Goal: Task Accomplishment & Management: Manage account settings

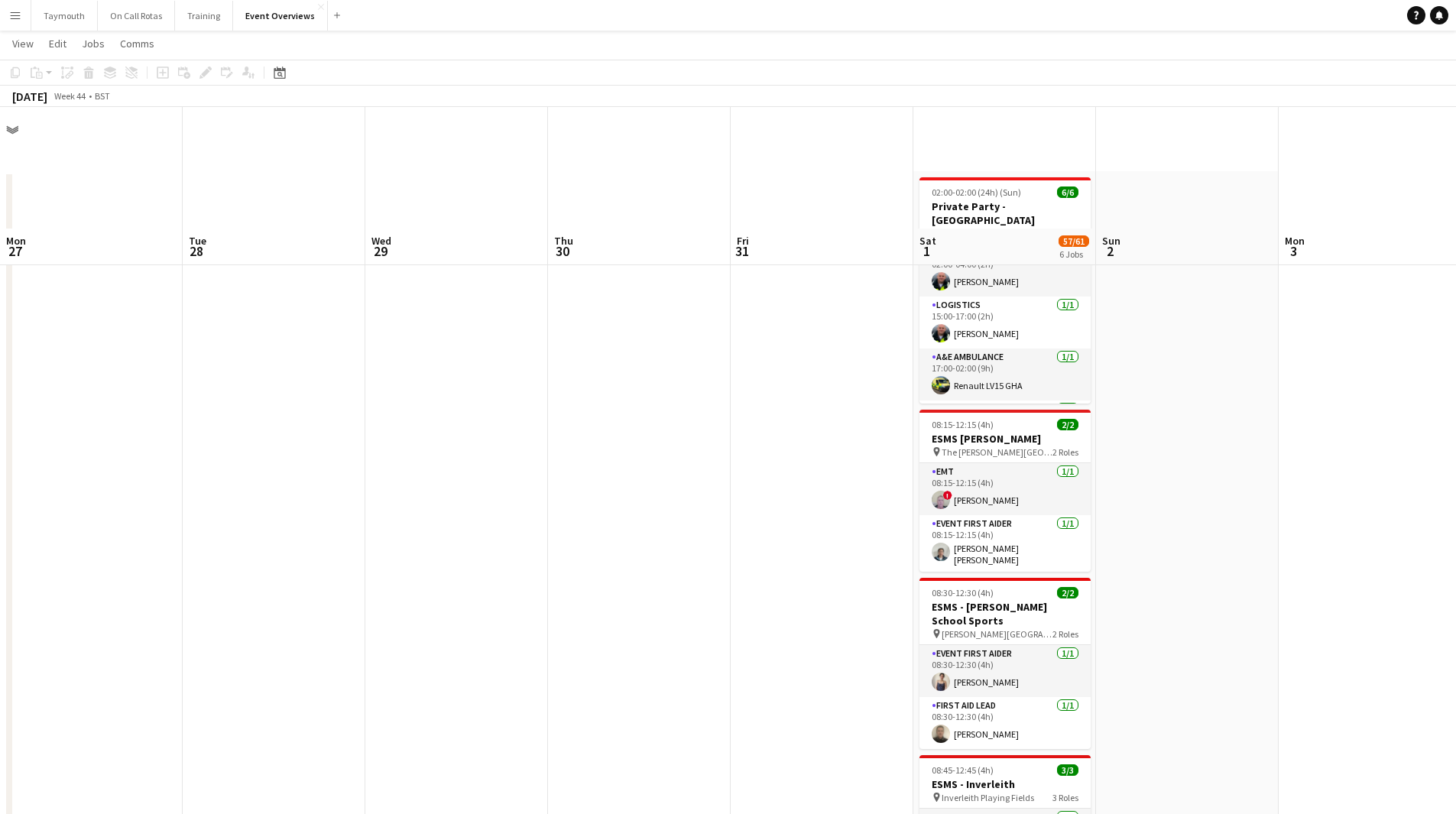
scroll to position [0, 545]
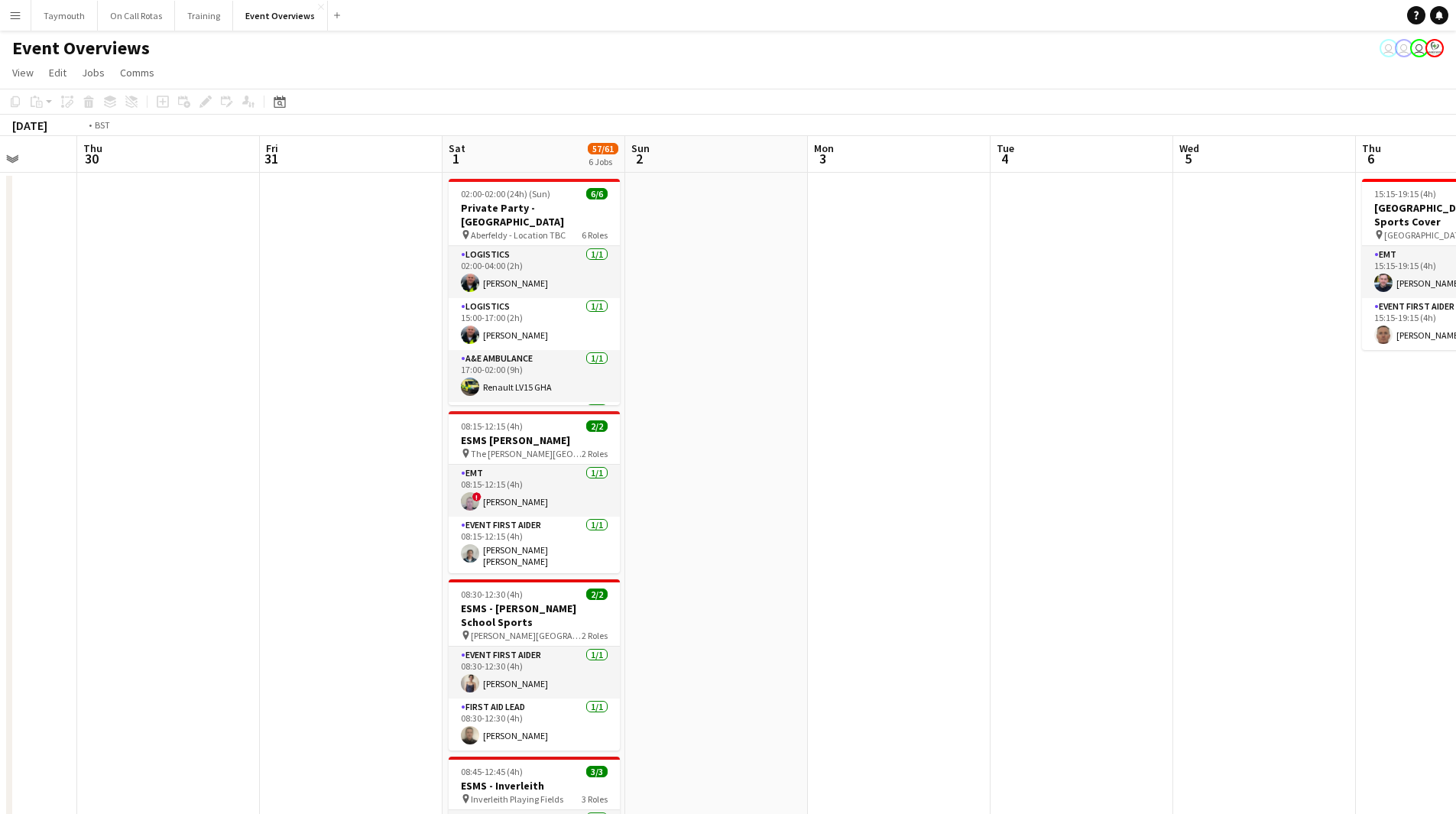
drag, startPoint x: 230, startPoint y: 523, endPoint x: 1125, endPoint y: 484, distance: 895.8
click at [1125, 484] on app-calendar-viewport "Mon 27 Tue 28 Wed 29 Thu 30 Fri 31 Sat 1 57/61 6 Jobs Sun 2 Mon 3 Tue 4 Wed 5 T…" at bounding box center [728, 771] width 1456 height 1270
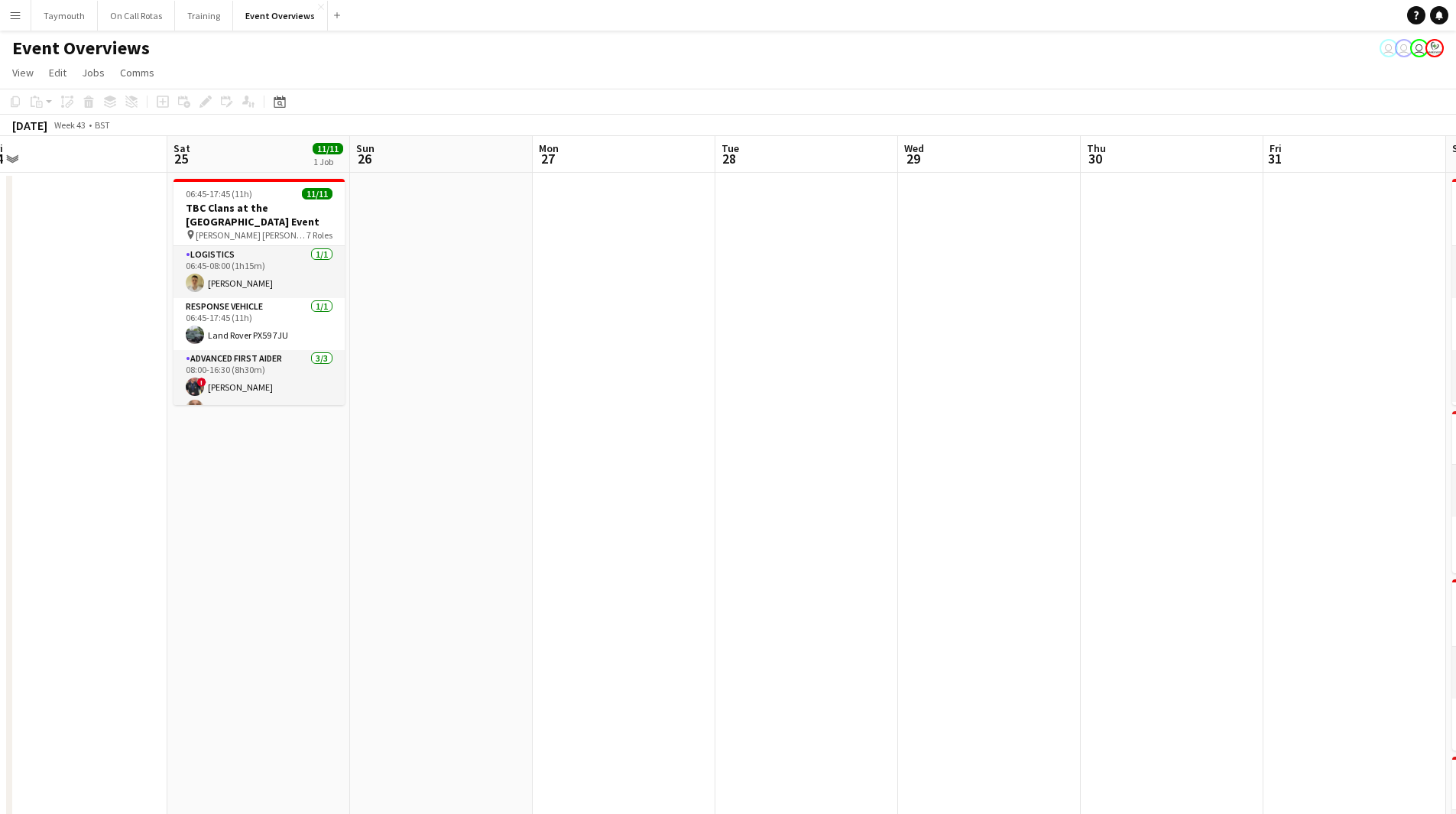
drag, startPoint x: 779, startPoint y: 540, endPoint x: 1136, endPoint y: 487, distance: 360.9
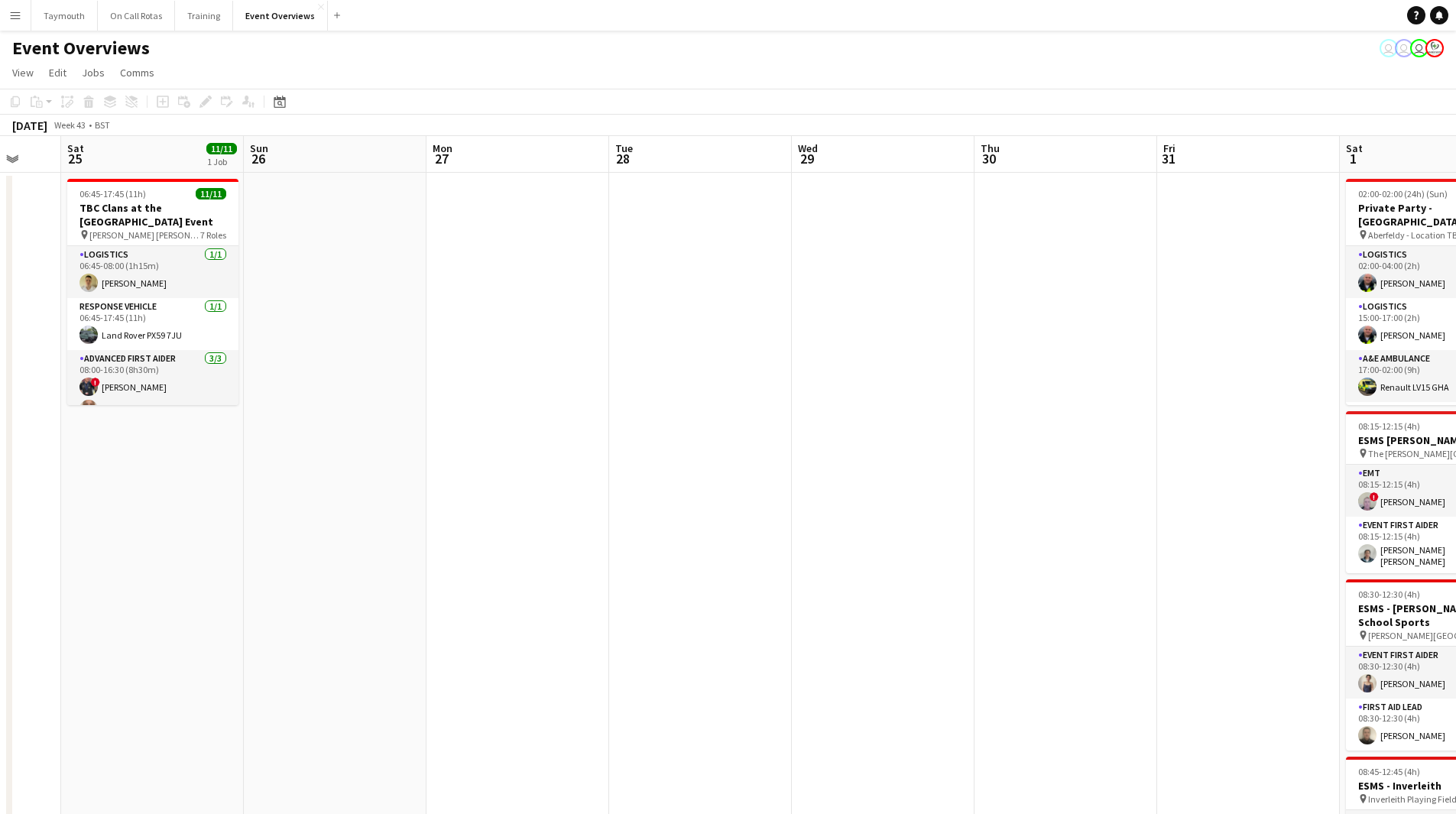
click at [1136, 487] on app-calendar-viewport "Wed 22 Thu 23 Fri 24 Sat 25 11/11 1 Job Sun 26 Mon 27 Tue 28 Wed 29 Thu 30 Fri …" at bounding box center [728, 771] width 1456 height 1270
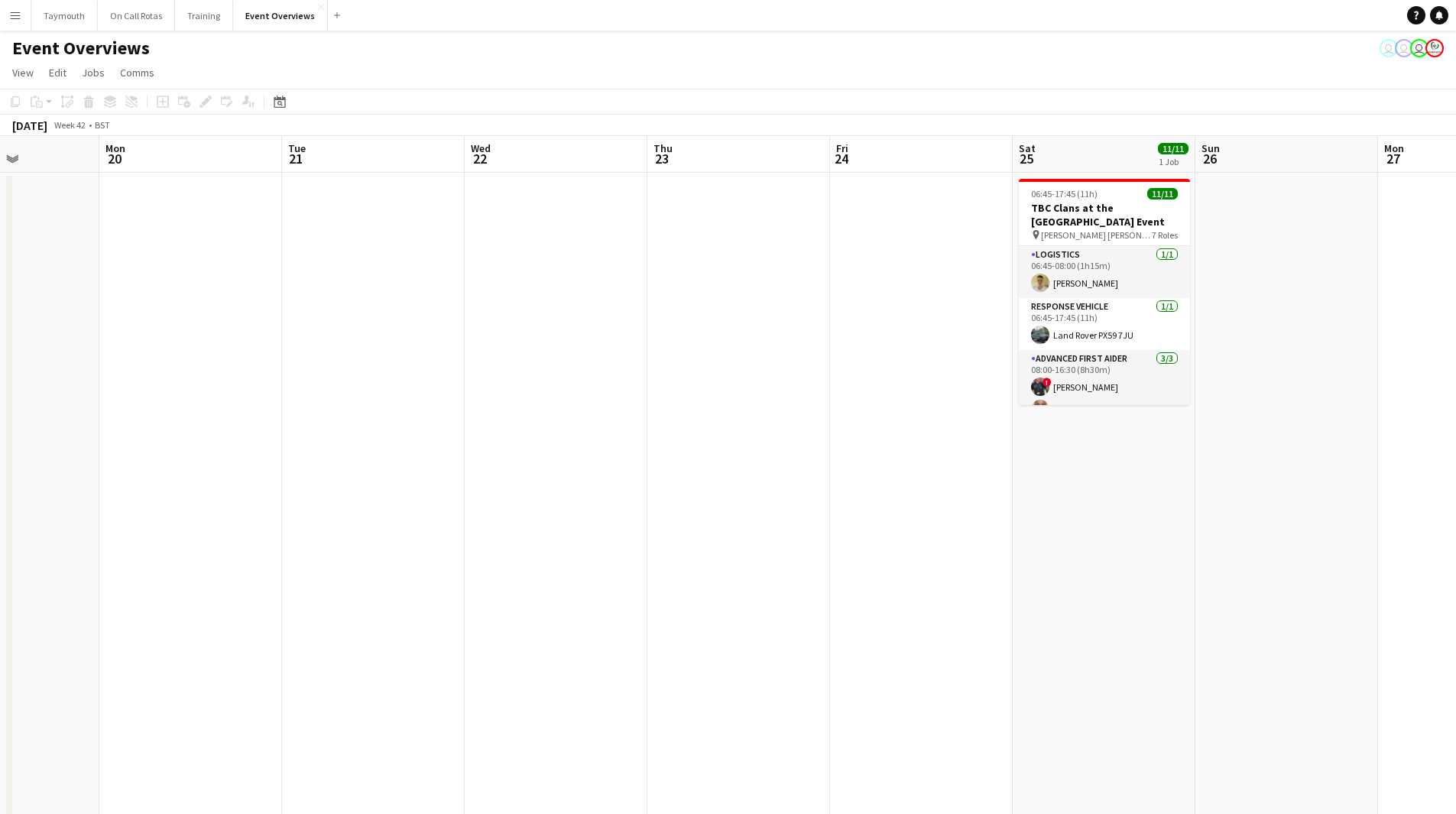
drag, startPoint x: 492, startPoint y: 436, endPoint x: 1275, endPoint y: 400, distance: 783.8
click at [1261, 401] on app-calendar-viewport "Fri 17 9/9 3 Jobs Sat 18 3/3 1 Job Sun 19 Mon 20 Tue 21 Wed 22 Thu 23 Fri 24 Sa…" at bounding box center [728, 771] width 1456 height 1270
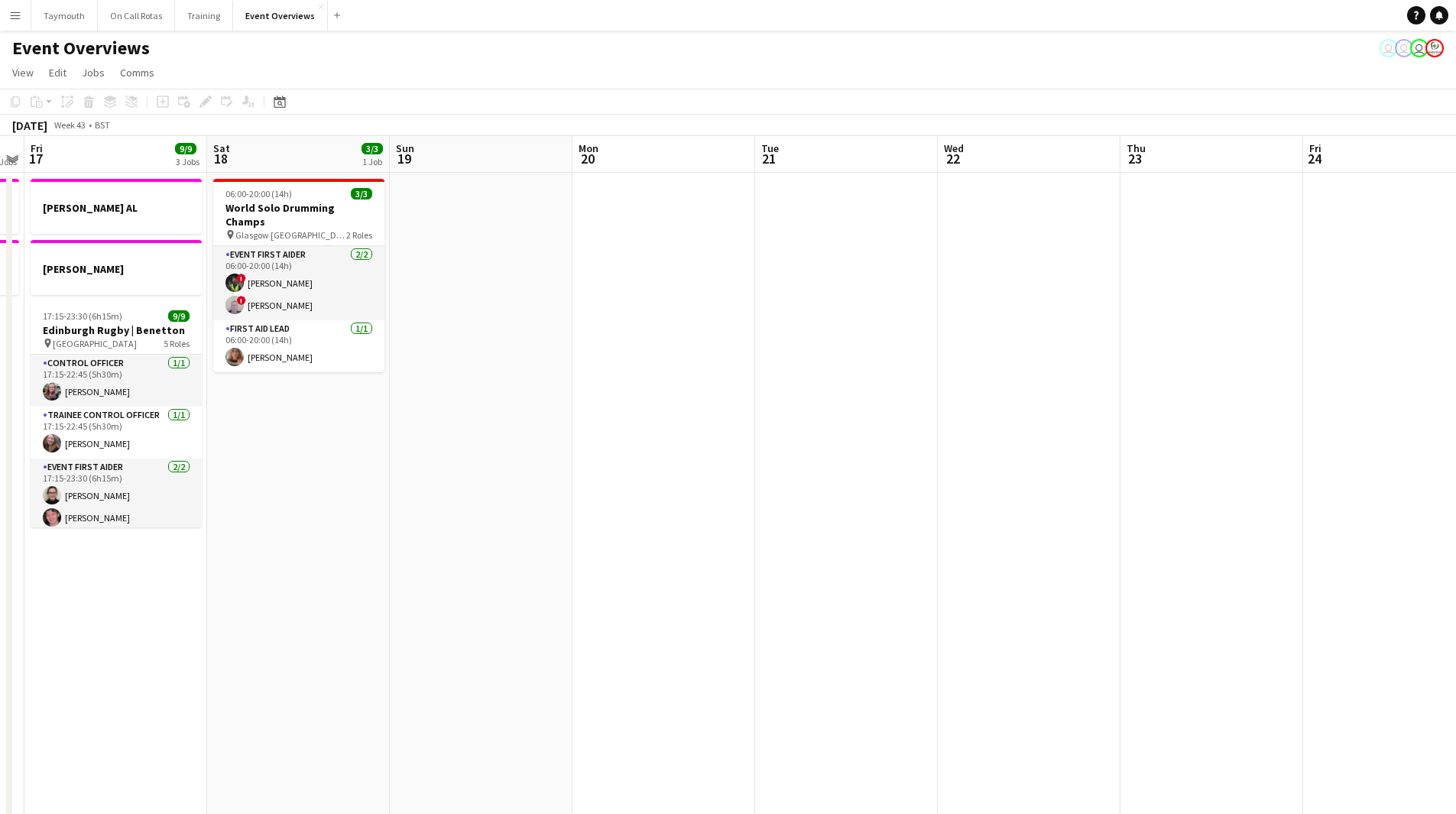
drag, startPoint x: 933, startPoint y: 437, endPoint x: 990, endPoint y: 430, distance: 57.4
click at [989, 430] on app-calendar-viewport "Wed 15 1 Job Thu 16 2 Jobs Fri 17 9/9 3 Jobs Sat 18 3/3 1 Job Sun 19 Mon 20 Tue…" at bounding box center [728, 771] width 1456 height 1270
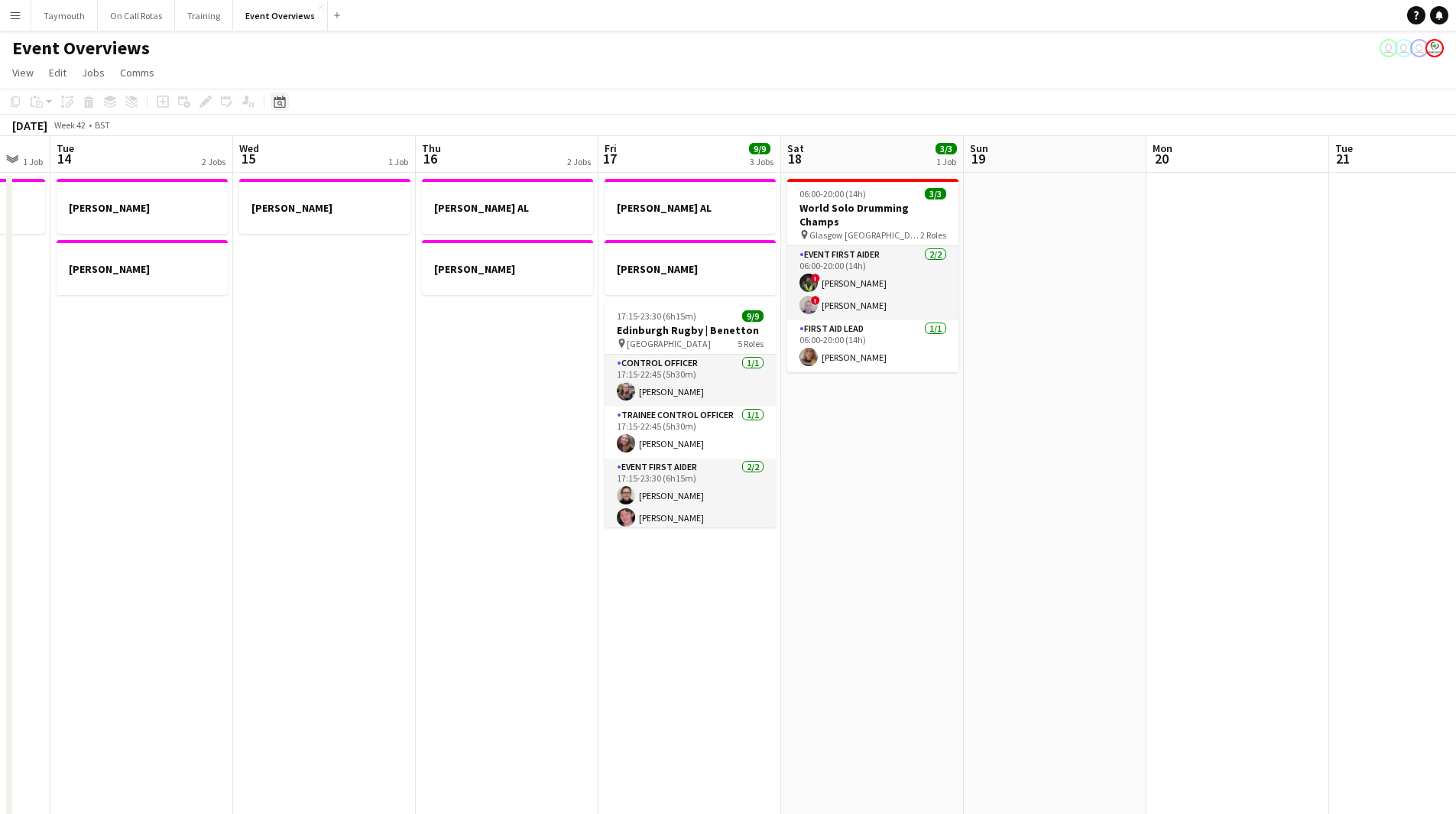
click at [284, 102] on icon "Date picker" at bounding box center [279, 102] width 12 height 12
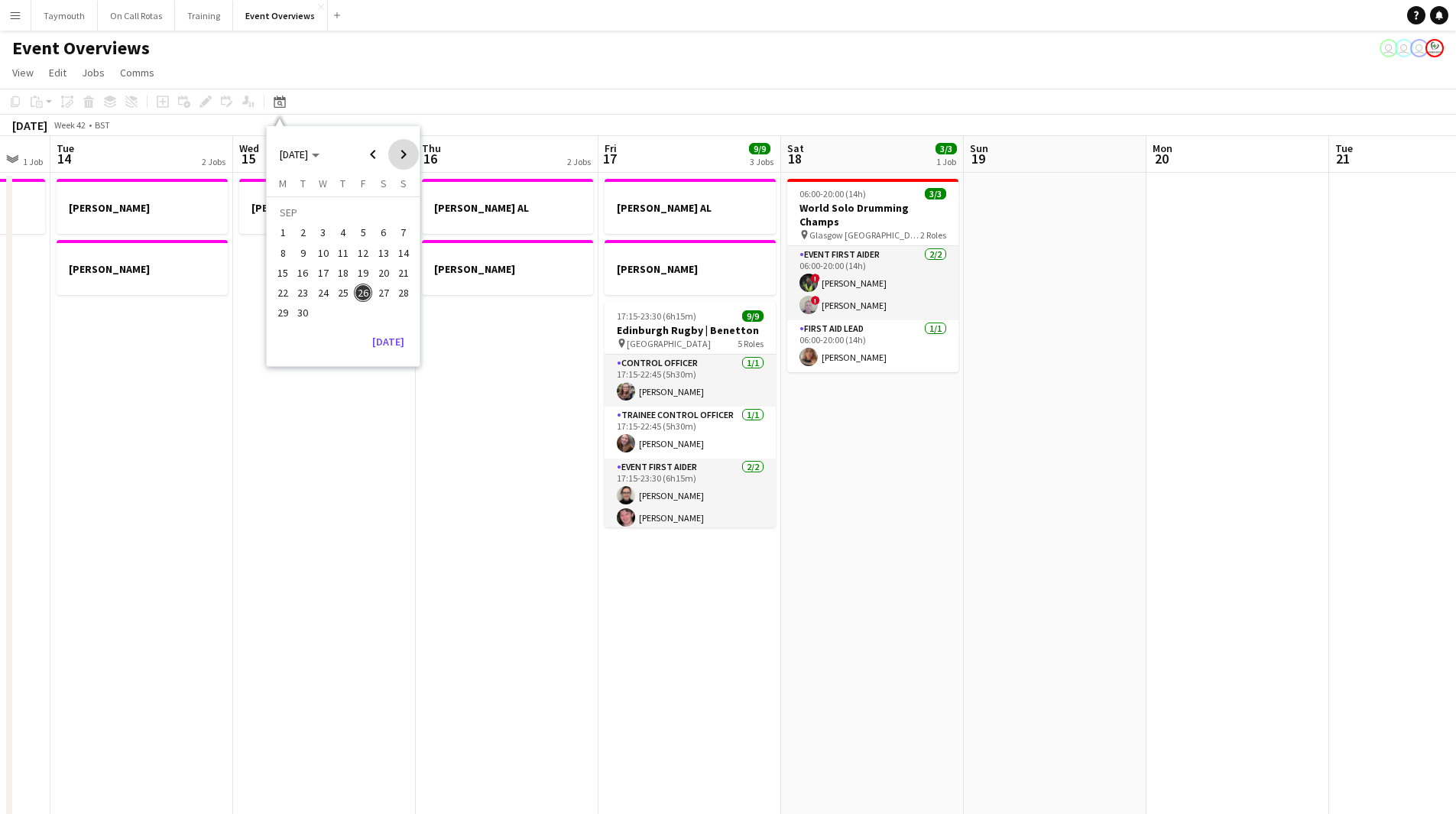
click at [401, 153] on span "Next month" at bounding box center [403, 154] width 30 height 30
click at [331, 311] on span "31" at bounding box center [323, 313] width 18 height 18
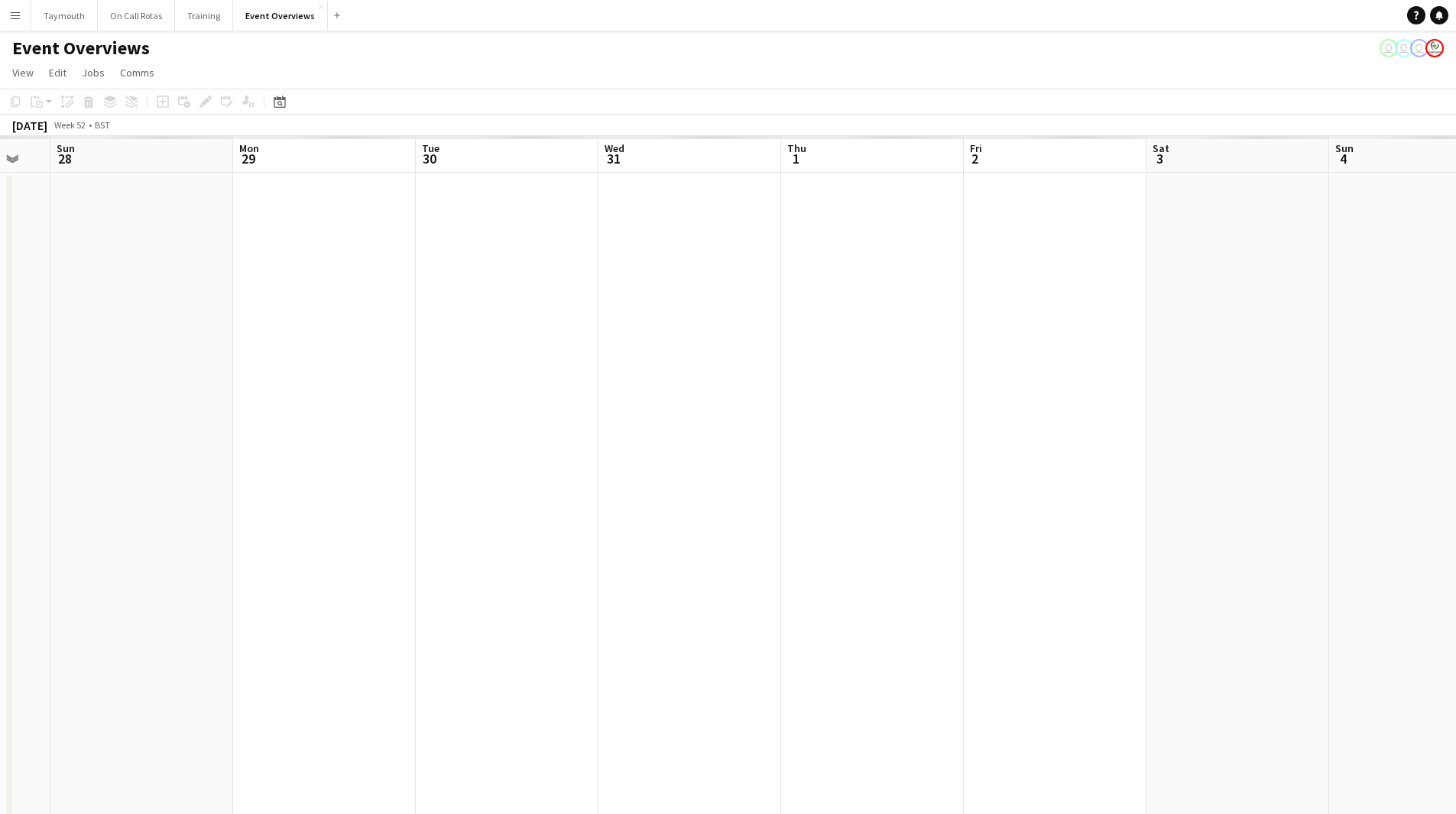
scroll to position [0, 526]
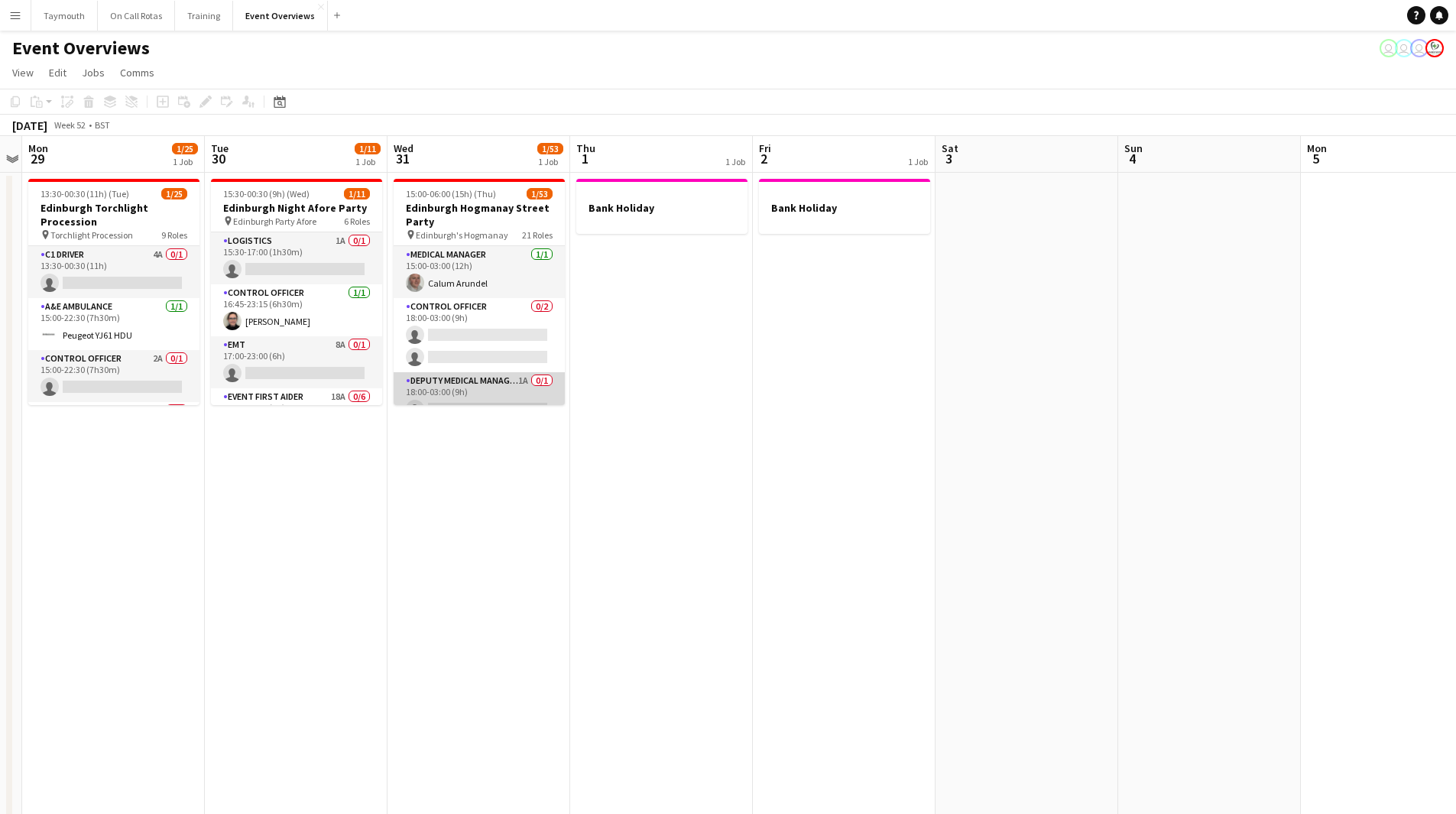
click at [484, 388] on app-card-role "Deputy Medical Manager 1A 0/1 18:00-03:00 (9h) single-neutral-actions" at bounding box center [479, 398] width 171 height 52
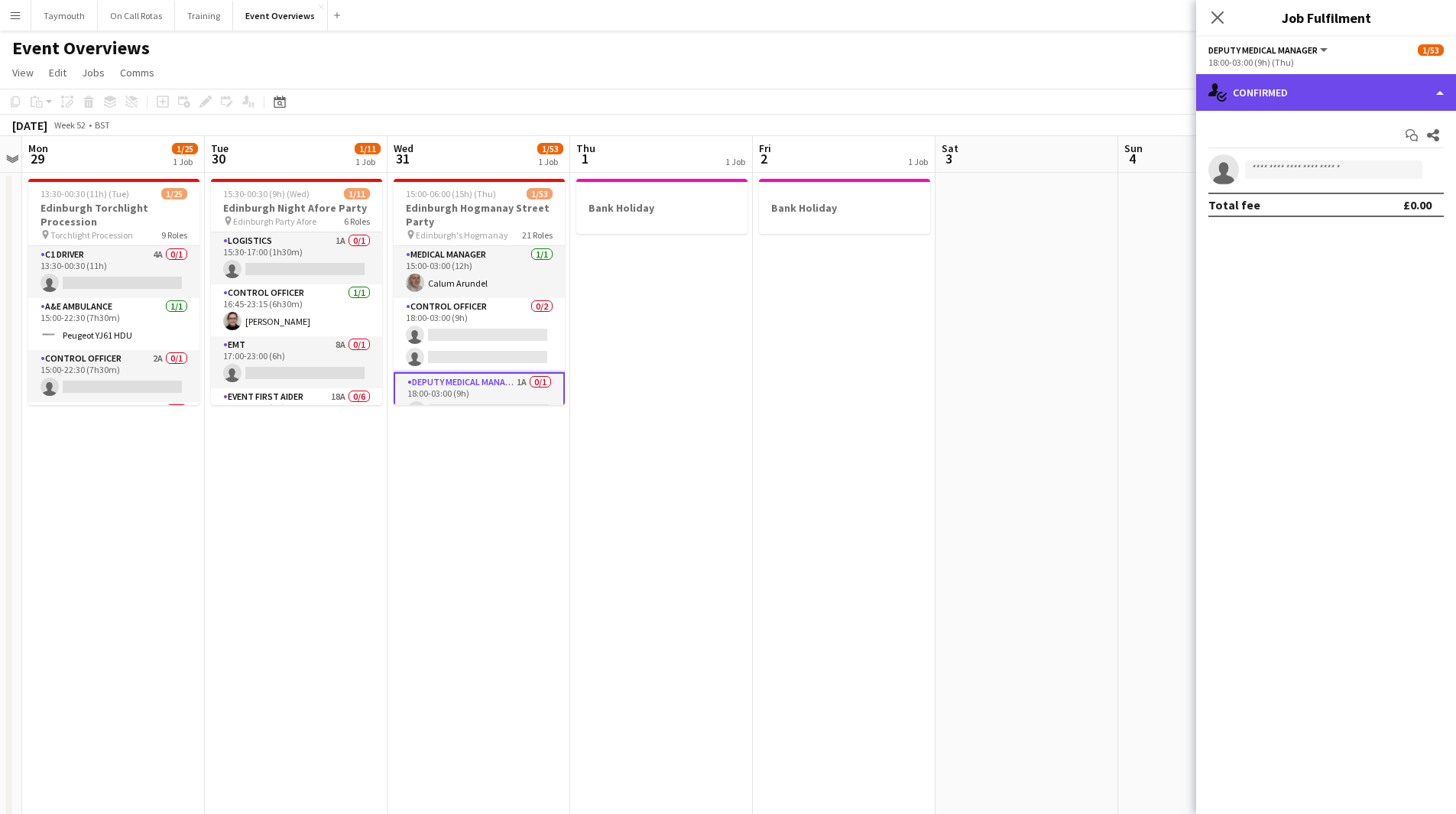
click at [1341, 87] on div "single-neutral-actions-check-2 Confirmed" at bounding box center [1325, 92] width 259 height 36
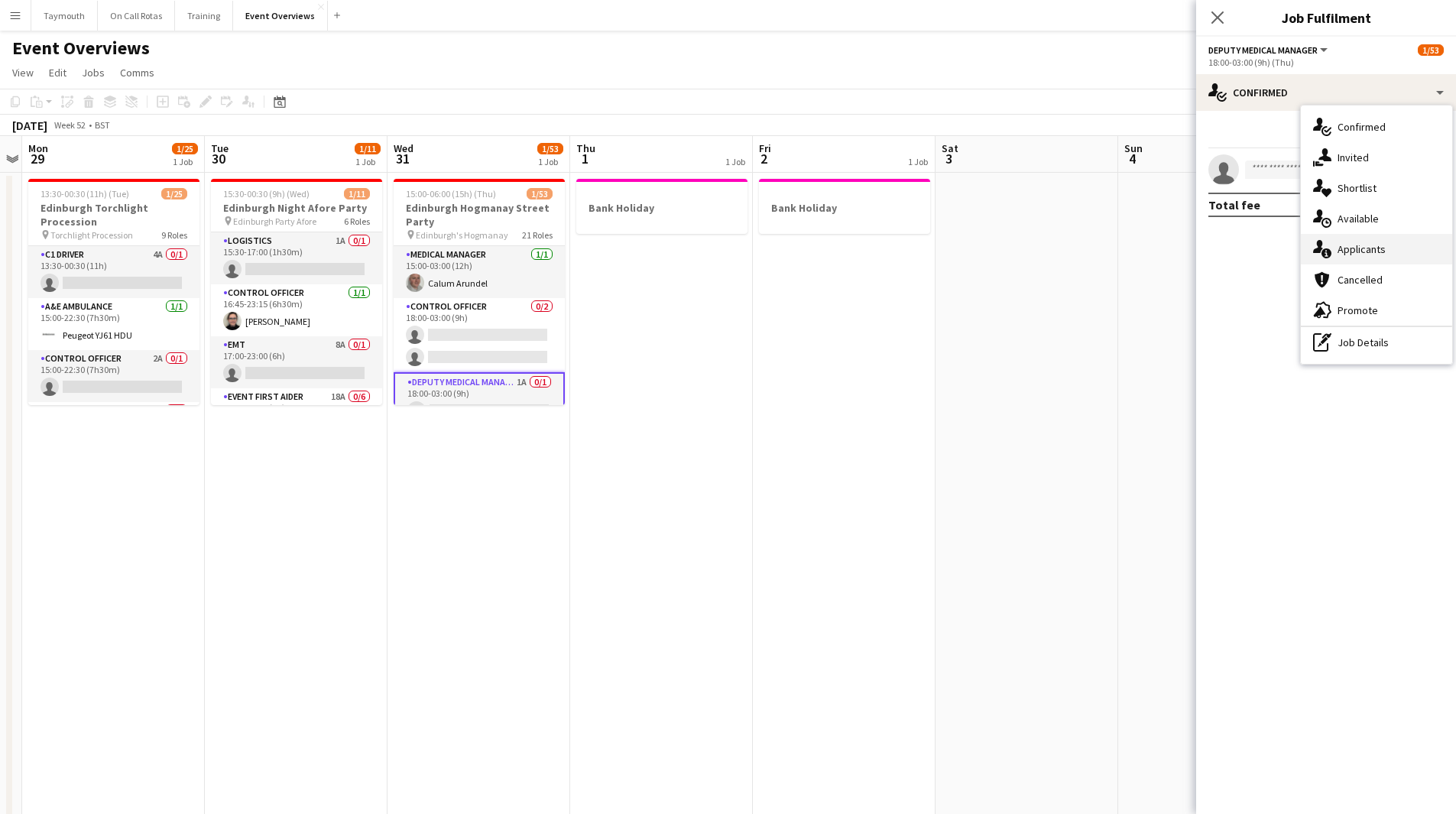
click at [1357, 253] on span "Applicants" at bounding box center [1361, 249] width 48 height 14
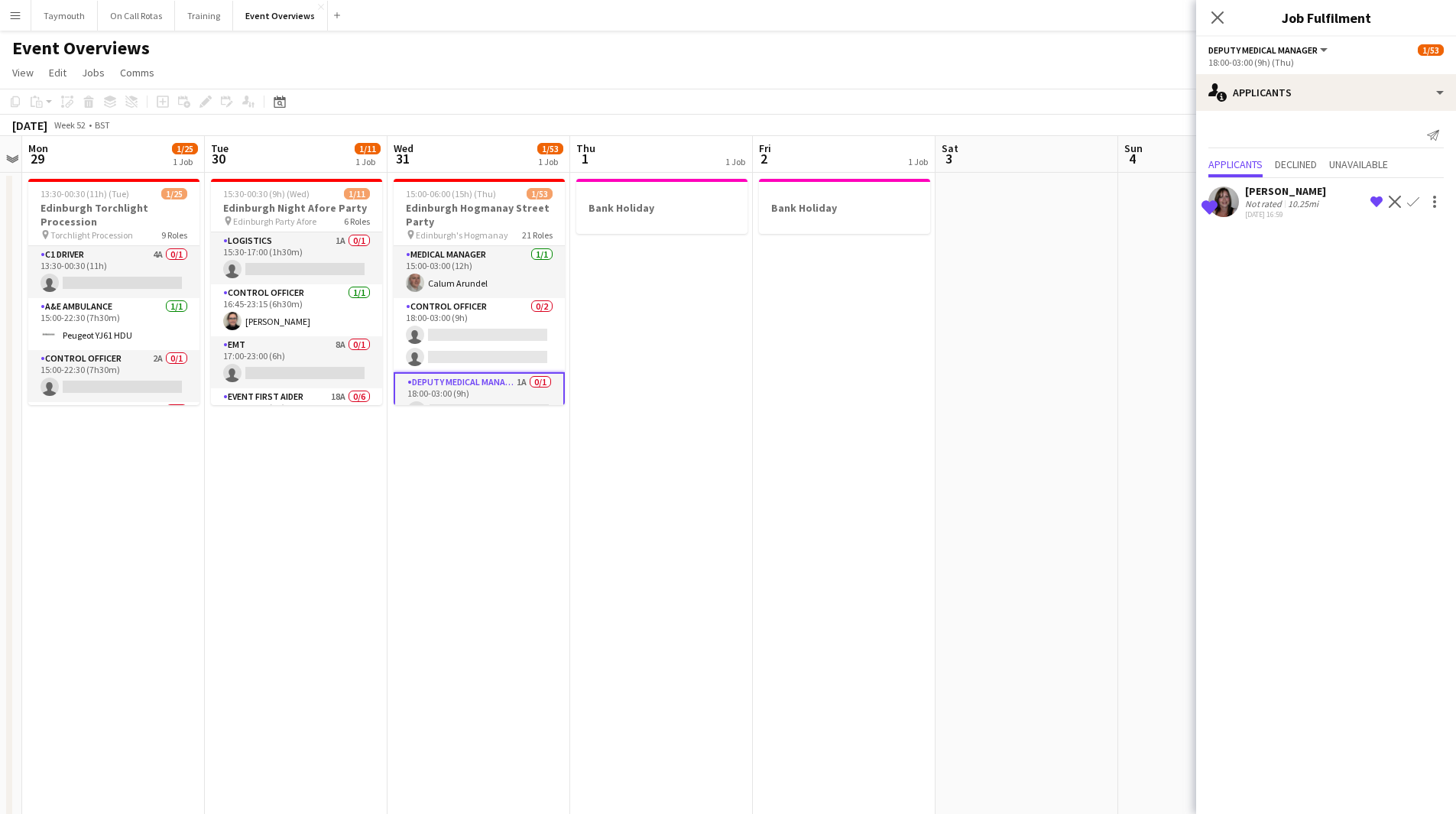
click at [1412, 195] on app-icon "Confirm" at bounding box center [1413, 201] width 12 height 12
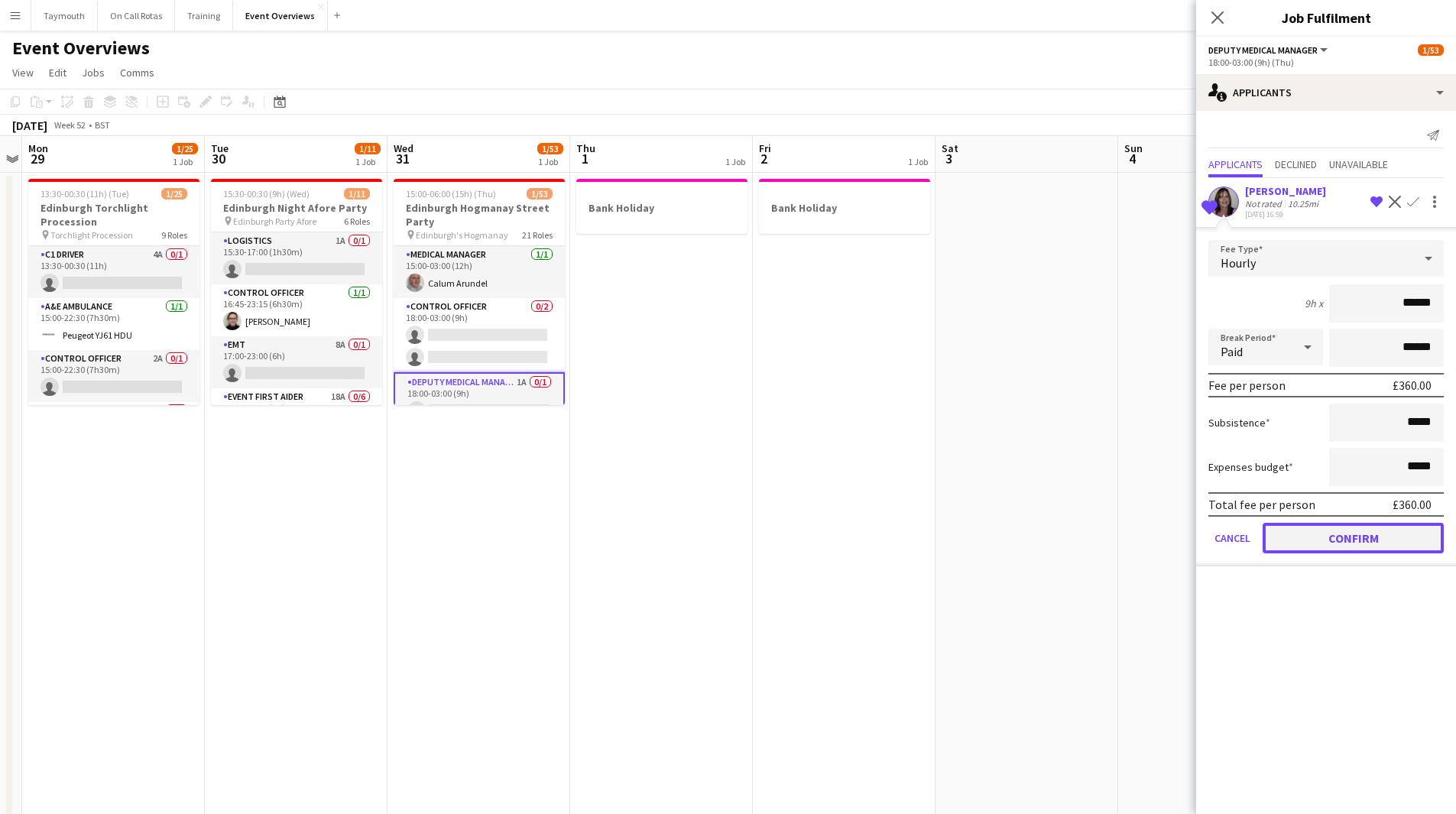
click at [1365, 542] on button "Confirm" at bounding box center [1353, 537] width 181 height 30
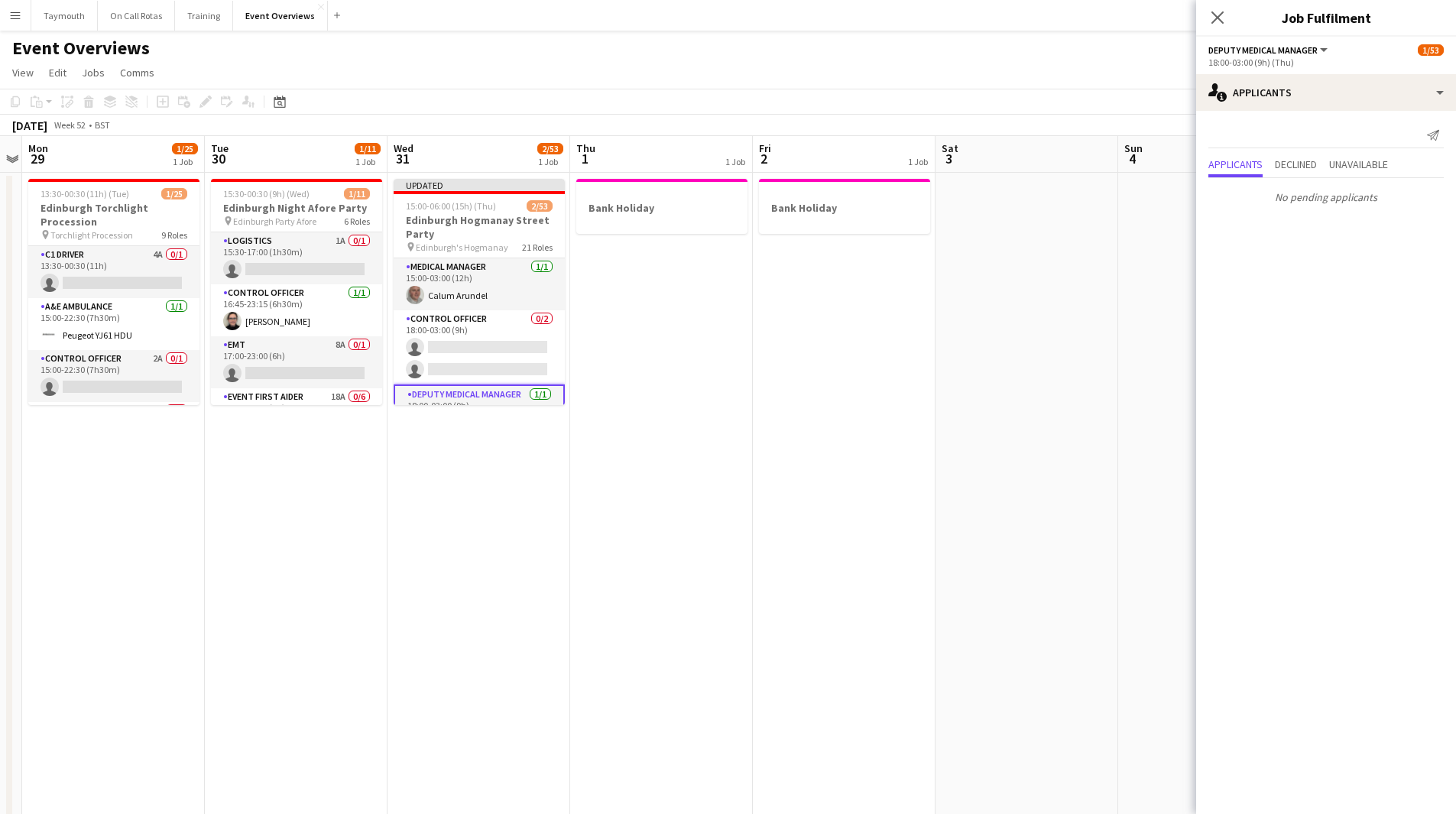
click at [936, 518] on app-date-cell at bounding box center [1026, 790] width 183 height 1234
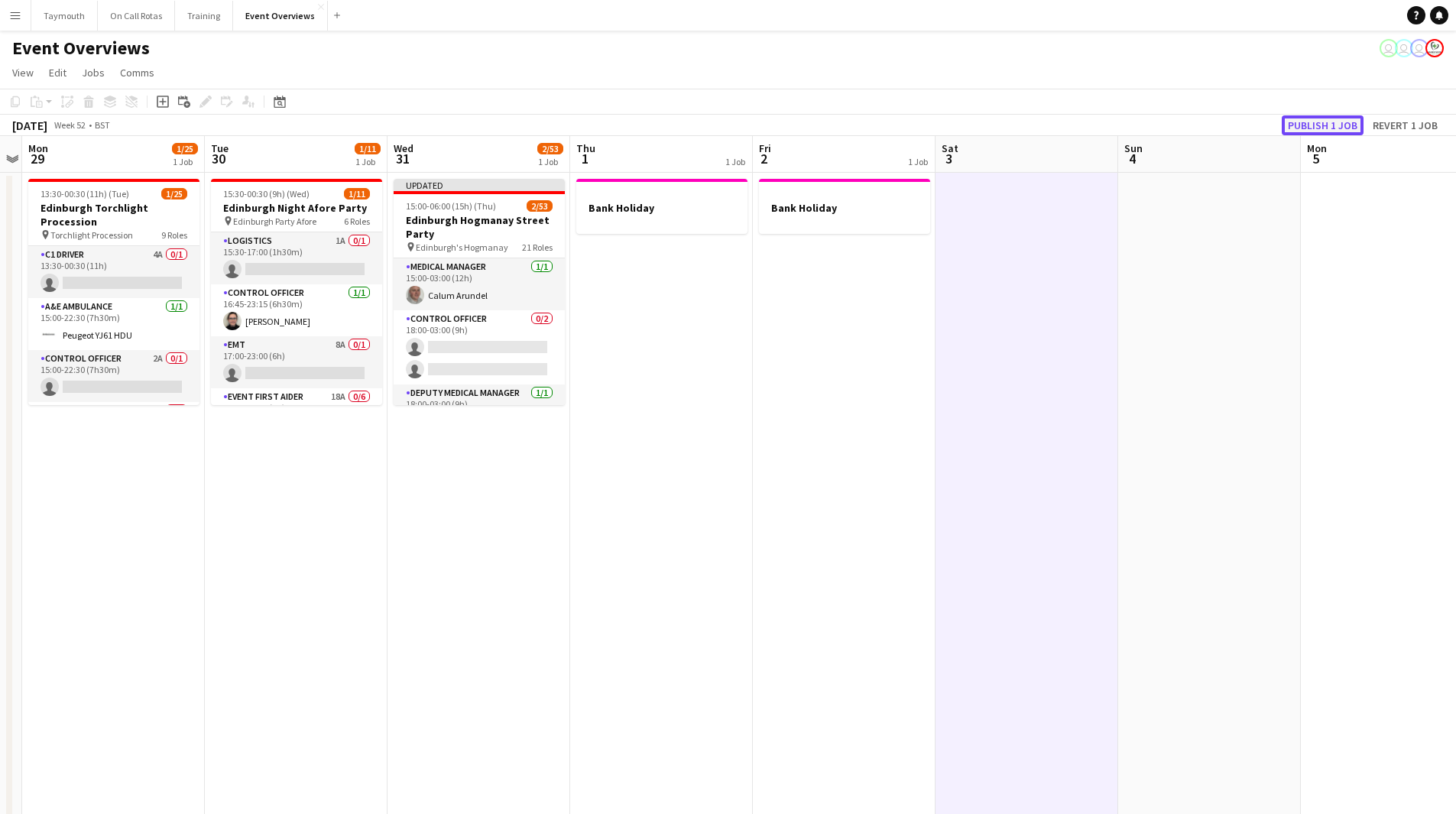
click at [1343, 118] on button "Publish 1 job" at bounding box center [1322, 125] width 82 height 20
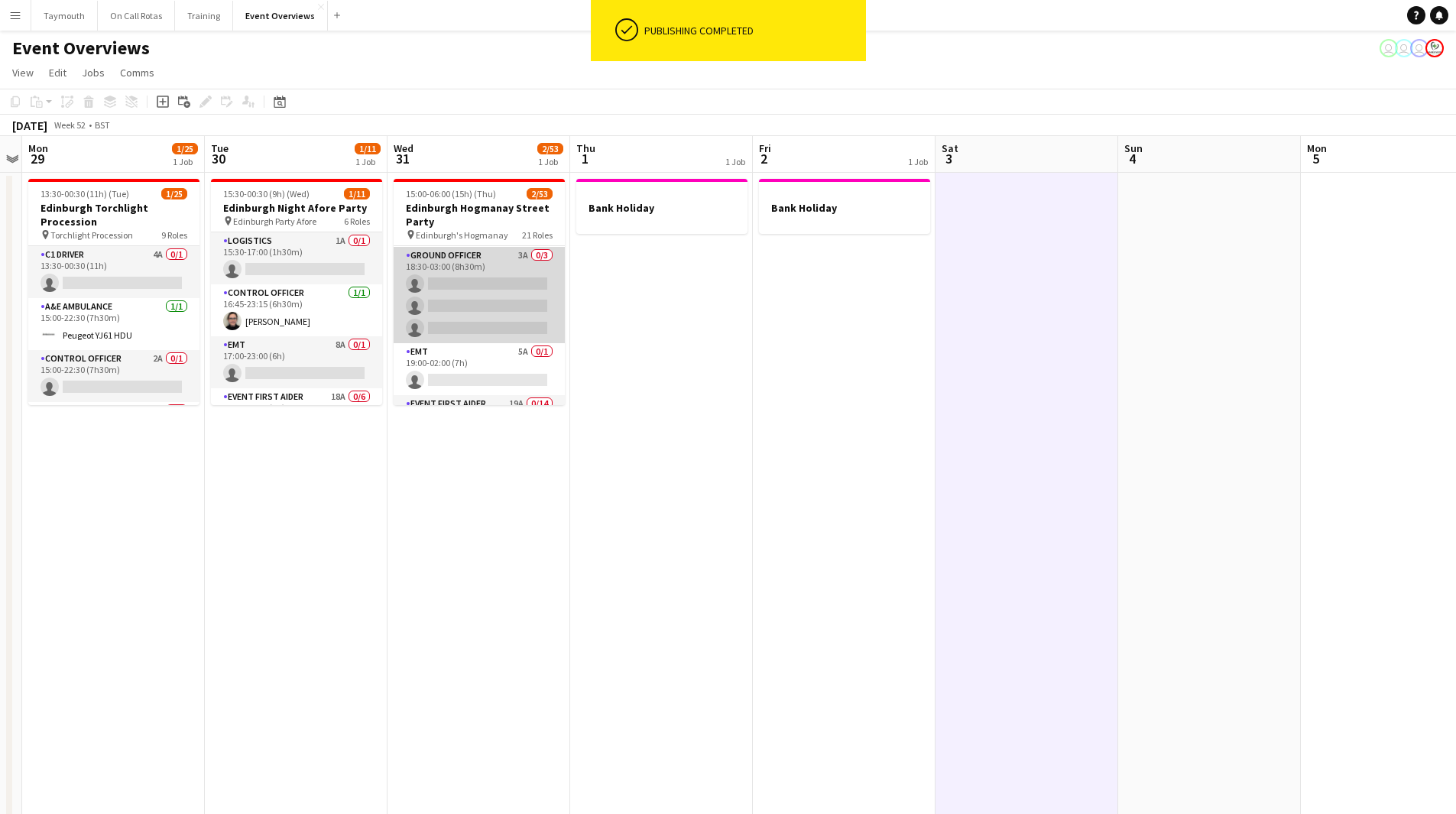
scroll to position [153, 0]
click at [475, 286] on app-card-role "Ground Manager 1A 0/1 18:00-06:00 (12h) single-neutral-actions" at bounding box center [479, 298] width 171 height 52
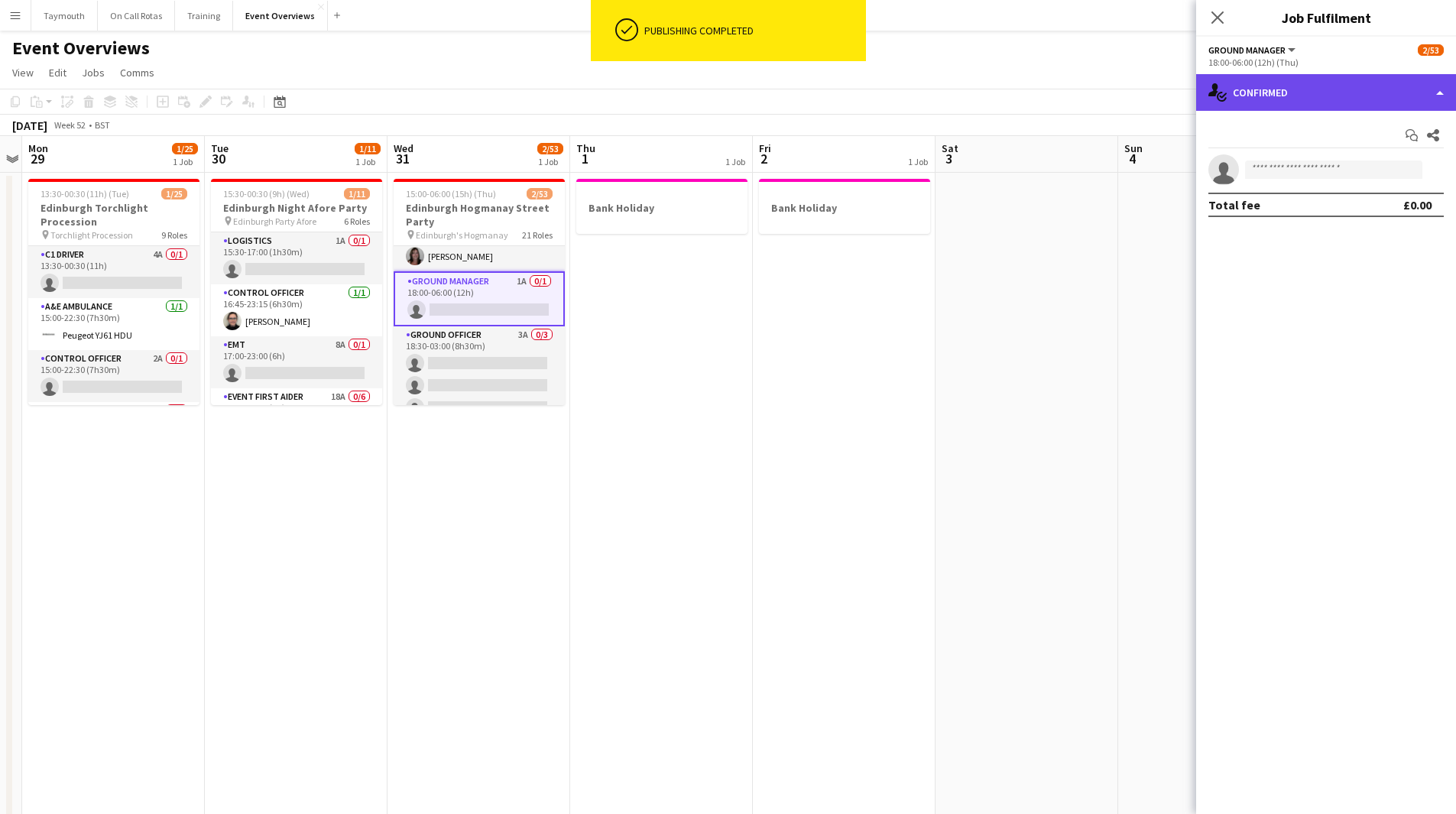
click at [1267, 89] on div "single-neutral-actions-check-2 Confirmed" at bounding box center [1325, 92] width 259 height 36
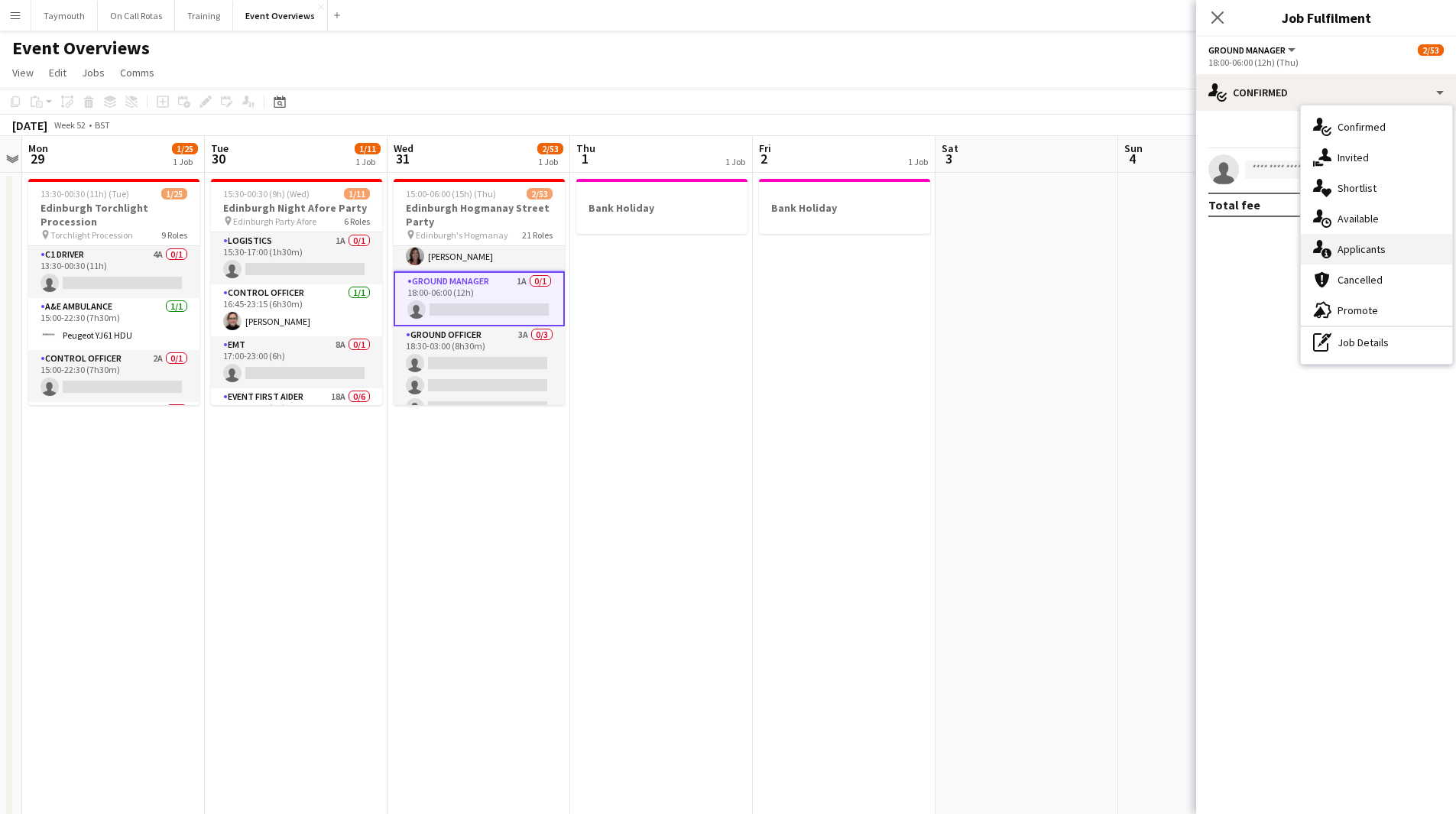
click at [1376, 243] on span "Applicants" at bounding box center [1361, 249] width 48 height 14
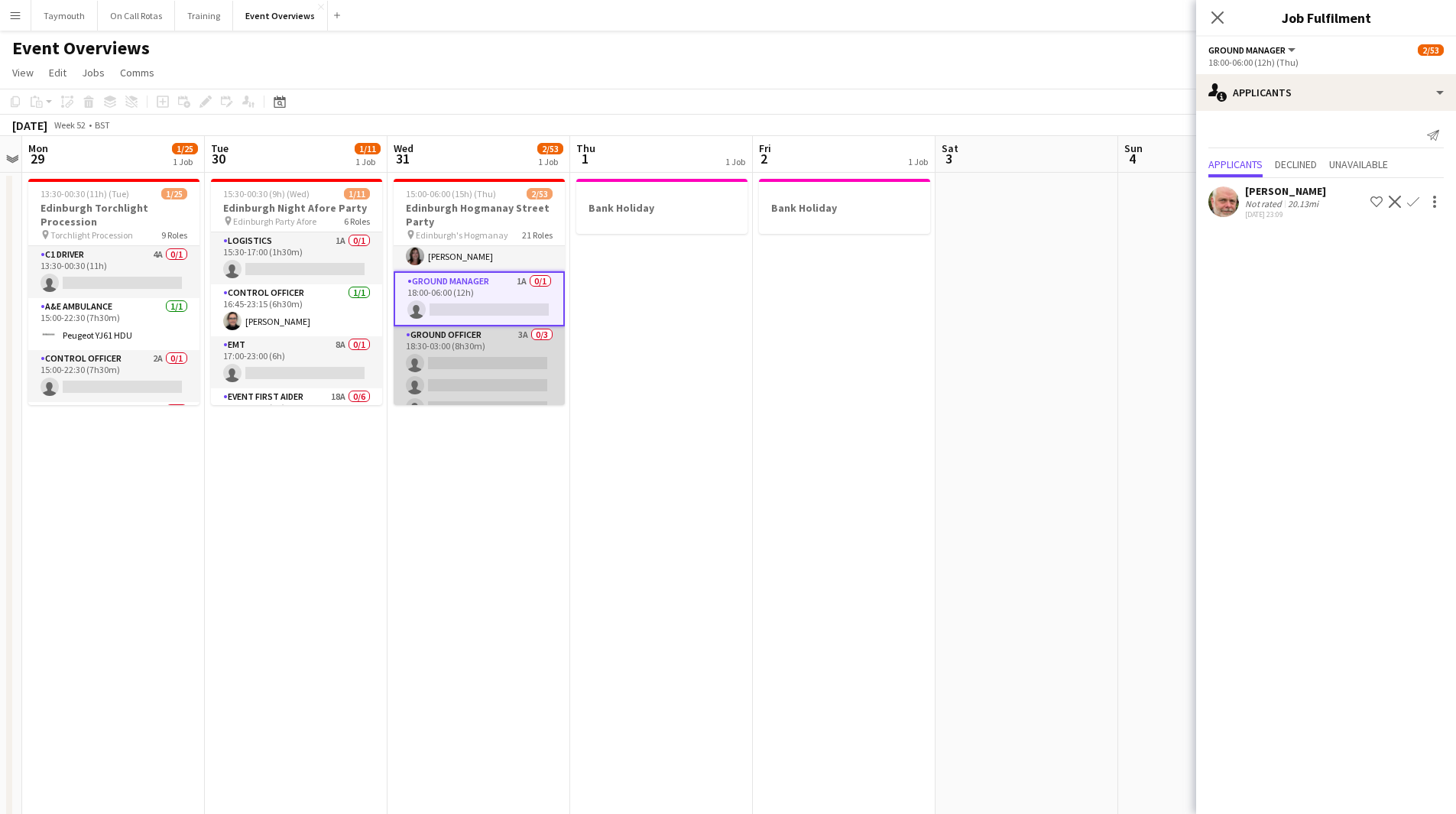
click at [474, 349] on app-card-role "Ground Officer 3A 0/3 18:30-03:00 (8h30m) single-neutral-actions single-neutral…" at bounding box center [479, 374] width 171 height 96
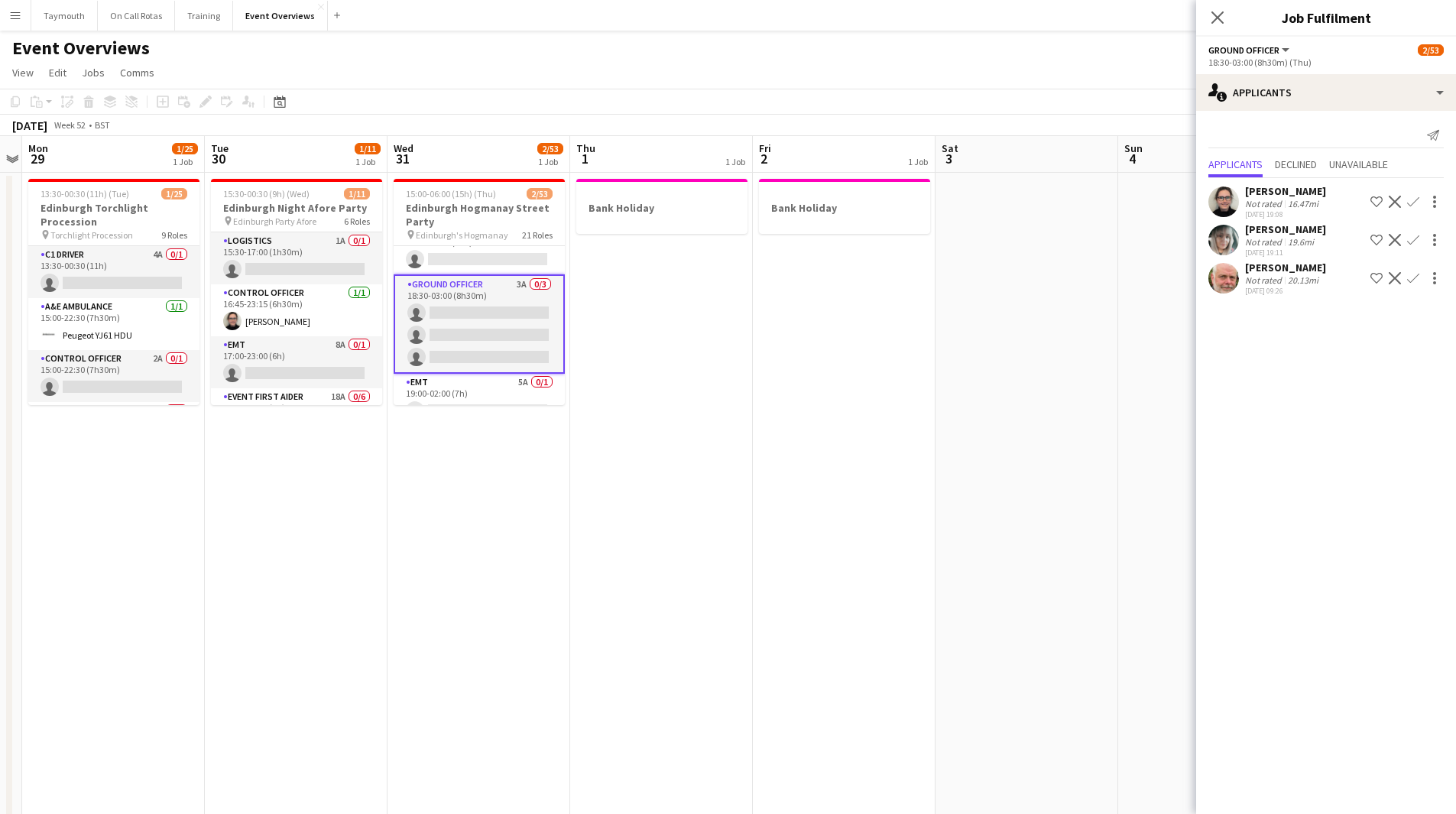
scroll to position [229, 0]
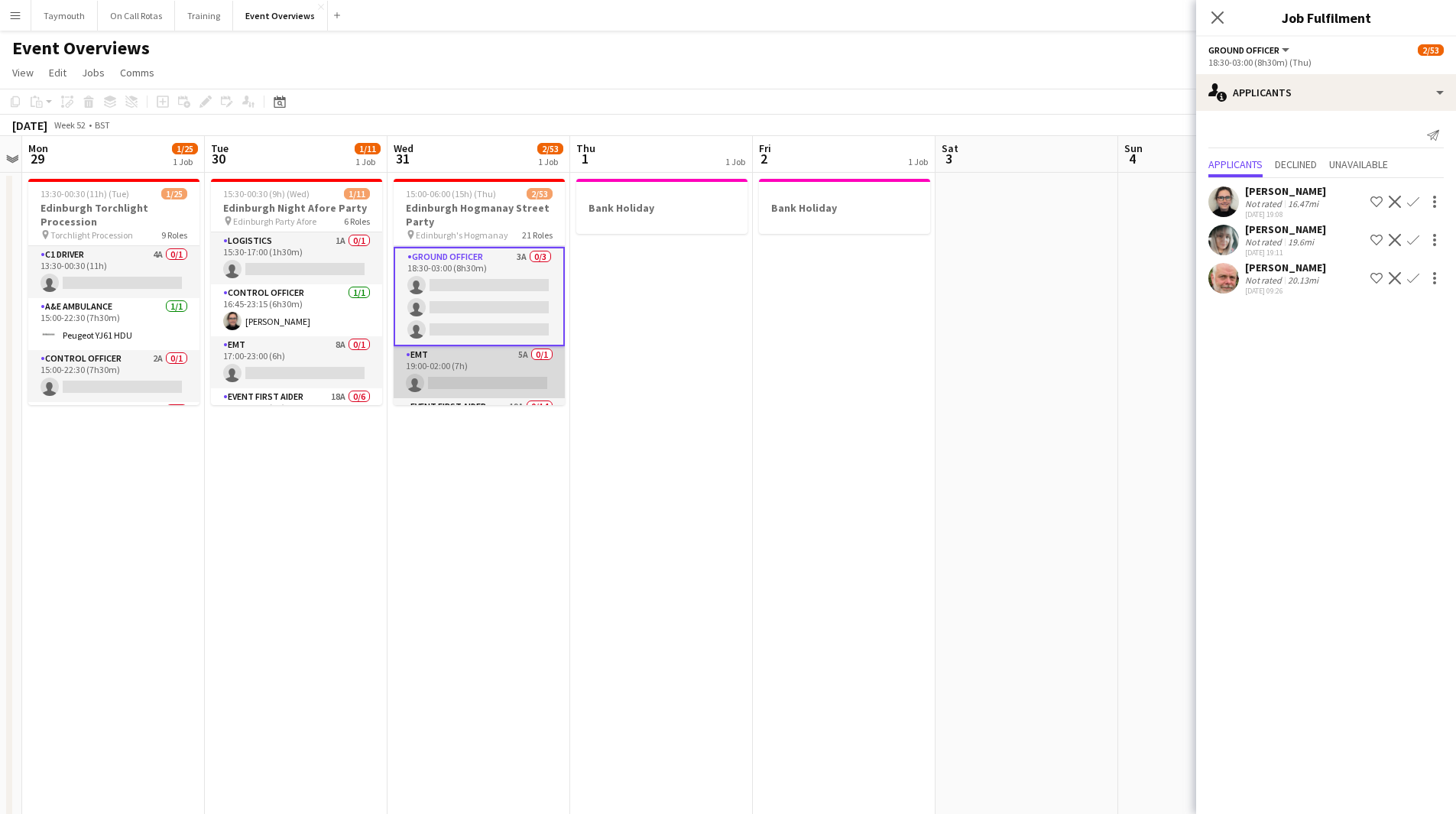
click at [416, 375] on app-card-role "EMT 5A 0/1 19:00-02:00 (7h) single-neutral-actions" at bounding box center [479, 372] width 171 height 52
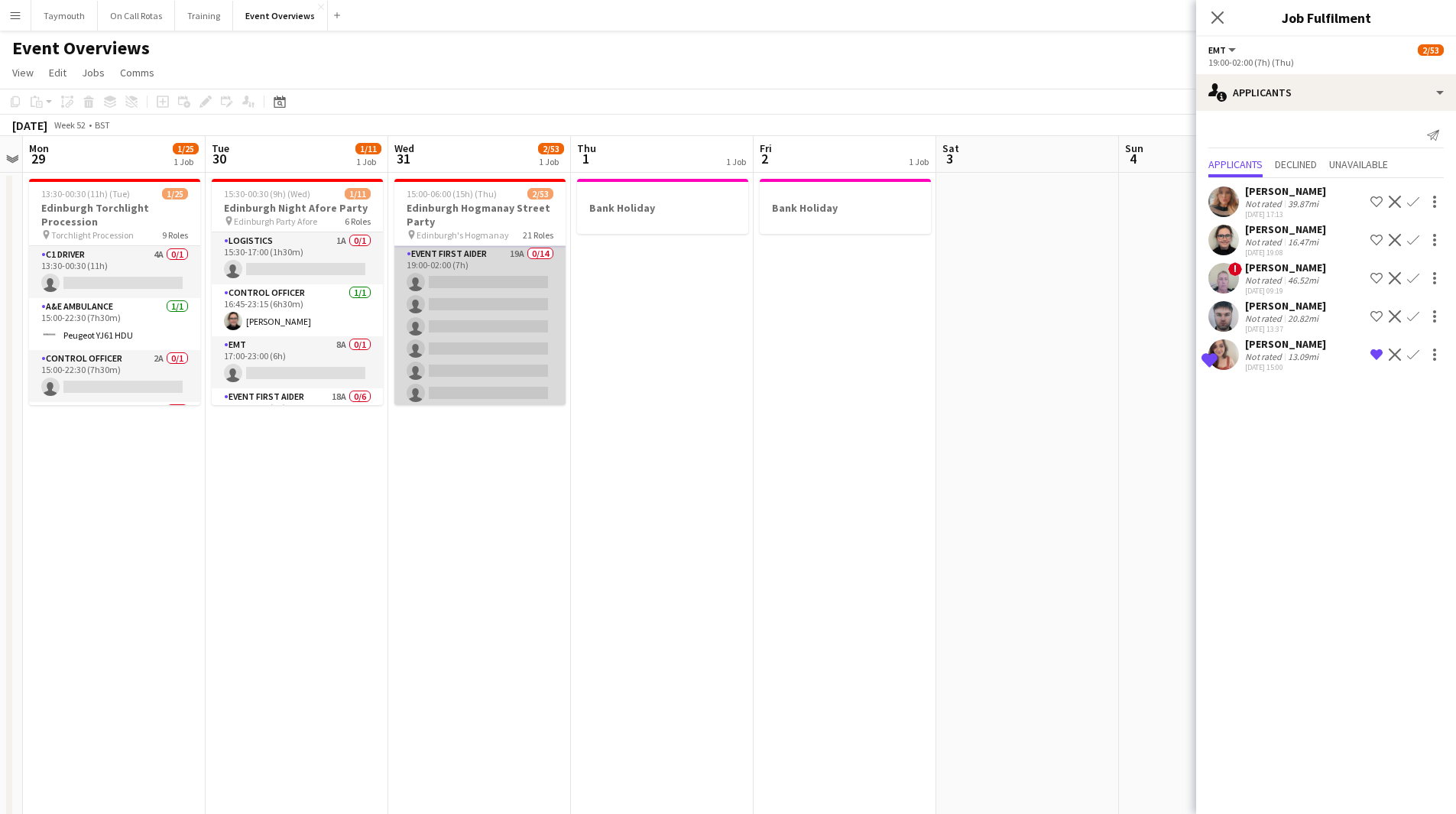
click at [453, 326] on app-card-role "Event First Aider 19A 0/14 19:00-02:00 (7h) single-neutral-actions single-neutr…" at bounding box center [480, 416] width 171 height 340
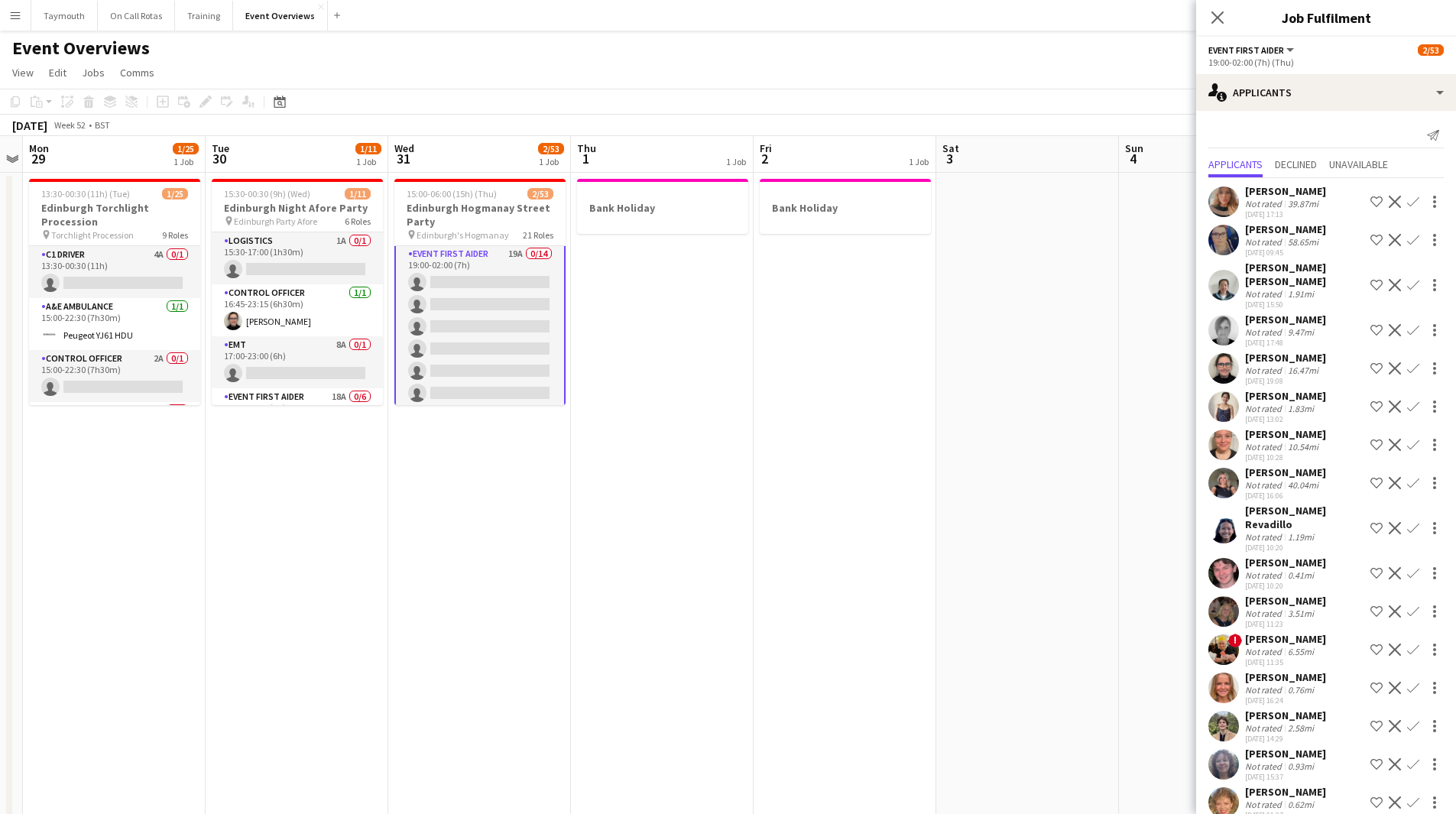
scroll to position [305, 0]
click at [473, 295] on app-card-role "EMT 5A 0/1 19:00-02:00 (7h) single-neutral-actions" at bounding box center [480, 294] width 171 height 52
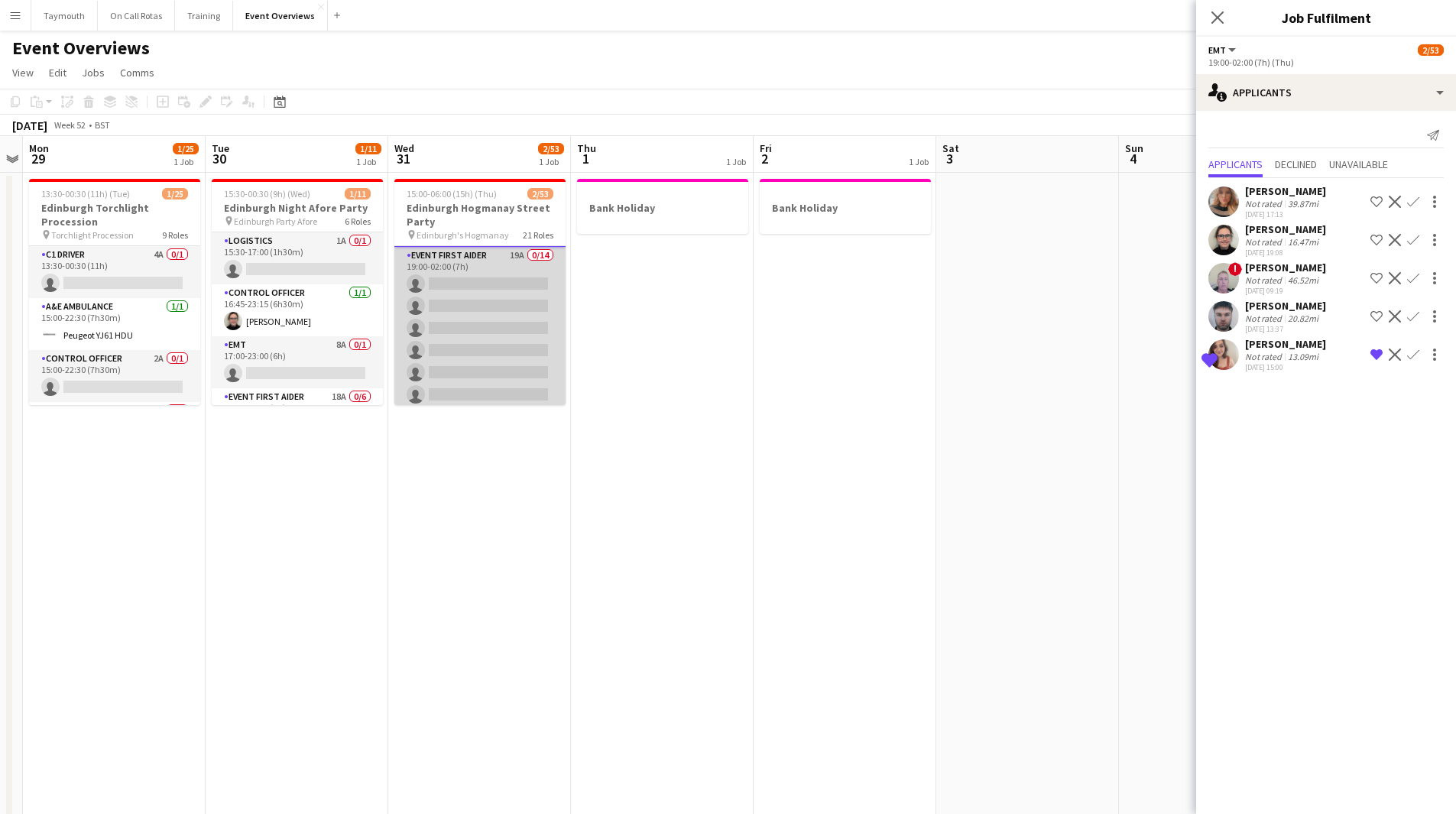
click at [474, 296] on app-card-role "Event First Aider 19A 0/14 19:00-02:00 (7h) single-neutral-actions single-neutr…" at bounding box center [480, 417] width 171 height 340
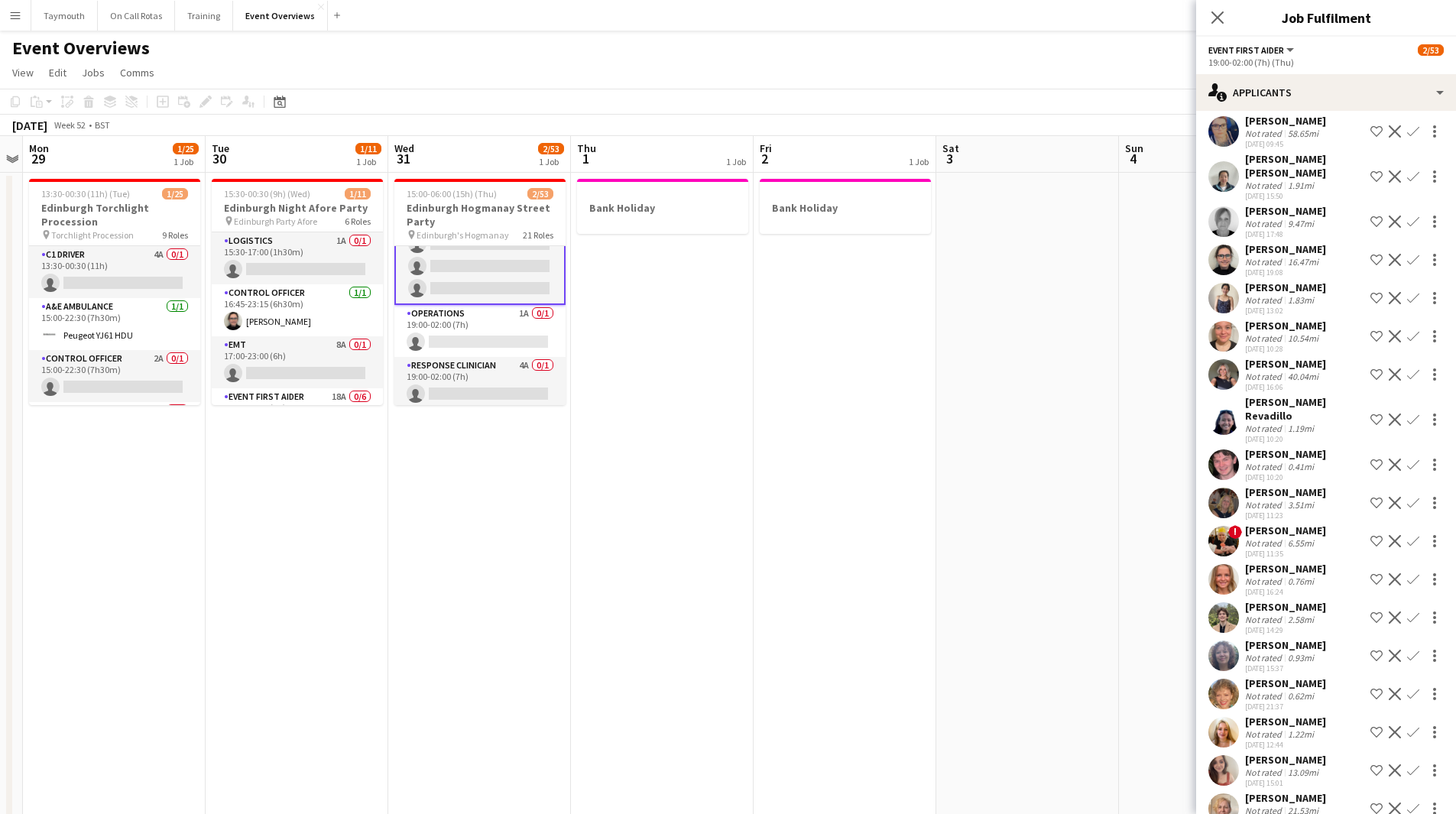
scroll to position [686, 0]
click at [484, 307] on app-card-role "Operations 1A 0/1 19:00-02:00 (7h) single-neutral-actions" at bounding box center [480, 307] width 171 height 52
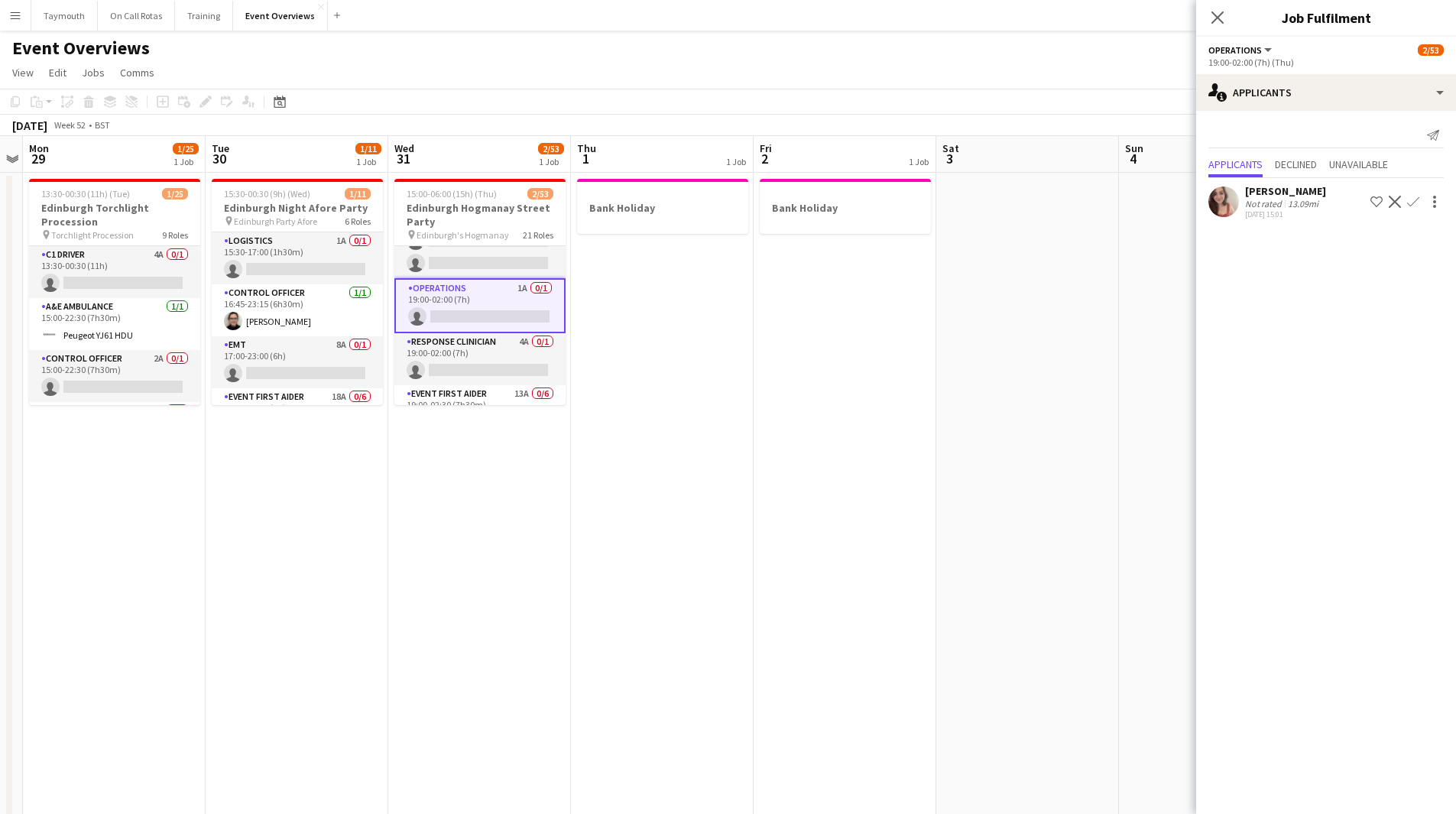
scroll to position [685, 0]
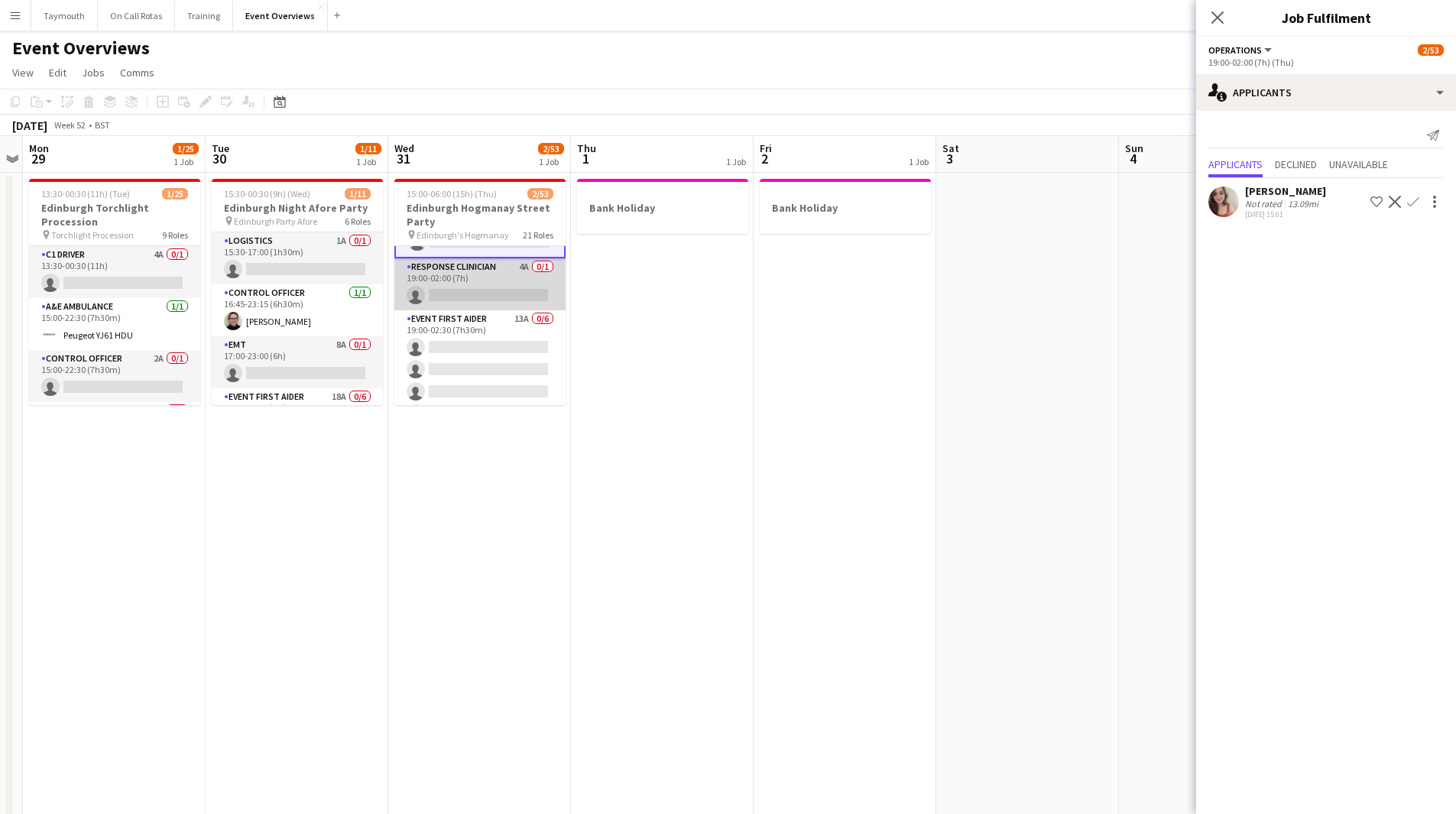
click at [470, 306] on app-card-role "Response Clinician 4A 0/1 19:00-02:00 (7h) single-neutral-actions" at bounding box center [480, 285] width 171 height 52
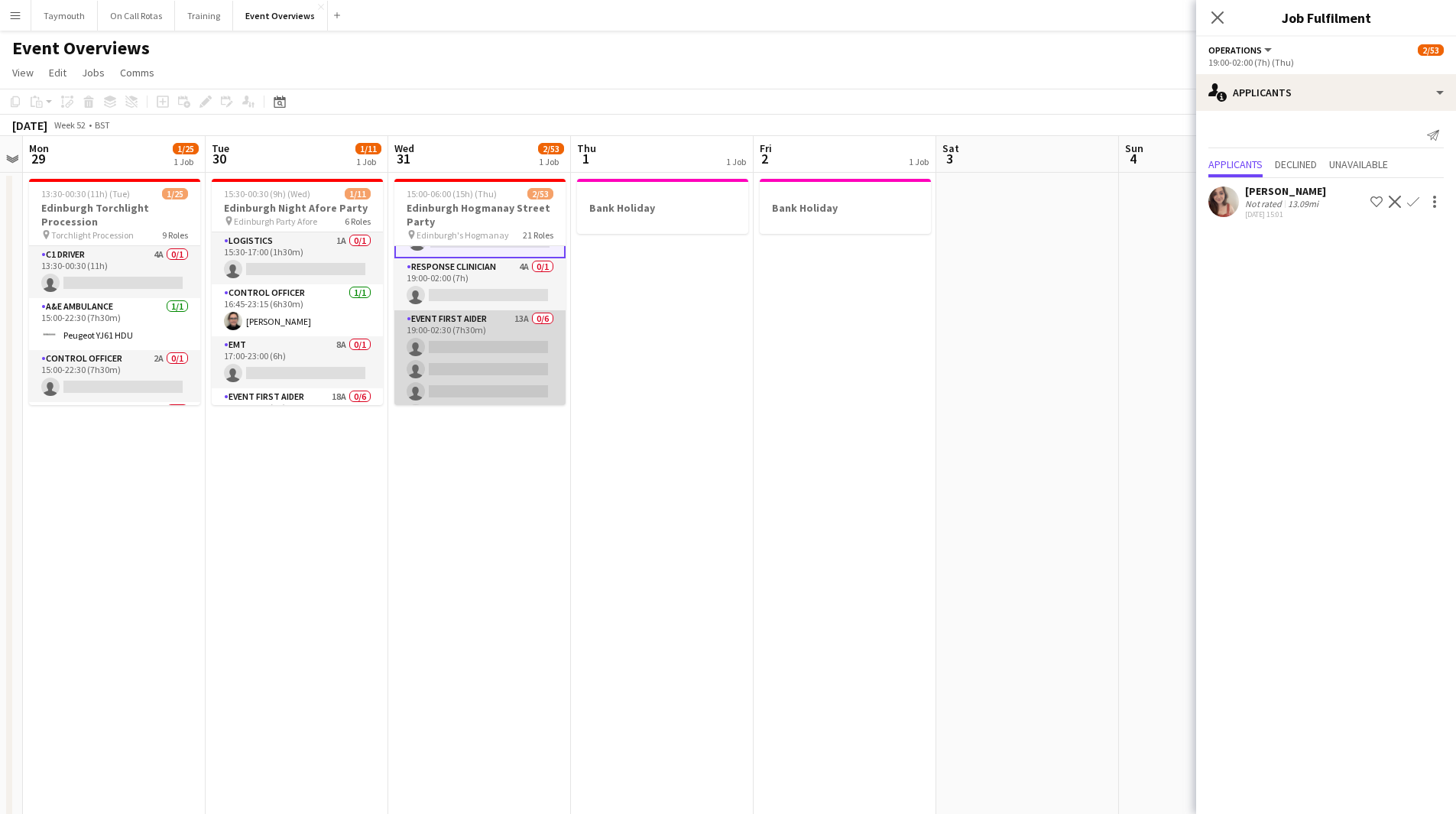
scroll to position [760, 0]
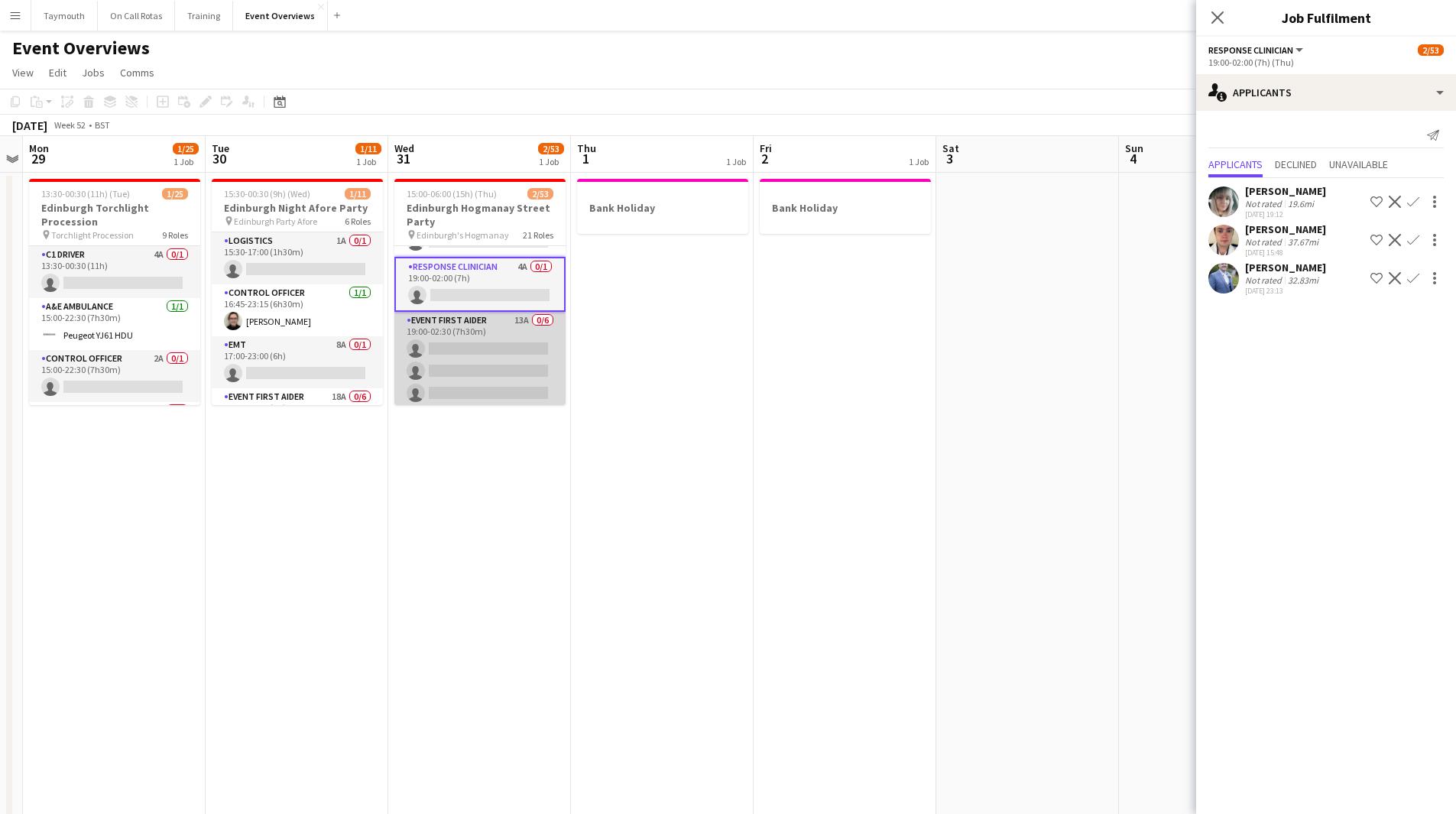
click at [478, 361] on app-card-role "Event First Aider 13A 0/6 19:00-02:30 (7h30m) single-neutral-actions single-neu…" at bounding box center [480, 393] width 171 height 163
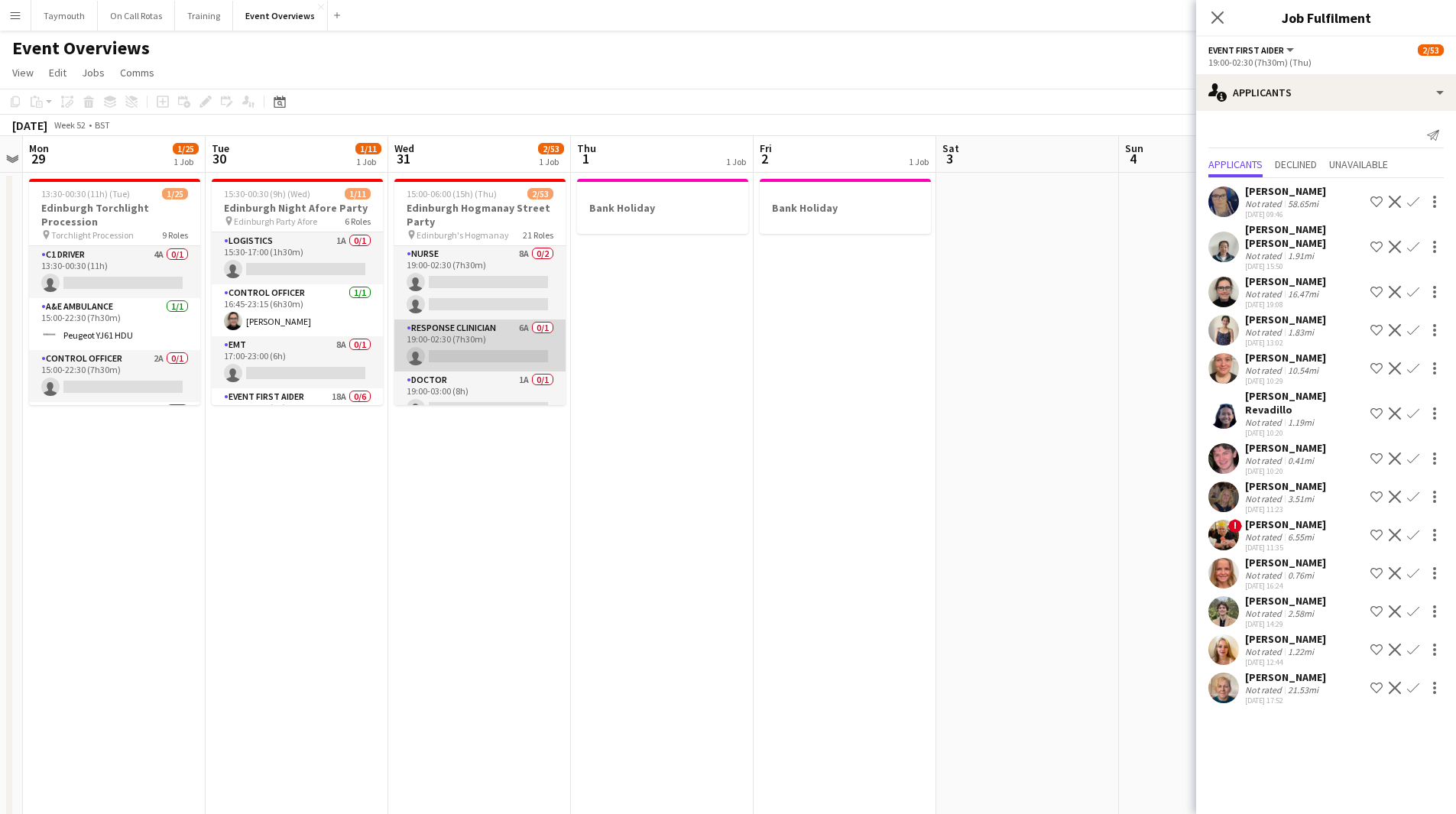
click at [462, 338] on app-card-role "Response Clinician 6A 0/1 19:00-02:30 (7h30m) single-neutral-actions" at bounding box center [480, 345] width 171 height 52
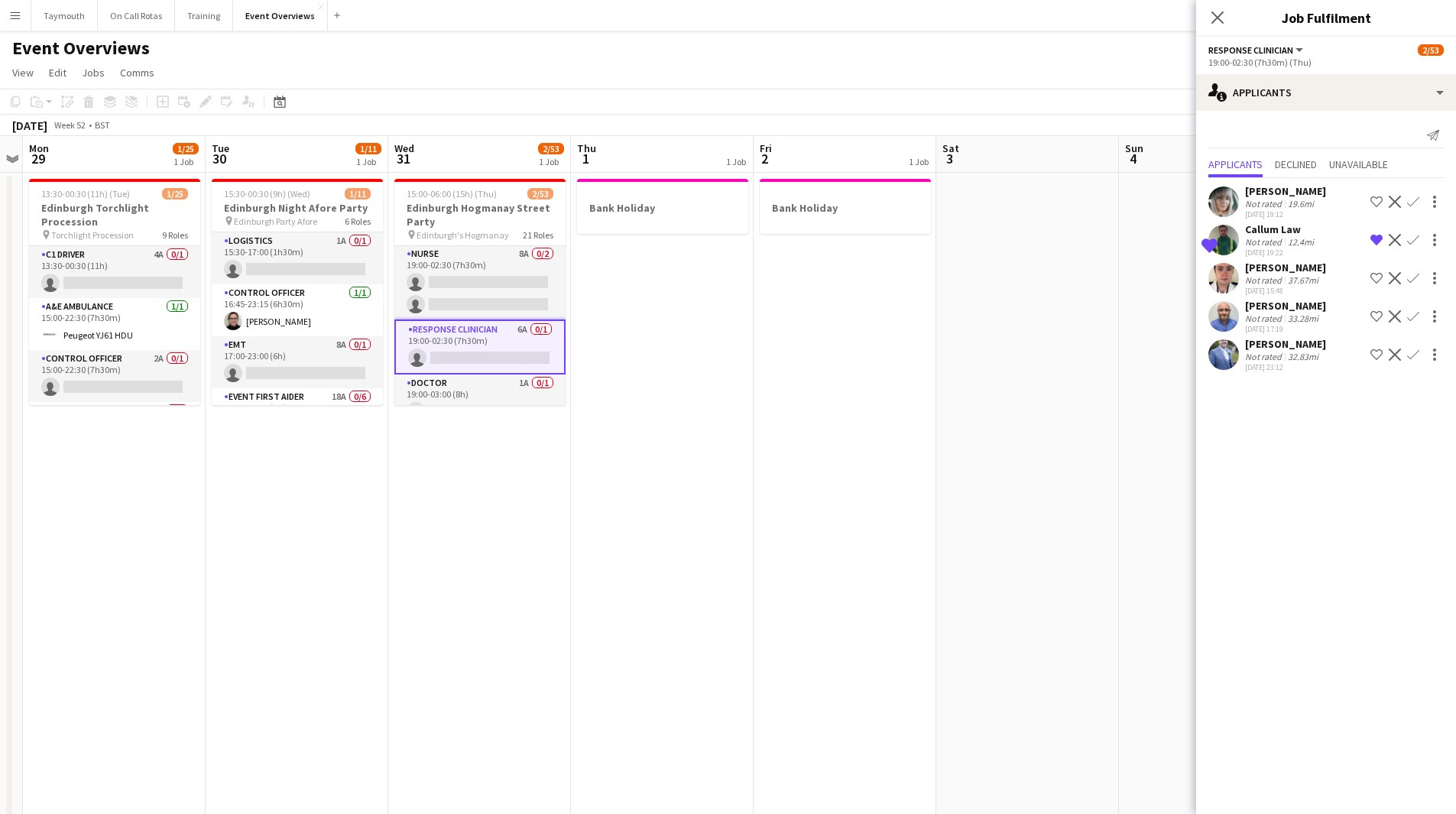
scroll to position [909, 0]
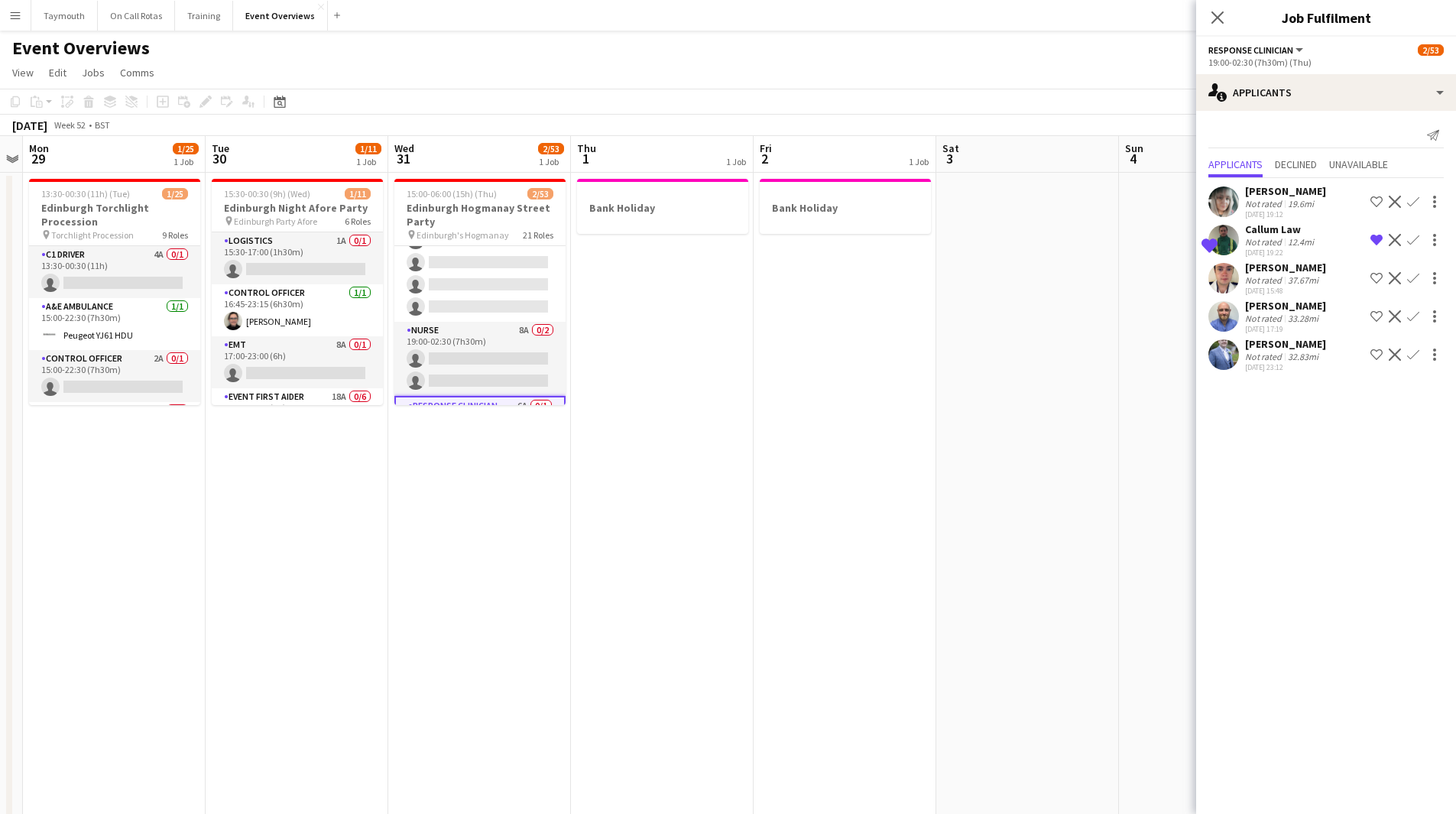
click at [462, 338] on app-card-role "Nurse 8A 0/2 19:00-02:30 (7h30m) single-neutral-actions single-neutral-actions" at bounding box center [480, 358] width 171 height 74
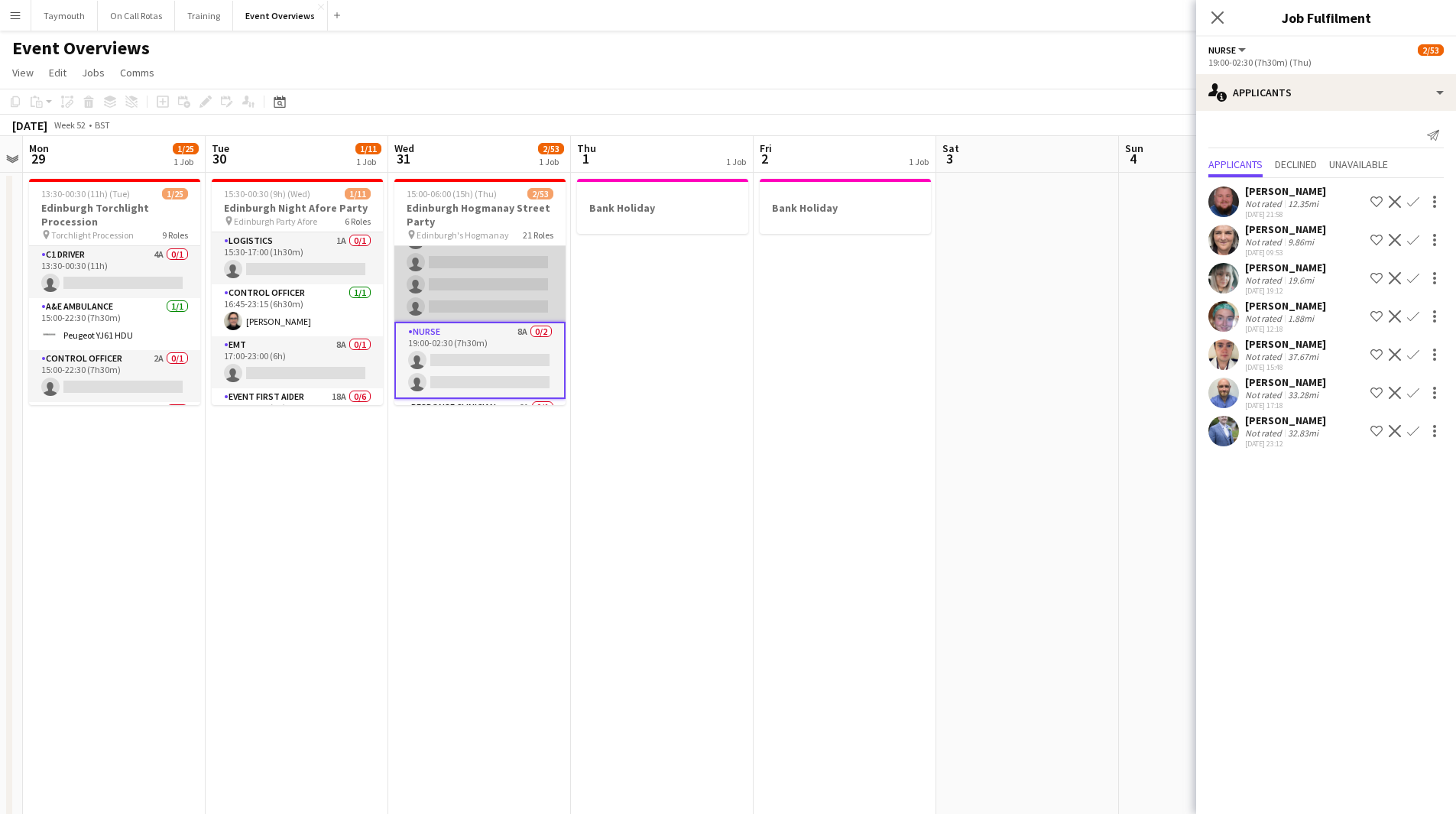
click at [460, 292] on app-card-role "Event First Aider 13A 0/6 19:00-02:30 (7h30m) single-neutral-actions single-neu…" at bounding box center [480, 240] width 171 height 163
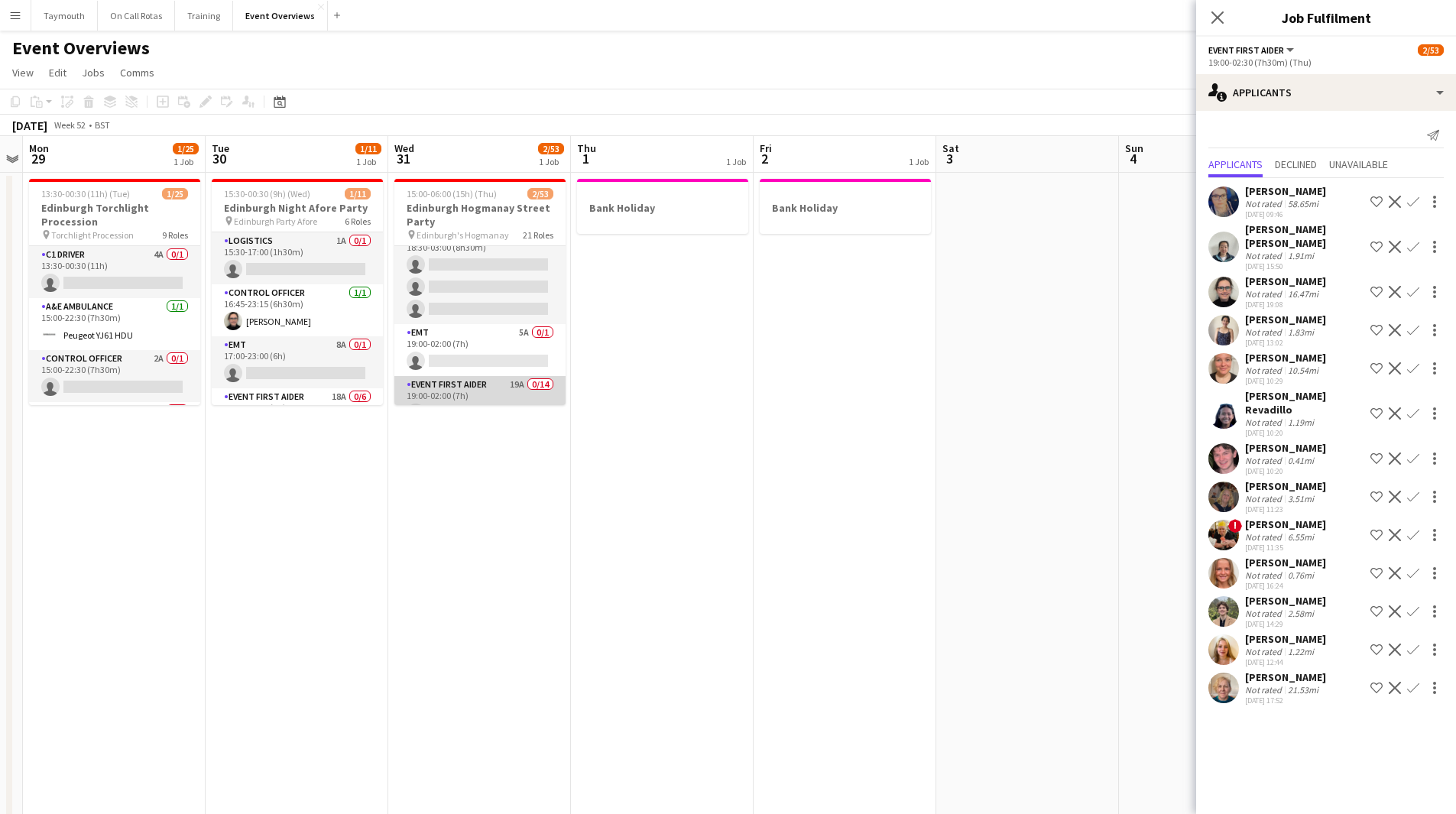
scroll to position [223, 0]
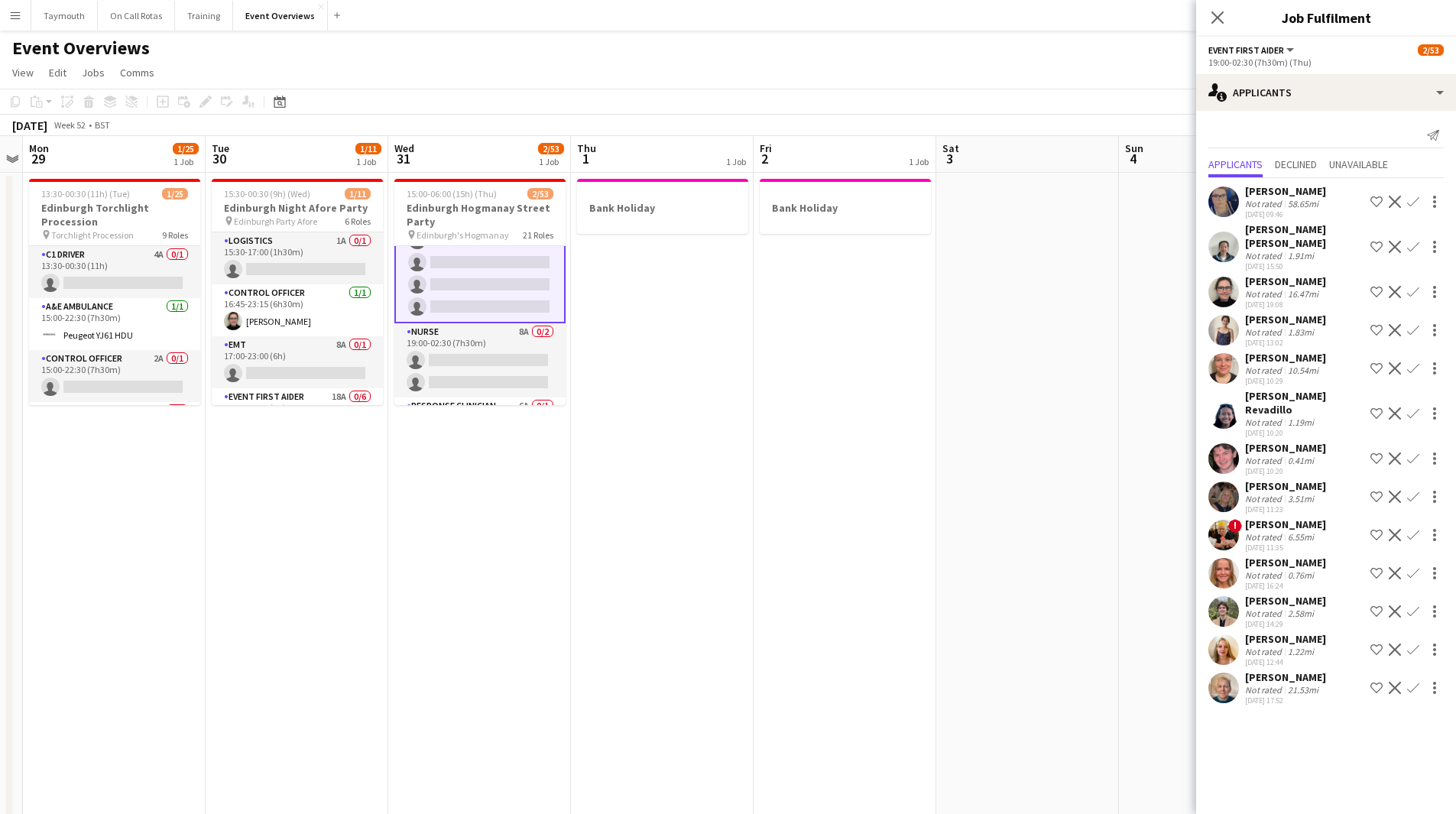
click at [475, 339] on app-card-role "Nurse 8A 0/2 19:00-02:30 (7h30m) single-neutral-actions single-neutral-actions" at bounding box center [480, 360] width 171 height 74
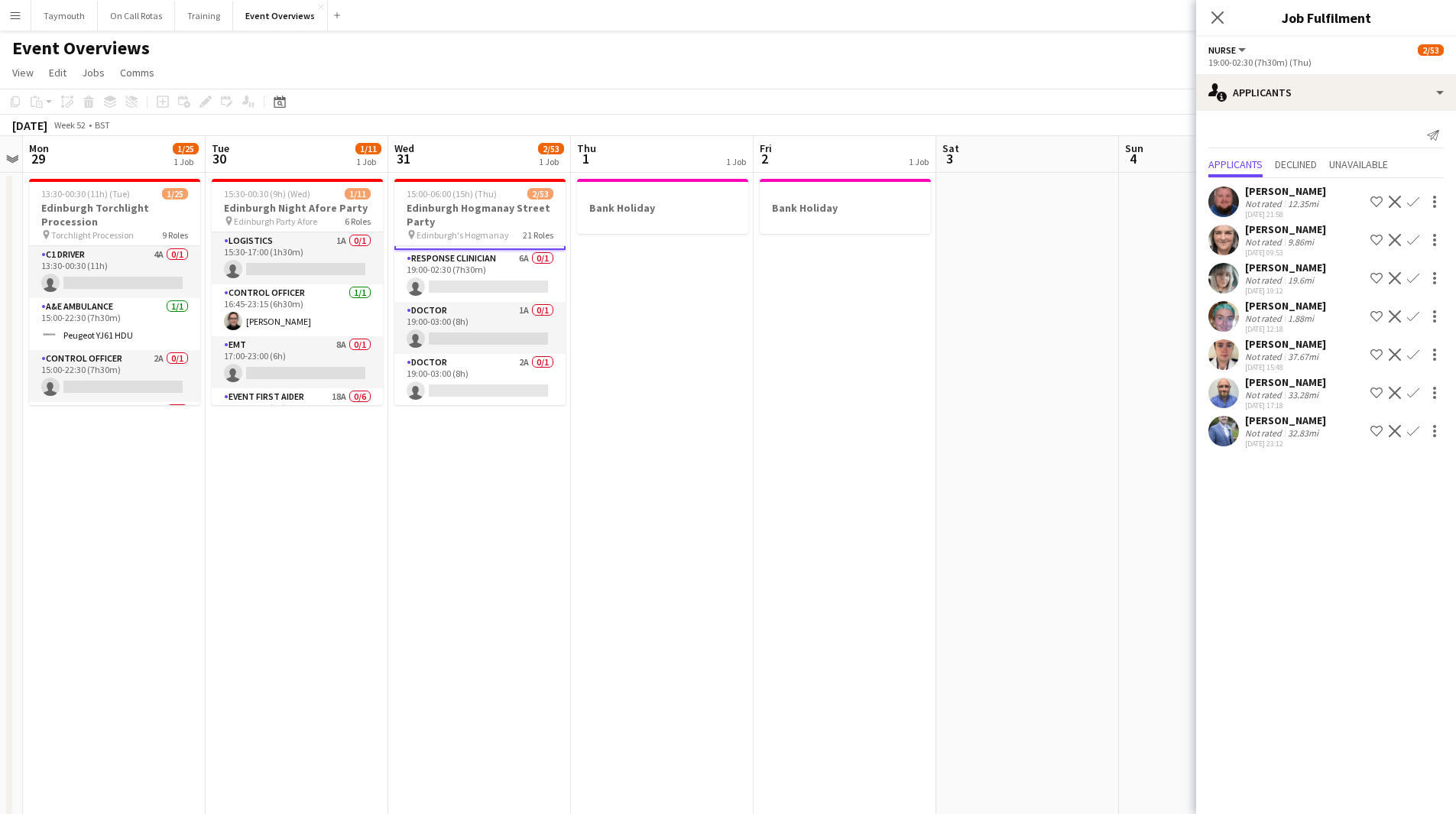
scroll to position [1062, 0]
click at [484, 320] on app-card-role "Doctor 1A 0/1 19:00-03:00 (8h) single-neutral-actions" at bounding box center [480, 325] width 171 height 52
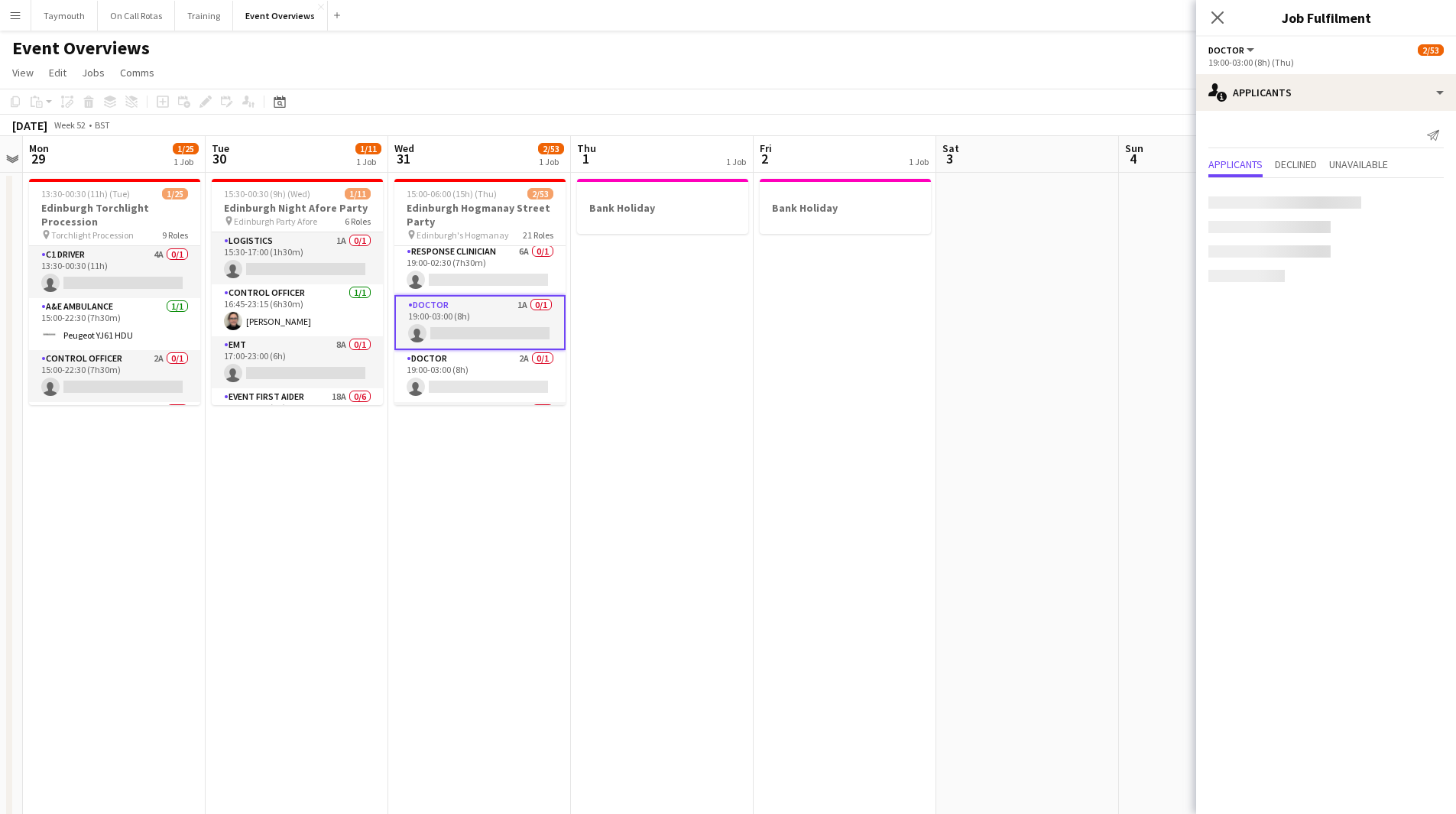
scroll to position [1060, 0]
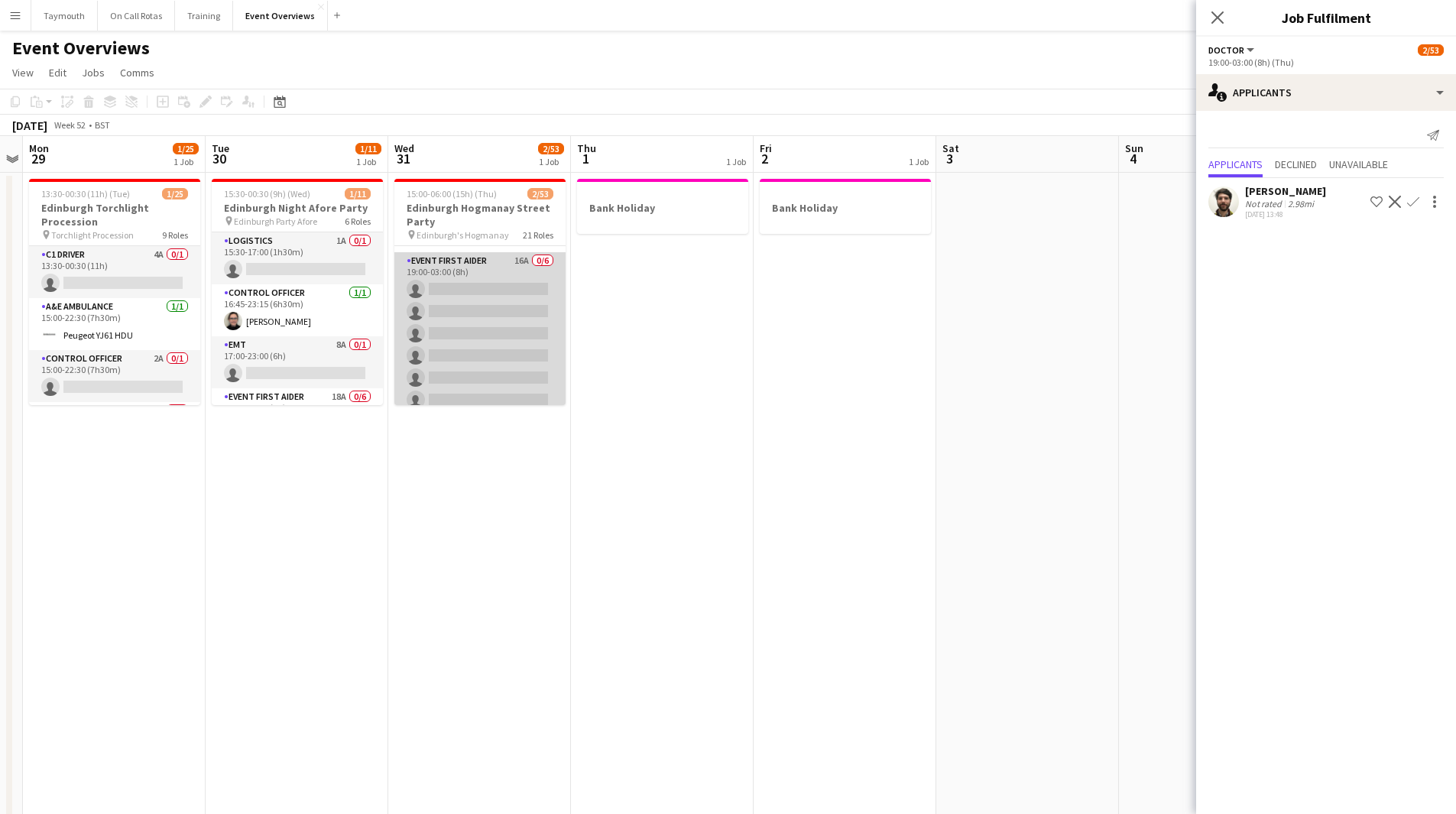
click at [490, 291] on app-card-role "Event First Aider 16A 0/6 19:00-03:00 (8h) single-neutral-actions single-neutra…" at bounding box center [480, 334] width 171 height 163
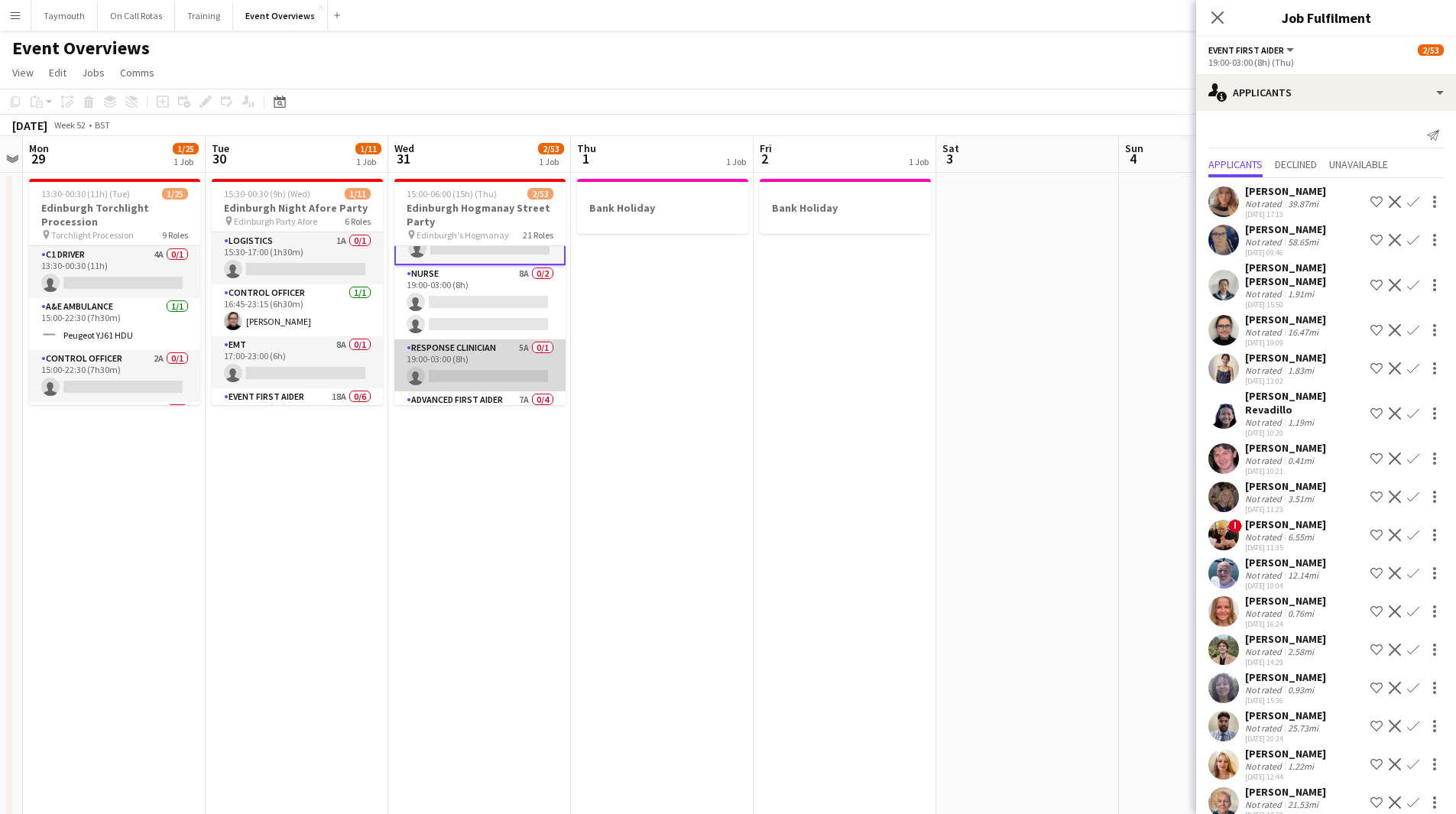
click at [474, 354] on app-card-role "Response Clinician 5A 0/1 19:00-03:00 (8h) single-neutral-actions" at bounding box center [480, 365] width 171 height 52
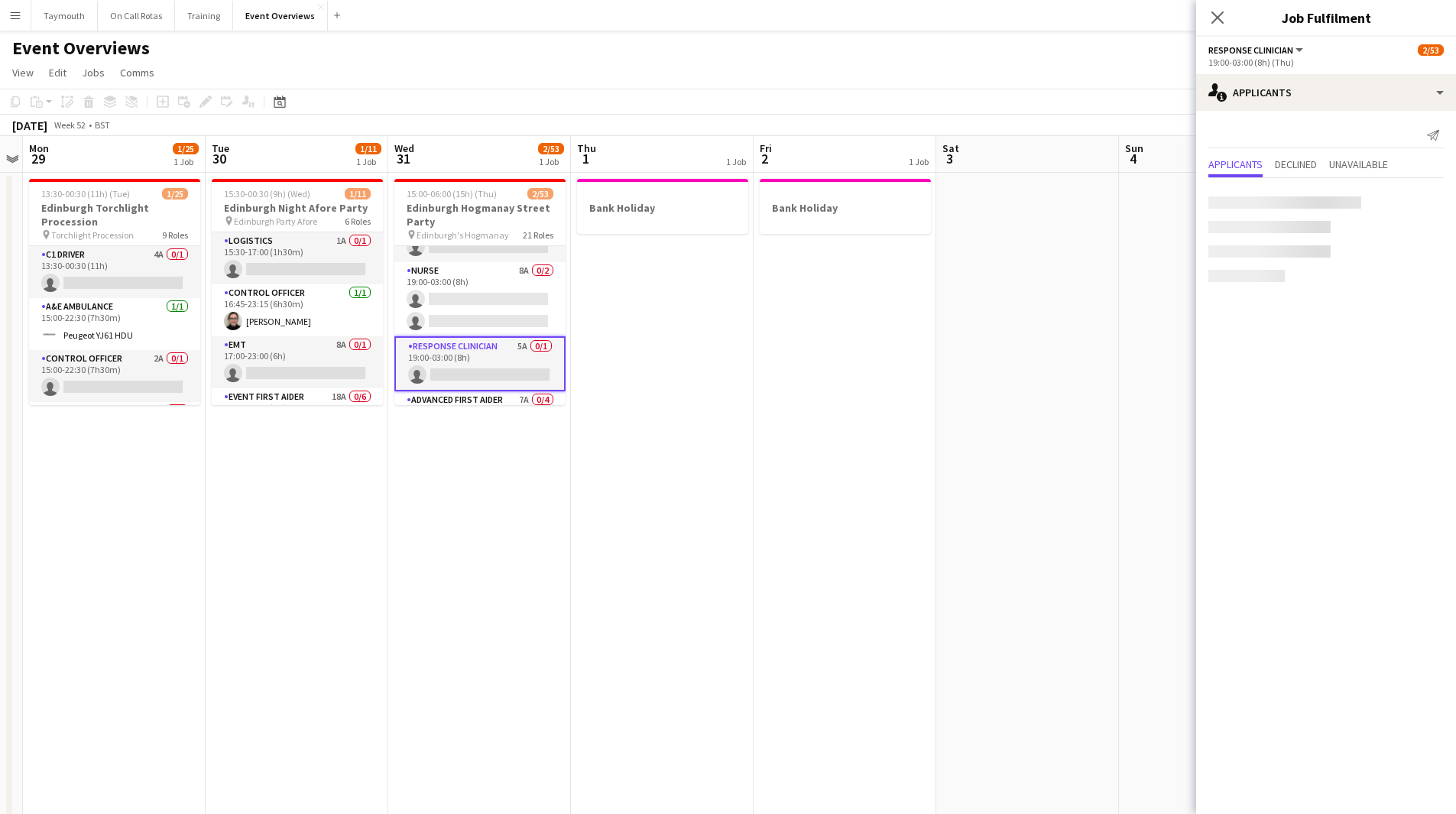
scroll to position [1361, 0]
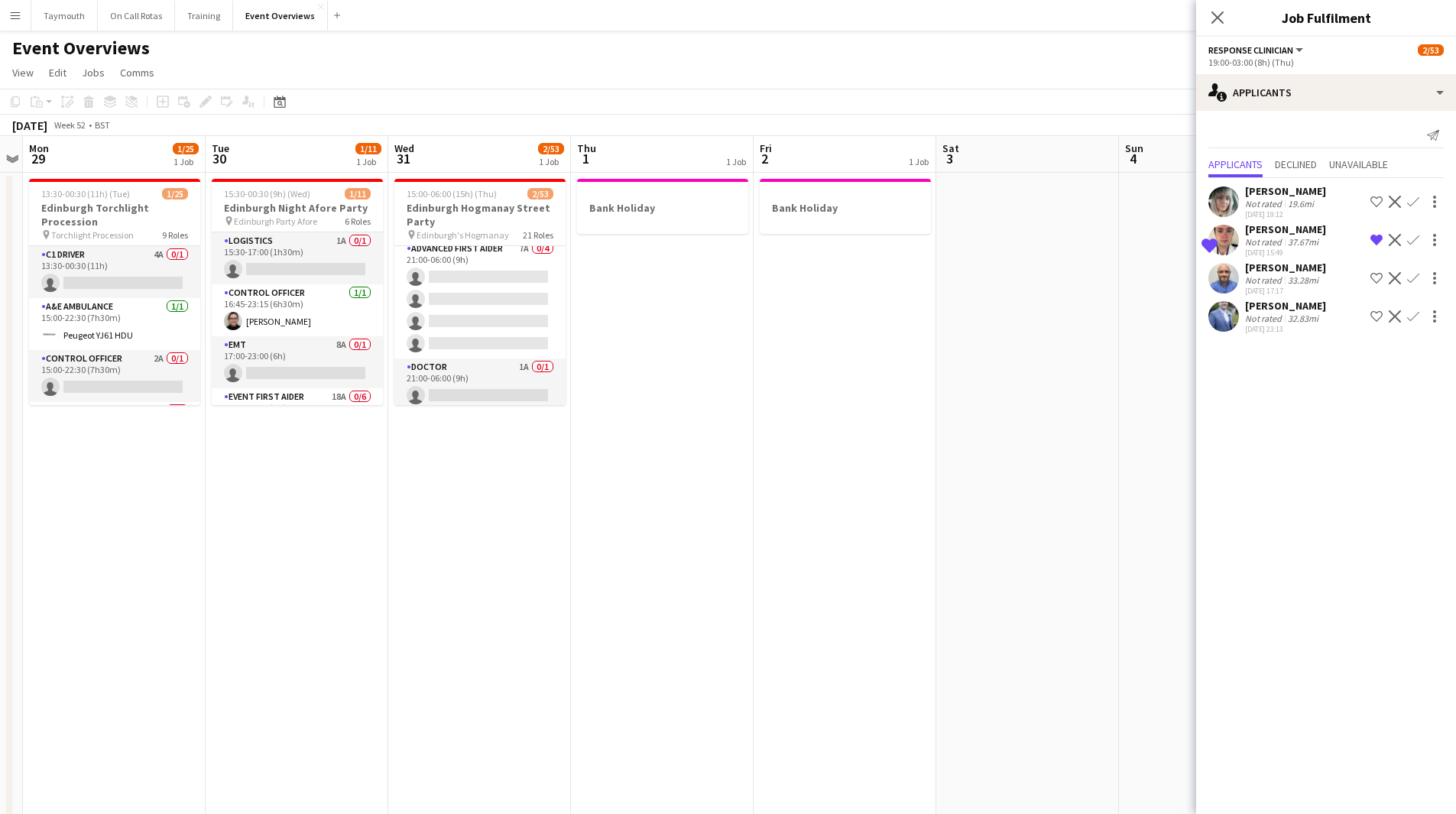
click at [470, 293] on app-card-role "Advanced First Aider 7A 0/4 21:00-06:00 (9h) single-neutral-actions single-neut…" at bounding box center [480, 299] width 171 height 119
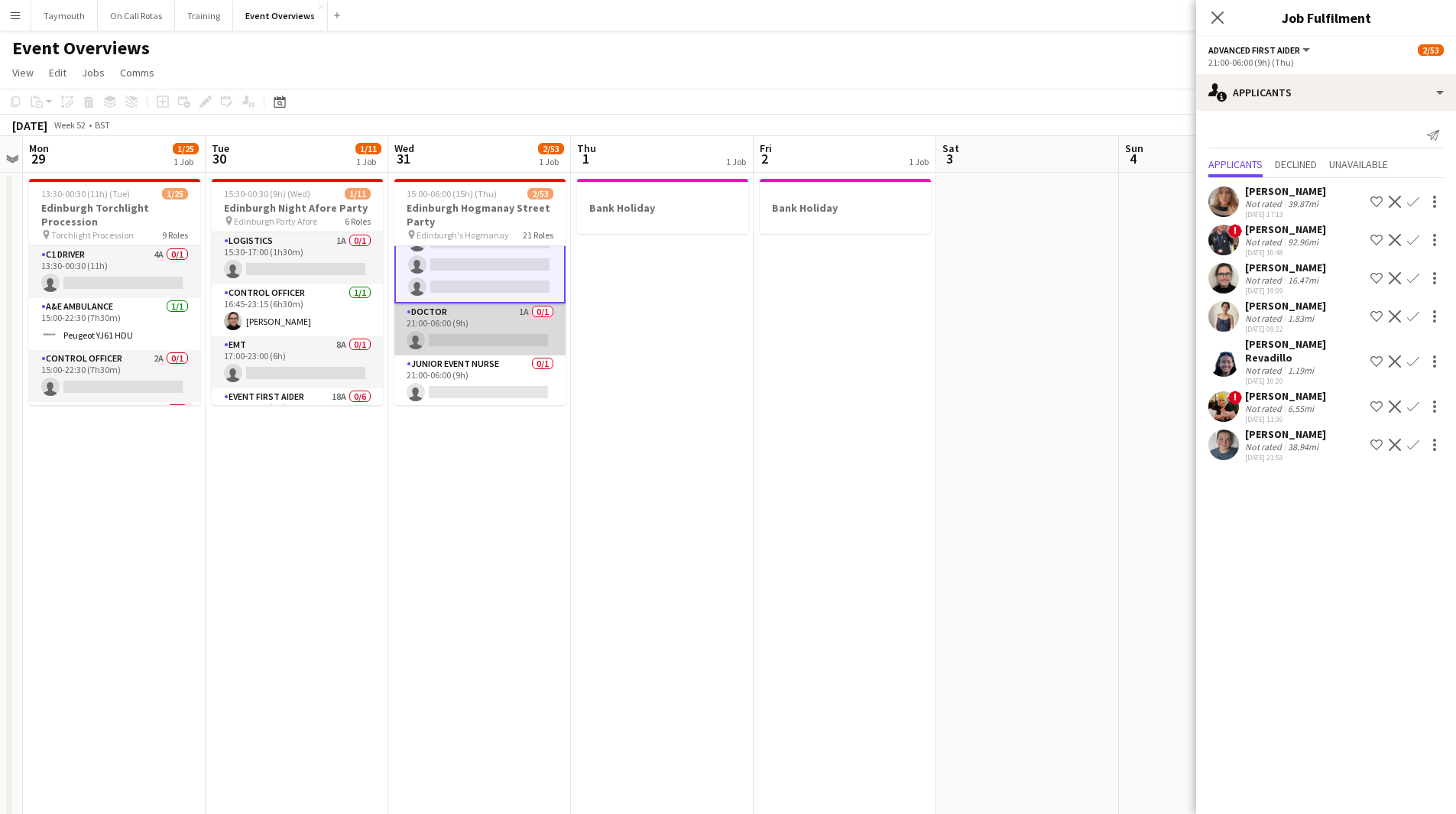
click at [461, 322] on app-card-role "Doctor 1A 0/1 21:00-06:00 (9h) single-neutral-actions" at bounding box center [480, 330] width 171 height 52
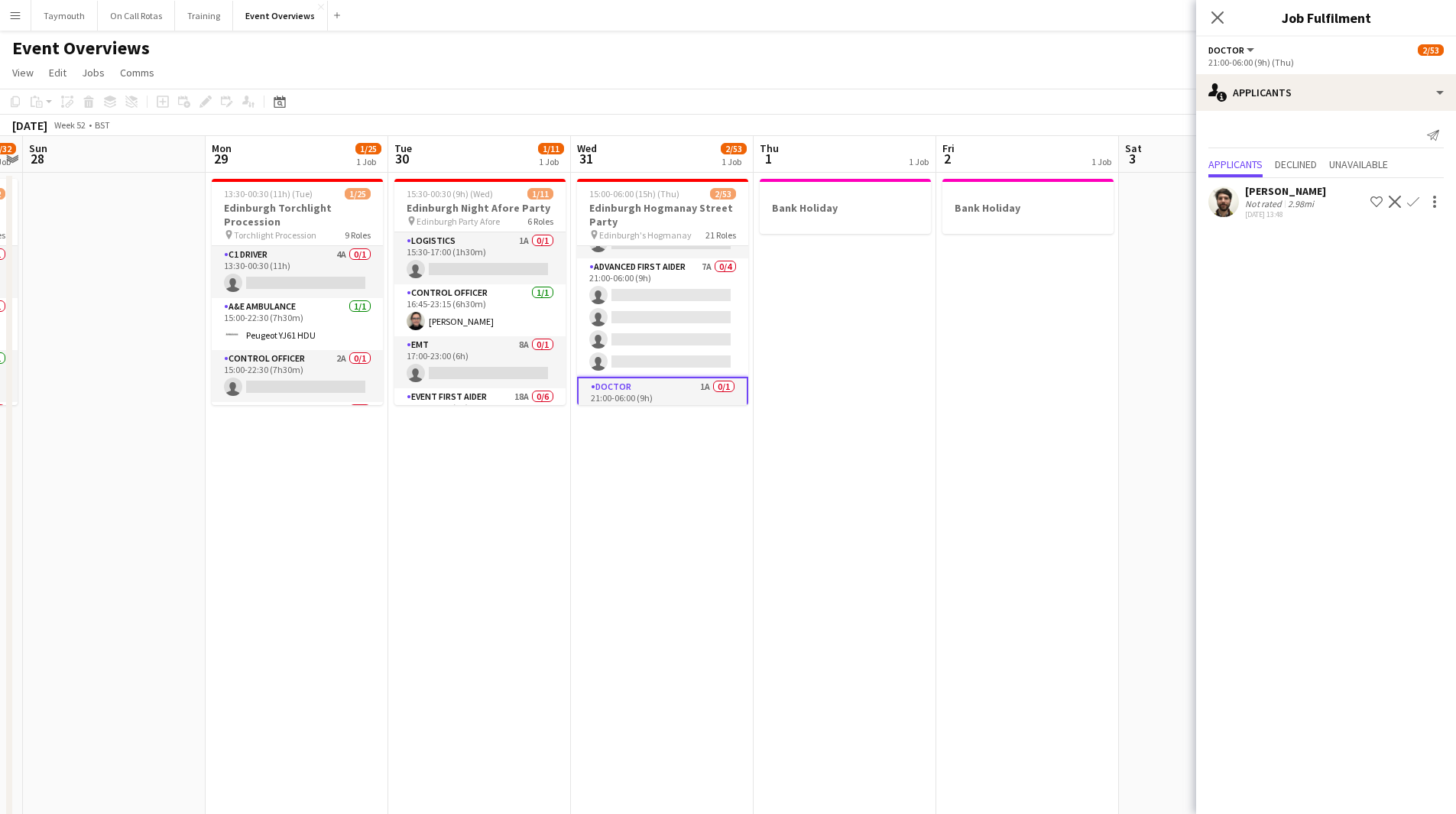
scroll to position [0, 475]
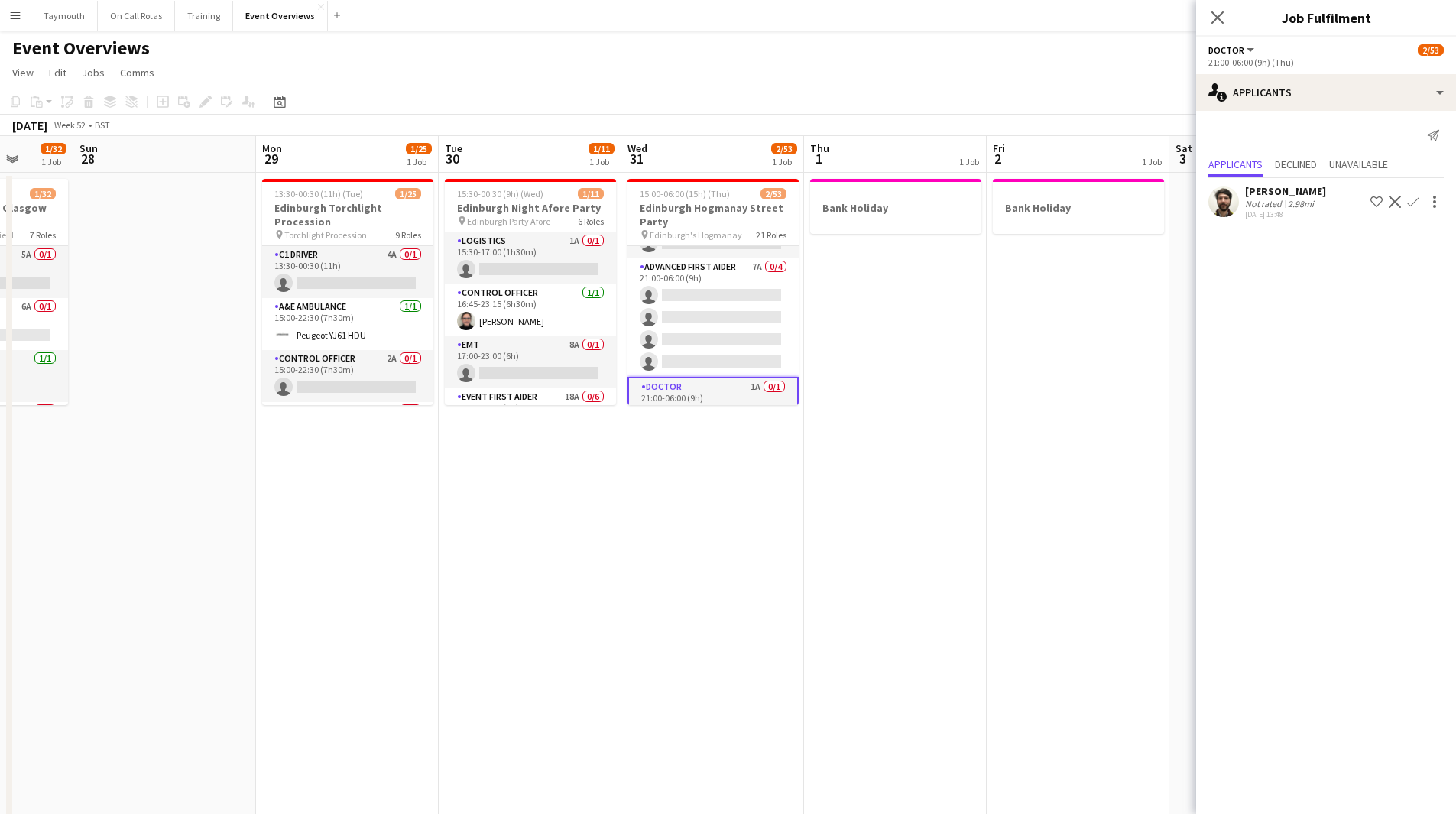
drag, startPoint x: 574, startPoint y: 476, endPoint x: 689, endPoint y: 481, distance: 115.1
click at [689, 481] on app-calendar-viewport "Thu 25 Fri 26 1 Job Sat 27 1/32 1 Job Sun 28 Mon 29 1/25 1 Job Tue 30 1/11 1 Jo…" at bounding box center [728, 771] width 1456 height 1270
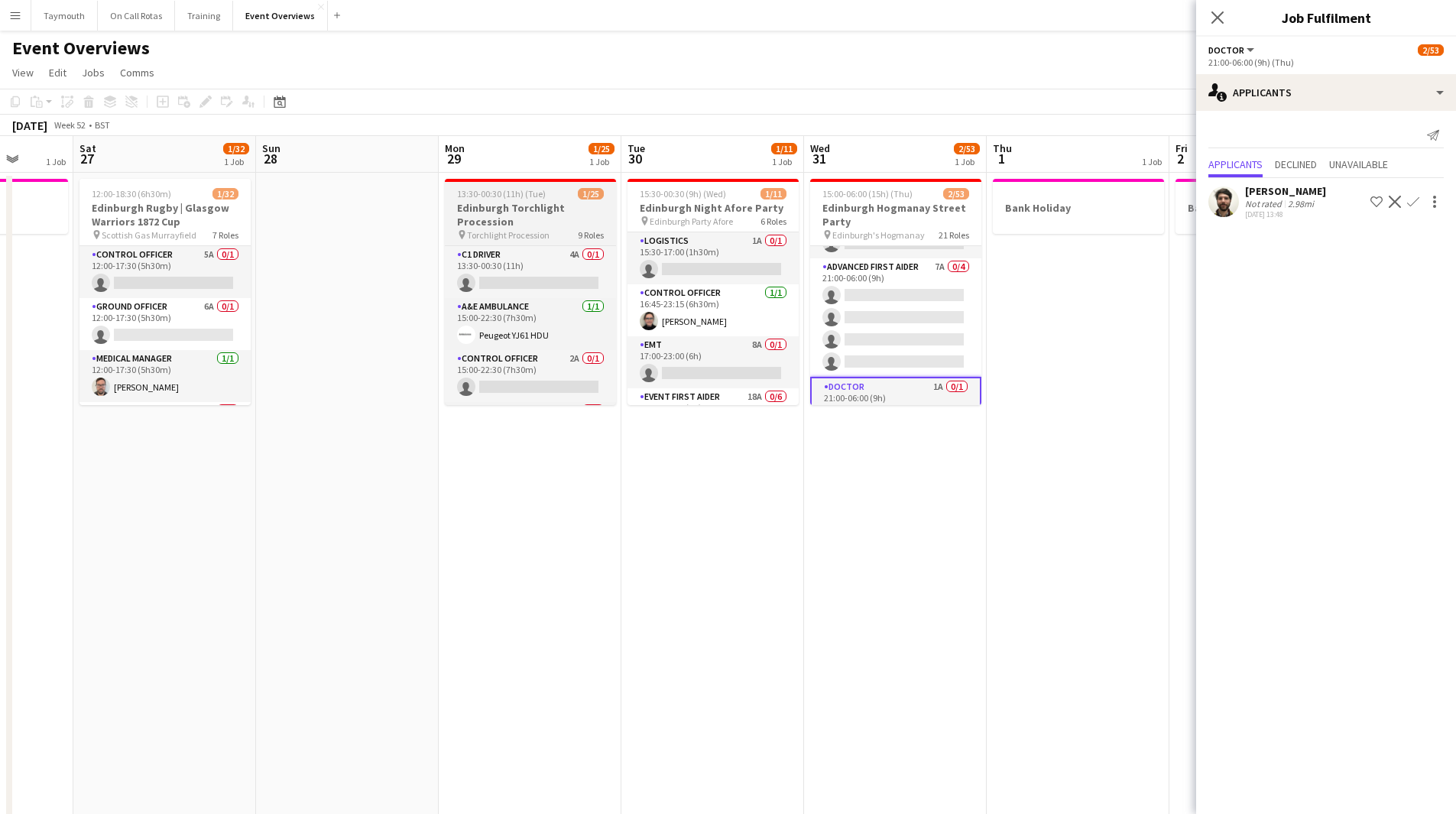
click at [527, 227] on h3 "Edinburgh Torchlight Procession" at bounding box center [530, 215] width 171 height 28
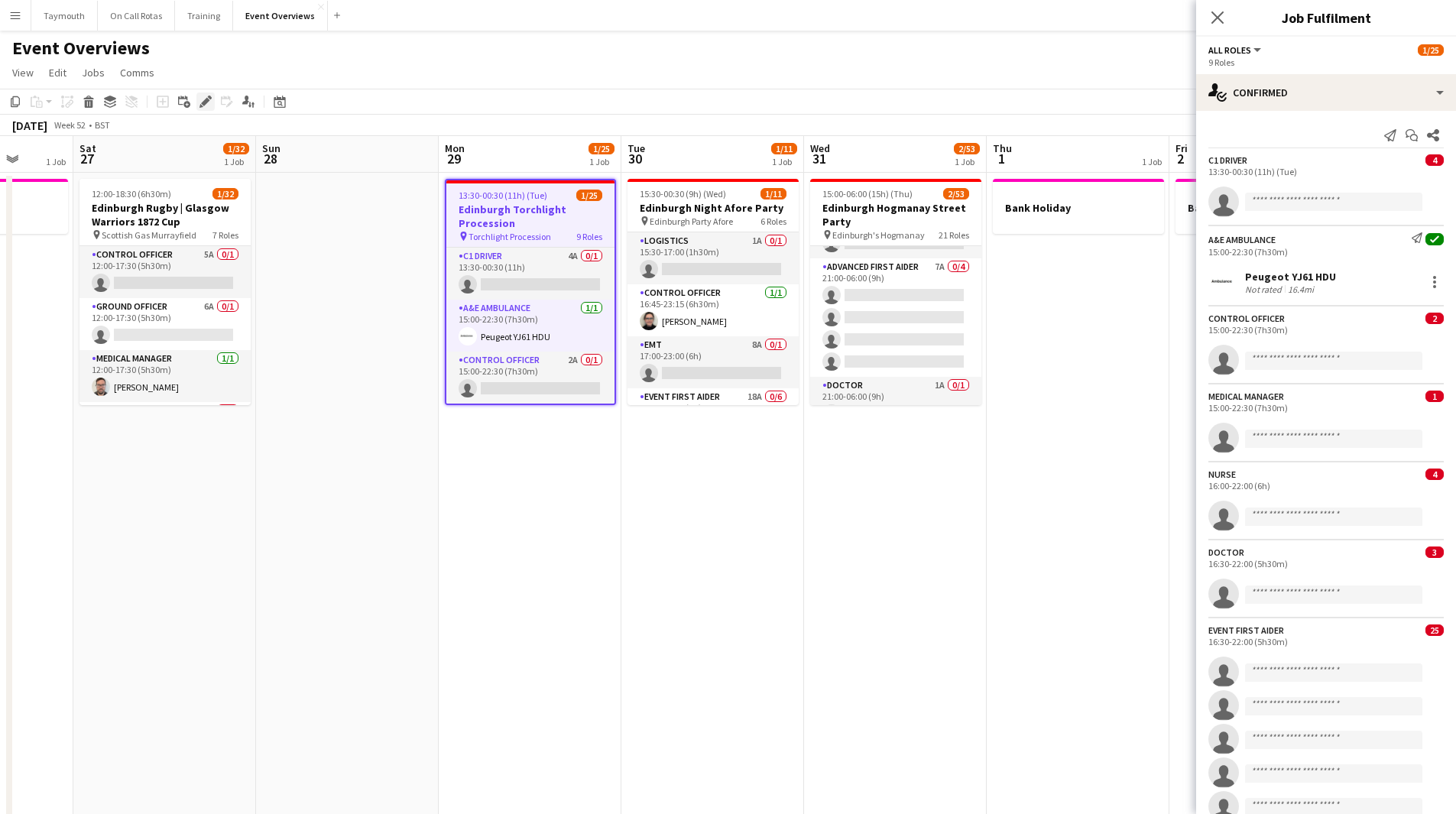
click at [207, 100] on icon at bounding box center [206, 102] width 9 height 9
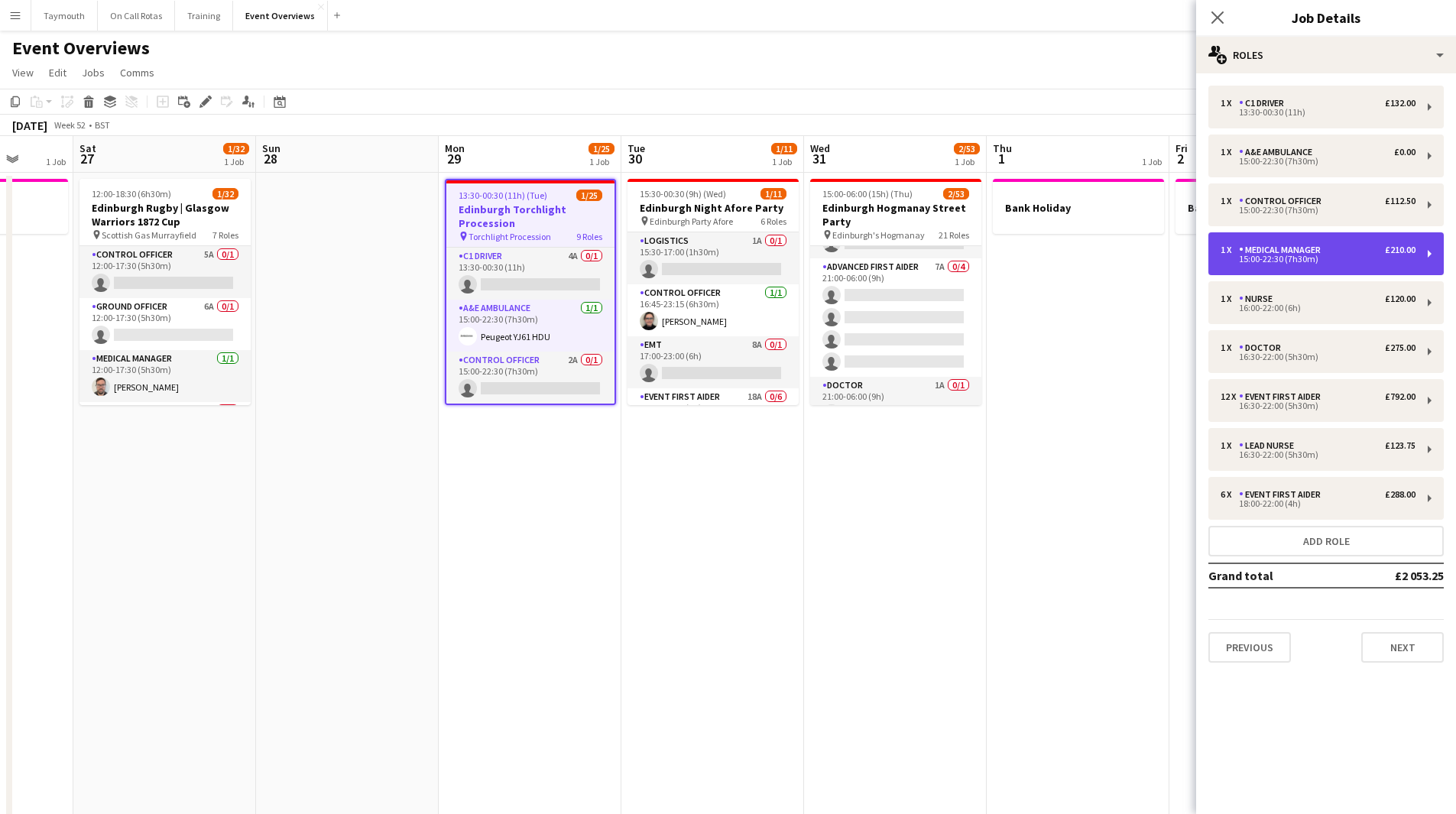
click at [1313, 259] on div "15:00-22:30 (7h30m)" at bounding box center [1318, 259] width 195 height 8
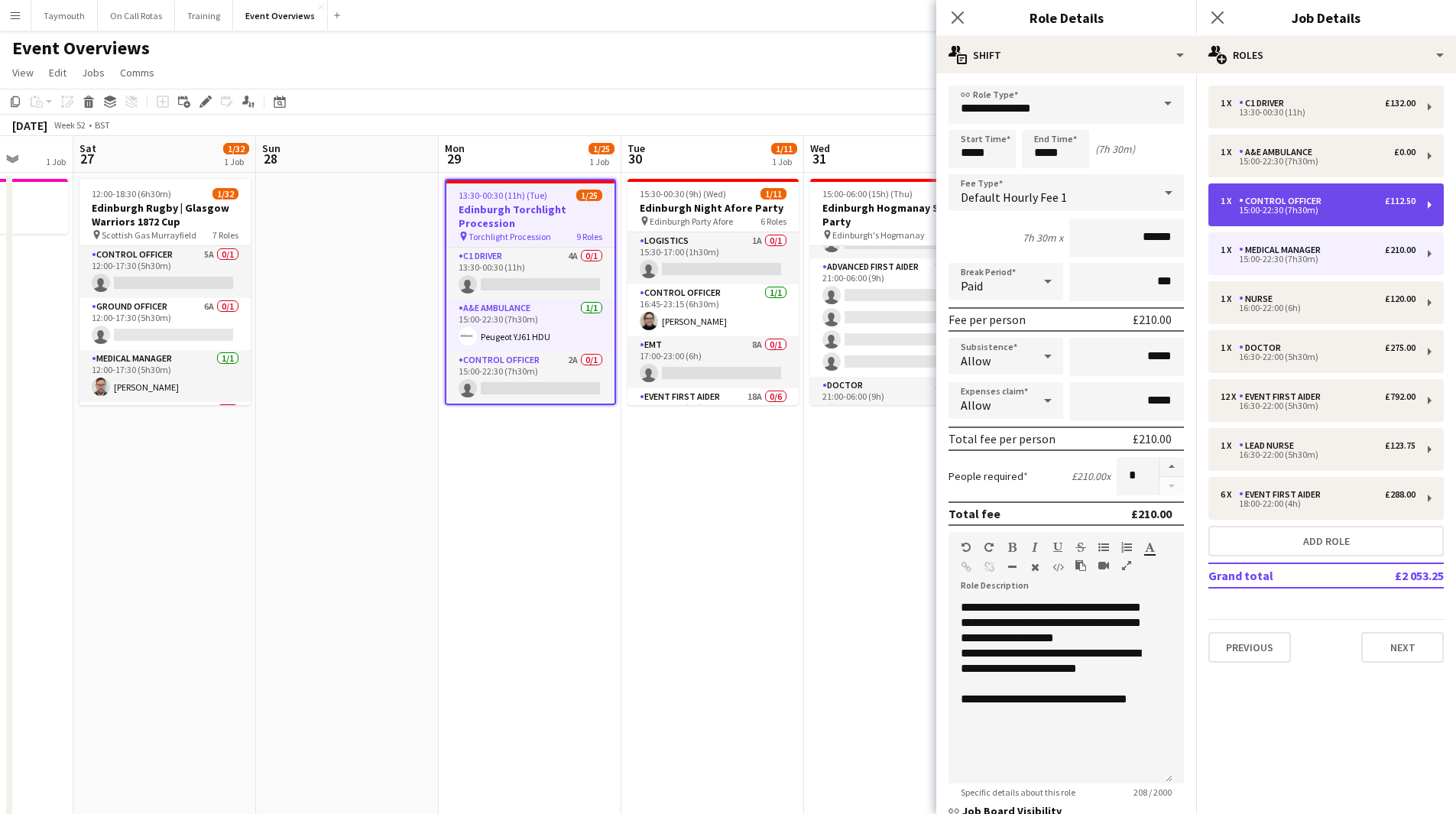
click at [1312, 211] on div "15:00-22:30 (7h30m)" at bounding box center [1318, 210] width 195 height 8
type input "**********"
type input "******"
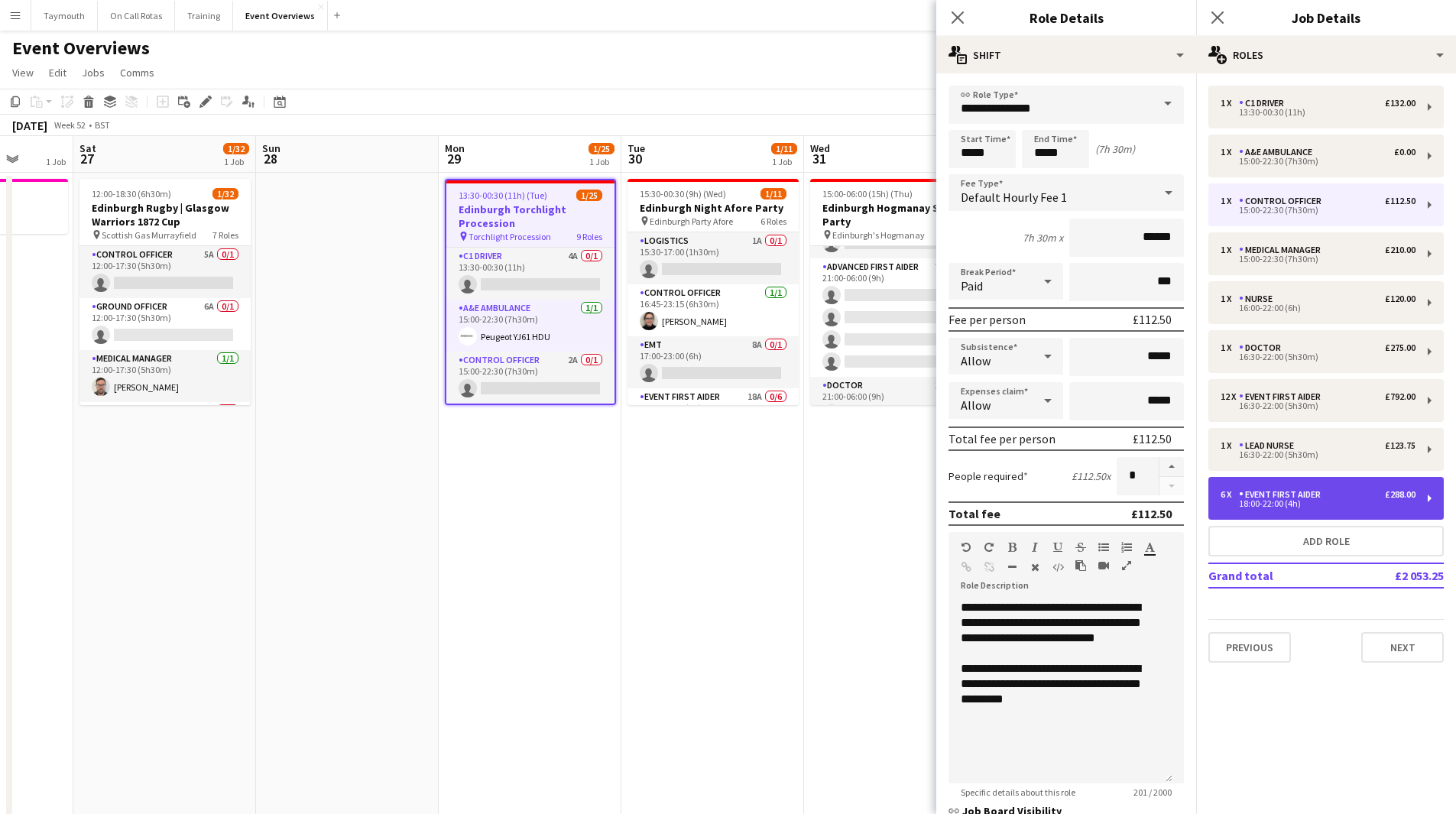
click at [1308, 507] on div "18:00-22:00 (4h)" at bounding box center [1318, 503] width 195 height 8
type input "**********"
type input "*****"
type input "******"
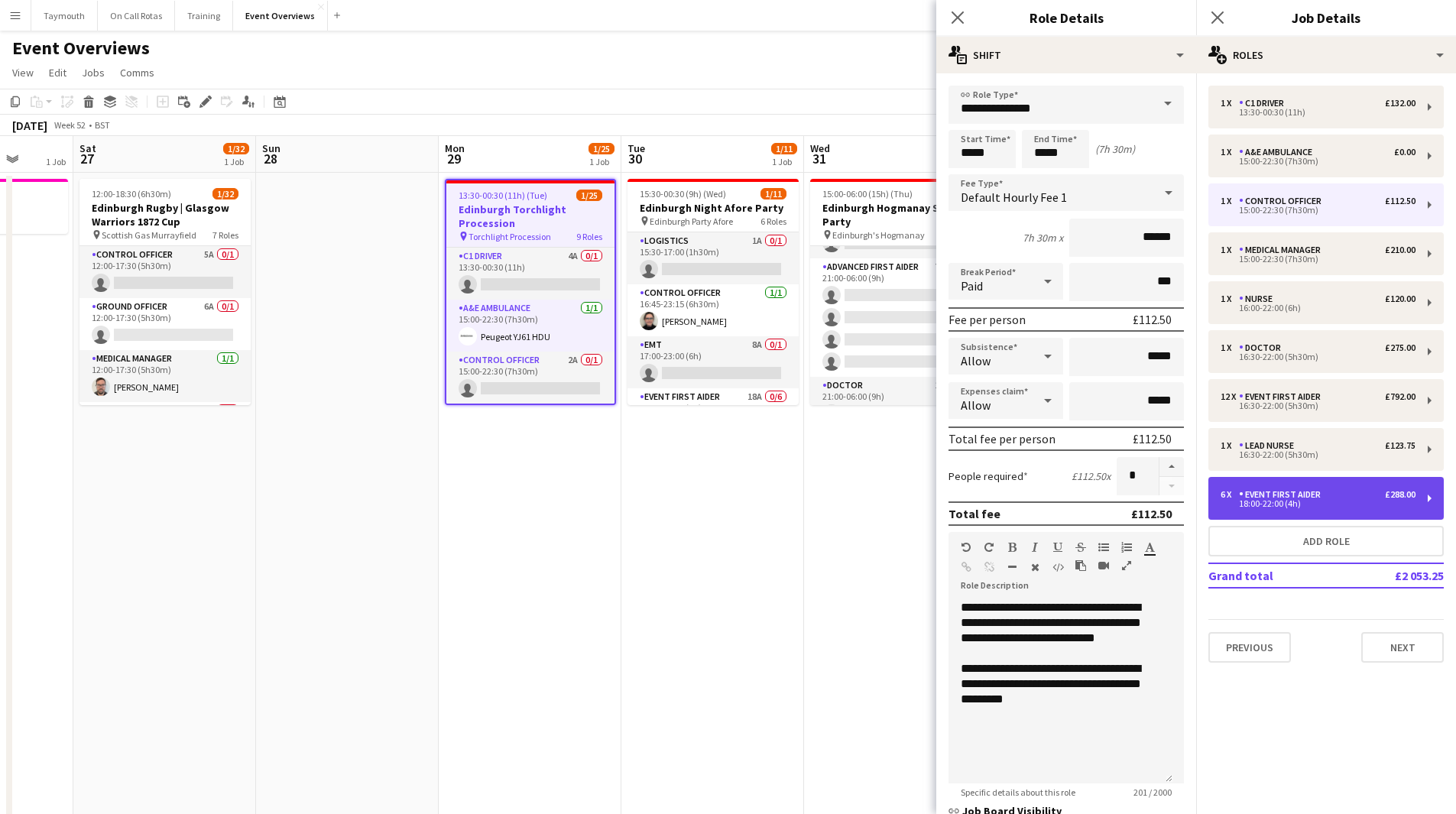
type input "*"
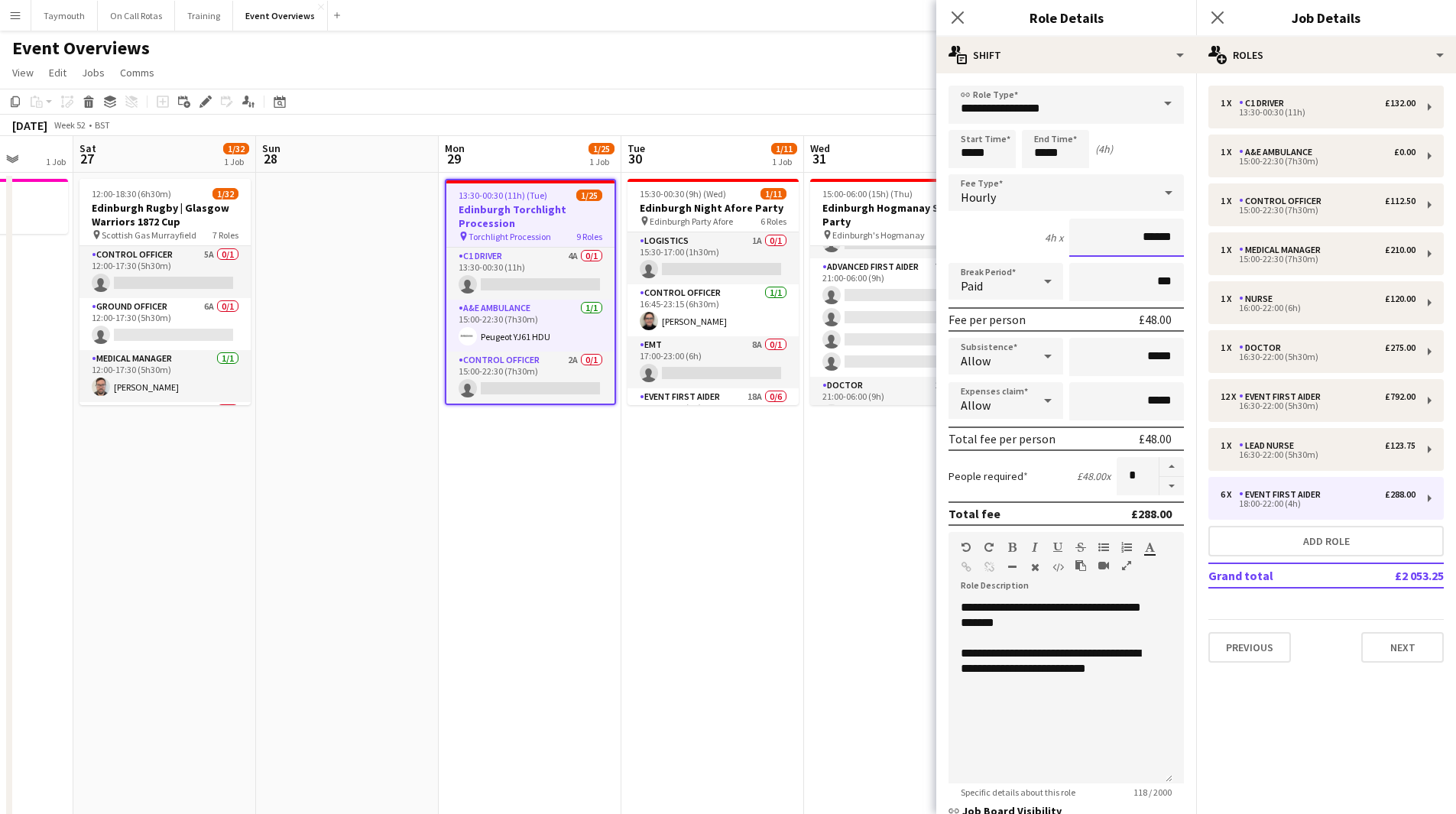
click at [1164, 247] on input "******" at bounding box center [1126, 238] width 115 height 38
type input "******"
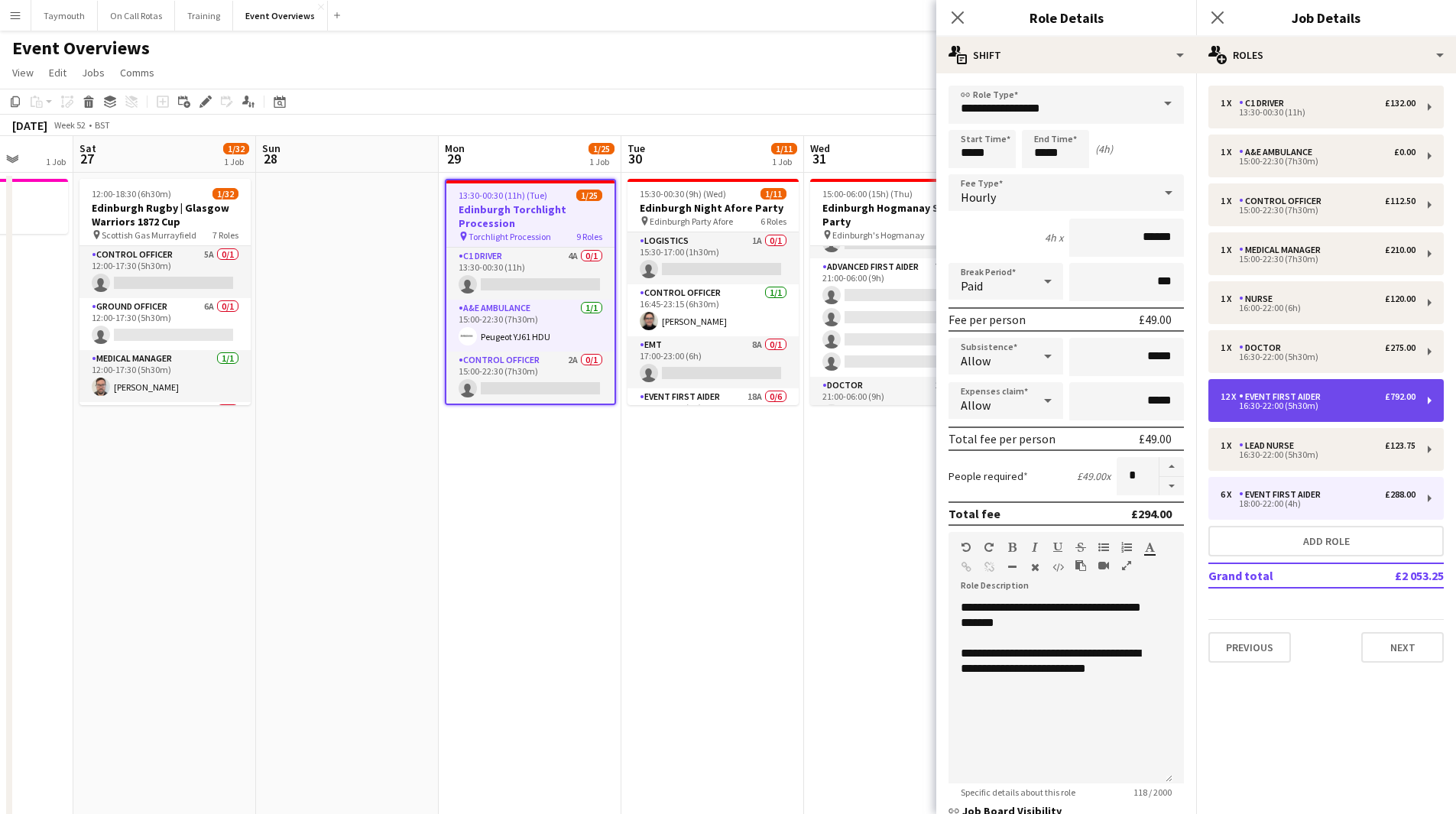
click at [1311, 391] on div "12 x Event First Aider £792.00 16:30-22:00 (5h30m)" at bounding box center [1326, 400] width 235 height 43
type input "*****"
type input "******"
type input "**"
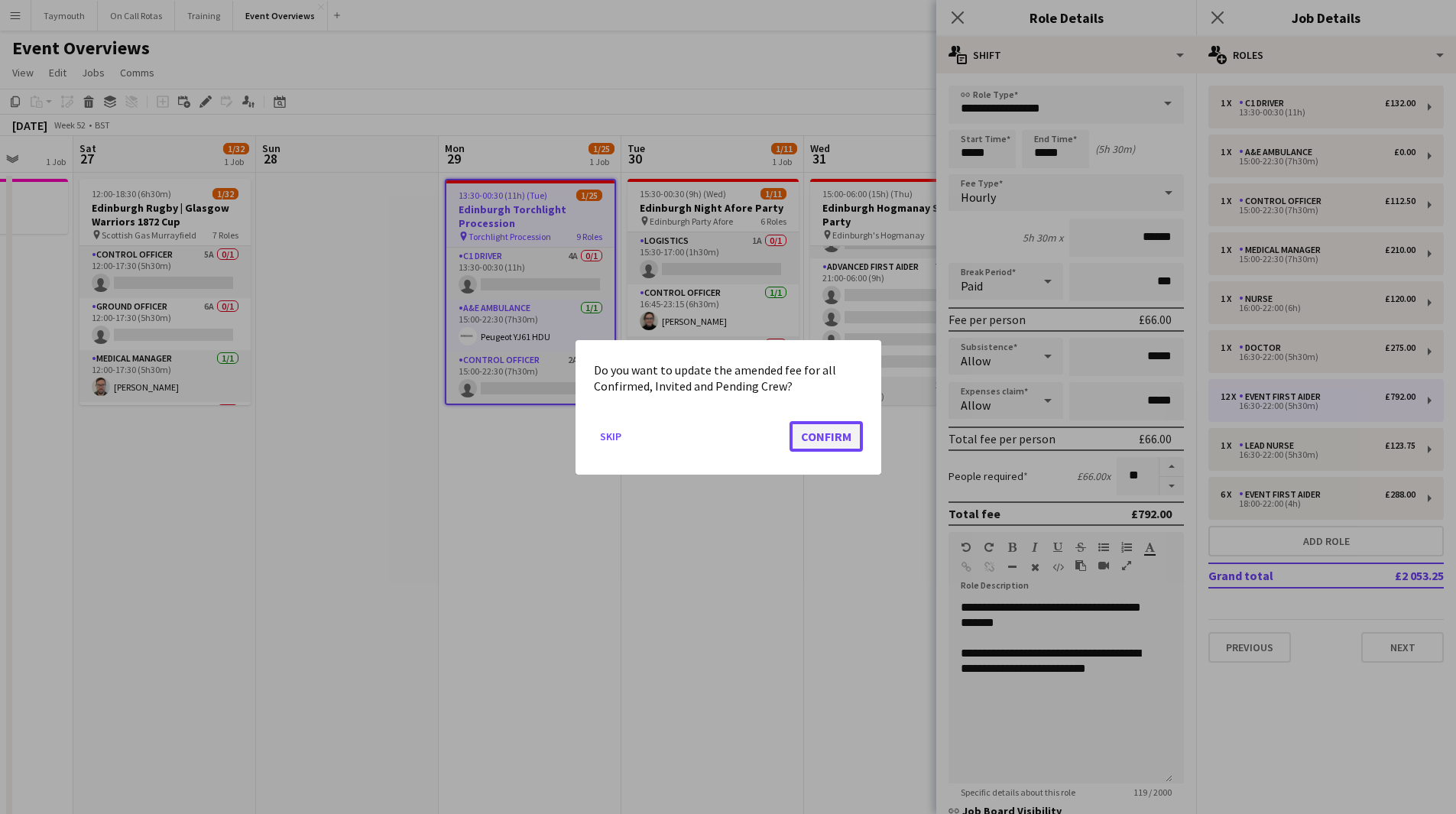
click at [832, 437] on button "Confirm" at bounding box center [826, 435] width 74 height 30
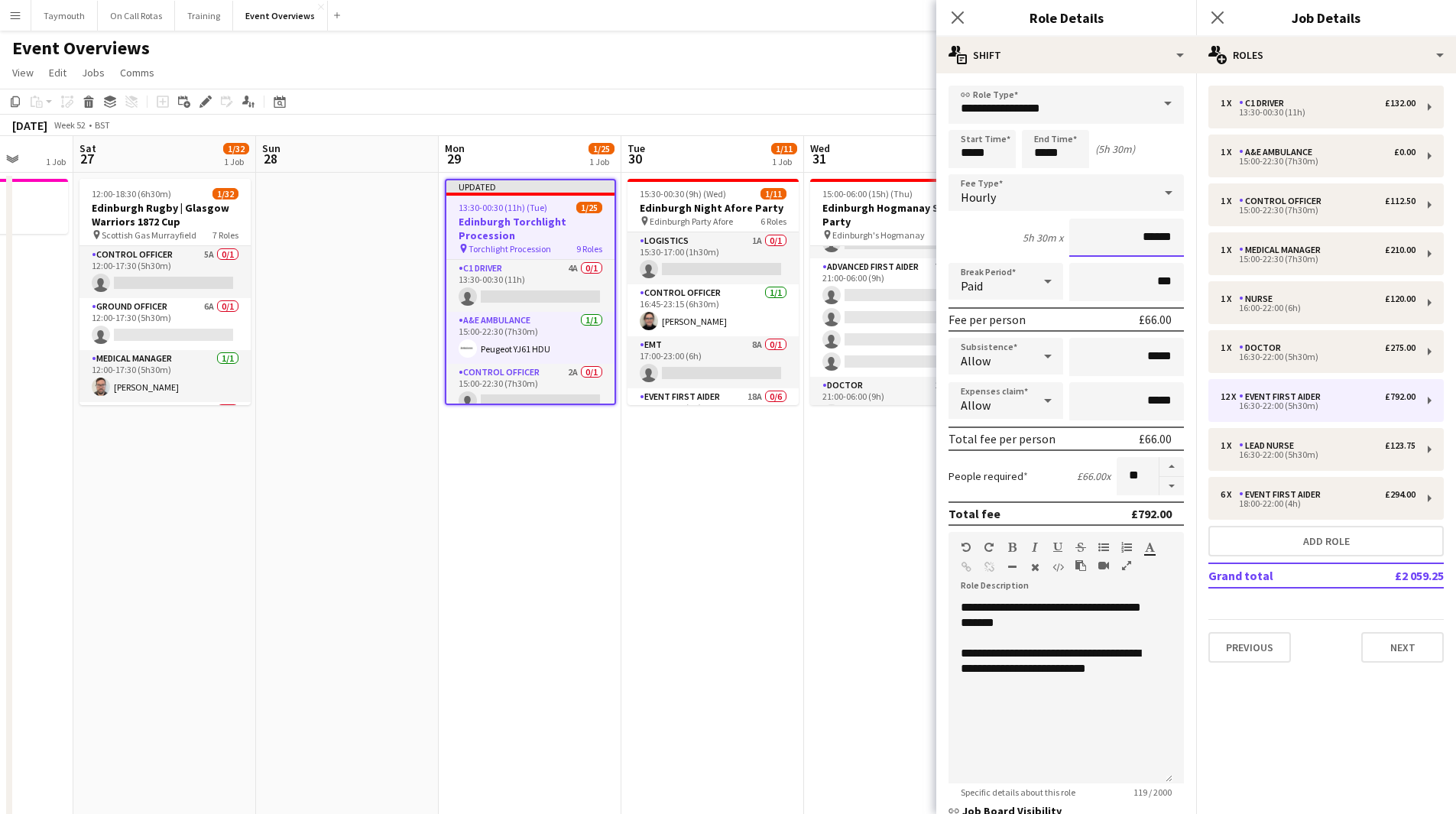
click at [1164, 236] on input "******" at bounding box center [1126, 238] width 115 height 38
type input "******"
click at [821, 537] on app-date-cell "15:00-06:00 (15h) (Thu) 2/53 [GEOGRAPHIC_DATA] Party pin Edinburgh's Hogmanay 2…" at bounding box center [895, 790] width 183 height 1234
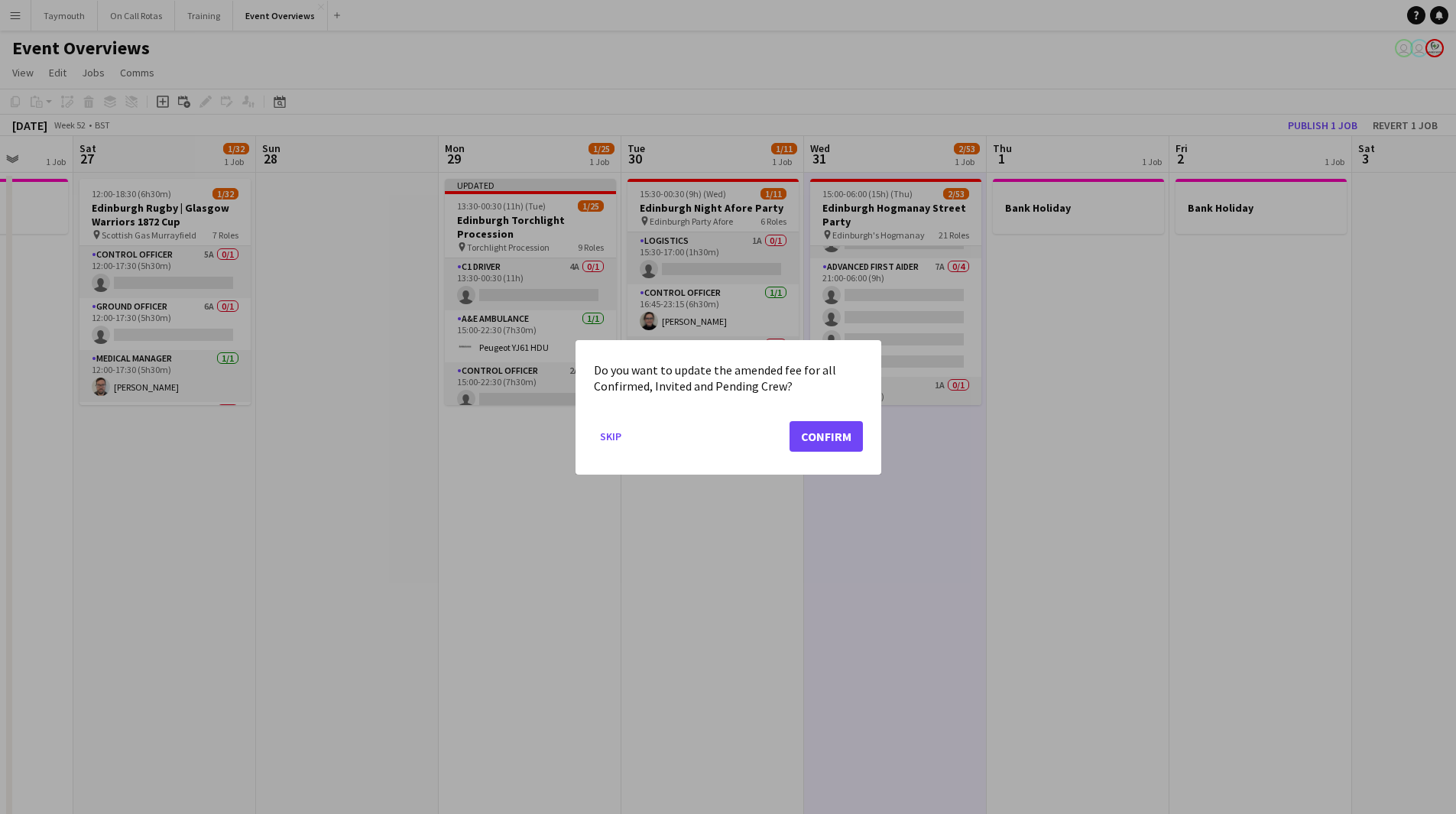
click at [863, 439] on div "Do you want to update the amended fee for all Confirmed, Invited and Pending Cr…" at bounding box center [728, 407] width 305 height 135
click at [829, 423] on button "Confirm" at bounding box center [826, 435] width 74 height 30
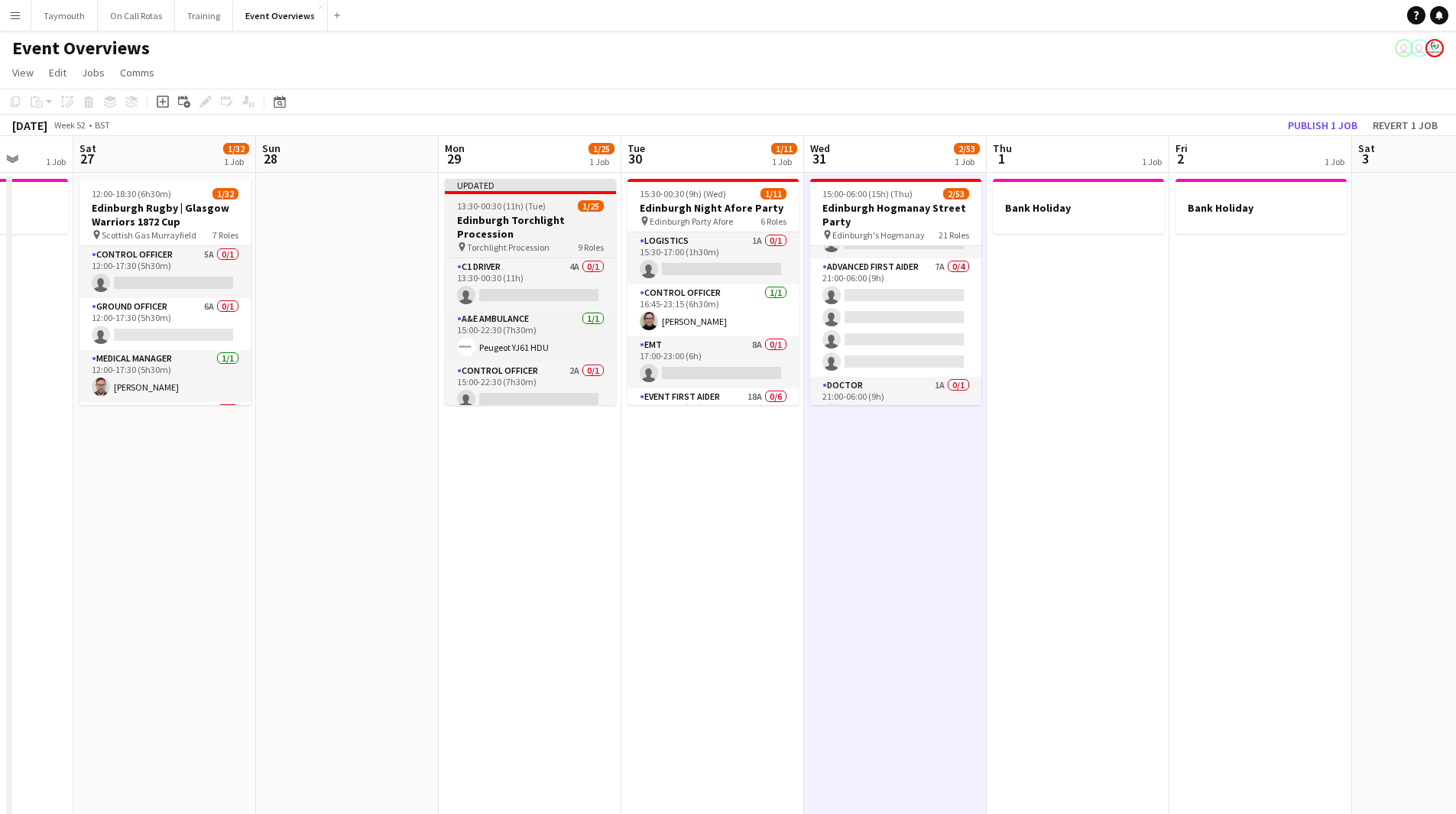
click at [522, 212] on app-job-card "Updated 13:30-00:30 (11h) (Tue) 1/25 Edinburgh Torchlight Procession pin Torchl…" at bounding box center [530, 292] width 171 height 226
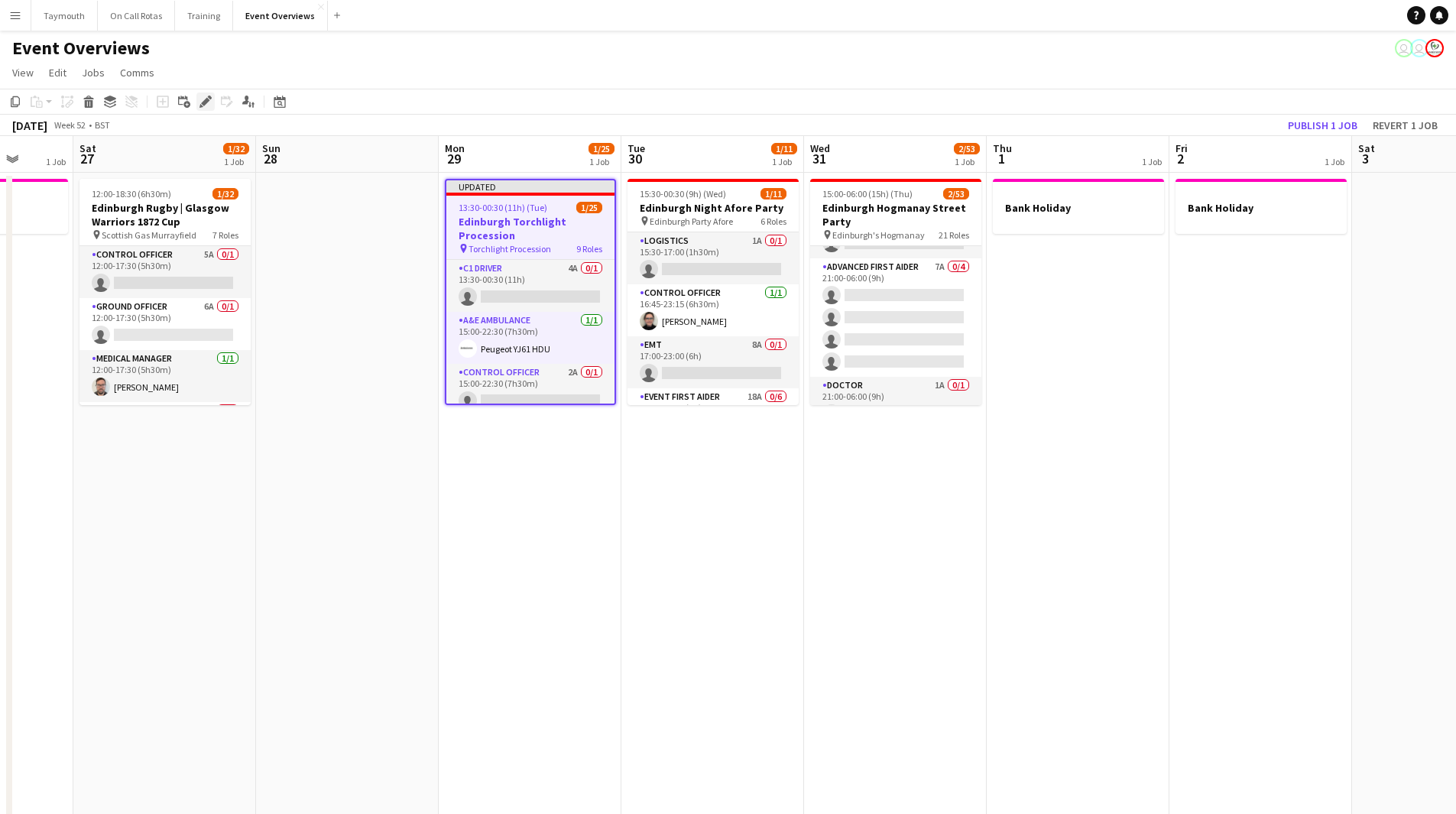
click at [208, 104] on icon "Edit" at bounding box center [206, 102] width 12 height 12
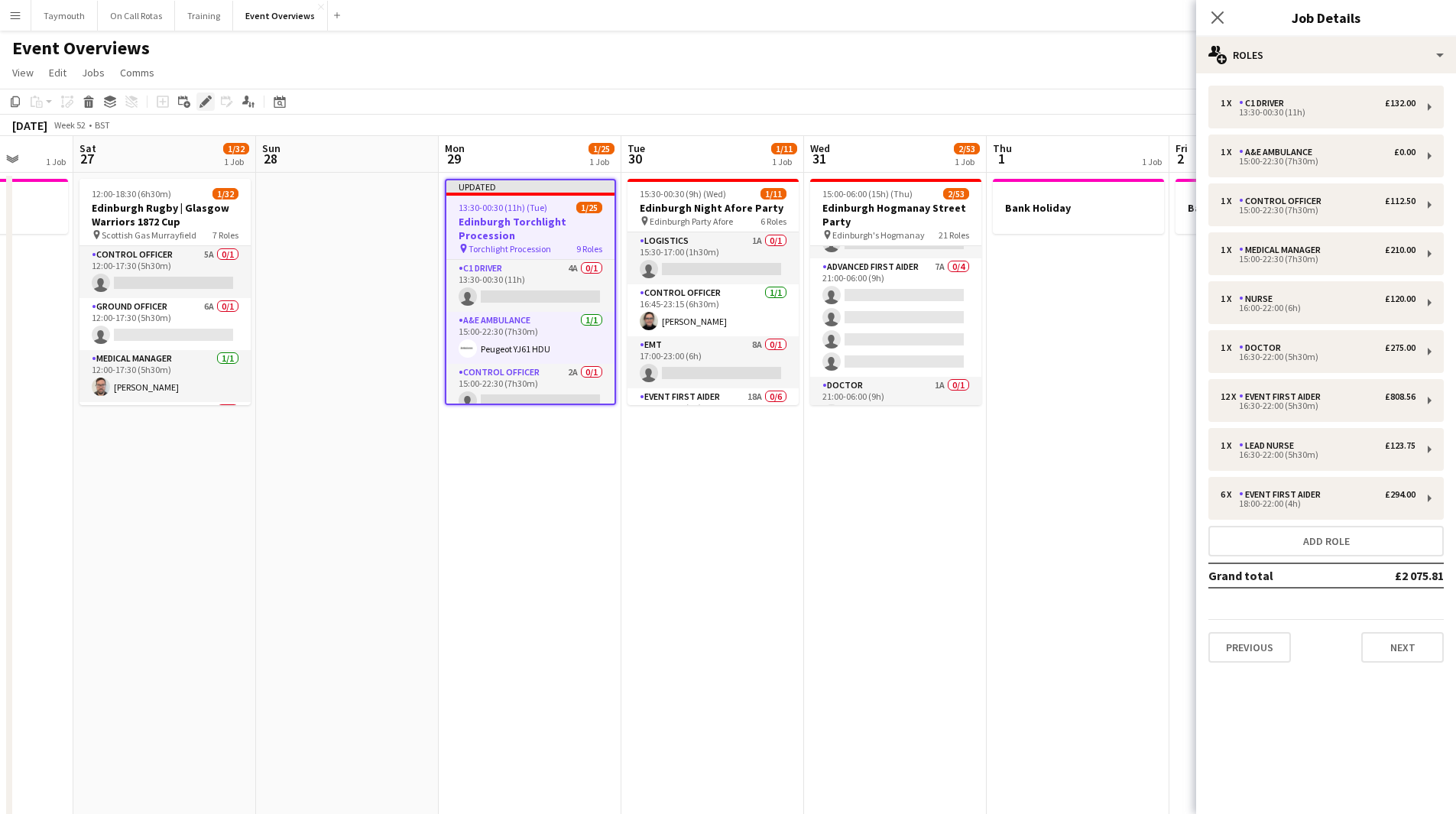
click at [212, 104] on div "Edit" at bounding box center [205, 102] width 18 height 18
click at [1308, 61] on div "multiple-users-add Roles" at bounding box center [1325, 55] width 259 height 36
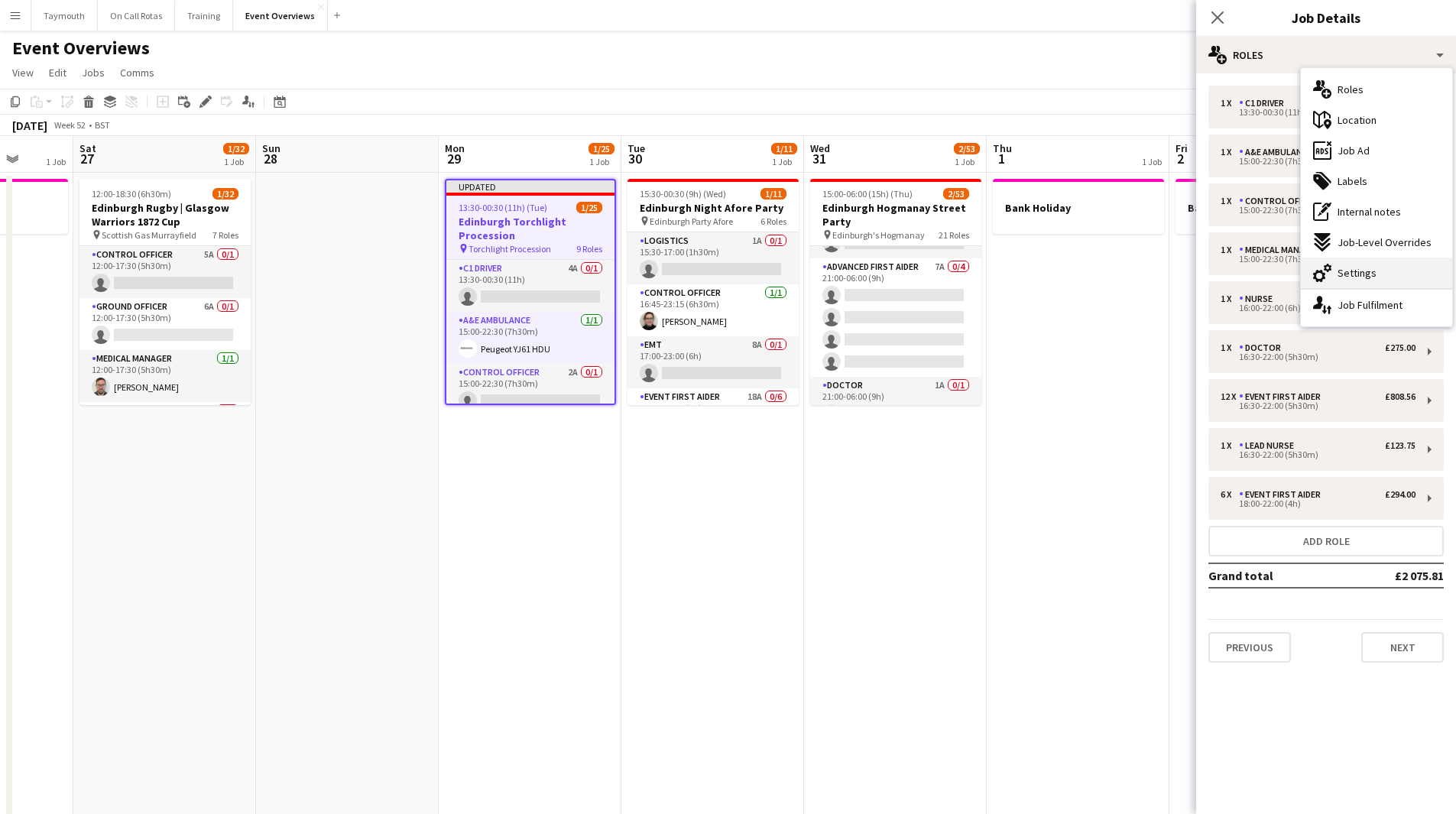
click at [1398, 260] on div "cog-double-3 Settings" at bounding box center [1376, 272] width 151 height 30
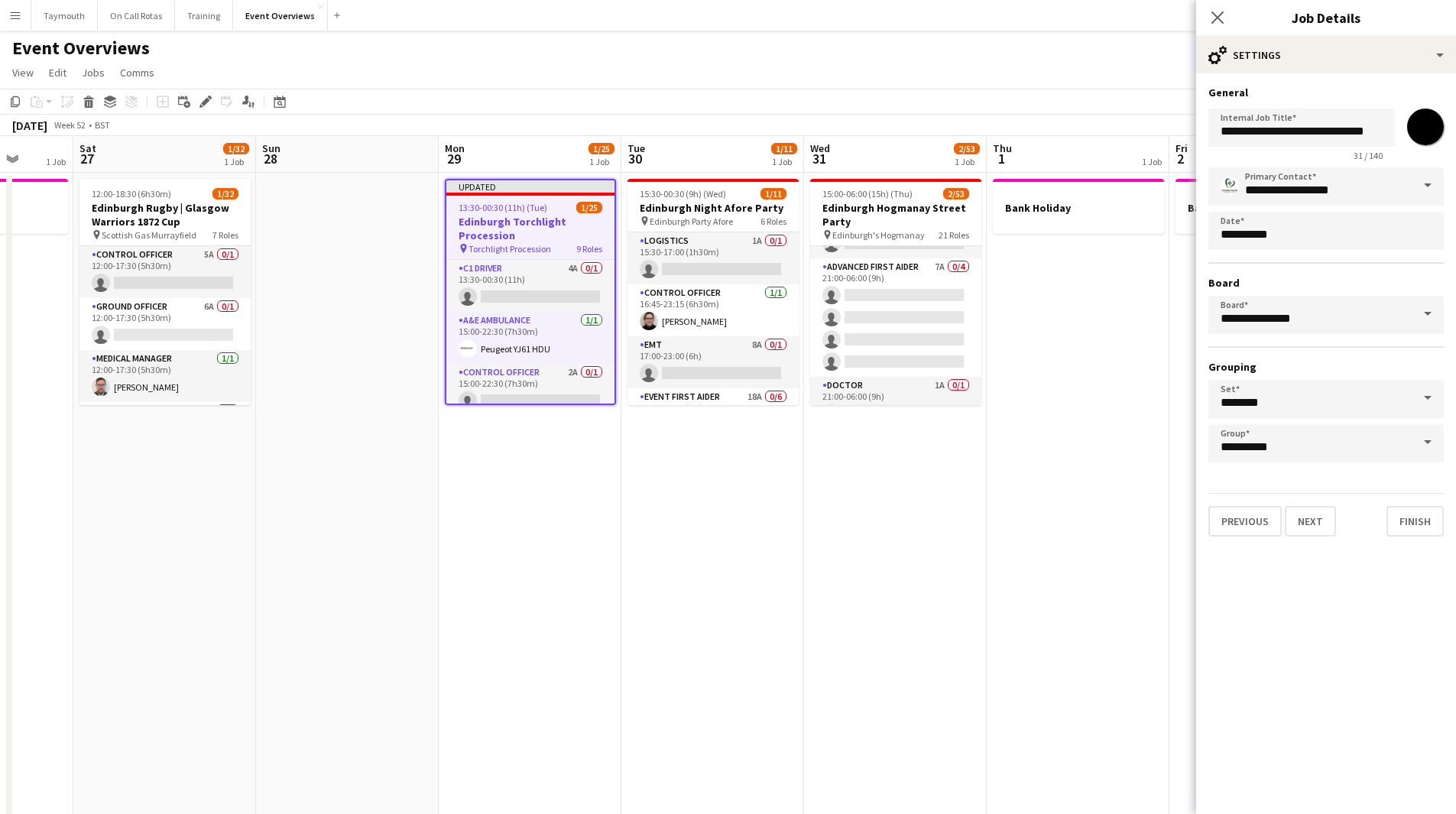
drag, startPoint x: 1426, startPoint y: 134, endPoint x: 1419, endPoint y: 154, distance: 21.2
click at [1426, 135] on input "*******" at bounding box center [1425, 127] width 55 height 55
type input "*******"
click at [732, 492] on app-date-cell "15:30-00:30 (9h) (Wed) 1/11 Edinburgh Night Afore Party pin Edinburgh Party Afo…" at bounding box center [712, 790] width 183 height 1234
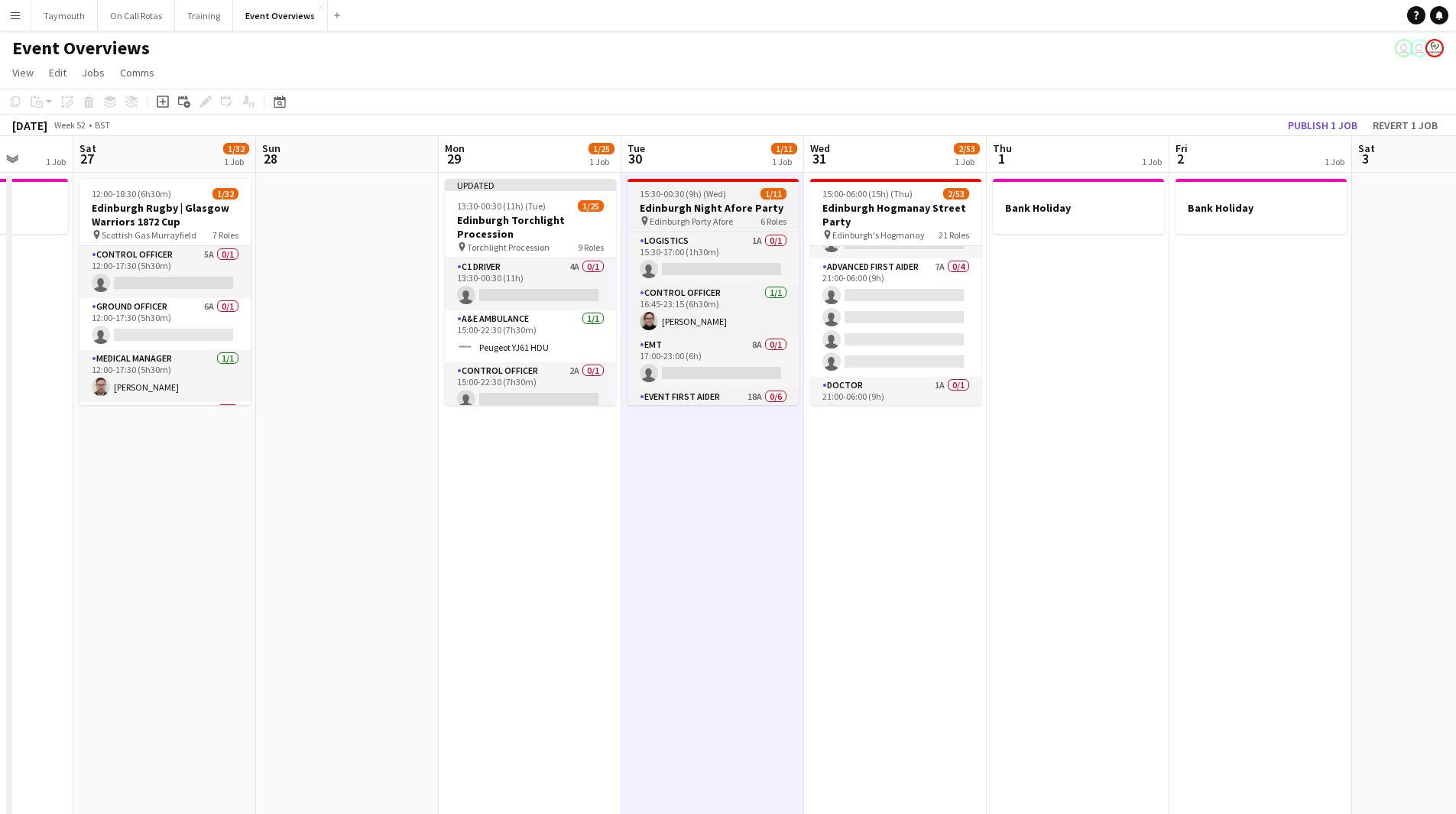
click at [728, 213] on h3 "Edinburgh Night Afore Party" at bounding box center [712, 208] width 171 height 14
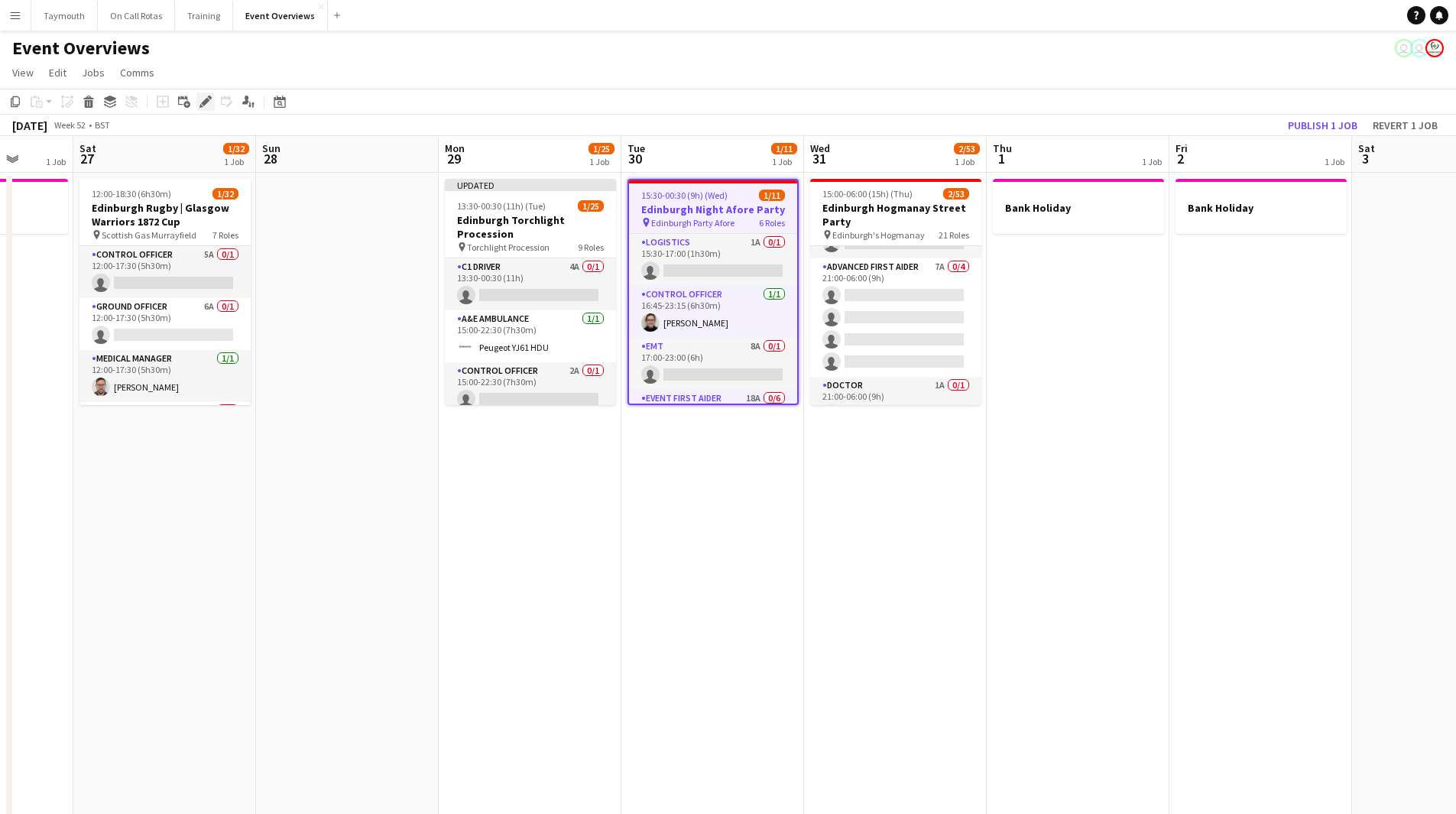
click at [202, 101] on icon "Edit" at bounding box center [206, 102] width 12 height 12
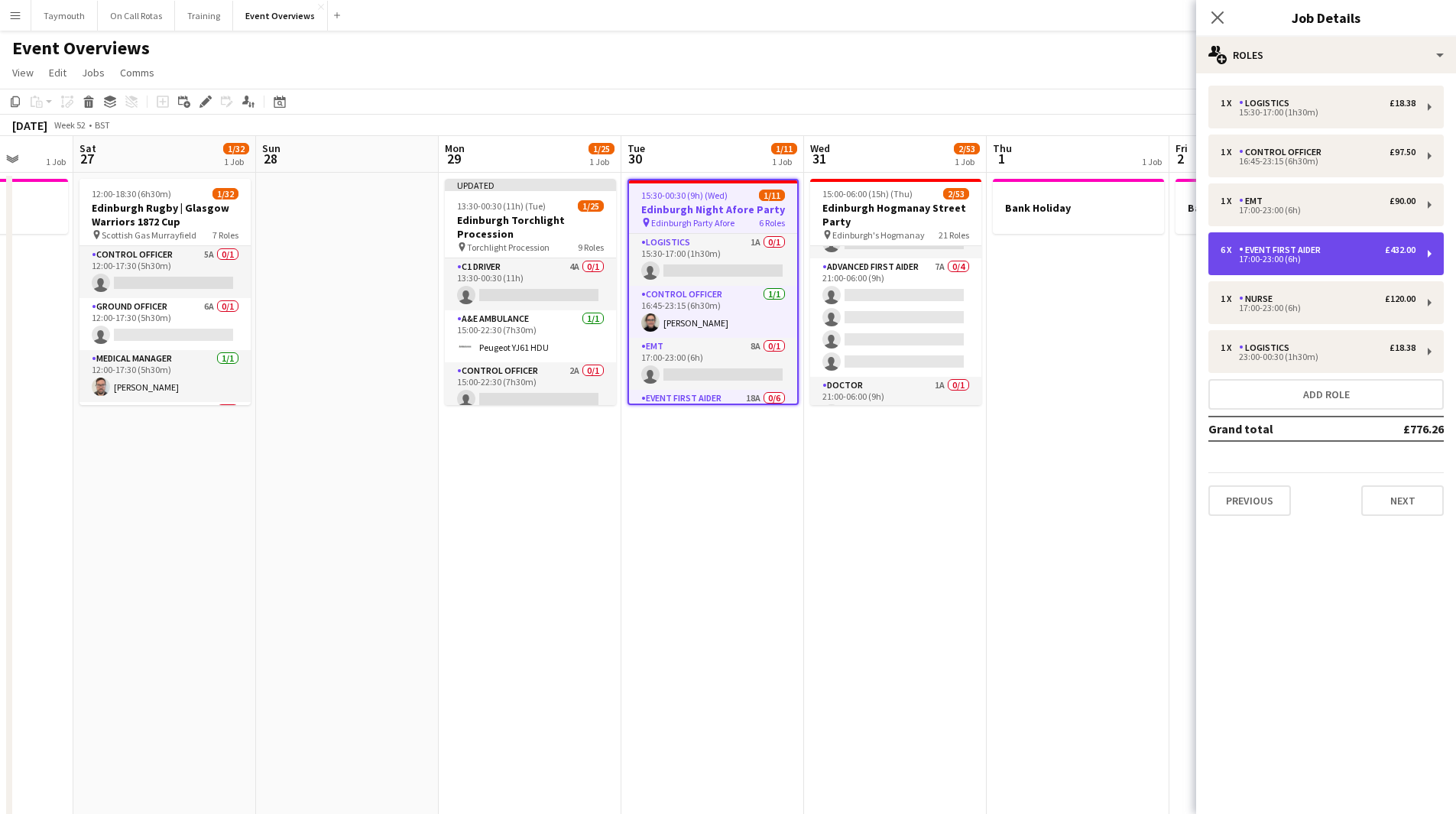
click at [1348, 253] on div "6 x Event First Aider £432.00" at bounding box center [1318, 250] width 195 height 10
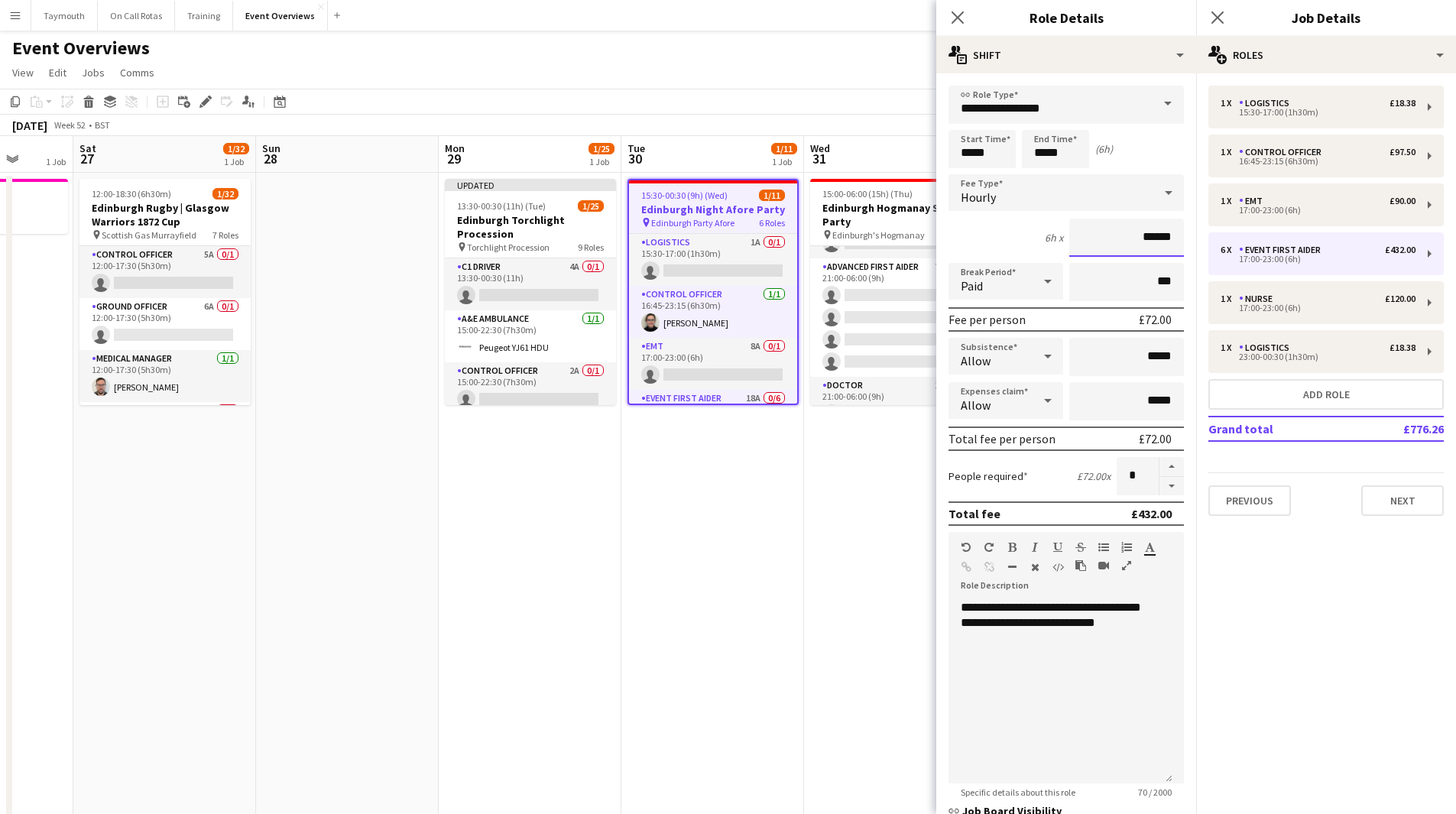
click at [1162, 236] on input "******" at bounding box center [1126, 238] width 115 height 38
type input "******"
click at [1298, 306] on div "17:00-23:00 (6h)" at bounding box center [1318, 308] width 195 height 8
type input "*****"
type input "******"
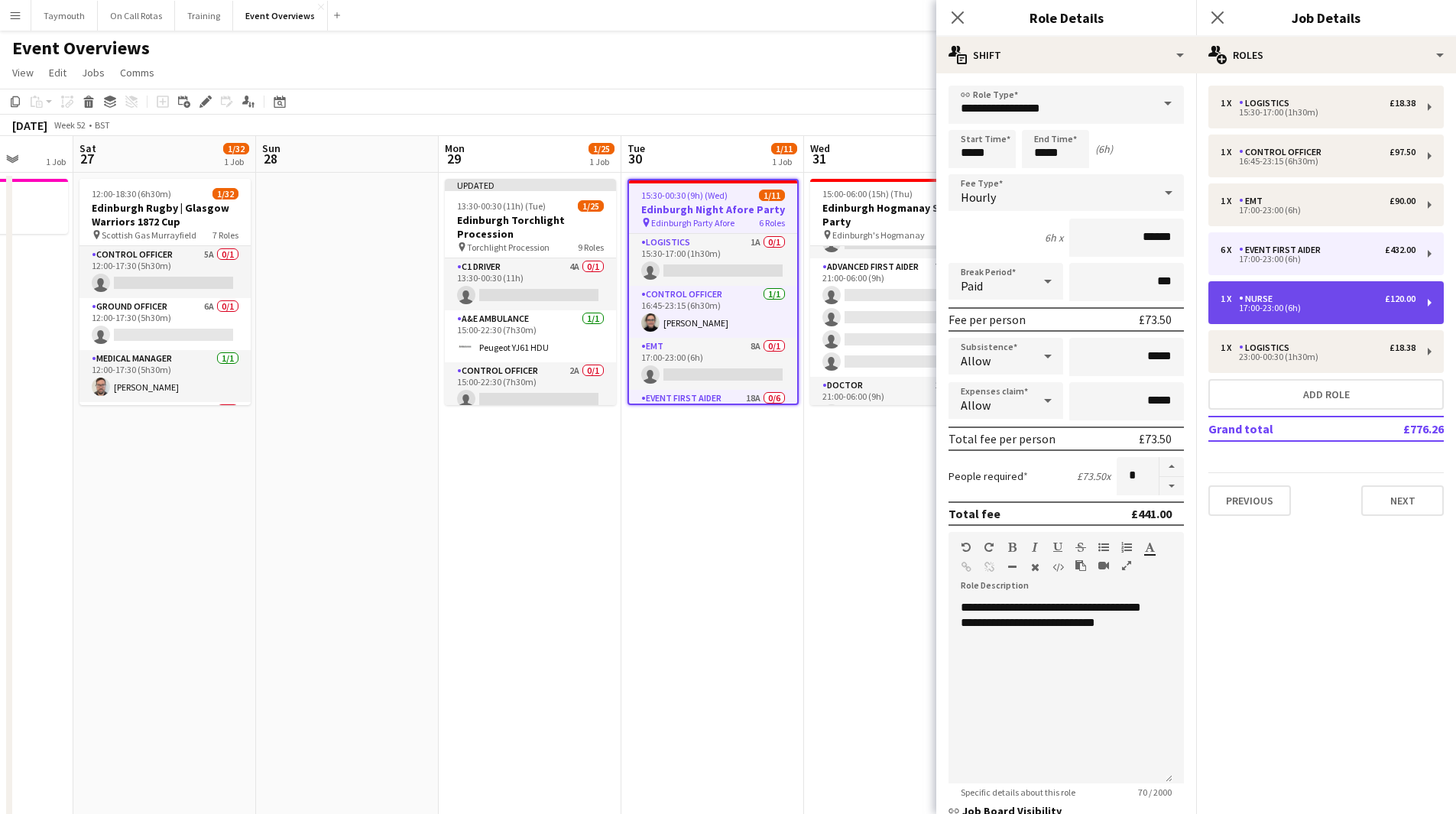
type input "*"
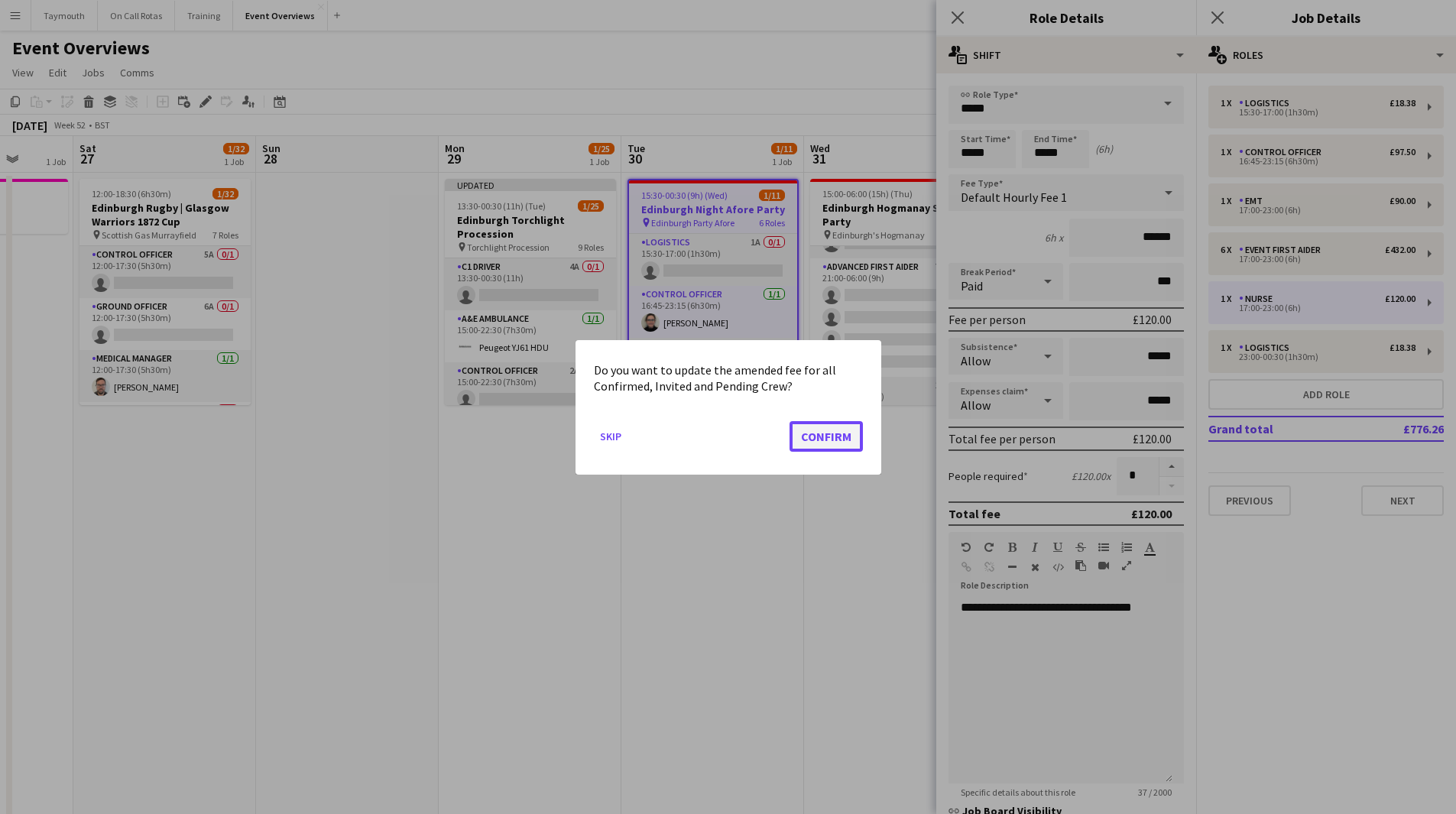
click at [836, 432] on button "Confirm" at bounding box center [826, 435] width 74 height 30
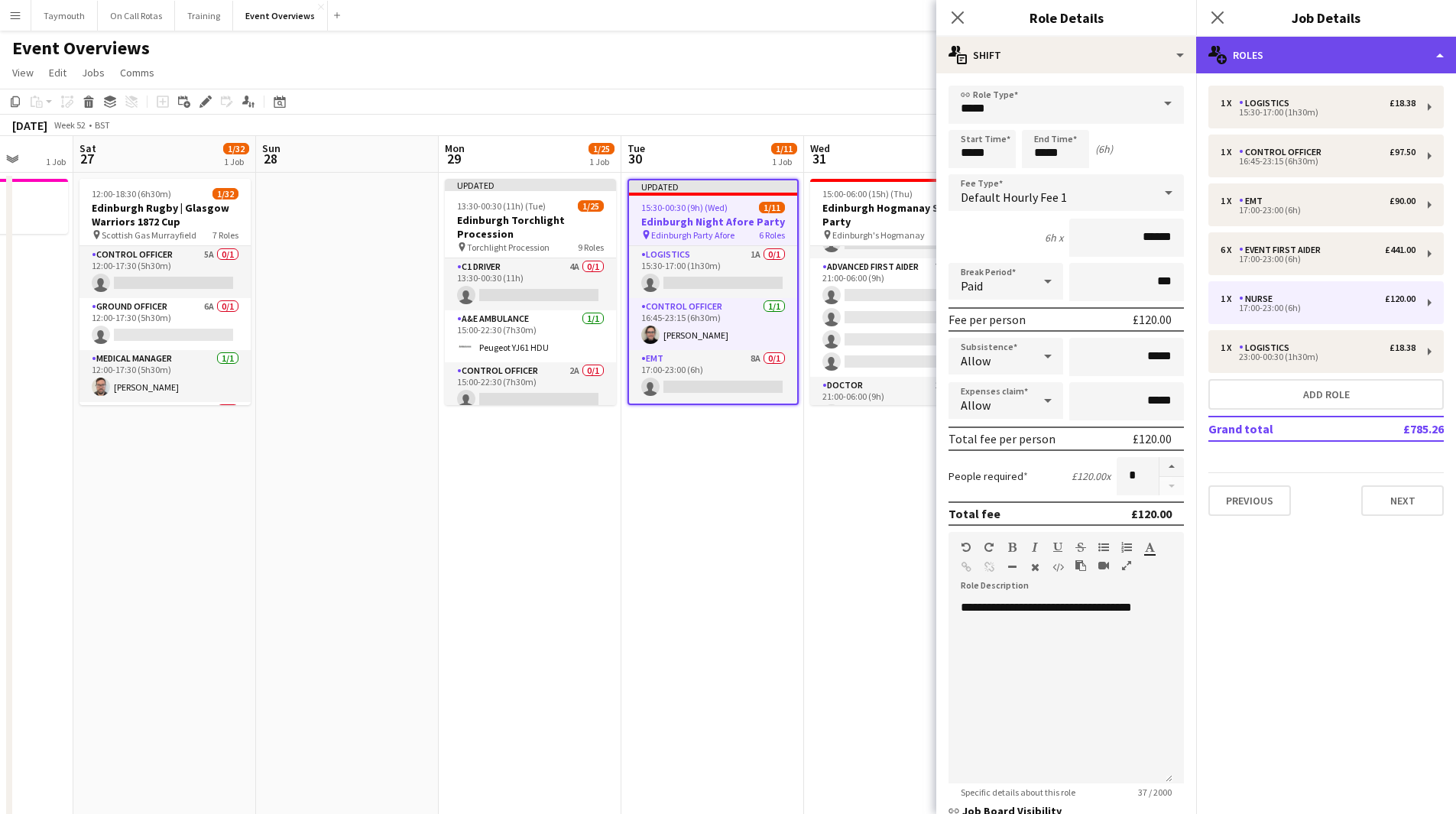
click at [1333, 54] on div "multiple-users-add Roles" at bounding box center [1325, 55] width 259 height 36
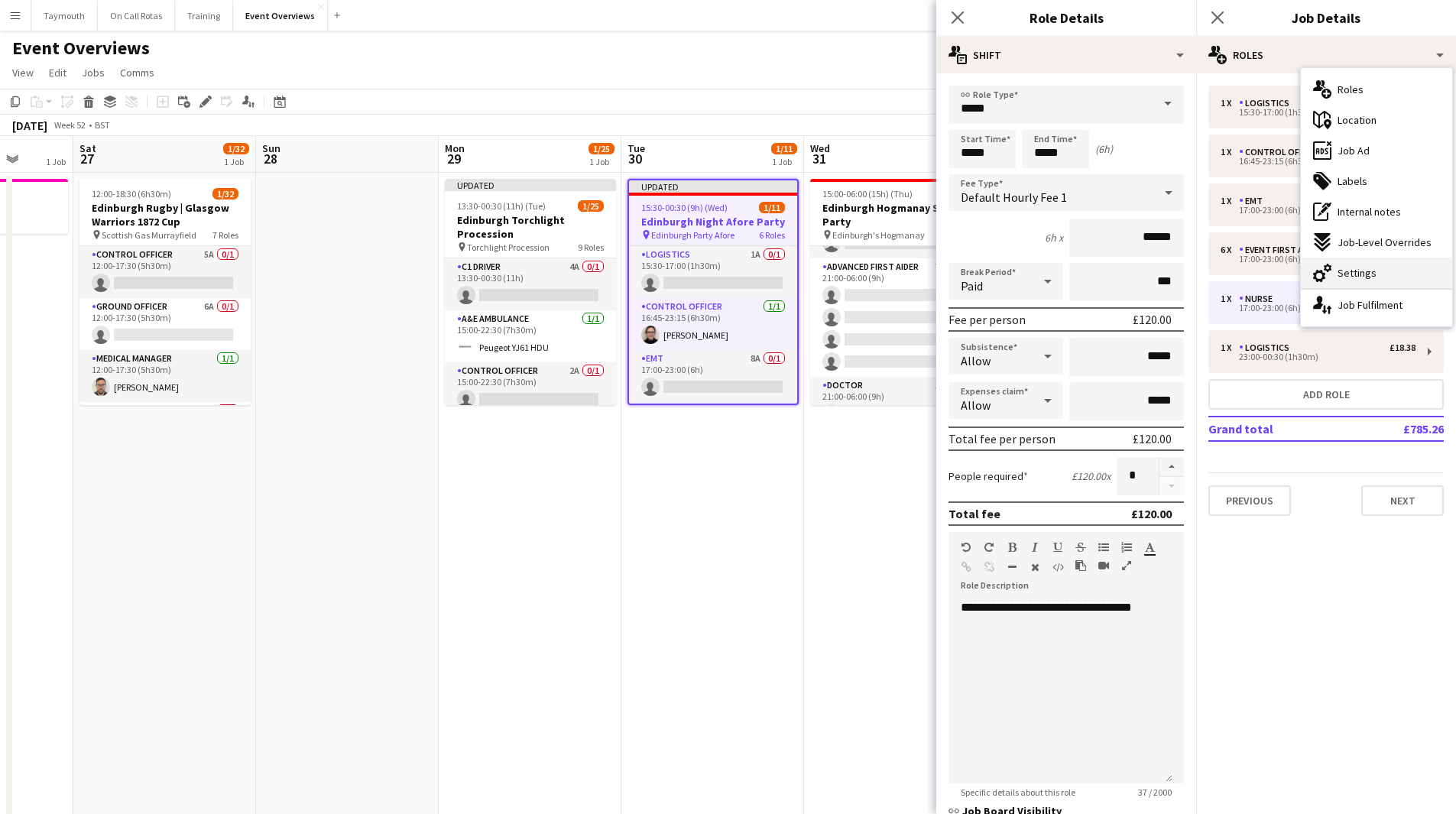
click at [1385, 286] on div "cog-double-3 Settings" at bounding box center [1376, 272] width 151 height 30
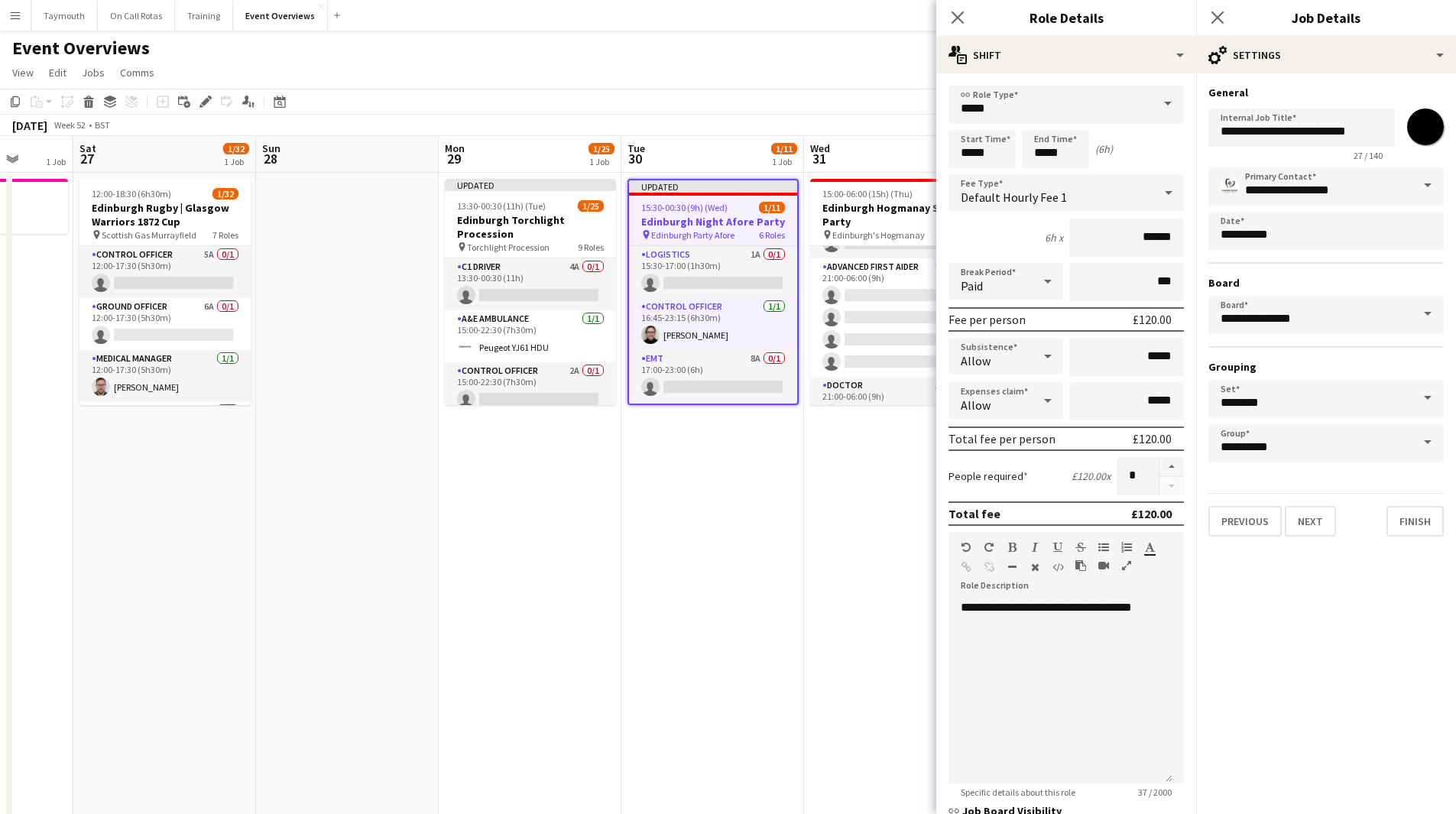
click at [1435, 131] on input "*******" at bounding box center [1425, 127] width 55 height 55
type input "*******"
click at [802, 484] on app-date-cell "Updated 15:30-00:30 (9h) (Wed) 1/11 Edinburgh Night Afore Party pin Edinburgh P…" at bounding box center [712, 790] width 183 height 1234
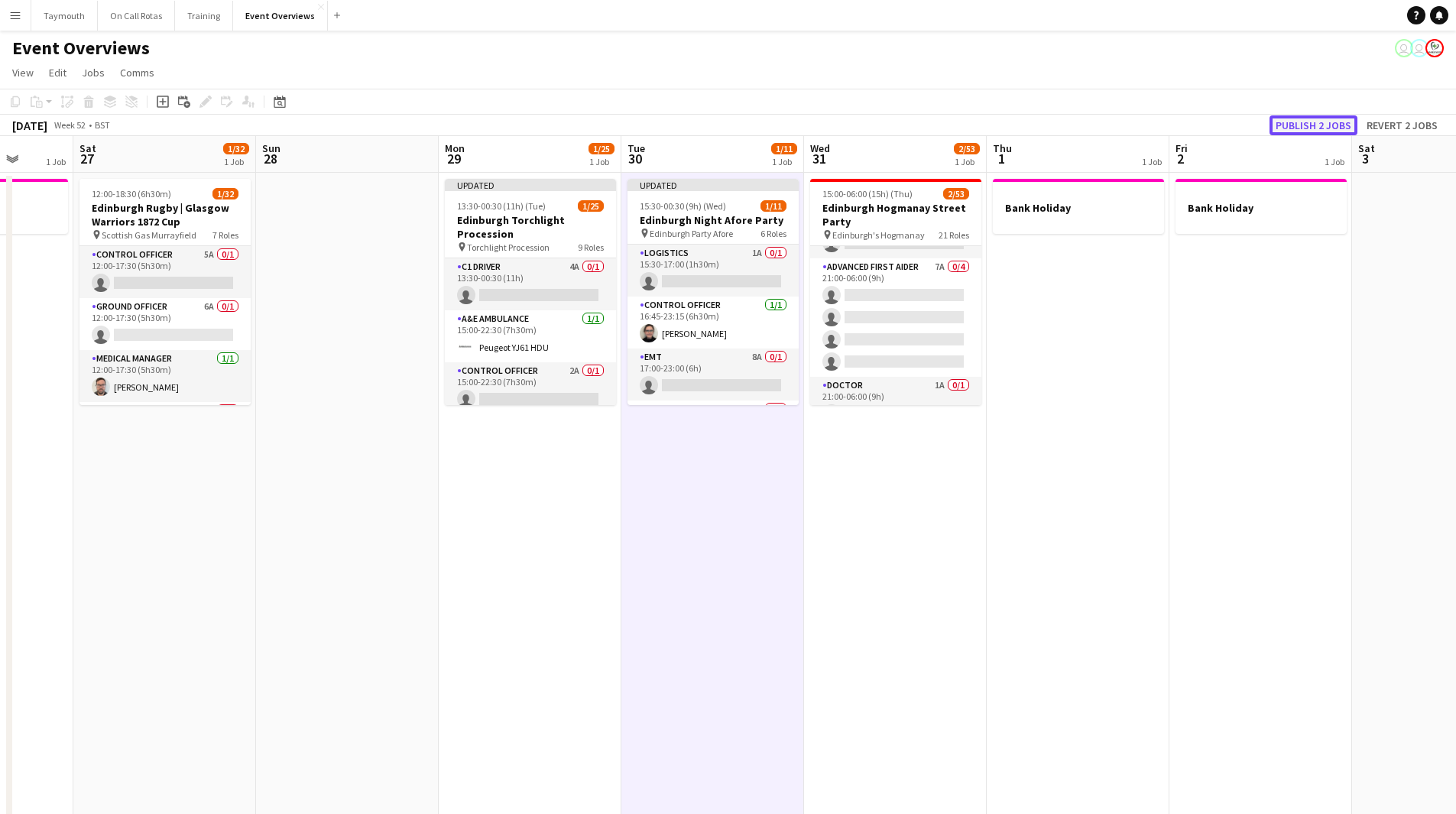
click at [1341, 130] on button "Publish 2 jobs" at bounding box center [1313, 125] width 88 height 20
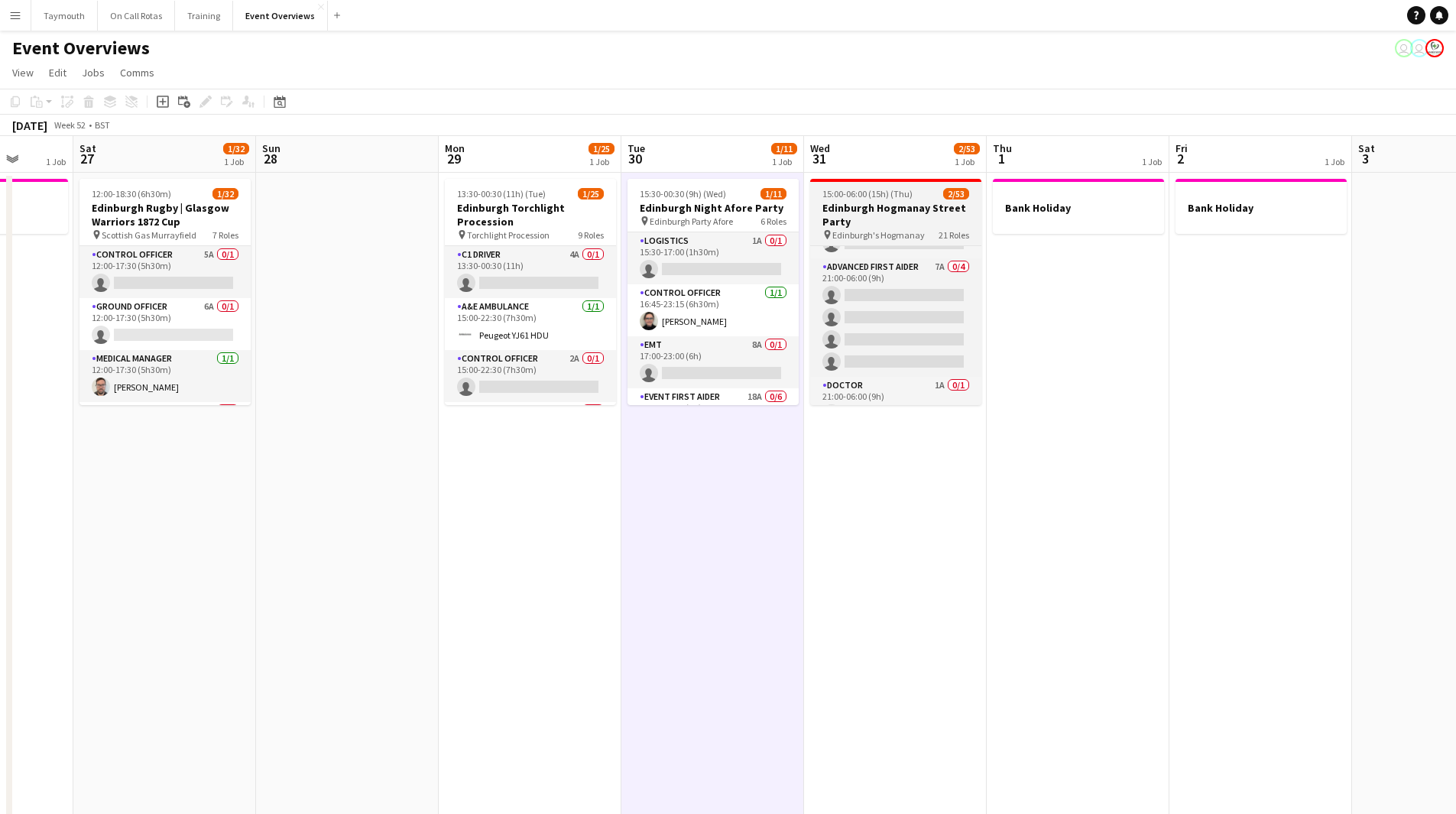
click at [842, 207] on h3 "Edinburgh Hogmanay Street Party" at bounding box center [895, 215] width 171 height 28
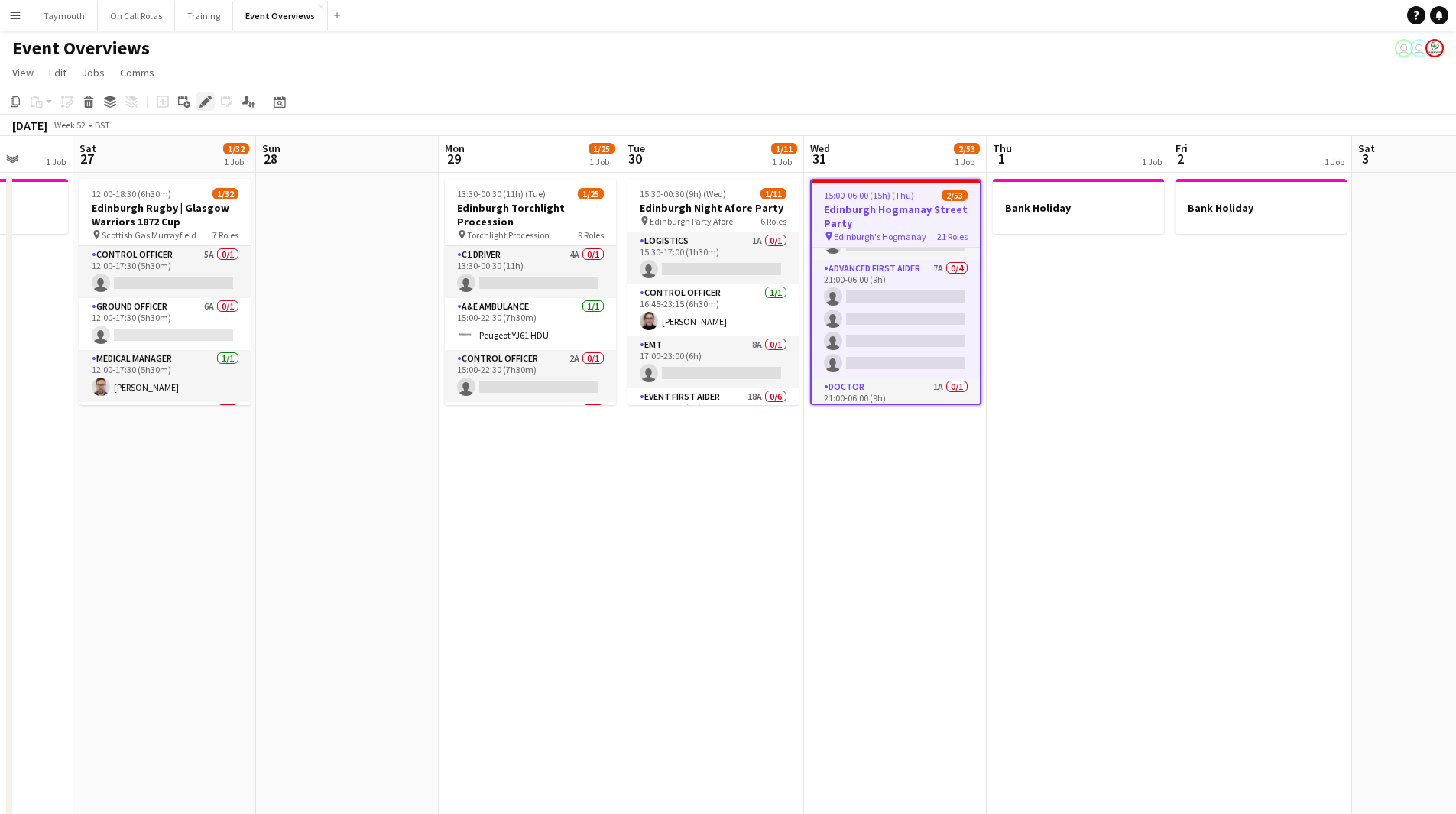
click at [206, 100] on icon at bounding box center [206, 102] width 9 height 9
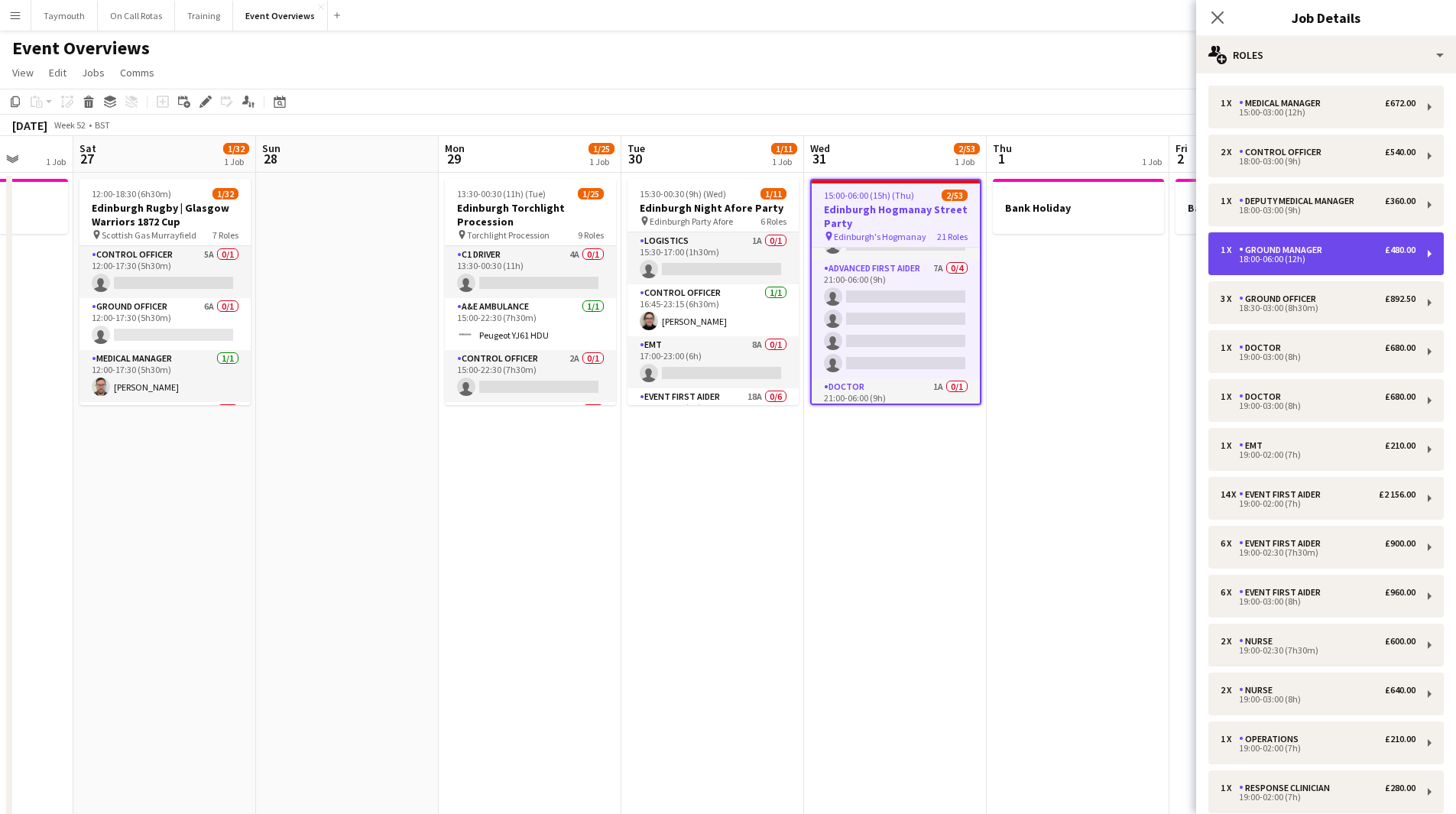
click at [1302, 259] on div "18:00-06:00 (12h)" at bounding box center [1318, 259] width 195 height 8
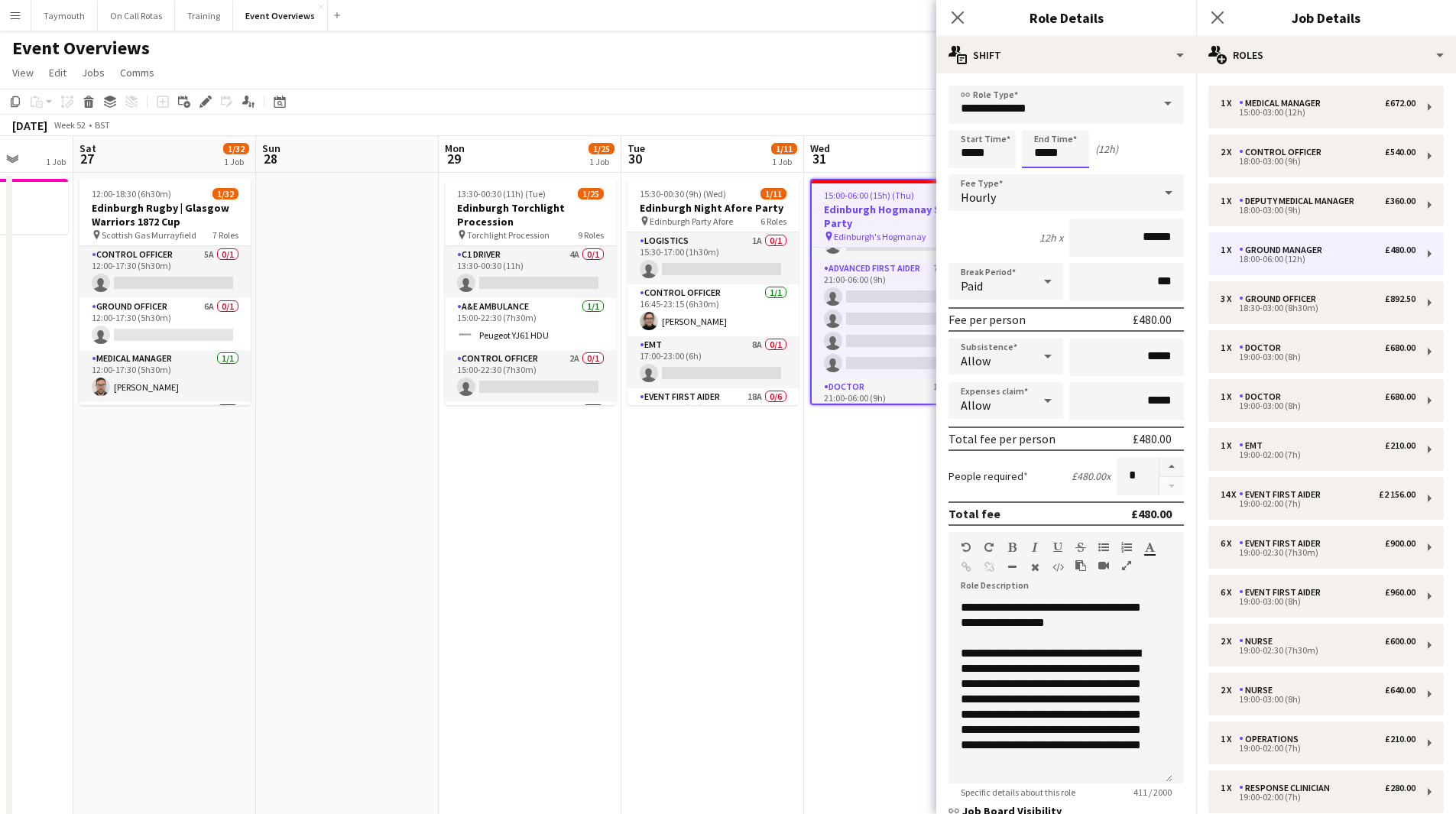
click at [1046, 154] on input "*****" at bounding box center [1056, 149] width 68 height 38
type input "*****"
click at [1338, 309] on div "18:30-03:00 (8h30m)" at bounding box center [1318, 308] width 195 height 8
type input "**********"
type input "*****"
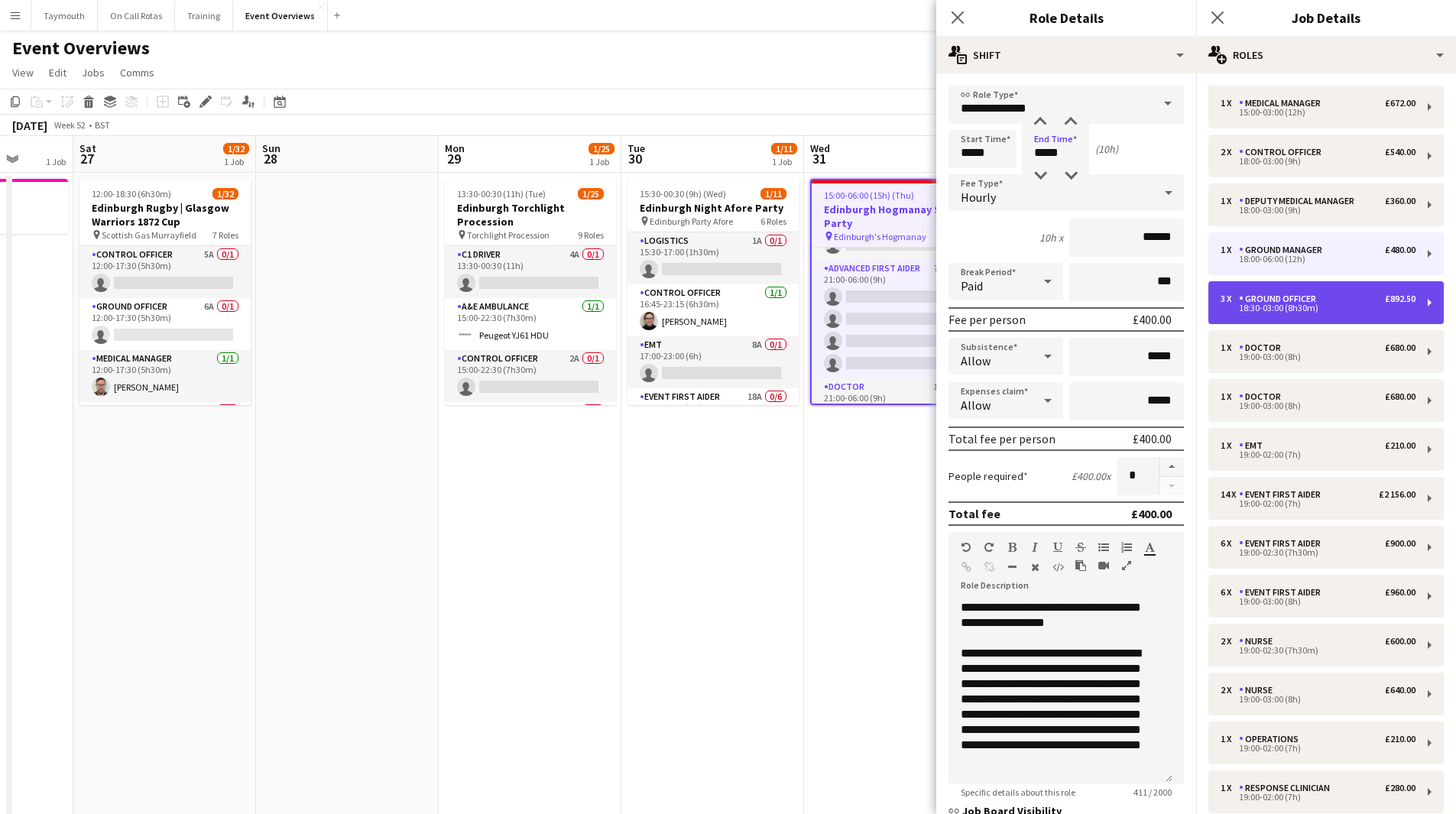
type input "*****"
type input "******"
type input "*"
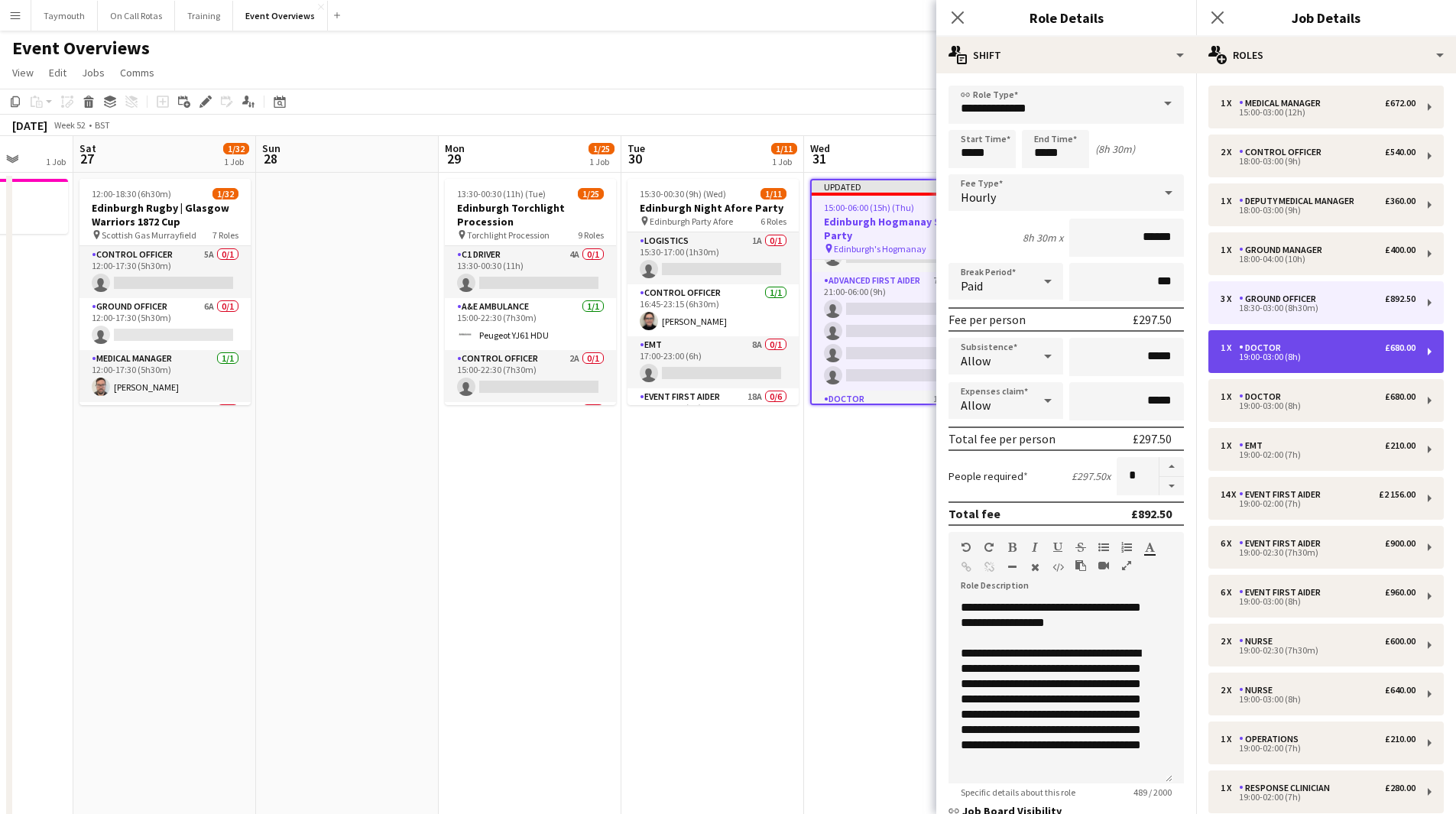
click at [1322, 345] on div "1 x Doctor £680.00" at bounding box center [1318, 348] width 195 height 10
type input "******"
type input "*****"
type input "******"
type input "*"
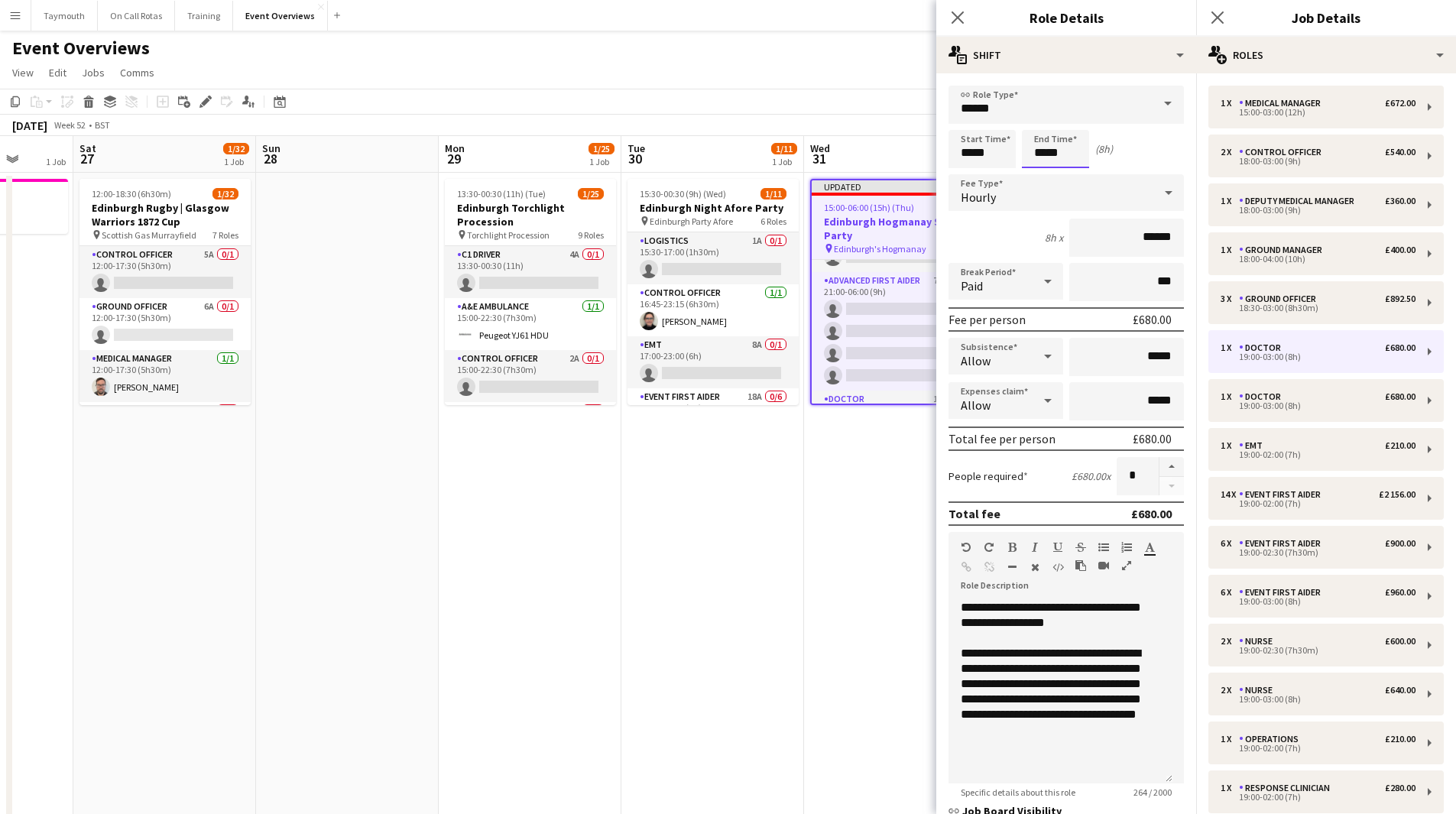
click at [1046, 156] on input "*****" at bounding box center [1056, 149] width 68 height 38
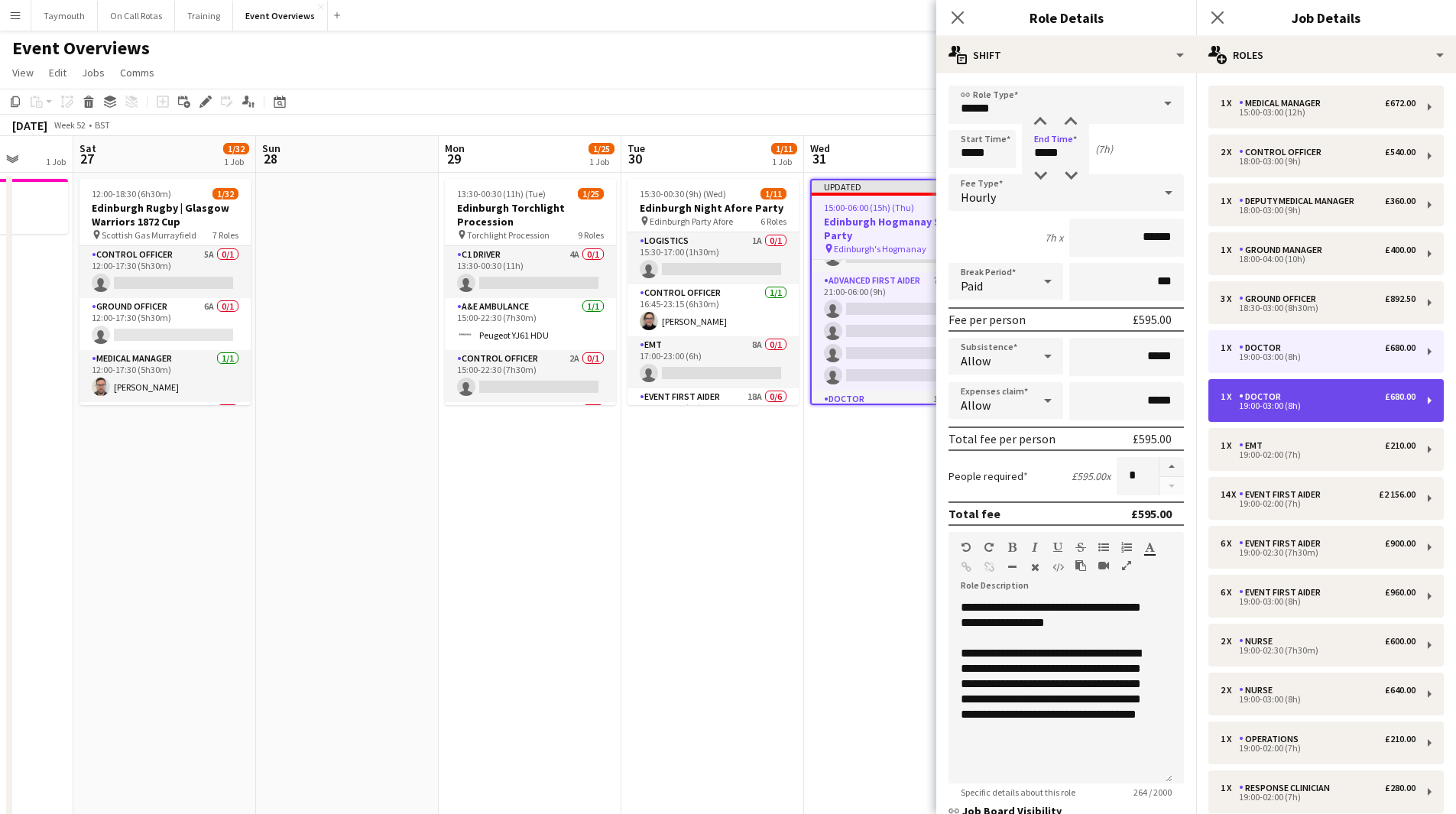
click at [1276, 395] on div "Doctor" at bounding box center [1263, 397] width 48 height 10
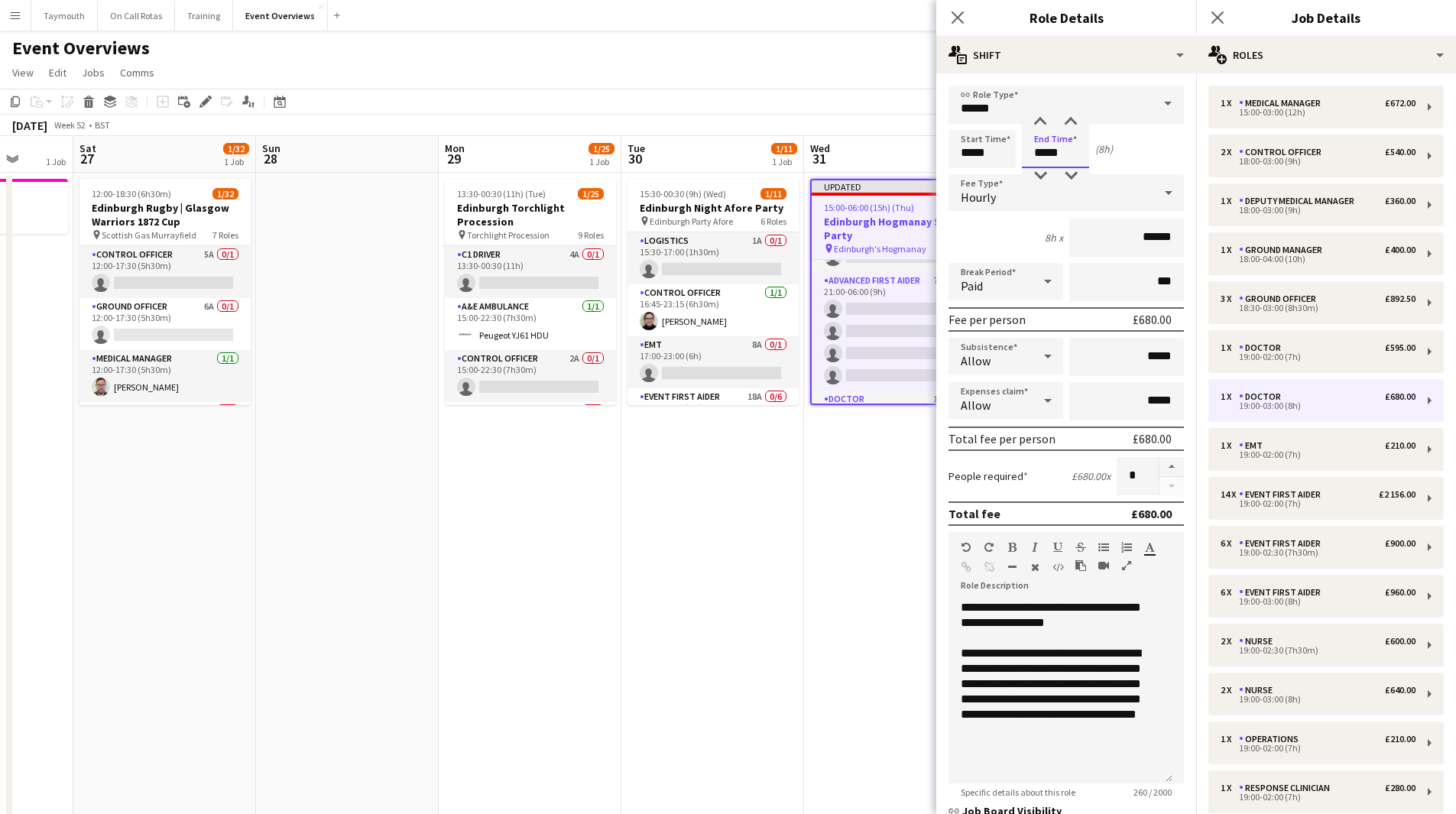
click at [1046, 154] on input "*****" at bounding box center [1056, 149] width 68 height 38
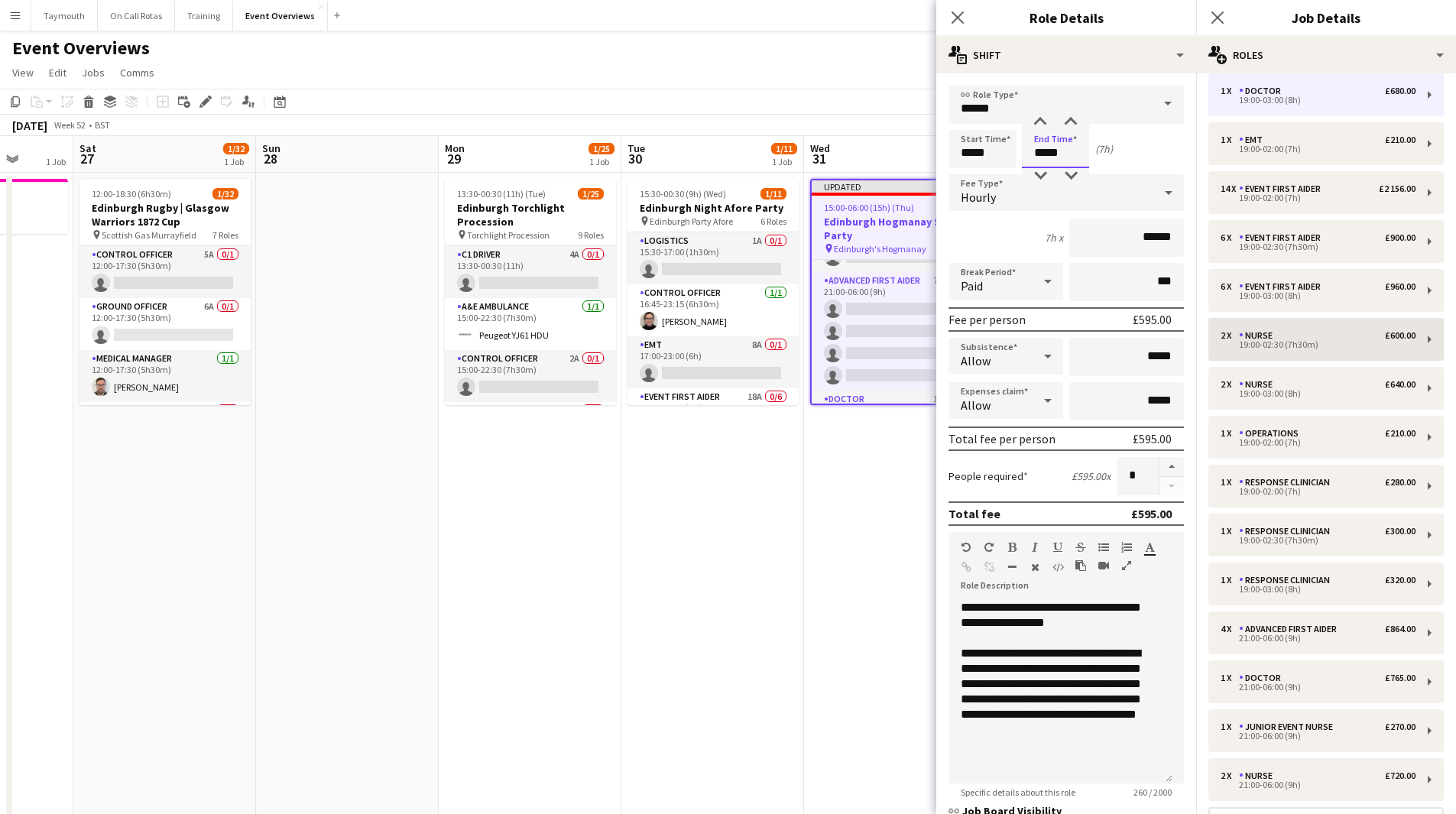
scroll to position [382, 0]
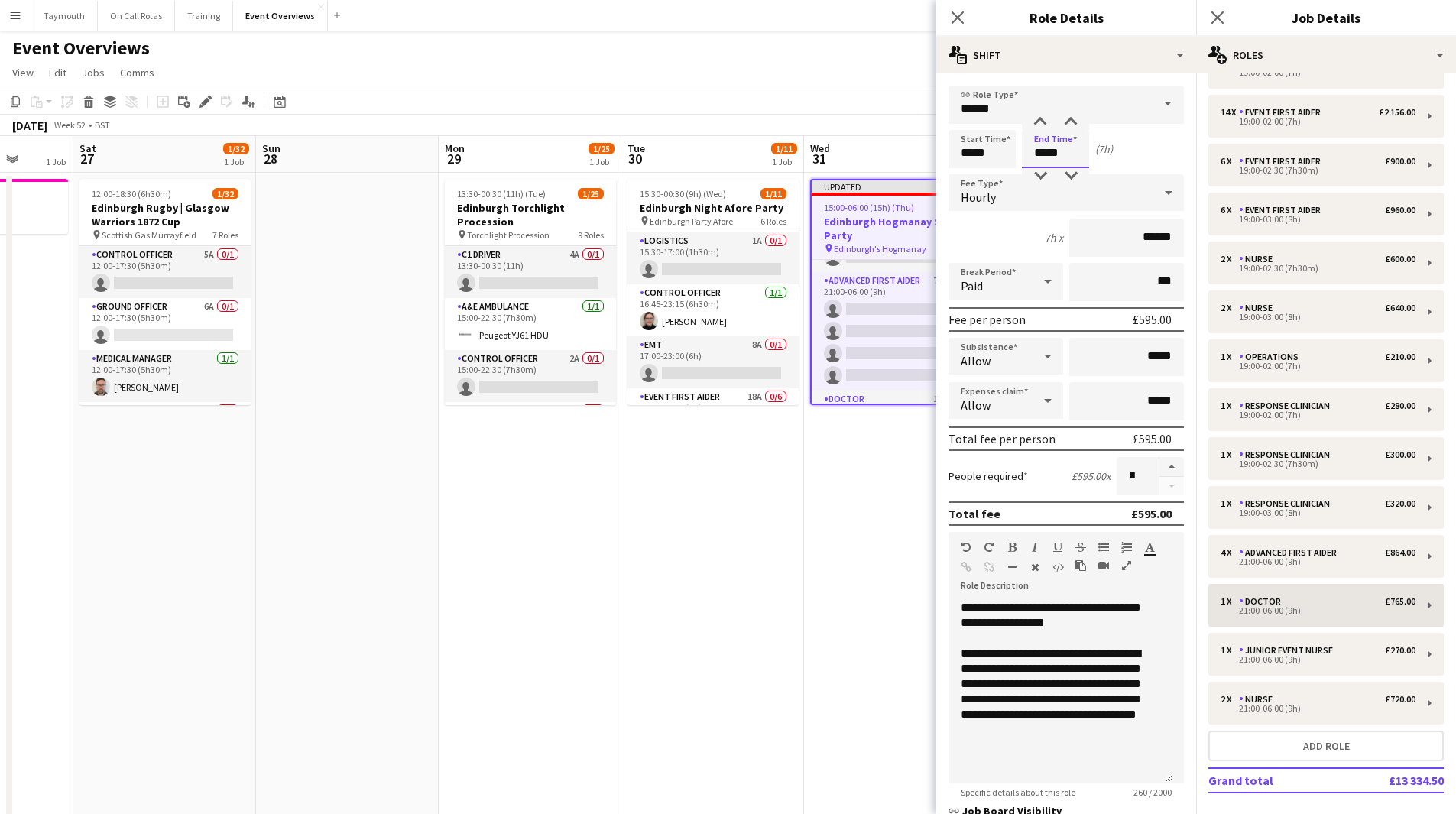
type input "*****"
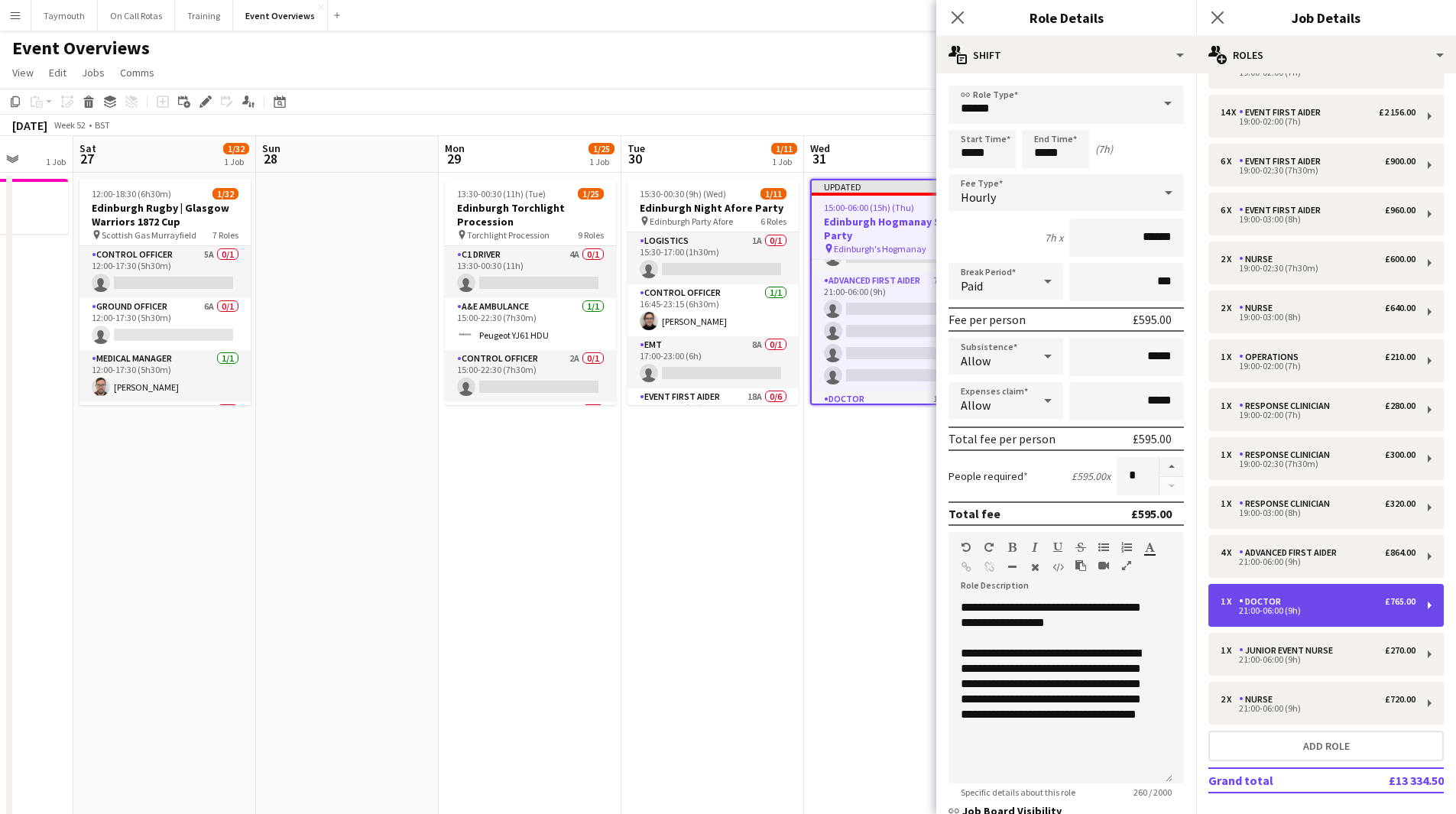
click at [1344, 615] on div "1 x Doctor £765.00 21:00-06:00 (9h)" at bounding box center [1326, 605] width 235 height 43
type input "*****"
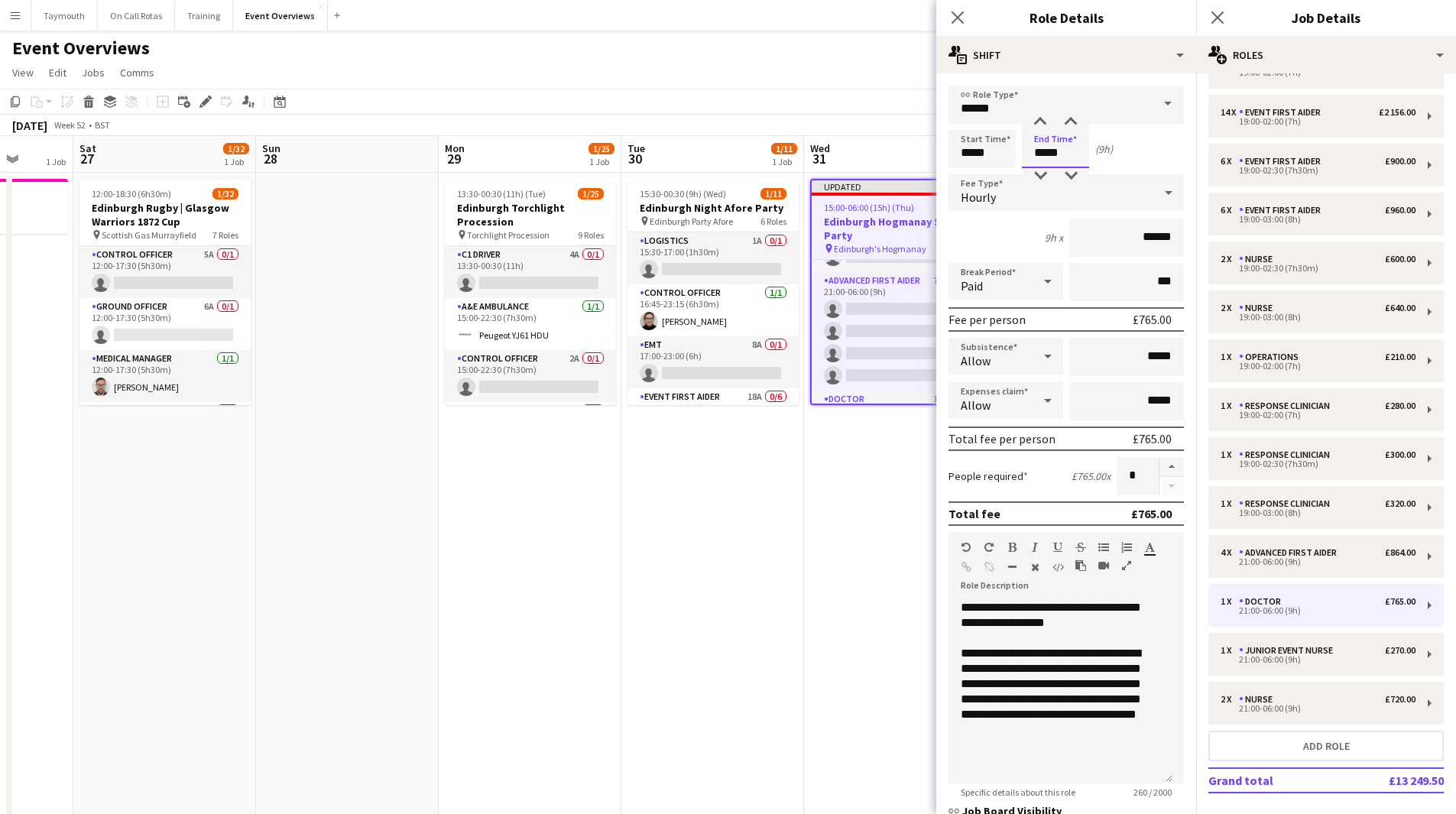
click at [1040, 153] on input "*****" at bounding box center [1056, 149] width 68 height 38
click at [1045, 151] on input "*****" at bounding box center [1056, 149] width 68 height 38
type input "*****"
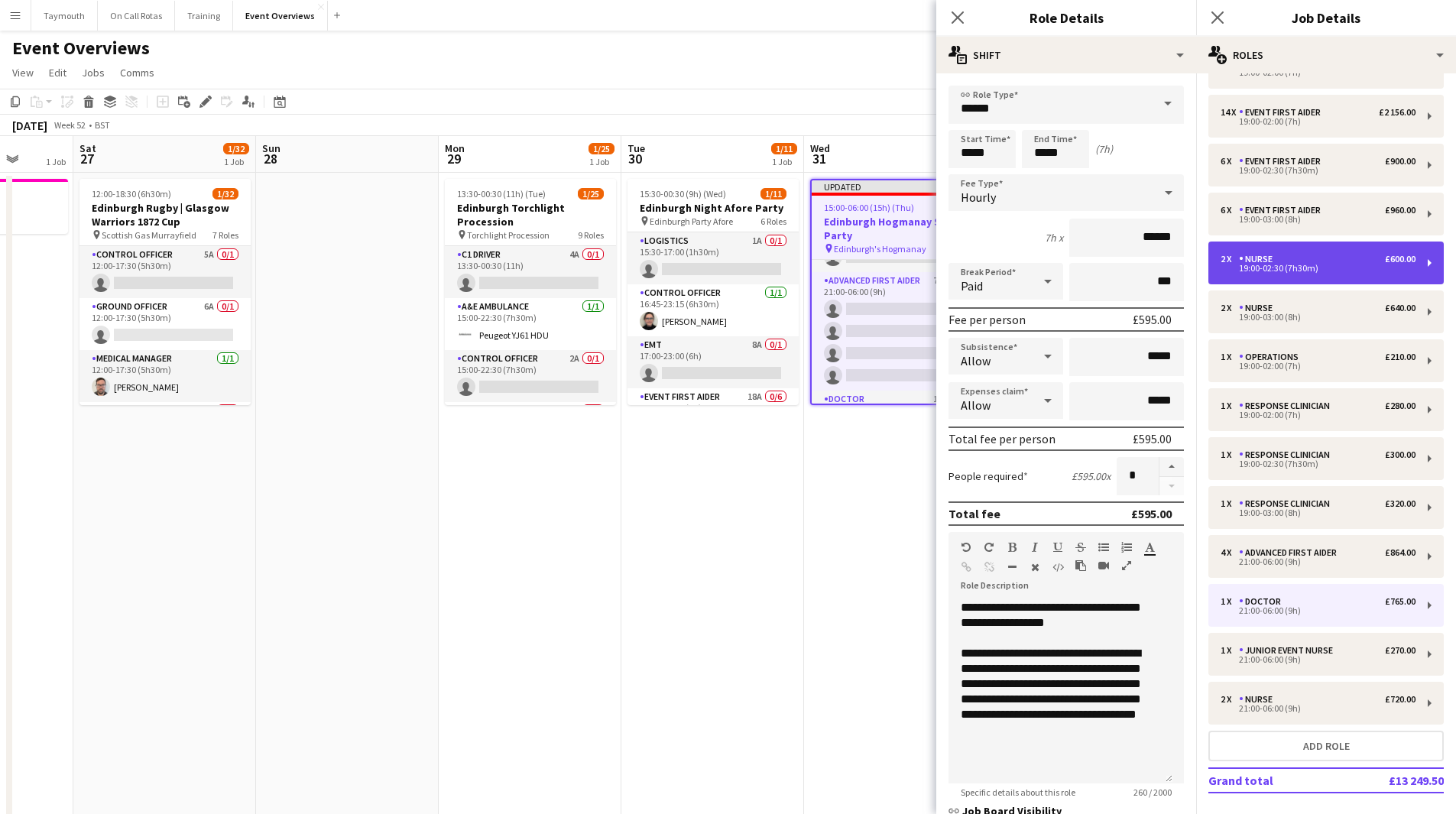
click at [1318, 263] on div "2 x Nurse £600.00" at bounding box center [1318, 259] width 195 height 10
type input "*****"
type input "******"
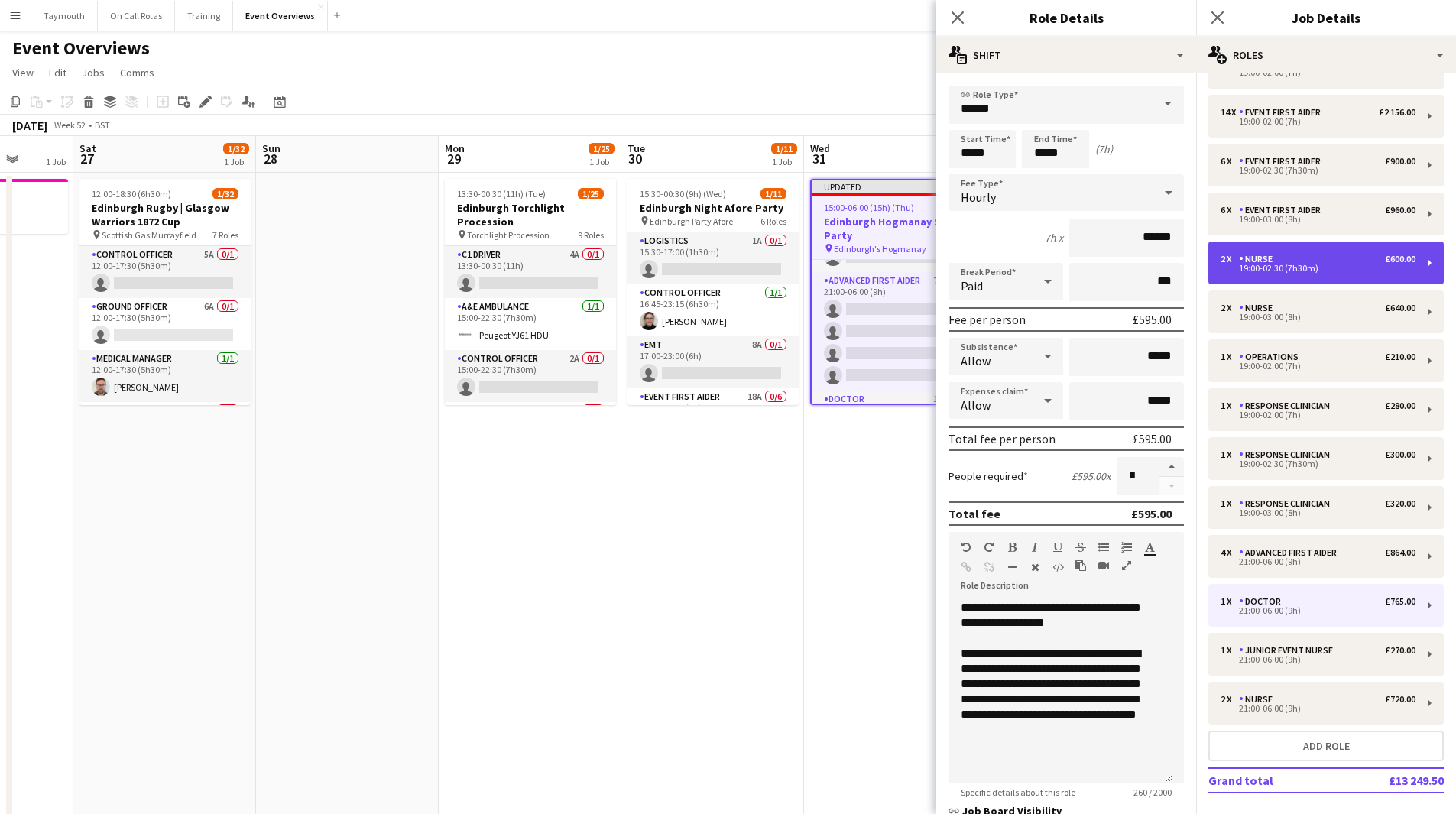
type input "*"
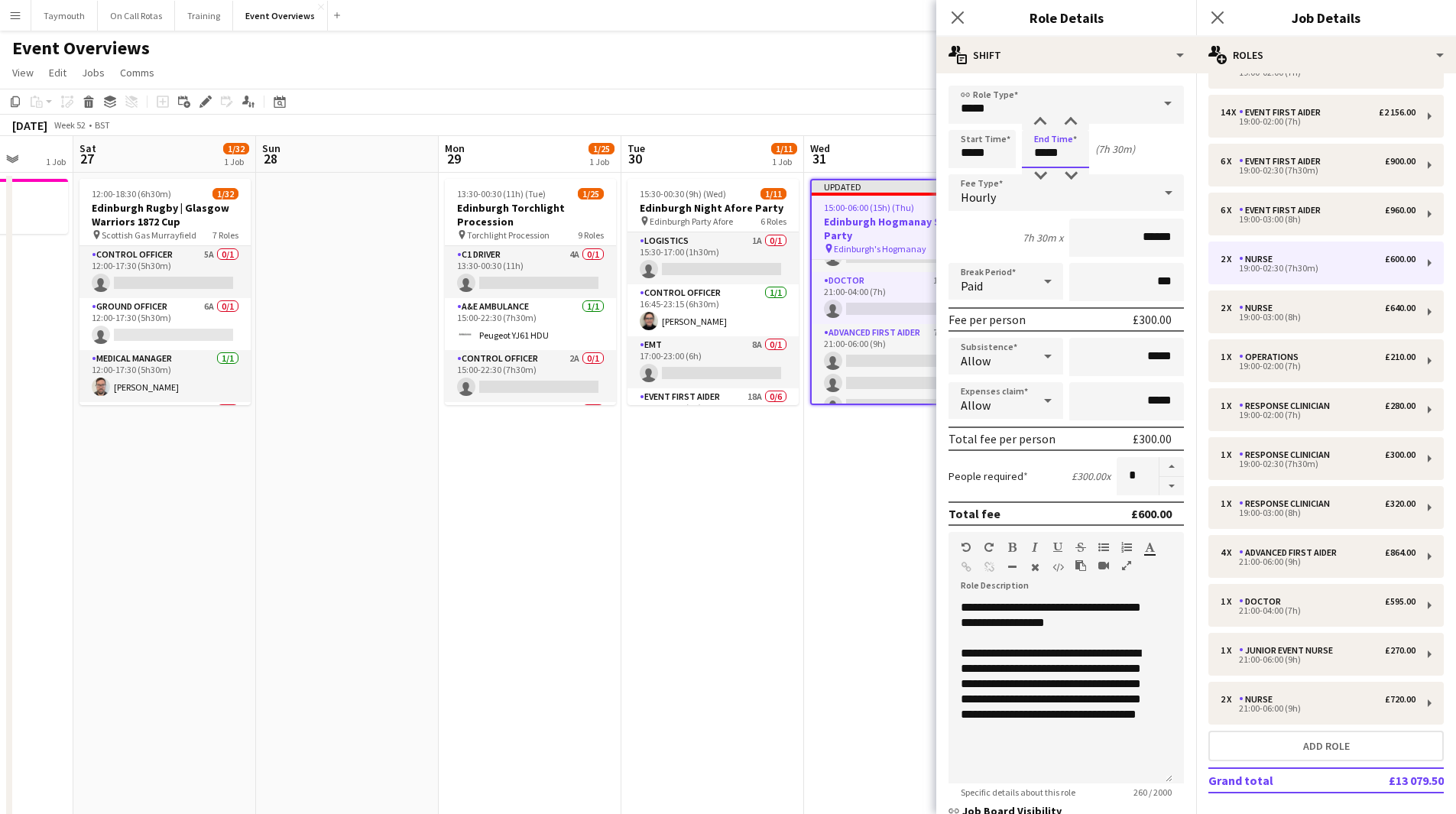
click at [1077, 149] on input "*****" at bounding box center [1056, 149] width 68 height 38
type input "*****"
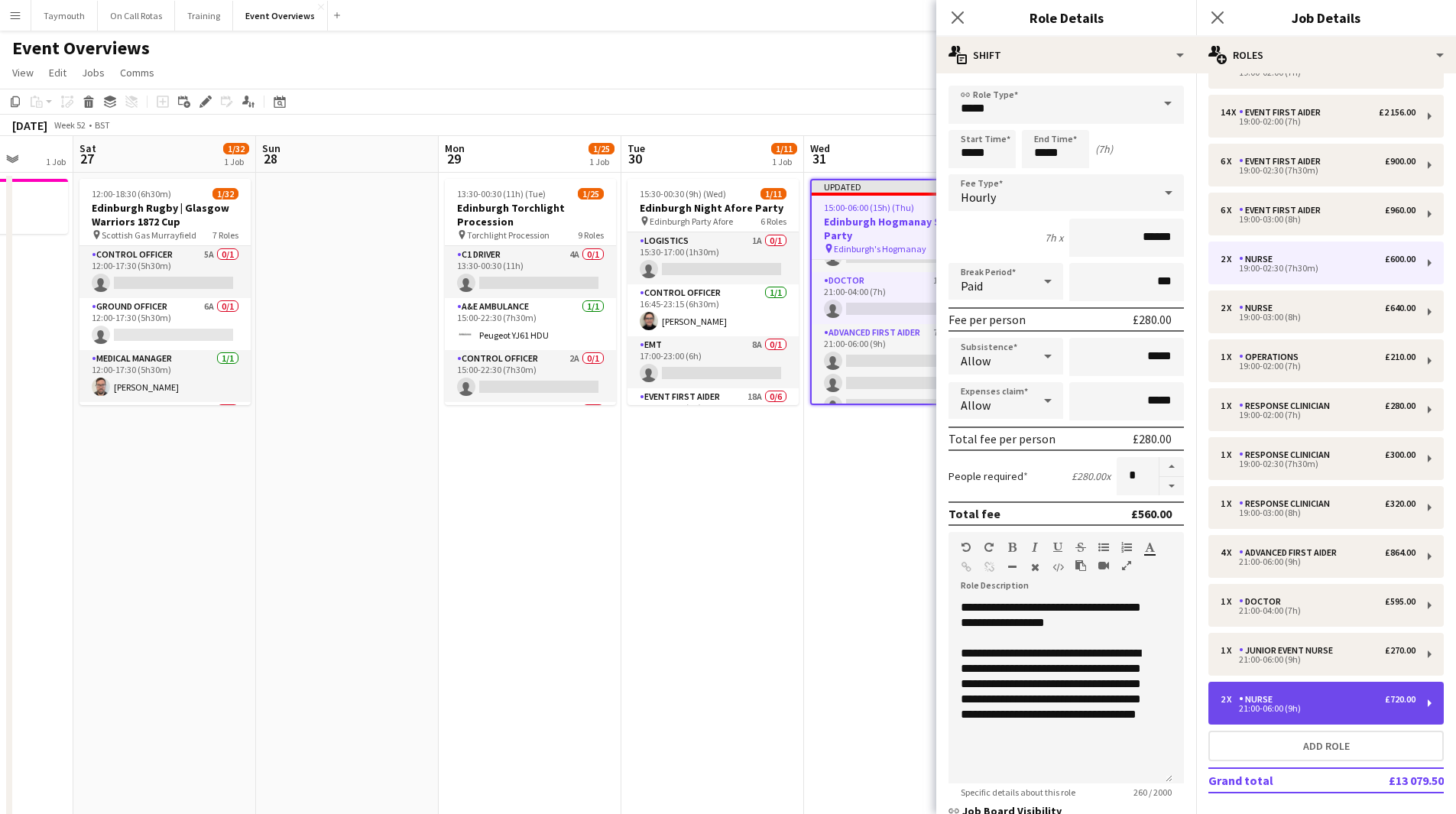
click at [1294, 715] on div "2 x Nurse £720.00 21:00-06:00 (9h)" at bounding box center [1326, 703] width 235 height 43
type input "*****"
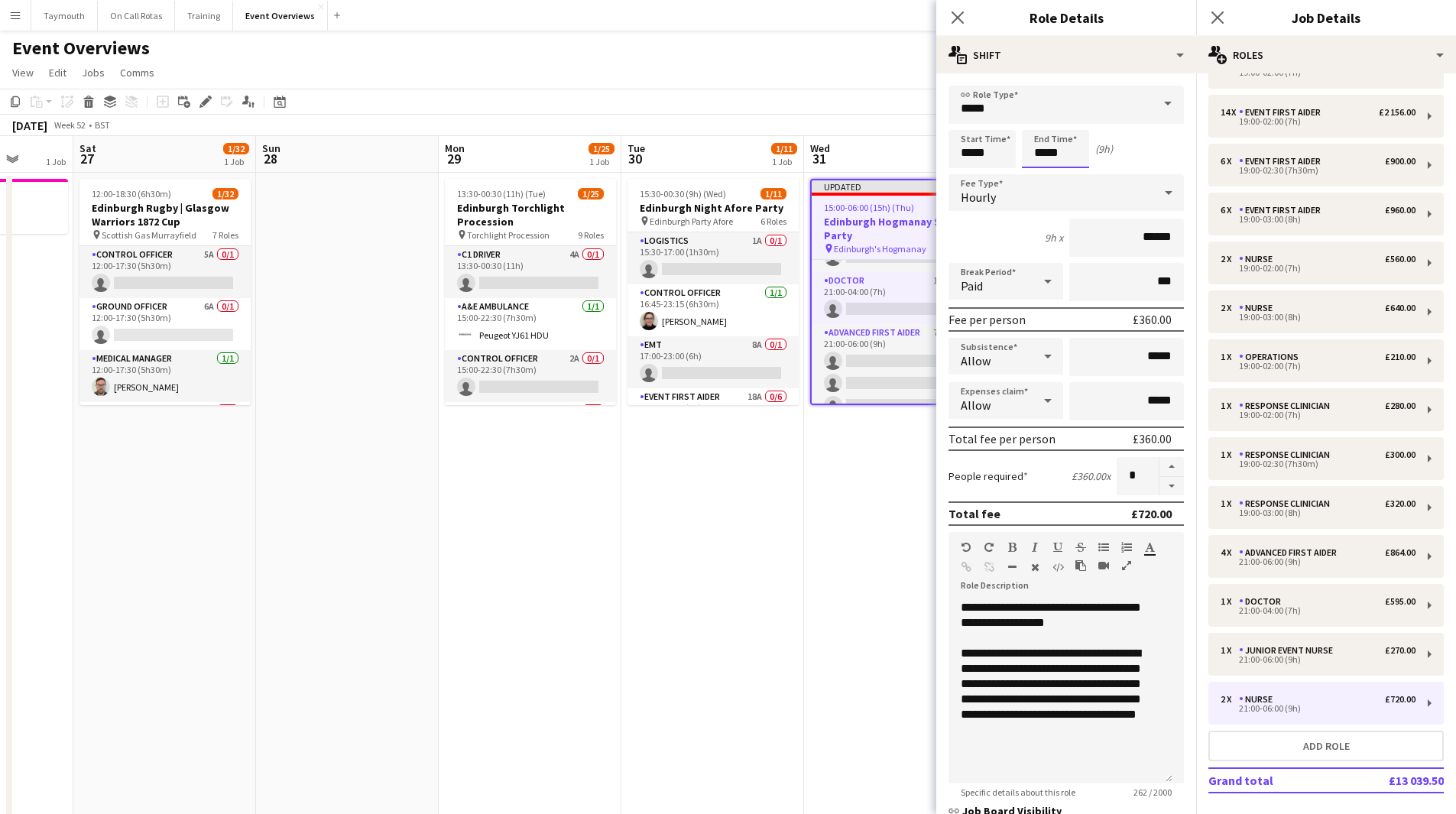
click at [1046, 153] on input "*****" at bounding box center [1056, 149] width 68 height 38
type input "*****"
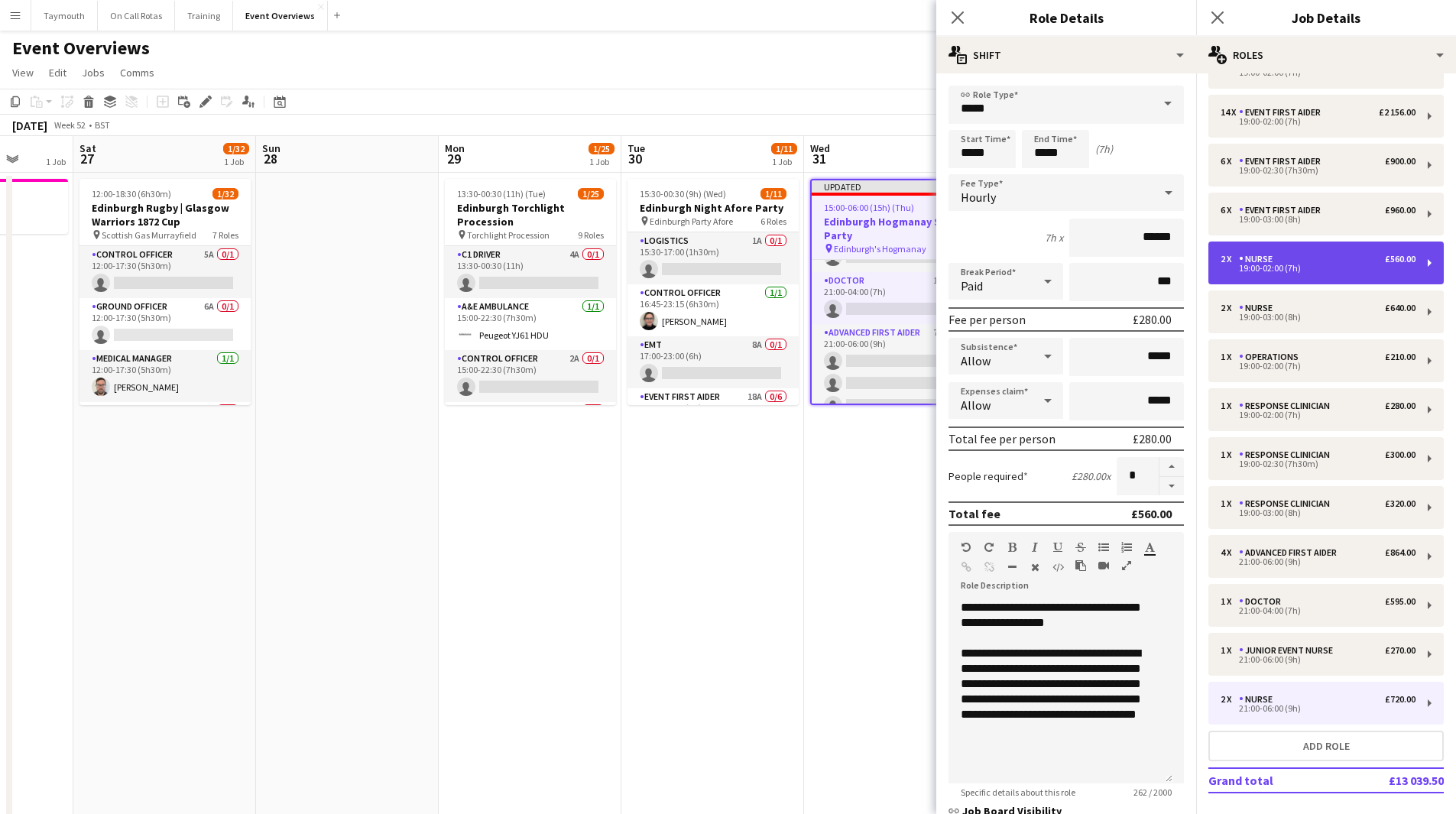
click at [1286, 265] on div "19:00-02:00 (7h)" at bounding box center [1318, 268] width 195 height 8
type input "*****"
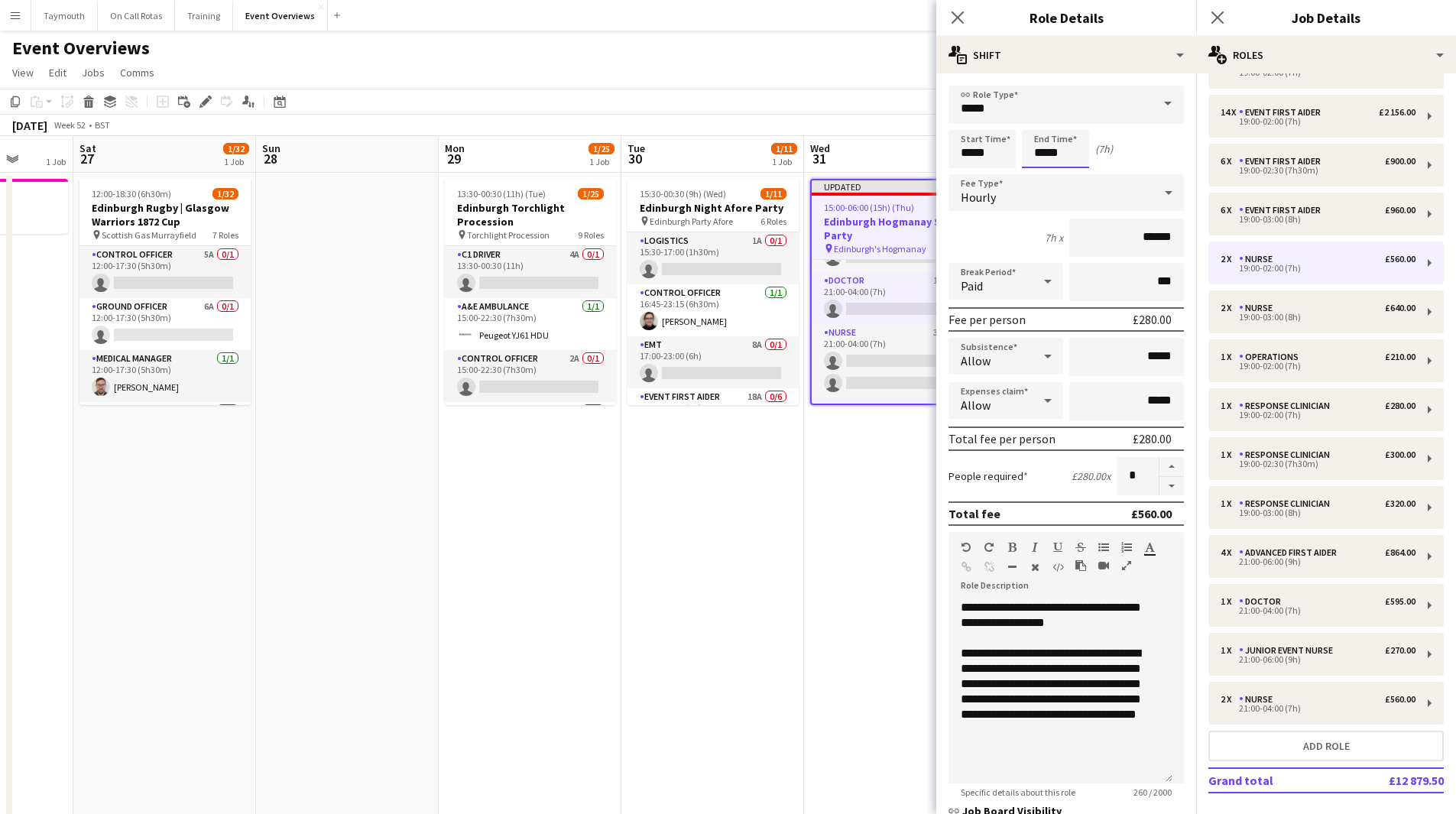
click at [1044, 151] on input "*****" at bounding box center [1056, 149] width 68 height 38
click at [1292, 298] on div "2 x Nurse £640.00 19:00-03:00 (8h)" at bounding box center [1326, 312] width 235 height 43
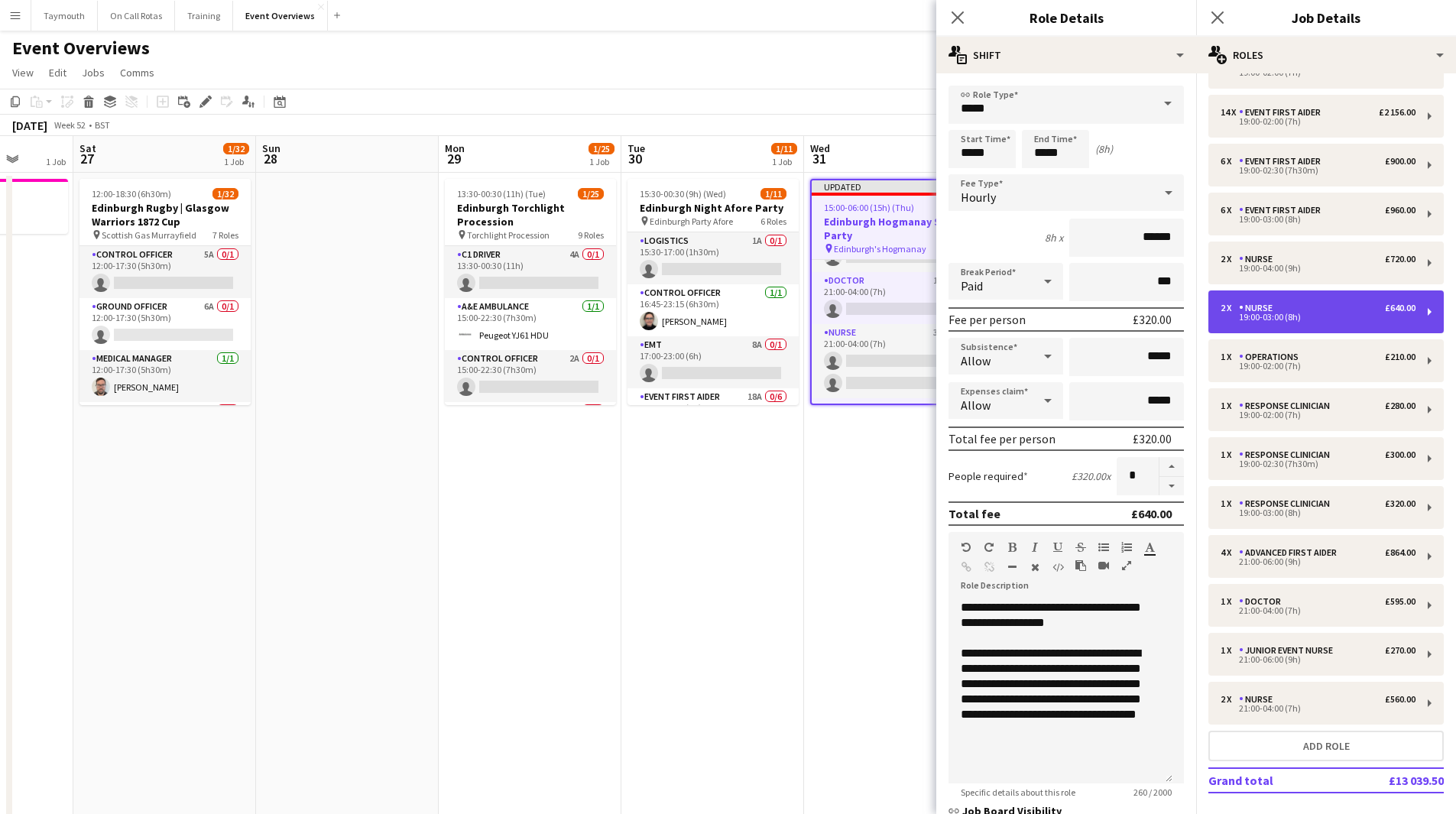
scroll to position [1418, 0]
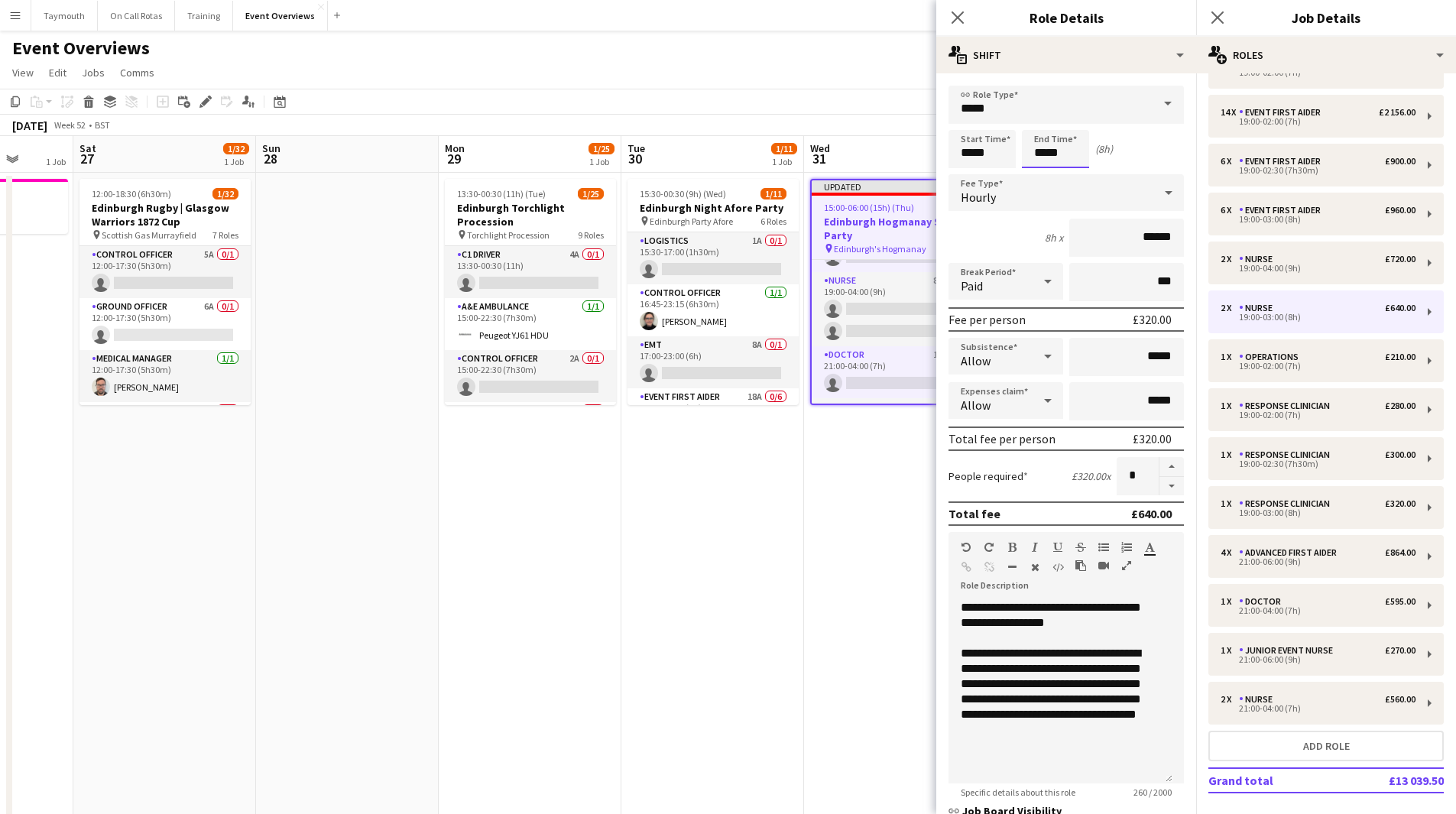
click at [1046, 155] on input "*****" at bounding box center [1056, 149] width 68 height 38
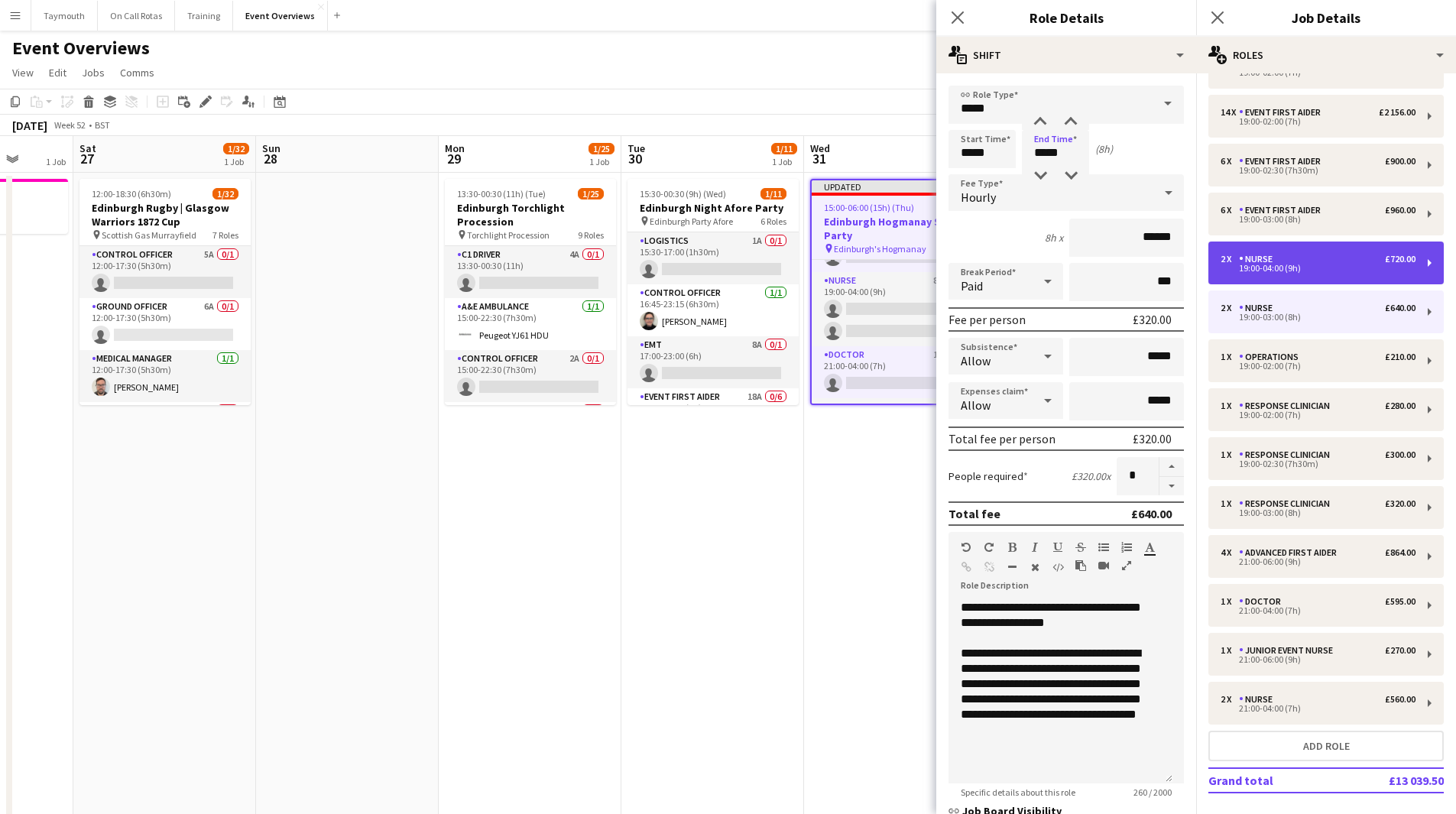
click at [1245, 253] on div "Nurse" at bounding box center [1259, 259] width 40 height 10
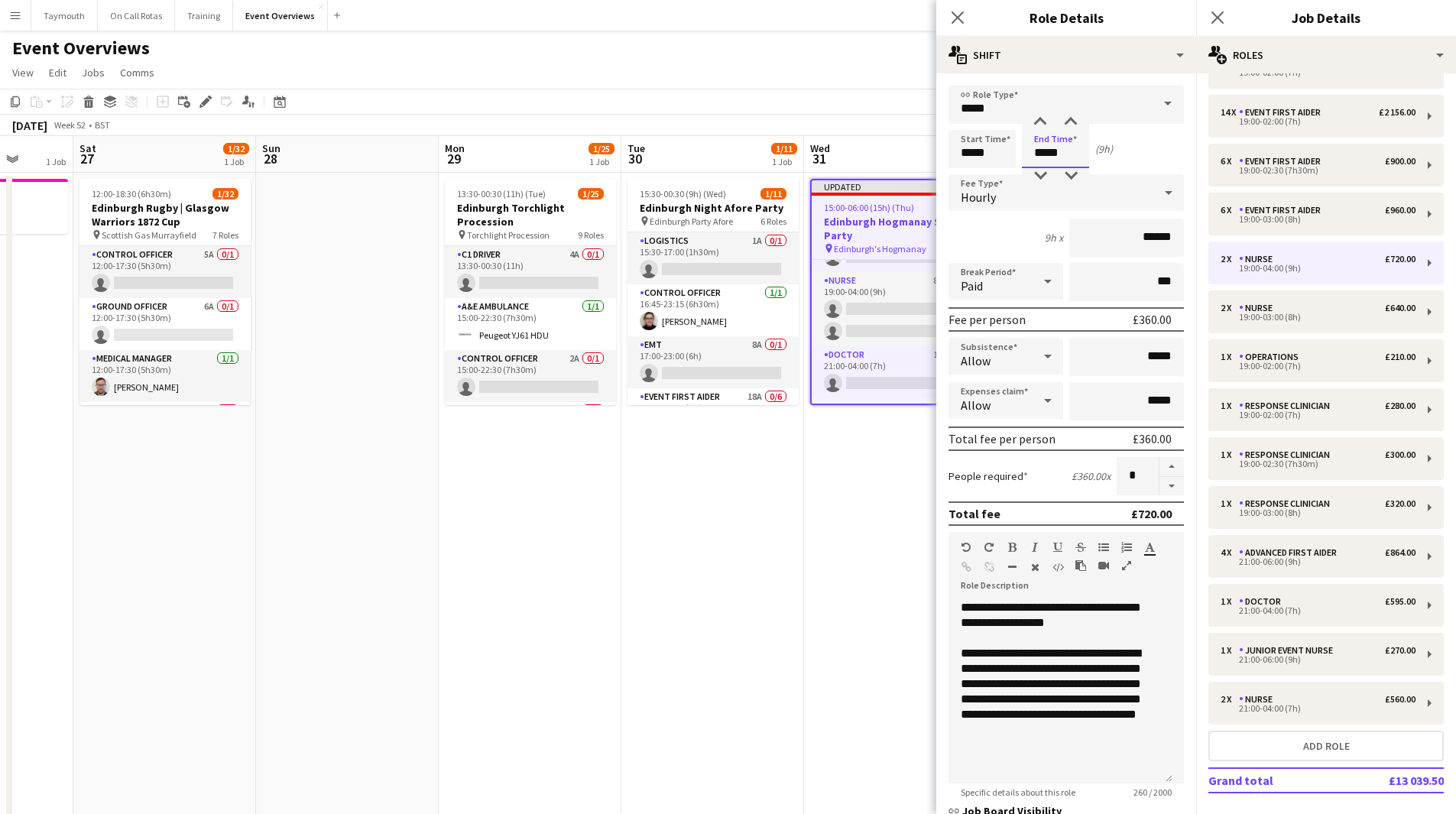
click at [1046, 152] on input "*****" at bounding box center [1056, 149] width 68 height 38
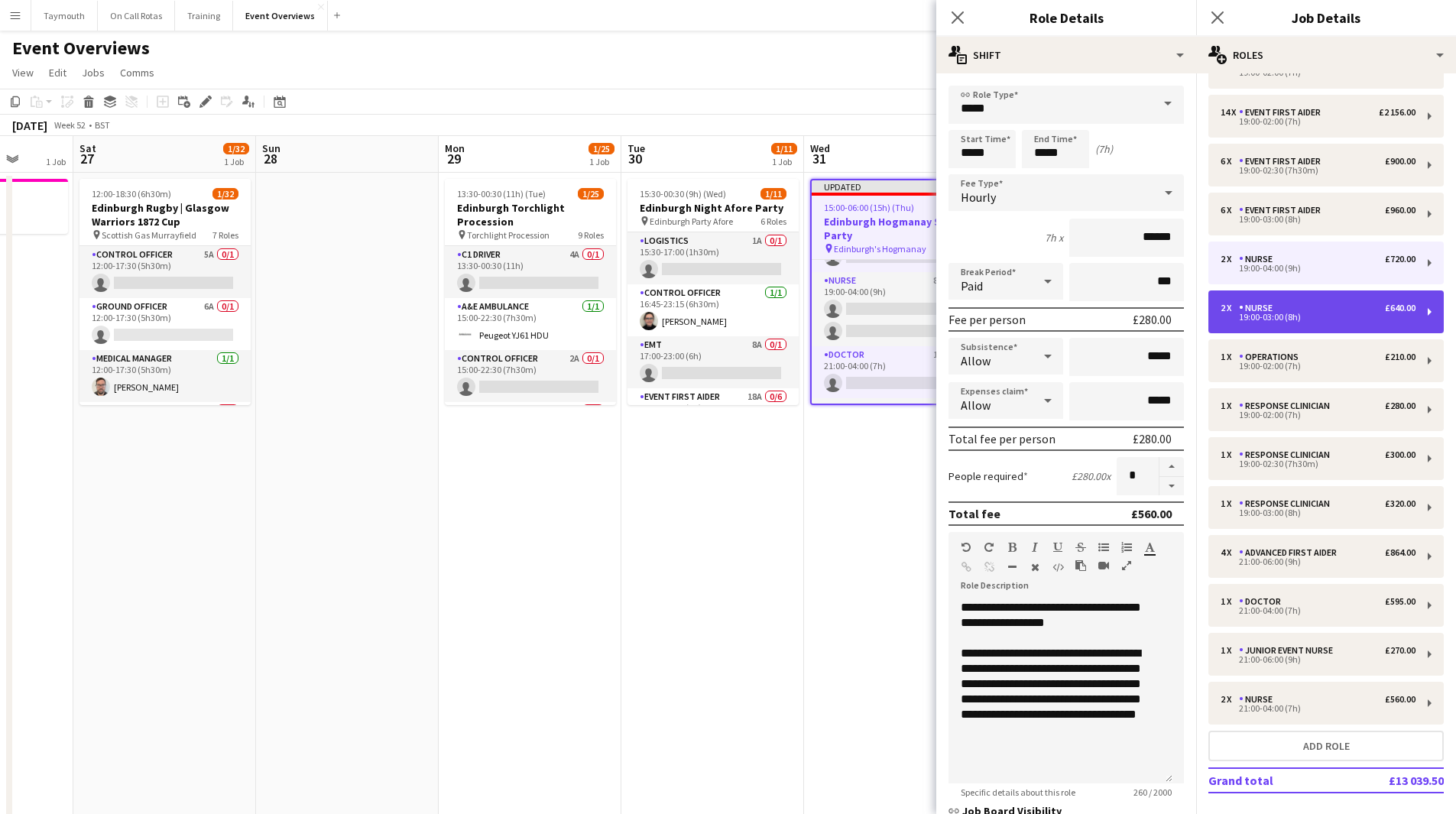
click at [1330, 317] on div "19:00-03:00 (8h)" at bounding box center [1318, 317] width 195 height 8
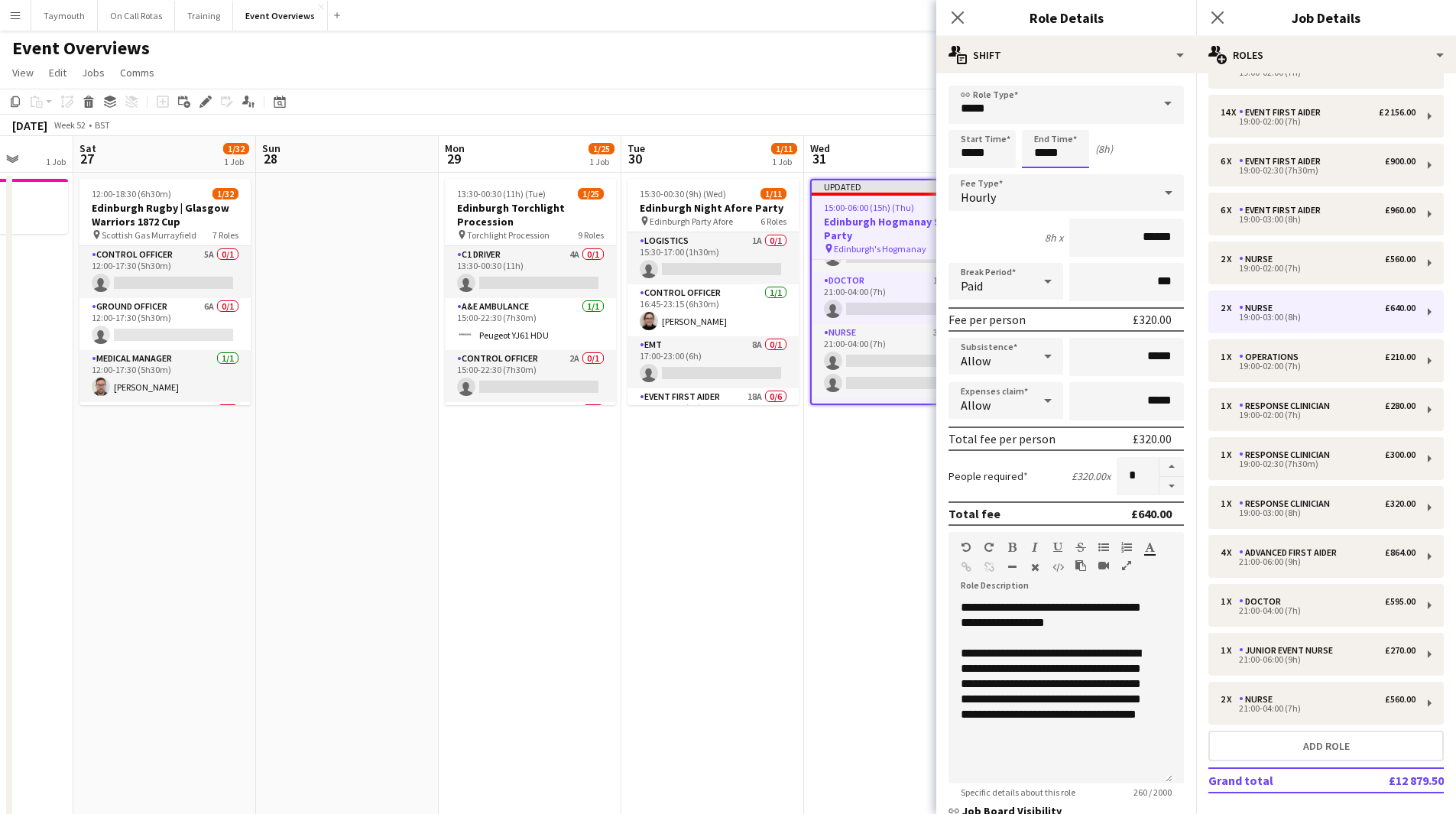
click at [1047, 151] on input "*****" at bounding box center [1056, 149] width 68 height 38
type input "*****"
click at [1315, 413] on div "19:00-02:00 (7h)" at bounding box center [1318, 415] width 195 height 8
type input "**********"
type input "*"
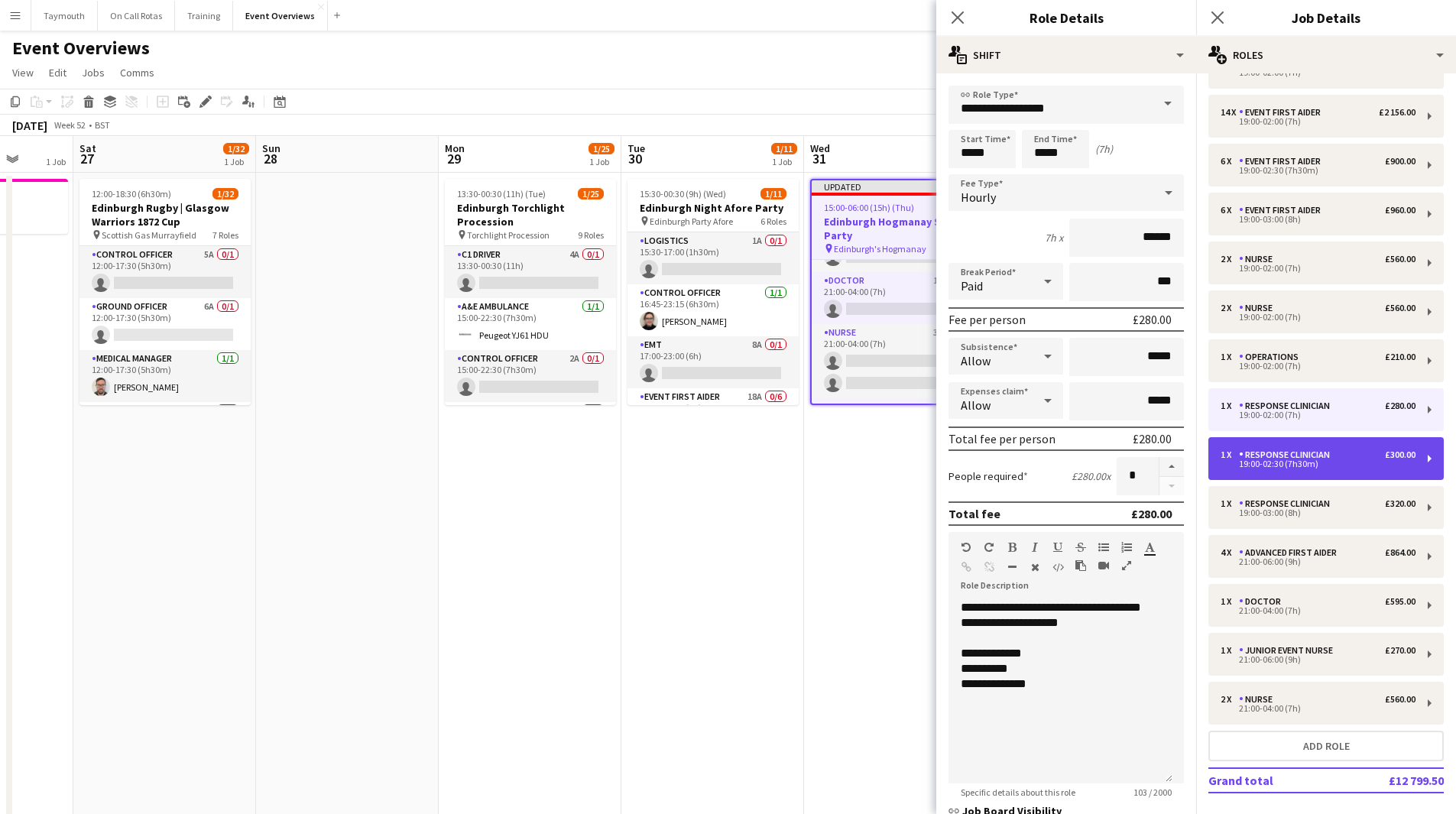
click at [1356, 456] on div "1 x Response Clinician £300.00" at bounding box center [1318, 455] width 195 height 10
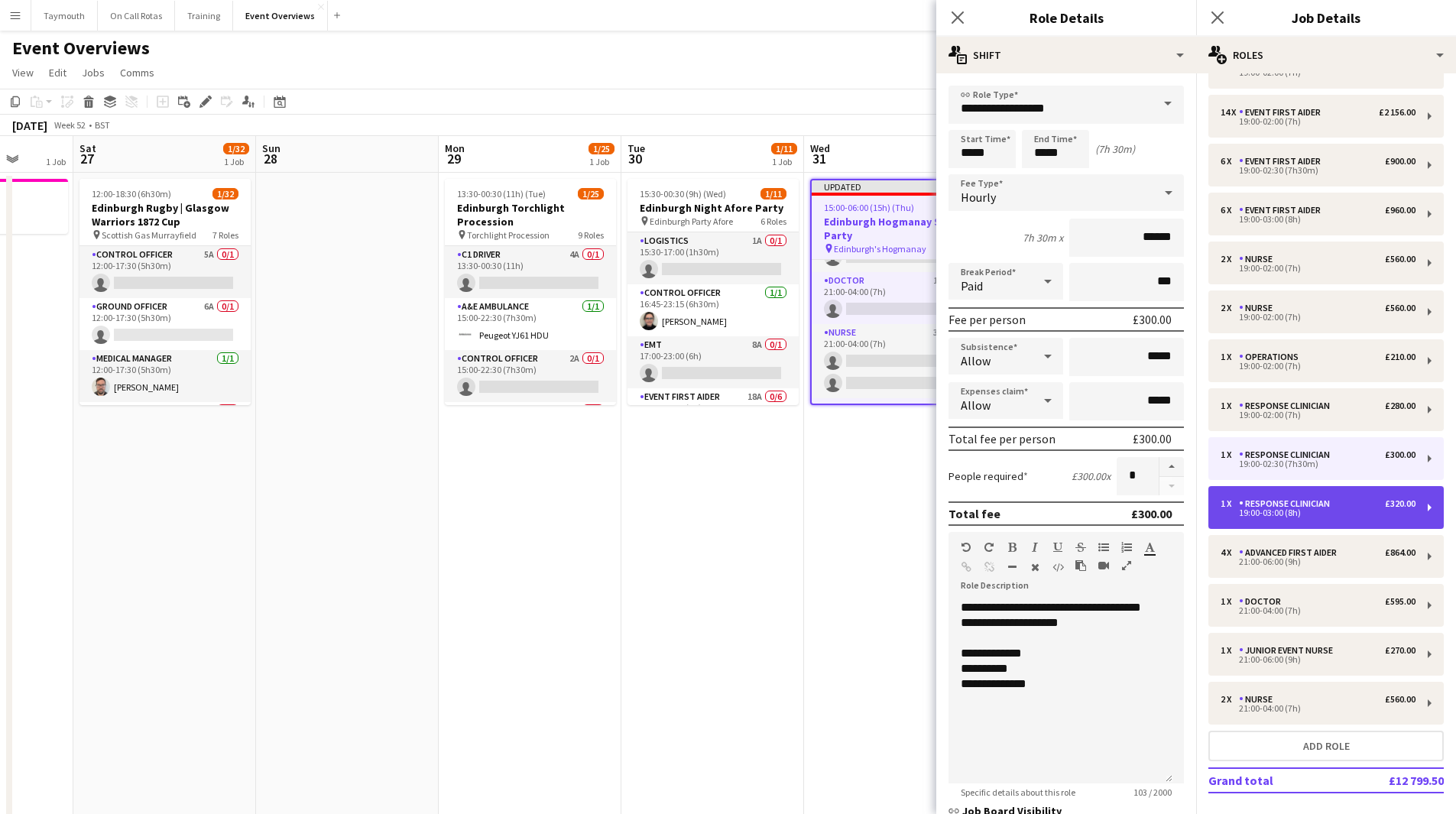
click at [1337, 510] on div "19:00-03:00 (8h)" at bounding box center [1318, 513] width 195 height 8
type input "*****"
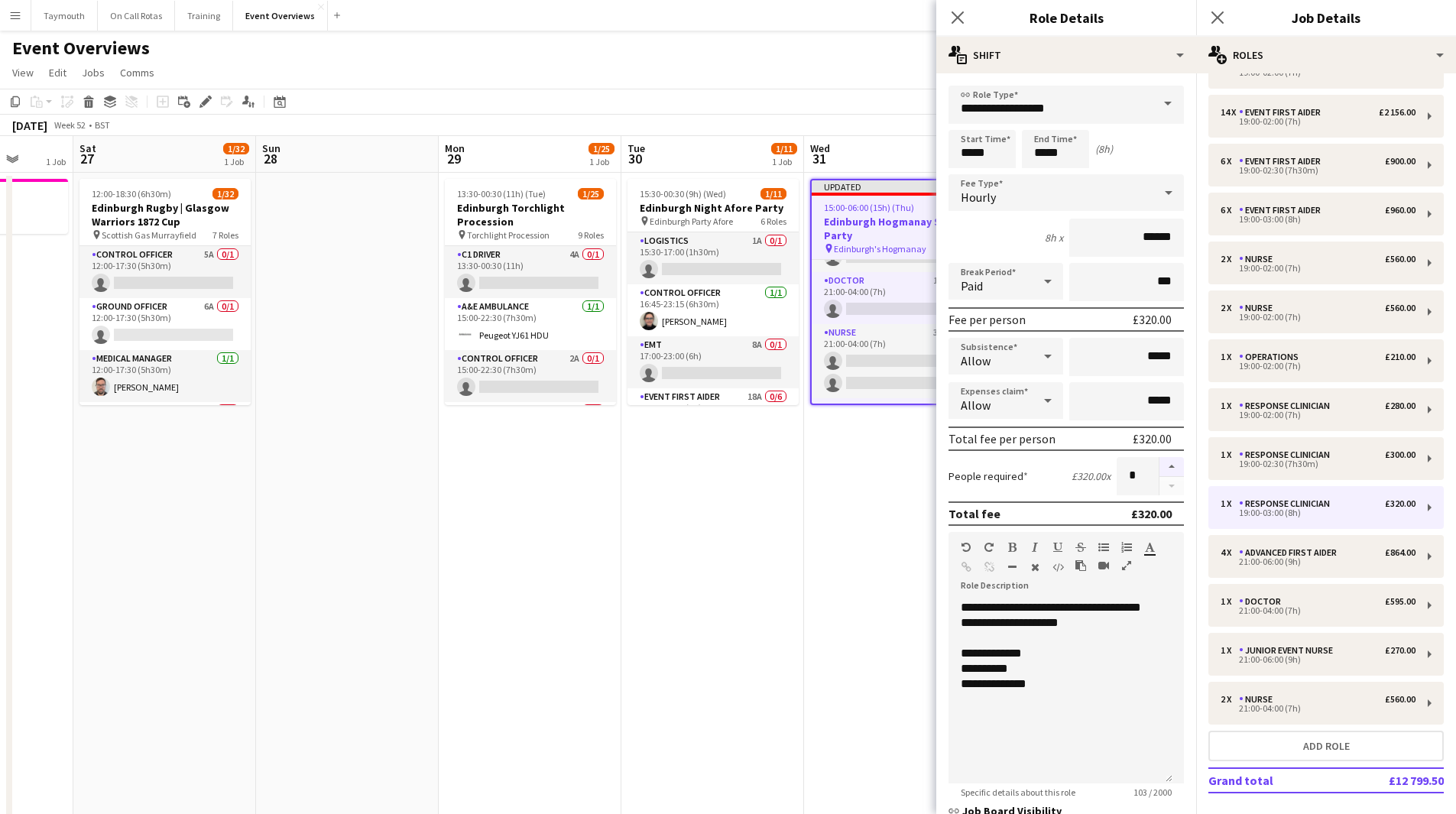
click at [1159, 466] on button "button" at bounding box center [1171, 467] width 24 height 20
type input "*"
click at [1337, 558] on div "21:00-06:00 (9h)" at bounding box center [1318, 561] width 195 height 8
type input "**********"
type input "*****"
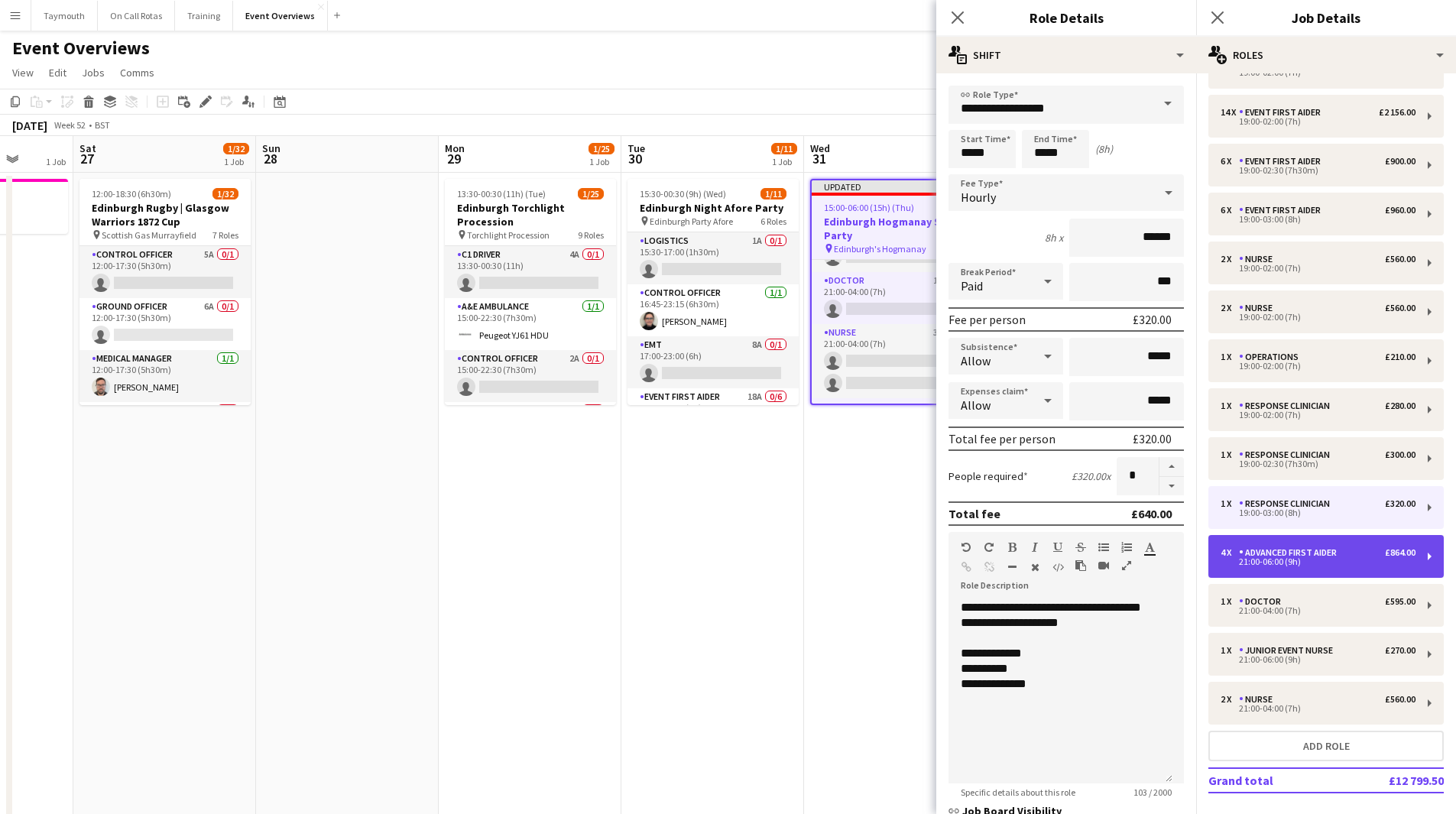
type input "*****"
type input "******"
type input "*"
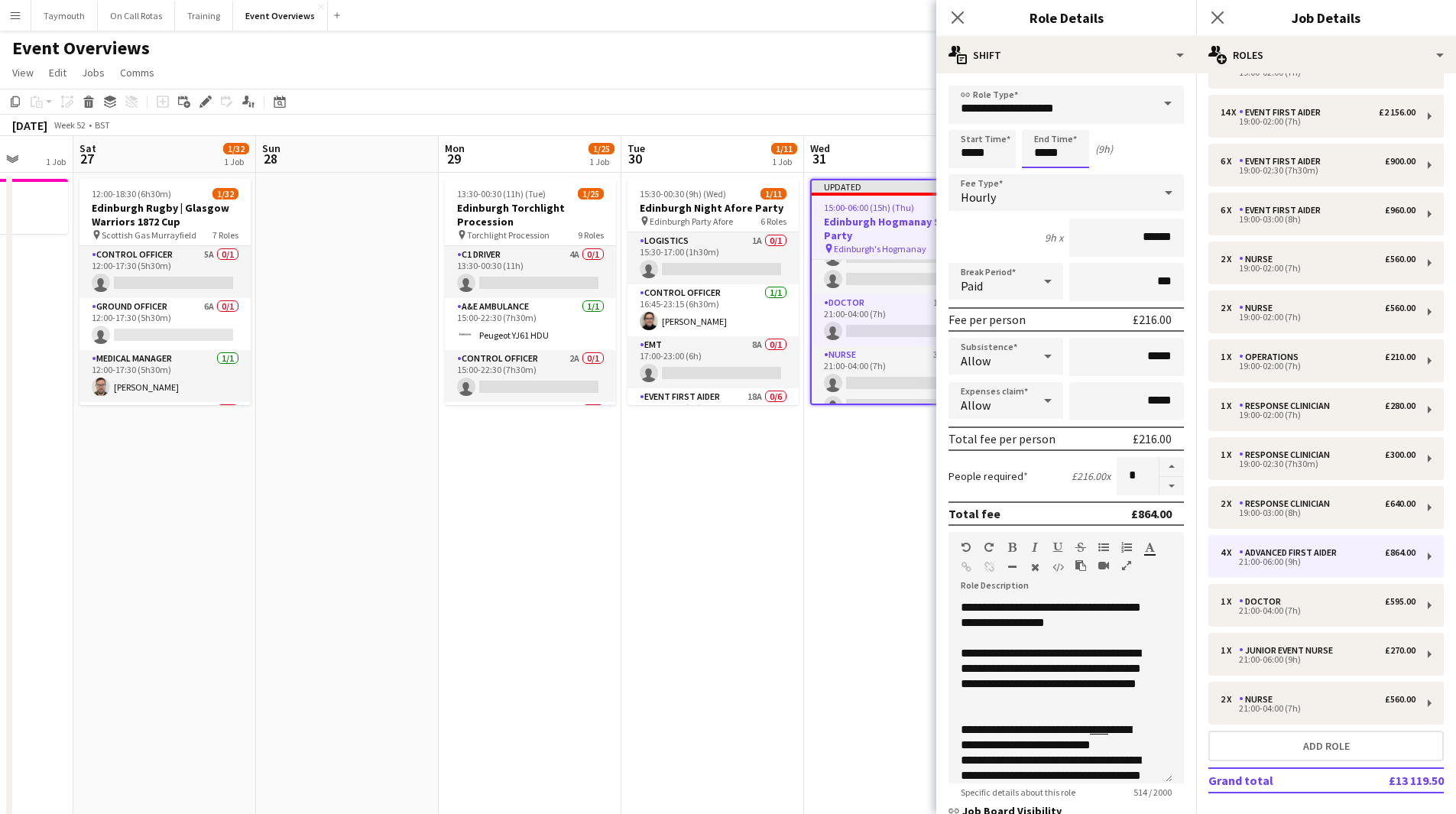
click at [1045, 156] on input "*****" at bounding box center [1056, 149] width 68 height 38
type input "*****"
click at [1330, 653] on div "Junior Event Nurse" at bounding box center [1289, 650] width 100 height 10
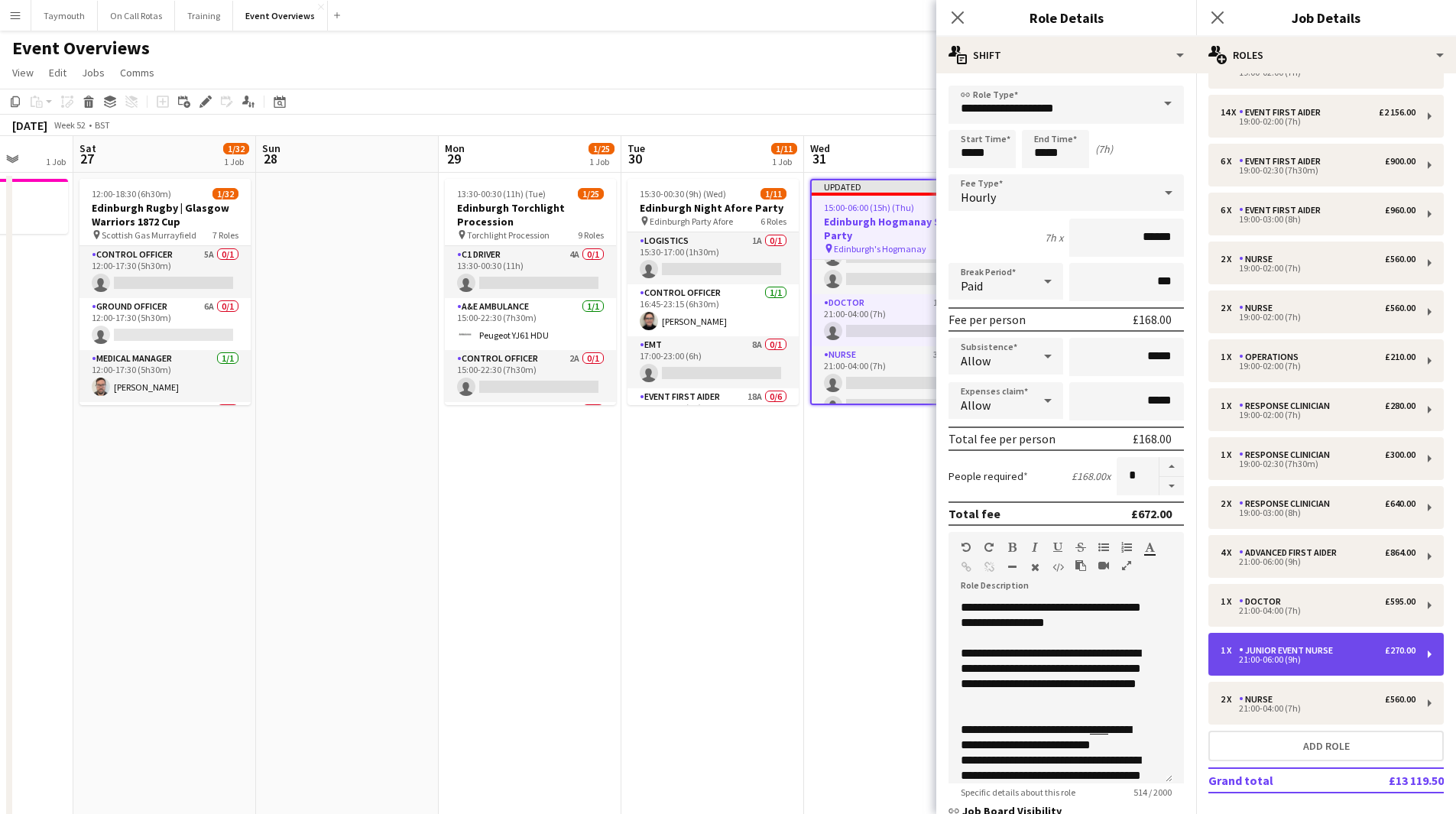
type input "**********"
type input "*****"
type input "******"
type input "*"
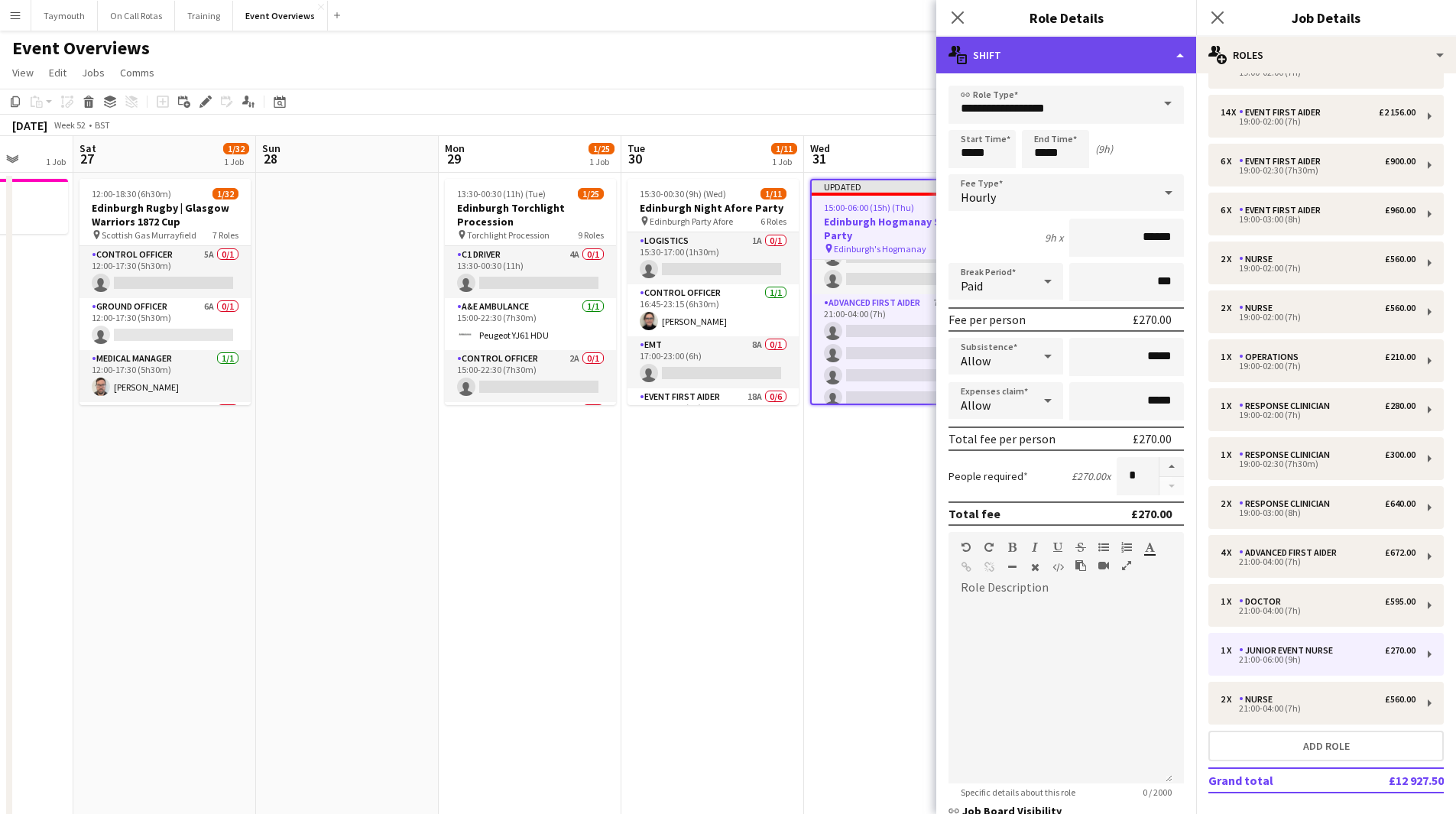
click at [1165, 57] on div "multiple-actions-text Shift" at bounding box center [1066, 55] width 259 height 36
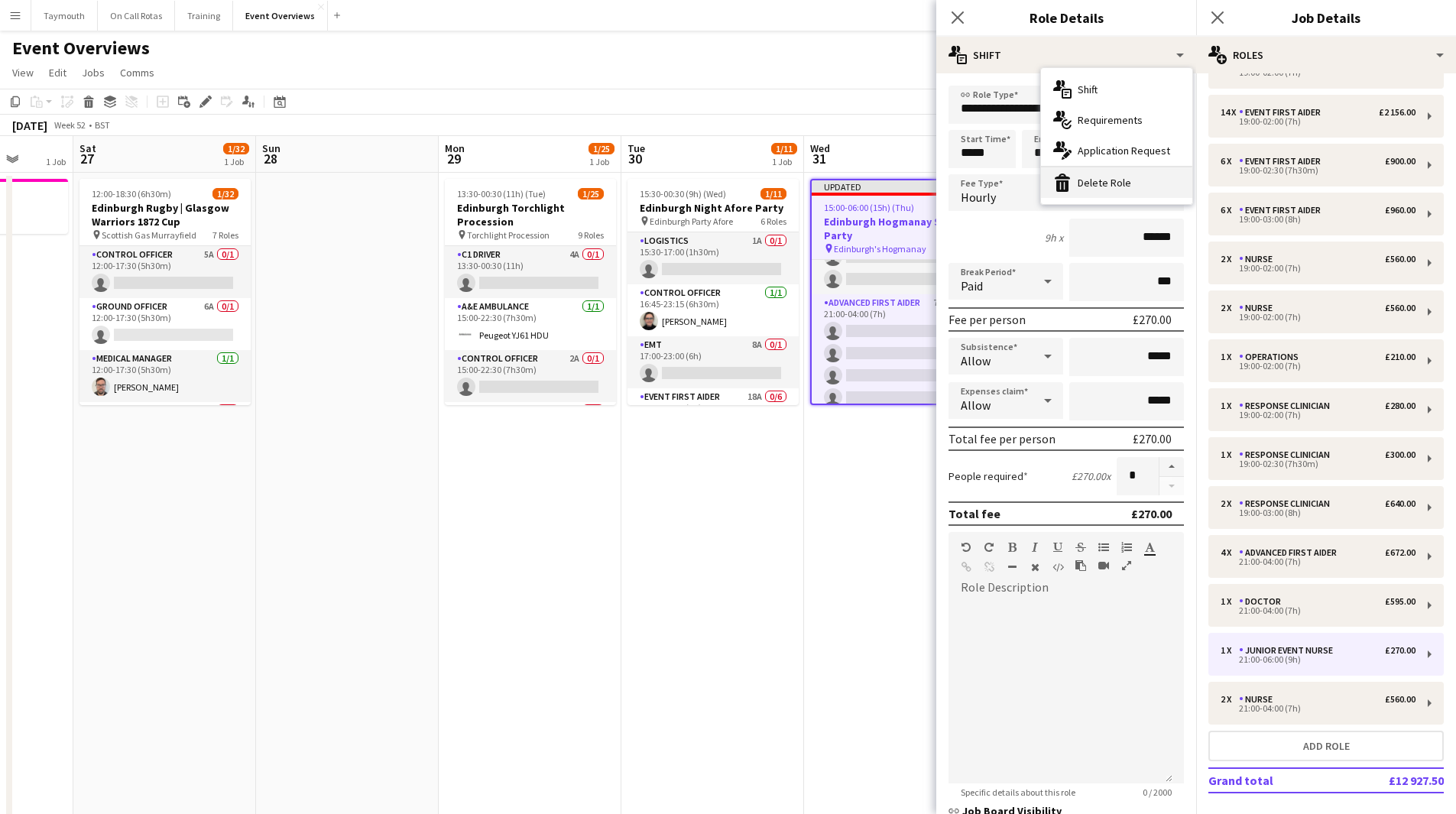
click at [1137, 191] on div "bin-2 Delete Role" at bounding box center [1117, 182] width 151 height 30
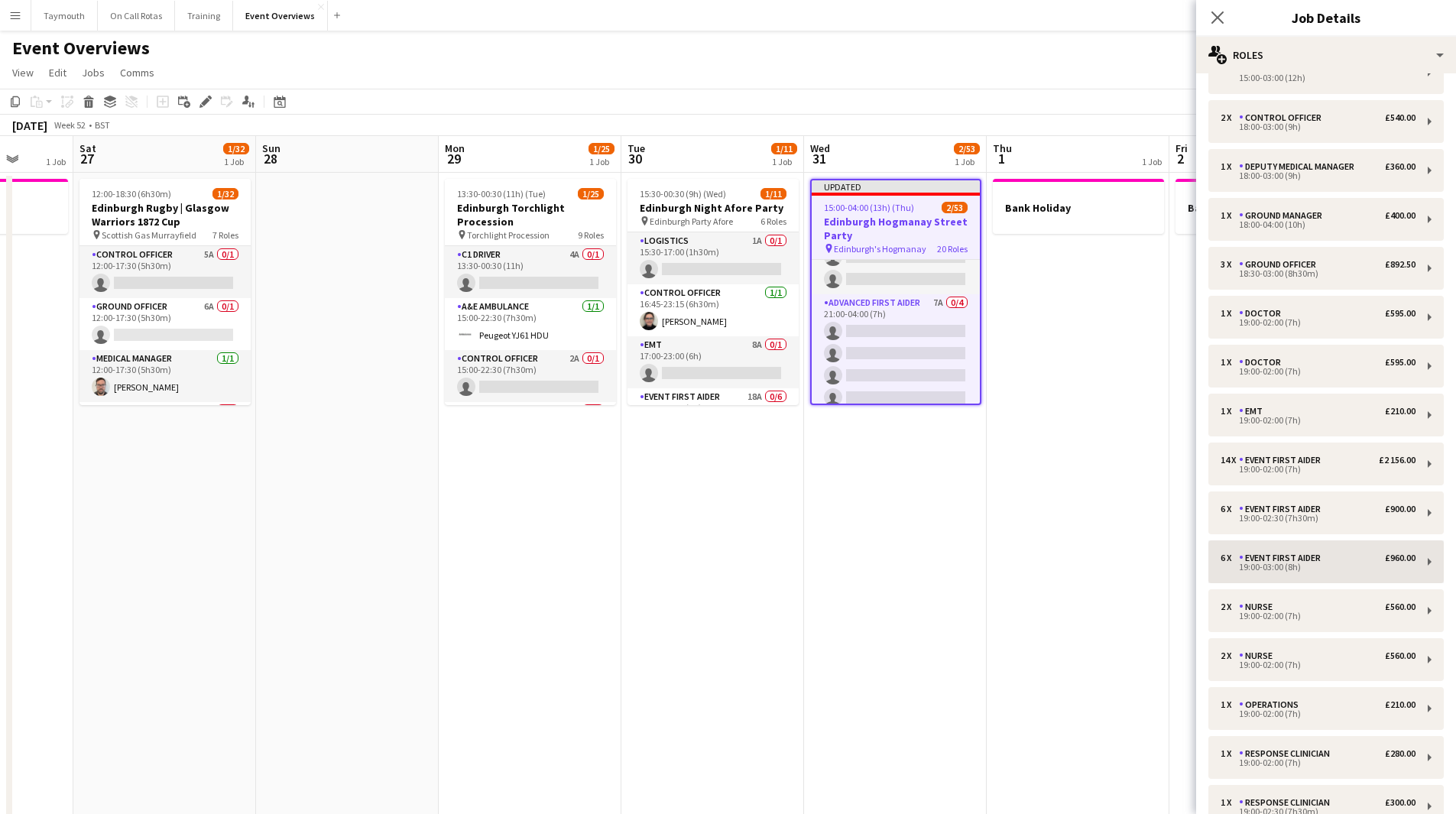
scroll to position [0, 0]
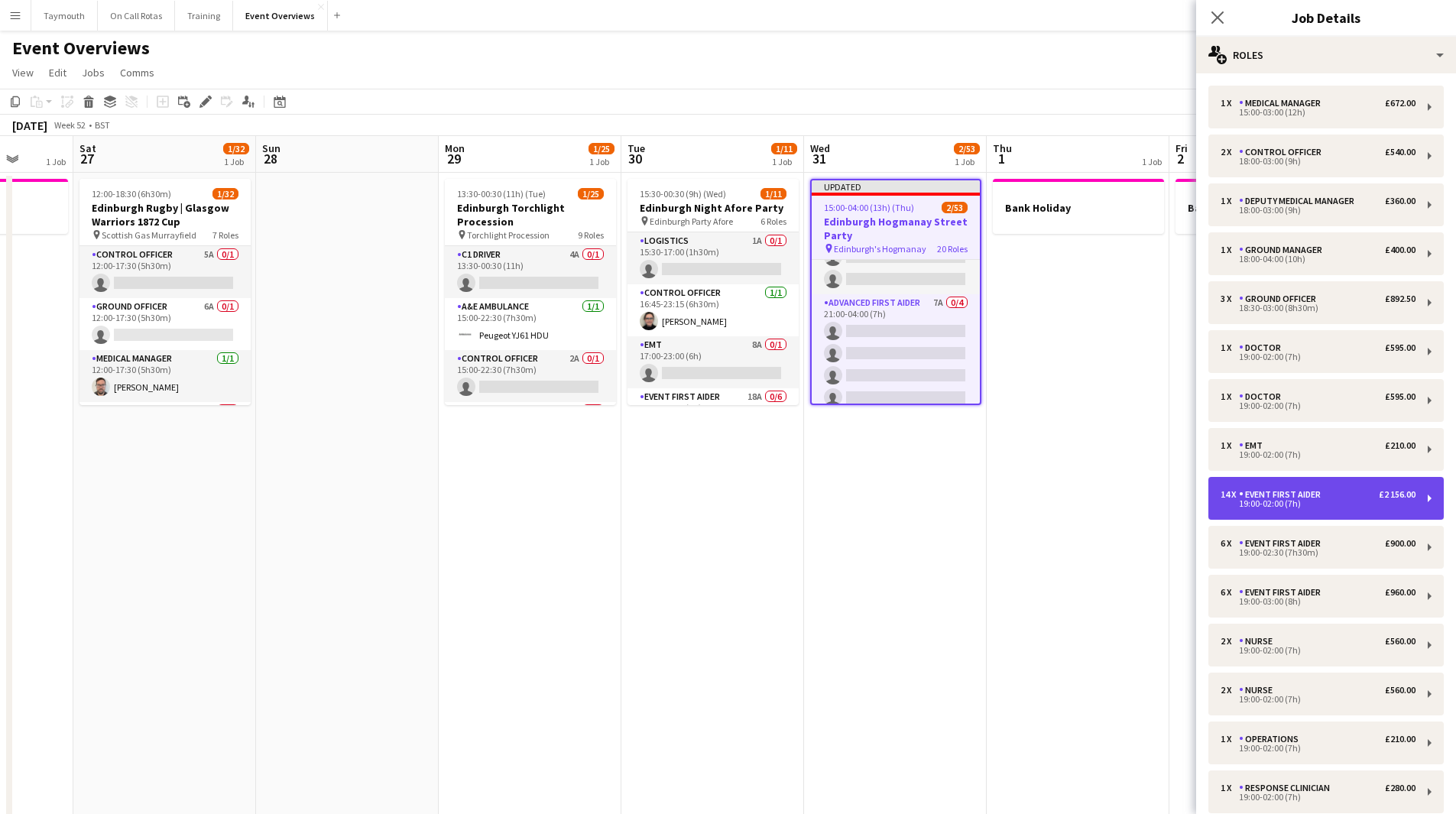
click at [1320, 489] on div "Event First Aider" at bounding box center [1282, 495] width 88 height 10
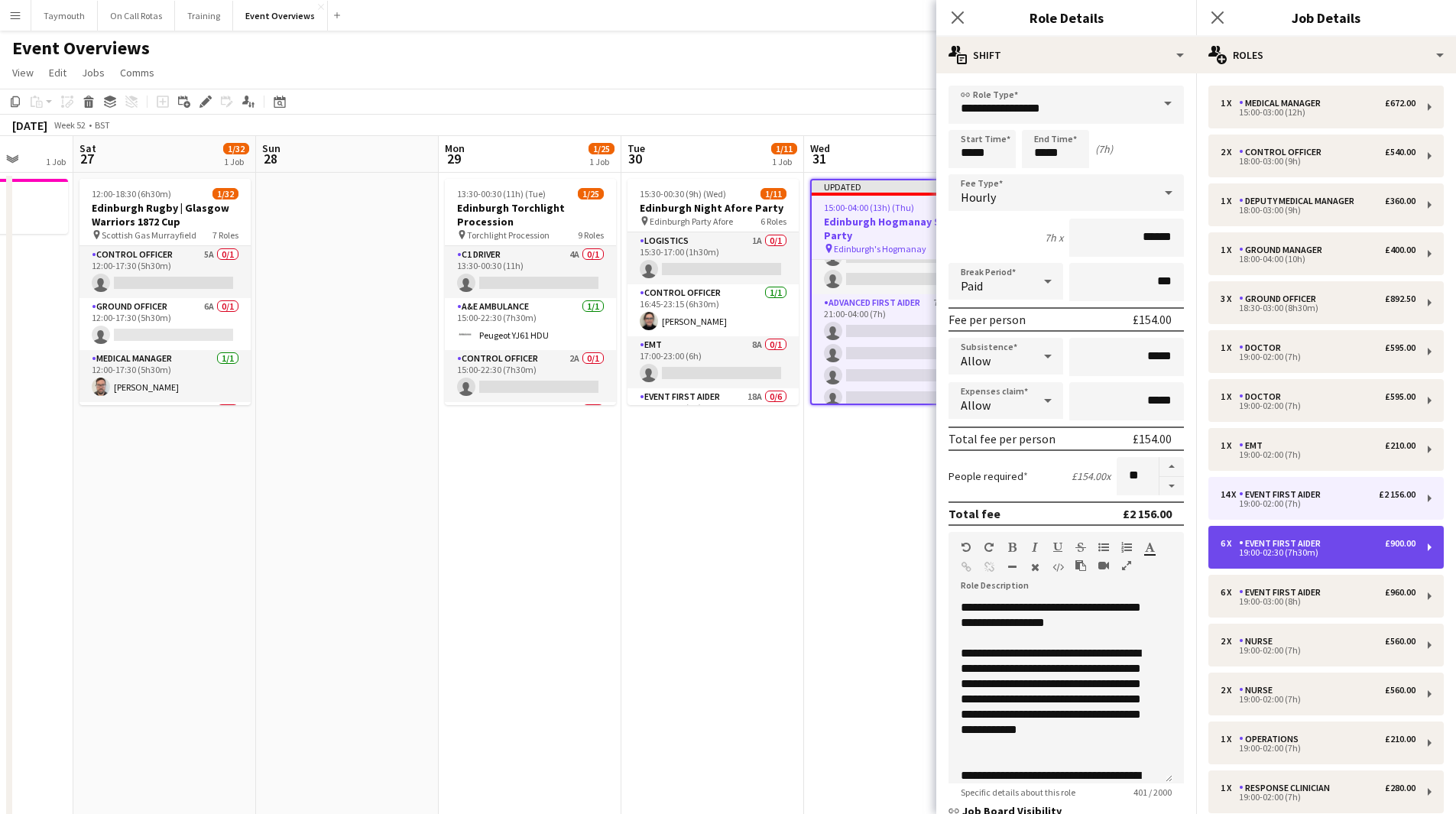
click at [1329, 537] on div "6 x Event First Aider £900.00 19:00-02:30 (7h30m)" at bounding box center [1326, 547] width 235 height 43
type input "*****"
type input "******"
type input "*"
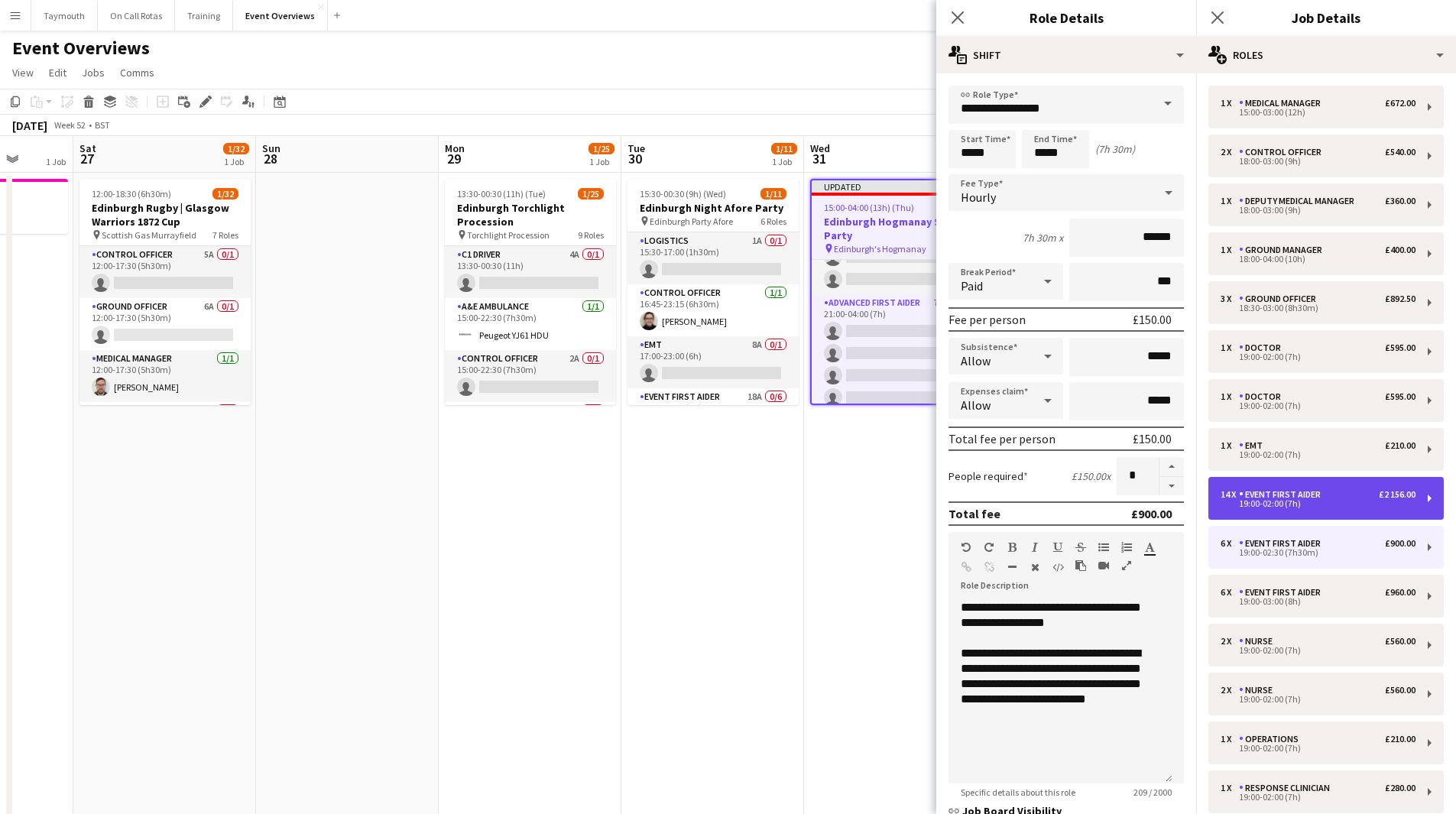
click at [1273, 495] on div "Event First Aider" at bounding box center [1282, 495] width 88 height 10
type input "*****"
type input "******"
type input "**"
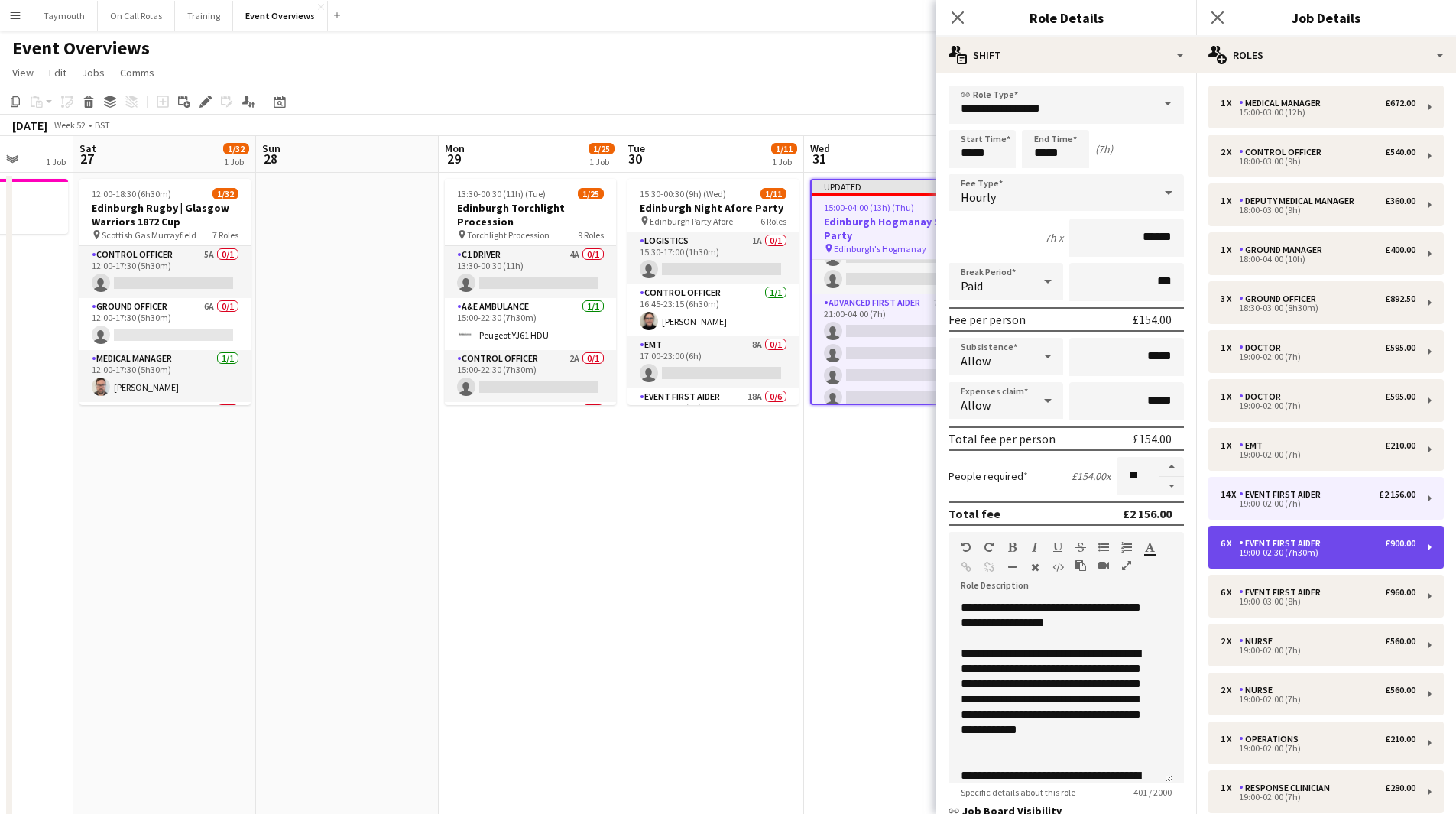
click at [1343, 542] on div "6 x Event First Aider £900.00" at bounding box center [1318, 543] width 195 height 10
type input "*****"
type input "******"
type input "*"
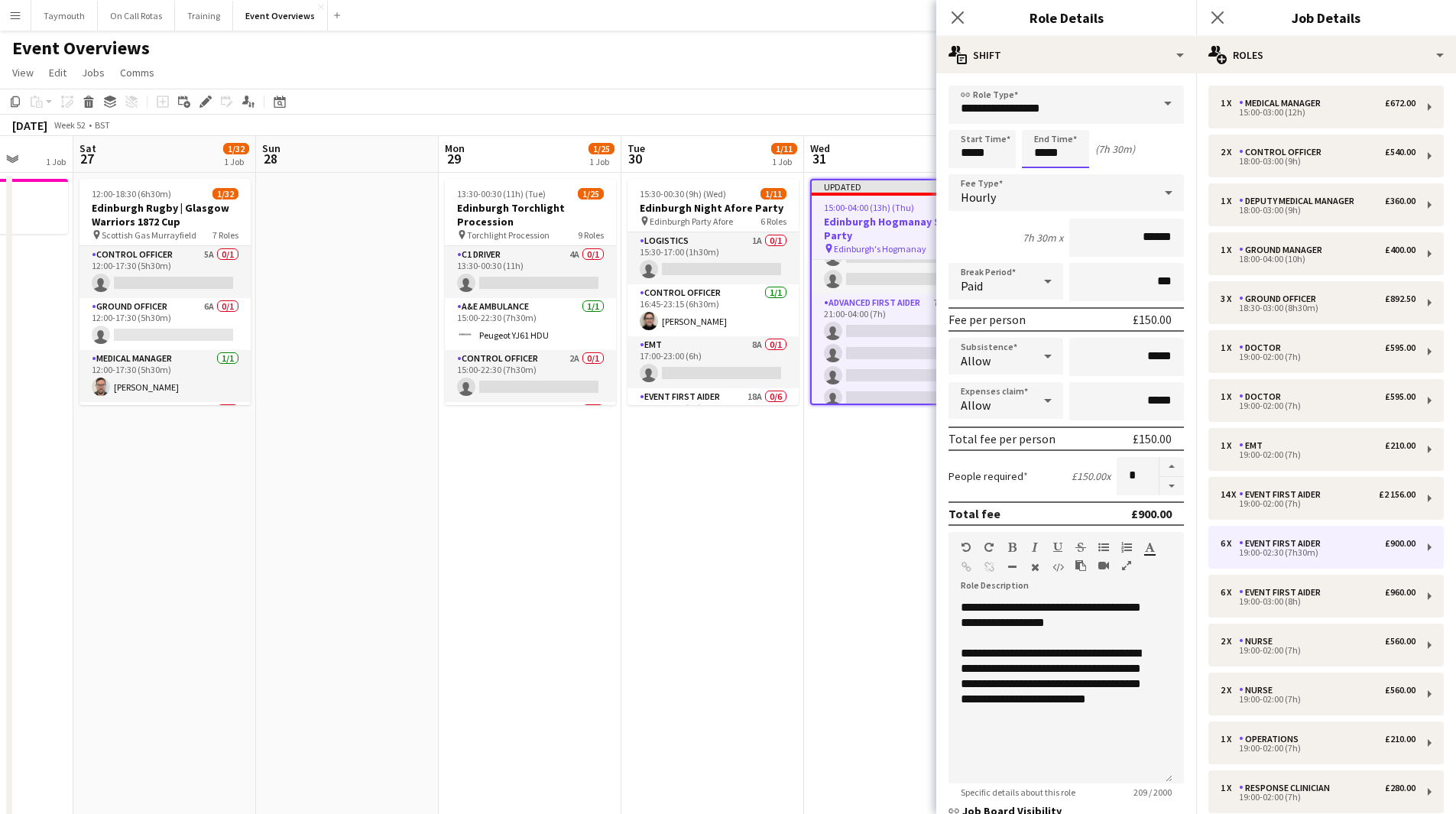
click at [1071, 148] on input "*****" at bounding box center [1056, 149] width 68 height 38
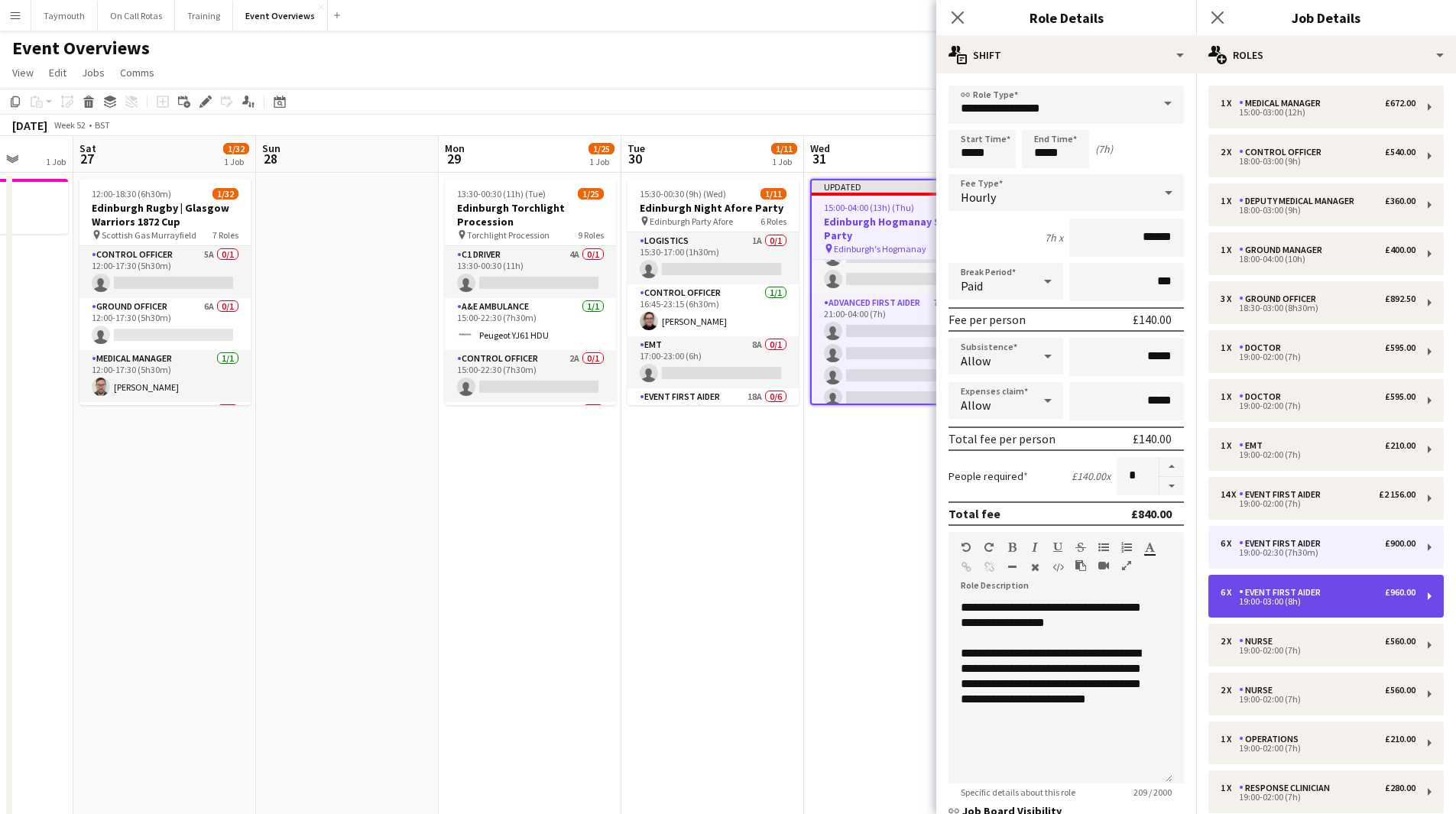
click at [1276, 607] on div "6 x Event First Aider £960.00 19:00-03:00 (8h)" at bounding box center [1326, 595] width 235 height 43
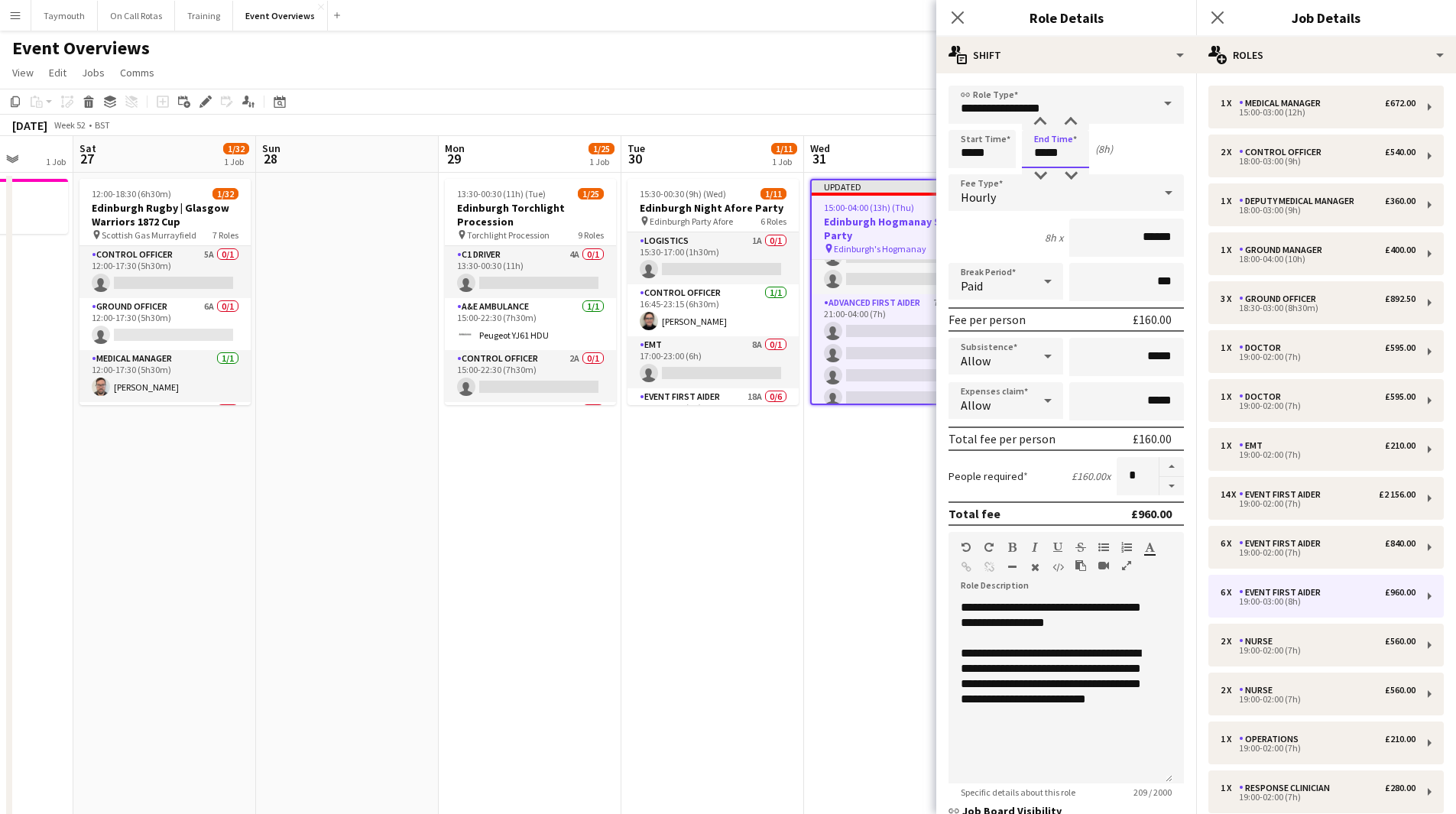
drag, startPoint x: 1068, startPoint y: 159, endPoint x: 962, endPoint y: 140, distance: 107.7
click at [962, 140] on div "Start Time ***** End Time ***** (8h)" at bounding box center [1066, 149] width 235 height 38
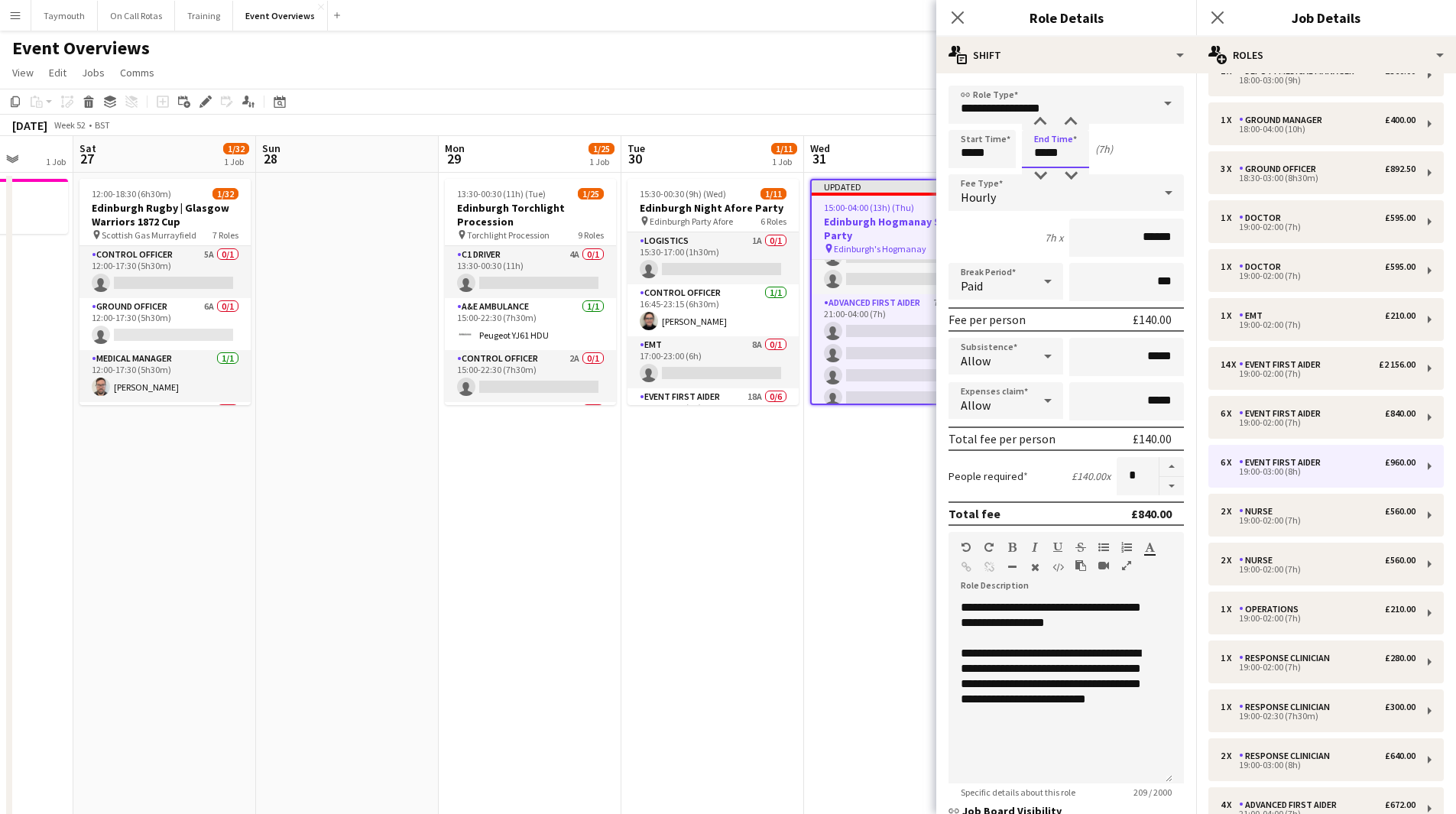
scroll to position [93, 0]
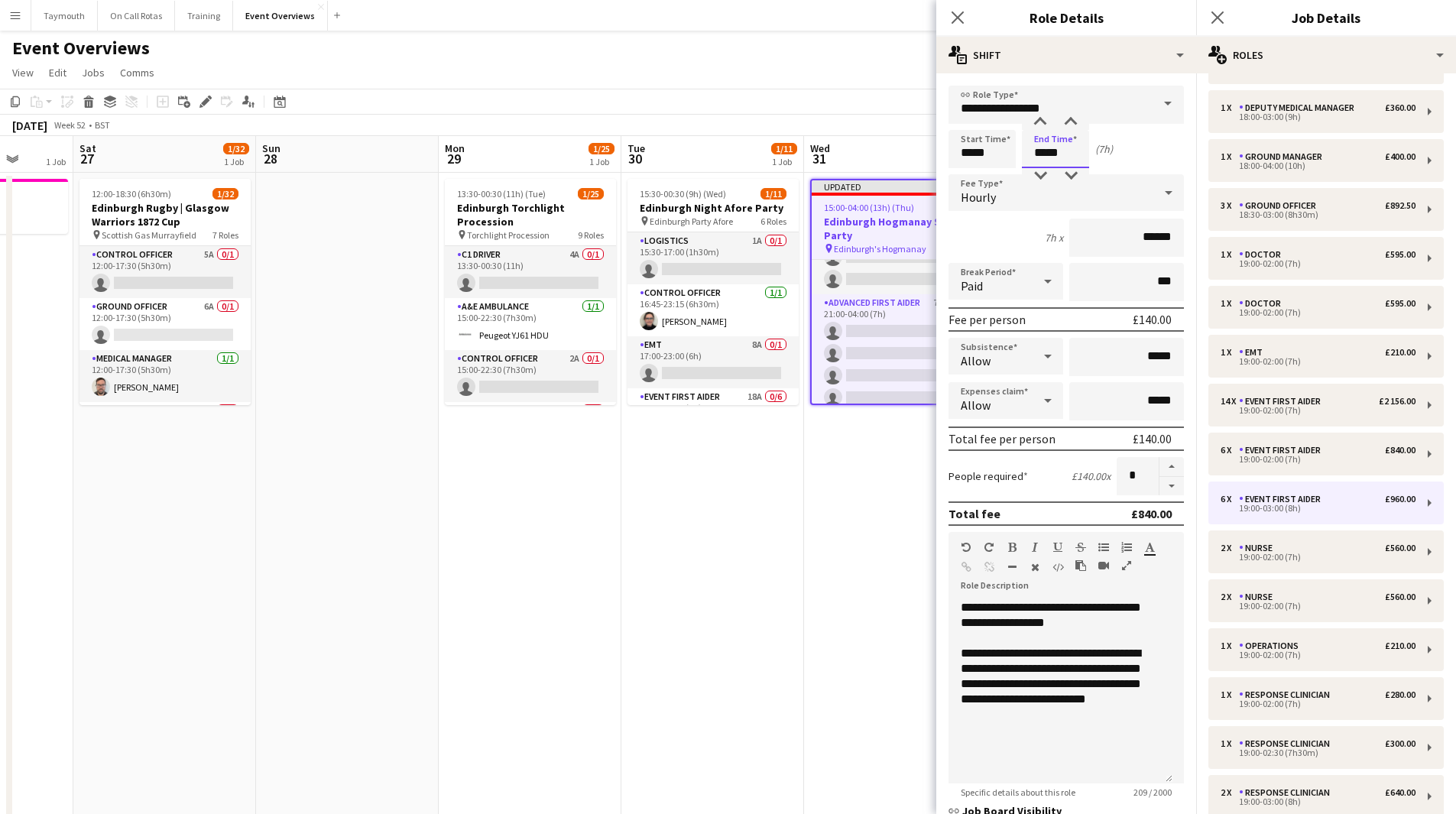
type input "*****"
click at [876, 542] on app-date-cell "Updated 15:00-04:00 (13h) (Thu) 2/[GEOGRAPHIC_DATA] Party pin Edinburgh's Hogma…" at bounding box center [895, 790] width 183 height 1234
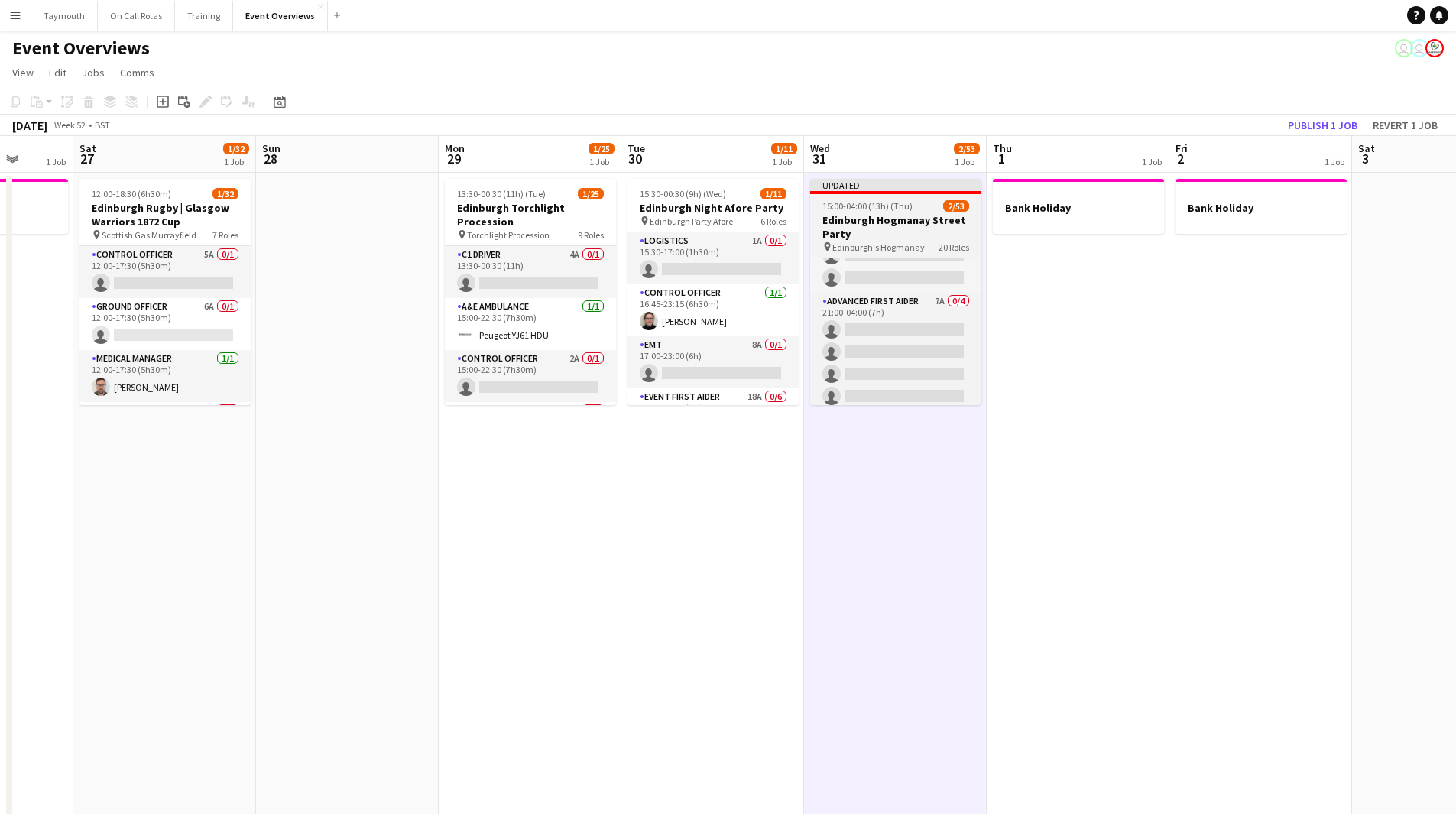
click at [908, 207] on span "15:00-04:00 (13h) (Thu)" at bounding box center [868, 206] width 90 height 11
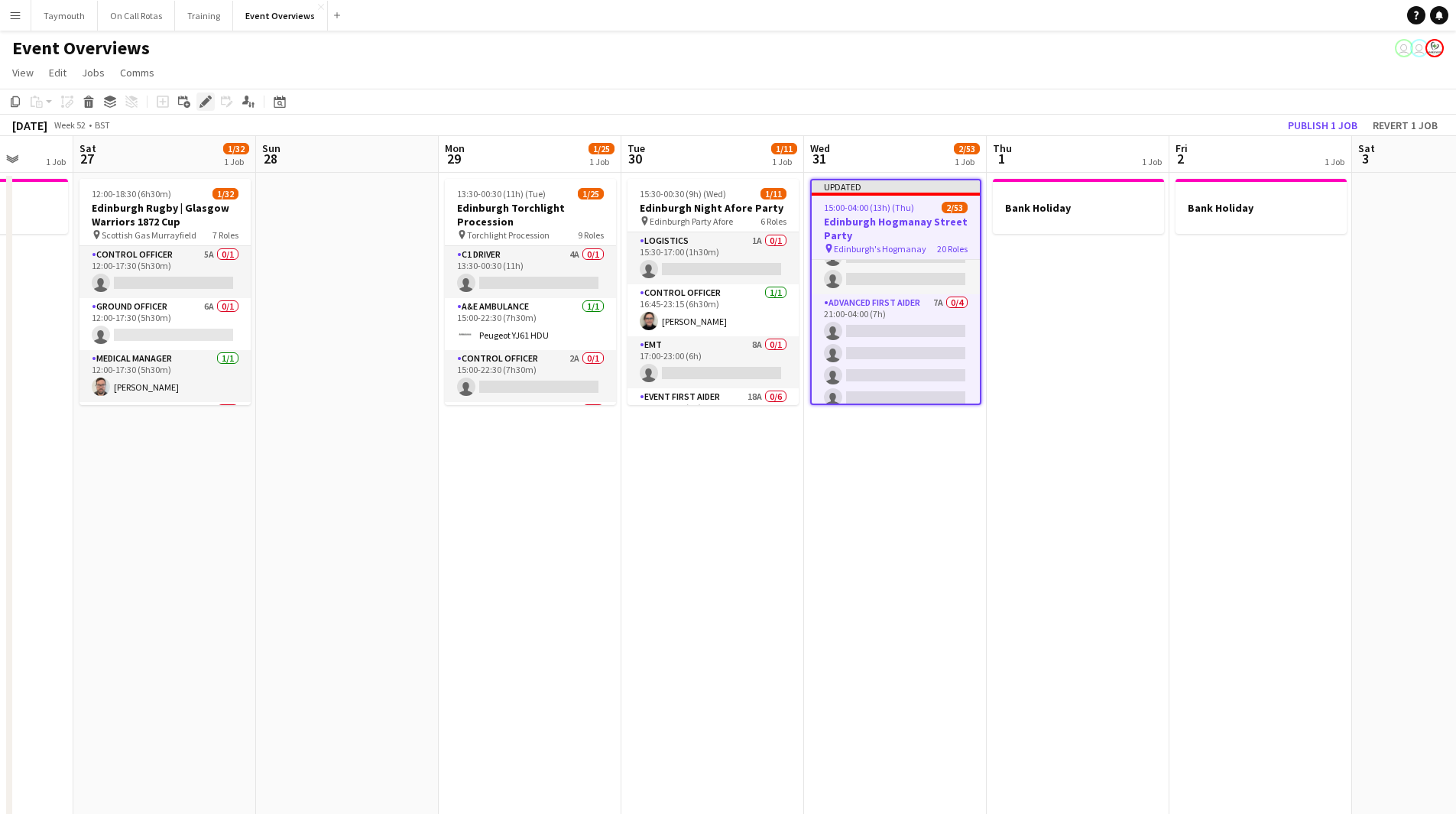
click at [200, 99] on icon "Edit" at bounding box center [206, 102] width 12 height 12
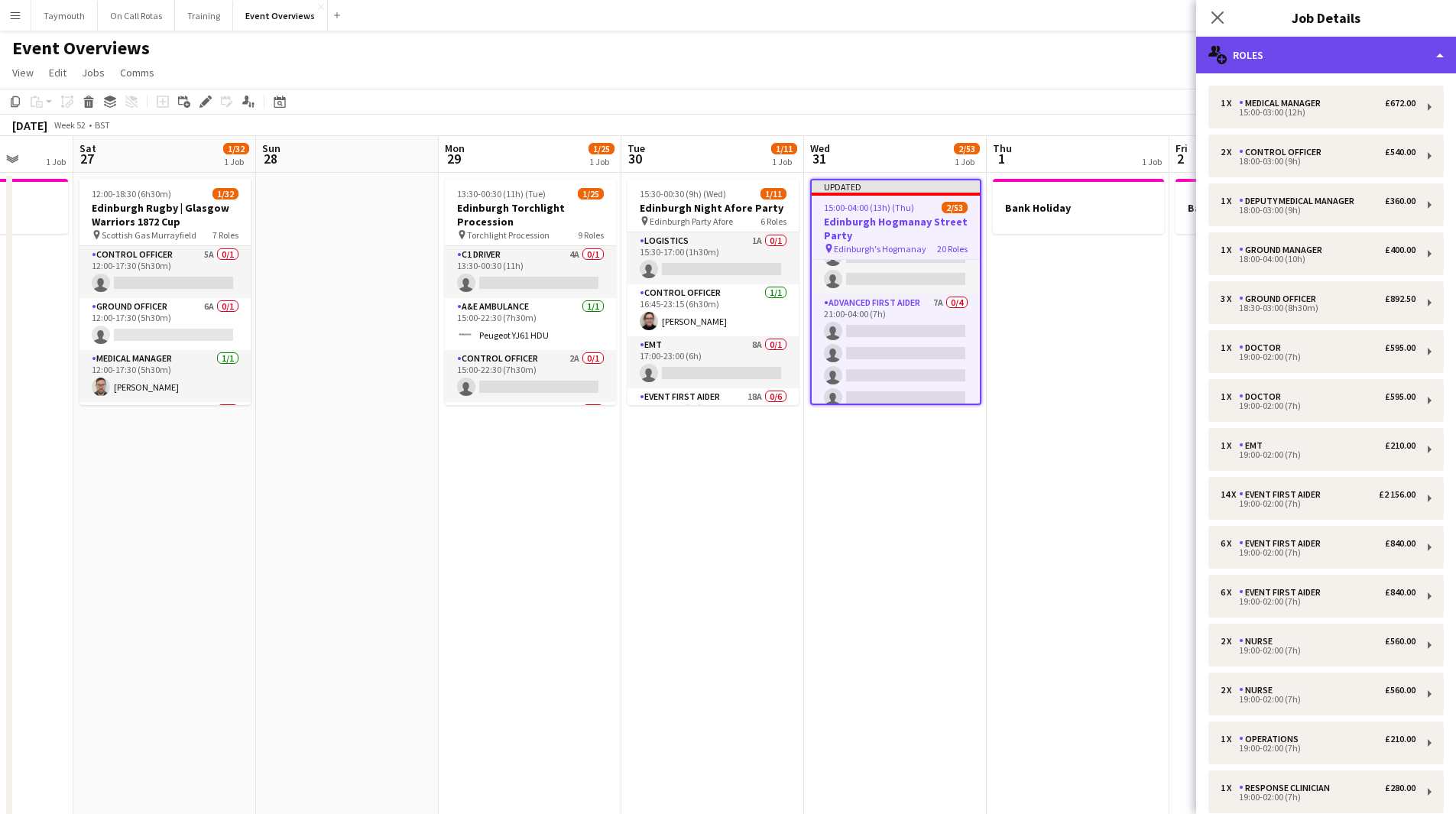
click at [1386, 57] on div "multiple-users-add Roles" at bounding box center [1325, 55] width 259 height 36
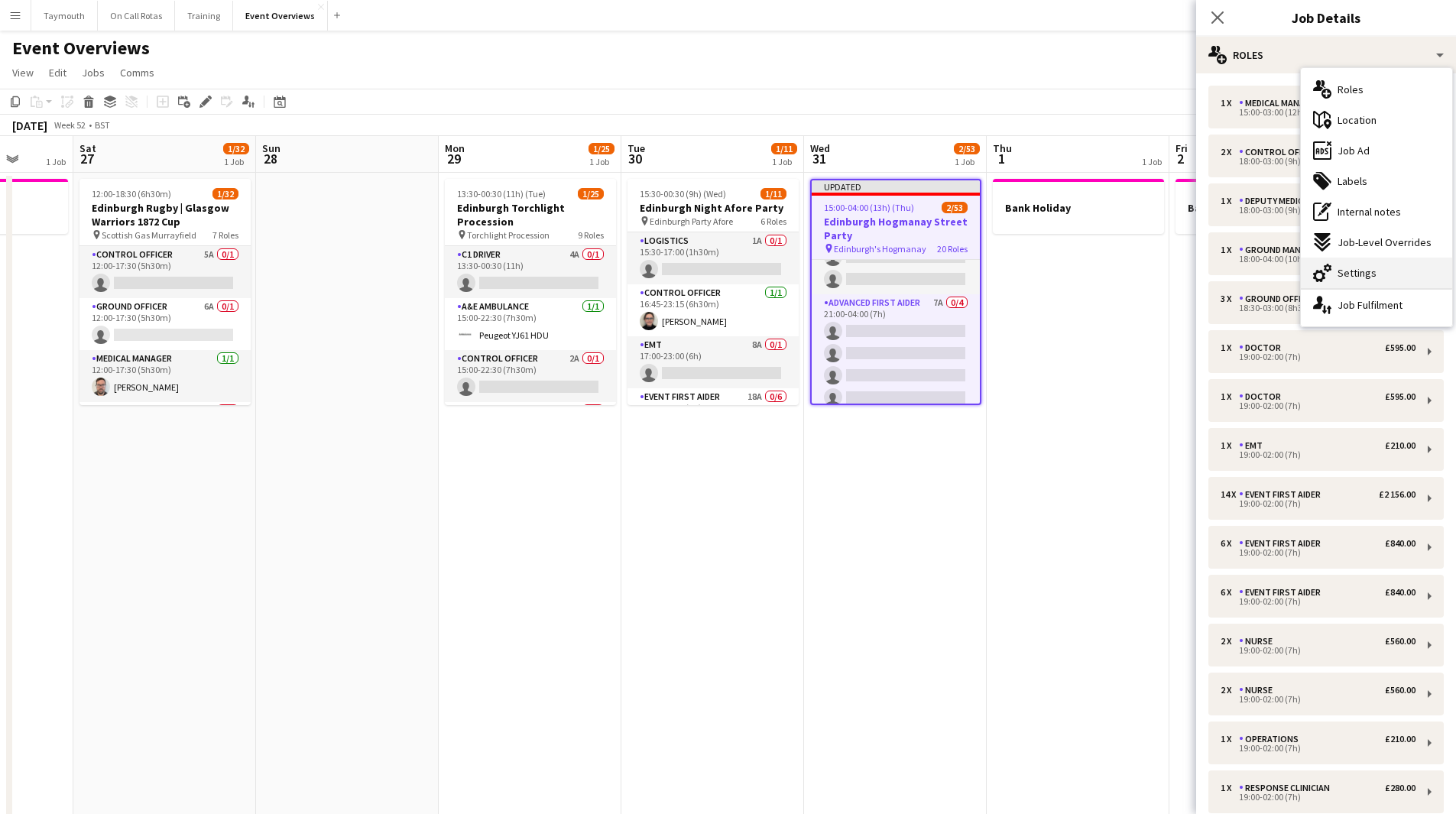
click at [1377, 272] on div "cog-double-3 Settings" at bounding box center [1376, 272] width 151 height 30
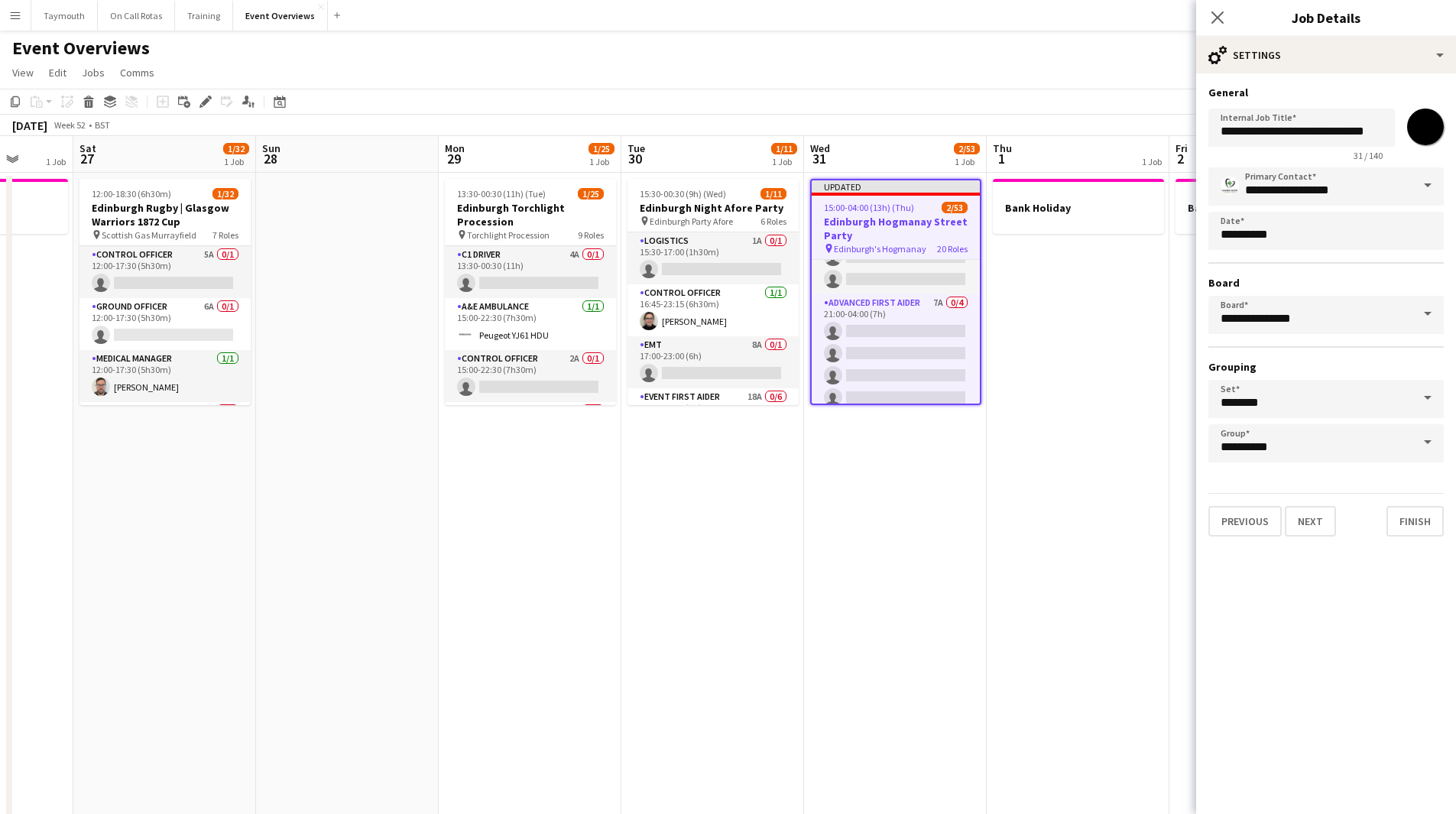
click at [1421, 142] on input "*******" at bounding box center [1425, 127] width 55 height 55
type input "*******"
click at [1063, 463] on app-date-cell "Bank Holiday" at bounding box center [1078, 790] width 183 height 1234
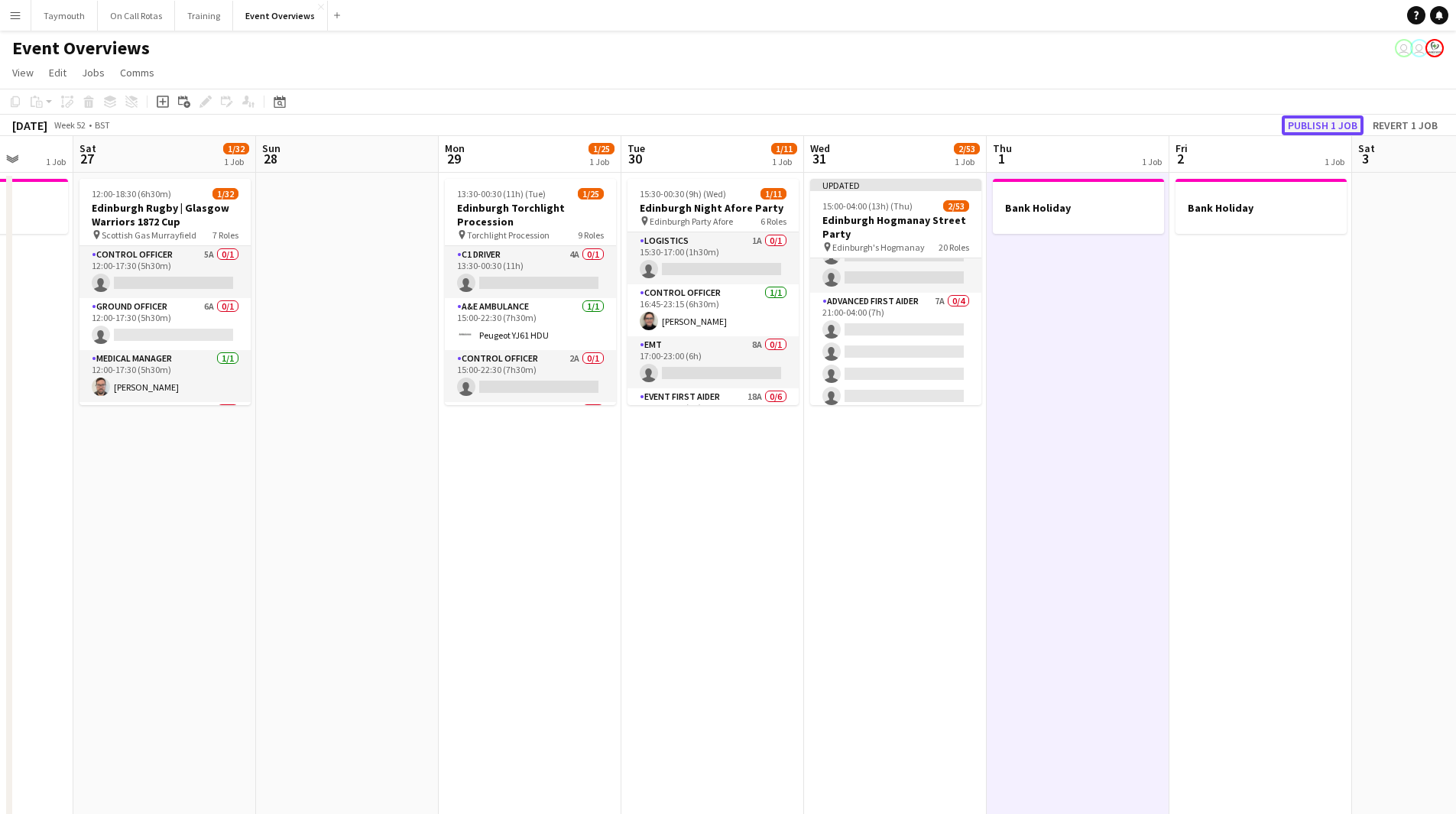
click at [1311, 121] on button "Publish 1 job" at bounding box center [1322, 125] width 82 height 20
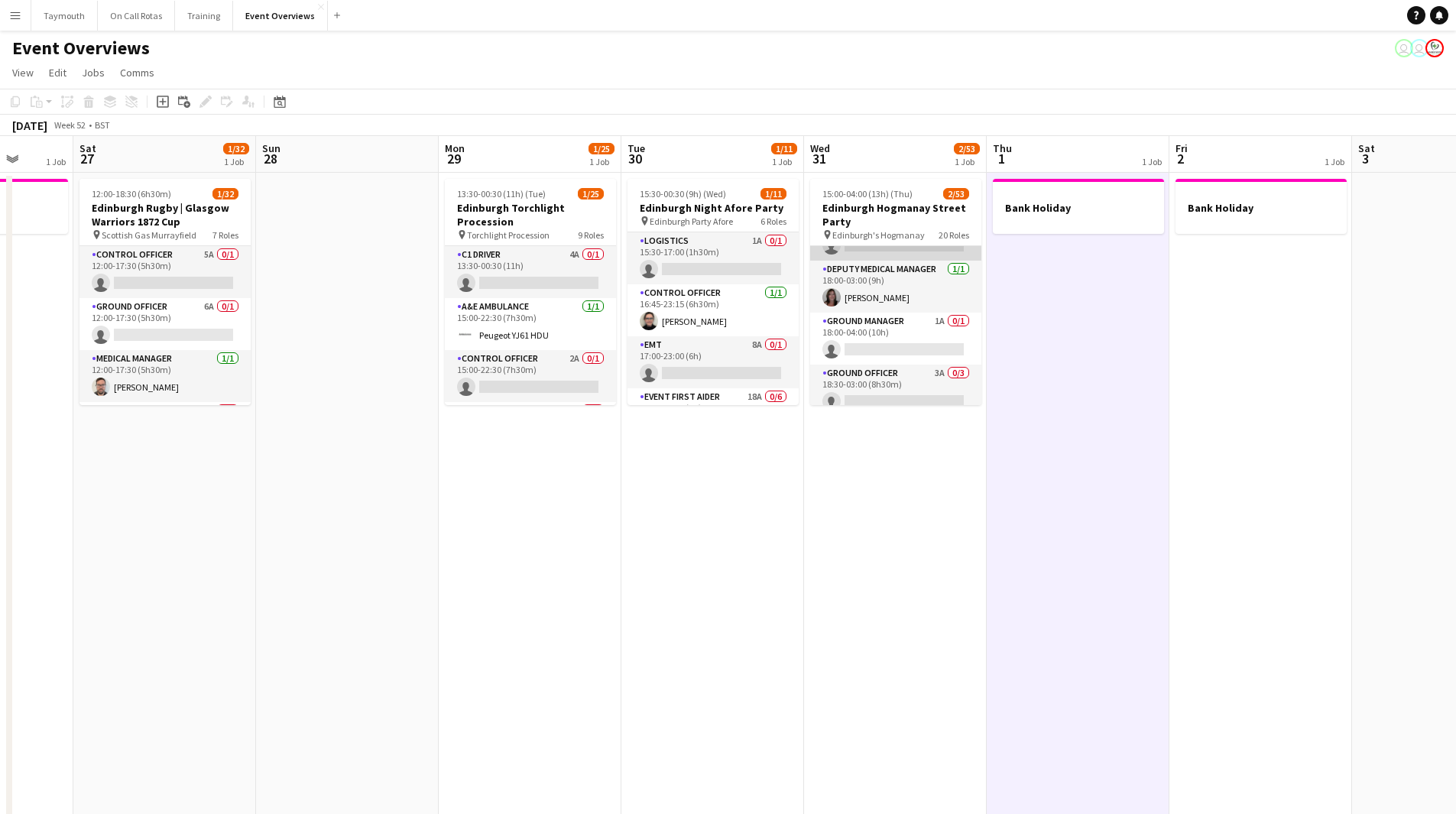
scroll to position [76, 0]
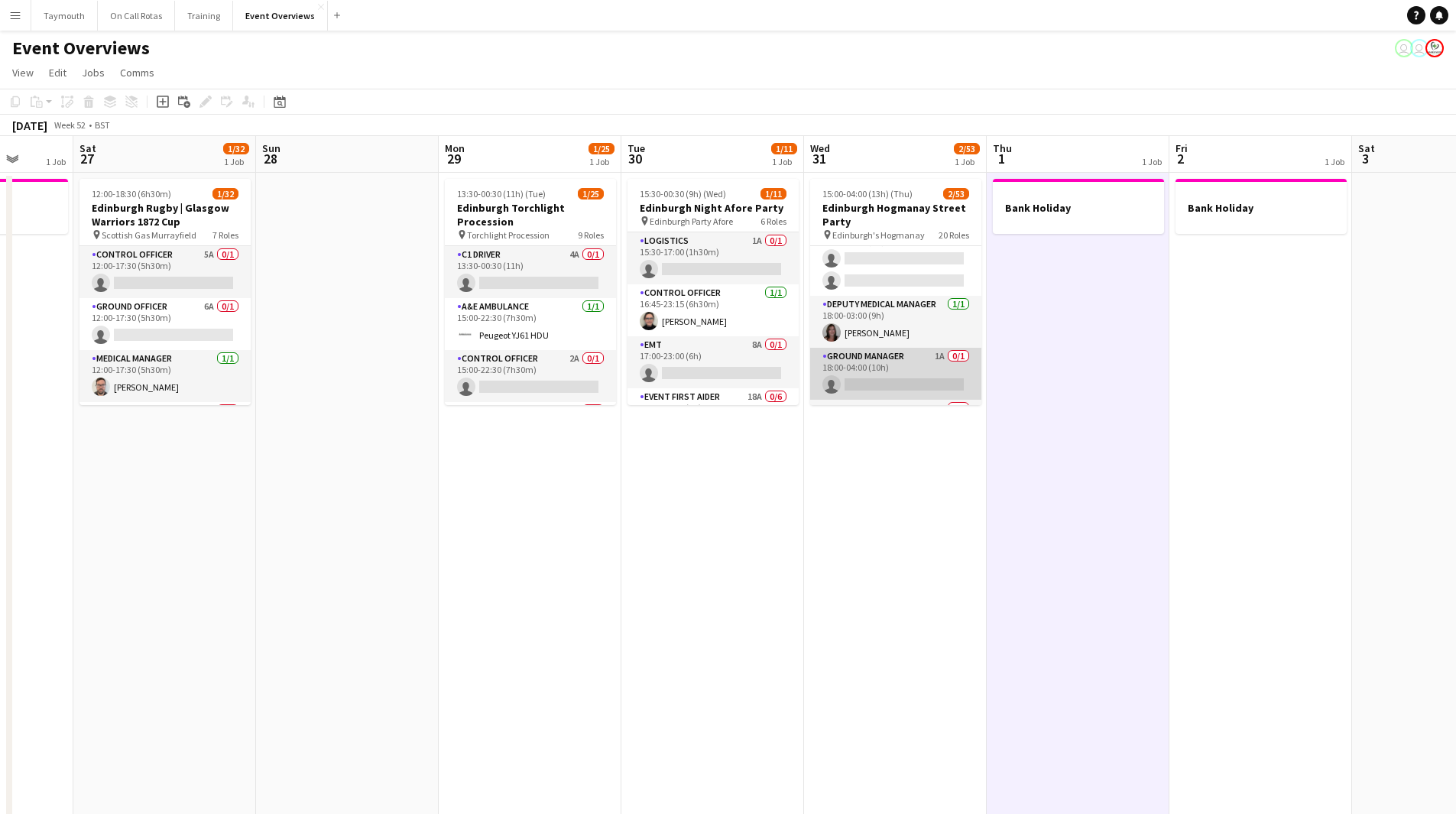
click at [892, 366] on app-card-role "Ground Manager 1A 0/1 18:00-04:00 (10h) single-neutral-actions" at bounding box center [895, 374] width 171 height 52
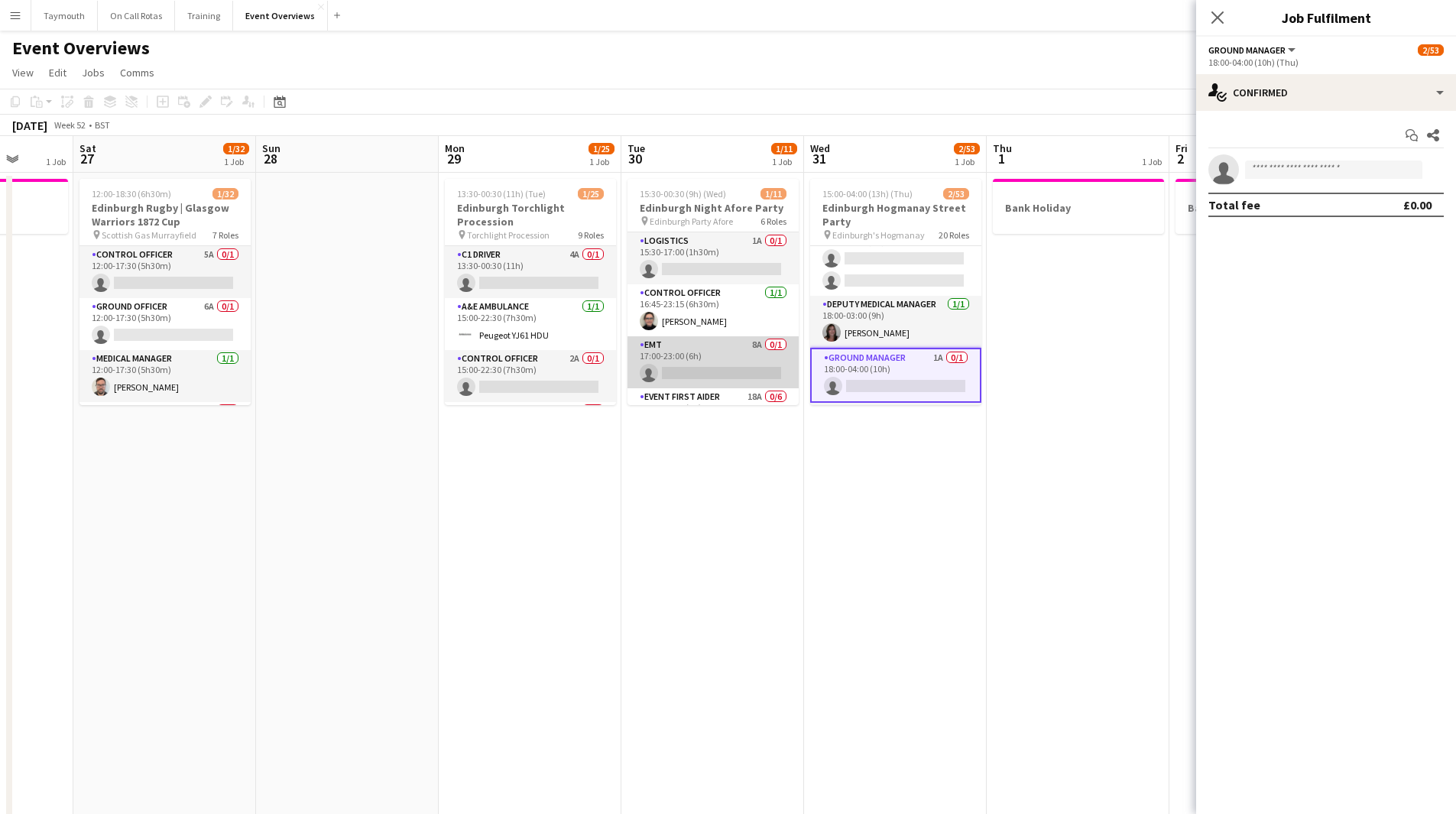
click at [694, 360] on app-card-role "EMT 8A 0/1 17:00-23:00 (6h) single-neutral-actions" at bounding box center [712, 363] width 171 height 52
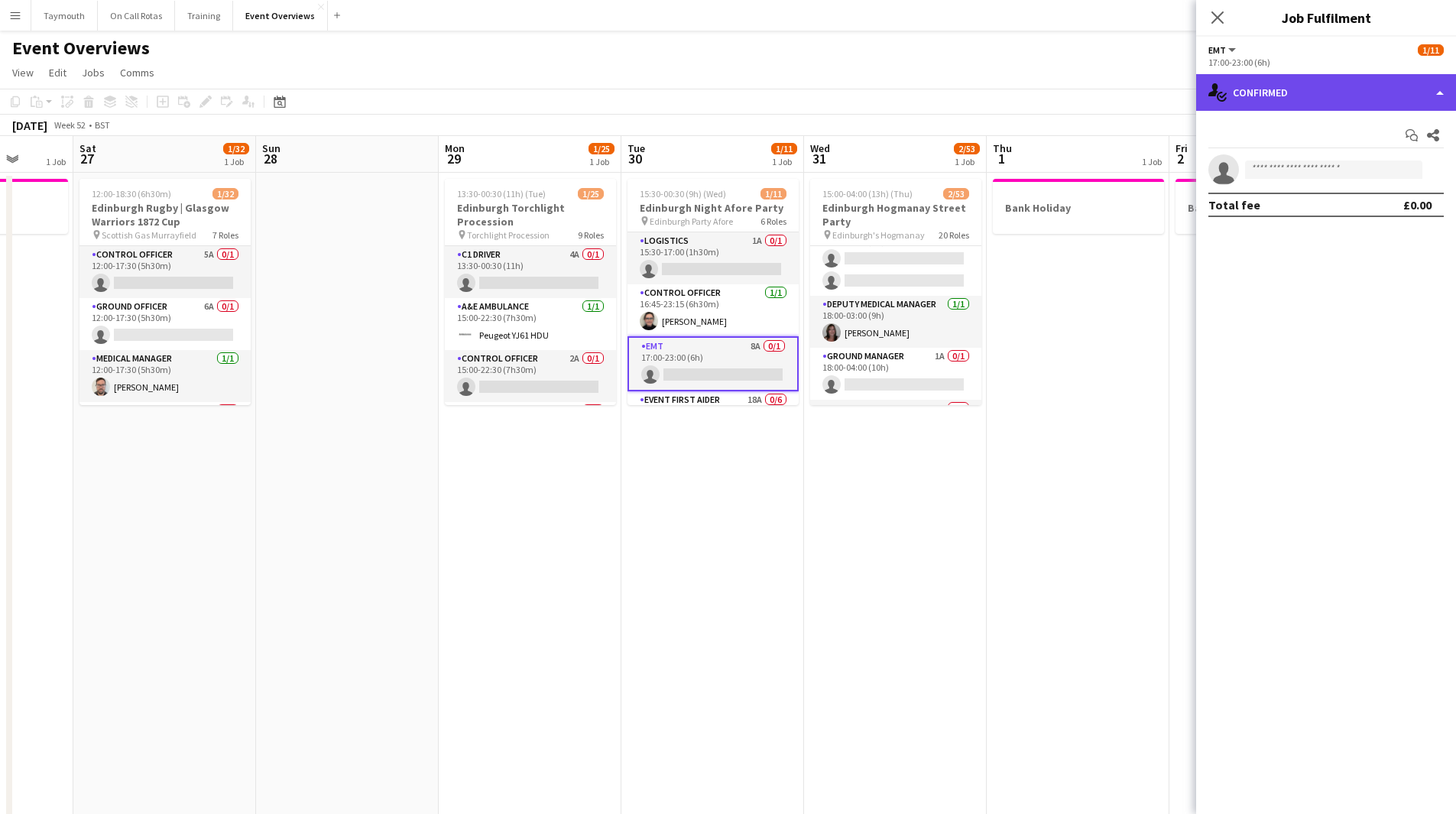
click at [1359, 86] on div "single-neutral-actions-check-2 Confirmed" at bounding box center [1325, 92] width 259 height 36
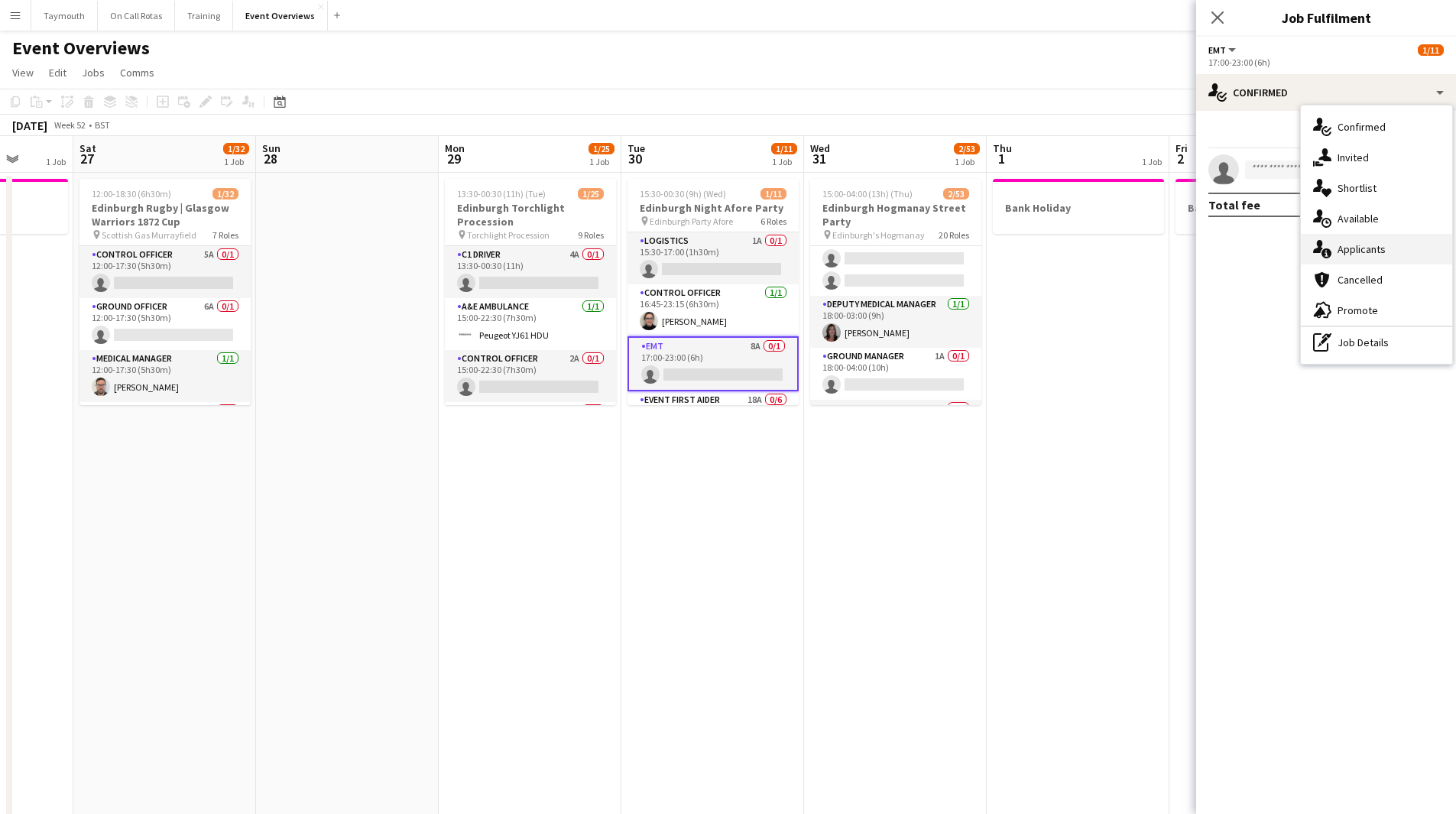
click at [1368, 247] on span "Applicants" at bounding box center [1361, 249] width 48 height 14
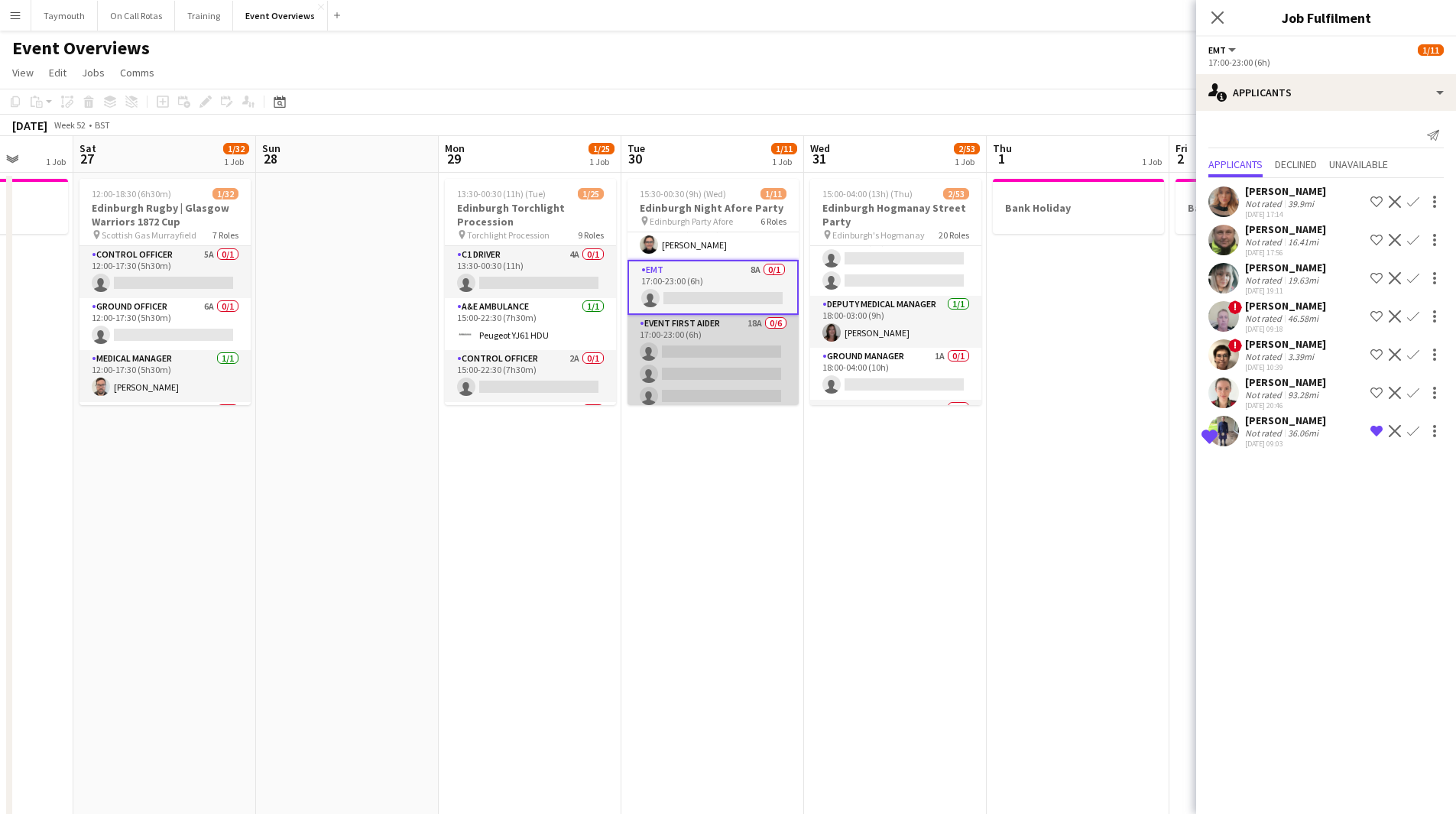
click at [706, 359] on app-card-role "Event First Aider 18A 0/6 17:00-23:00 (6h) single-neutral-actions single-neutra…" at bounding box center [712, 397] width 171 height 163
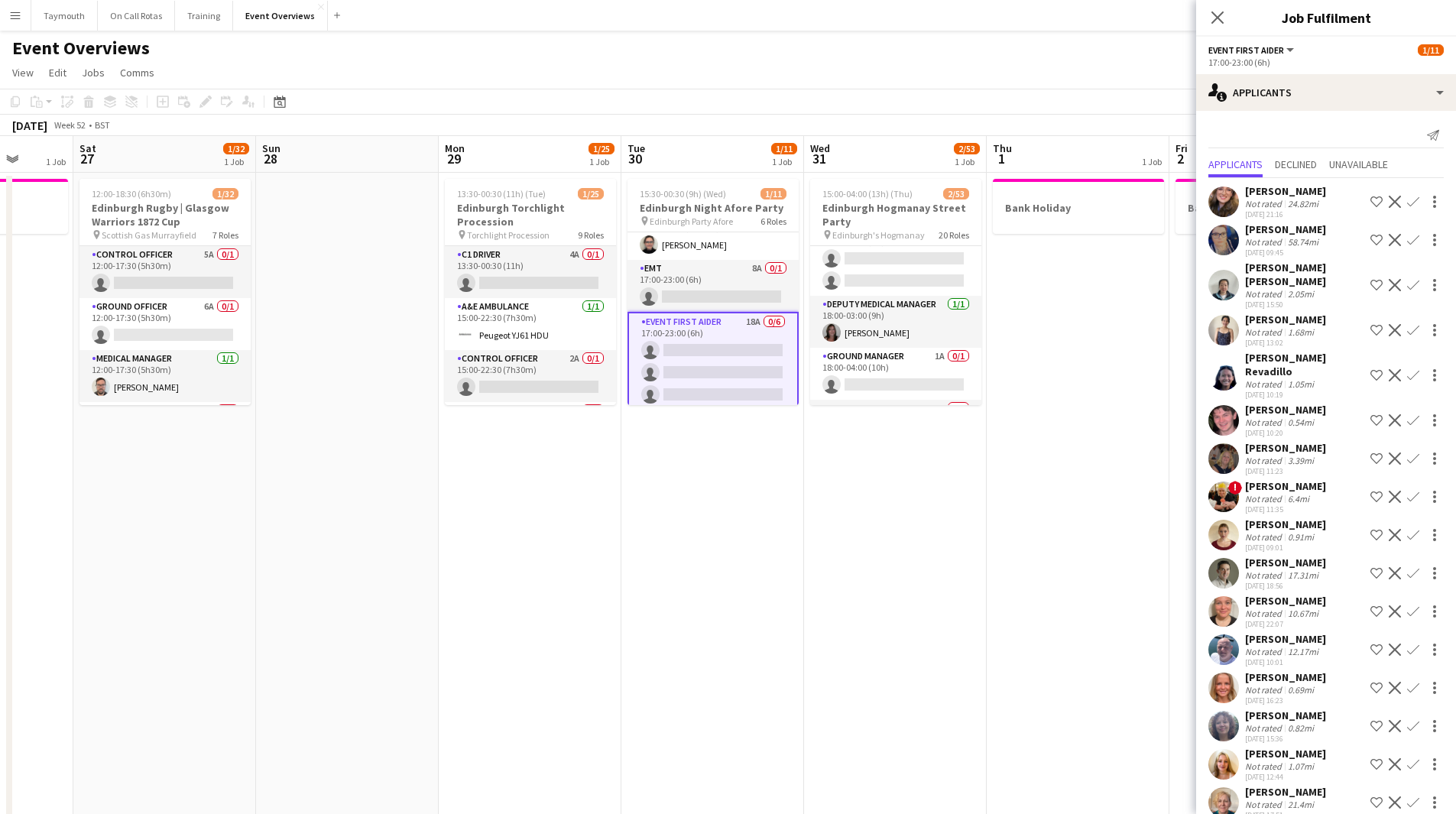
scroll to position [32, 0]
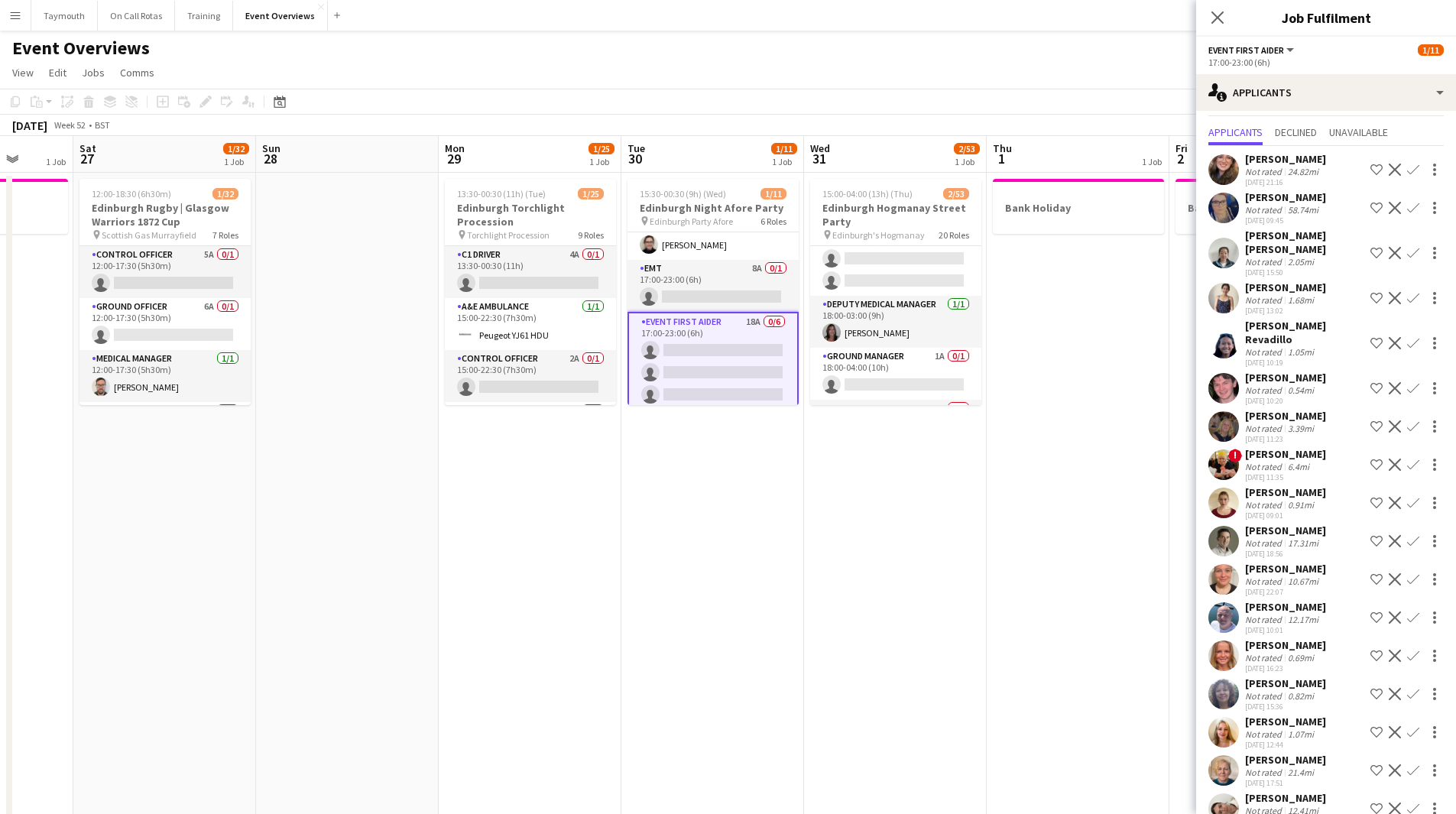
click at [1370, 612] on app-icon "Shortlist crew" at bounding box center [1376, 618] width 12 height 12
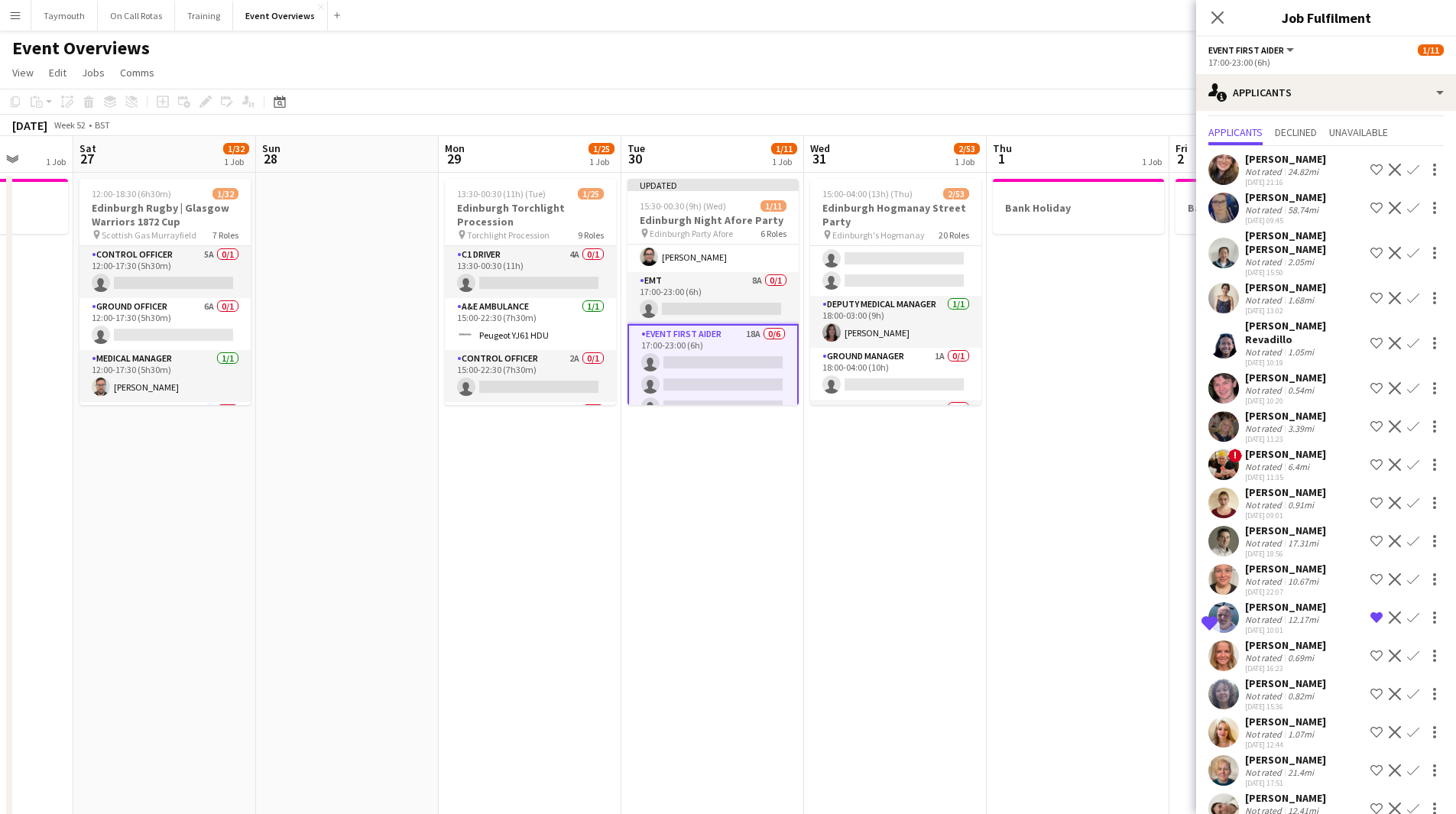
click at [1370, 688] on app-icon "Shortlist crew" at bounding box center [1376, 694] width 12 height 12
click at [1370, 382] on app-icon "Shortlist crew" at bounding box center [1376, 388] width 12 height 12
click at [1370, 337] on app-icon "Shortlist crew" at bounding box center [1376, 343] width 12 height 12
click at [1370, 292] on app-icon "Shortlist crew" at bounding box center [1376, 298] width 12 height 12
click at [1370, 247] on app-icon "Shortlist crew" at bounding box center [1376, 253] width 12 height 12
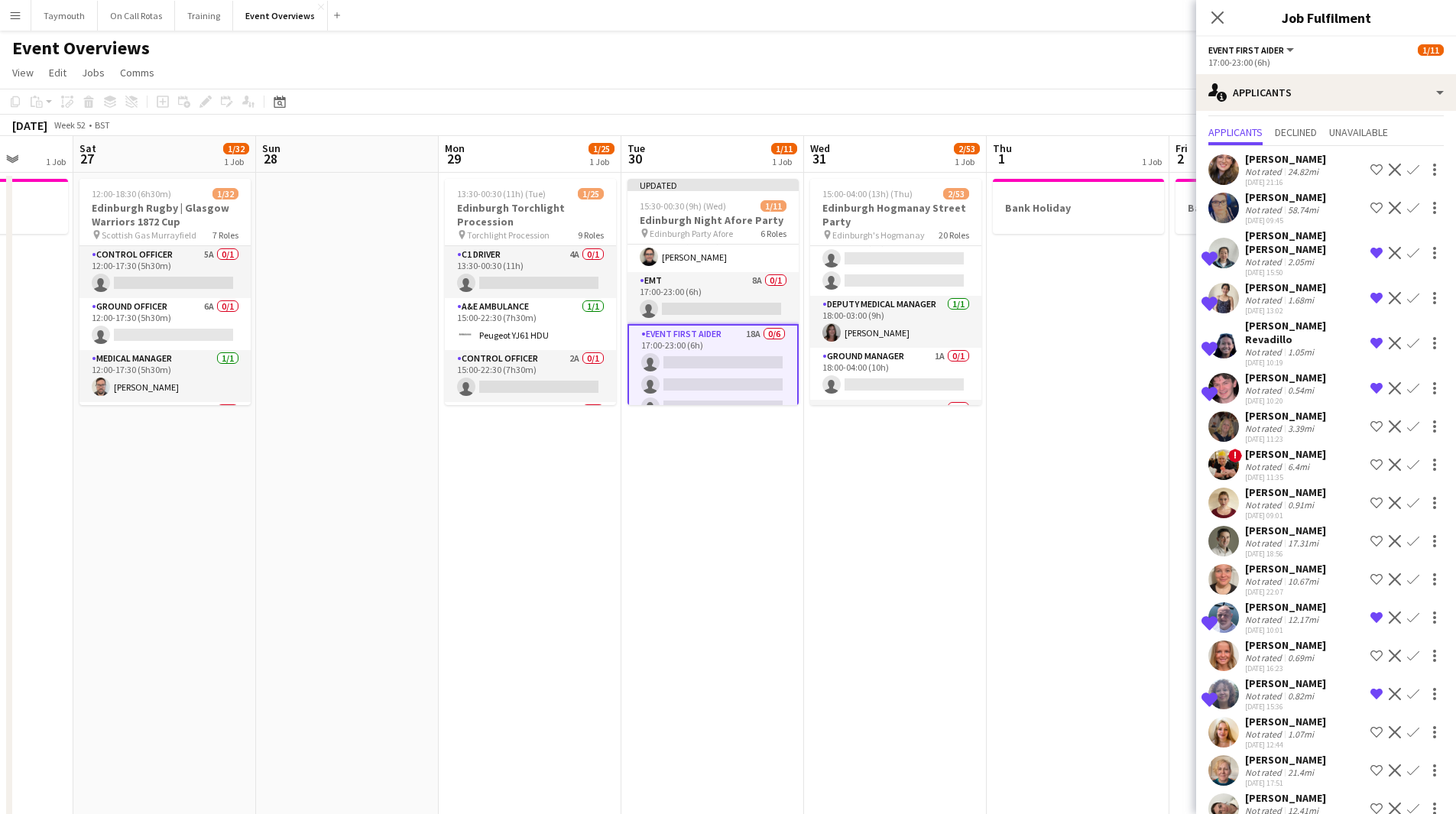
click at [1367, 163] on button "Shortlist crew" at bounding box center [1376, 169] width 18 height 18
click at [1370, 497] on app-icon "Shortlist crew" at bounding box center [1376, 503] width 12 height 12
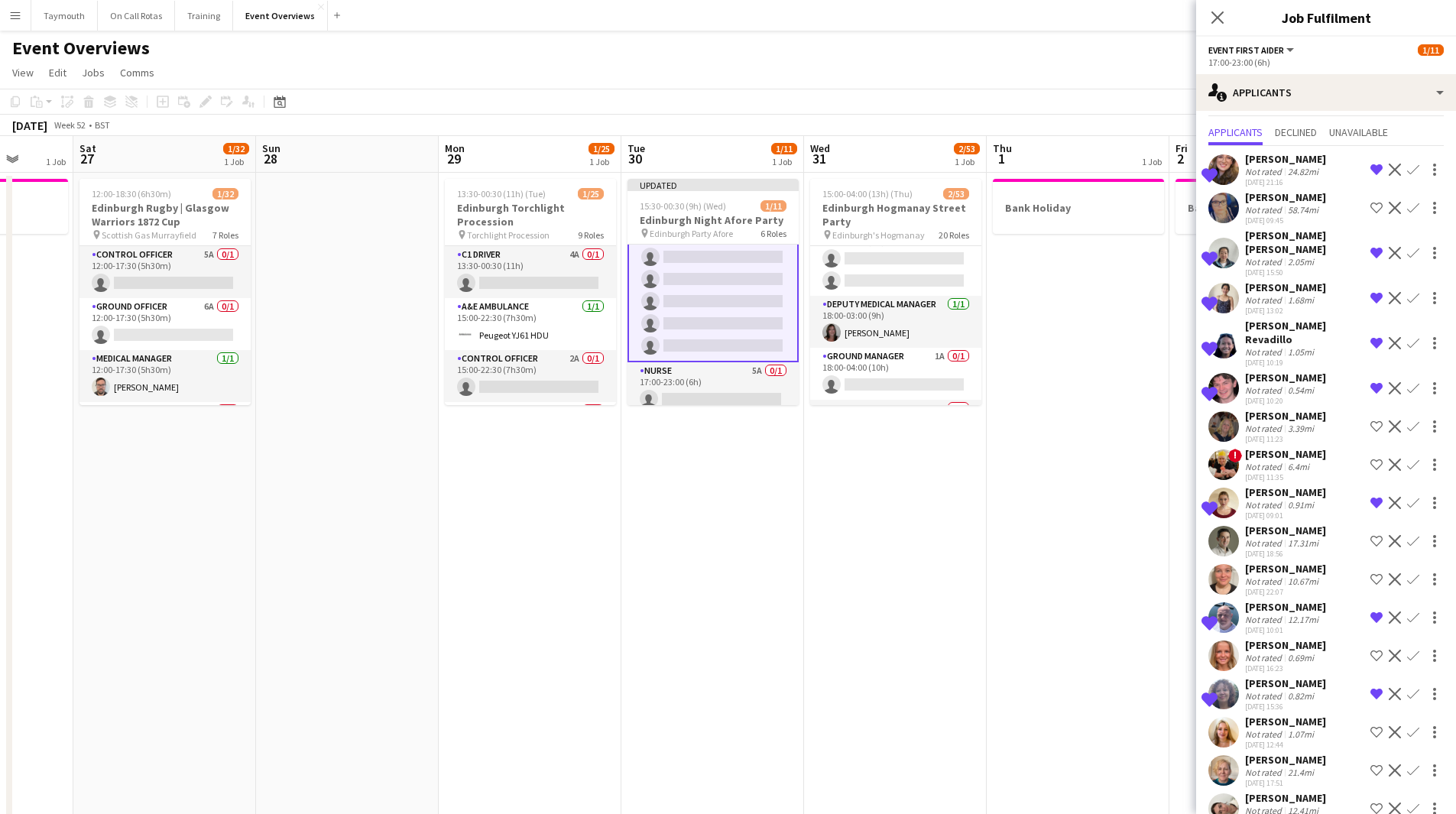
scroll to position [266, 0]
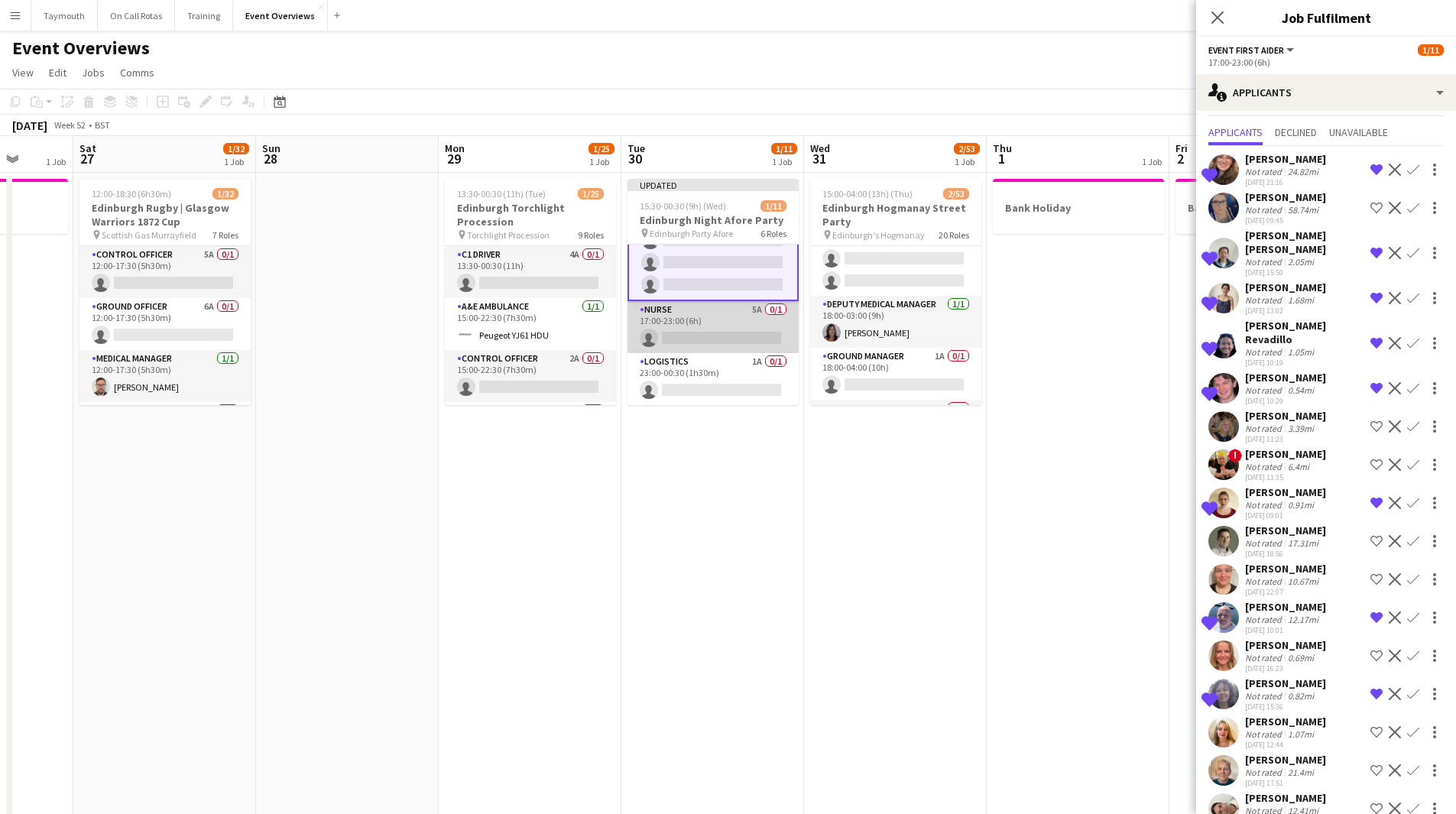
click at [709, 318] on app-card-role "Nurse 5A 0/1 17:00-23:00 (6h) single-neutral-actions" at bounding box center [712, 327] width 171 height 52
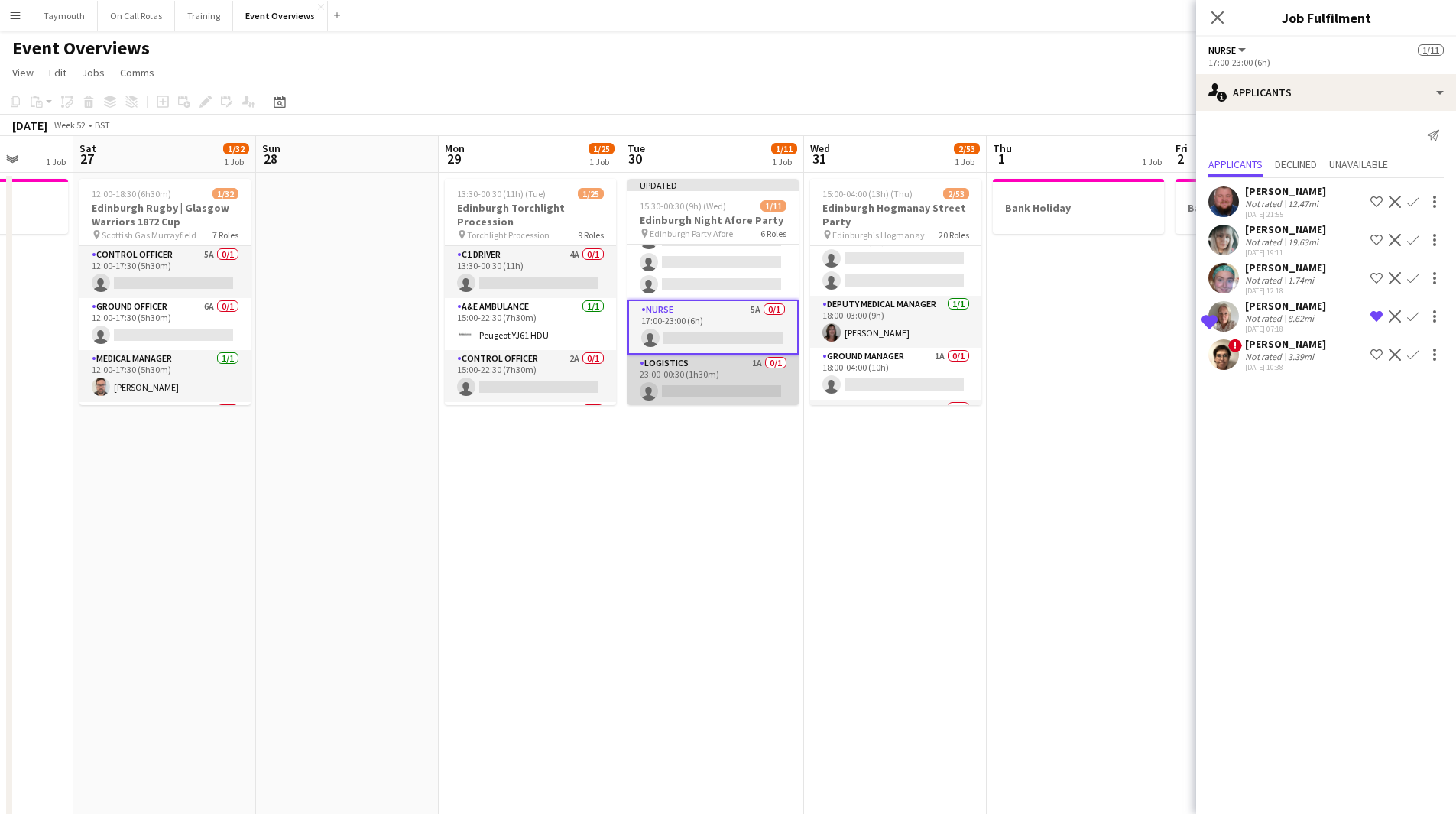
click at [709, 376] on app-card-role "Logistics 1A 0/1 23:00-00:30 (1h30m) single-neutral-actions" at bounding box center [712, 381] width 171 height 52
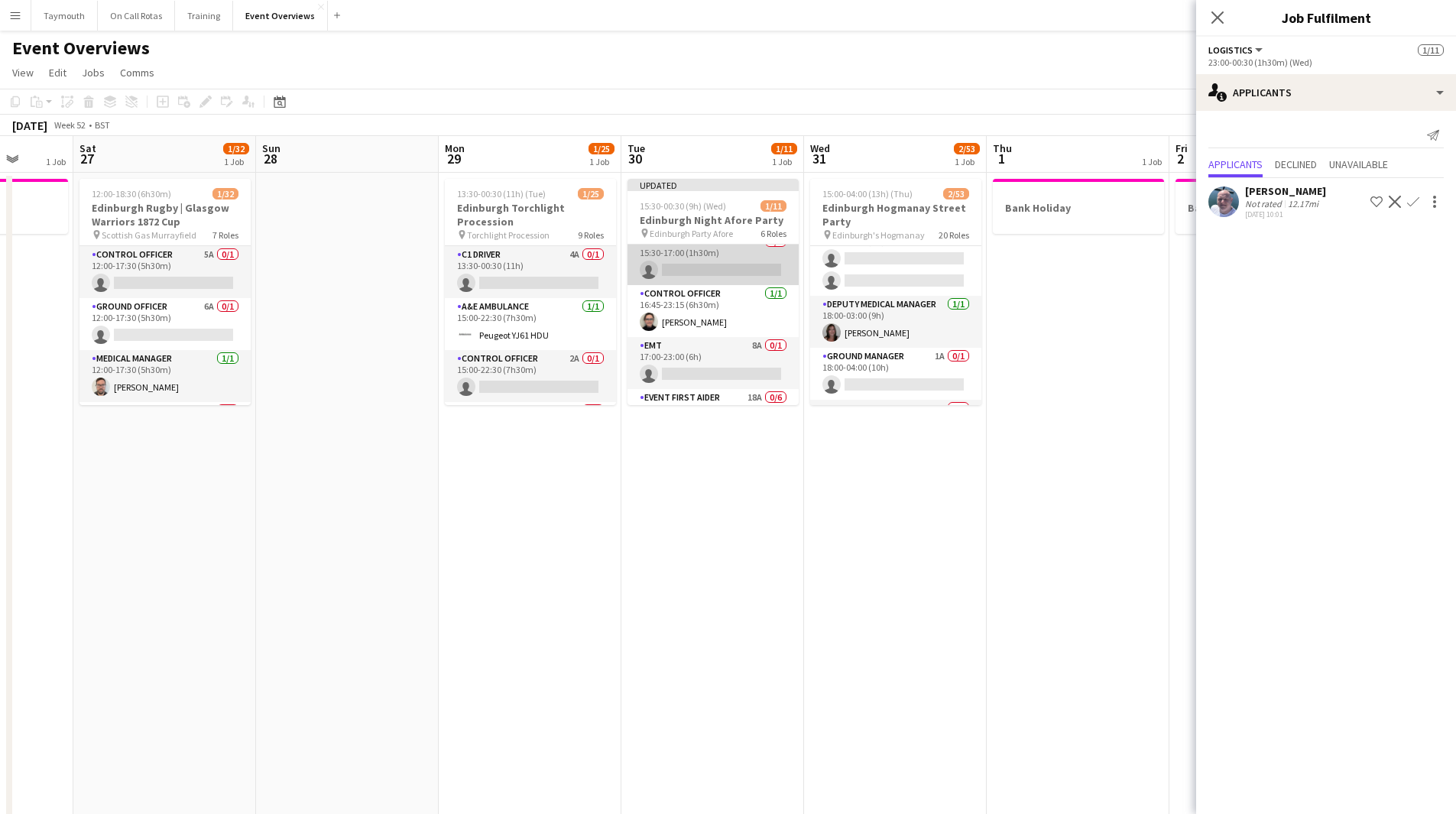
scroll to position [0, 0]
click at [723, 279] on app-card-role "Logistics 1A 0/1 15:30-17:00 (1h30m) single-neutral-actions" at bounding box center [712, 271] width 171 height 52
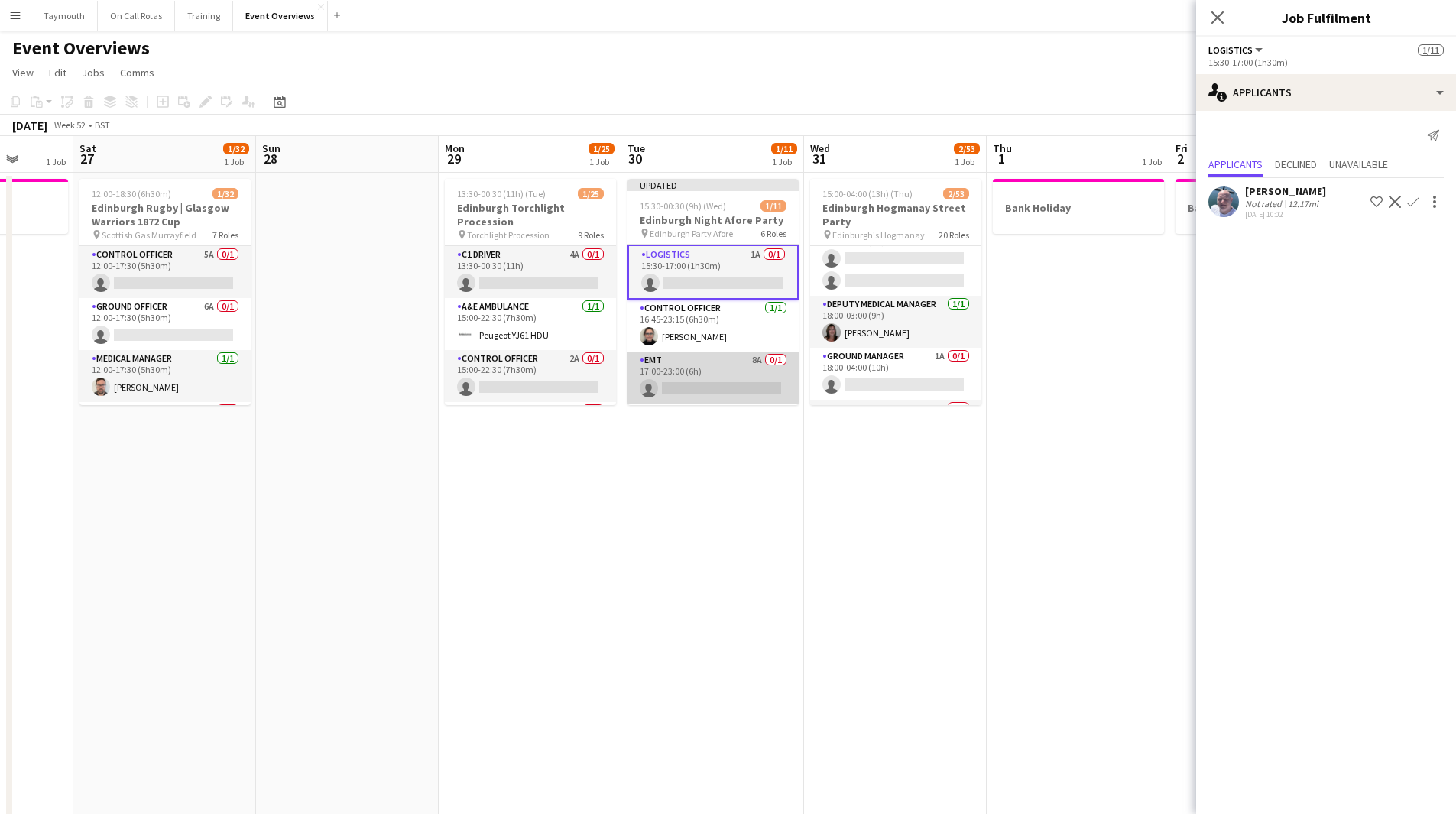
click at [715, 366] on app-card-role "EMT 8A 0/1 17:00-23:00 (6h) single-neutral-actions" at bounding box center [712, 377] width 171 height 52
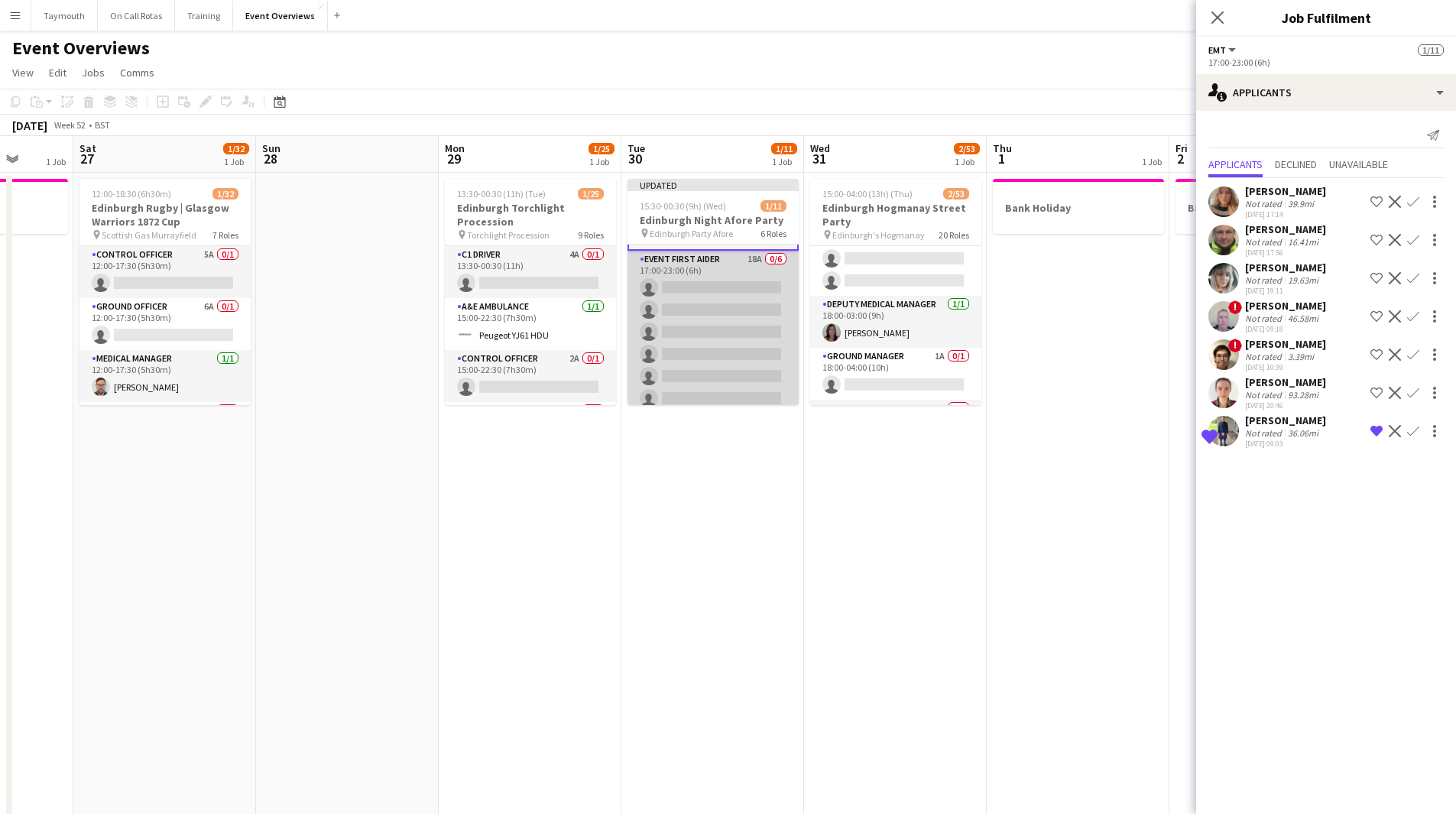
click at [691, 314] on app-card-role "Event First Aider 18A 0/6 17:00-23:00 (6h) single-neutral-actions single-neutra…" at bounding box center [712, 332] width 171 height 163
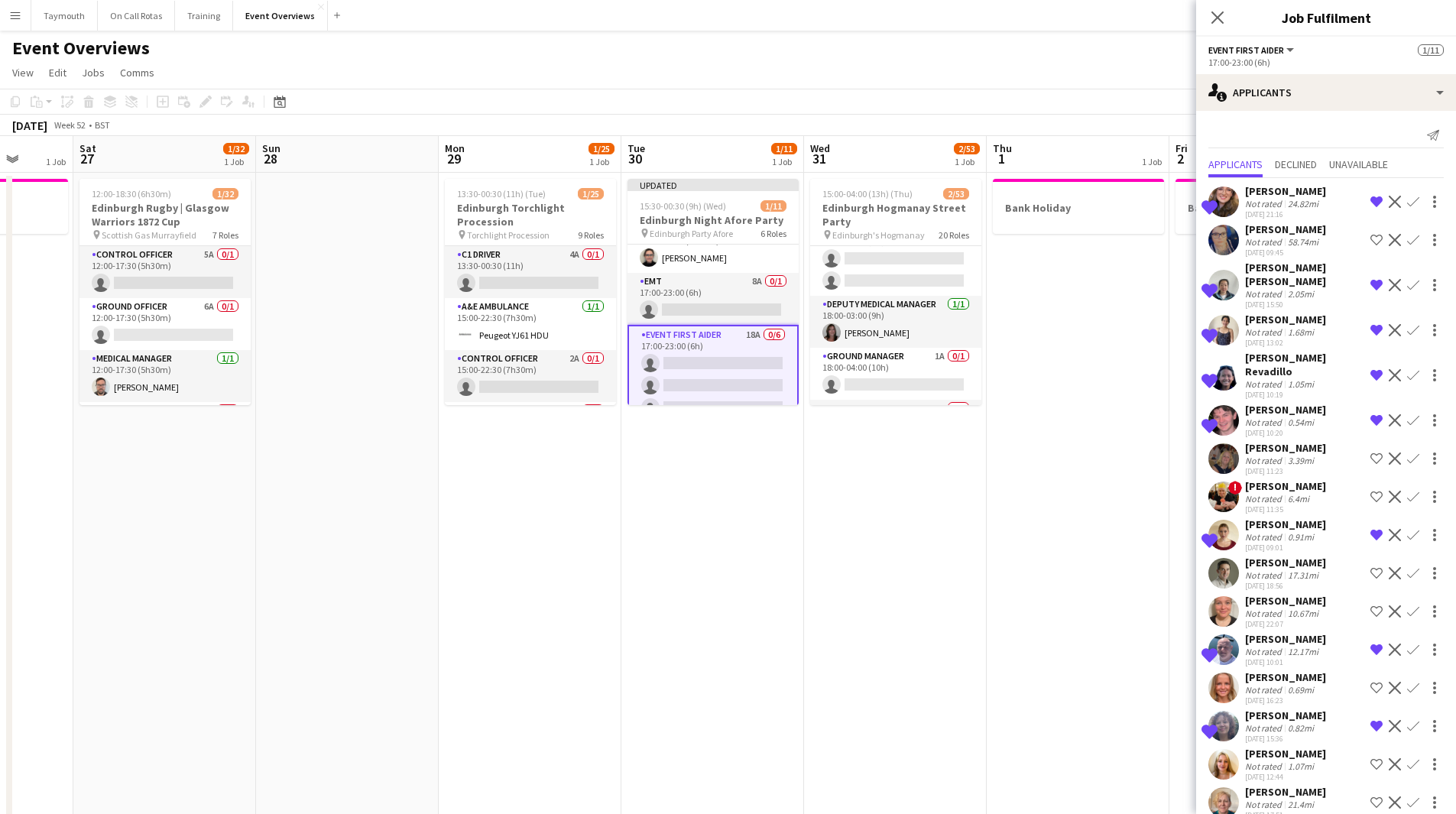
scroll to position [75, 0]
click at [695, 305] on app-card-role "EMT 8A 0/1 17:00-23:00 (6h) single-neutral-actions" at bounding box center [712, 299] width 171 height 52
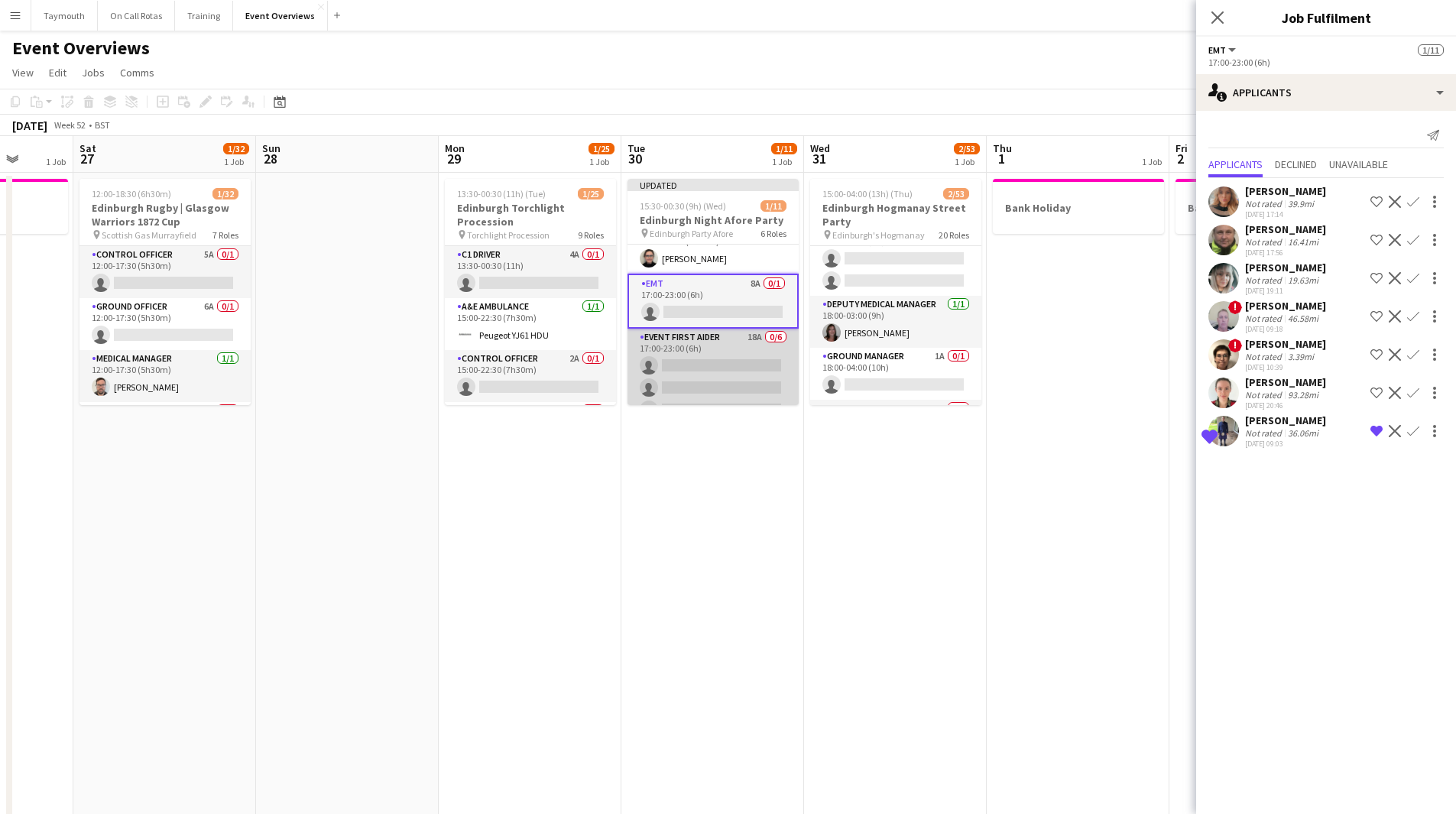
click at [704, 342] on app-card-role "Event First Aider 18A 0/6 17:00-23:00 (6h) single-neutral-actions single-neutra…" at bounding box center [712, 410] width 171 height 163
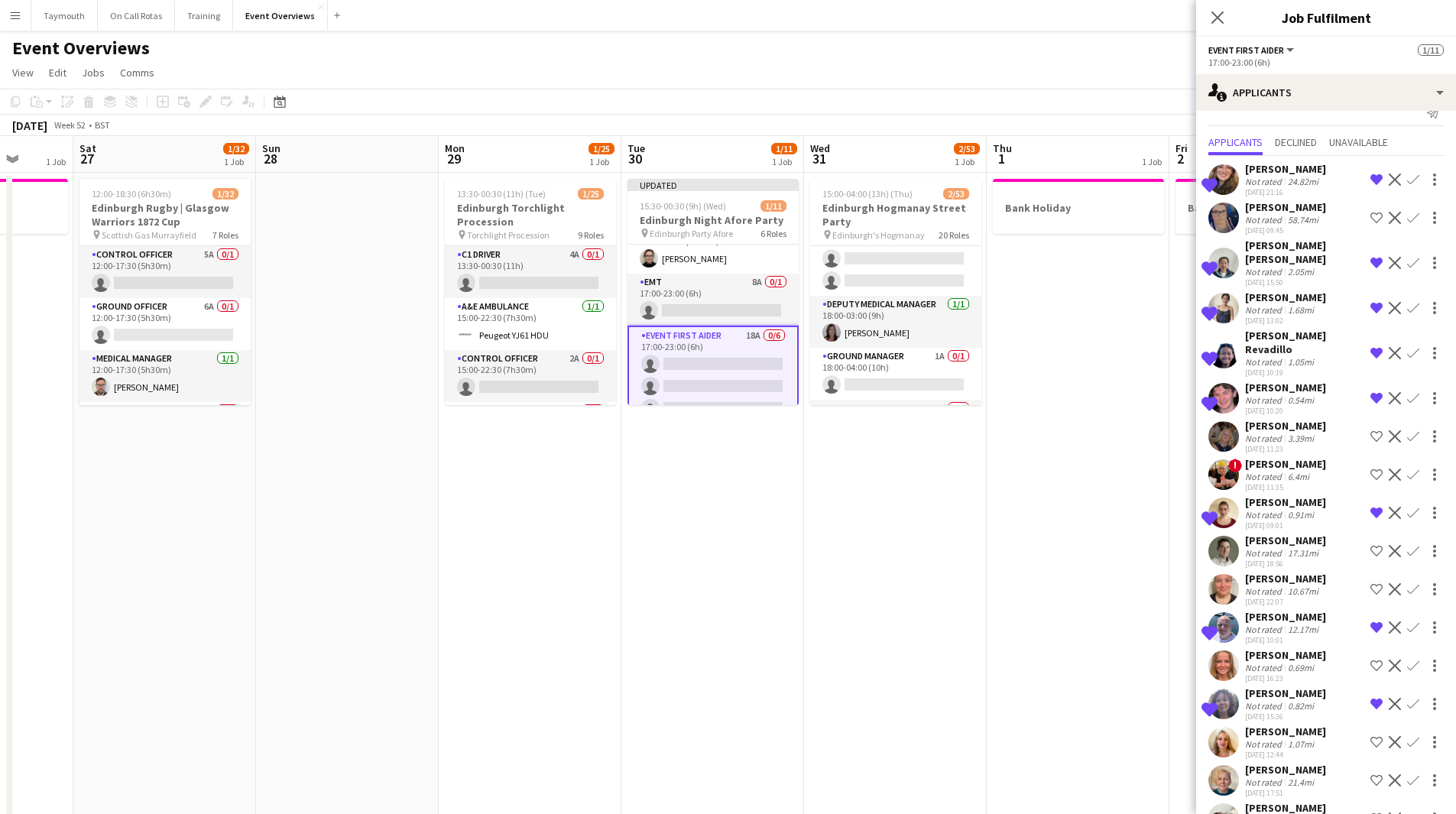
scroll to position [32, 0]
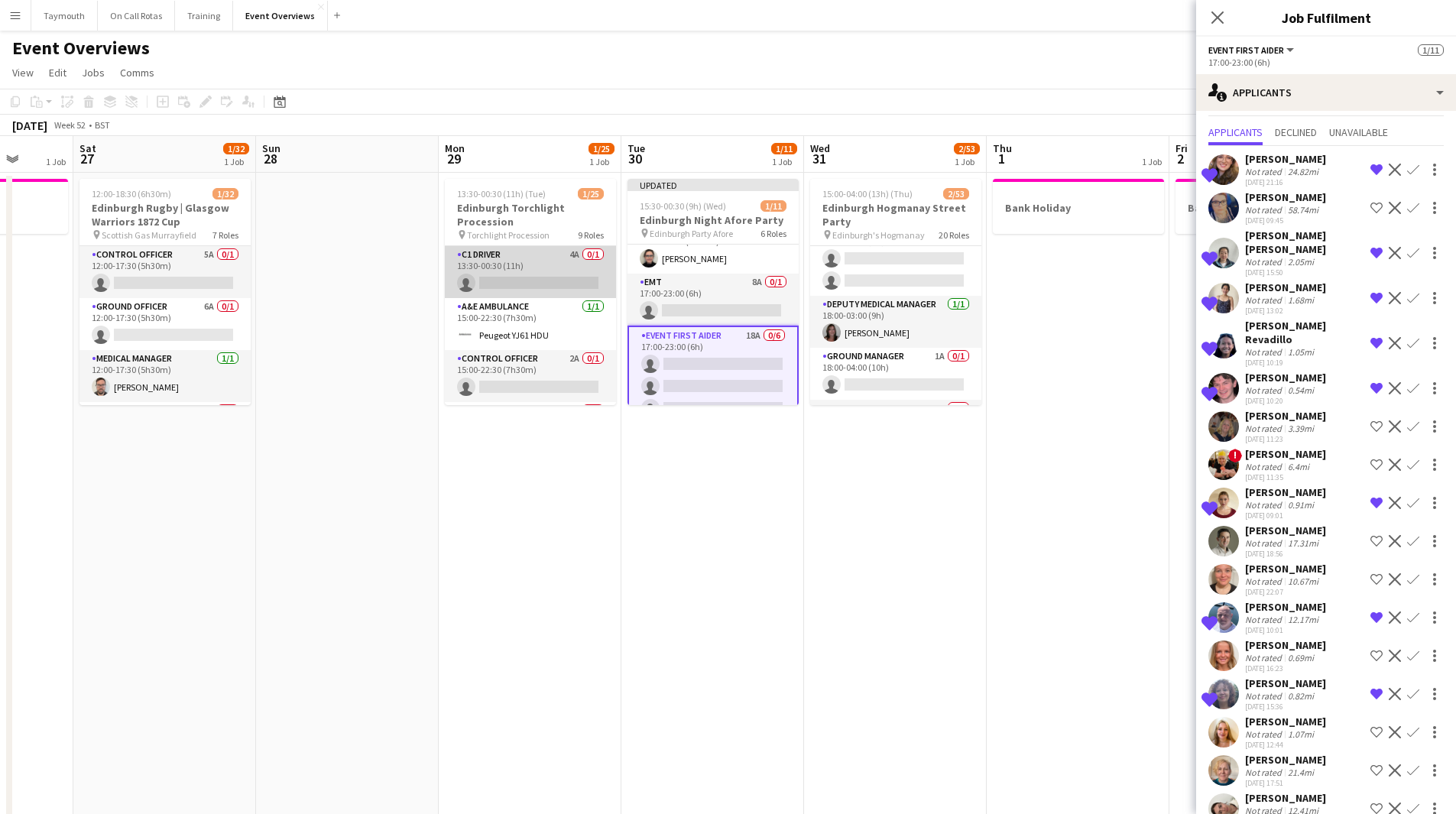
click at [528, 272] on app-card-role "C1 Driver 4A 0/1 13:30-00:30 (11h) single-neutral-actions" at bounding box center [530, 272] width 171 height 52
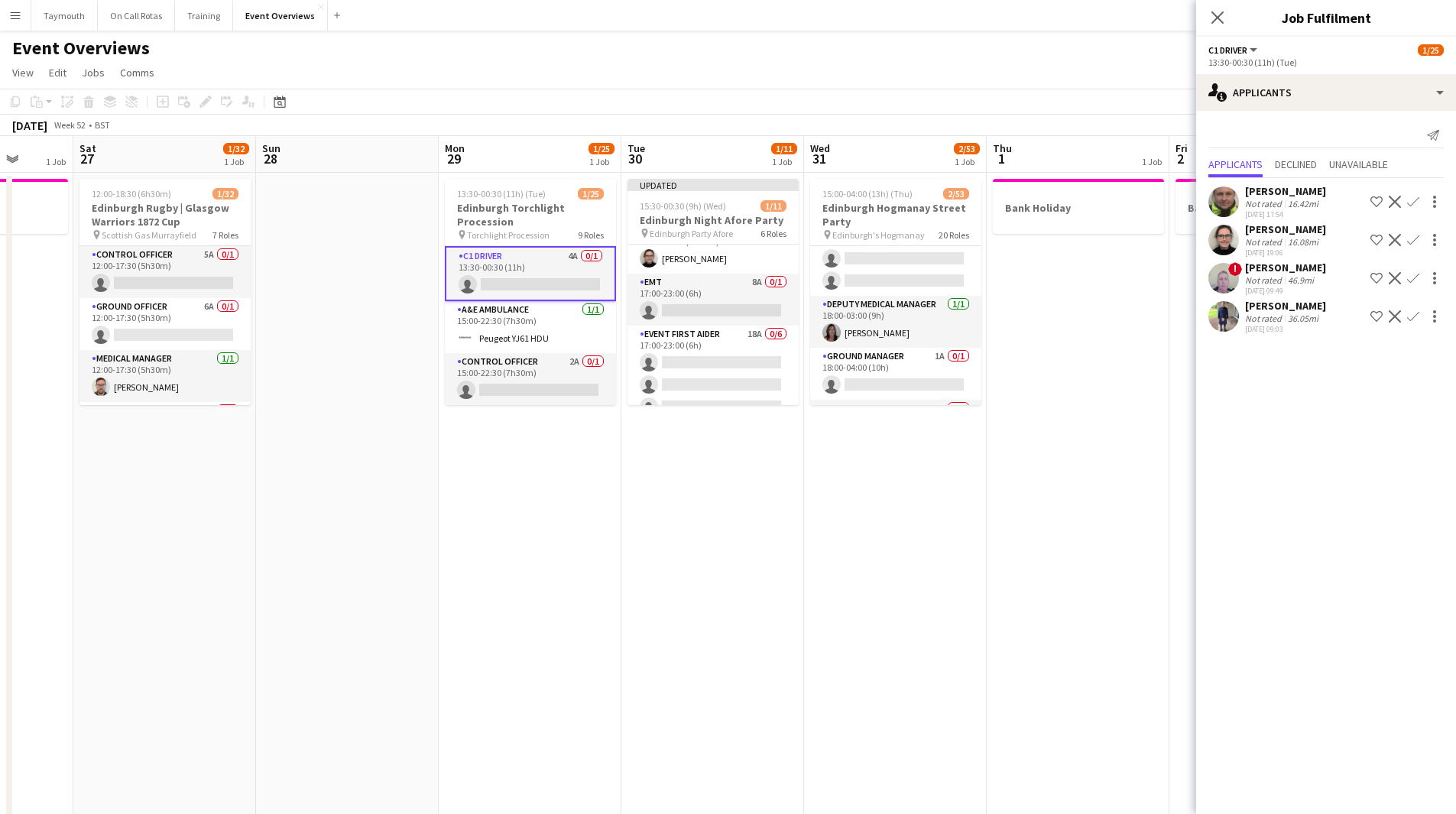
scroll to position [0, 0]
click at [1376, 201] on app-icon "Shortlist crew" at bounding box center [1376, 201] width 12 height 12
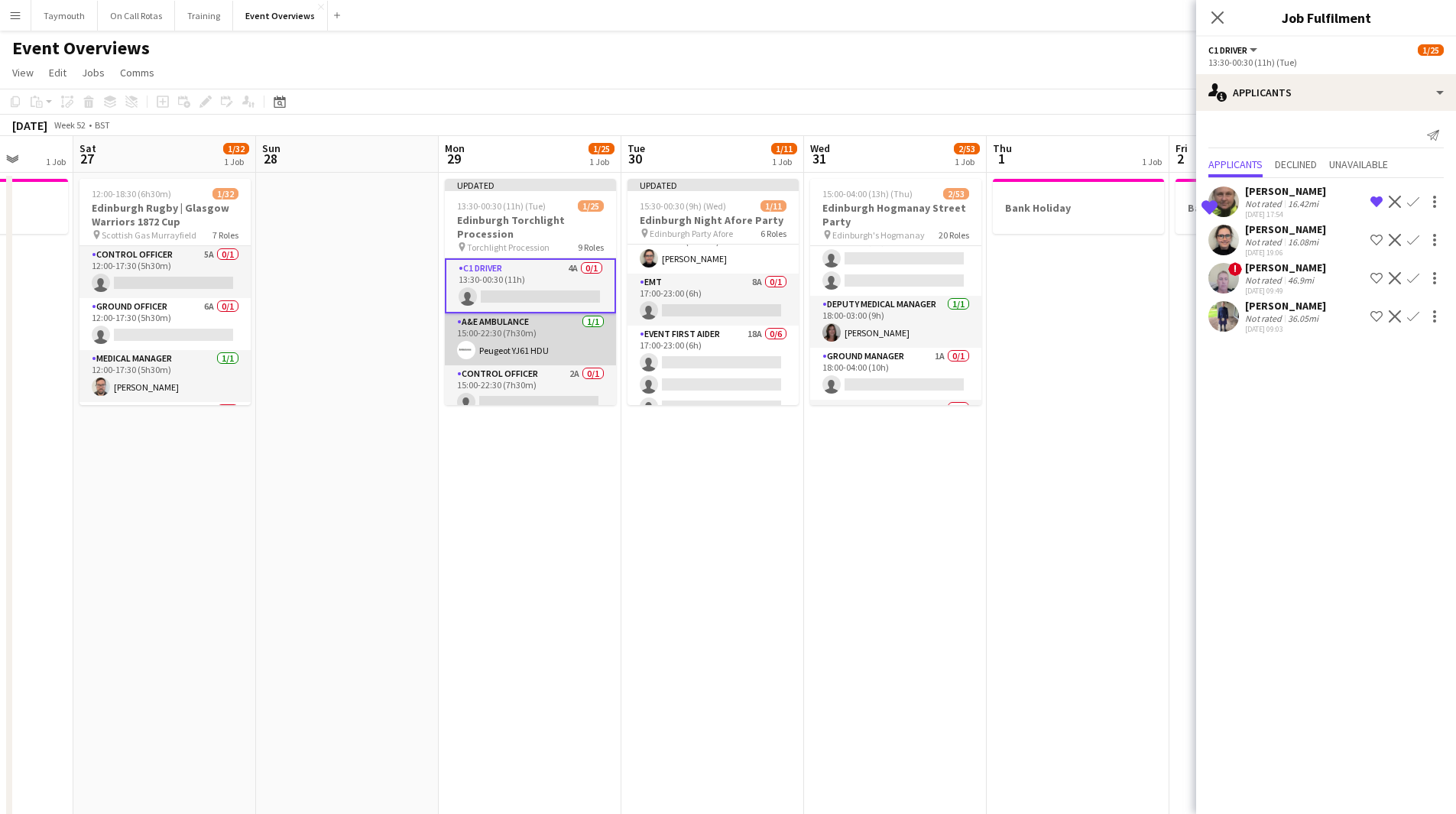
click at [530, 325] on app-card-role "A&E Ambulance [DATE] 15:00-22:30 (7h30m) Peugeot YJ61 HDU" at bounding box center [530, 339] width 171 height 52
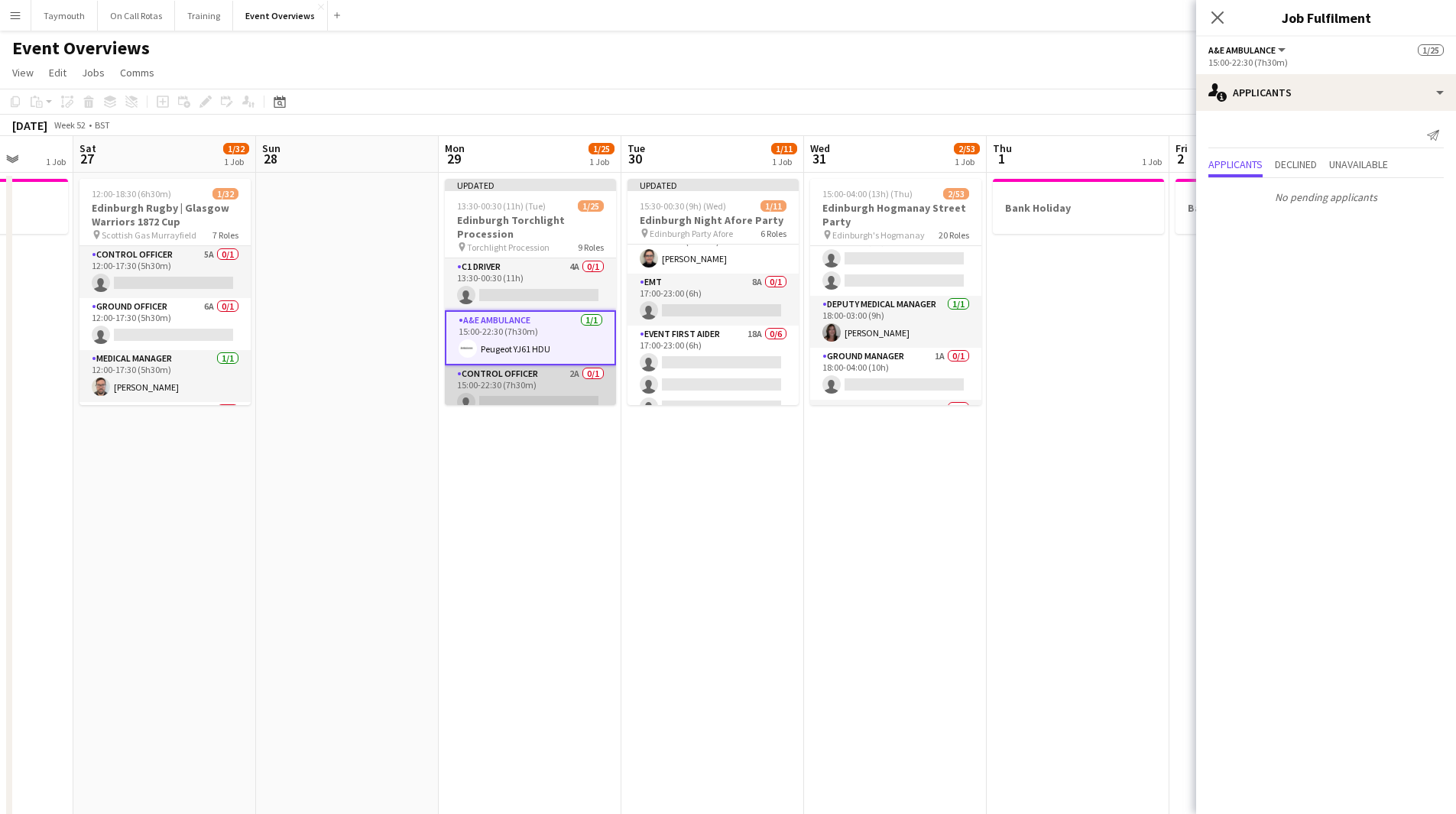
click at [524, 378] on app-card-role "Control Officer 2A 0/1 15:00-22:30 (7h30m) single-neutral-actions" at bounding box center [530, 391] width 171 height 52
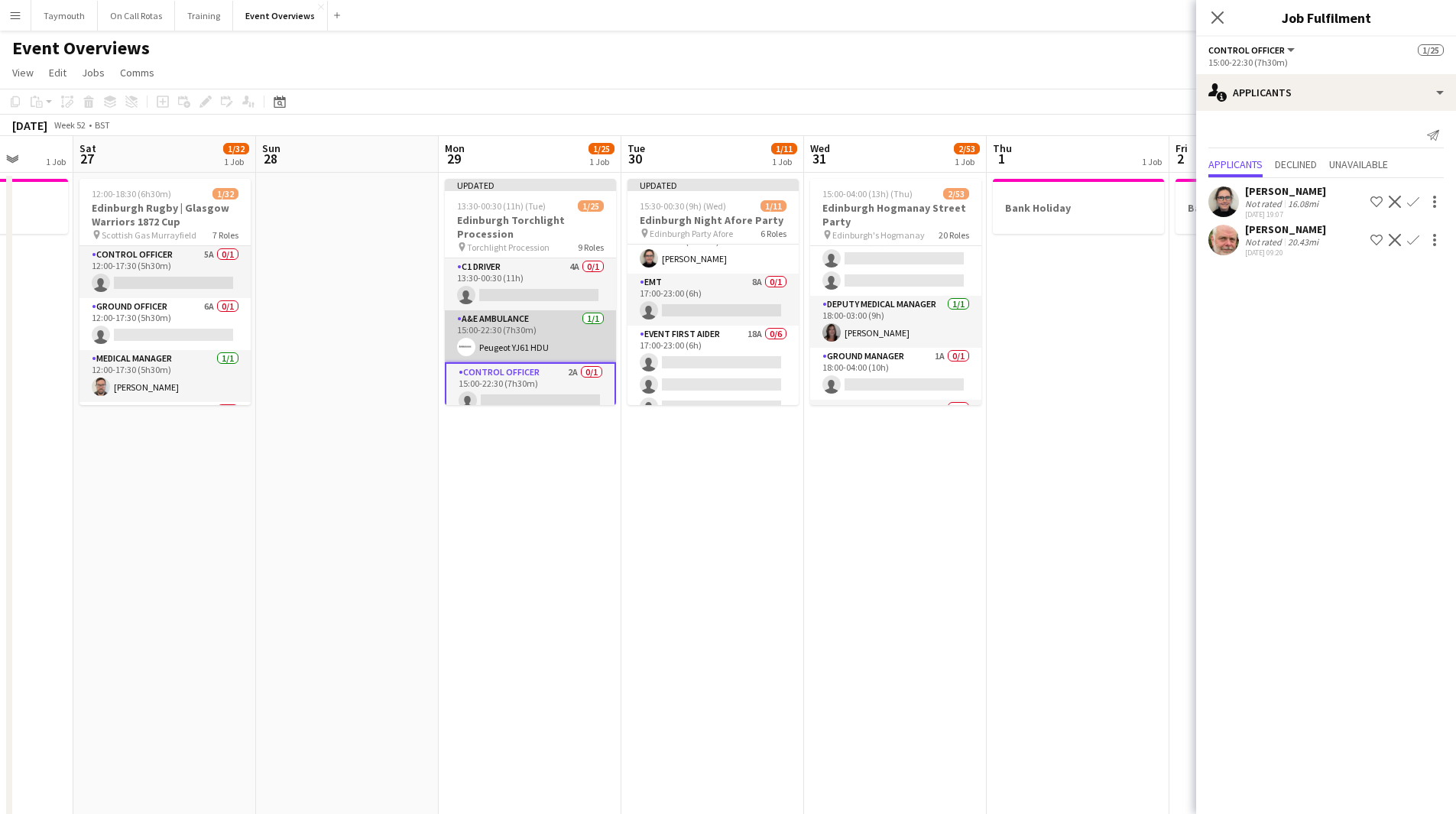
scroll to position [76, 0]
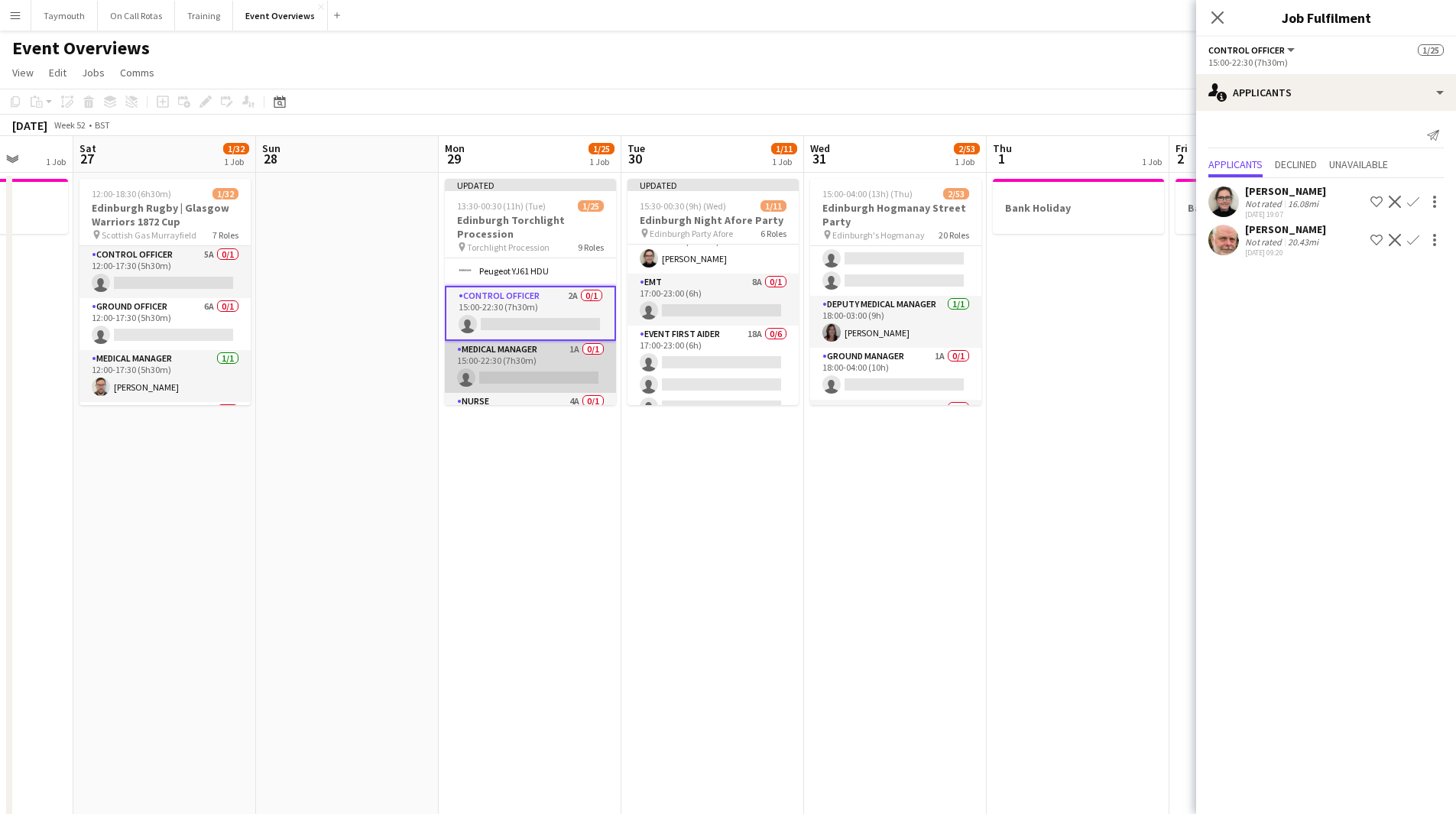
click at [522, 356] on app-card-role "Medical Manager 1A 0/1 15:00-22:30 (7h30m) single-neutral-actions" at bounding box center [530, 367] width 171 height 52
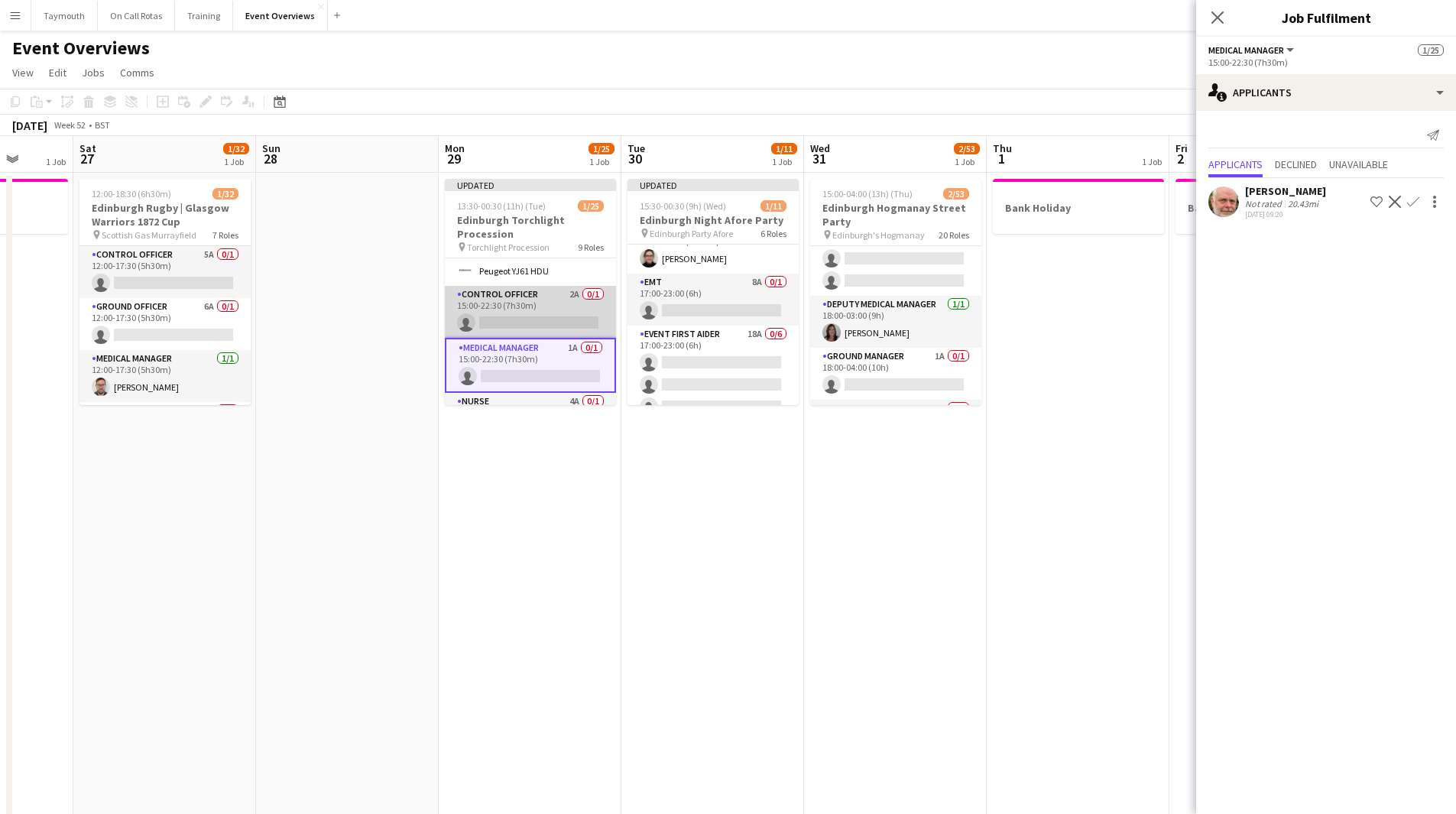
scroll to position [153, 0]
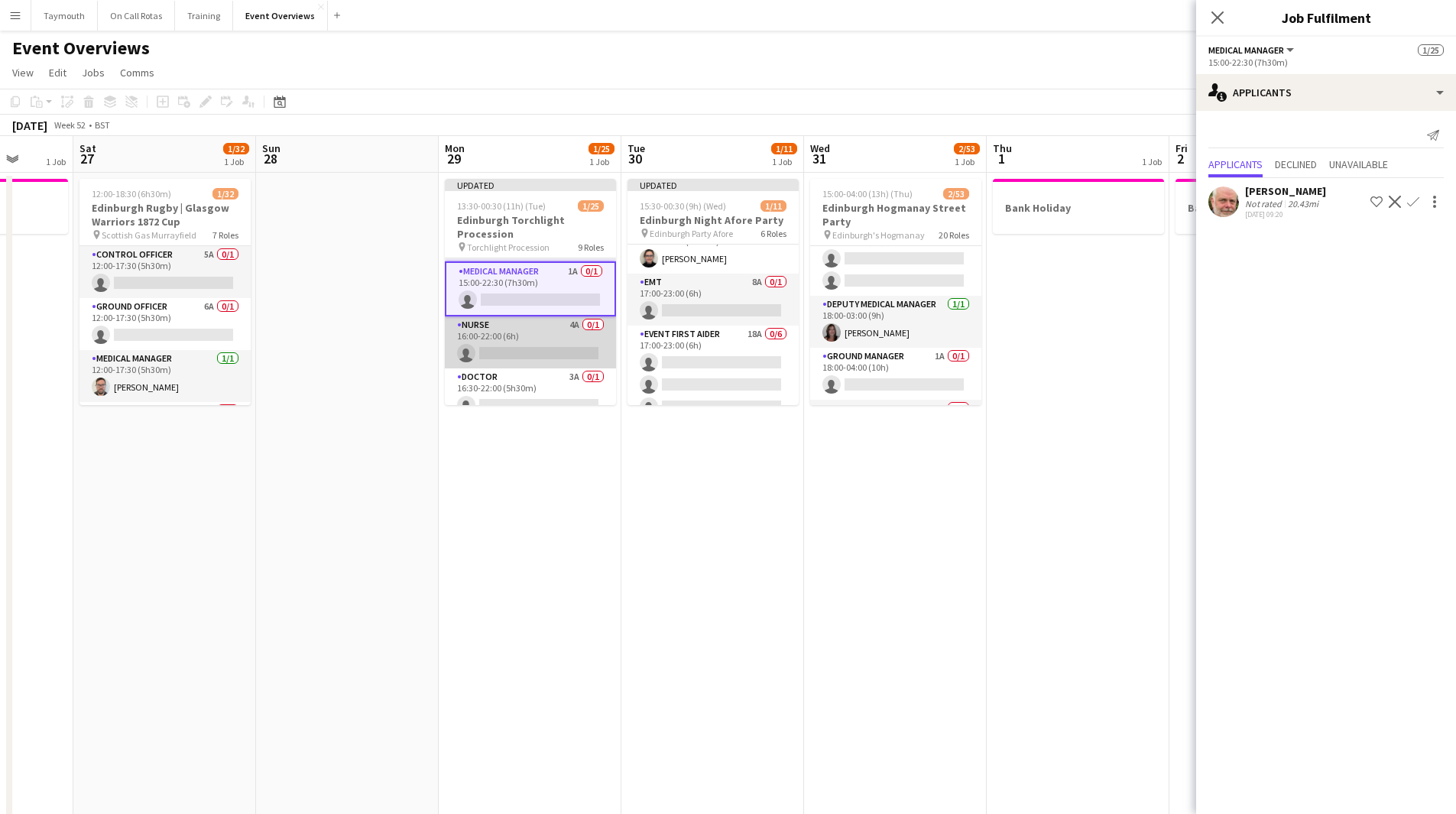
click at [528, 338] on app-card-role "Nurse 4A 0/1 16:00-22:00 (6h) single-neutral-actions" at bounding box center [530, 343] width 171 height 52
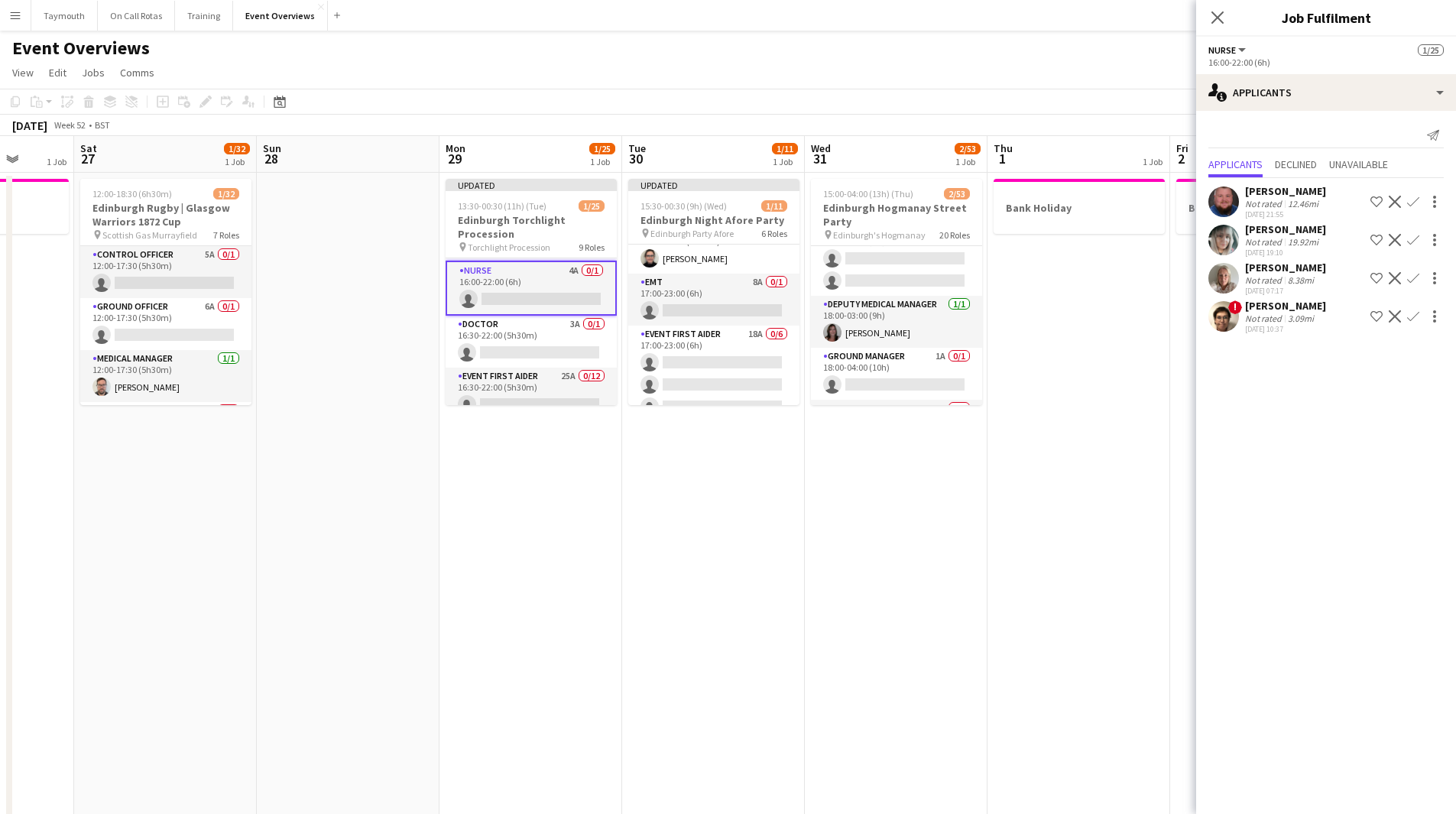
scroll to position [229, 0]
drag, startPoint x: 1375, startPoint y: 199, endPoint x: 1301, endPoint y: 219, distance: 76.7
click at [1375, 199] on app-icon "Shortlist crew" at bounding box center [1376, 201] width 12 height 12
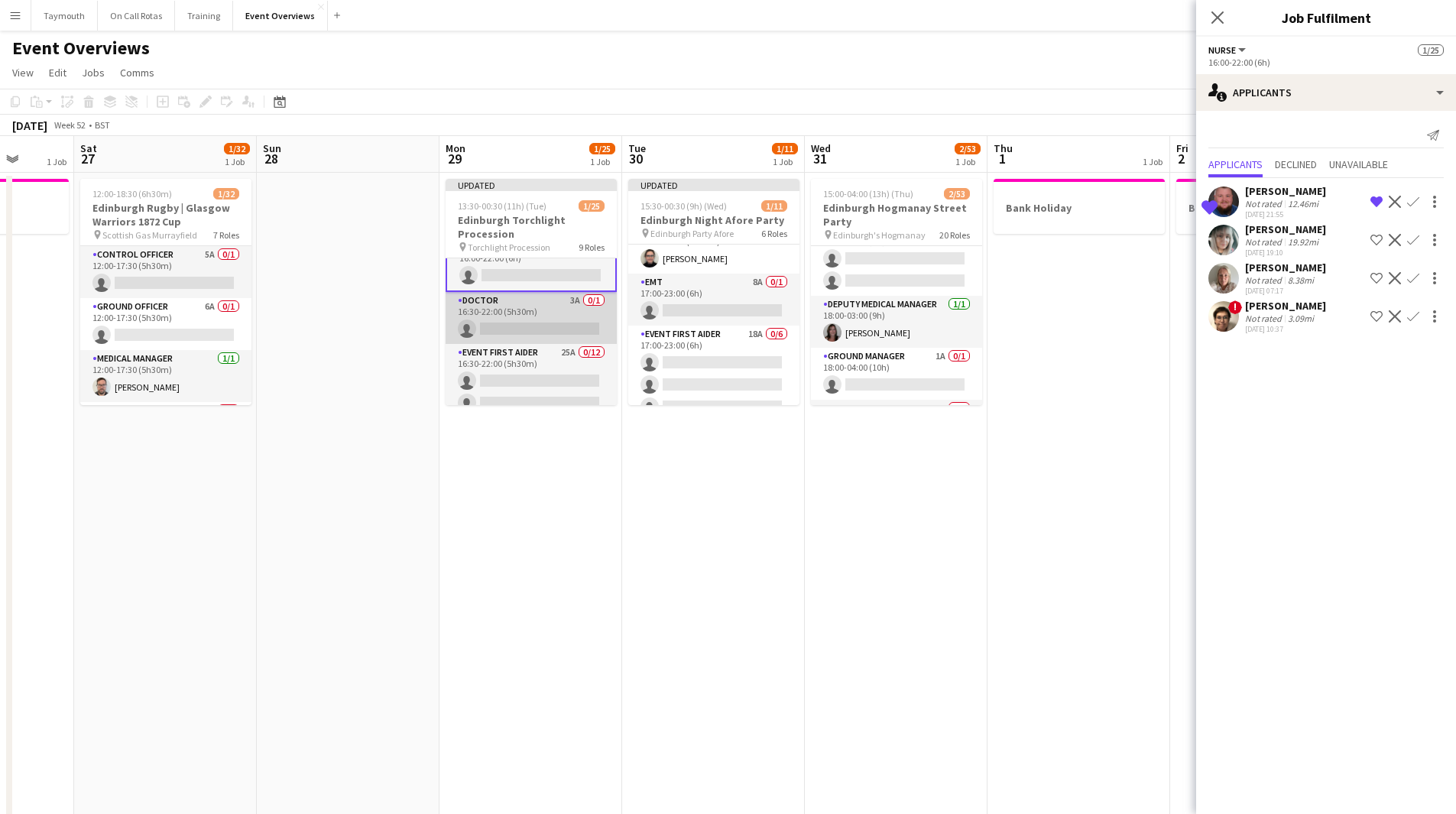
click at [525, 309] on app-card-role "Doctor 3A 0/1 16:30-22:00 (5h30m) single-neutral-actions" at bounding box center [531, 318] width 171 height 52
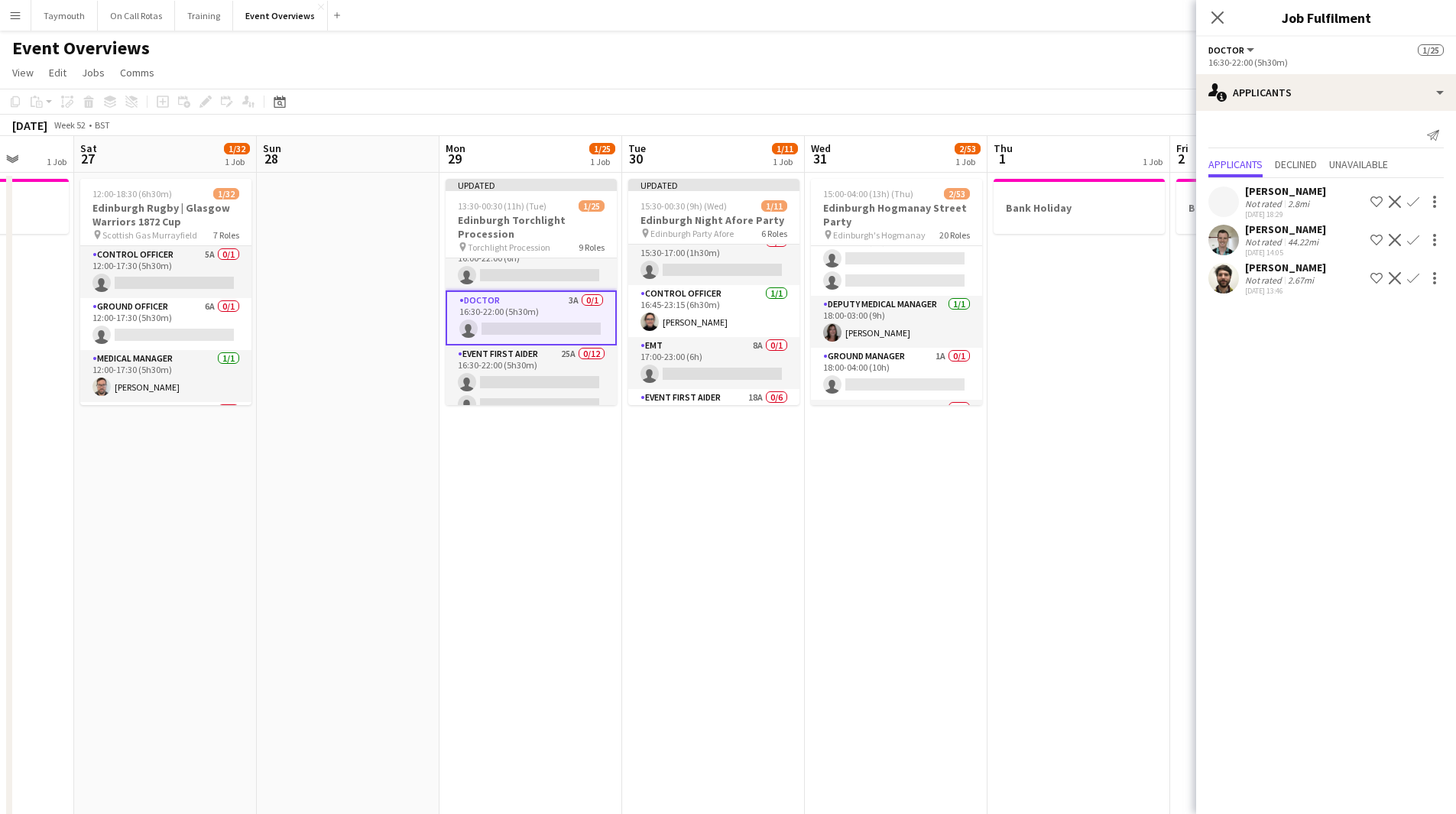
scroll to position [0, 0]
click at [1375, 205] on app-icon "Shortlist crew" at bounding box center [1376, 201] width 12 height 12
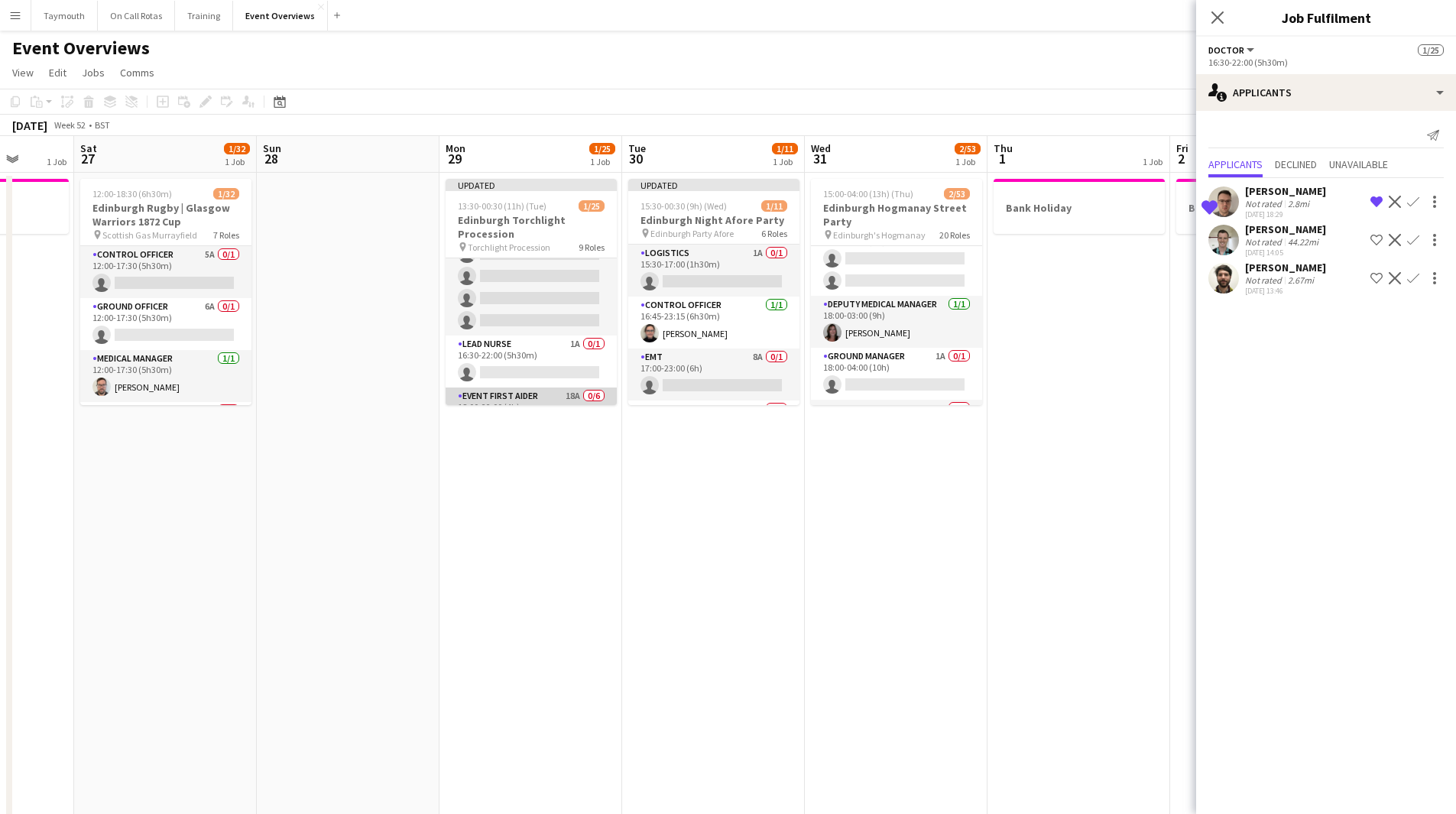
scroll to position [610, 0]
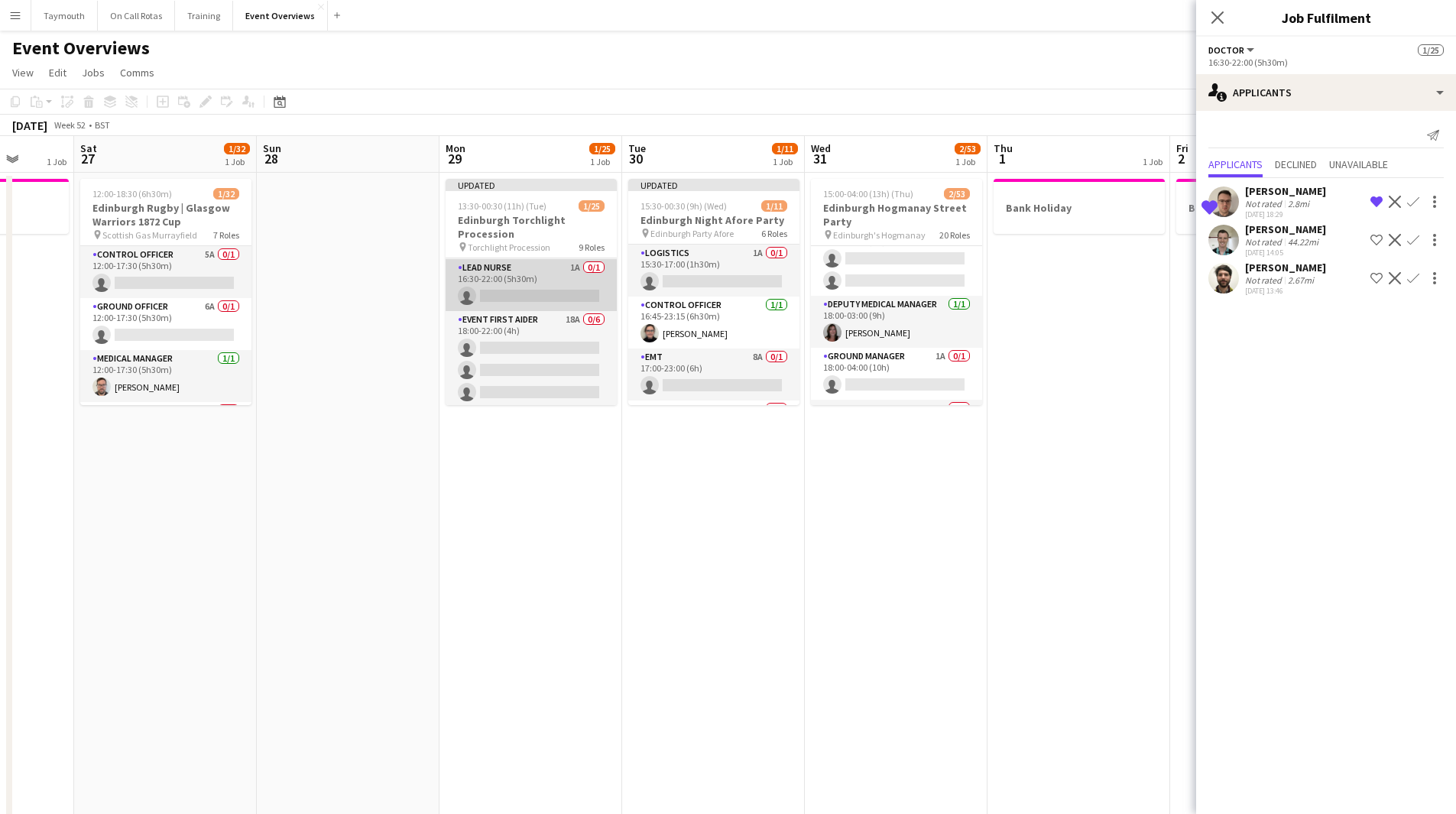
click at [517, 275] on app-card-role "Lead Nurse 1A 0/1 16:30-22:00 (5h30m) single-neutral-actions" at bounding box center [531, 286] width 171 height 52
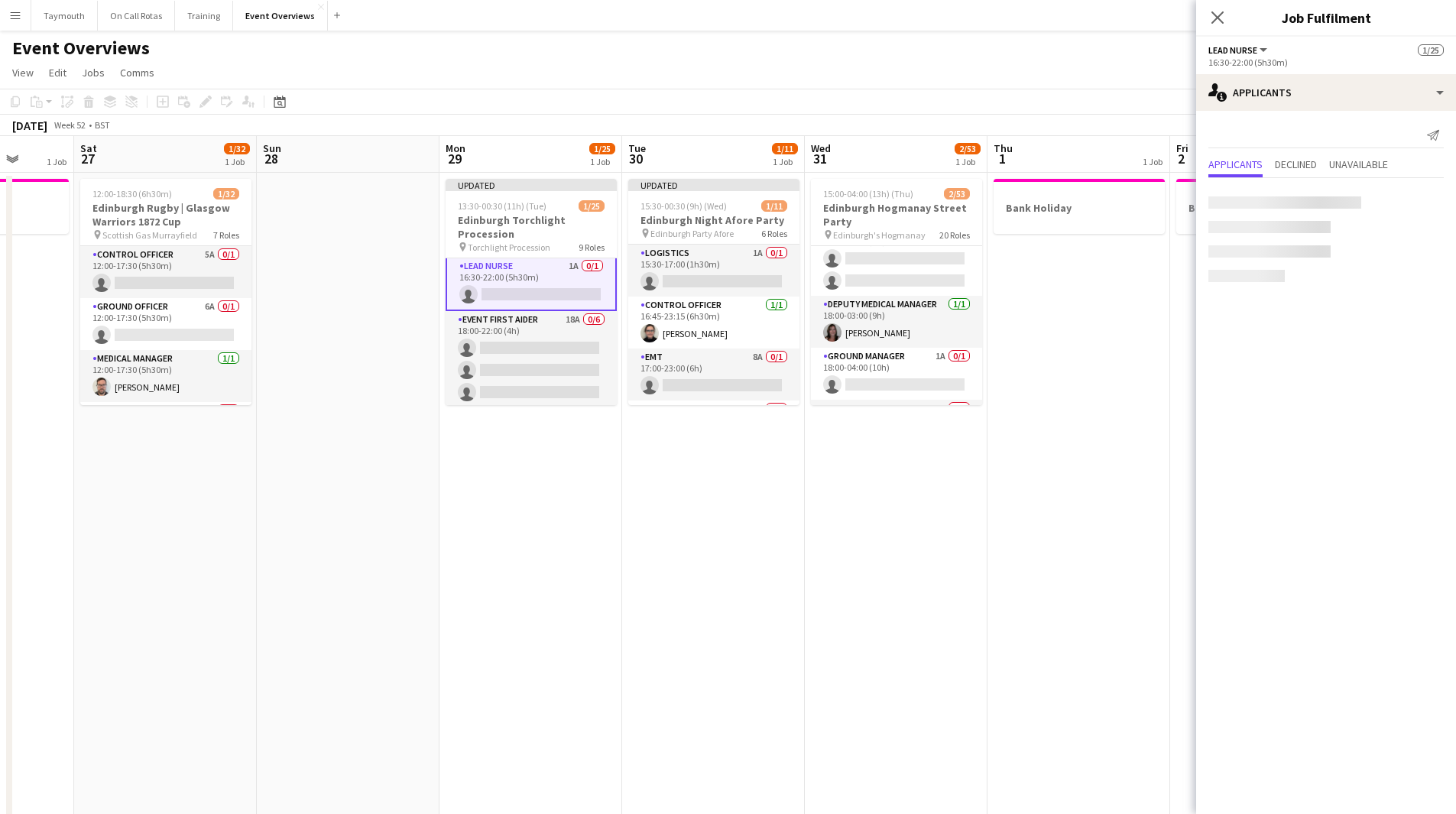
scroll to position [0, 473]
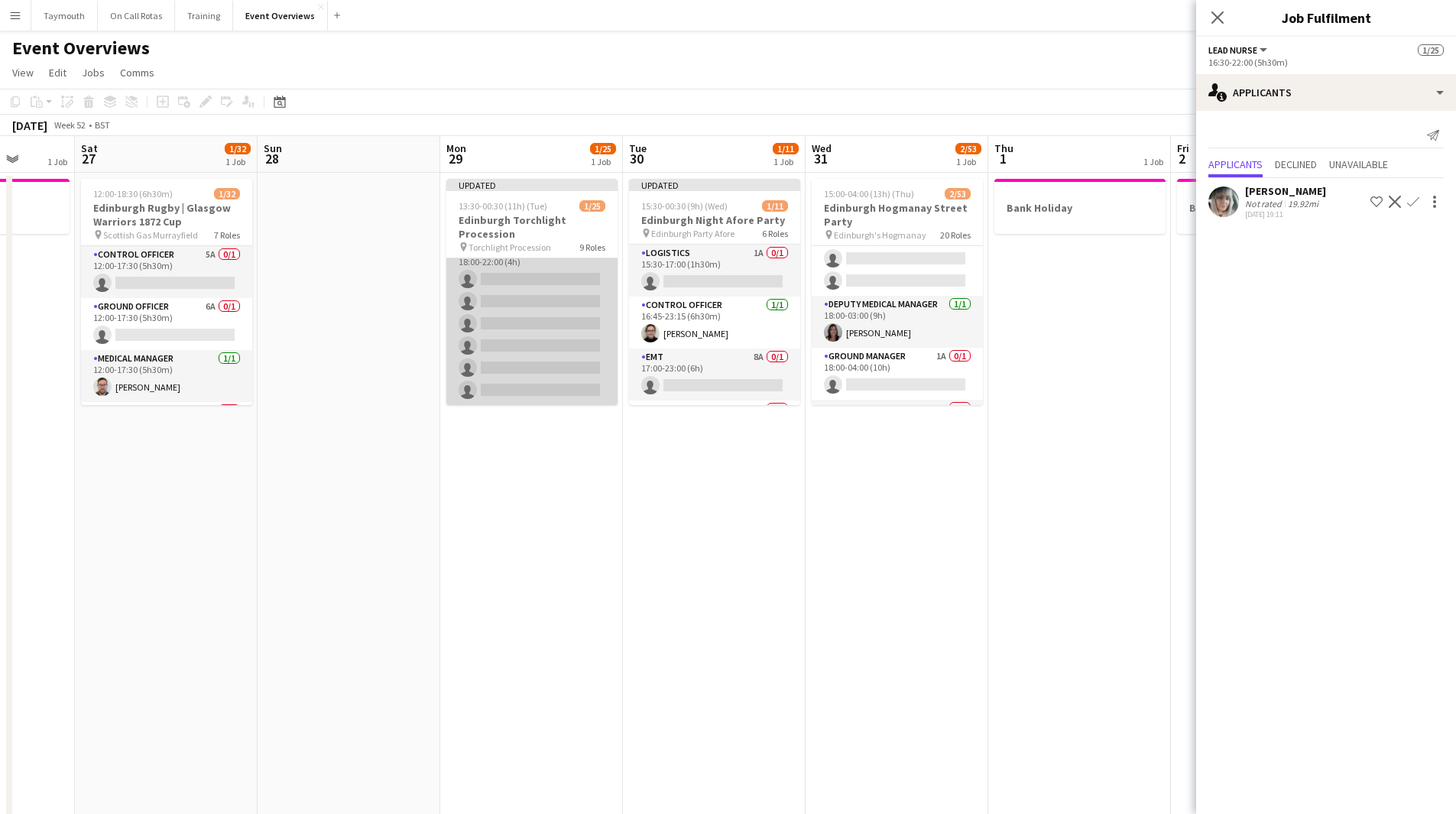
click at [541, 312] on app-card-role "Event First Aider 18A 0/6 18:00-22:00 (4h) single-neutral-actions single-neutra…" at bounding box center [531, 324] width 171 height 163
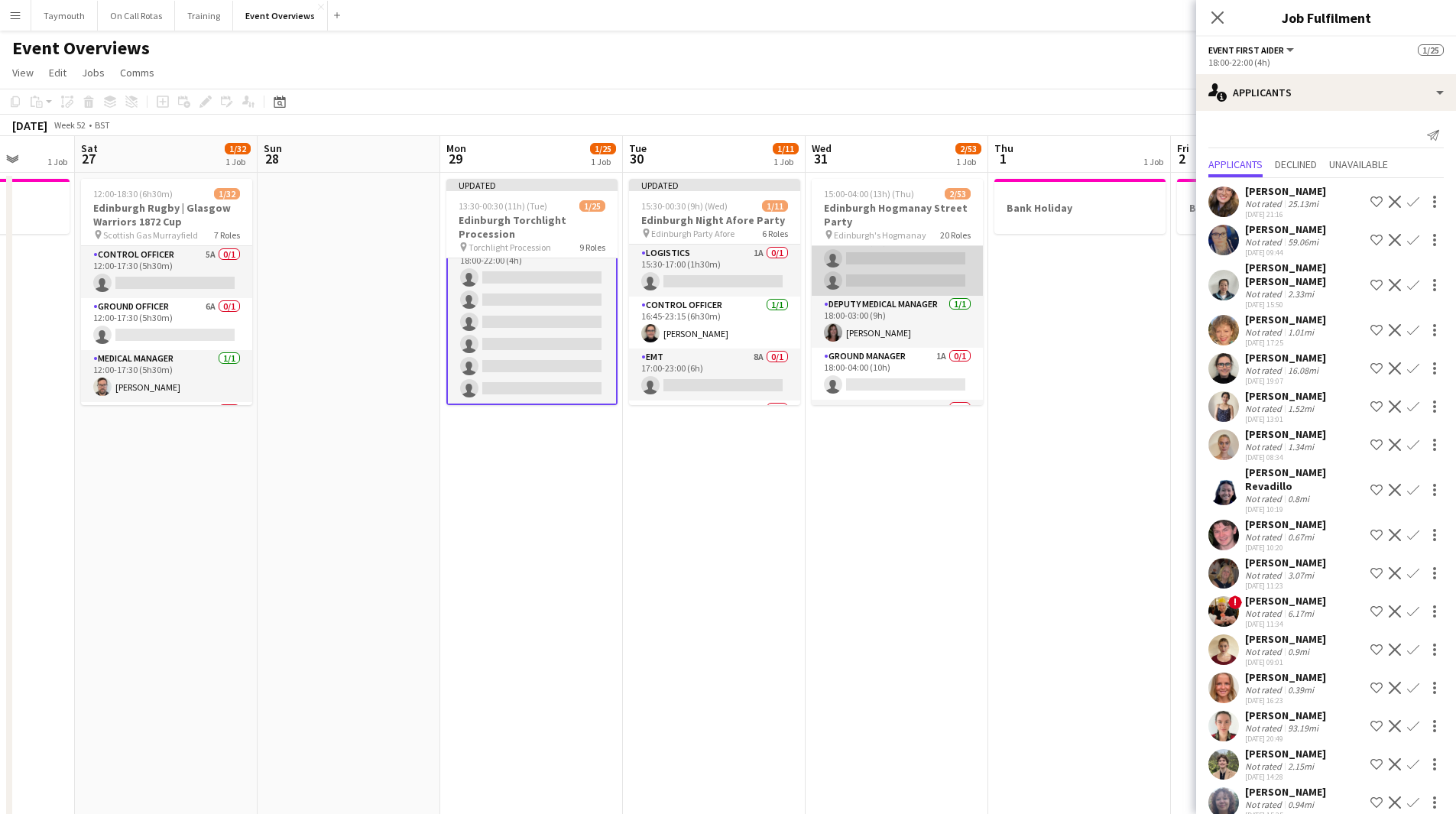
scroll to position [0, 0]
click at [908, 300] on app-card-role "Ground Officer 3A 0/3 18:30-03:00 (8h30m) single-neutral-actions single-neutral…" at bounding box center [896, 295] width 171 height 96
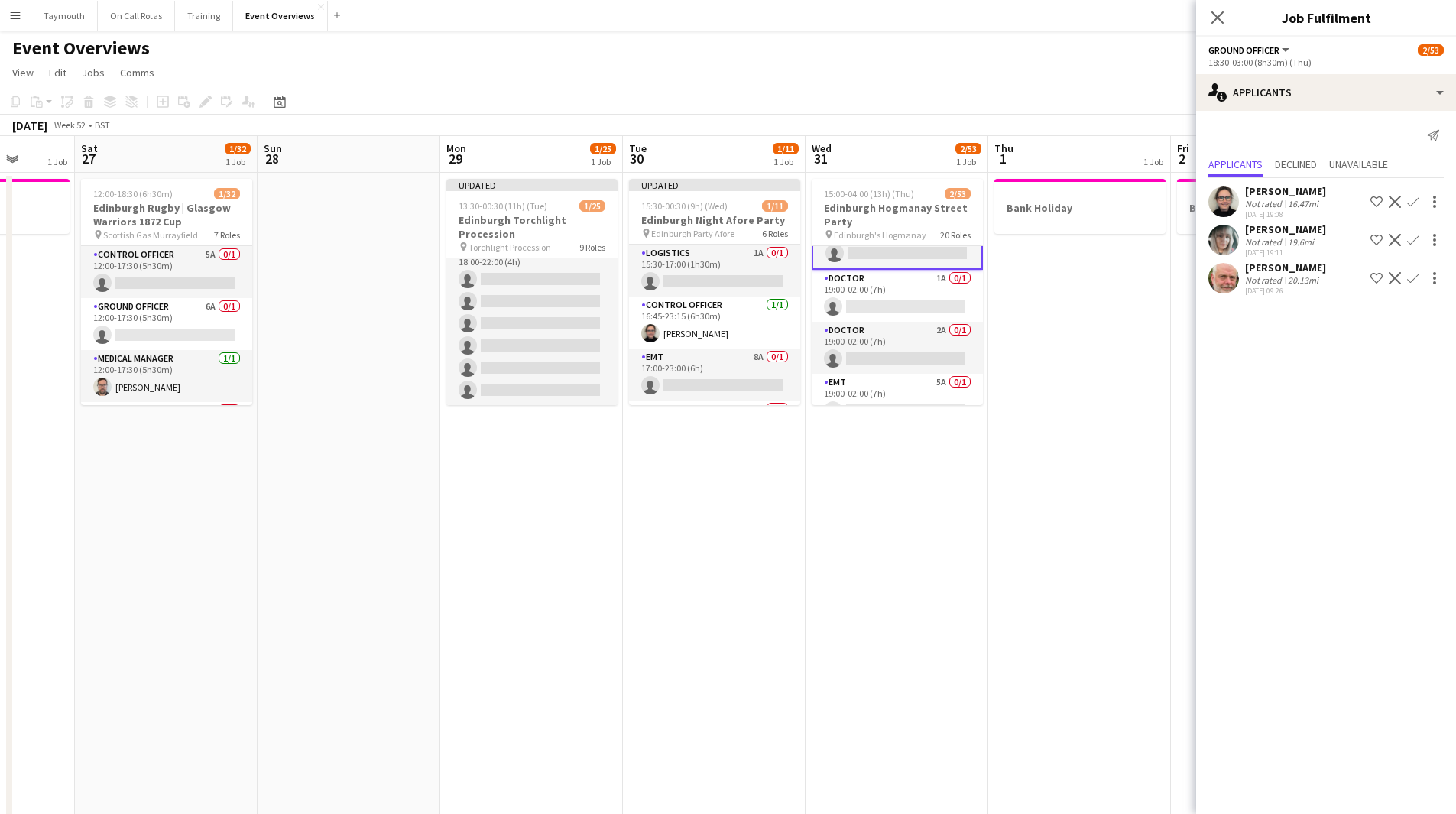
click at [908, 300] on app-card-role "Doctor 1A 0/1 19:00-02:00 (7h) single-neutral-actions" at bounding box center [896, 296] width 171 height 52
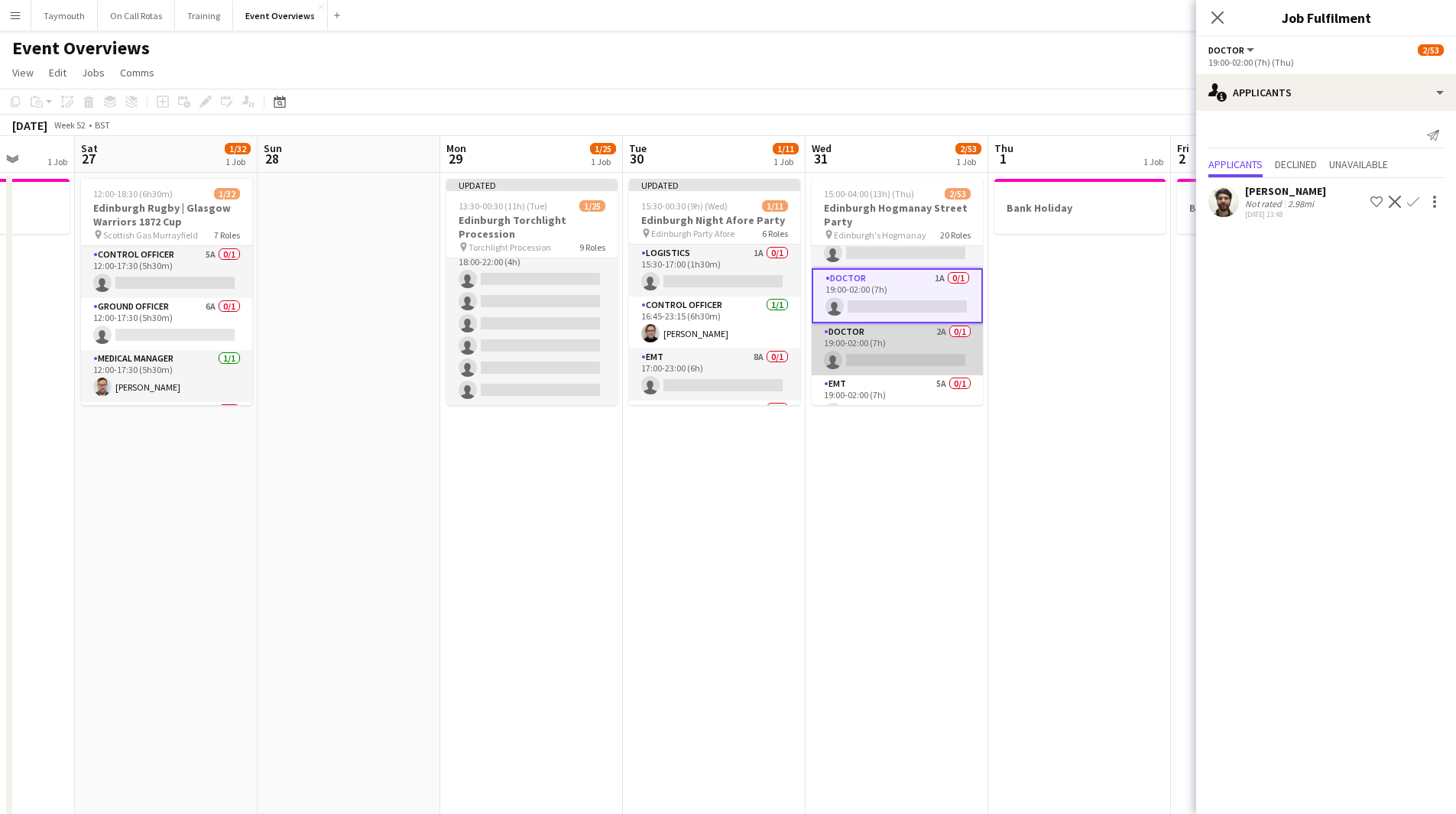
click at [894, 335] on app-card-role "Doctor 2A 0/1 19:00-02:00 (7h) single-neutral-actions" at bounding box center [896, 350] width 171 height 52
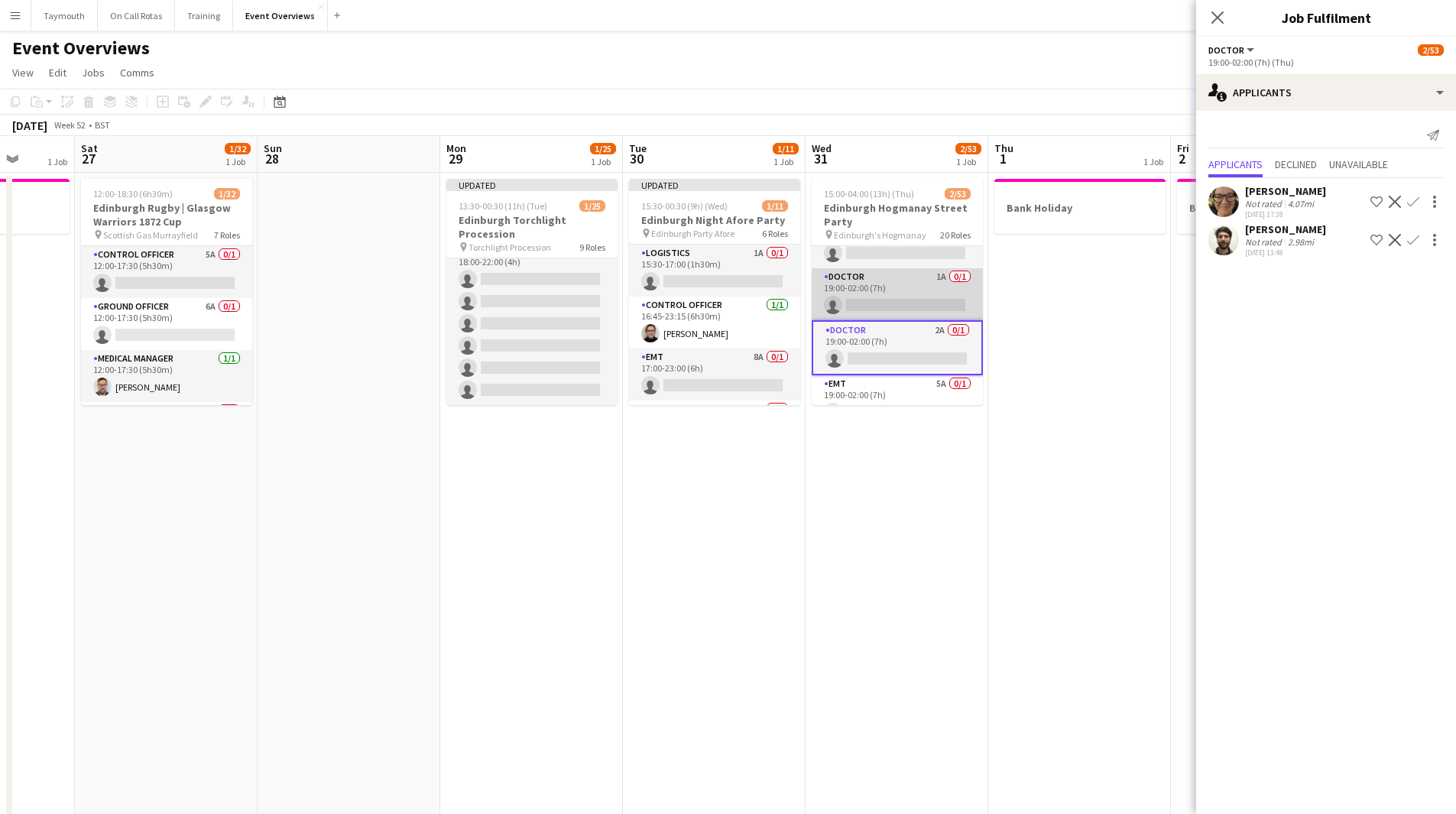
click at [897, 294] on app-card-role "Doctor 1A 0/1 19:00-02:00 (7h) single-neutral-actions" at bounding box center [896, 294] width 171 height 52
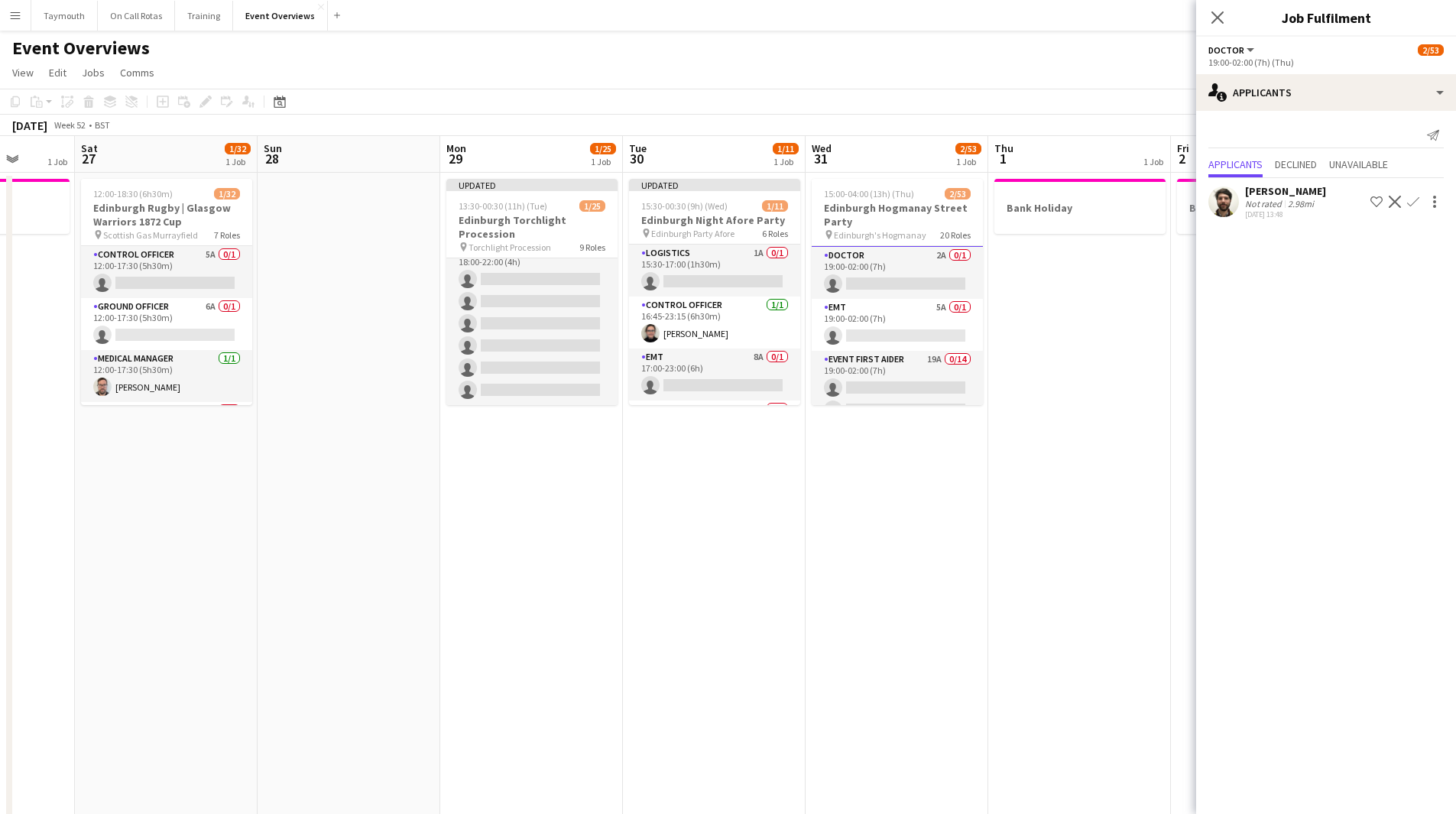
click at [1377, 203] on app-icon "Shortlist crew" at bounding box center [1376, 201] width 12 height 12
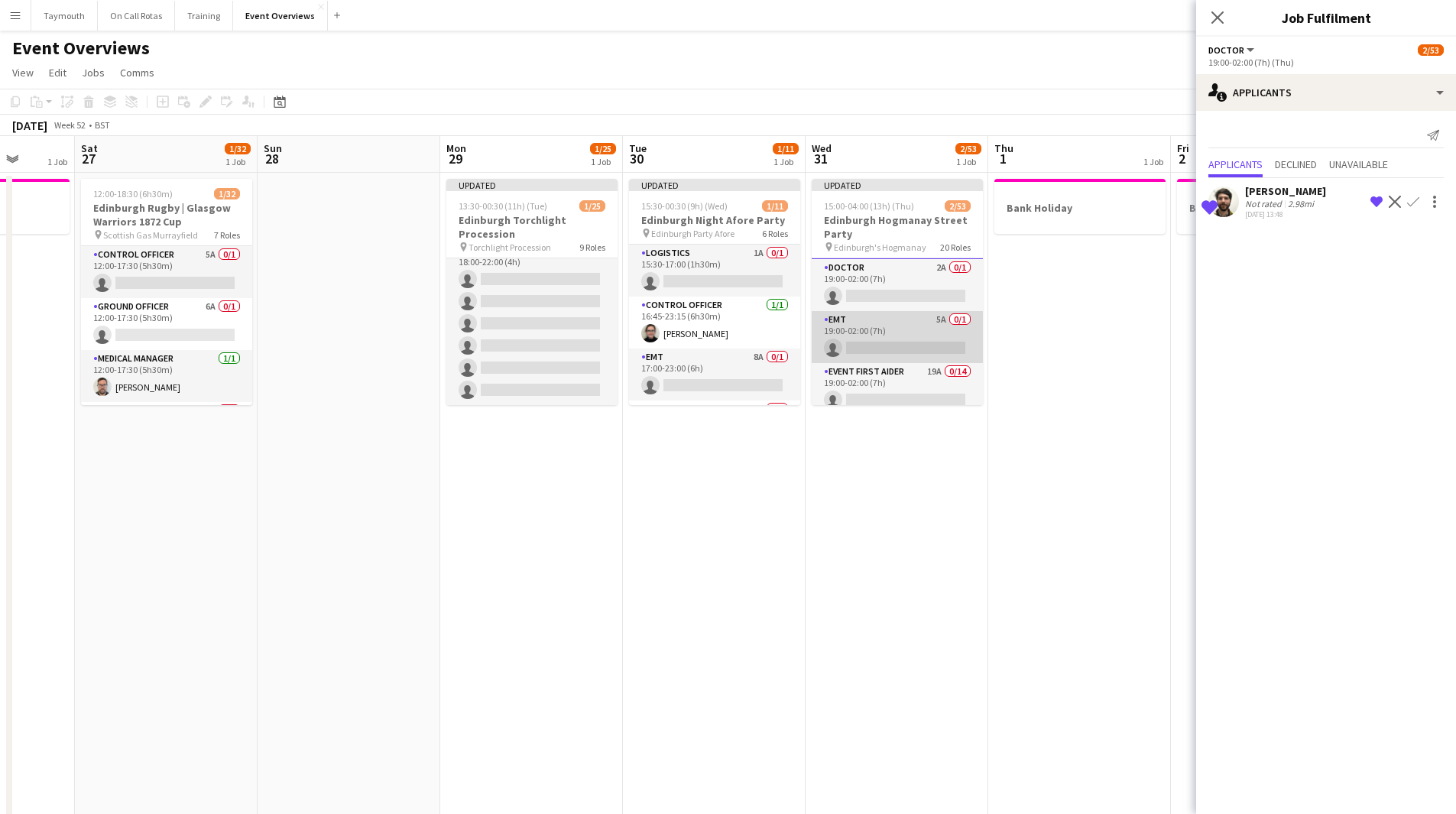
click at [878, 320] on app-card-role "EMT 5A 0/1 19:00-02:00 (7h) single-neutral-actions" at bounding box center [896, 337] width 171 height 52
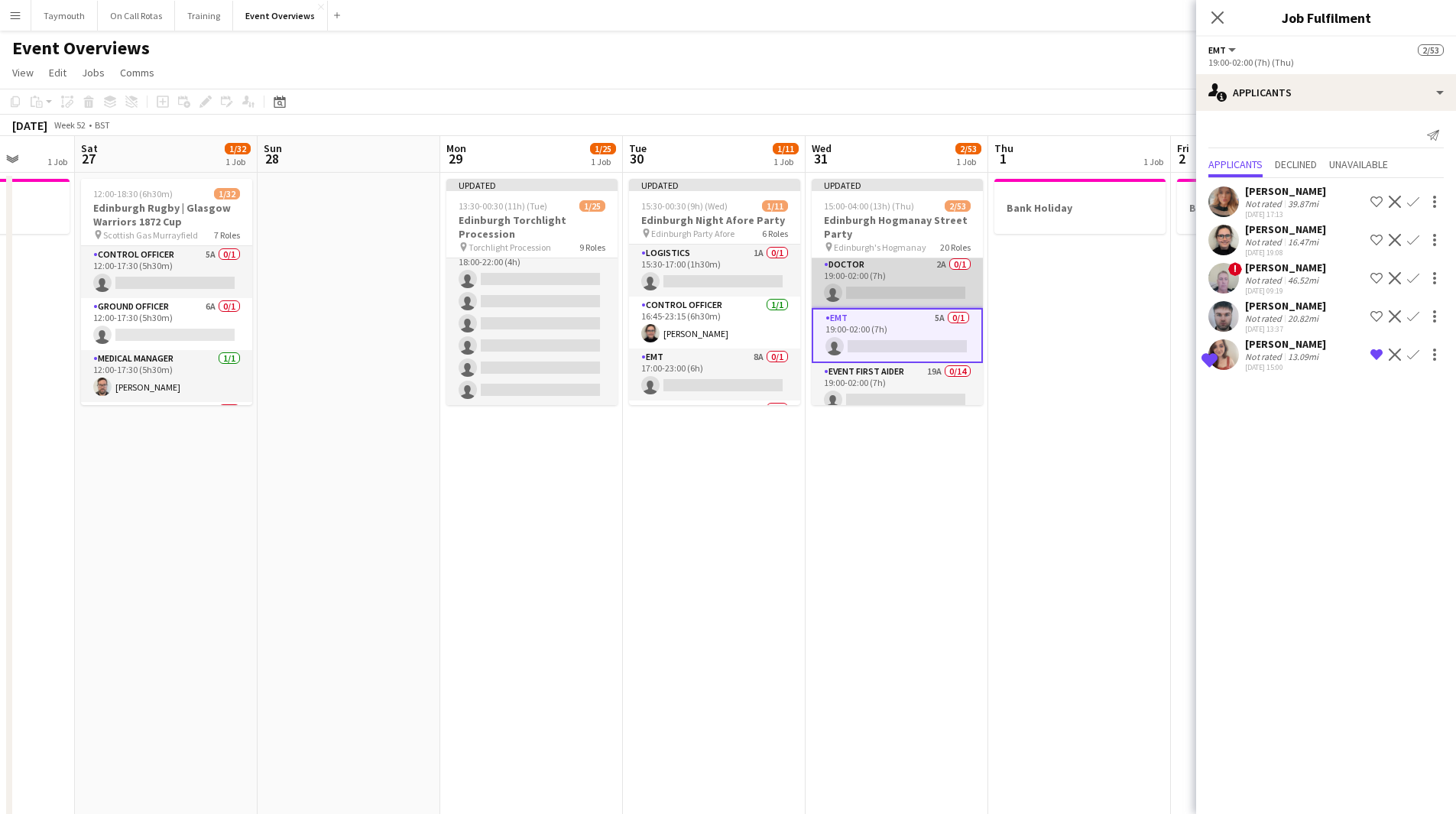
click at [883, 273] on app-card-role "Doctor 2A 0/1 19:00-02:00 (7h) single-neutral-actions" at bounding box center [896, 282] width 171 height 52
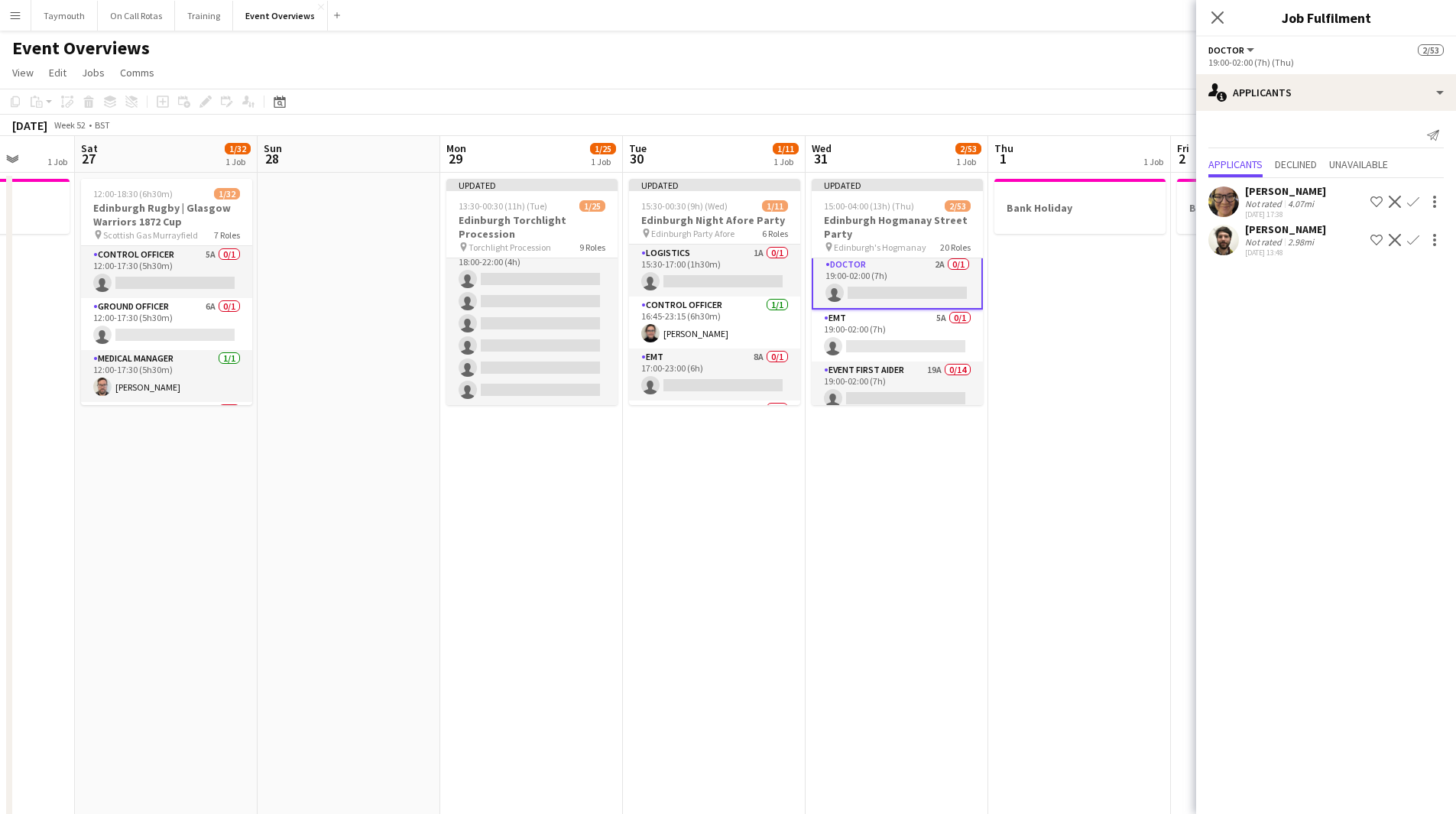
click at [1375, 243] on app-icon "Shortlist crew" at bounding box center [1376, 240] width 12 height 12
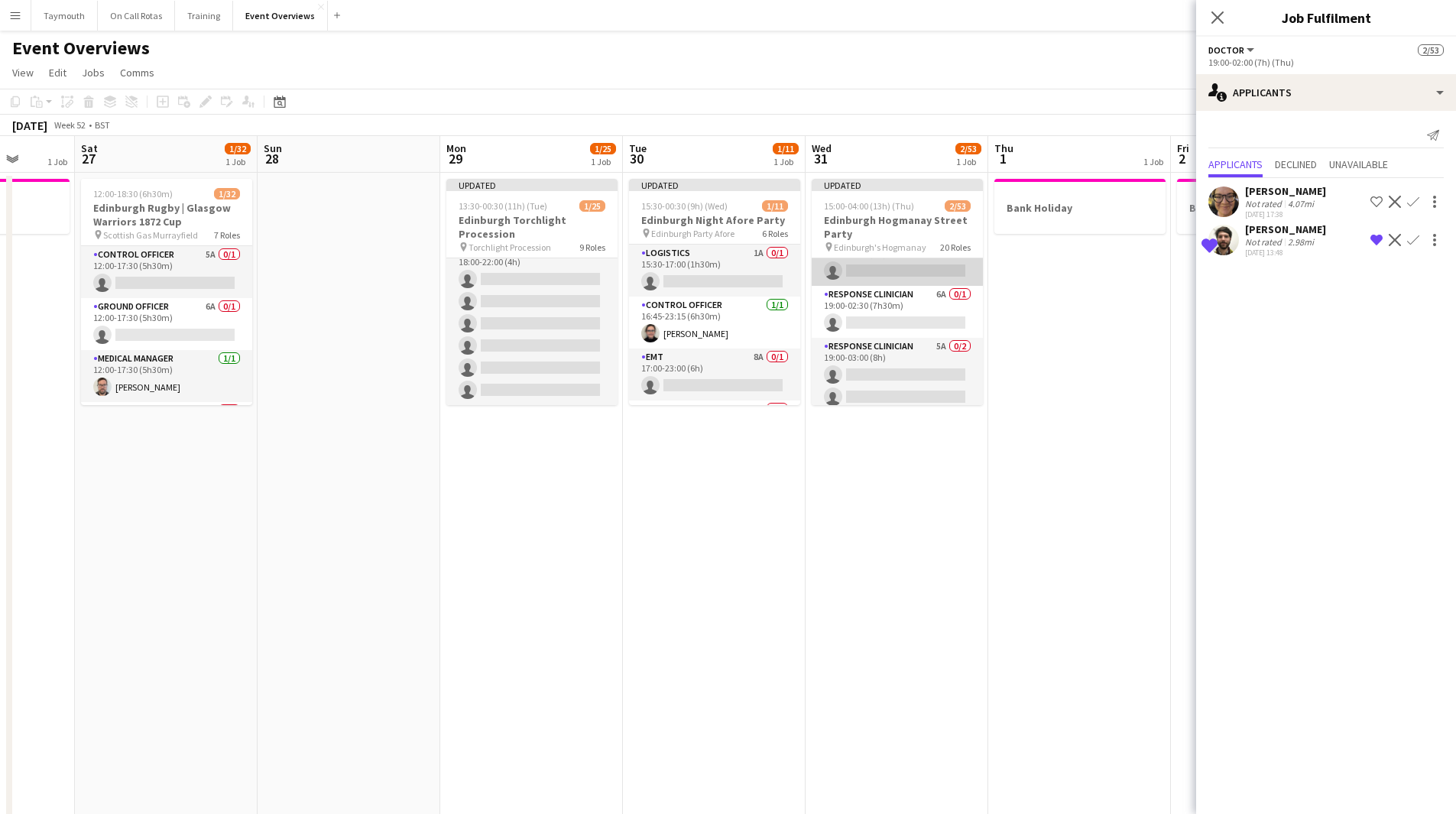
click at [886, 279] on app-card-role "Response Clinician 4A 0/1 19:00-02:00 (7h) single-neutral-actions" at bounding box center [896, 260] width 171 height 52
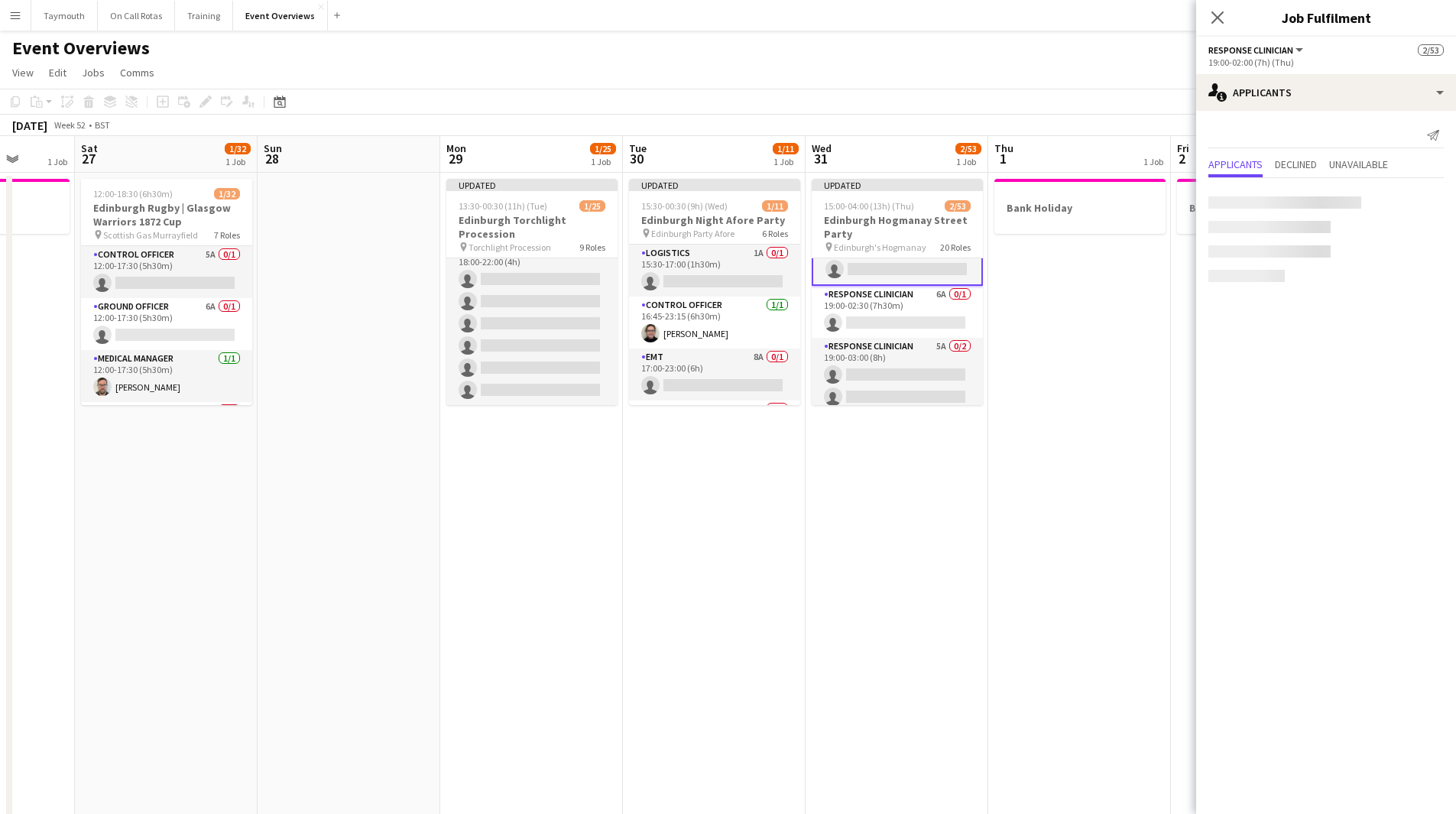
scroll to position [1375, 0]
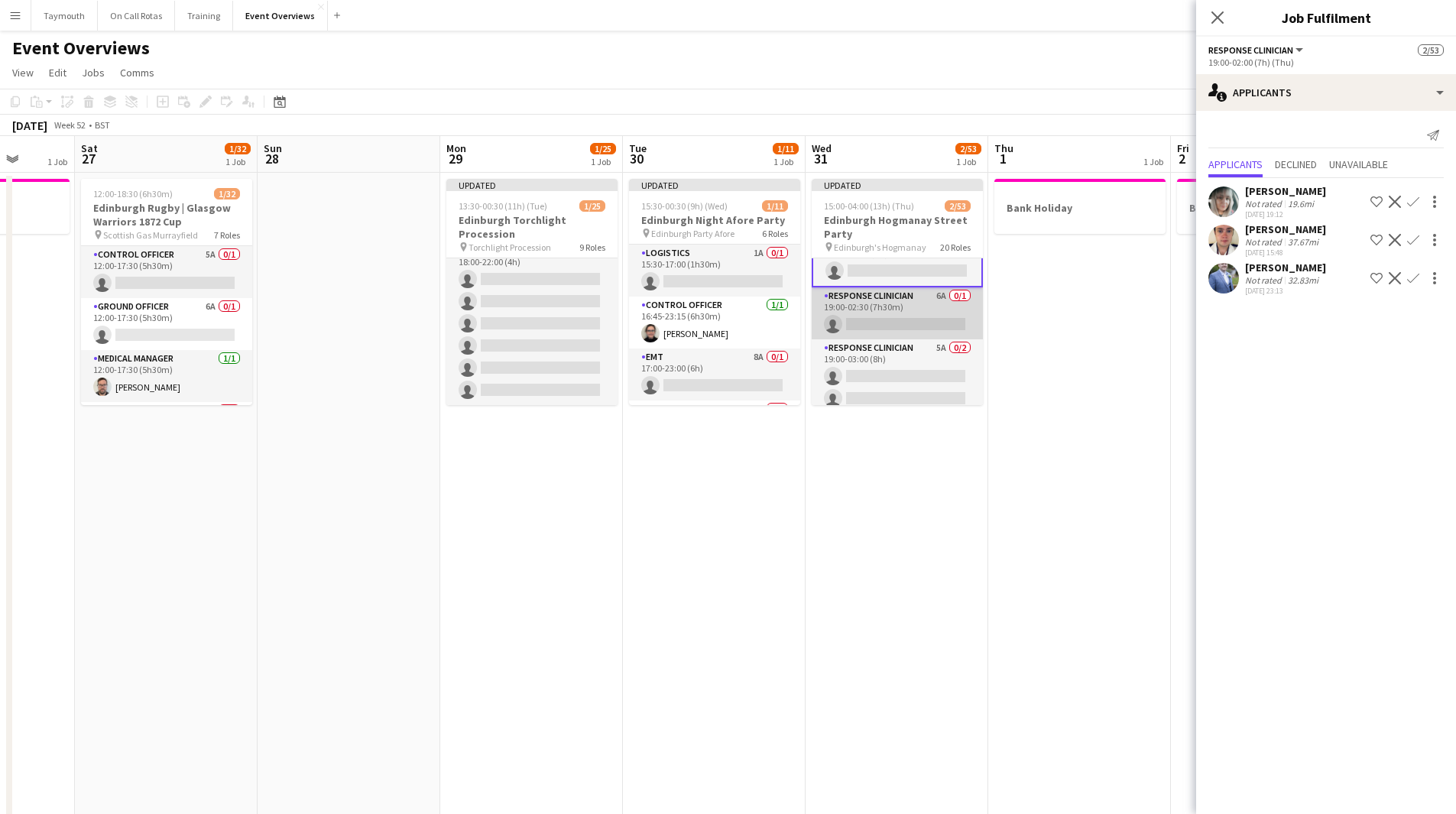
click at [885, 312] on app-card-role "Response Clinician 6A 0/1 19:00-02:30 (7h30m) single-neutral-actions" at bounding box center [896, 313] width 171 height 52
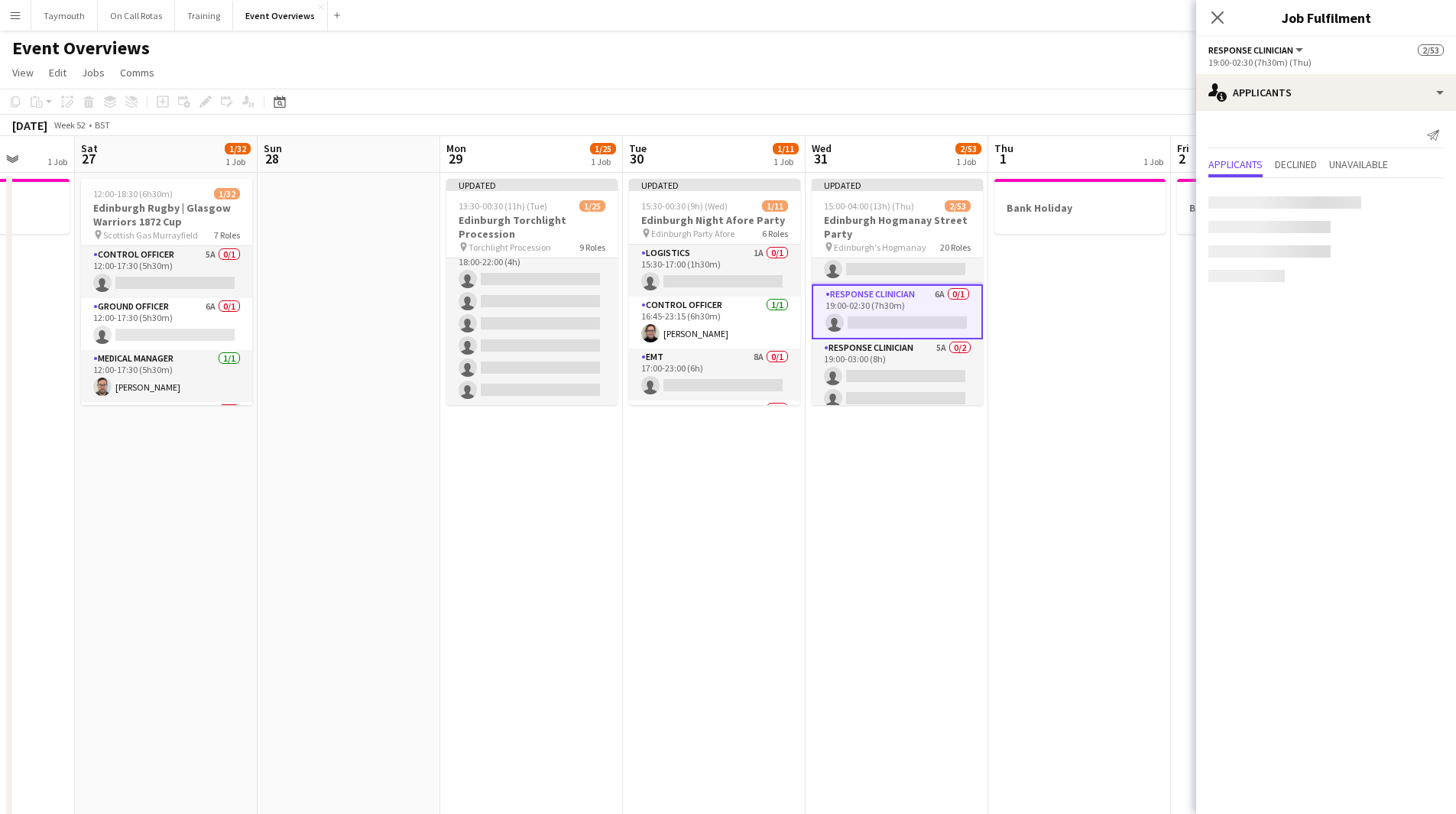
scroll to position [1373, 0]
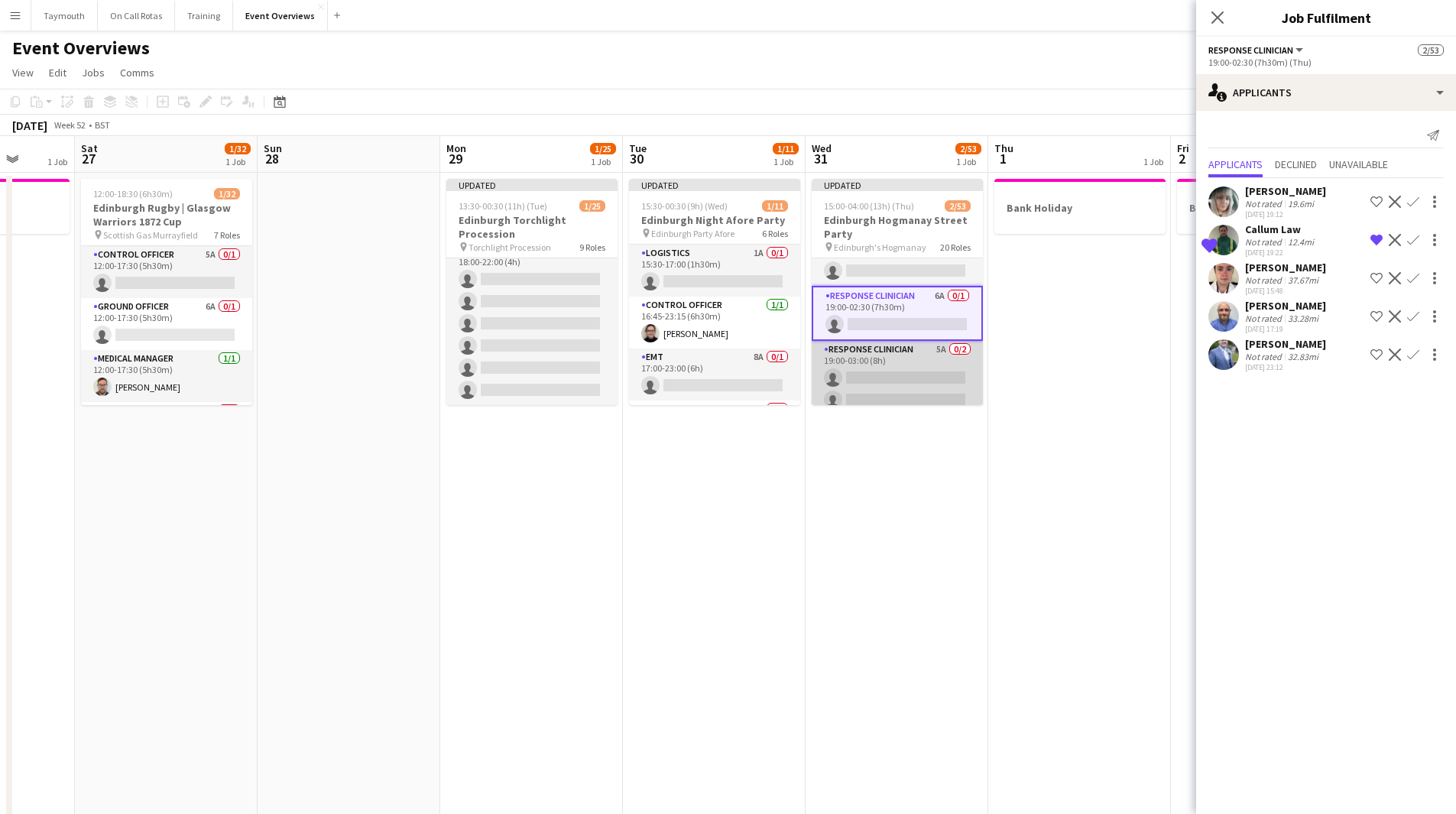
click at [882, 353] on app-card-role "Response Clinician 5A 0/2 19:00-03:00 (8h) single-neutral-actions single-neutra…" at bounding box center [896, 377] width 171 height 74
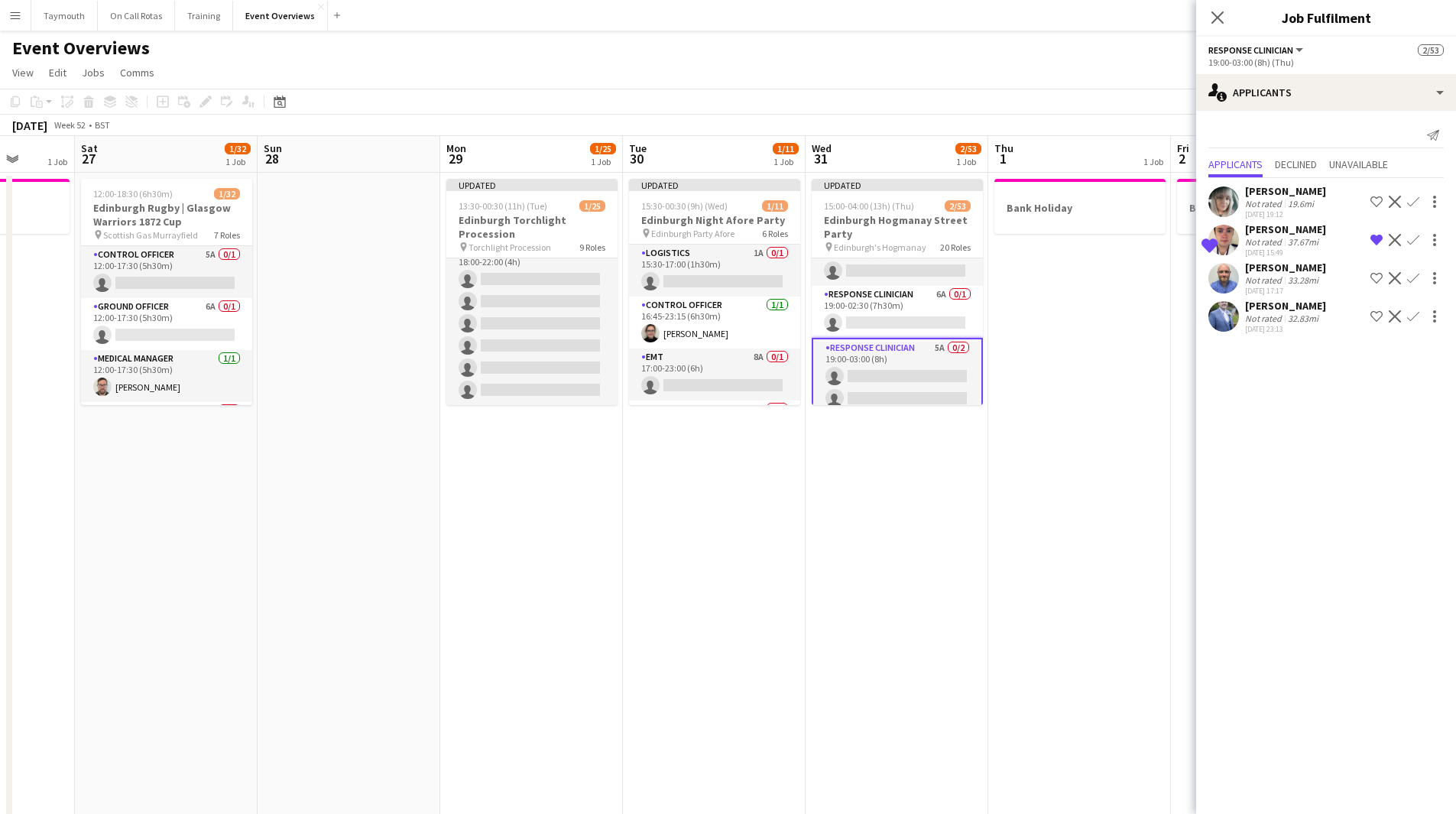
scroll to position [1449, 0]
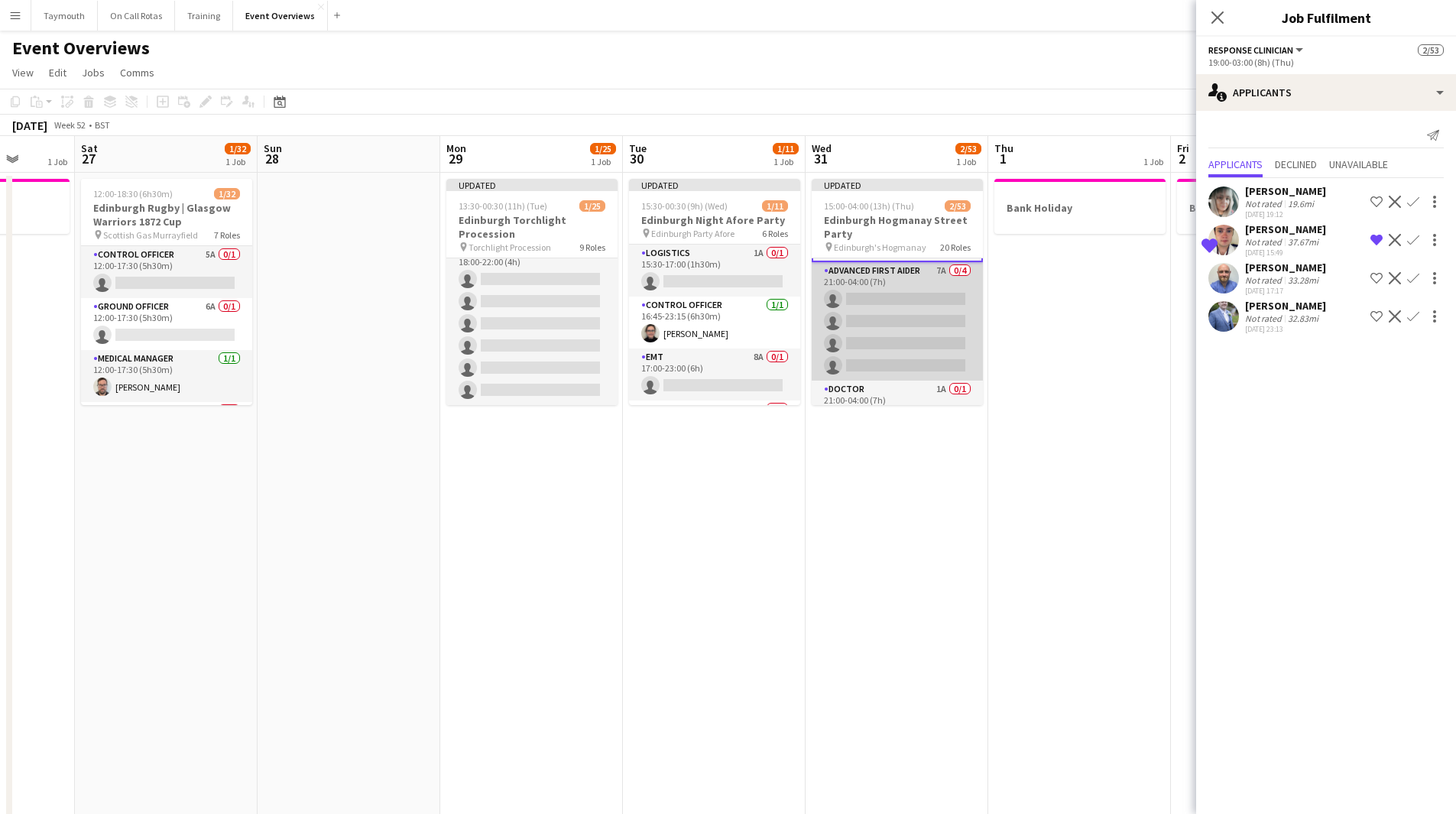
click at [883, 324] on app-card-role "Advanced First Aider 7A 0/4 21:00-04:00 (7h) single-neutral-actions single-neut…" at bounding box center [896, 321] width 171 height 119
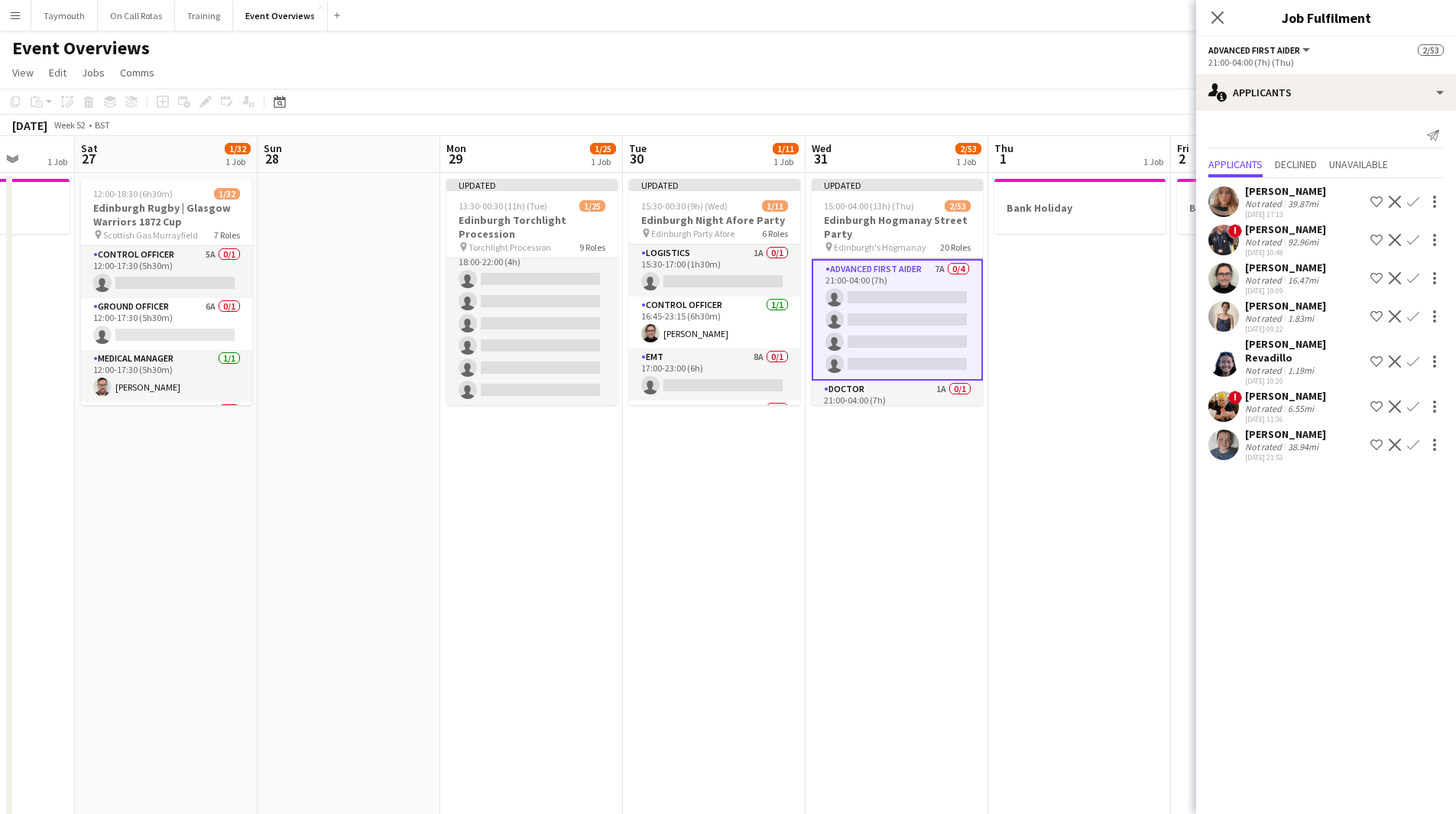
scroll to position [1524, 0]
click at [1272, 232] on div "[PERSON_NAME]" at bounding box center [1285, 229] width 81 height 14
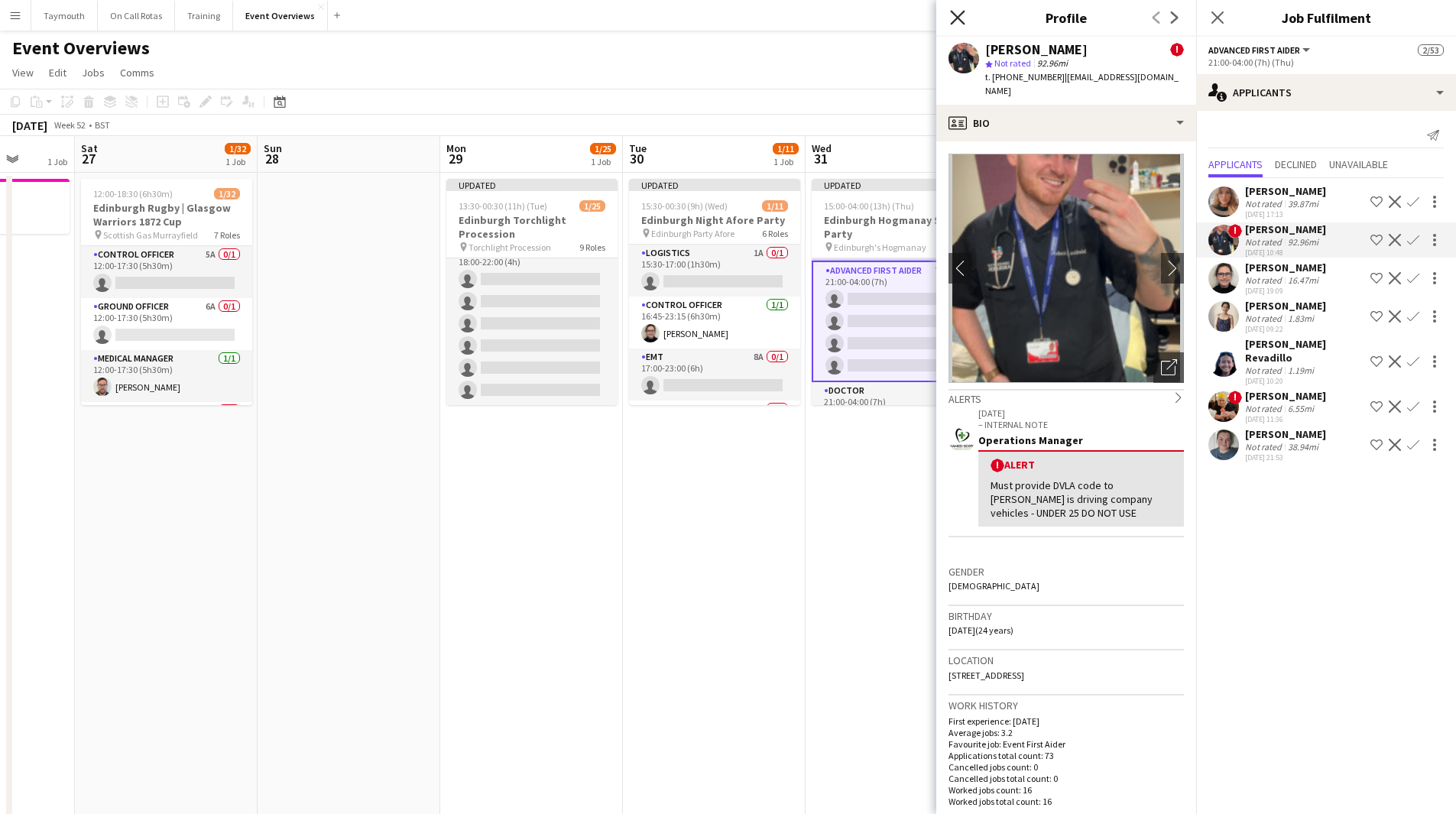
click at [954, 16] on icon "Close pop-in" at bounding box center [957, 16] width 15 height 15
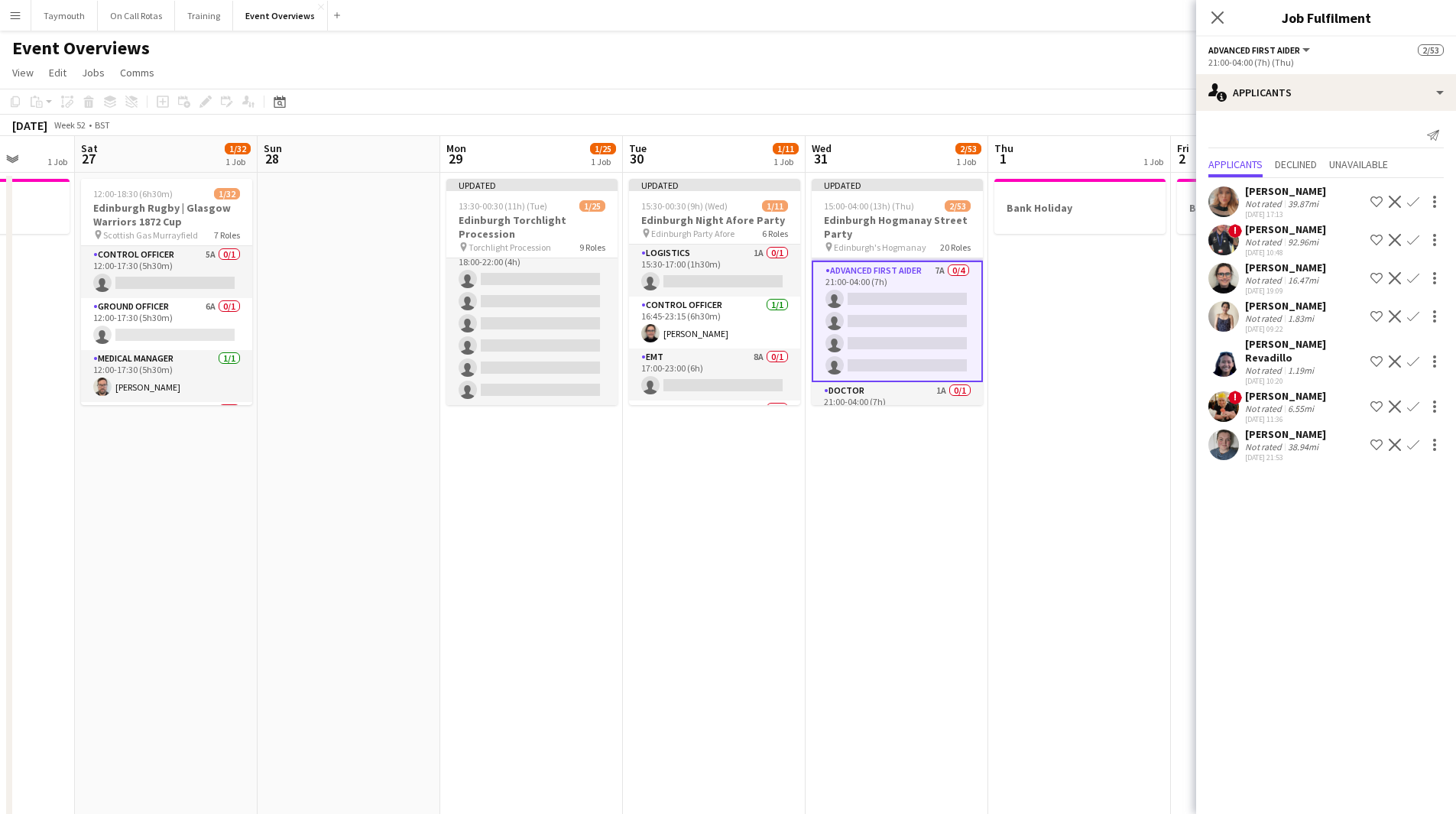
click at [1288, 364] on div "1.19mi" at bounding box center [1301, 370] width 32 height 11
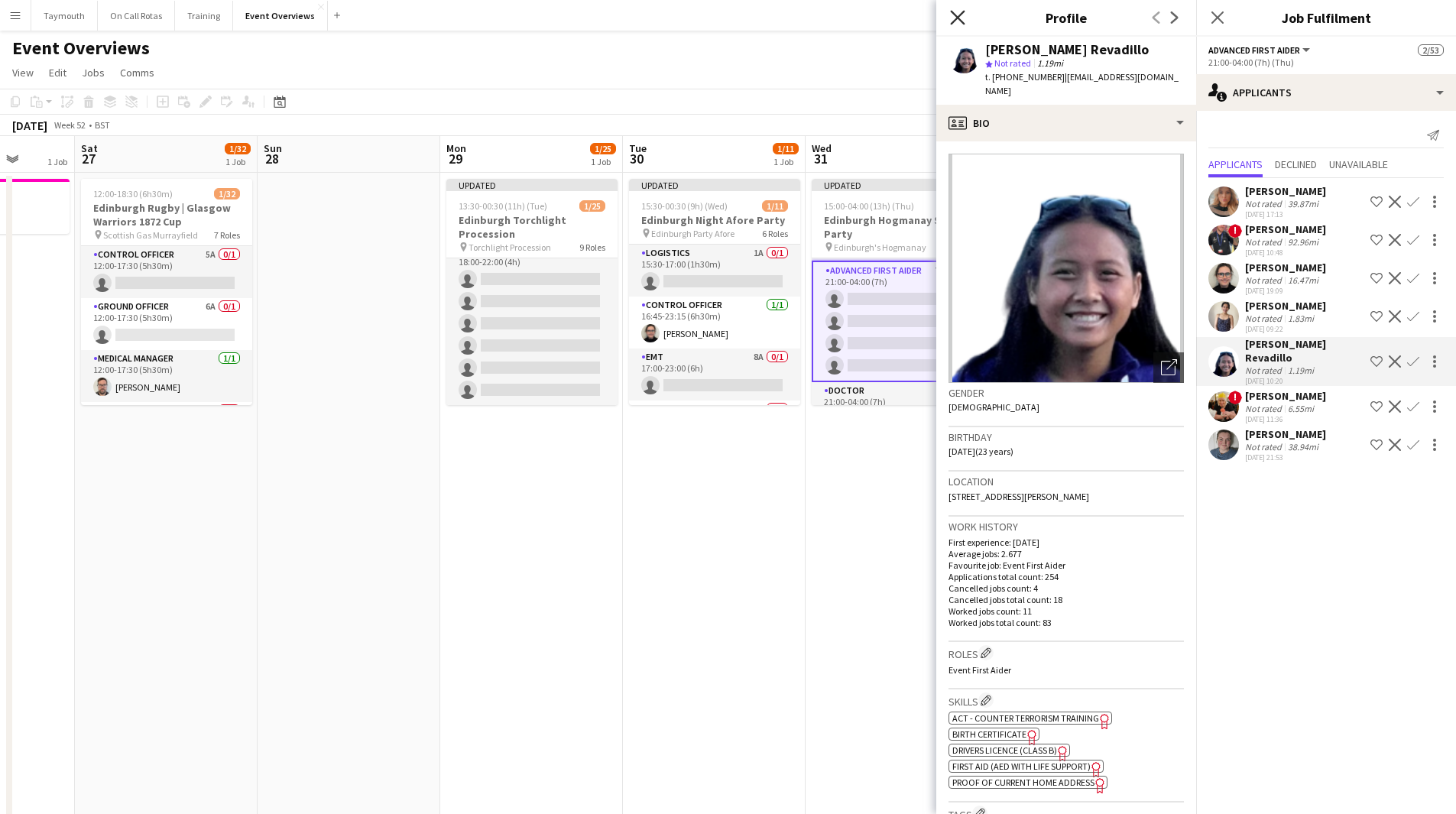
click at [964, 16] on icon "Close pop-in" at bounding box center [957, 16] width 15 height 15
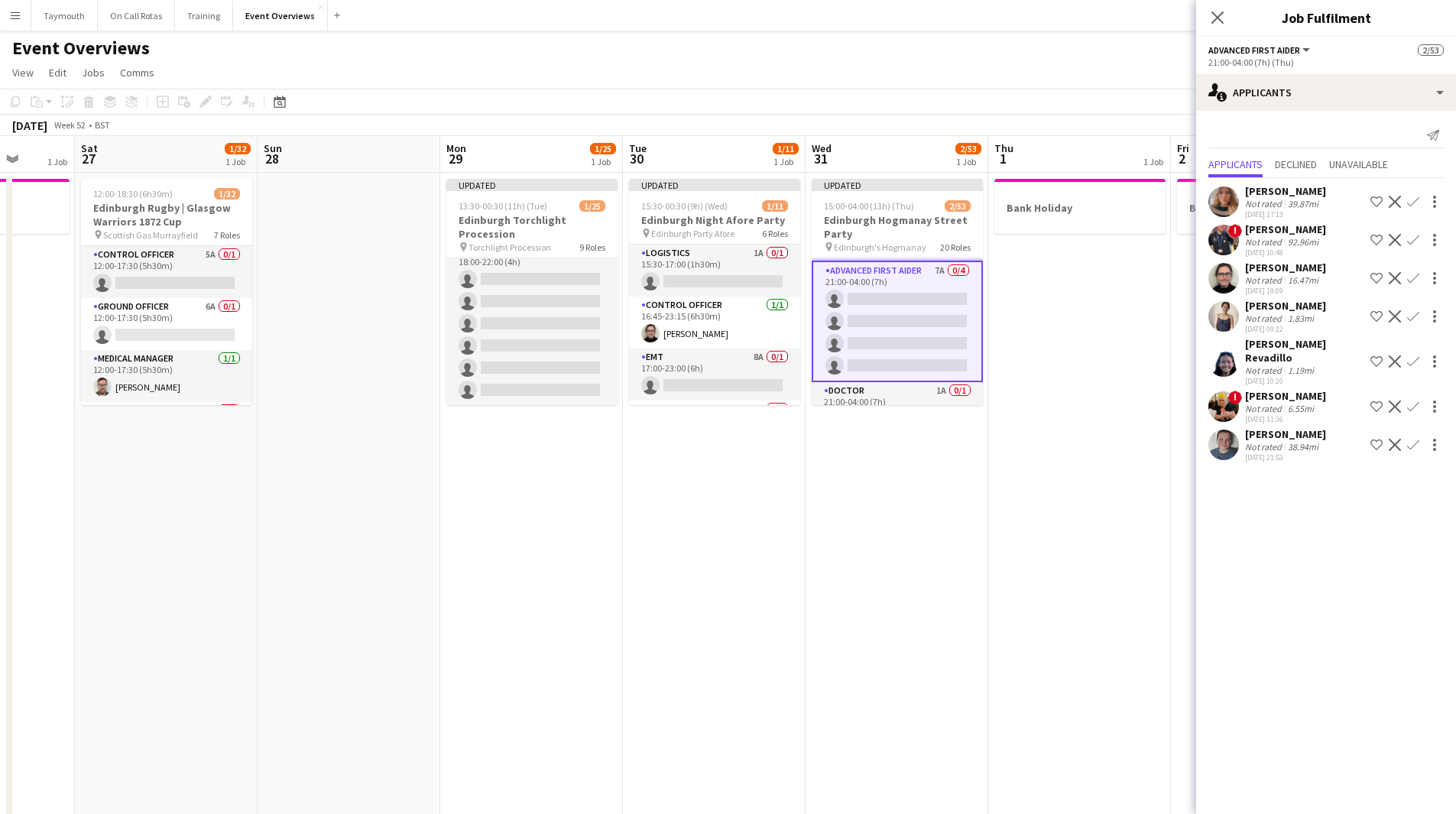
click at [1277, 441] on div "Not rated" at bounding box center [1265, 446] width 40 height 11
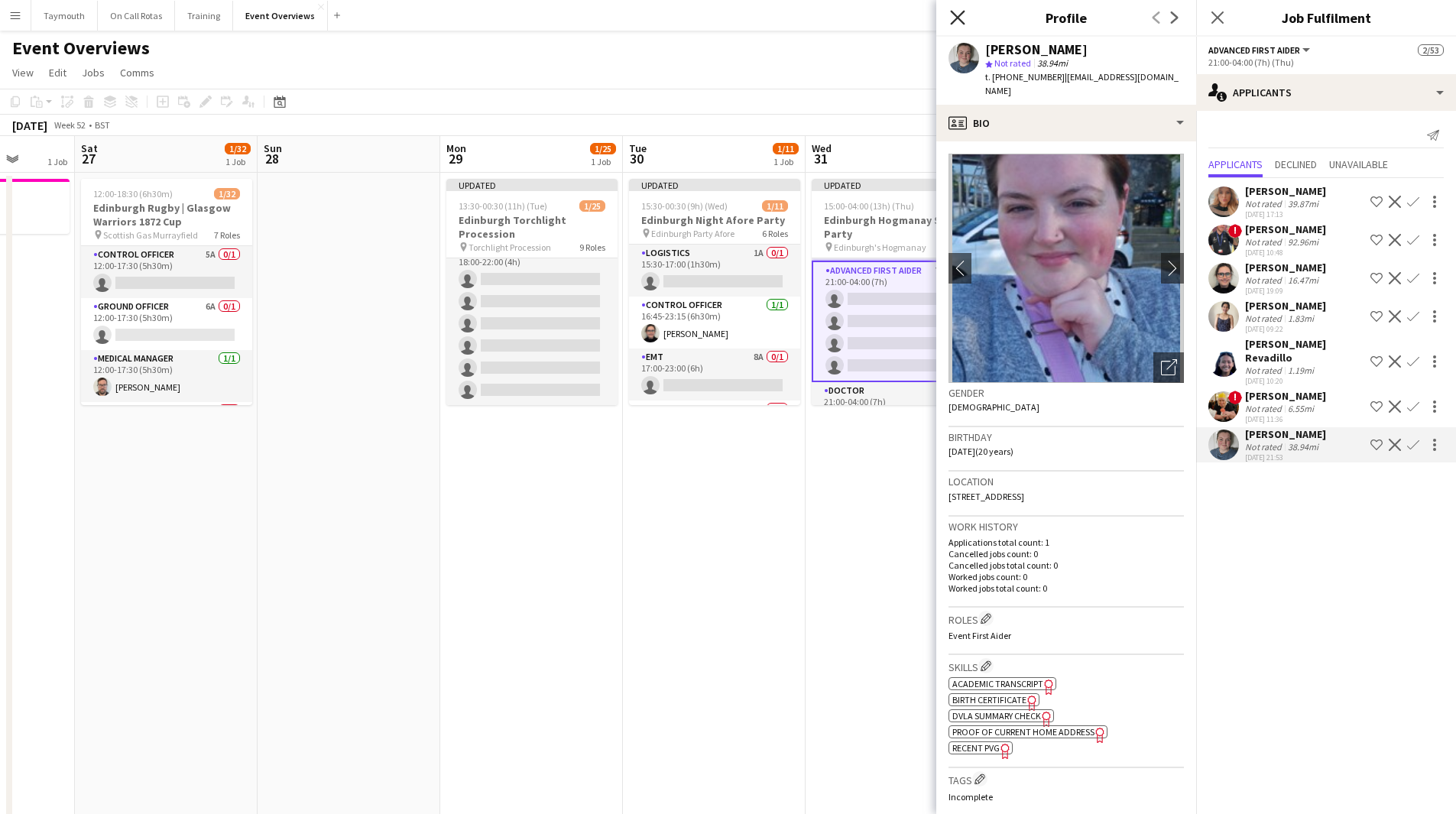
click at [959, 17] on icon at bounding box center [957, 16] width 15 height 15
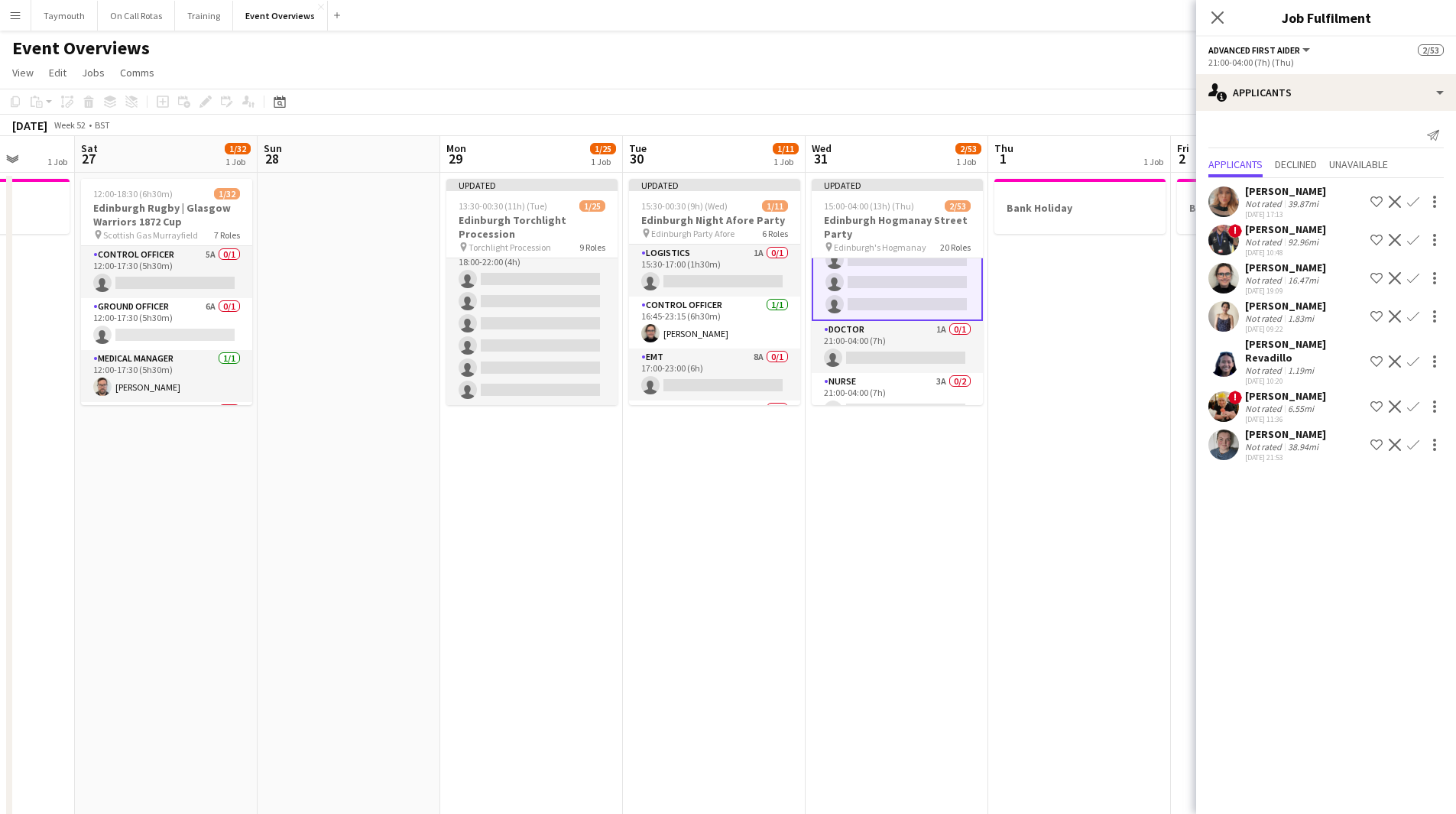
scroll to position [1600, 0]
click at [908, 326] on app-card-role "Doctor 1A 0/1 21:00-04:00 (7h) single-neutral-actions" at bounding box center [896, 332] width 171 height 52
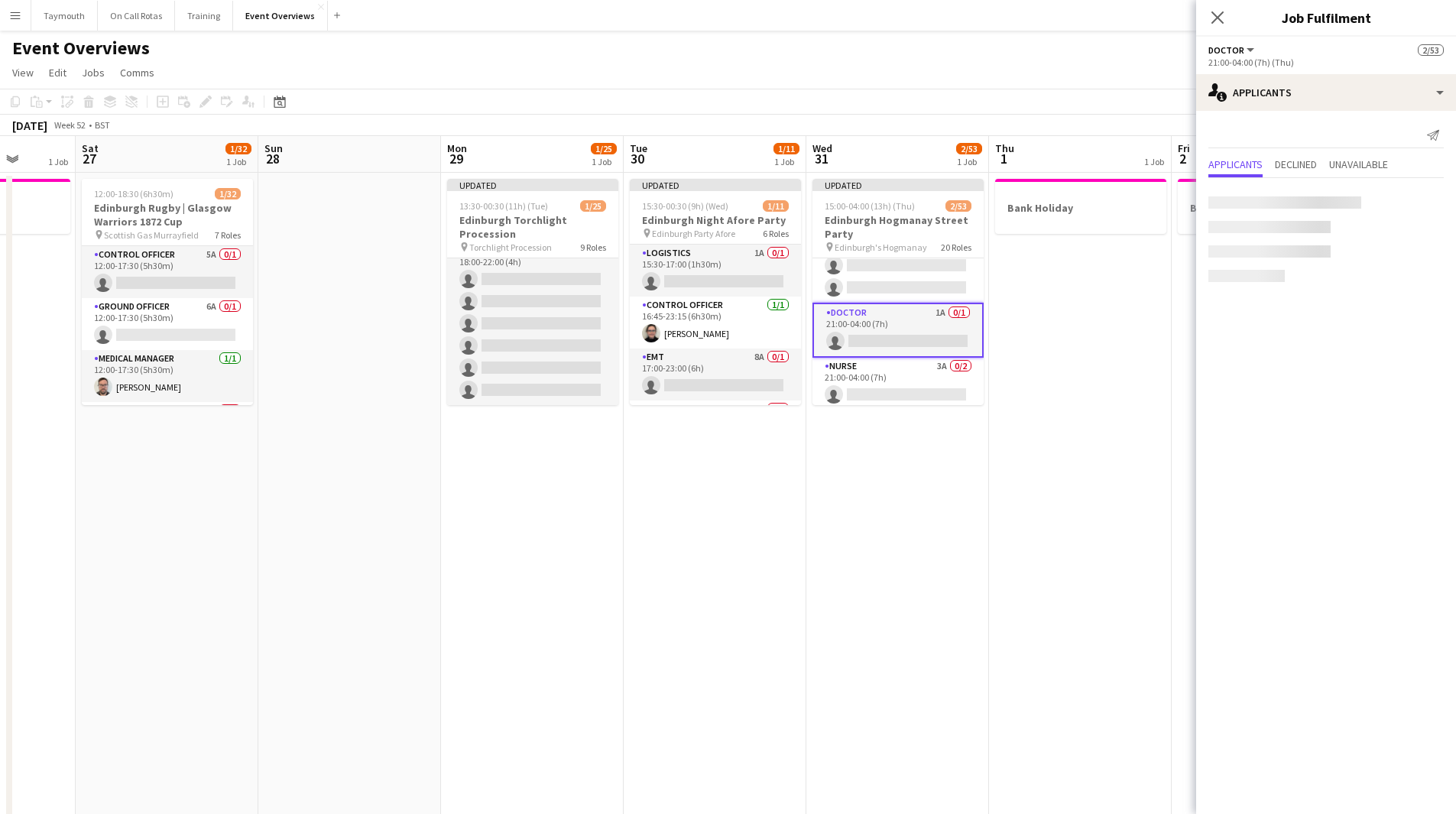
scroll to position [1599, 0]
click at [1374, 200] on app-icon "Shortlist crew" at bounding box center [1376, 201] width 12 height 12
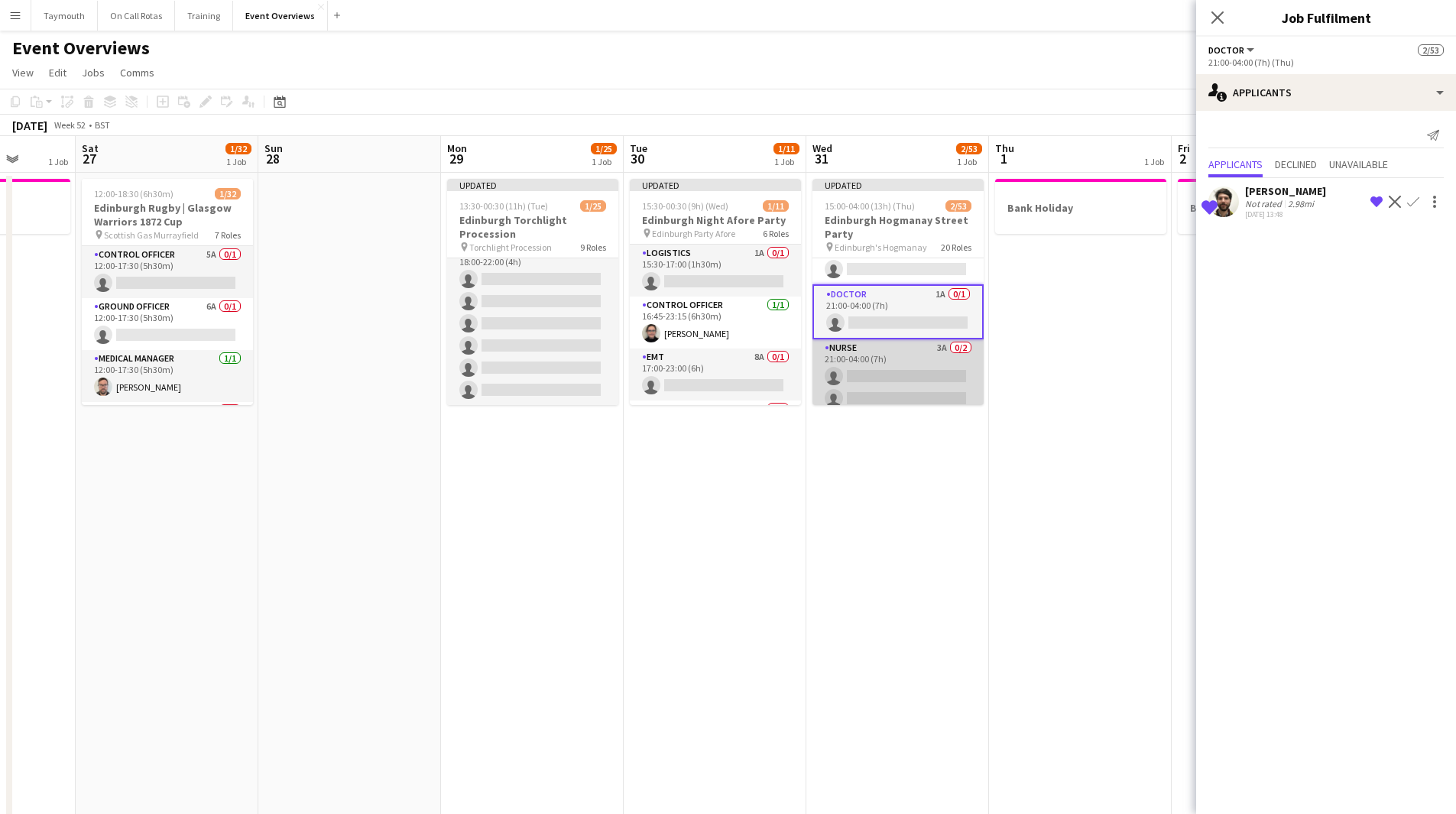
scroll to position [1627, 0]
click at [890, 342] on app-card-role "Nurse 3A 0/2 21:00-04:00 (7h) single-neutral-actions single-neutral-actions" at bounding box center [897, 367] width 171 height 74
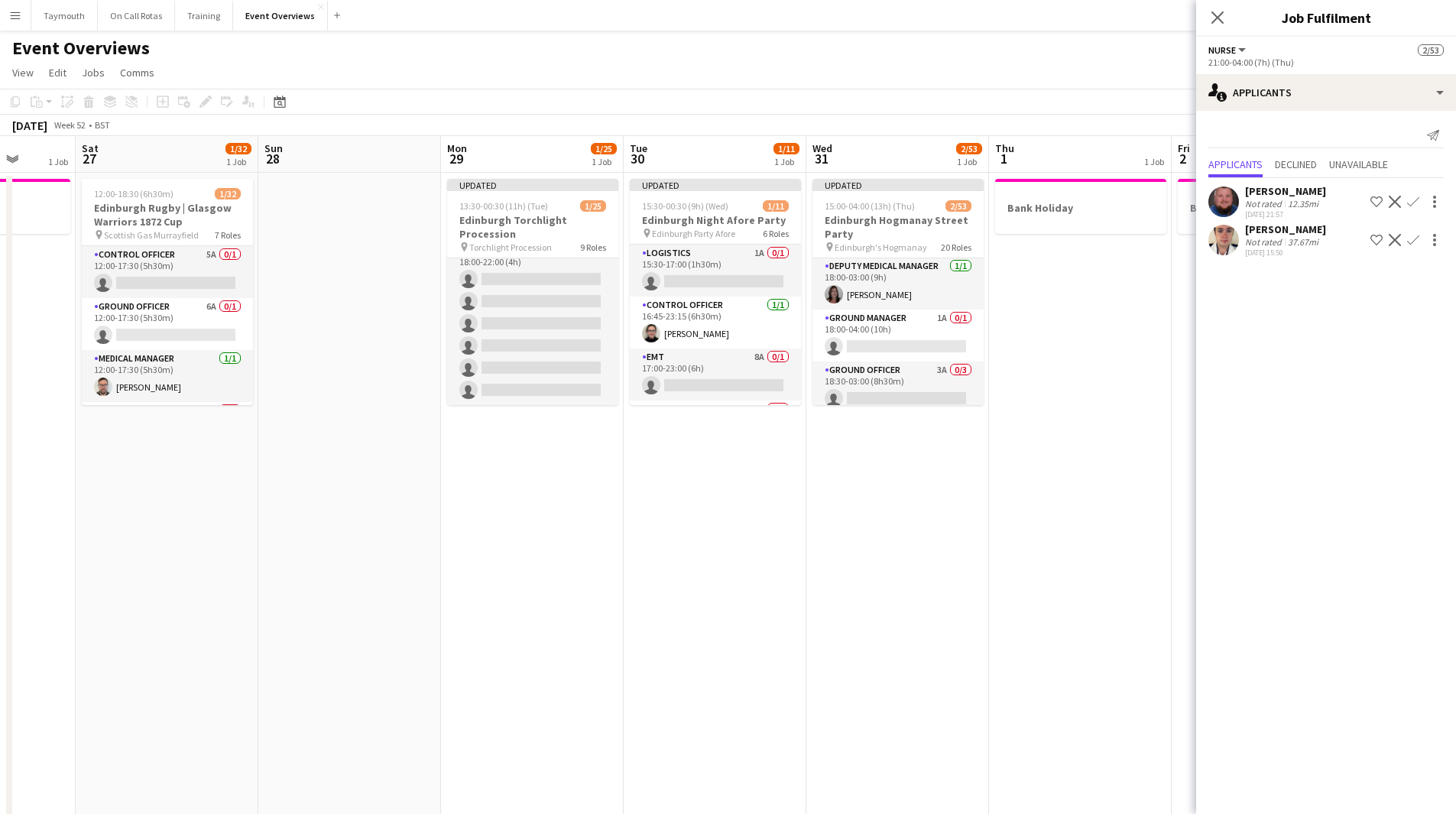
scroll to position [0, 0]
click at [836, 529] on app-calendar-viewport "Wed 24 Thu 25 1 Job Fri 26 1 Job Sat 27 1/32 1 Job Sun 28 Mon 29 1/25 1 Job Tue…" at bounding box center [728, 771] width 1456 height 1270
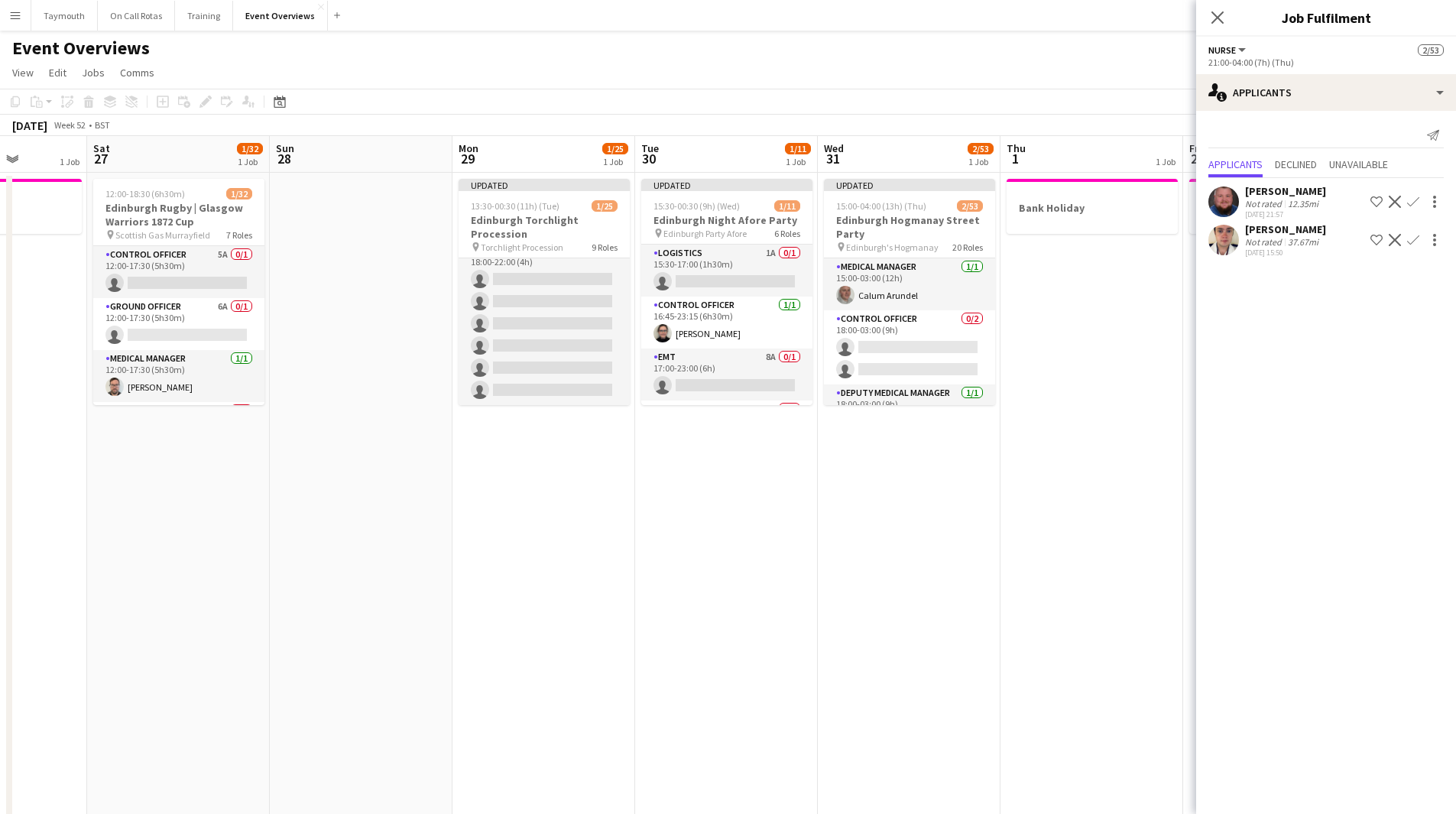
click at [915, 494] on app-date-cell "Updated 15:00-04:00 (13h) (Thu) 2/[GEOGRAPHIC_DATA] Party pin Edinburgh's Hogma…" at bounding box center [908, 790] width 183 height 1234
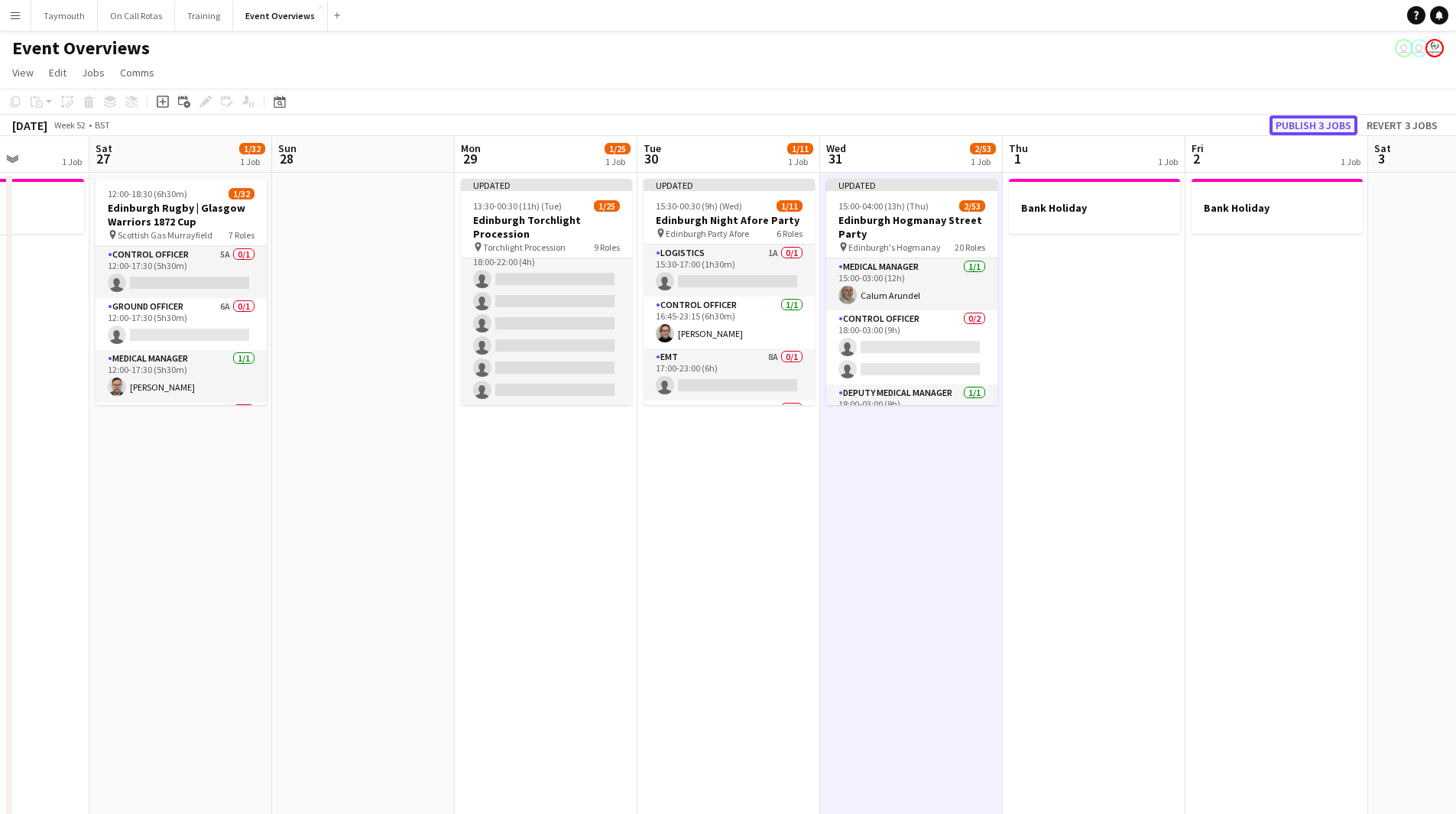
click at [1322, 123] on button "Publish 3 jobs" at bounding box center [1313, 125] width 88 height 20
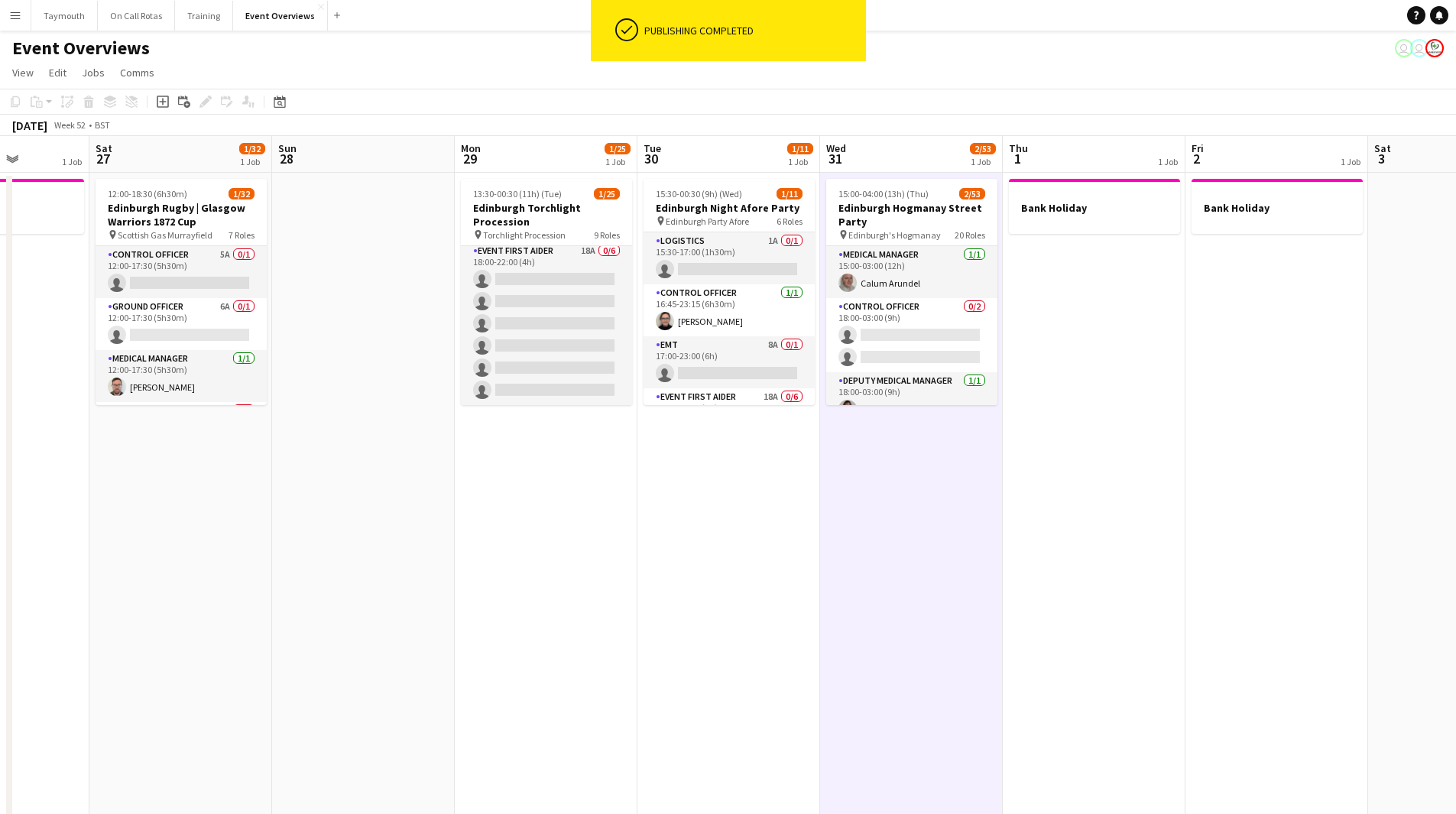
scroll to position [664, 0]
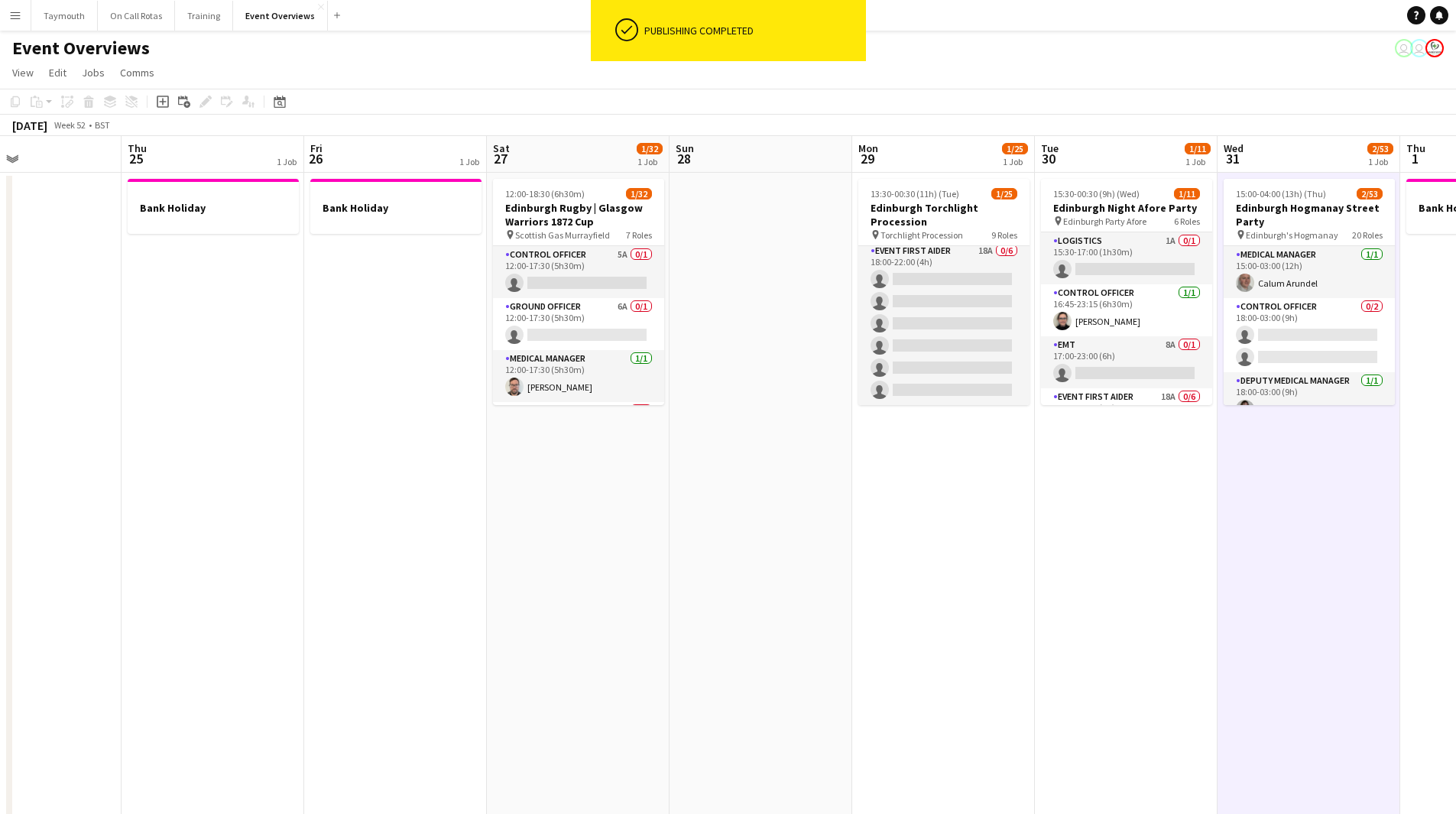
drag, startPoint x: 754, startPoint y: 505, endPoint x: 767, endPoint y: 509, distance: 13.6
click at [767, 509] on app-calendar-viewport "Mon 22 Tue 23 Wed 24 Thu 25 1 Job Fri 26 1 Job Sat 27 1/32 1 Job Sun 28 Mon 29 …" at bounding box center [728, 771] width 1456 height 1270
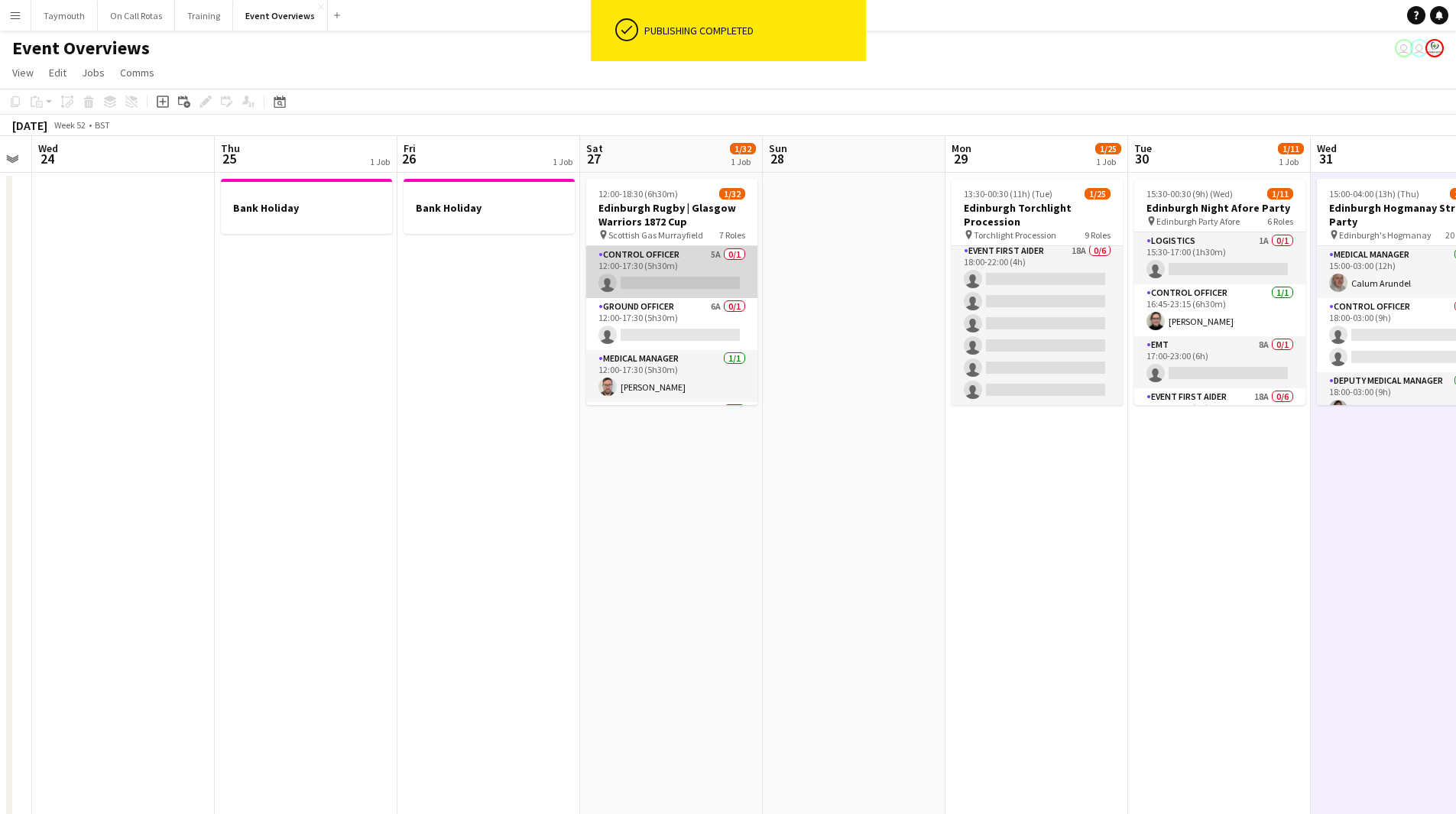
click at [654, 273] on app-card-role "Control Officer 5A 0/1 12:00-17:30 (5h30m) single-neutral-actions" at bounding box center [672, 272] width 171 height 52
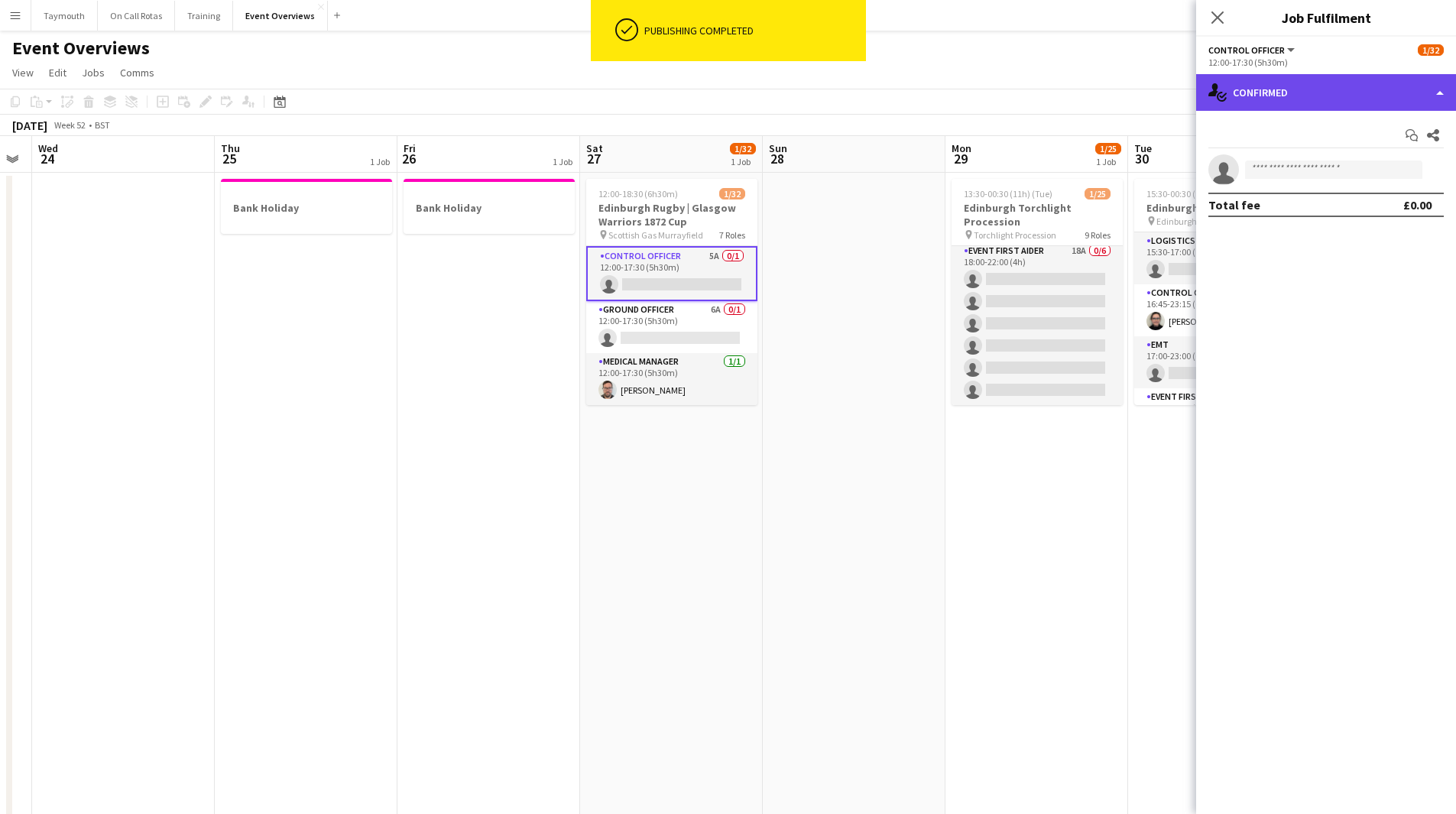
click at [1354, 102] on div "single-neutral-actions-check-2 Confirmed" at bounding box center [1325, 92] width 259 height 36
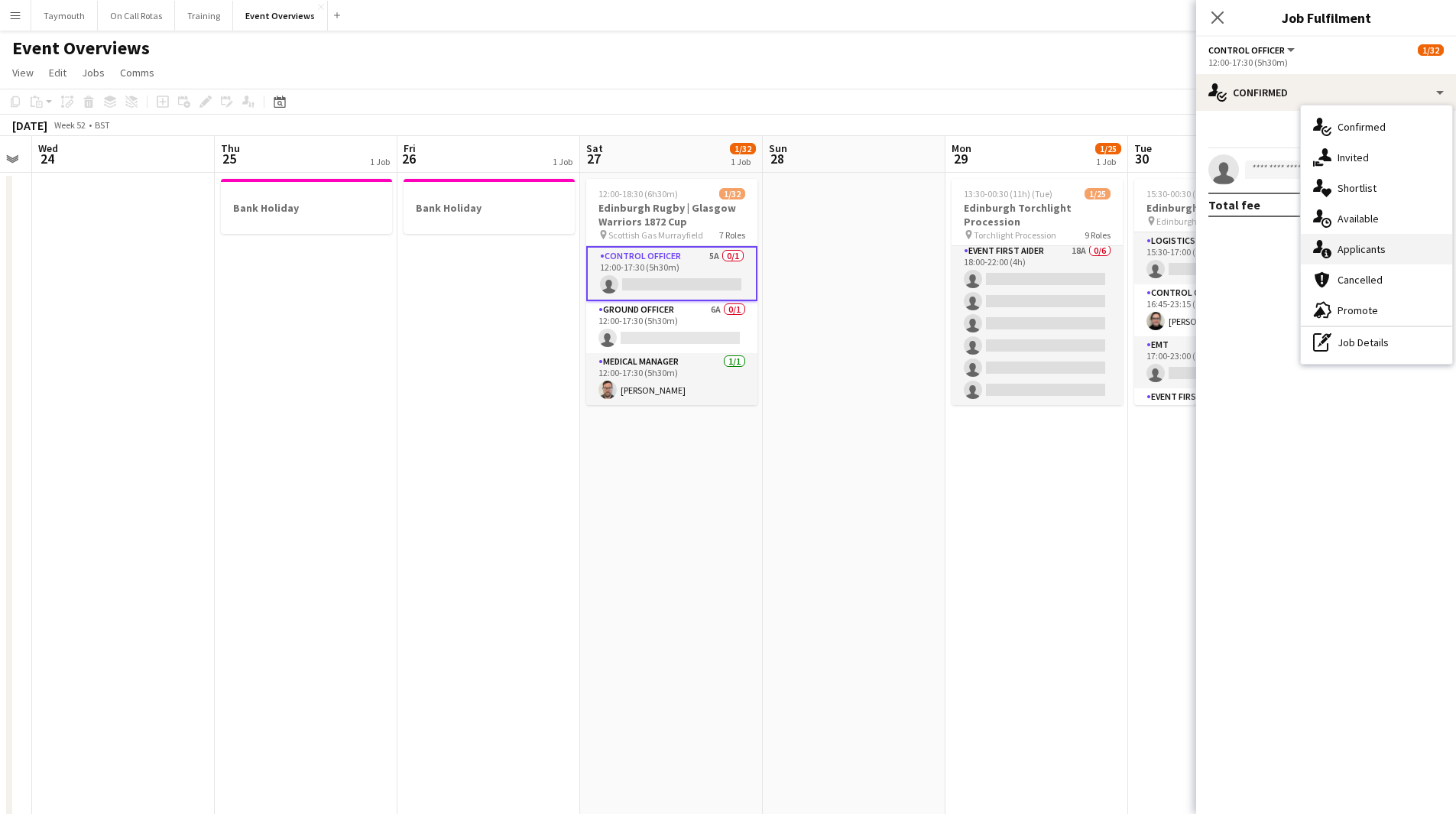
click at [1355, 240] on div "single-neutral-actions-information Applicants" at bounding box center [1376, 249] width 151 height 30
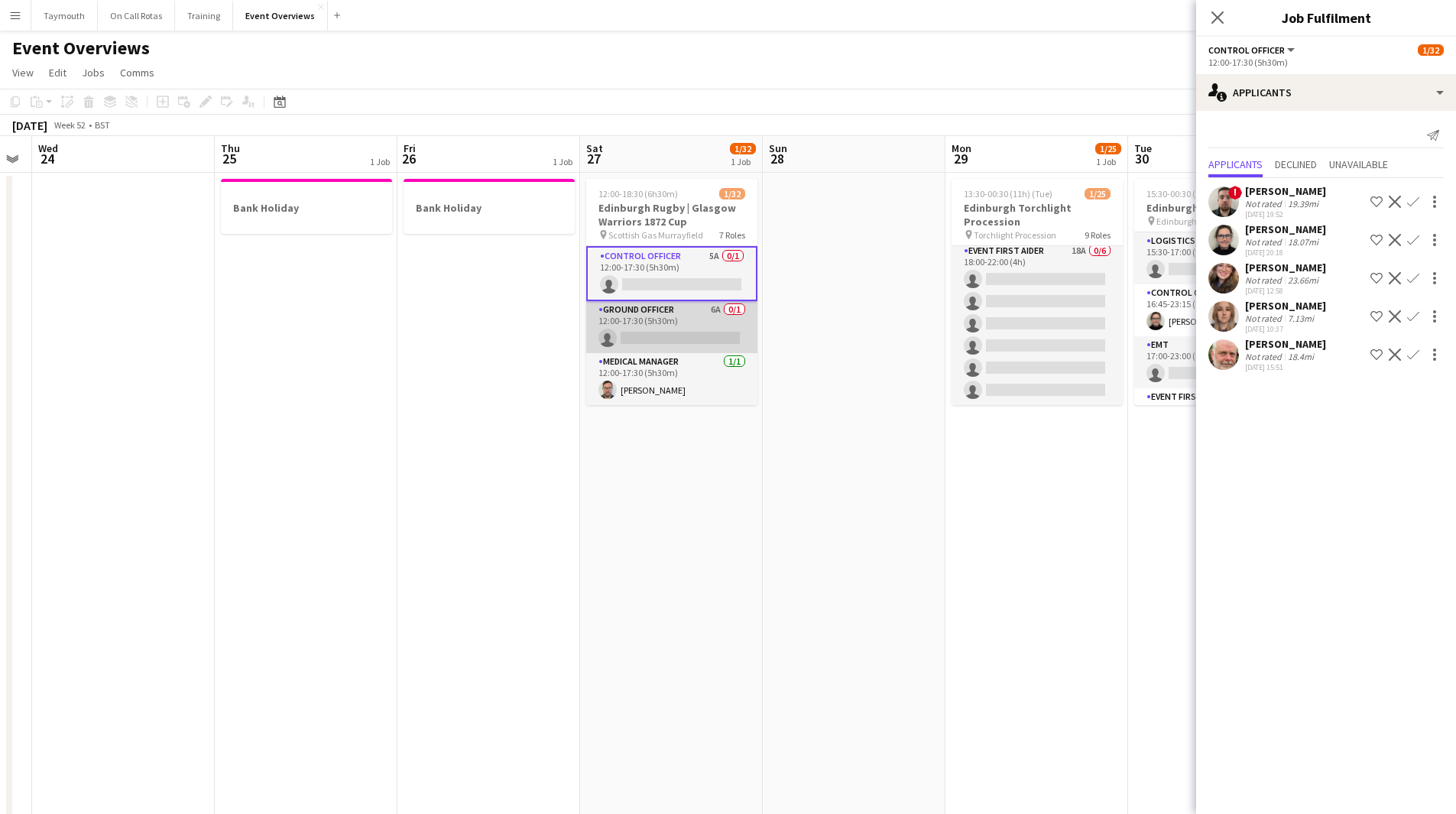
click at [641, 332] on app-card-role "Ground Officer 6A 0/1 12:00-17:30 (5h30m) single-neutral-actions" at bounding box center [672, 327] width 171 height 52
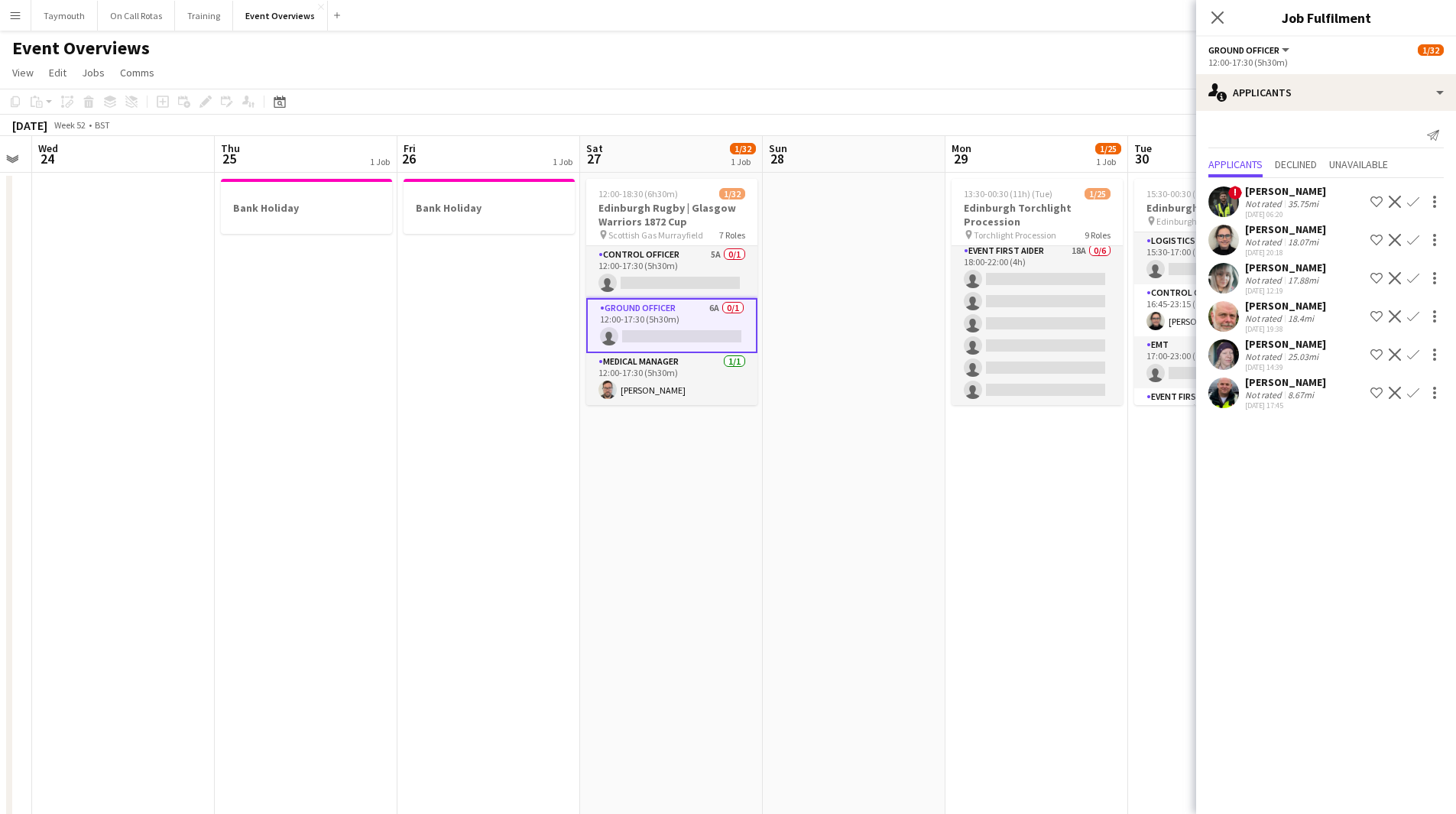
click at [1374, 239] on app-icon "Shortlist crew" at bounding box center [1376, 240] width 12 height 12
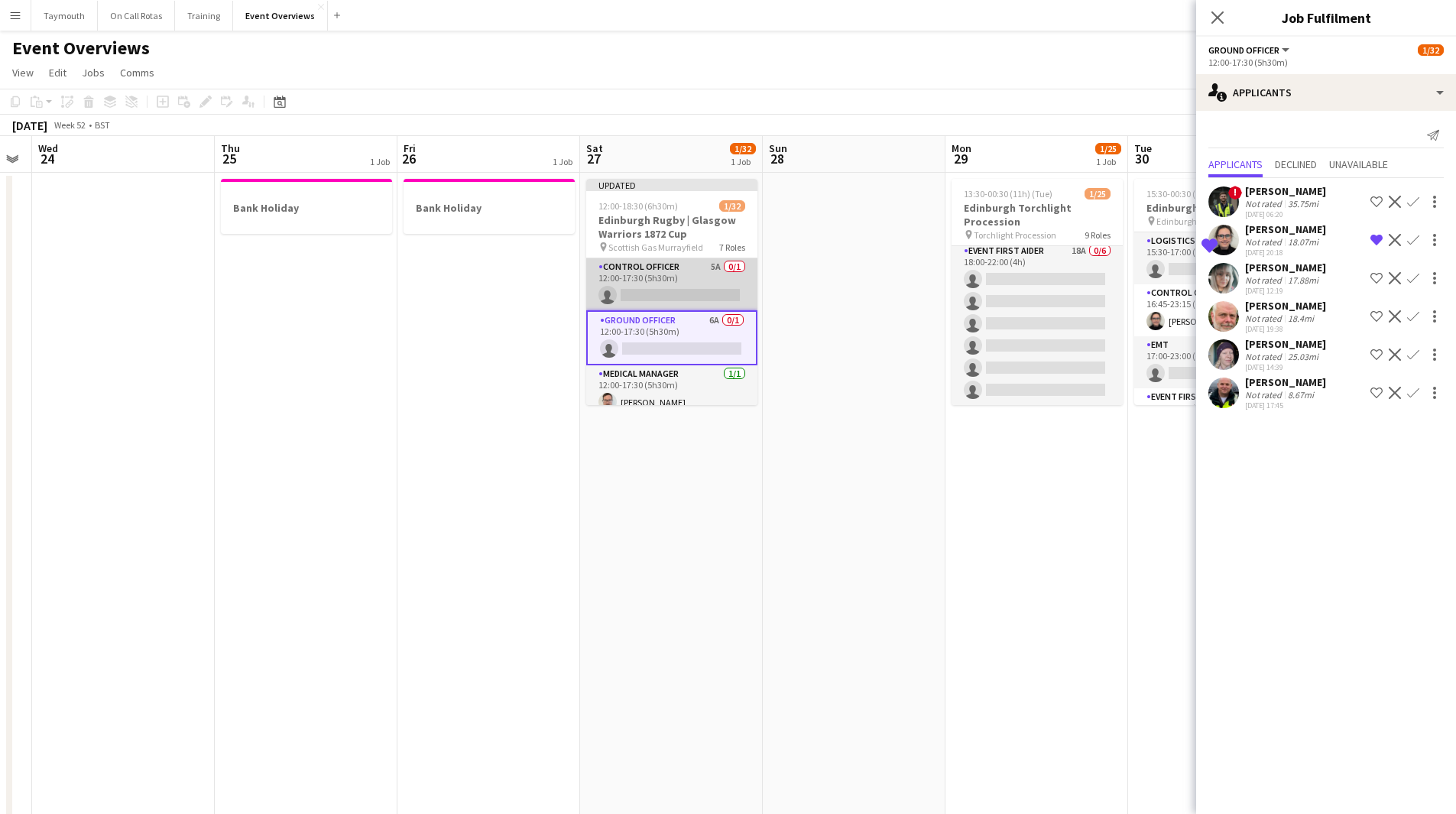
click at [686, 283] on app-card-role "Control Officer 5A 0/1 12:00-17:30 (5h30m) single-neutral-actions" at bounding box center [672, 285] width 171 height 52
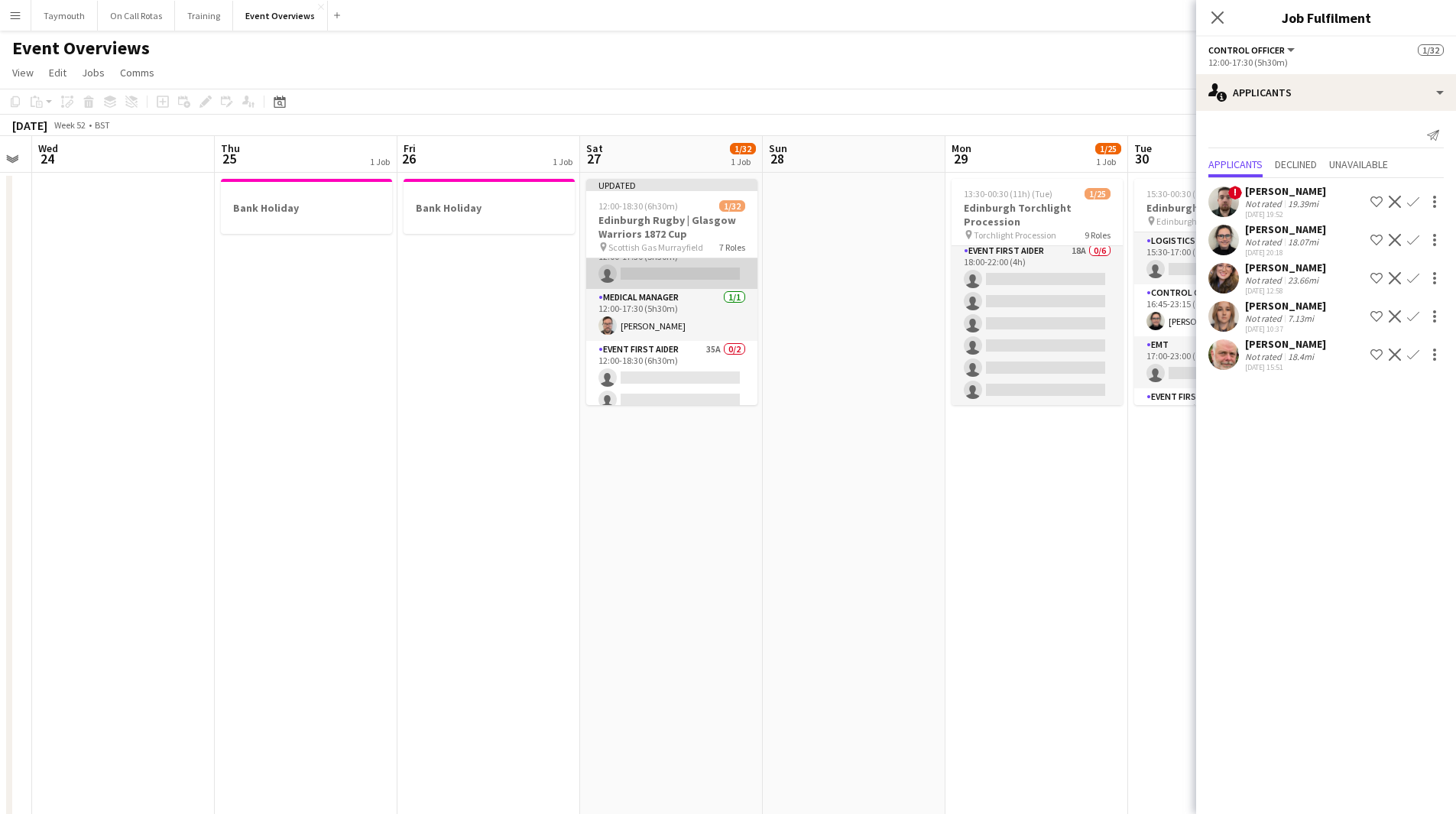
scroll to position [0, 0]
click at [660, 279] on app-card-role "Doctor 4A 0/2 12:30-17:30 (5h) single-neutral-actions single-neutral-actions" at bounding box center [672, 299] width 171 height 74
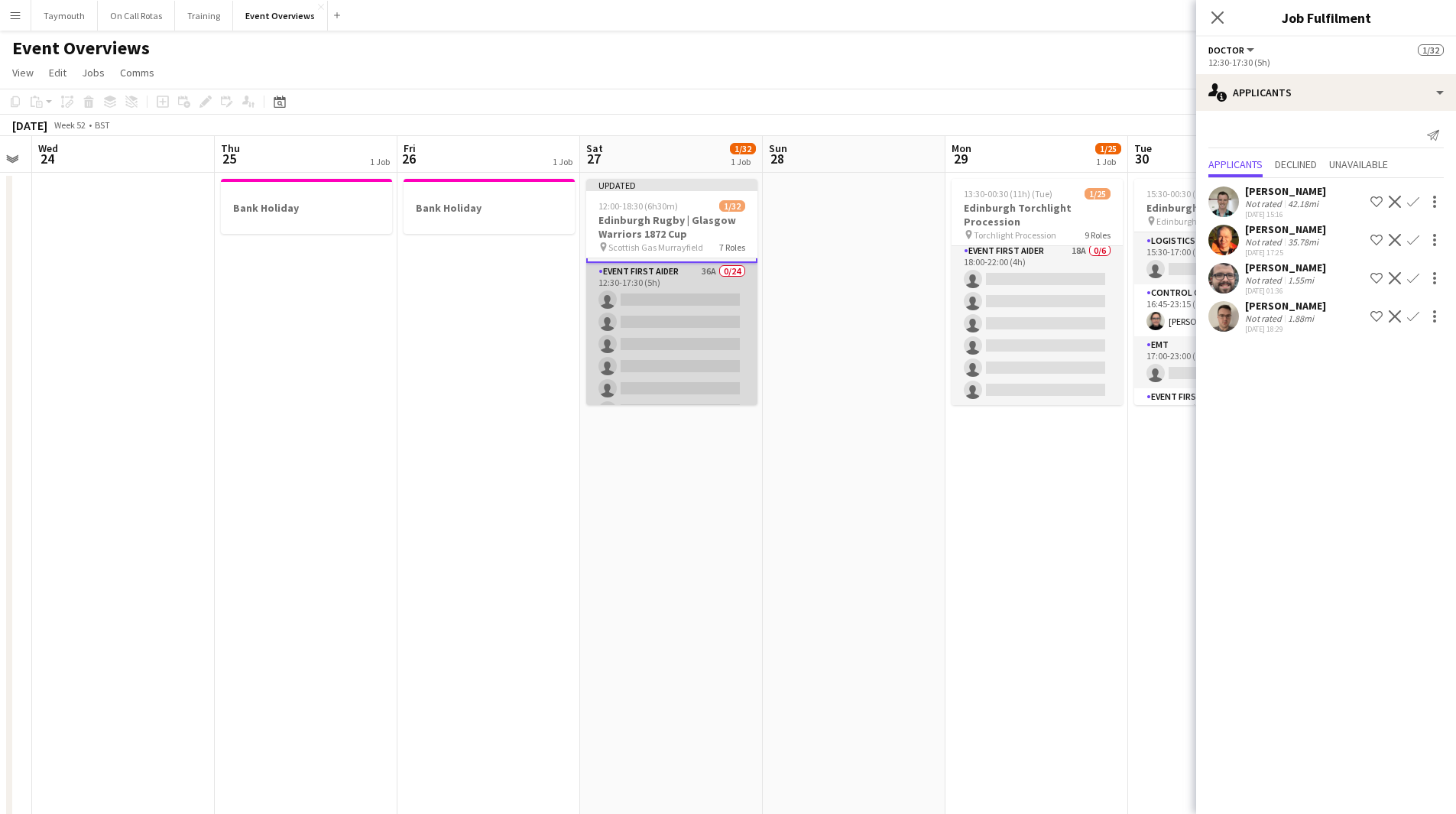
click at [658, 291] on app-card-role "Event First Aider 36A 0/24 12:30-17:30 (5h) single-neutral-actions single-neutr…" at bounding box center [672, 543] width 171 height 561
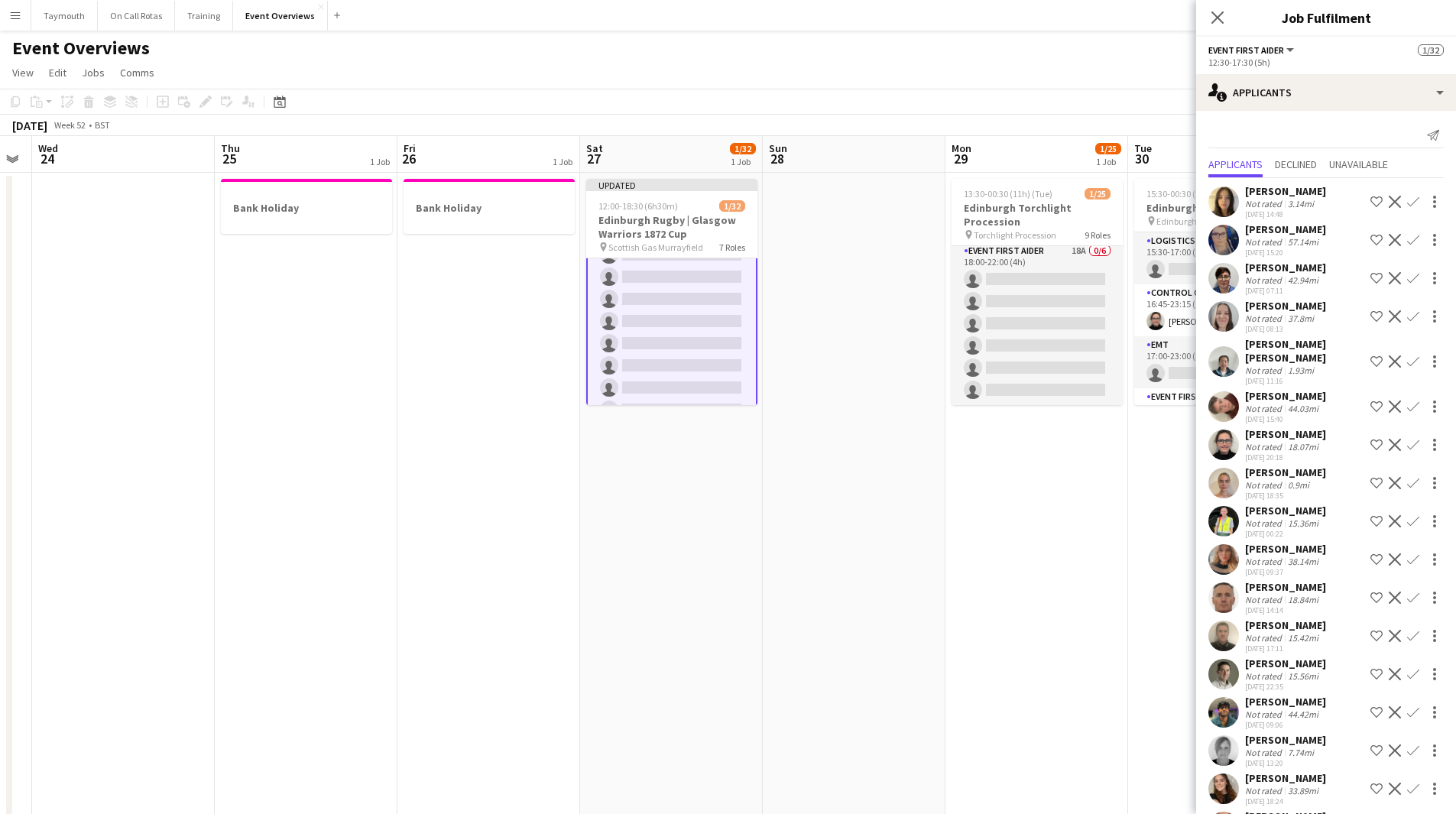
scroll to position [377, 0]
click at [1370, 523] on app-icon "Shortlist crew" at bounding box center [1376, 522] width 12 height 12
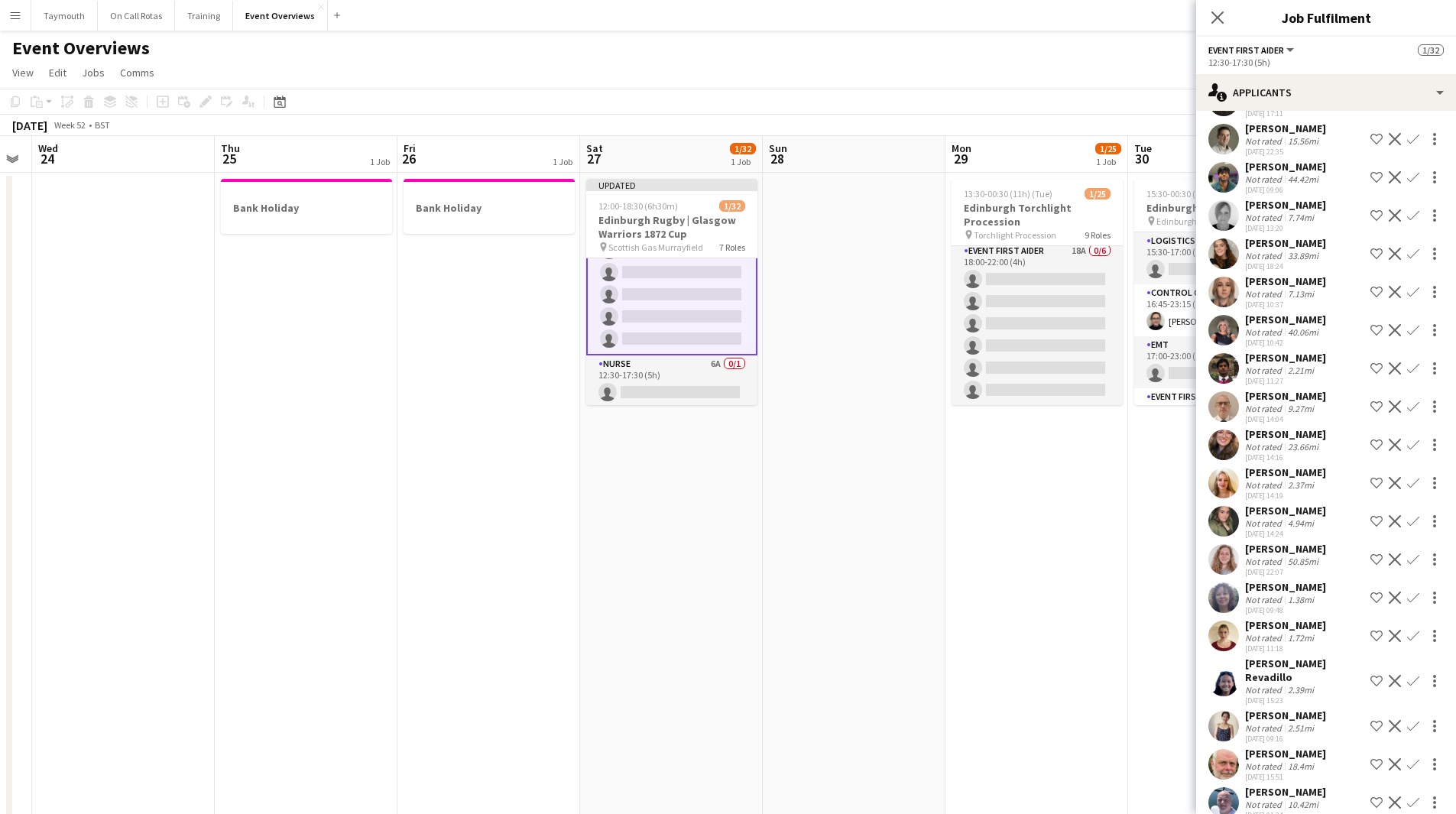
scroll to position [774, 0]
click at [654, 386] on app-card-role "Nurse 6A 0/1 12:30-17:30 (5h) single-neutral-actions" at bounding box center [672, 379] width 171 height 52
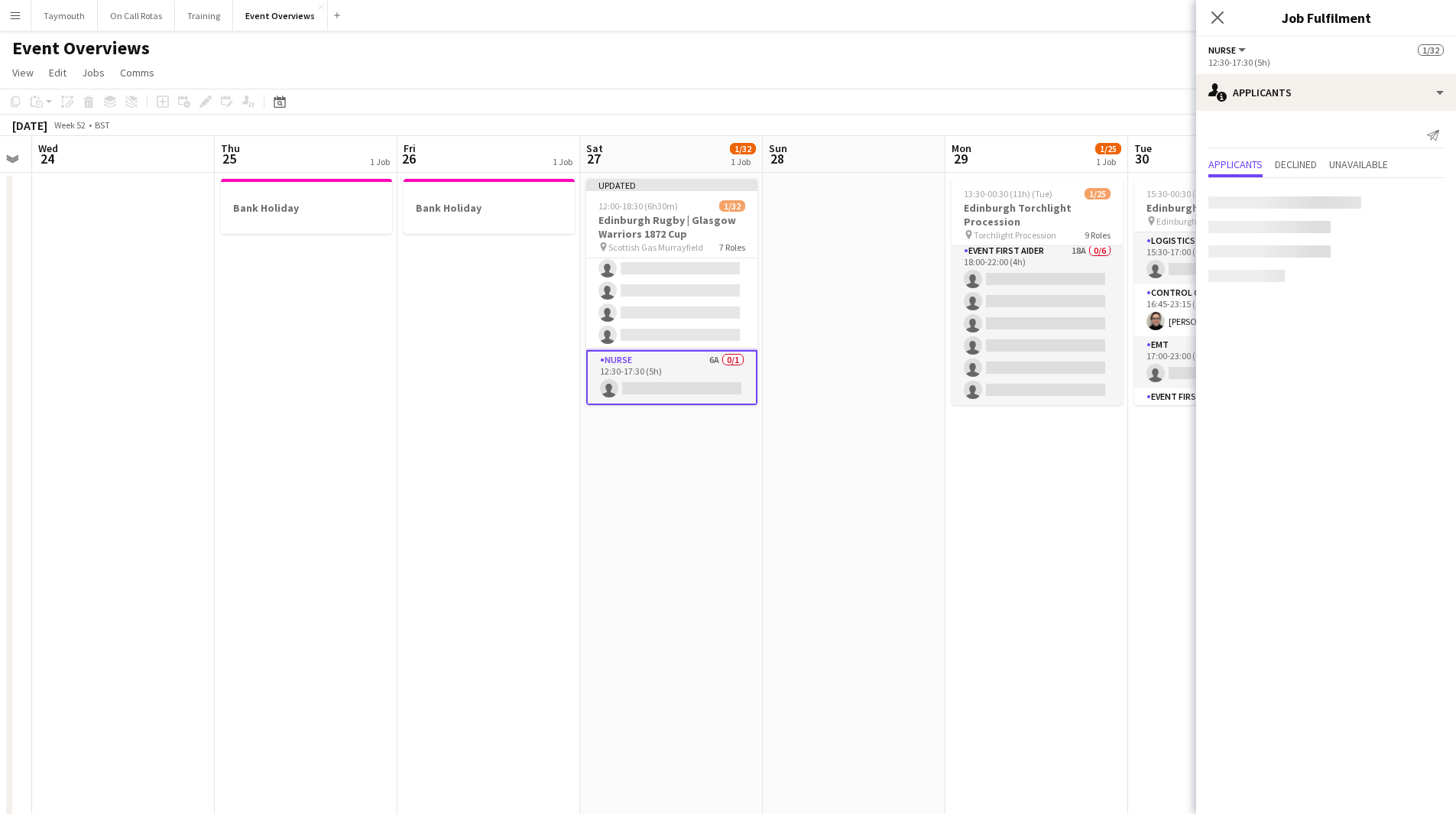
scroll to position [773, 0]
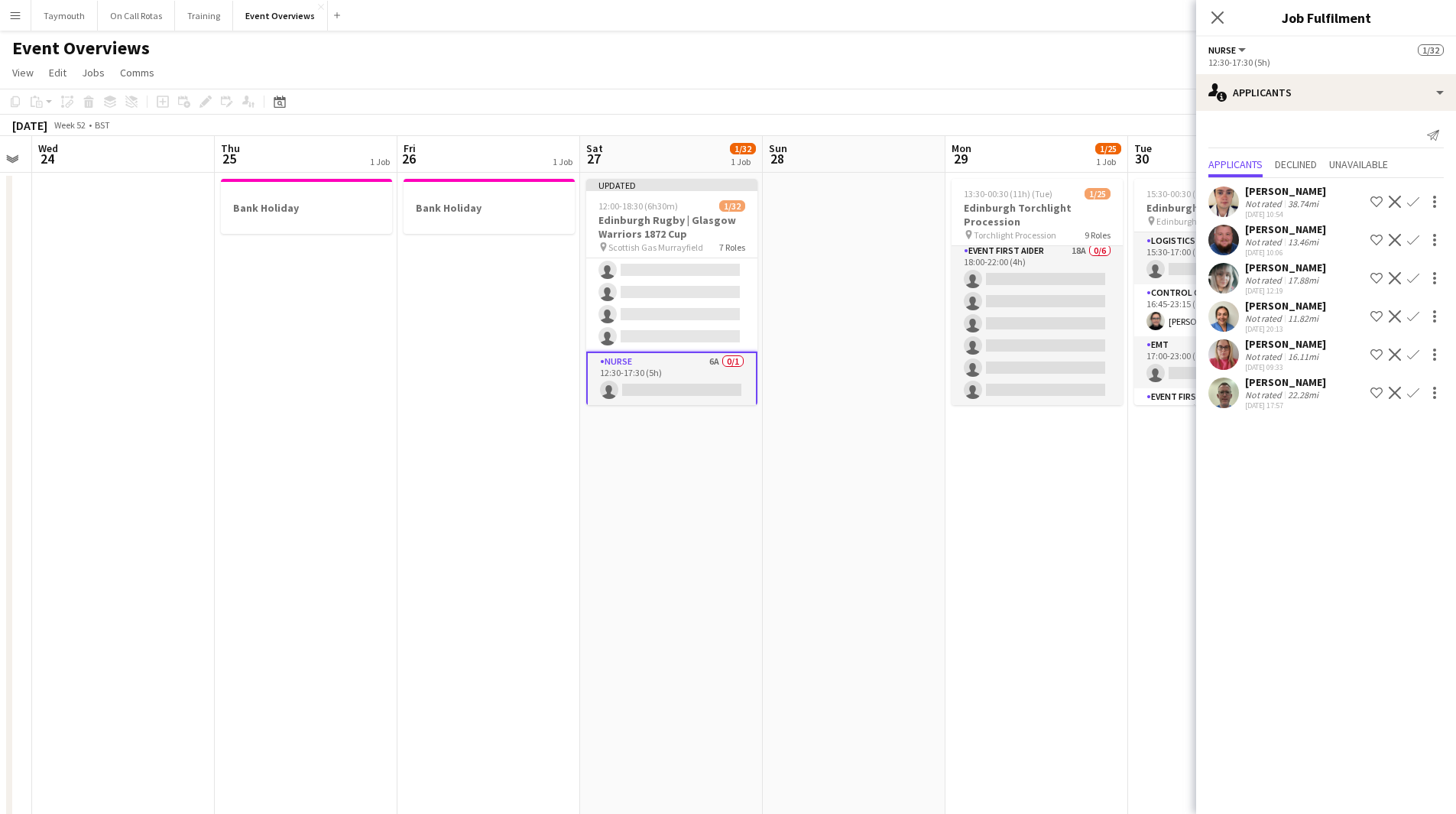
click at [689, 510] on app-date-cell "Updated 12:00-18:30 (6h30m) 1/32 Edinburgh Rugby | Glasgow Warriors 1872 Cup pi…" at bounding box center [672, 790] width 183 height 1234
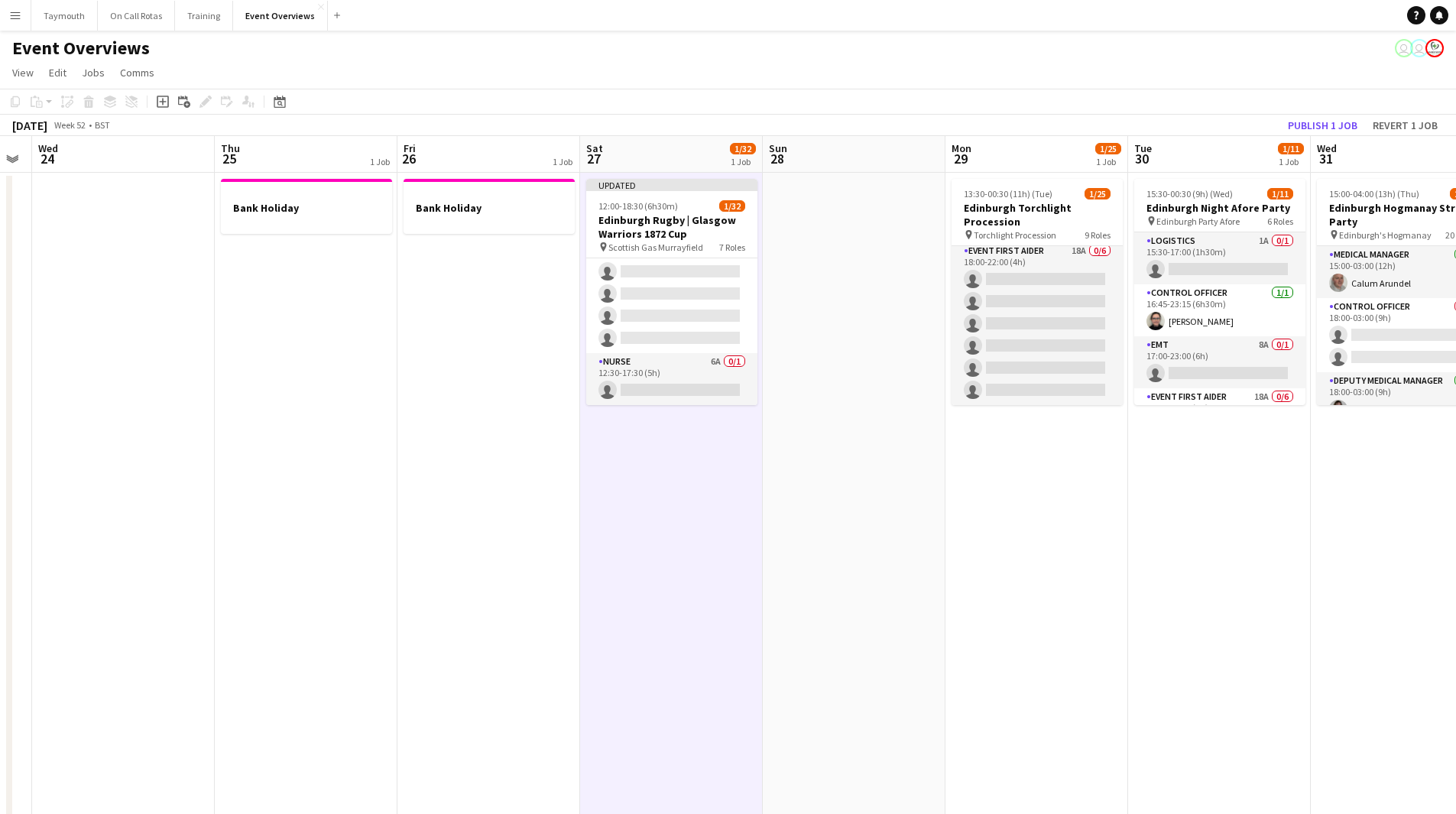
scroll to position [771, 0]
drag, startPoint x: 515, startPoint y: 494, endPoint x: 984, endPoint y: 441, distance: 472.0
click at [832, 474] on app-calendar-viewport "Mon 22 Tue 23 Wed 24 Thu 25 1 Job Fri 26 1 Job Sat 27 1/32 1 Job Sun 28 Mon 29 …" at bounding box center [728, 771] width 1456 height 1270
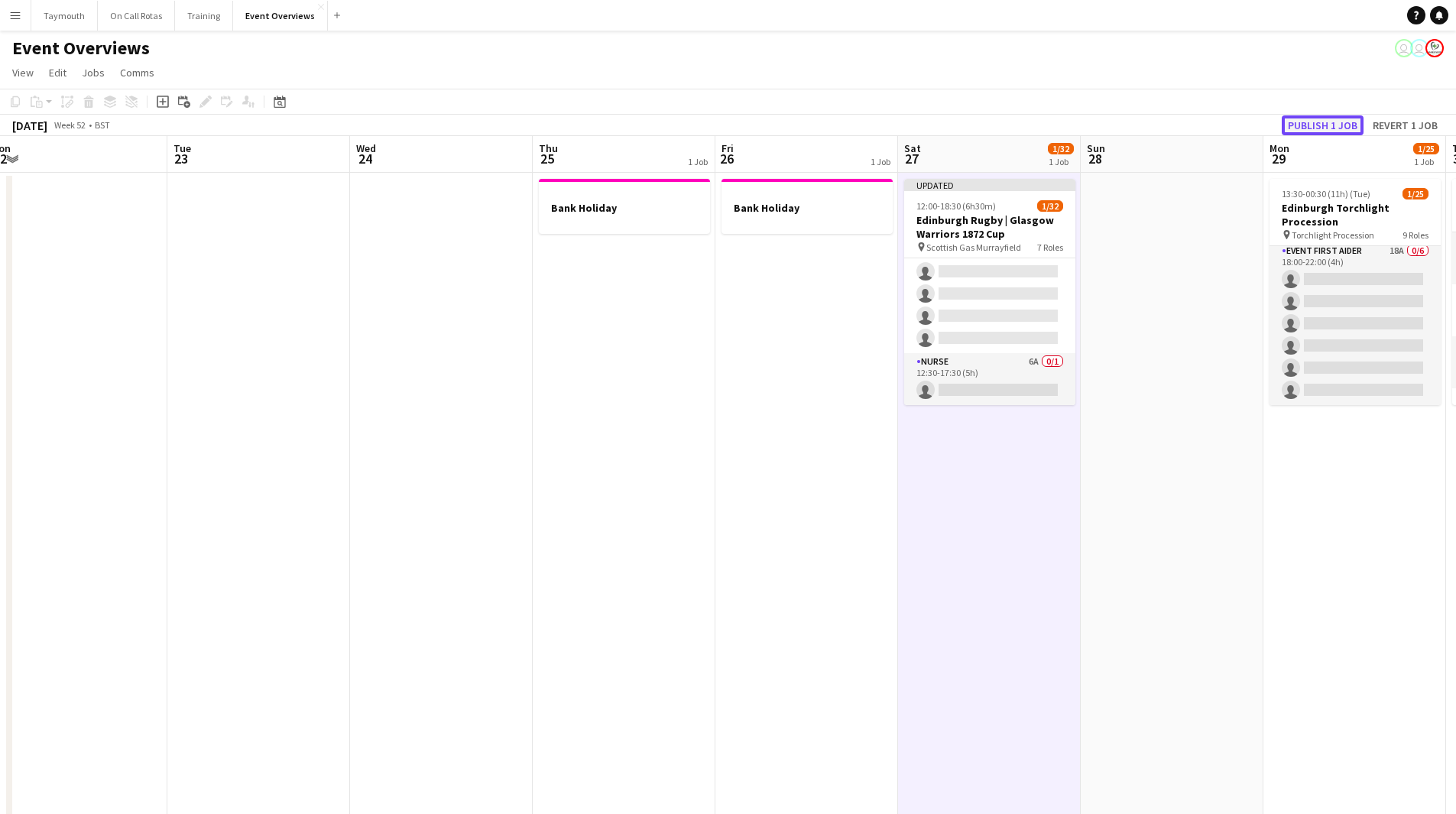
click at [1298, 116] on button "Publish 1 job" at bounding box center [1322, 125] width 82 height 20
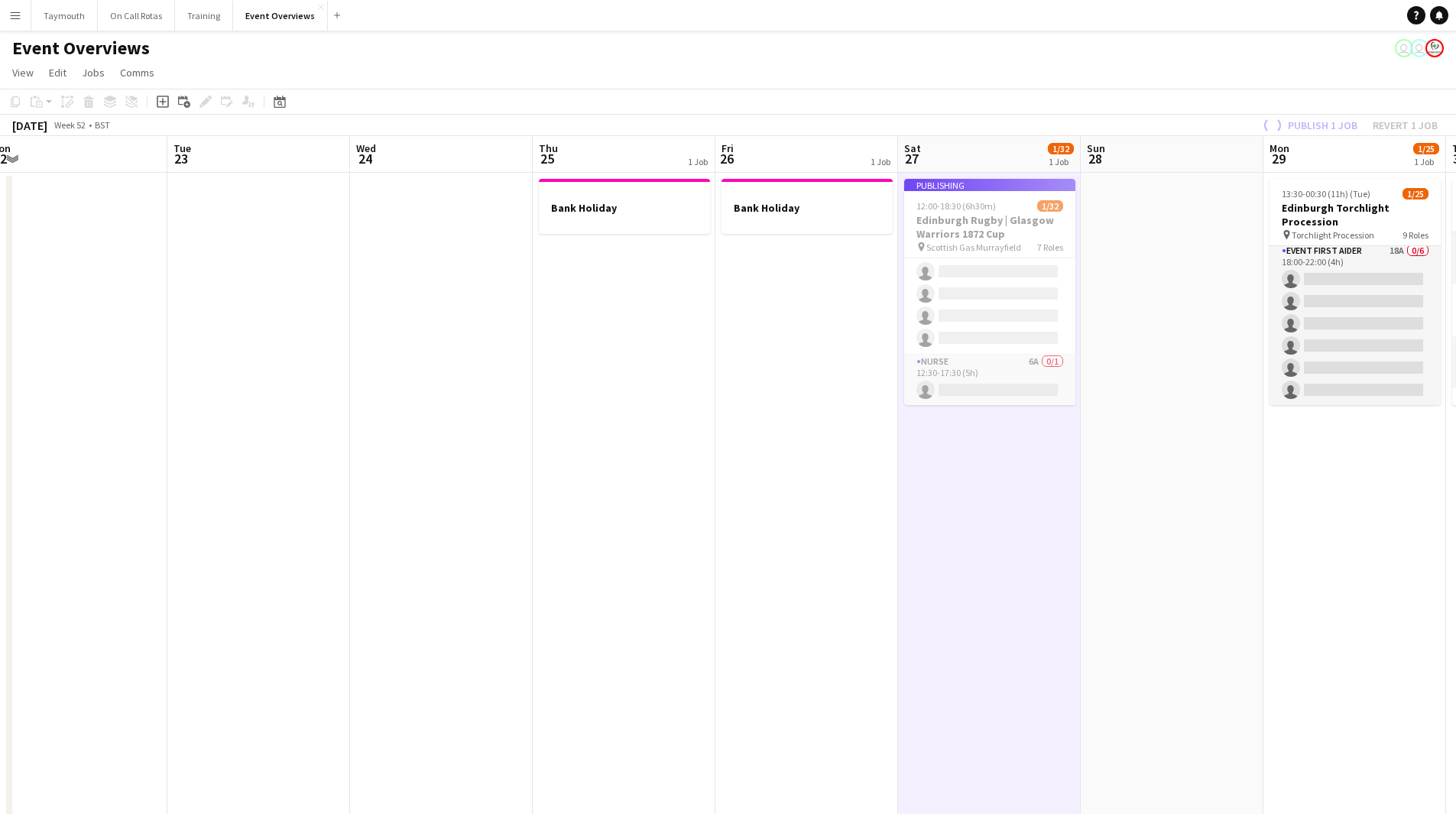
scroll to position [759, 0]
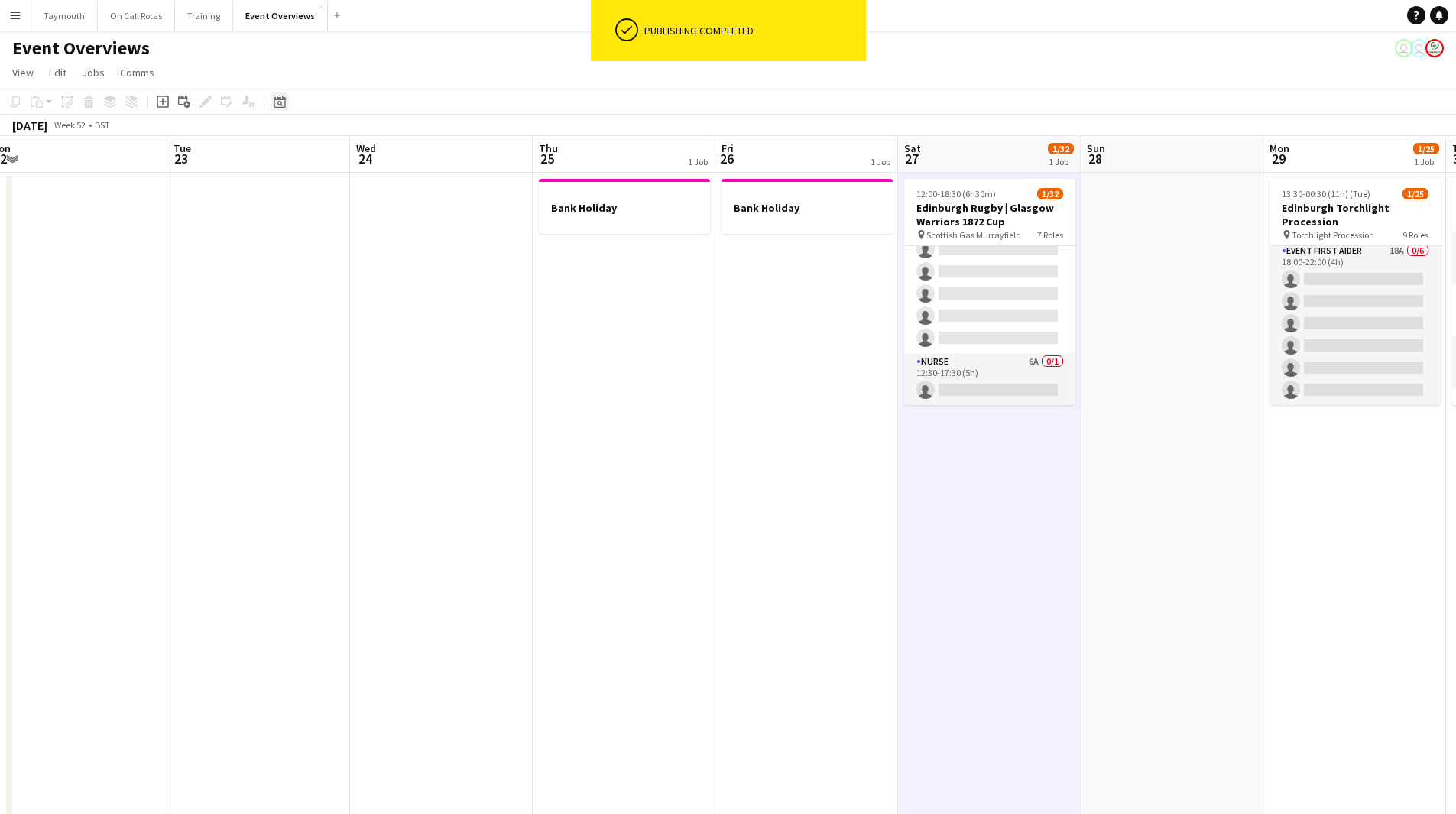
drag, startPoint x: 272, startPoint y: 98, endPoint x: 339, endPoint y: 263, distance: 178.1
click at [272, 98] on div "Date picker" at bounding box center [279, 102] width 18 height 18
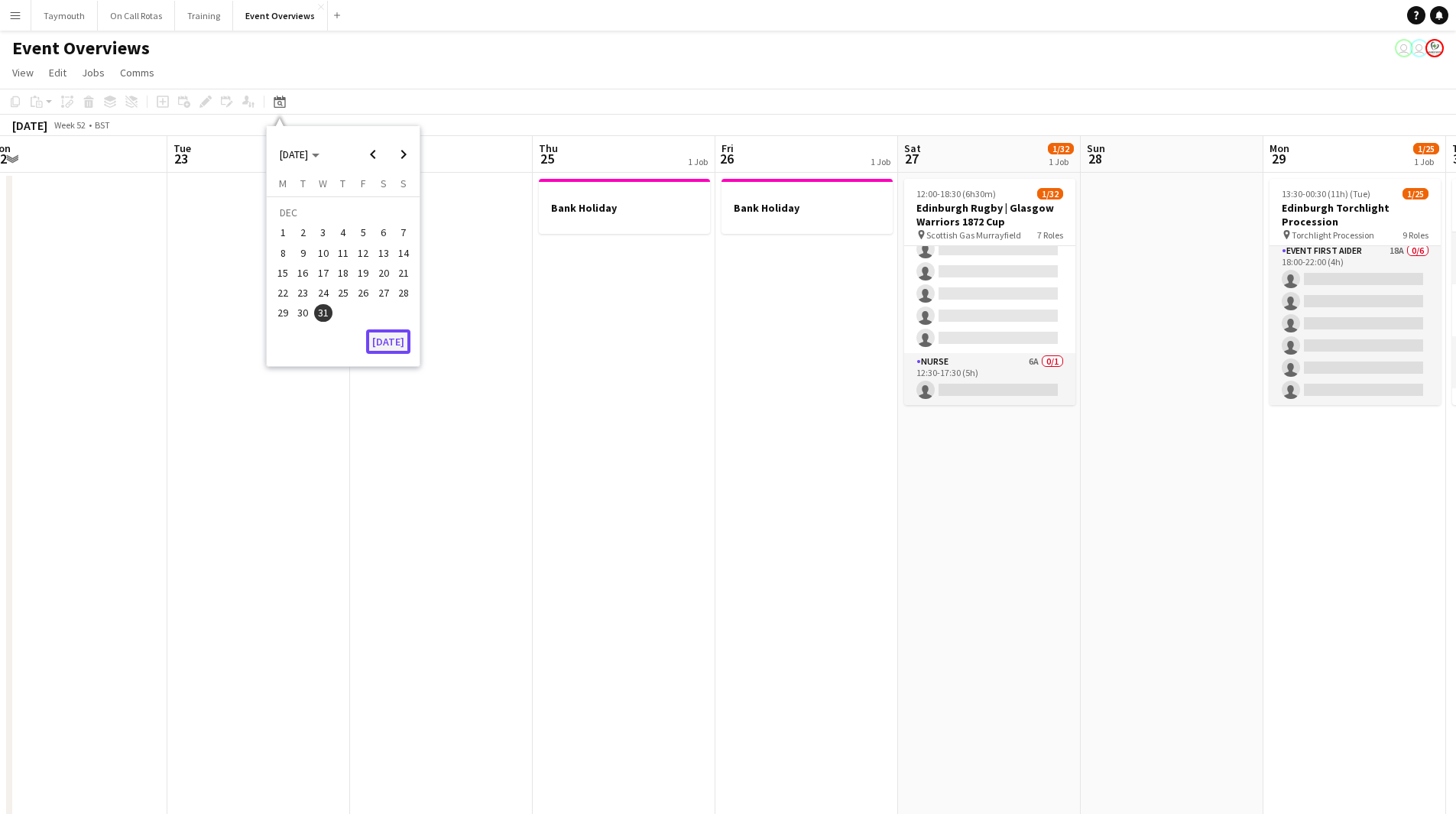
click at [384, 346] on button "[DATE]" at bounding box center [388, 342] width 44 height 24
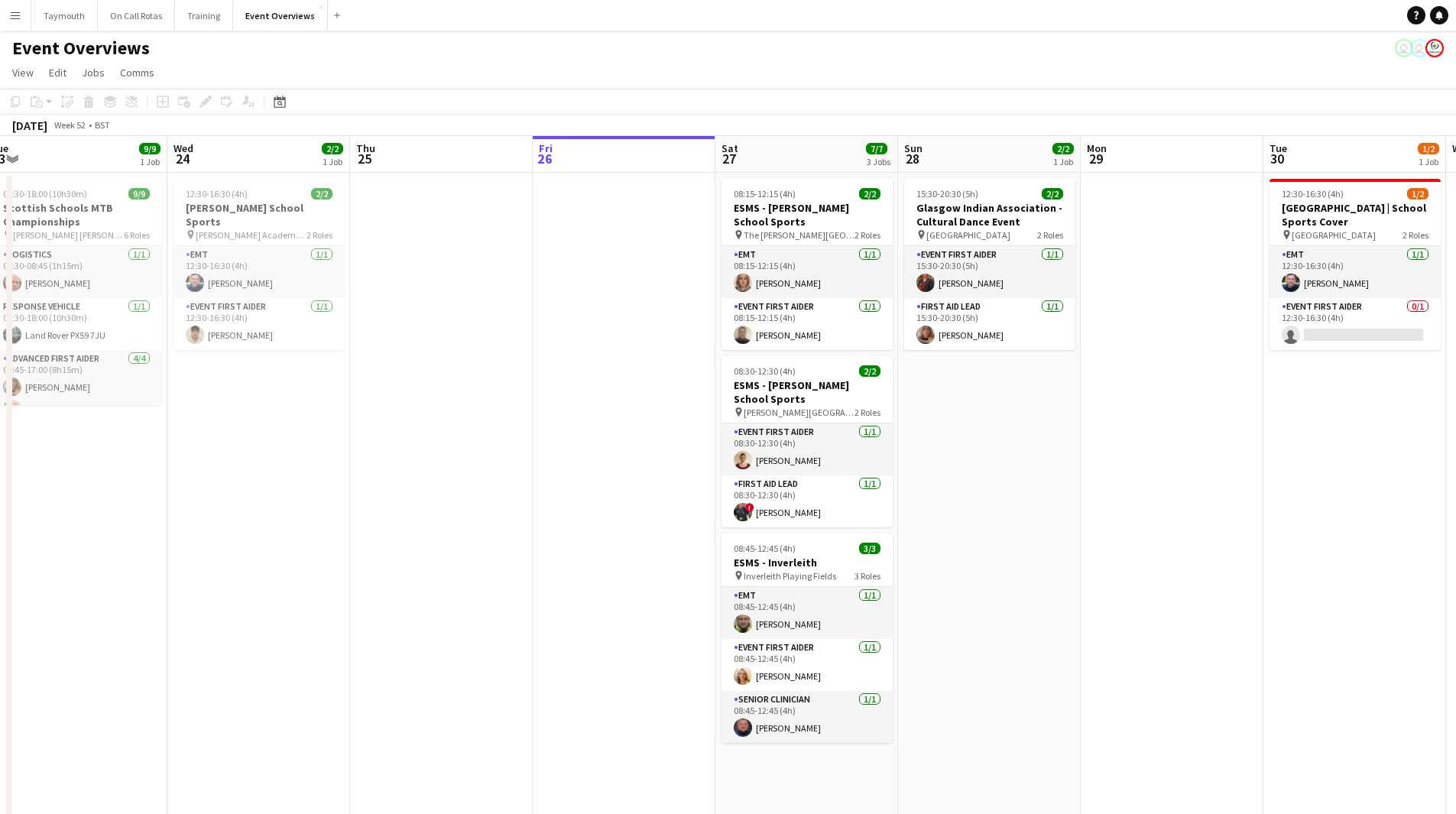
scroll to position [0, 526]
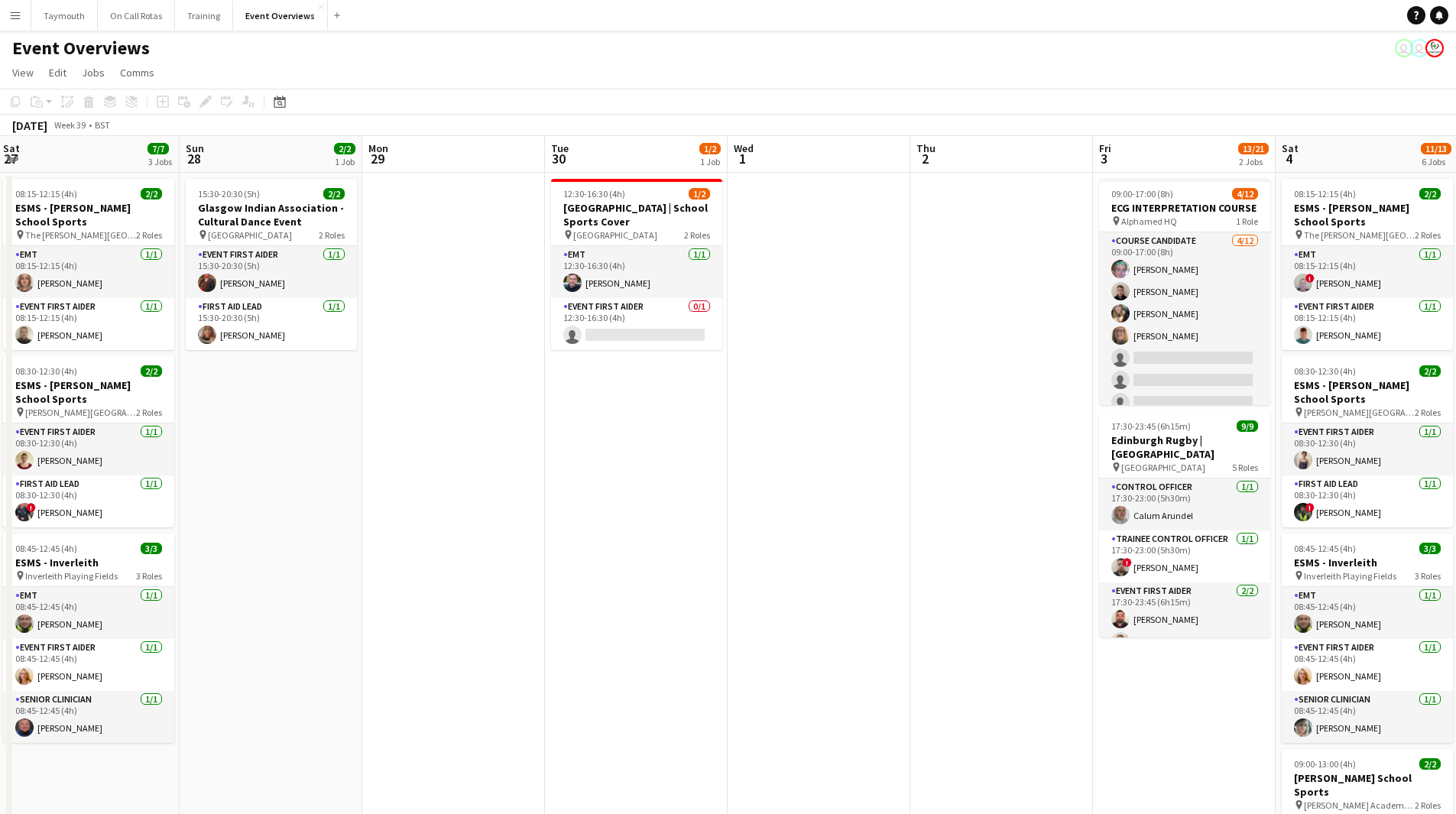
drag, startPoint x: 908, startPoint y: 506, endPoint x: 542, endPoint y: 494, distance: 366.2
click at [316, 503] on app-calendar-viewport "Thu 25 Fri 26 Sat 27 7/7 3 Jobs Sun 28 2/2 1 Job Mon 29 Tue 30 1/2 1 Job Wed 1 …" at bounding box center [728, 771] width 1456 height 1270
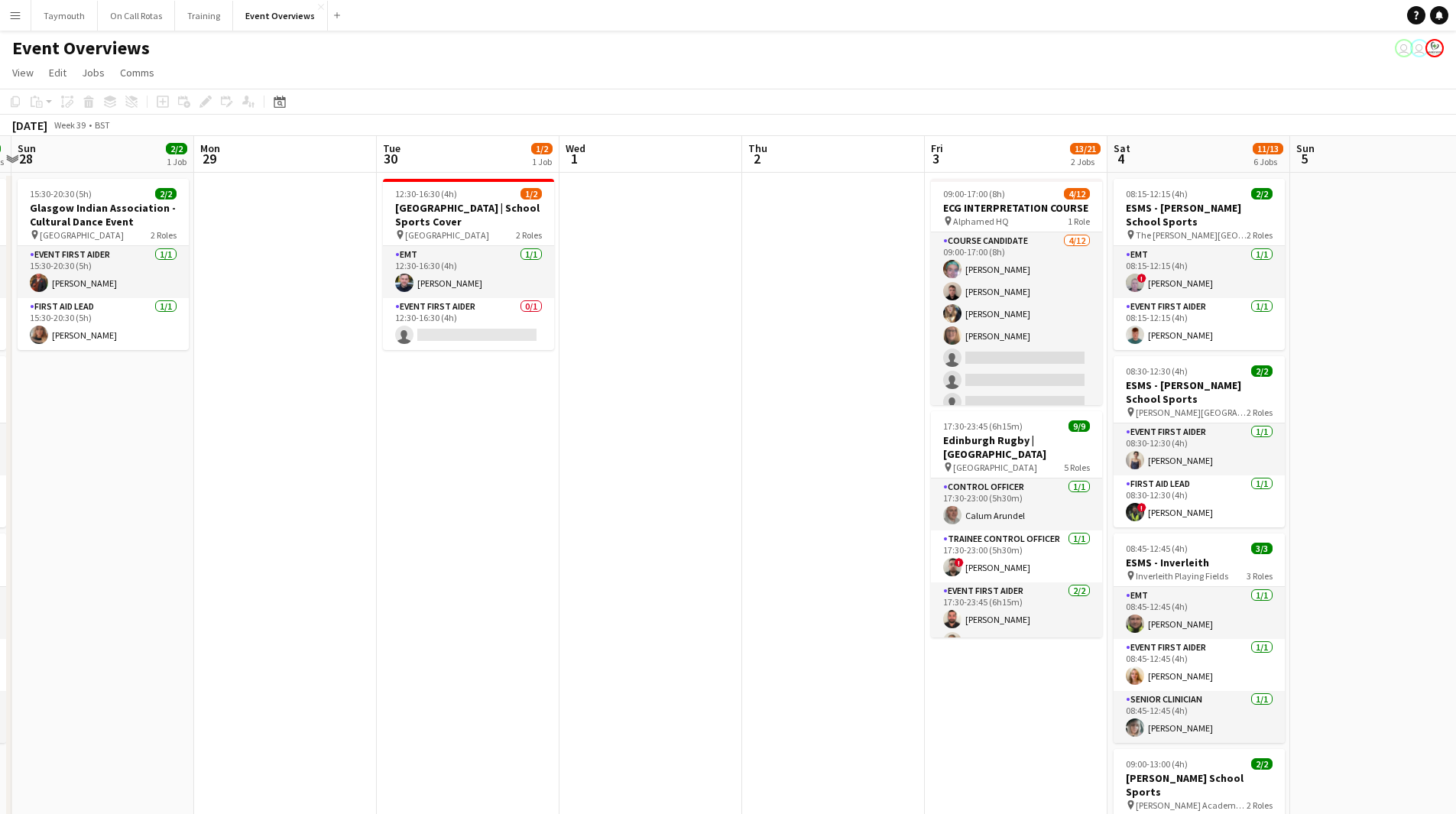
drag, startPoint x: 607, startPoint y: 482, endPoint x: 299, endPoint y: 490, distance: 308.1
click at [299, 490] on app-calendar-viewport "Thu 25 Fri 26 Sat 27 7/7 3 Jobs Sun 28 2/2 1 Job Mon 29 Tue 30 1/2 1 Job Wed 1 …" at bounding box center [728, 771] width 1456 height 1270
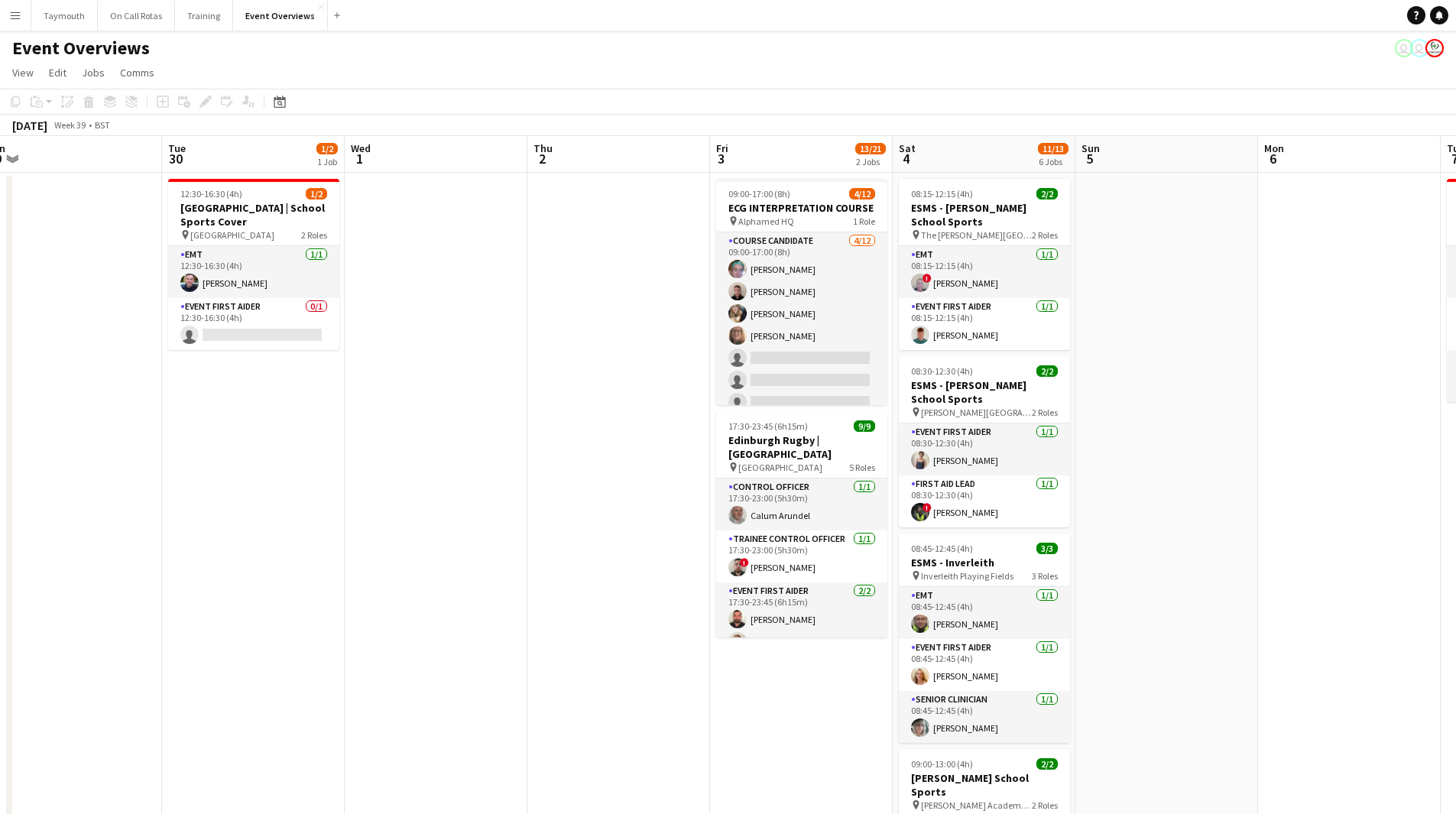
drag, startPoint x: 555, startPoint y: 478, endPoint x: 394, endPoint y: 479, distance: 161.0
click at [412, 484] on app-calendar-viewport "Fri 26 Sat 27 7/7 3 Jobs Sun 28 2/2 1 Job Mon 29 Tue 30 1/2 1 Job Wed 1 Thu 2 F…" at bounding box center [728, 771] width 1456 height 1270
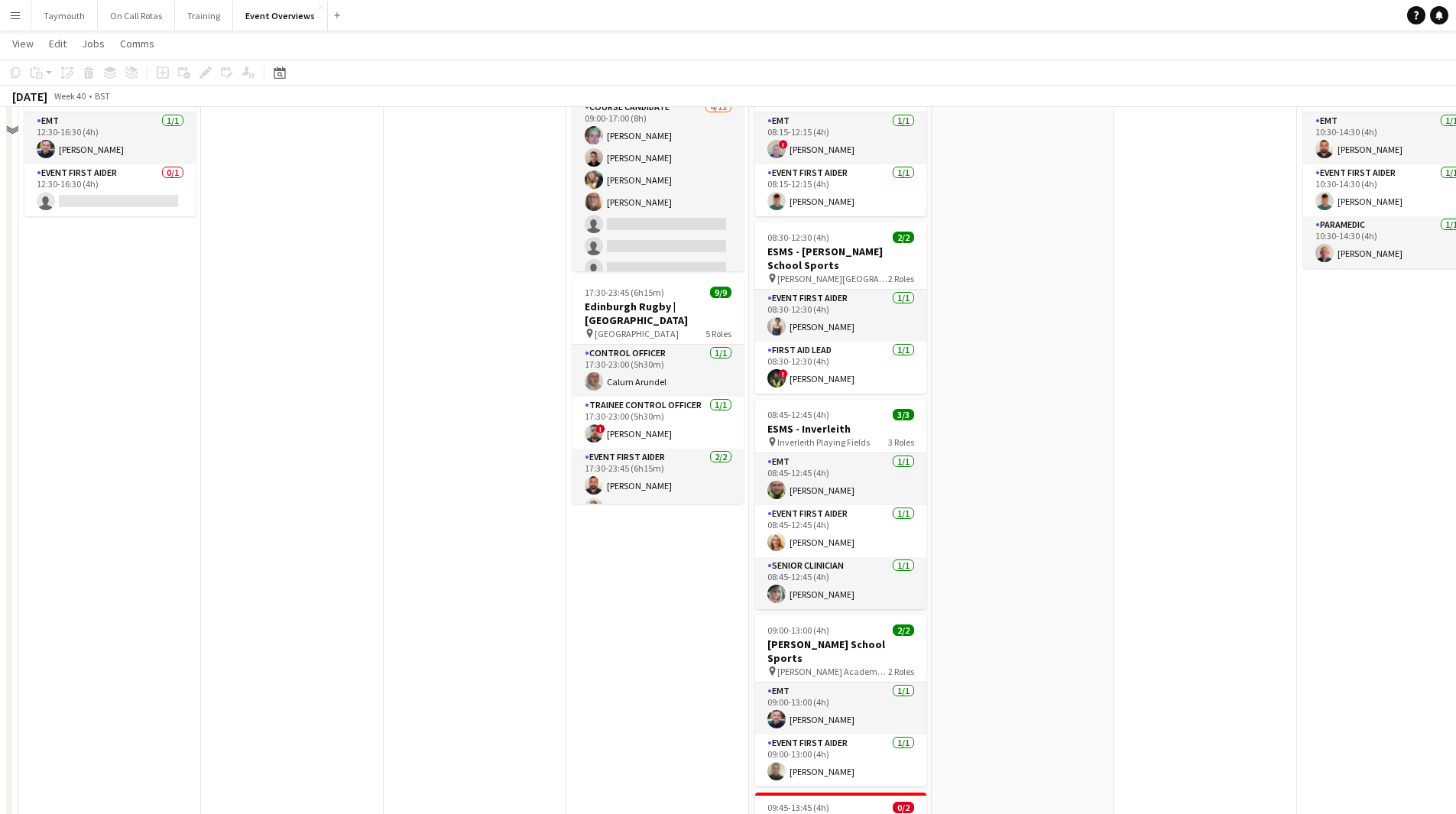
scroll to position [0, 0]
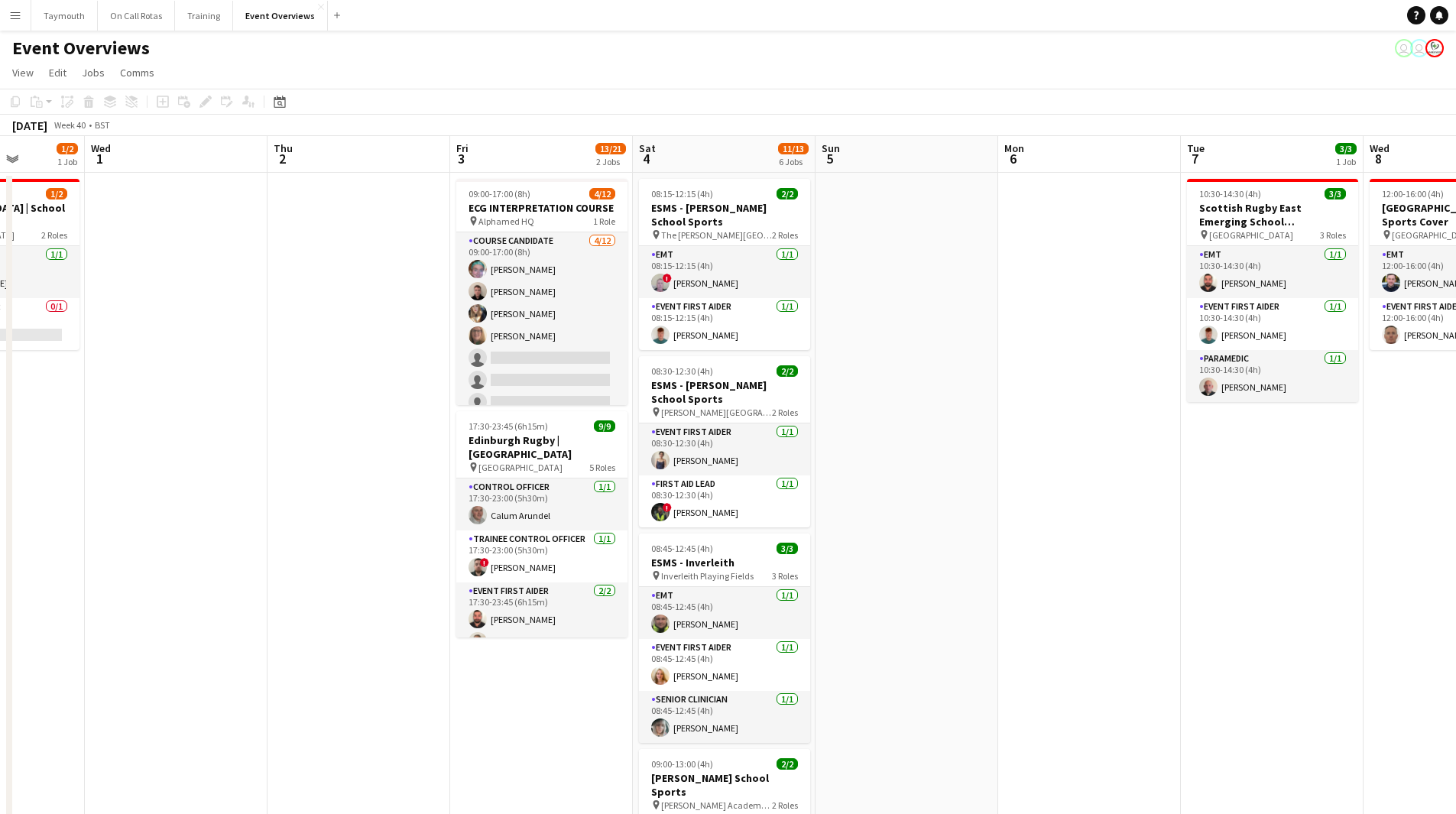
drag, startPoint x: 941, startPoint y: 531, endPoint x: 159, endPoint y: 469, distance: 784.5
click at [161, 474] on app-calendar-viewport "Sun 28 2/2 1 Job Mon 29 Tue 30 1/2 1 Job Wed 1 Thu 2 Fri 3 13/21 2 Jobs Sat 4 1…" at bounding box center [728, 771] width 1456 height 1270
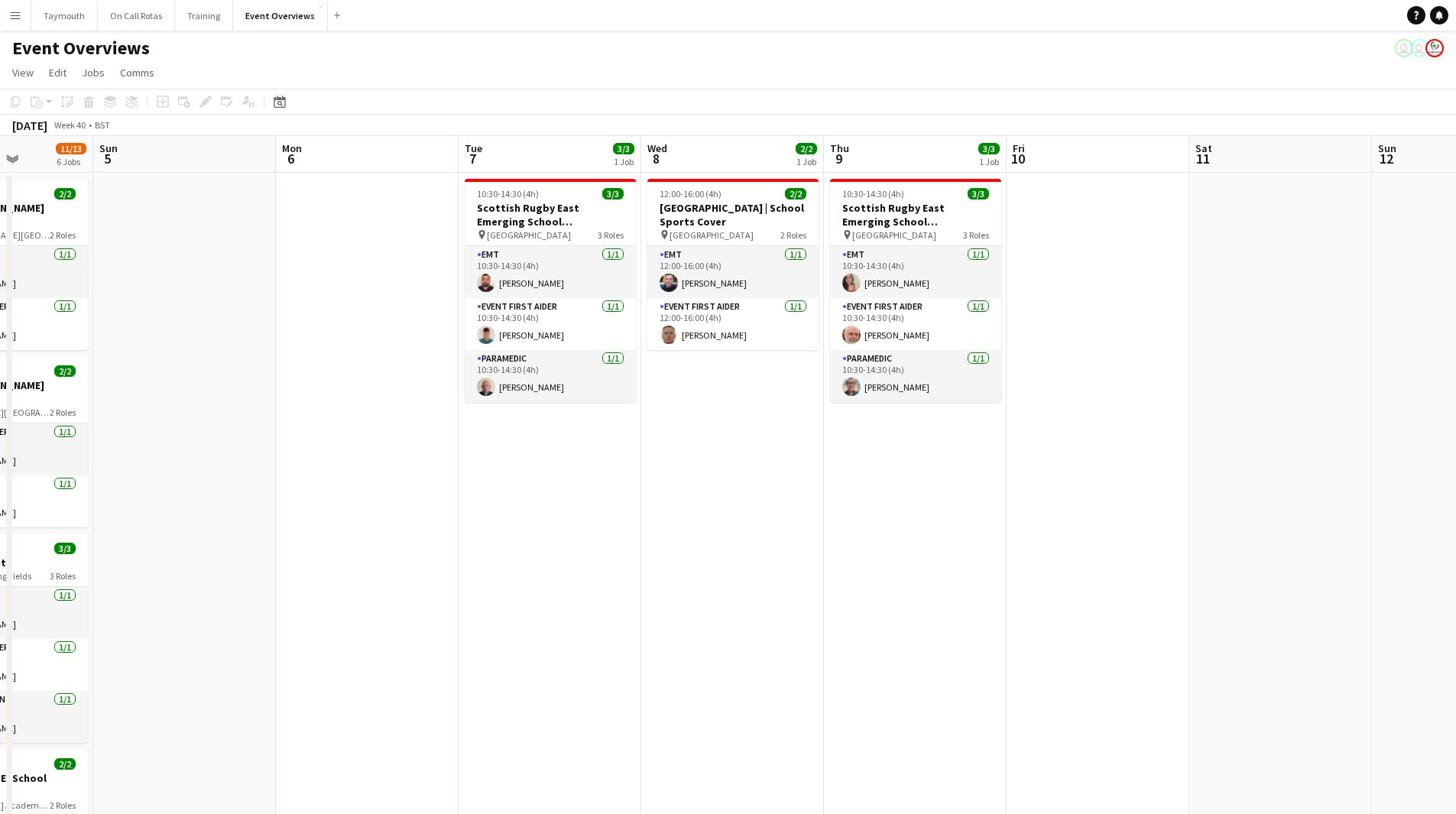
drag, startPoint x: 862, startPoint y: 504, endPoint x: 234, endPoint y: 476, distance: 628.6
click at [262, 477] on app-calendar-viewport "Thu 2 Fri 3 13/21 2 Jobs Sat 4 11/13 6 Jobs Sun 5 Mon 6 Tue 7 3/3 1 Job Wed 8 2…" at bounding box center [728, 771] width 1456 height 1270
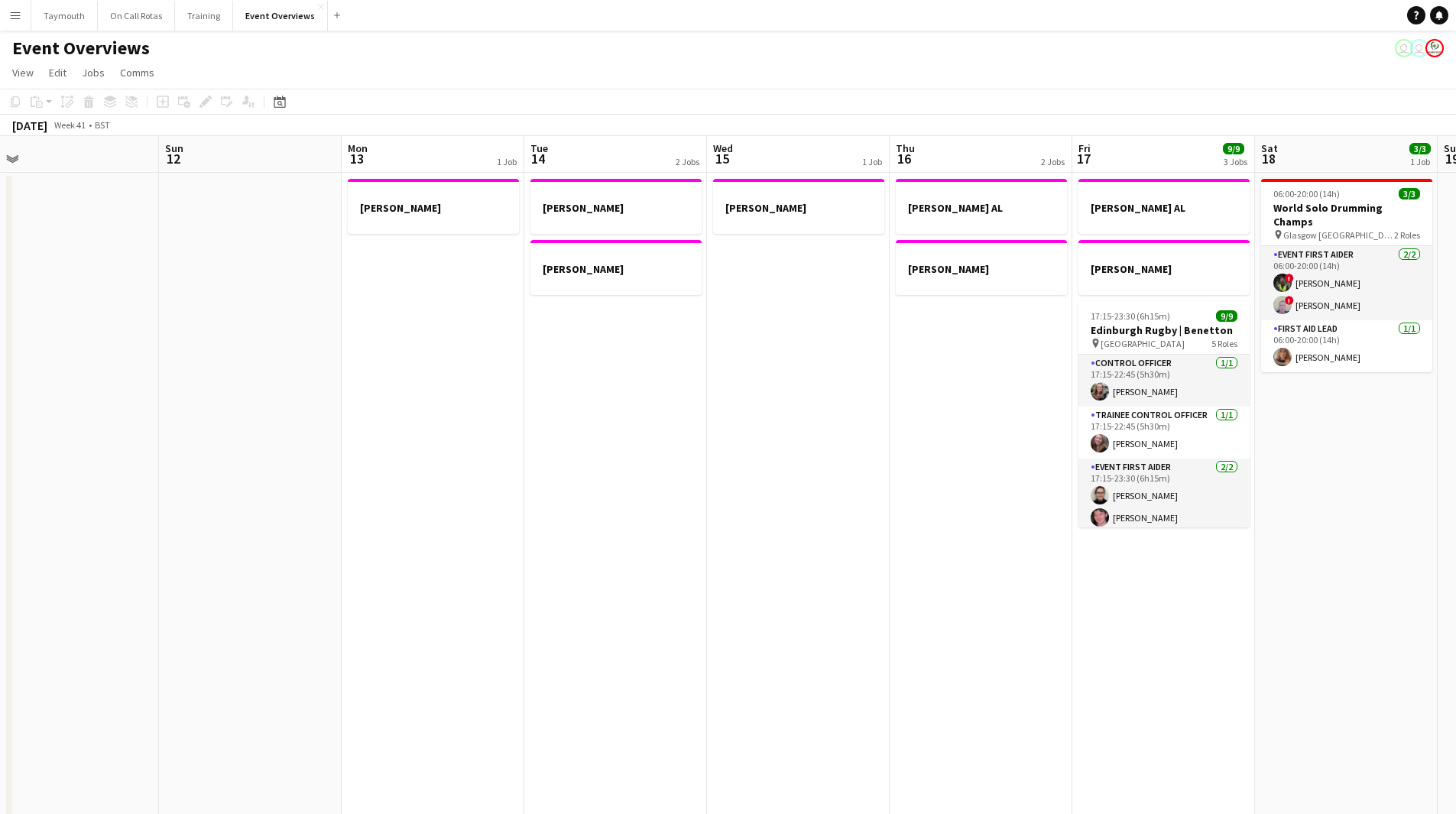
drag, startPoint x: 866, startPoint y: 573, endPoint x: 241, endPoint y: 494, distance: 630.0
click at [239, 494] on app-calendar-viewport "Wed 8 2/2 1 Job Thu 9 3/3 1 Job Fri 10 Sat 11 Sun 12 Mon 13 1 Job Tue 14 2 Jobs…" at bounding box center [728, 771] width 1456 height 1270
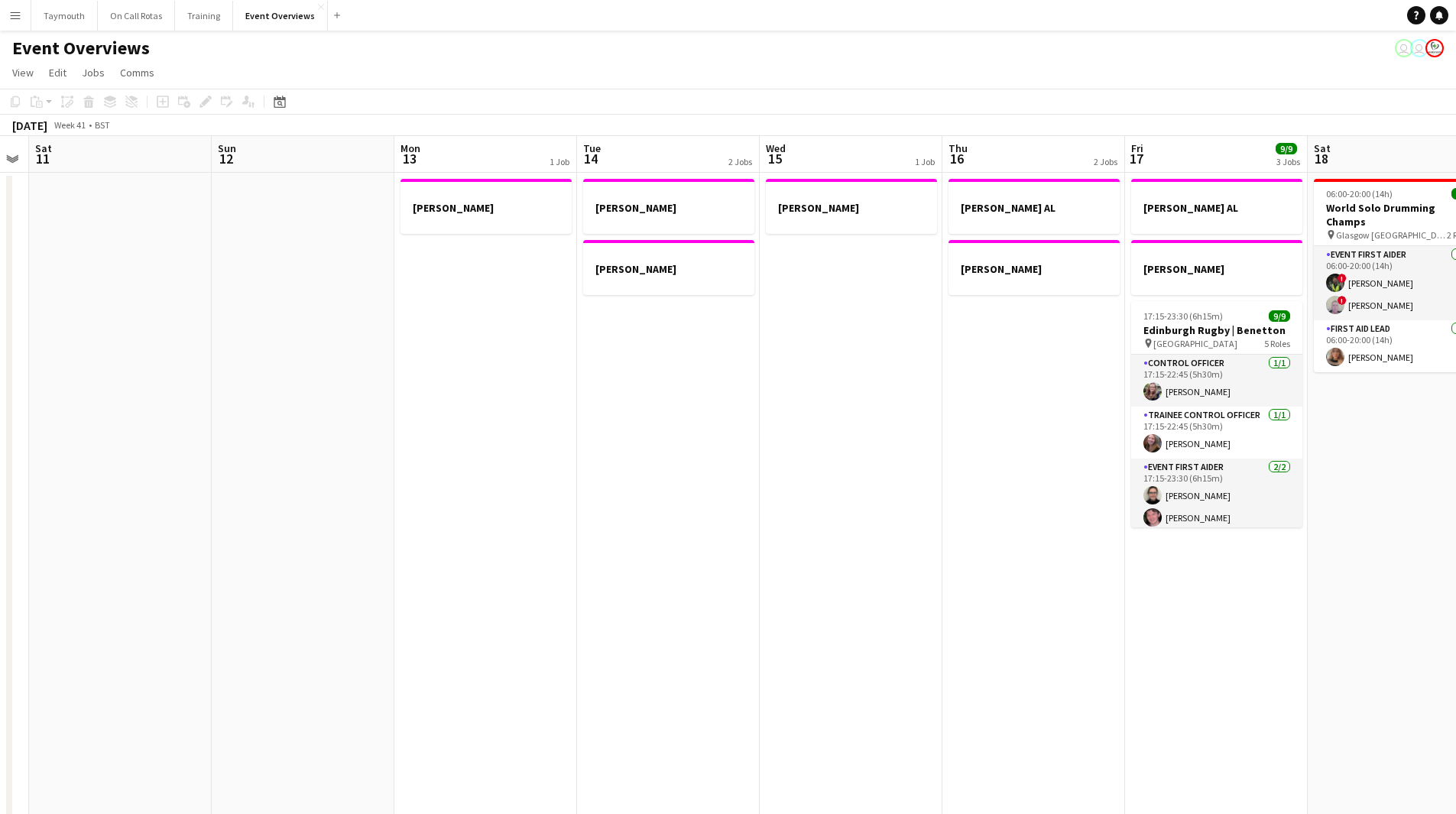
drag, startPoint x: 883, startPoint y: 507, endPoint x: 200, endPoint y: 445, distance: 685.8
click at [204, 447] on app-calendar-viewport "Wed 8 2/2 1 Job Thu 9 3/3 1 Job Fri 10 Sat 11 Sun 12 Mon 13 1 Job Tue 14 2 Jobs…" at bounding box center [728, 771] width 1456 height 1270
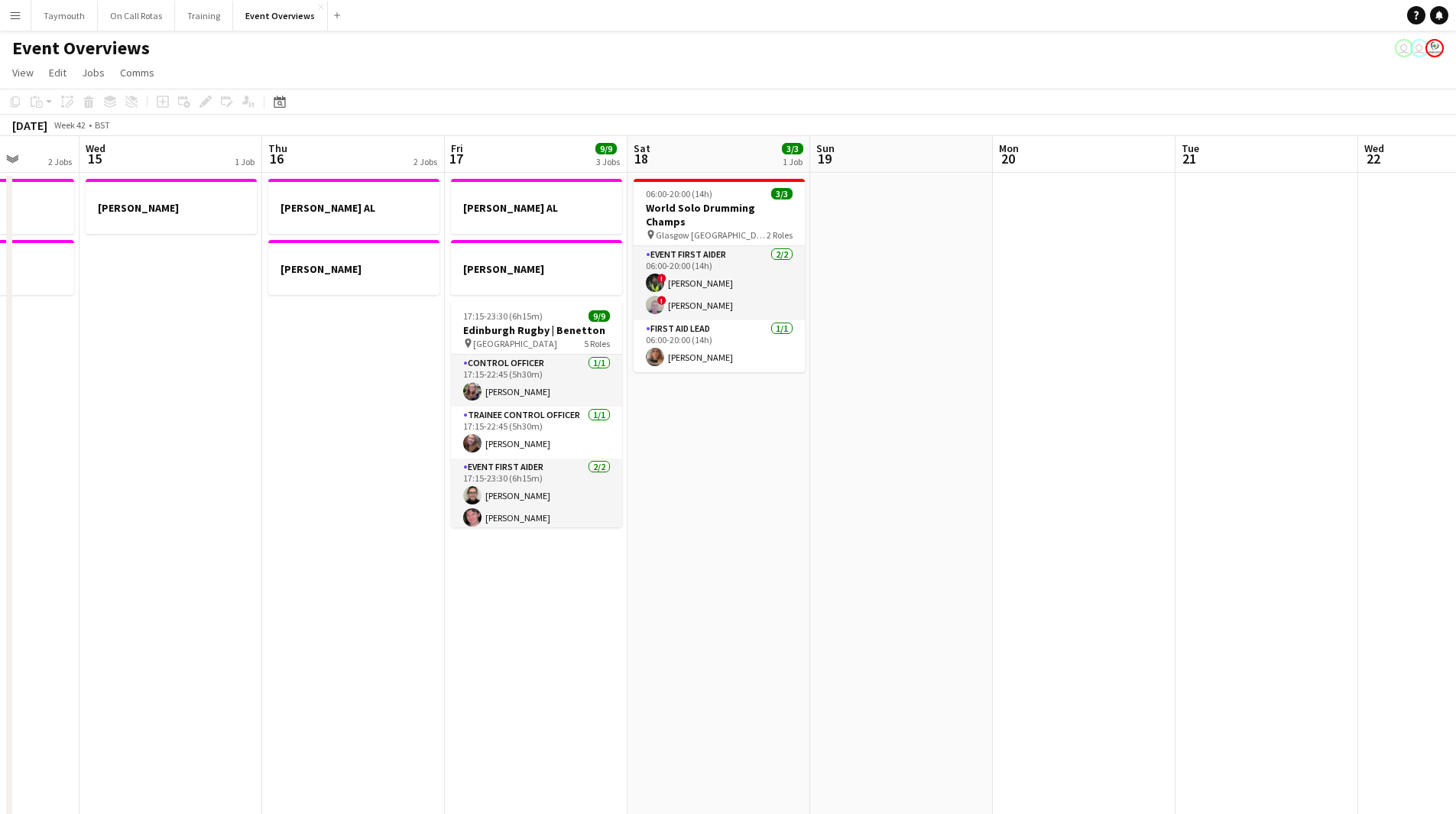
drag, startPoint x: 876, startPoint y: 463, endPoint x: 586, endPoint y: 500, distance: 292.4
click at [586, 501] on app-calendar-viewport "Sun 12 Mon 13 1 Job Tue 14 2 Jobs Wed 15 1 Job Thu 16 2 Jobs Fri 17 9/9 3 Jobs …" at bounding box center [728, 771] width 1456 height 1270
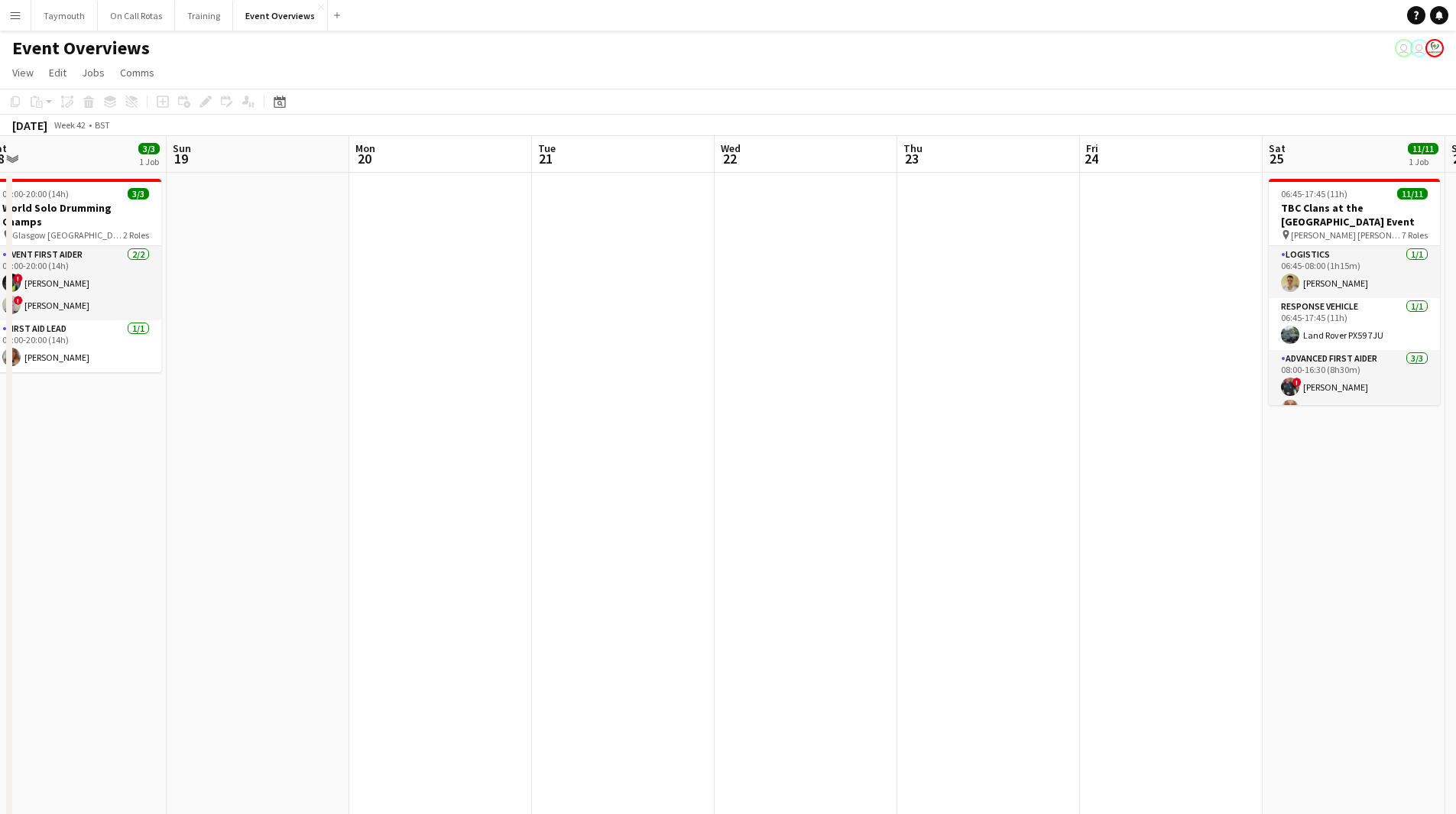
drag, startPoint x: 995, startPoint y: 497, endPoint x: 547, endPoint y: 491, distance: 448.0
click at [542, 497] on app-calendar-viewport "Wed 15 1 Job Thu 16 2 Jobs Fri 17 9/9 3 Jobs Sat 18 3/3 1 Job Sun 19 Mon 20 Tue…" at bounding box center [728, 771] width 1456 height 1270
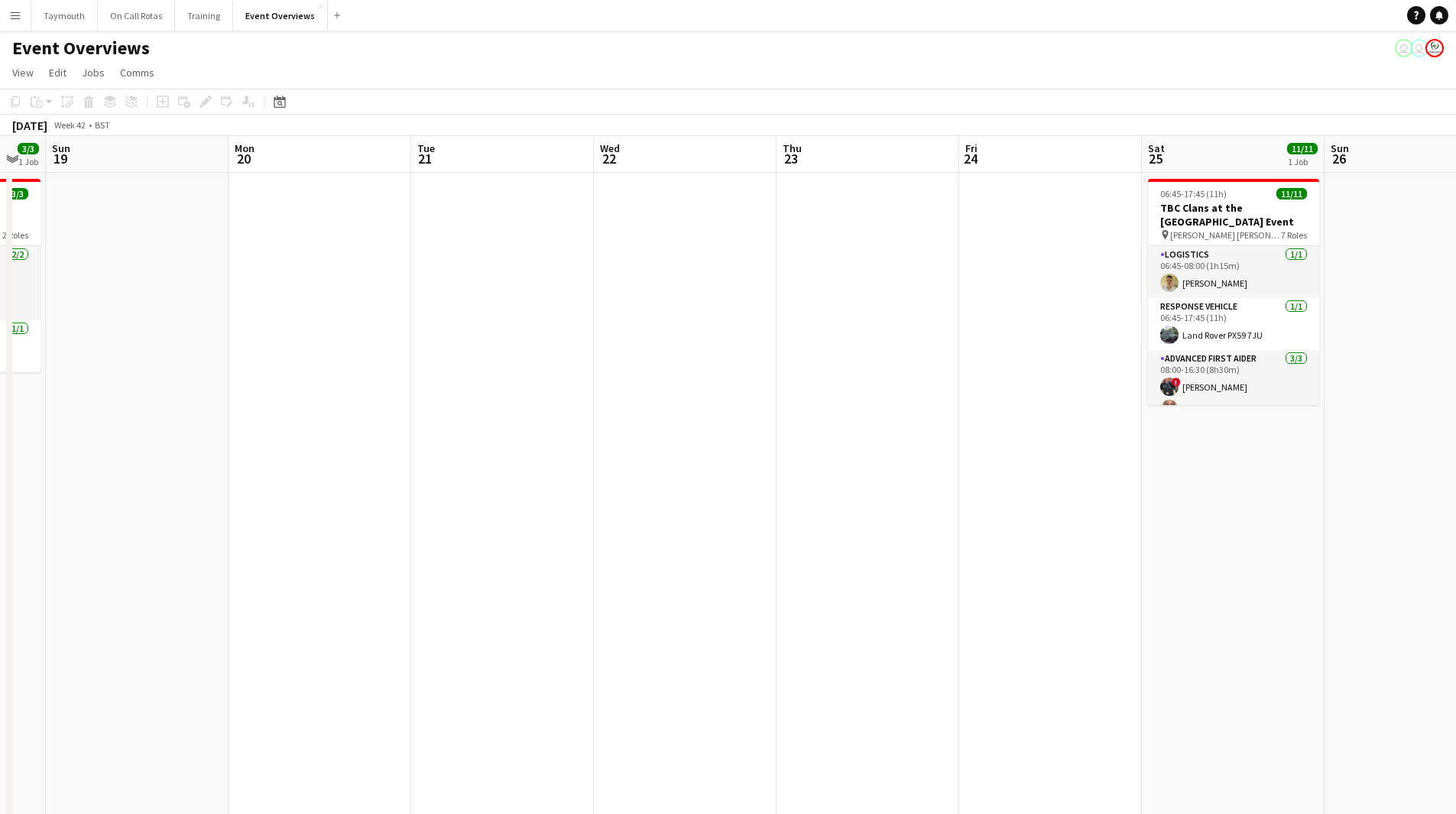
drag, startPoint x: 876, startPoint y: 489, endPoint x: 414, endPoint y: 476, distance: 462.2
click at [408, 479] on app-calendar-viewport "Thu 16 2 Jobs Fri 17 9/9 3 Jobs Sat 18 3/3 1 Job Sun 19 Mon 20 Tue 21 Wed 22 Th…" at bounding box center [728, 771] width 1456 height 1270
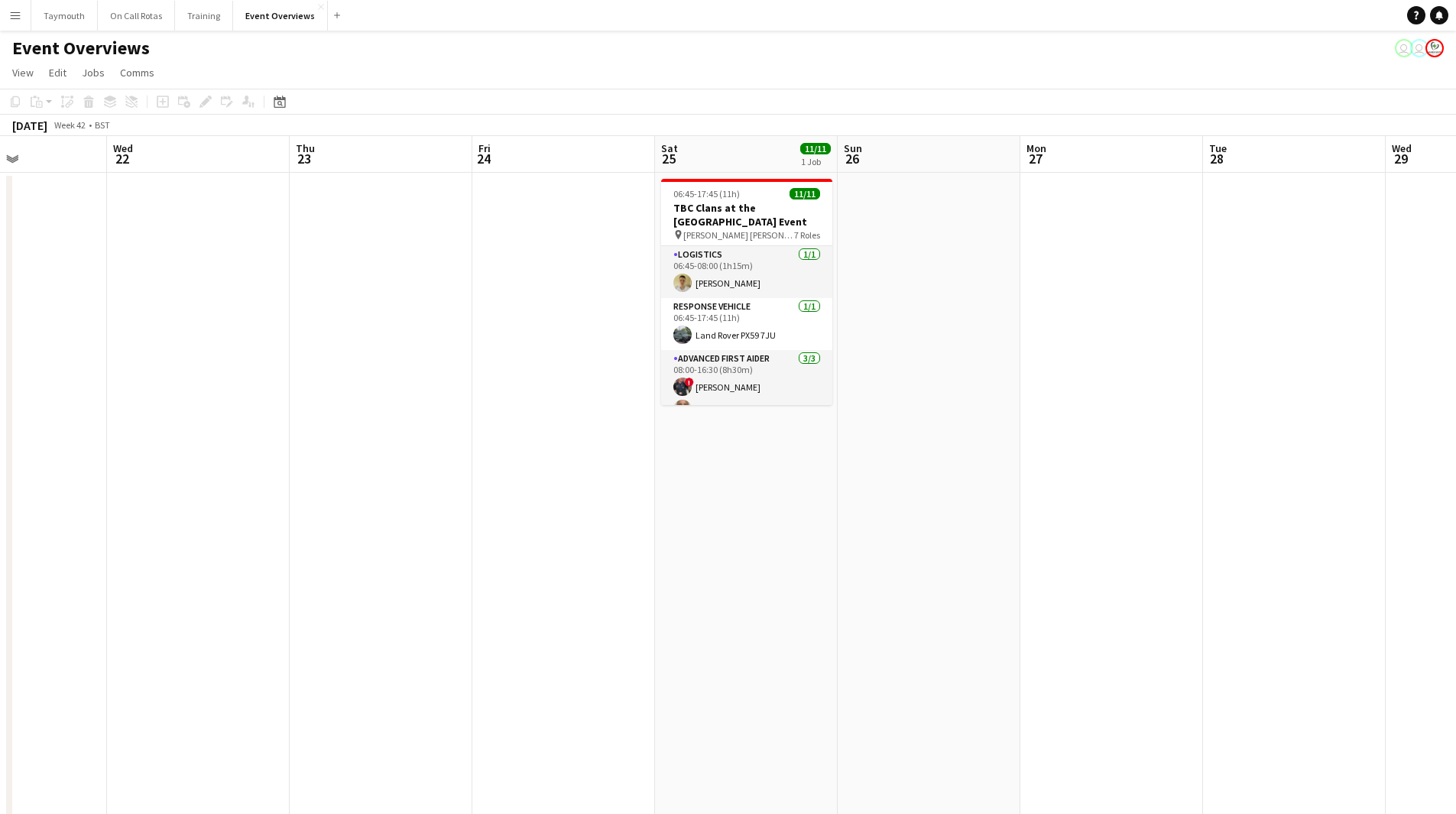
drag, startPoint x: 786, startPoint y: 469, endPoint x: 143, endPoint y: 464, distance: 643.0
click at [141, 464] on app-calendar-viewport "Sun 19 Mon 20 Tue 21 Wed 22 Thu 23 Fri 24 Sat 25 11/11 1 Job Sun 26 Mon 27 Tue …" at bounding box center [728, 771] width 1456 height 1270
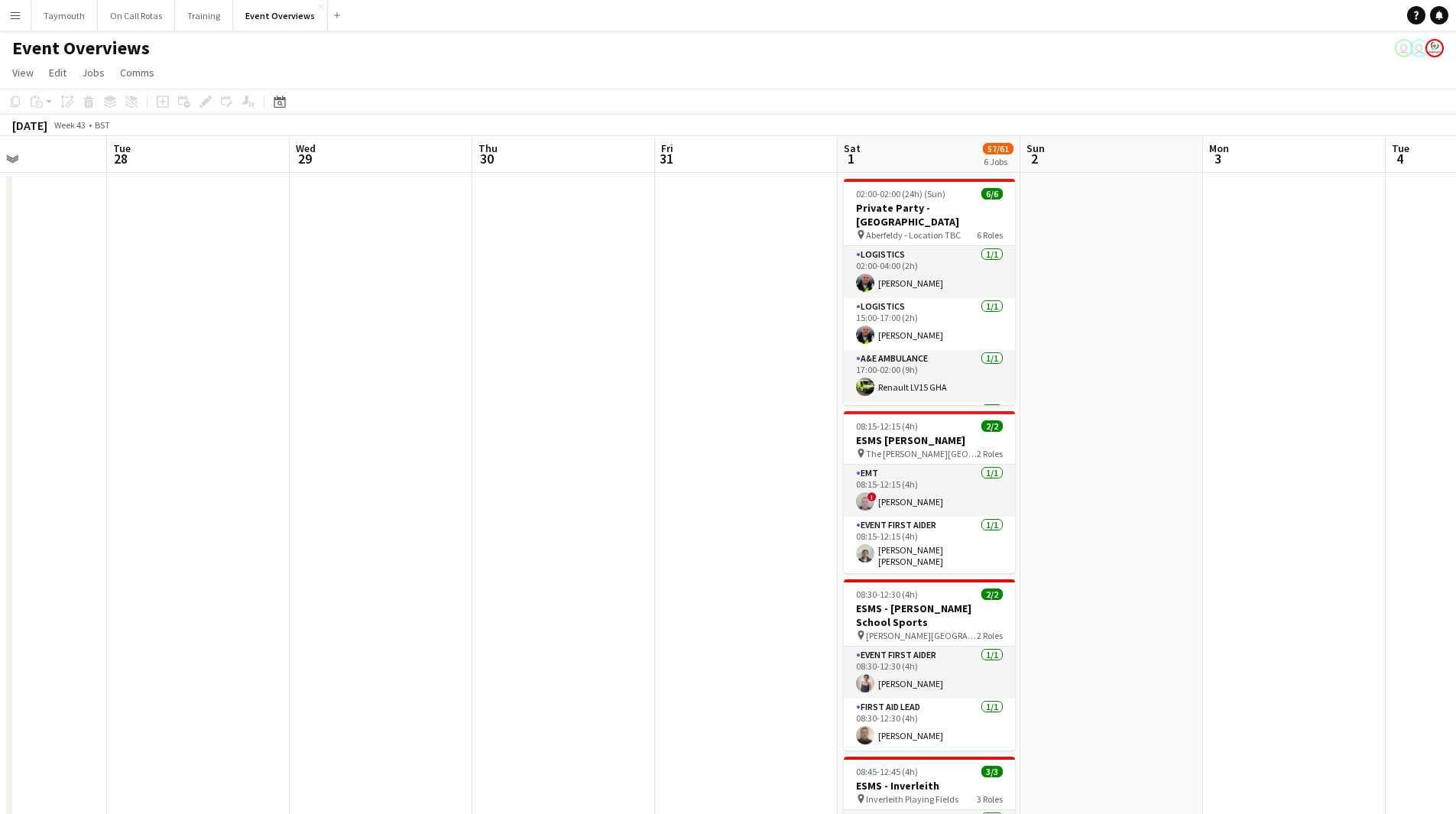
drag, startPoint x: 410, startPoint y: 509, endPoint x: 347, endPoint y: 501, distance: 63.5
click at [347, 501] on app-calendar-viewport "Sat 25 11/11 1 Job Sun 26 Mon 27 Tue 28 Wed 29 Thu 30 Fri 31 Sat 1 57/61 6 Jobs…" at bounding box center [728, 771] width 1456 height 1270
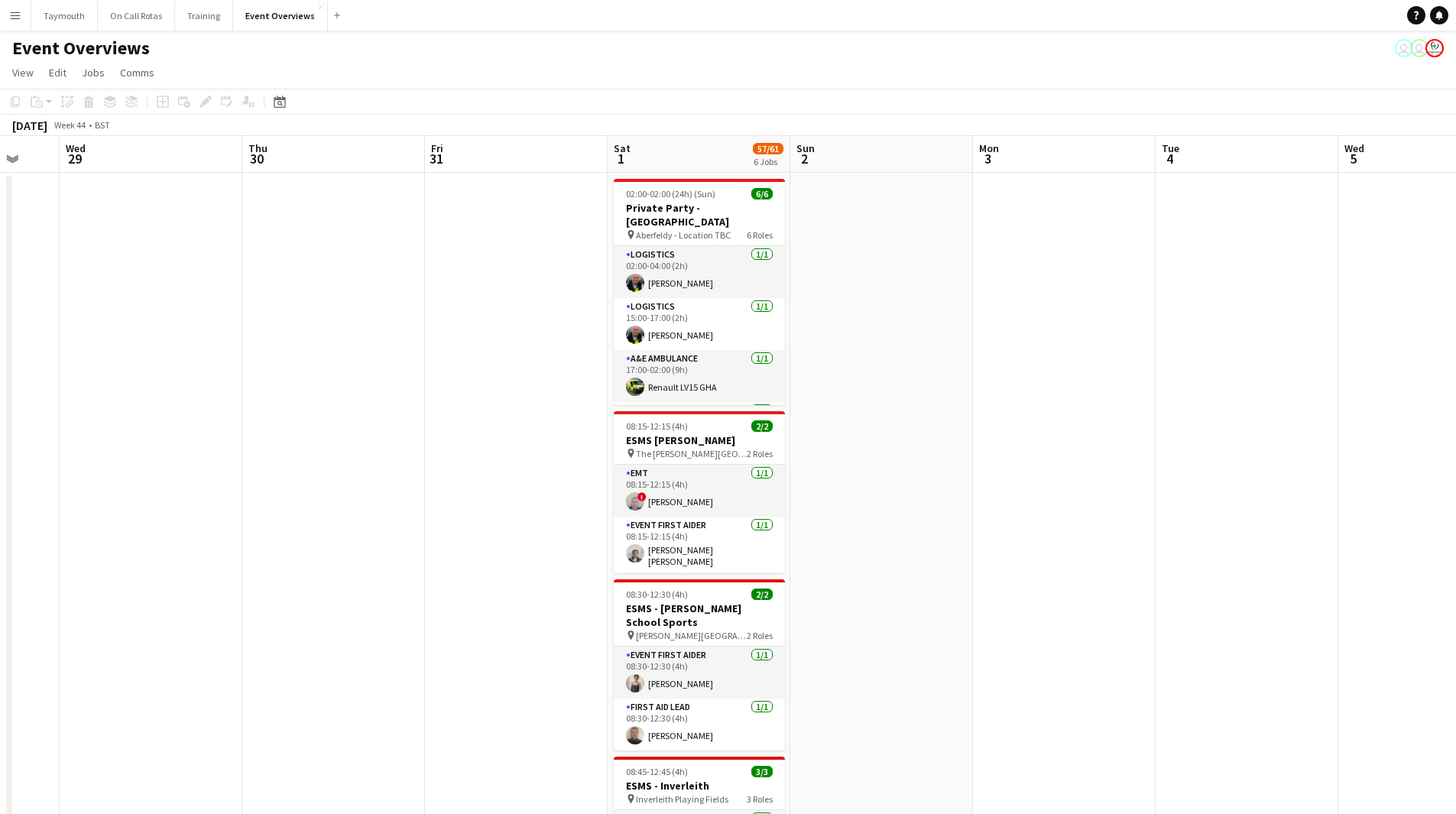
drag, startPoint x: 239, startPoint y: 464, endPoint x: 908, endPoint y: 523, distance: 671.6
click at [908, 523] on app-calendar-viewport "Sun 26 Mon 27 Tue 28 Wed 29 Thu 30 Fri 31 Sat 1 57/61 6 Jobs Sun 2 Mon 3 Tue 4 …" at bounding box center [728, 771] width 1456 height 1270
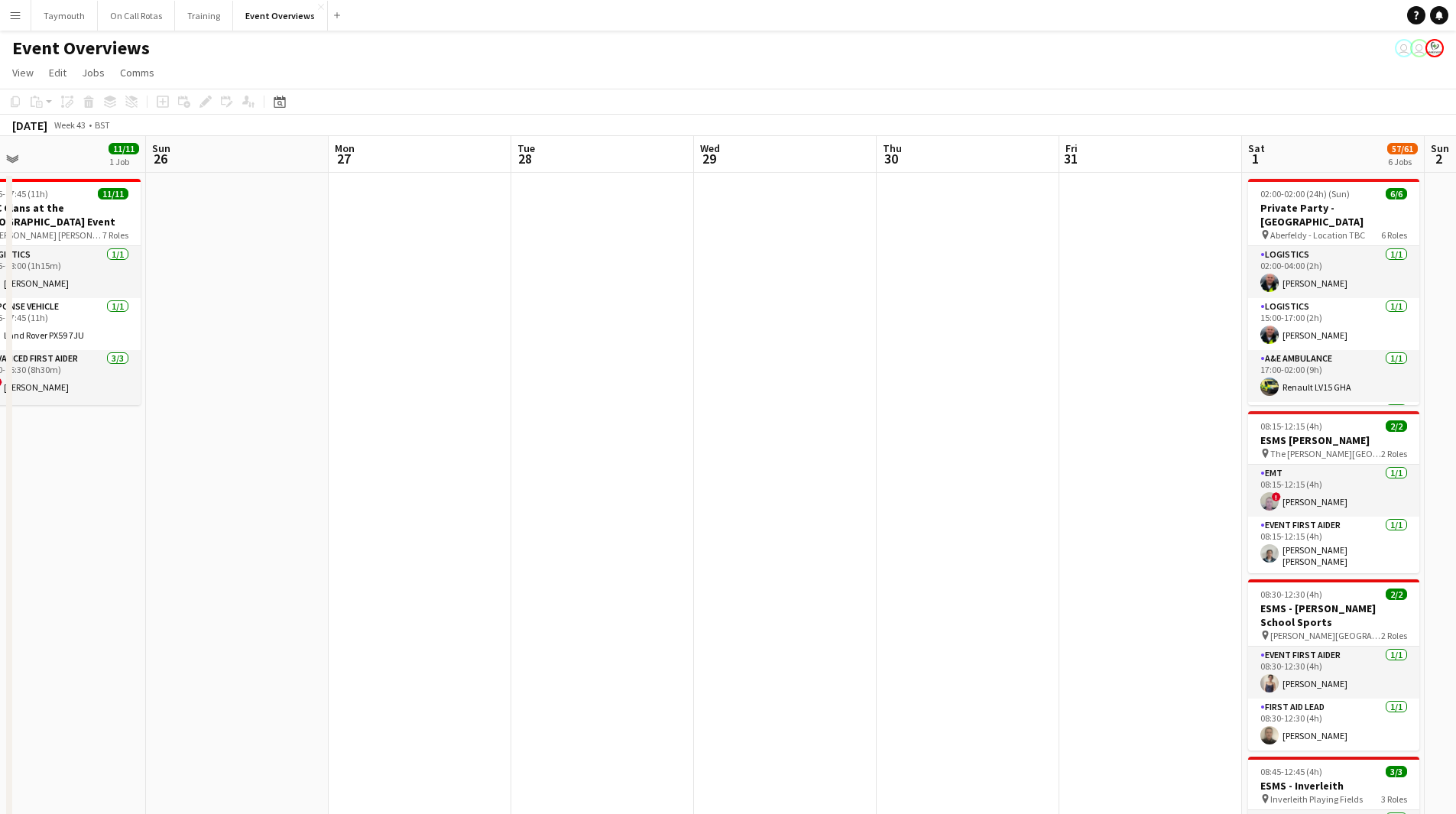
drag, startPoint x: 641, startPoint y: 536, endPoint x: 986, endPoint y: 546, distance: 345.1
click at [970, 542] on app-calendar-viewport "Thu 23 Fri 24 Sat 25 11/11 1 Job Sun 26 Mon 27 Tue 28 Wed 29 Thu 30 Fri 31 Sat …" at bounding box center [728, 771] width 1456 height 1270
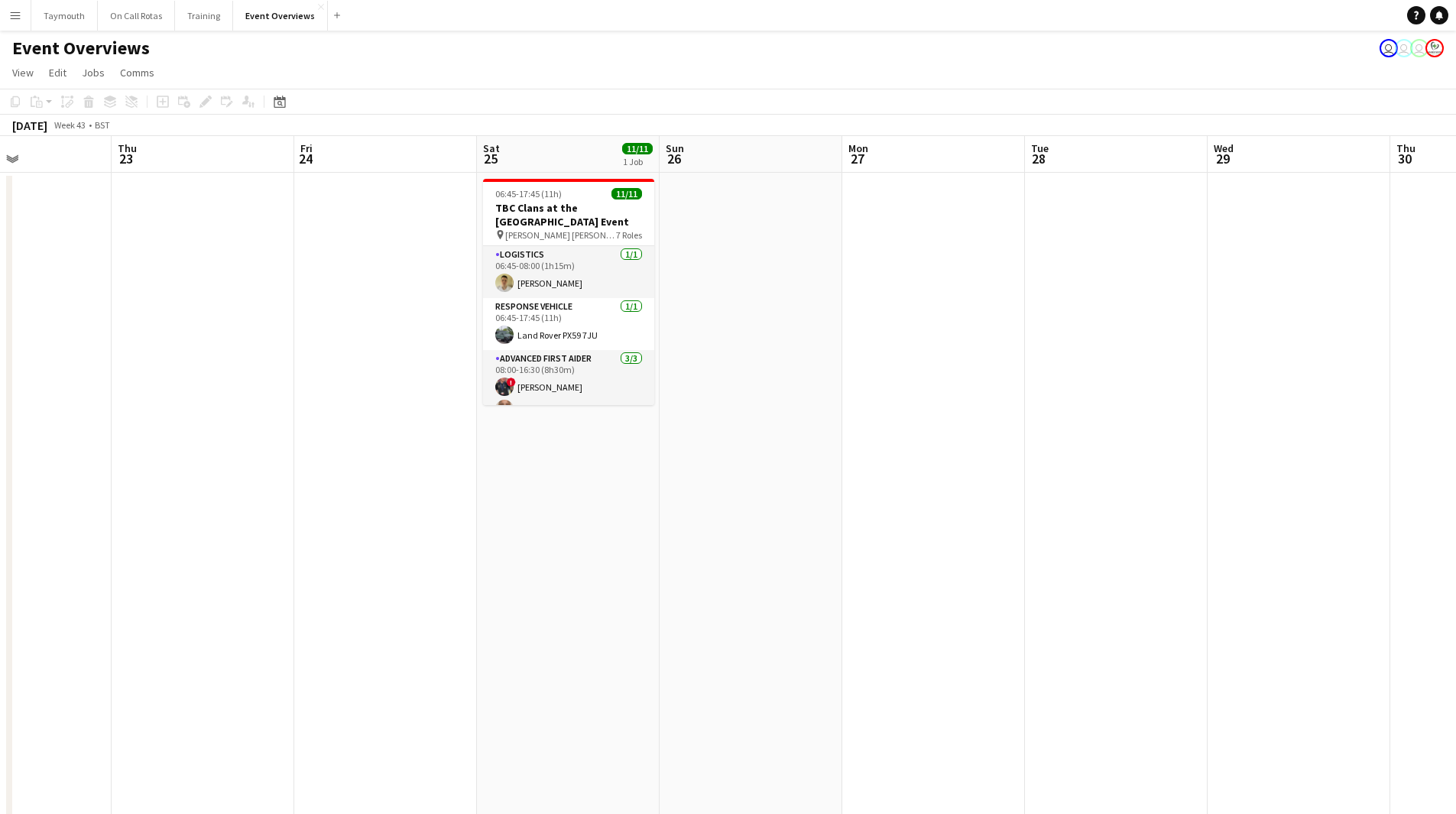
drag, startPoint x: 866, startPoint y: 539, endPoint x: 1067, endPoint y: 542, distance: 201.0
click at [1072, 541] on app-calendar-viewport "Mon 20 Tue 21 Wed 22 Thu 23 Fri 24 Sat 25 11/11 1 Job Sun 26 Mon 27 Tue 28 Wed …" at bounding box center [728, 771] width 1456 height 1270
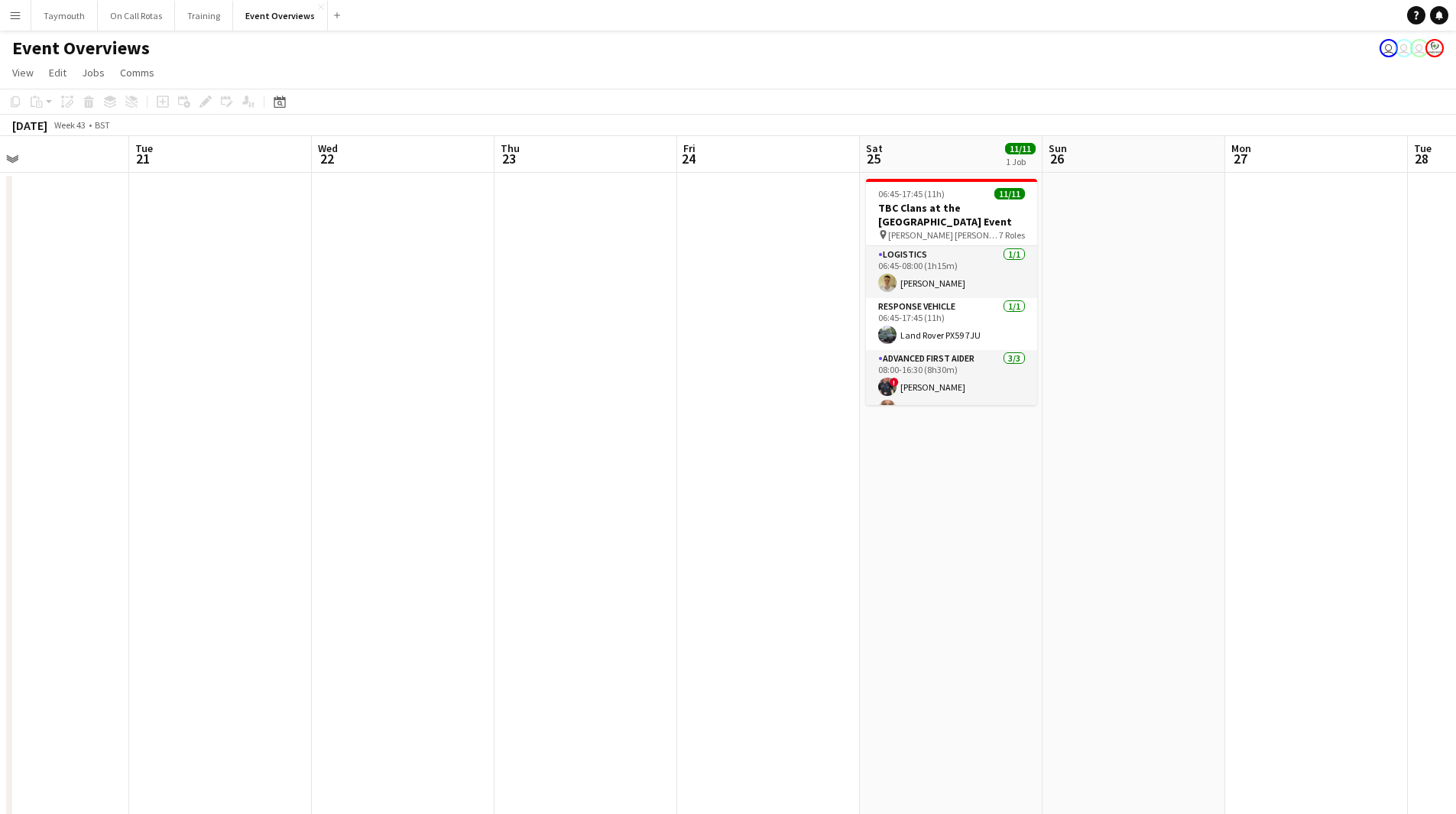
drag, startPoint x: 313, startPoint y: 547, endPoint x: 1206, endPoint y: 588, distance: 893.9
click at [1027, 591] on app-calendar-viewport "Sat 18 3/3 1 Job Sun 19 Mon 20 Tue 21 Wed 22 Thu 23 Fri 24 Sat 25 11/11 1 Job S…" at bounding box center [728, 771] width 1456 height 1270
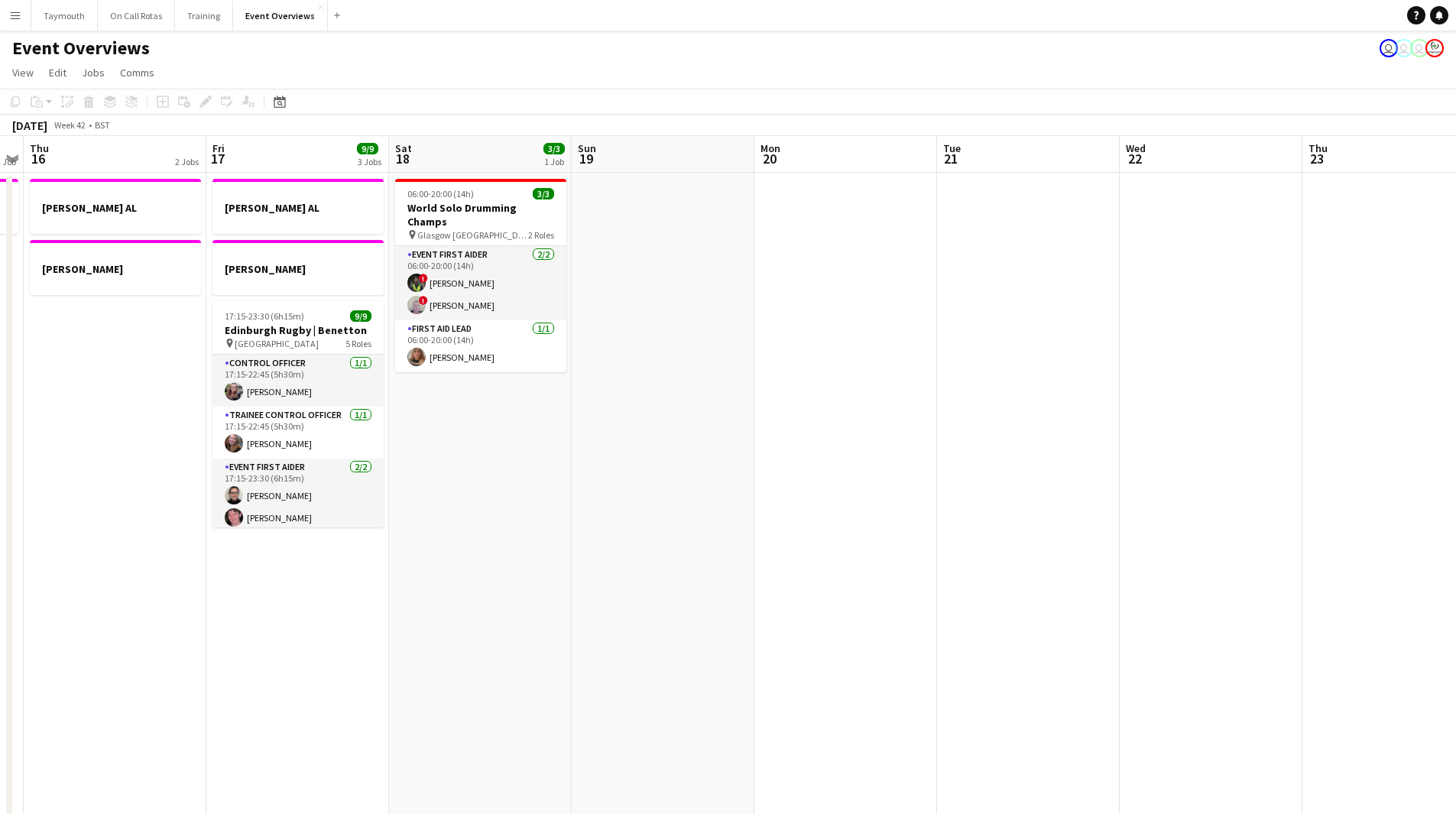
click at [1252, 544] on app-calendar-viewport "Tue 14 2 Jobs Wed 15 1 Job Thu 16 2 Jobs Fri 17 9/9 3 Jobs Sat 18 3/3 1 Job Sun…" at bounding box center [728, 771] width 1456 height 1270
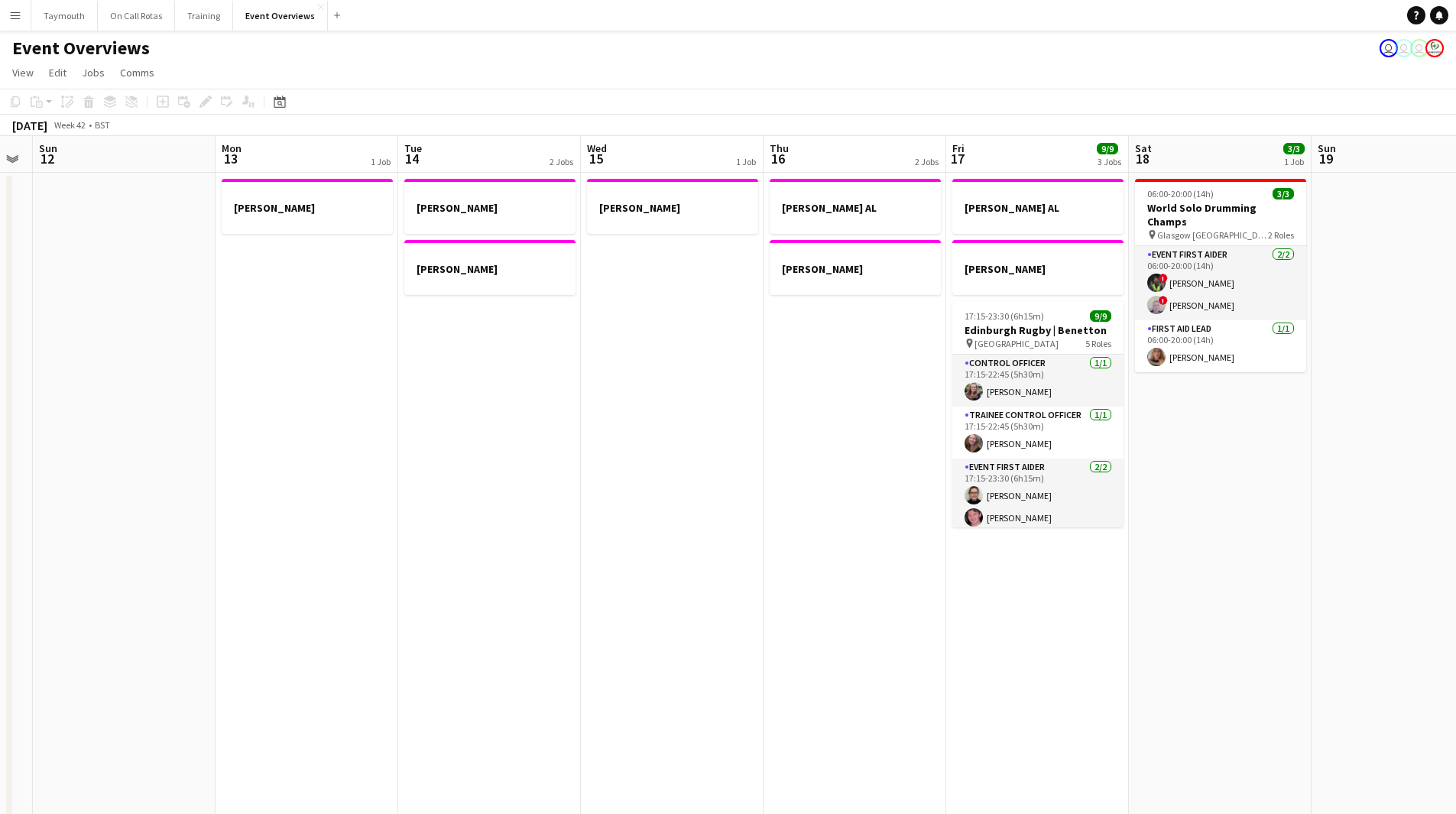
drag, startPoint x: 187, startPoint y: 576, endPoint x: 1112, endPoint y: 552, distance: 925.3
click at [1079, 561] on app-calendar-viewport "Fri 10 Sat 11 Sun 12 Mon 13 1 Job Tue 14 2 Jobs Wed 15 1 Job Thu 16 2 Jobs Fri …" at bounding box center [728, 771] width 1456 height 1270
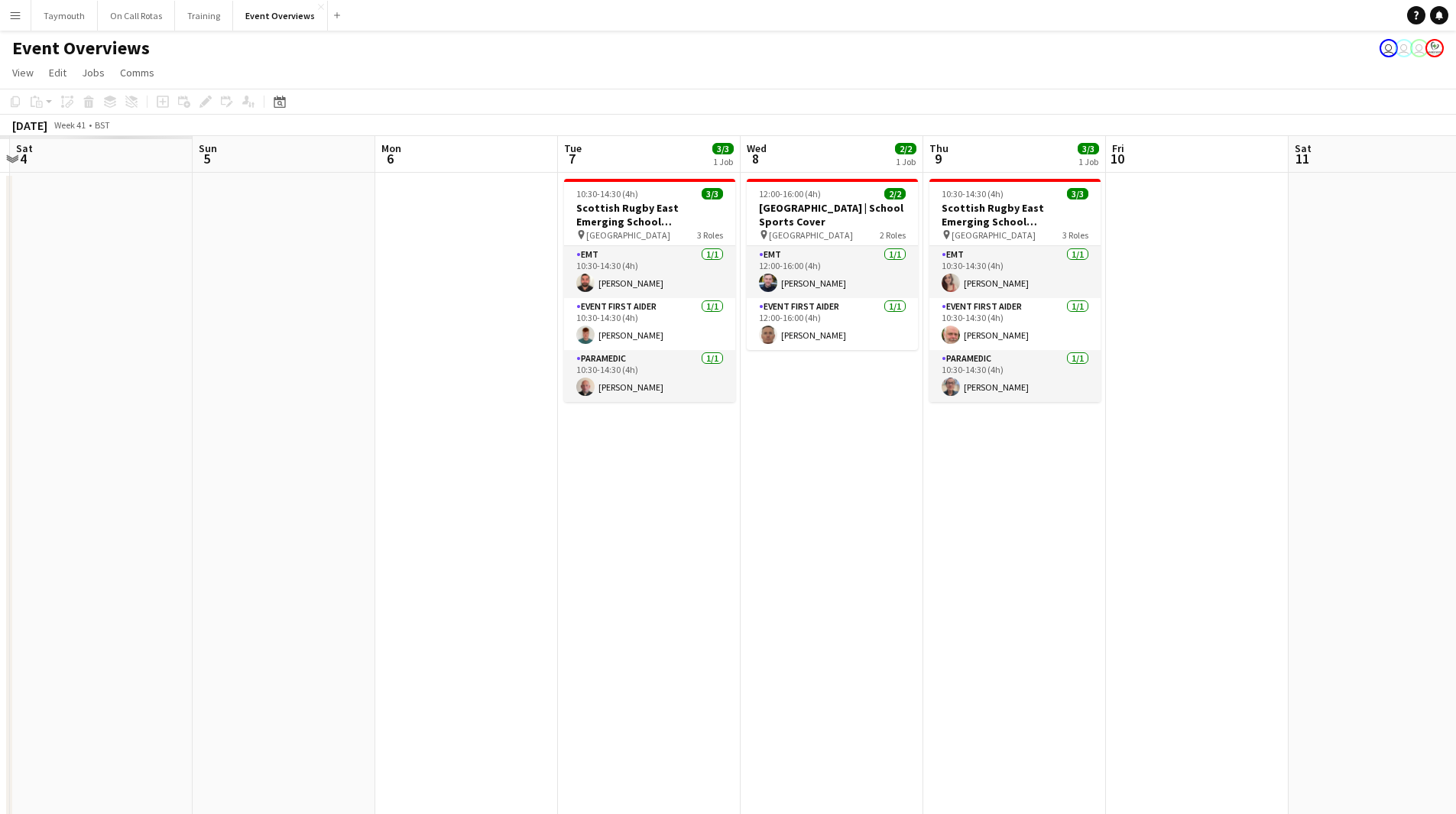
scroll to position [0, 487]
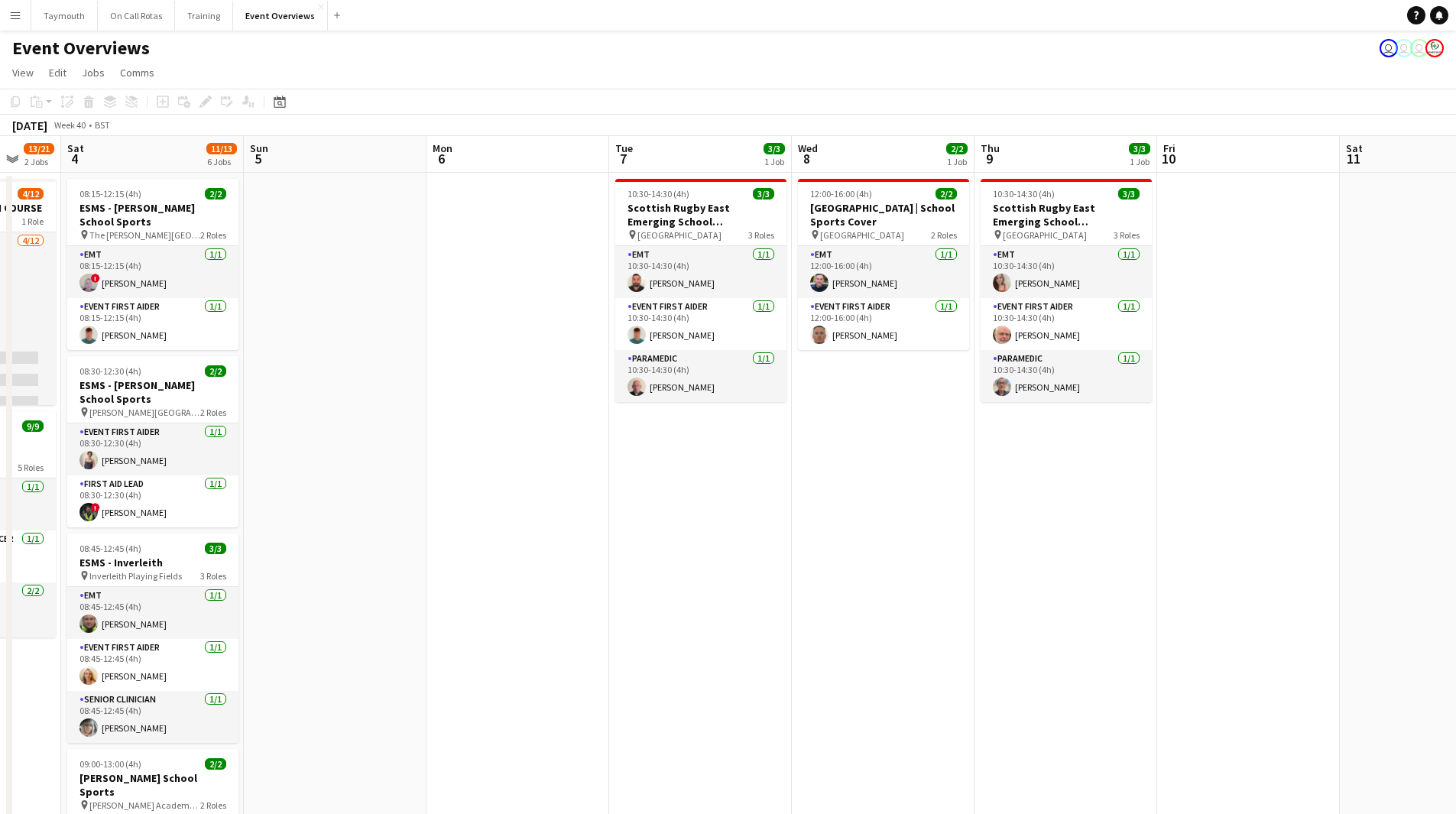
drag, startPoint x: 663, startPoint y: 496, endPoint x: 971, endPoint y: 478, distance: 308.5
click at [971, 478] on app-calendar-viewport "Wed 1 Thu 2 Fri 3 13/21 2 Jobs Sat 4 11/13 6 Jobs Sun 5 Mon 6 Tue 7 3/3 1 Job W…" at bounding box center [728, 771] width 1456 height 1270
click at [961, 471] on app-date-cell "12:00-16:00 (4h) 2/2 [GEOGRAPHIC_DATA] | School Sports Cover pin [GEOGRAPHIC_DA…" at bounding box center [883, 790] width 183 height 1234
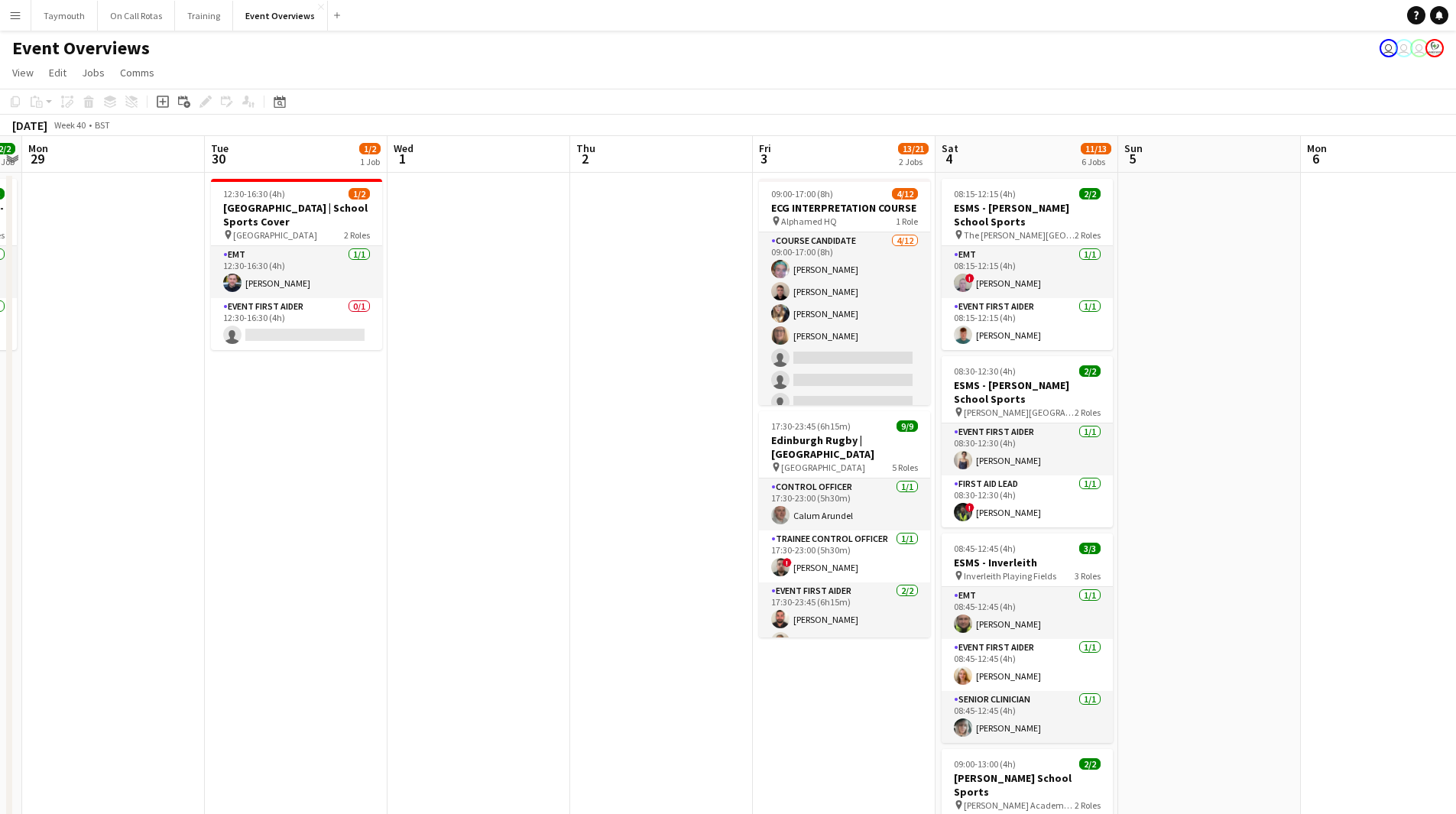
drag, startPoint x: 488, startPoint y: 555, endPoint x: 1222, endPoint y: 548, distance: 734.0
click at [1222, 548] on app-calendar-viewport "Sat 27 Sun 28 2/2 1 Job Mon 29 Tue 30 1/2 1 Job Wed 1 Thu 2 Fri 3 13/21 2 Jobs …" at bounding box center [728, 771] width 1456 height 1270
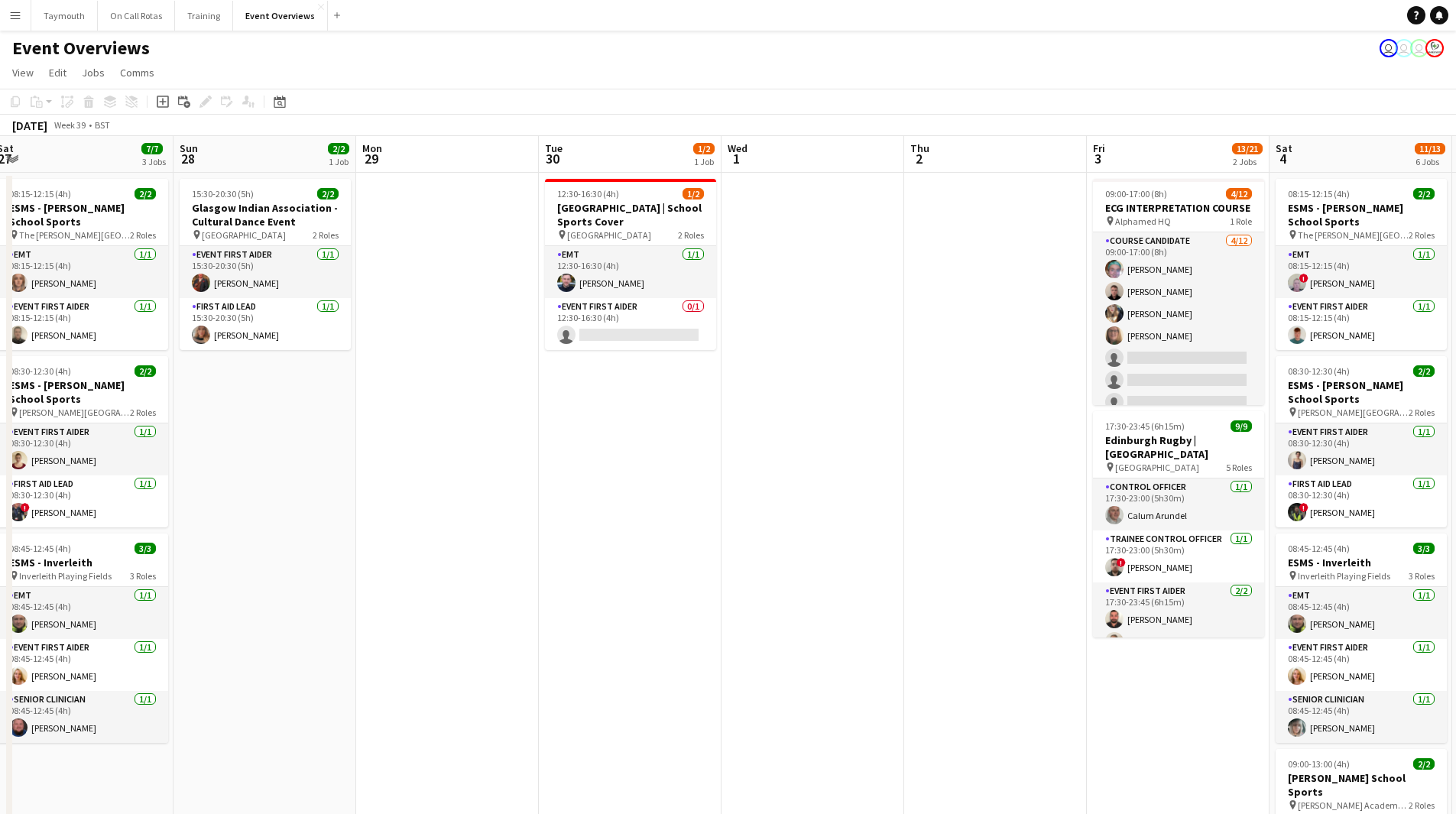
scroll to position [0, 528]
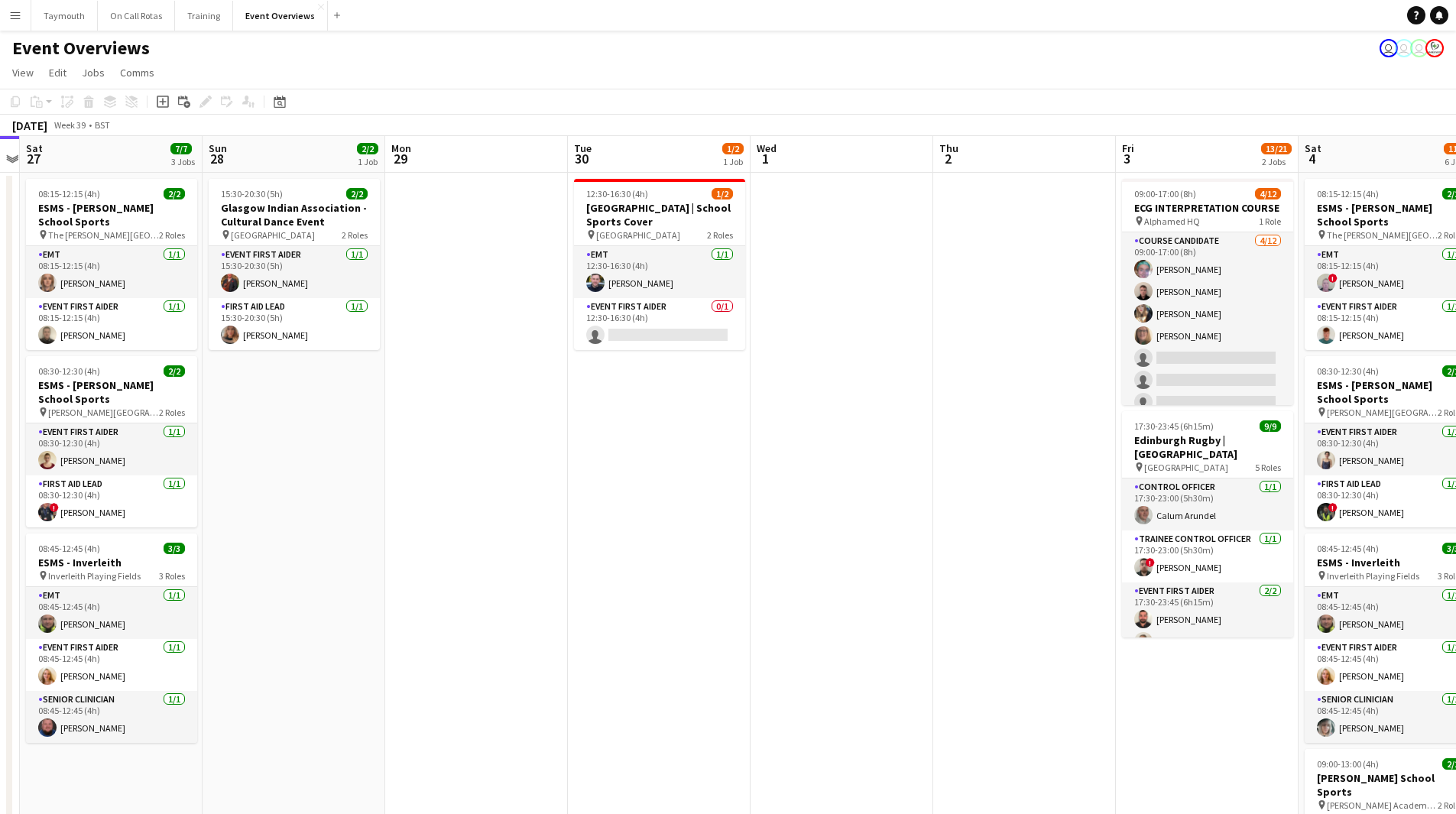
drag, startPoint x: 508, startPoint y: 608, endPoint x: 72, endPoint y: 632, distance: 436.7
click at [72, 632] on app-calendar-viewport "Wed 24 2/2 1 Job Thu 25 Fri 26 Sat 27 7/7 3 Jobs Sun 28 2/2 1 Job Mon 29 Tue 30…" at bounding box center [728, 771] width 1456 height 1270
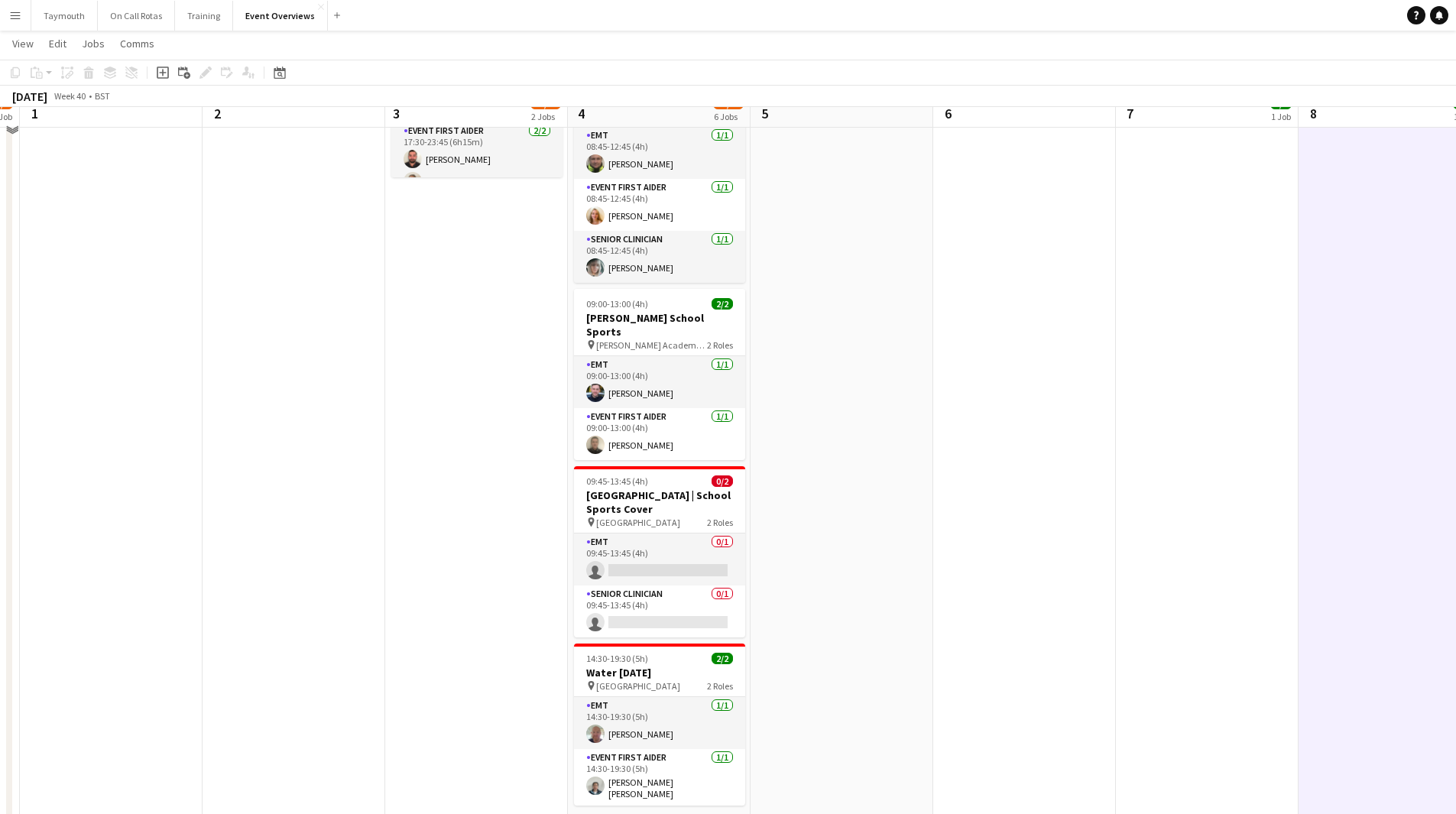
scroll to position [76, 0]
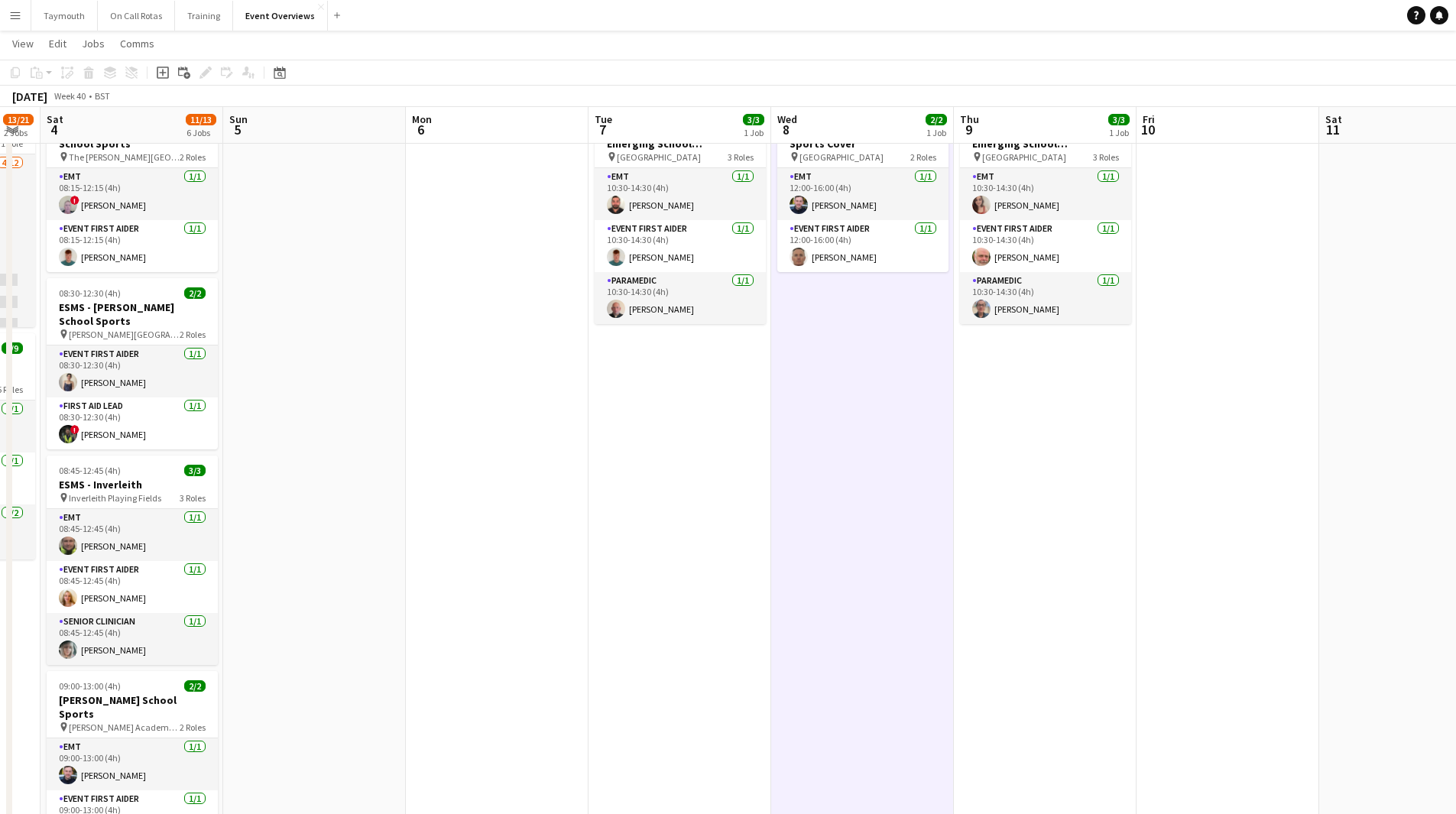
drag, startPoint x: 1041, startPoint y: 535, endPoint x: 770, endPoint y: 590, distance: 276.5
click at [364, 622] on app-calendar-viewport "Wed 1 Thu 2 Fri 3 13/21 2 Jobs Sat 4 11/13 6 Jobs Sun 5 Mon 6 Tue 7 3/3 1 Job W…" at bounding box center [728, 656] width 1456 height 1345
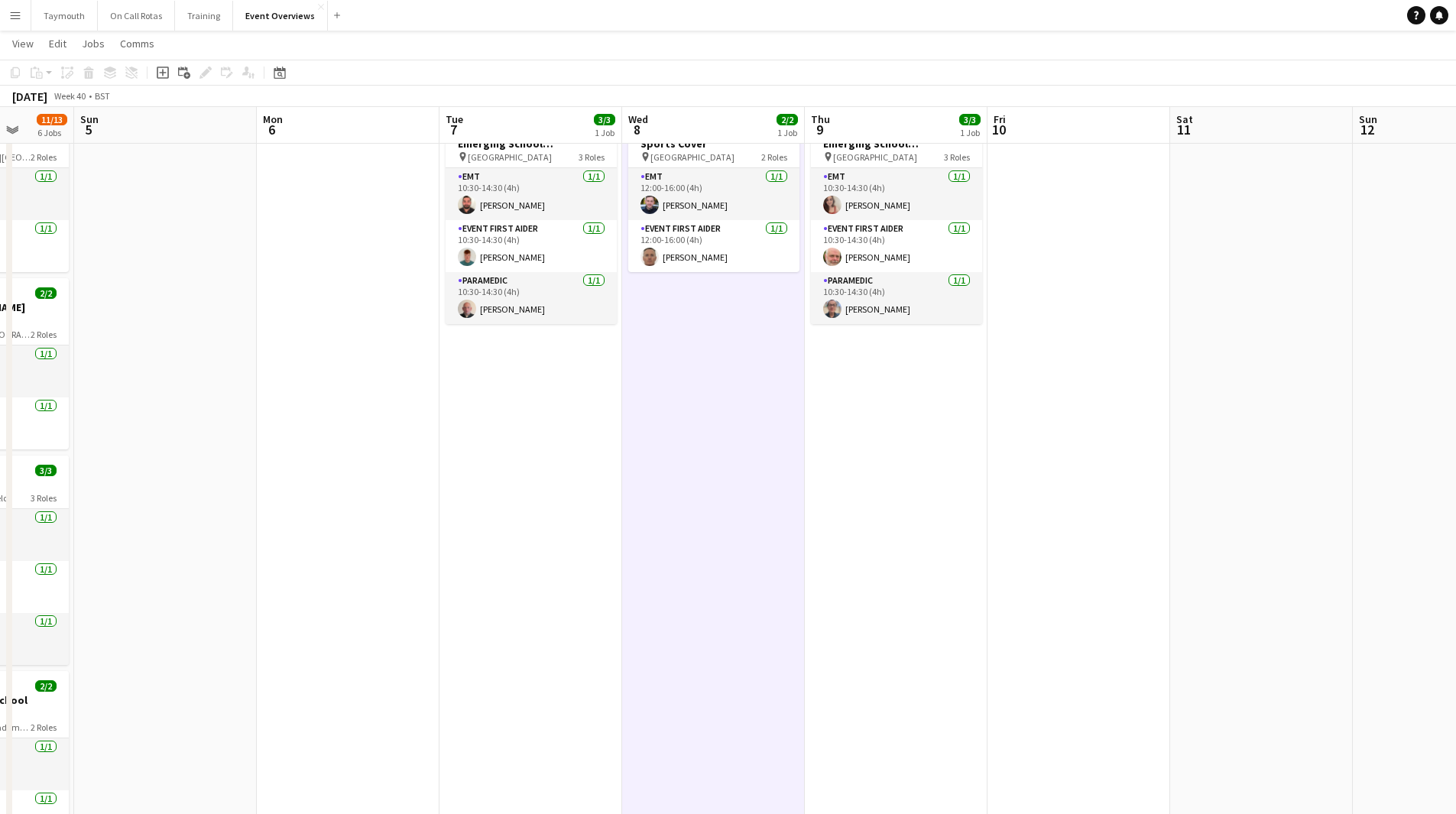
drag, startPoint x: 870, startPoint y: 590, endPoint x: 266, endPoint y: 578, distance: 604.1
click at [305, 594] on app-calendar-viewport "Thu 2 Fri 3 13/21 2 Jobs Sat 4 11/13 6 Jobs Sun 5 Mon 6 Tue 7 3/3 1 Job Wed 8 2…" at bounding box center [728, 656] width 1456 height 1345
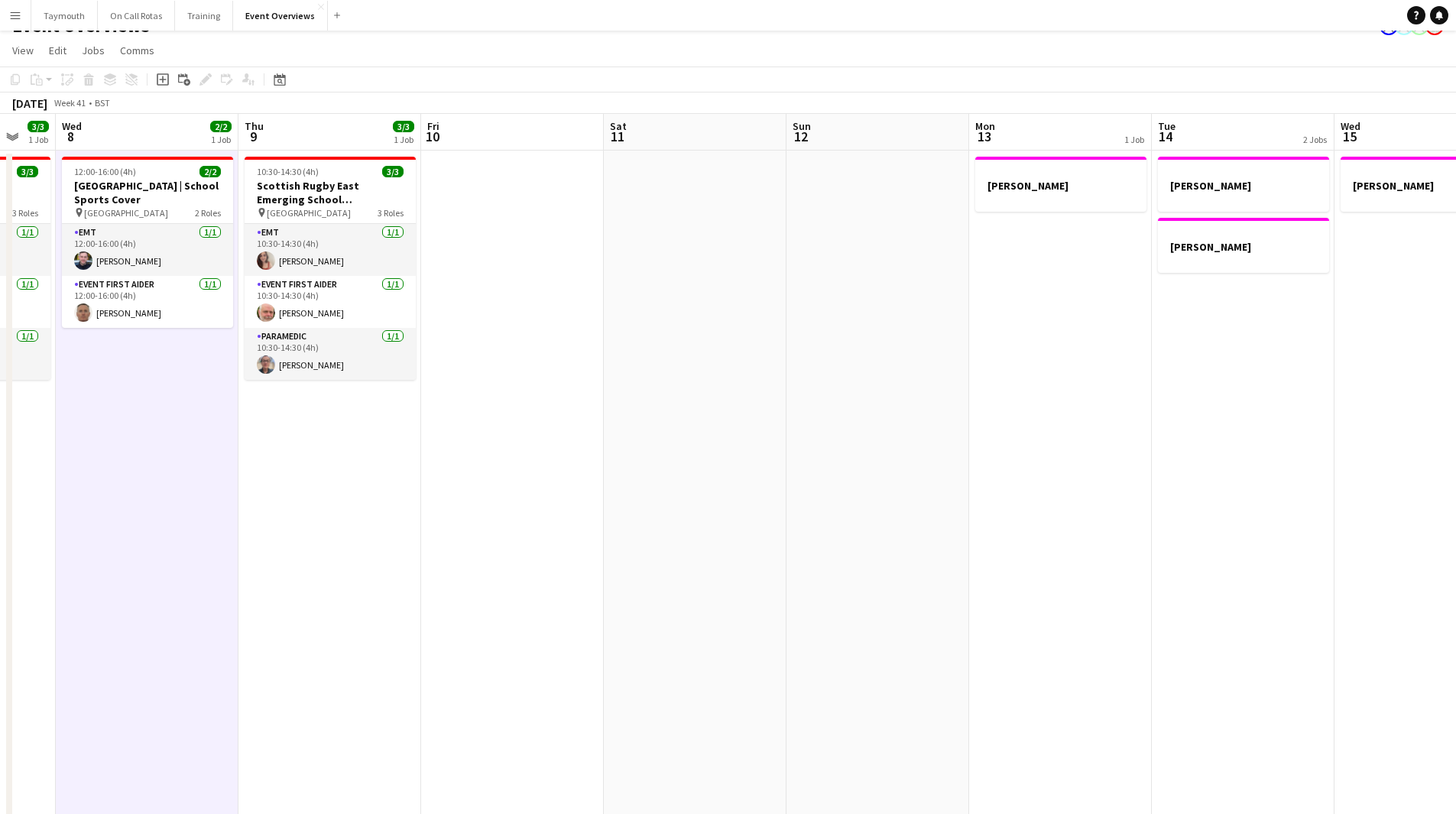
scroll to position [0, 0]
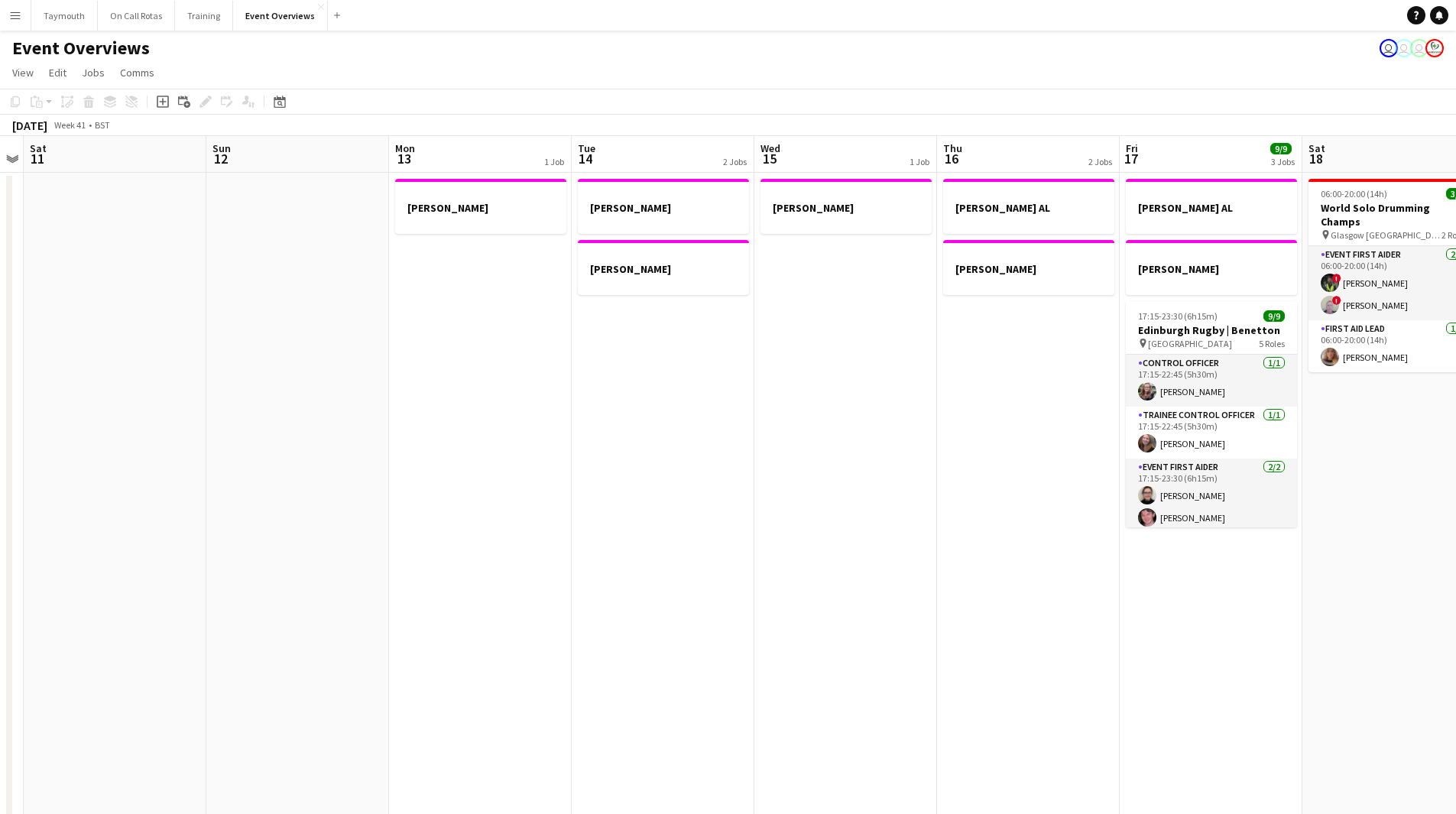
drag, startPoint x: 902, startPoint y: 469, endPoint x: 638, endPoint y: 492, distance: 265.0
click at [106, 515] on app-calendar-viewport "Tue 7 3/3 1 Job Wed 8 2/2 1 Job Thu 9 3/3 1 Job Fri 10 Sat 11 Sun 12 Mon 13 1 J…" at bounding box center [728, 771] width 1456 height 1270
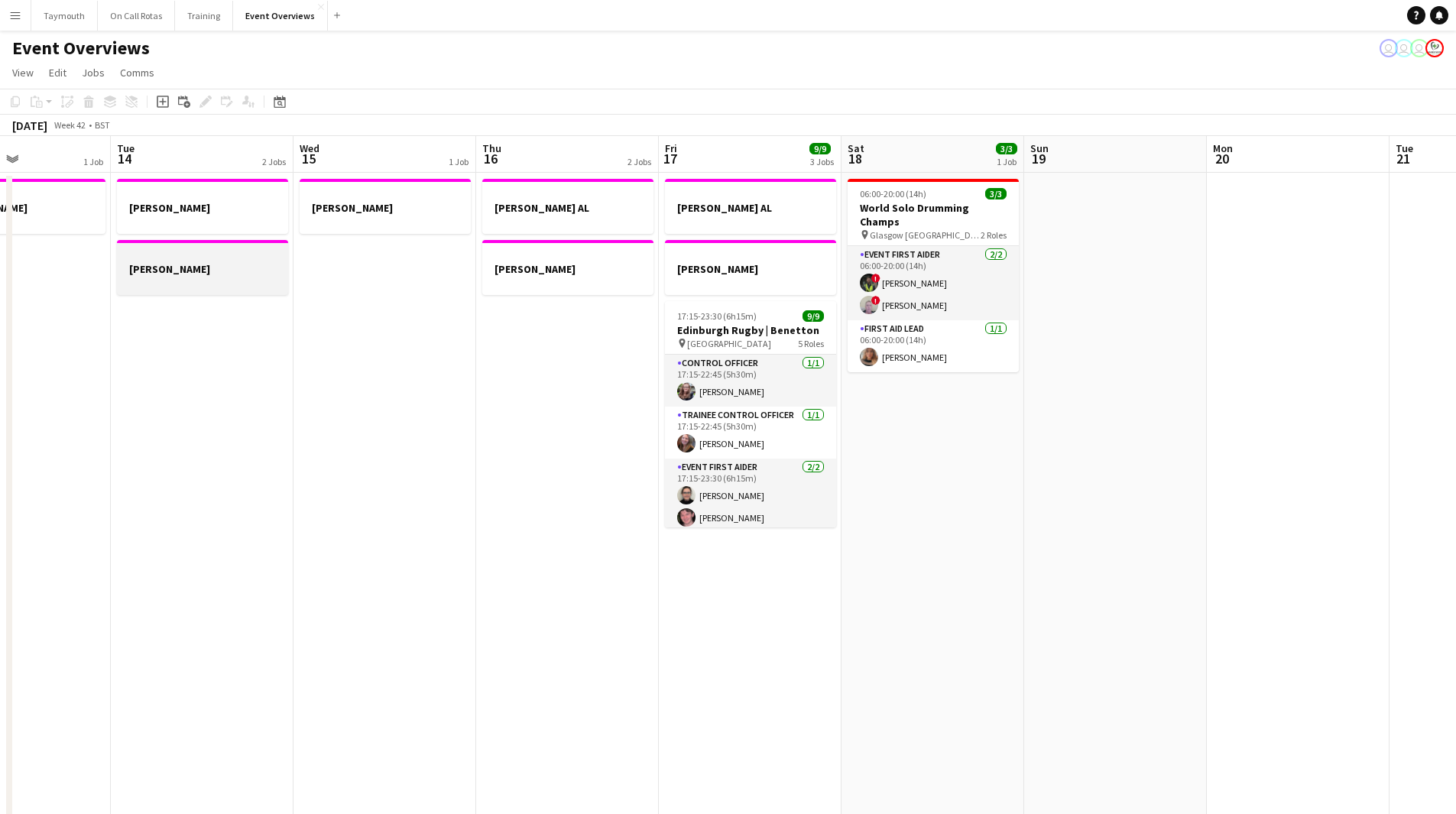
click at [233, 280] on div at bounding box center [202, 282] width 171 height 12
click at [1329, 128] on button "Publish 1 job" at bounding box center [1322, 125] width 82 height 20
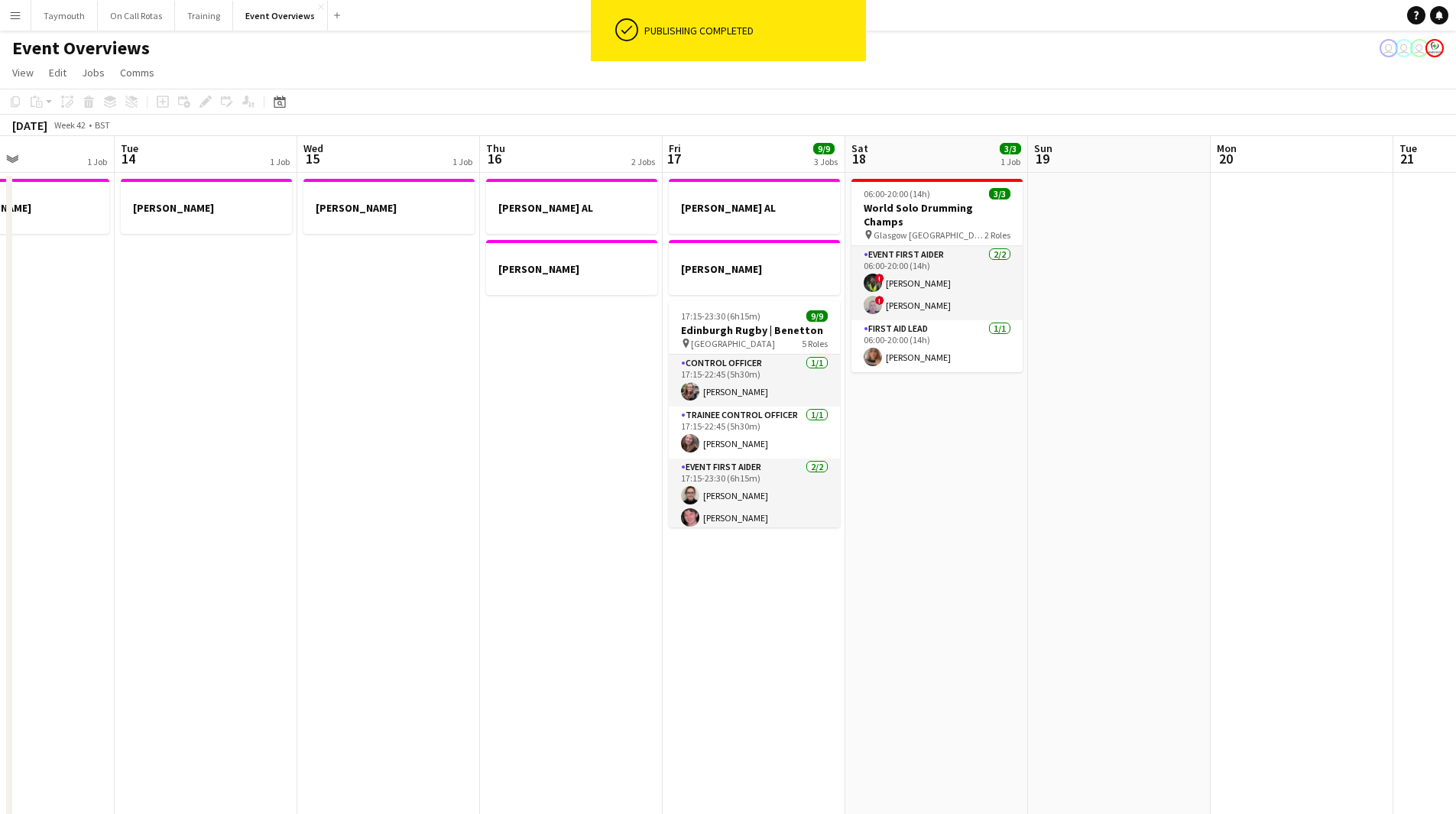
drag, startPoint x: 895, startPoint y: 433, endPoint x: 496, endPoint y: 480, distance: 401.8
click at [496, 480] on app-calendar-viewport "Sat 11 Sun 12 Mon 13 1 Job Tue 14 1 Job Wed 15 1 Job Thu 16 2 Jobs Fri 17 9/9 3…" at bounding box center [728, 771] width 1456 height 1270
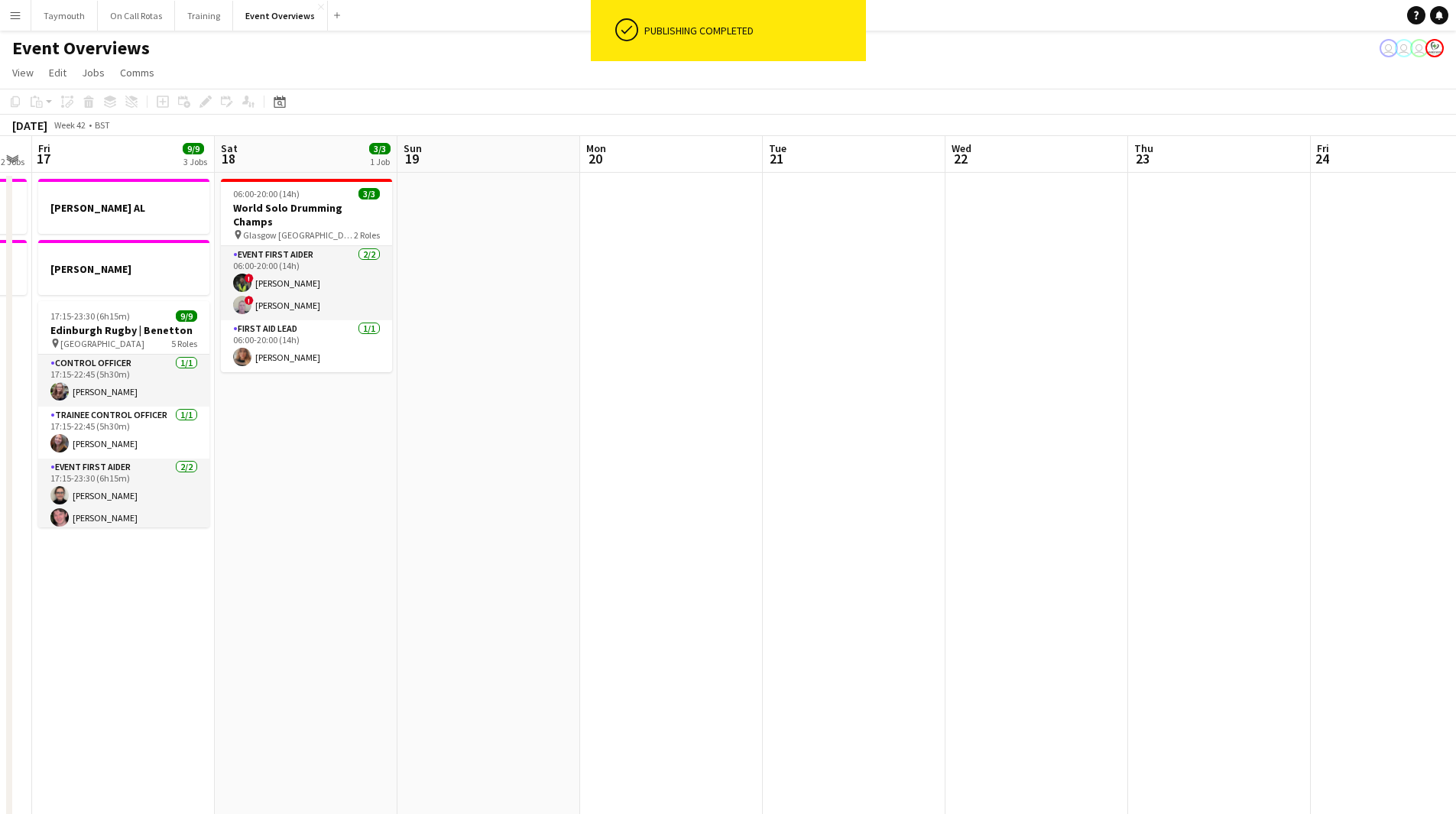
drag, startPoint x: 848, startPoint y: 485, endPoint x: 645, endPoint y: 482, distance: 203.0
click at [645, 482] on app-calendar-viewport "Tue 14 1 Job Wed 15 1 Job Thu 16 2 Jobs Fri 17 9/9 3 Jobs Sat 18 3/3 1 Job Sun …" at bounding box center [728, 771] width 1456 height 1270
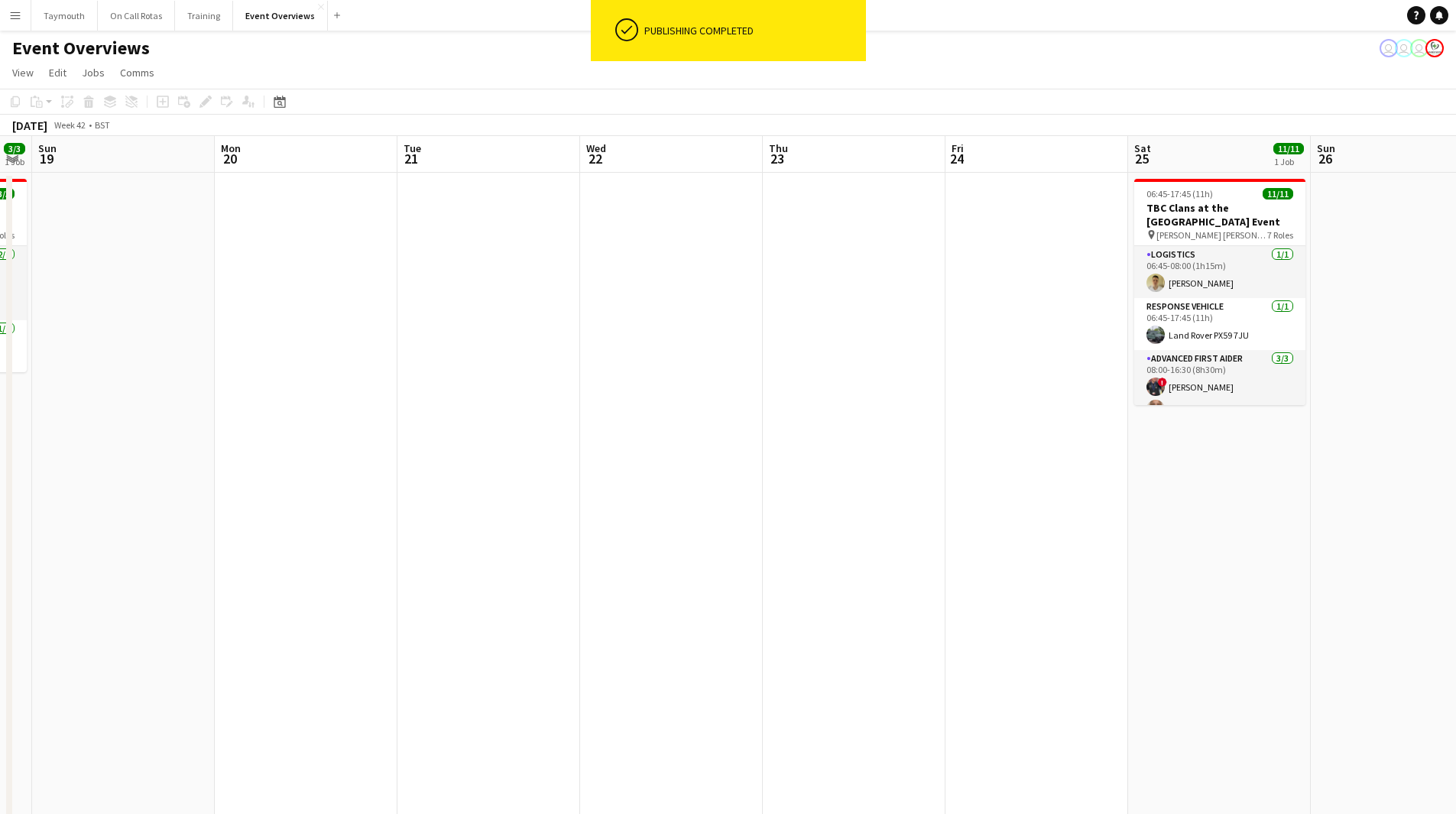
drag, startPoint x: 968, startPoint y: 467, endPoint x: 593, endPoint y: 454, distance: 375.2
click at [593, 454] on app-calendar-viewport "Thu 16 2 Jobs Fri 17 9/9 3 Jobs Sat 18 3/3 1 Job Sun 19 Mon 20 Tue 21 Wed 22 Th…" at bounding box center [728, 771] width 1456 height 1270
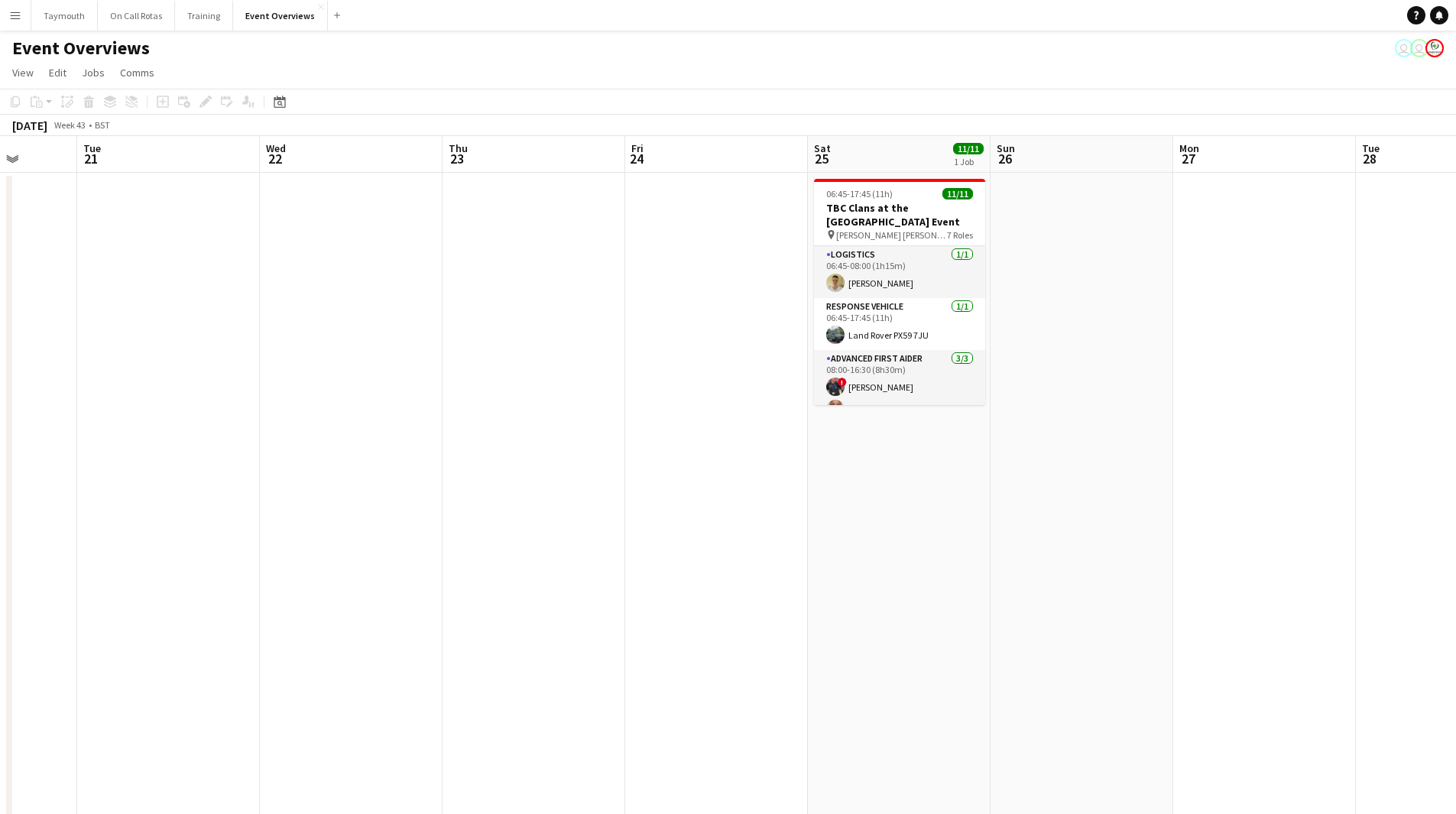
drag, startPoint x: 266, startPoint y: 442, endPoint x: 892, endPoint y: 434, distance: 626.1
click at [891, 433] on app-calendar-viewport "Sat 18 3/3 1 Job Sun 19 Mon 20 Tue 21 Wed 22 Thu 23 Fri 24 Sat 25 11/11 1 Job S…" at bounding box center [728, 771] width 1456 height 1270
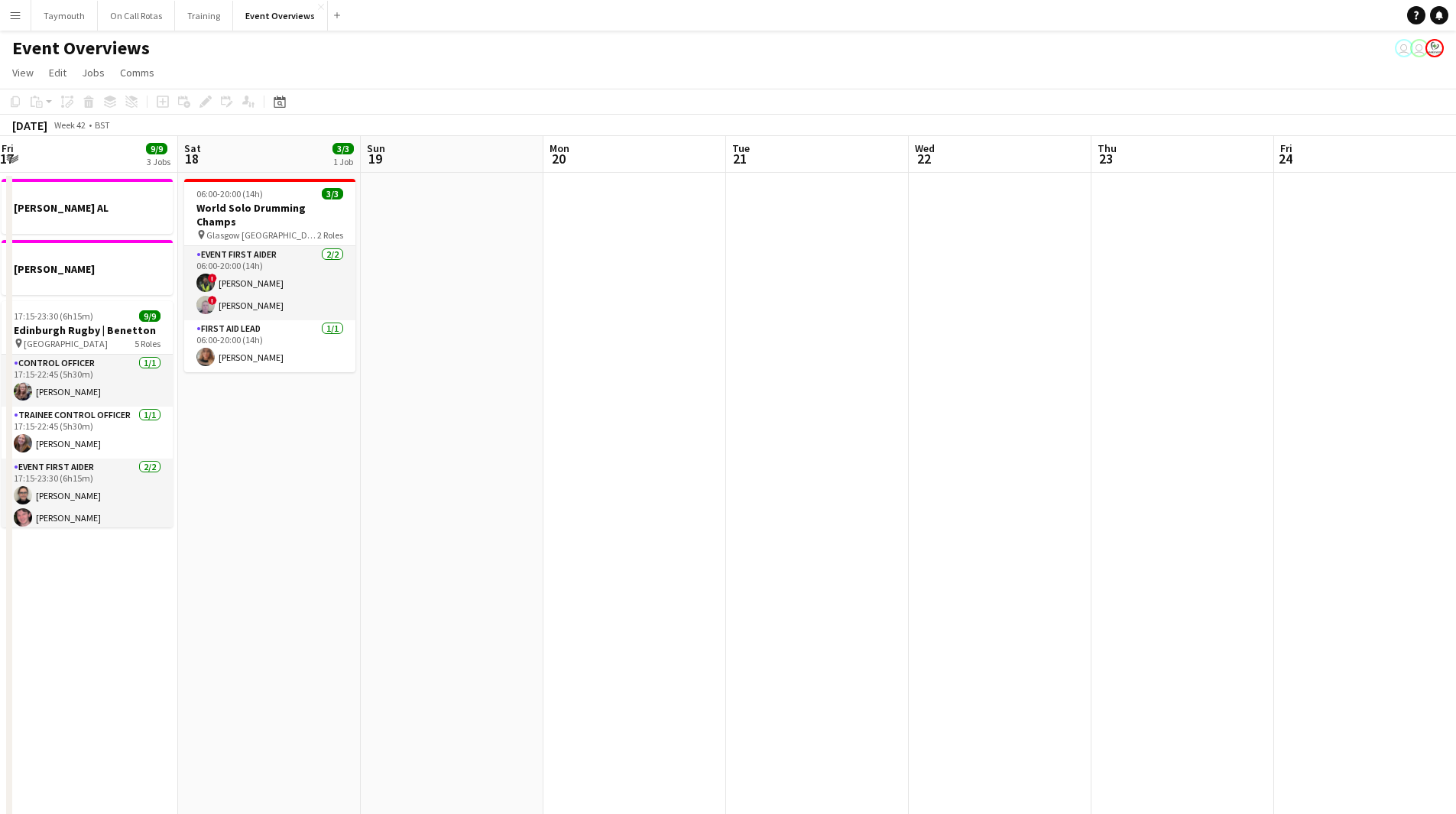
drag, startPoint x: 605, startPoint y: 445, endPoint x: 1402, endPoint y: 452, distance: 797.0
click at [1399, 450] on app-calendar-viewport "Wed 15 1 Job Thu 16 2 Jobs Fri 17 9/9 3 Jobs Sat 18 3/3 1 Job Sun 19 Mon 20 Tue…" at bounding box center [728, 771] width 1456 height 1270
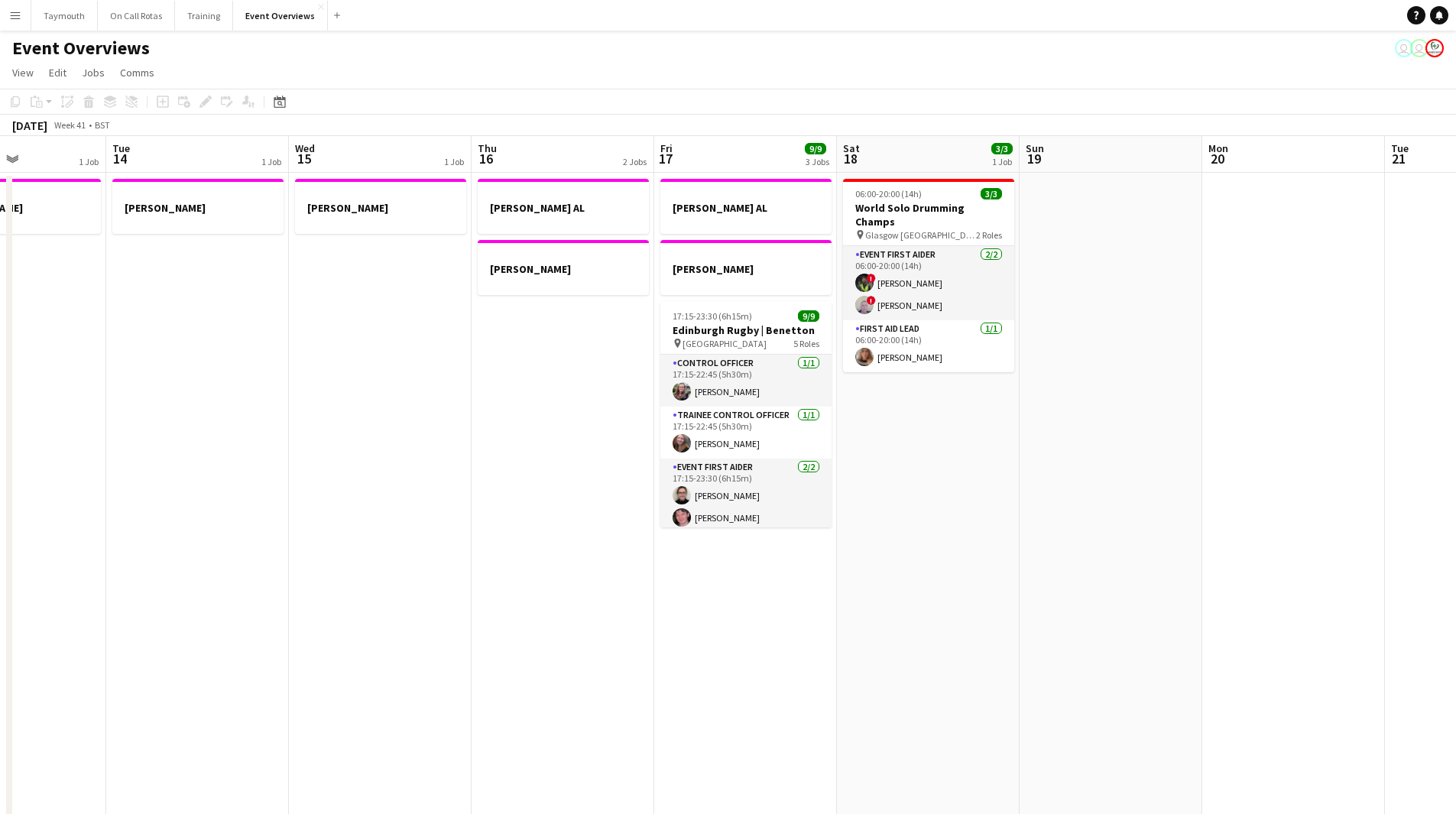
drag, startPoint x: 508, startPoint y: 651, endPoint x: 1404, endPoint y: 545, distance: 902.2
click at [1379, 556] on app-calendar-viewport "Sat 11 Sun 12 Mon 13 1 Job Tue 14 1 Job Wed 15 1 Job Thu 16 2 Jobs Fri 17 9/9 3…" at bounding box center [728, 771] width 1456 height 1270
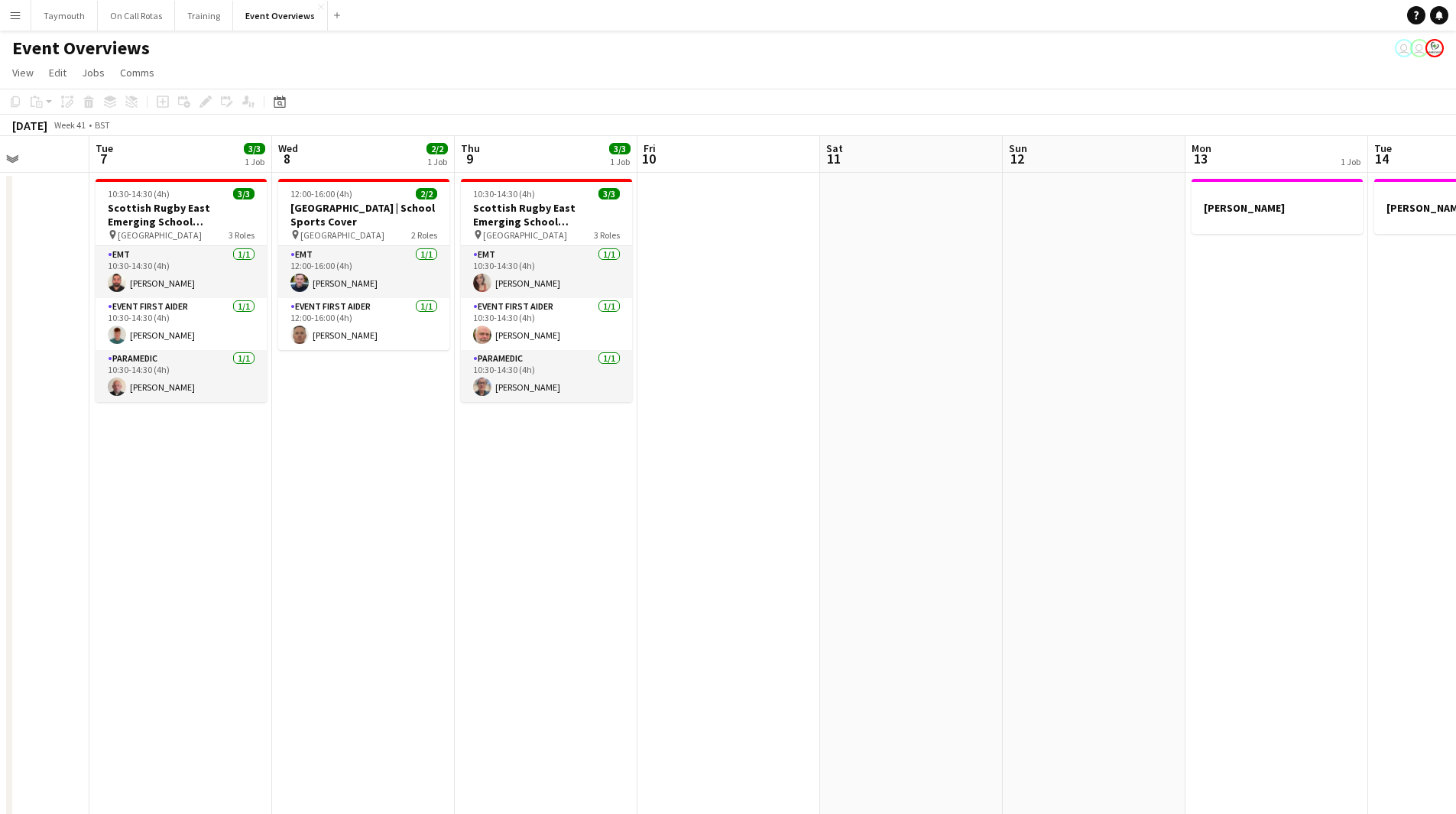
drag, startPoint x: 499, startPoint y: 568, endPoint x: 1061, endPoint y: 405, distance: 585.2
click at [1061, 405] on app-calendar-viewport "Sun 5 Mon 6 Tue 7 3/3 1 Job Wed 8 2/2 1 Job Thu 9 3/3 1 Job Fri 10 Sat 11 Sun 1…" at bounding box center [728, 771] width 1456 height 1270
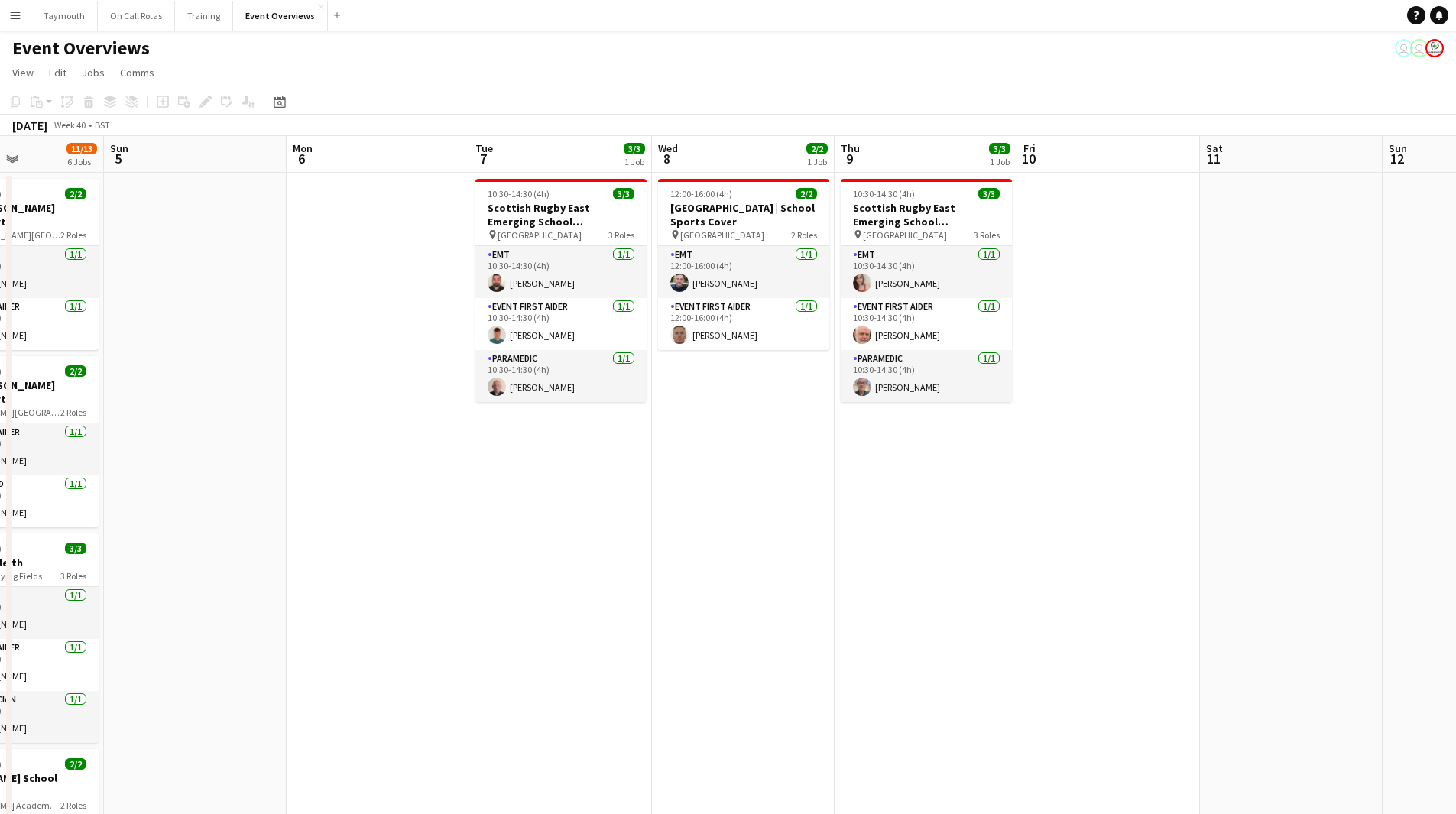
drag, startPoint x: 842, startPoint y: 475, endPoint x: 1068, endPoint y: 449, distance: 227.5
click at [987, 452] on app-calendar-viewport "Thu 2 Fri 3 13/21 2 Jobs Sat 4 11/13 6 Jobs Sun 5 Mon 6 Tue 7 3/3 1 Job Wed 8 2…" at bounding box center [728, 771] width 1456 height 1270
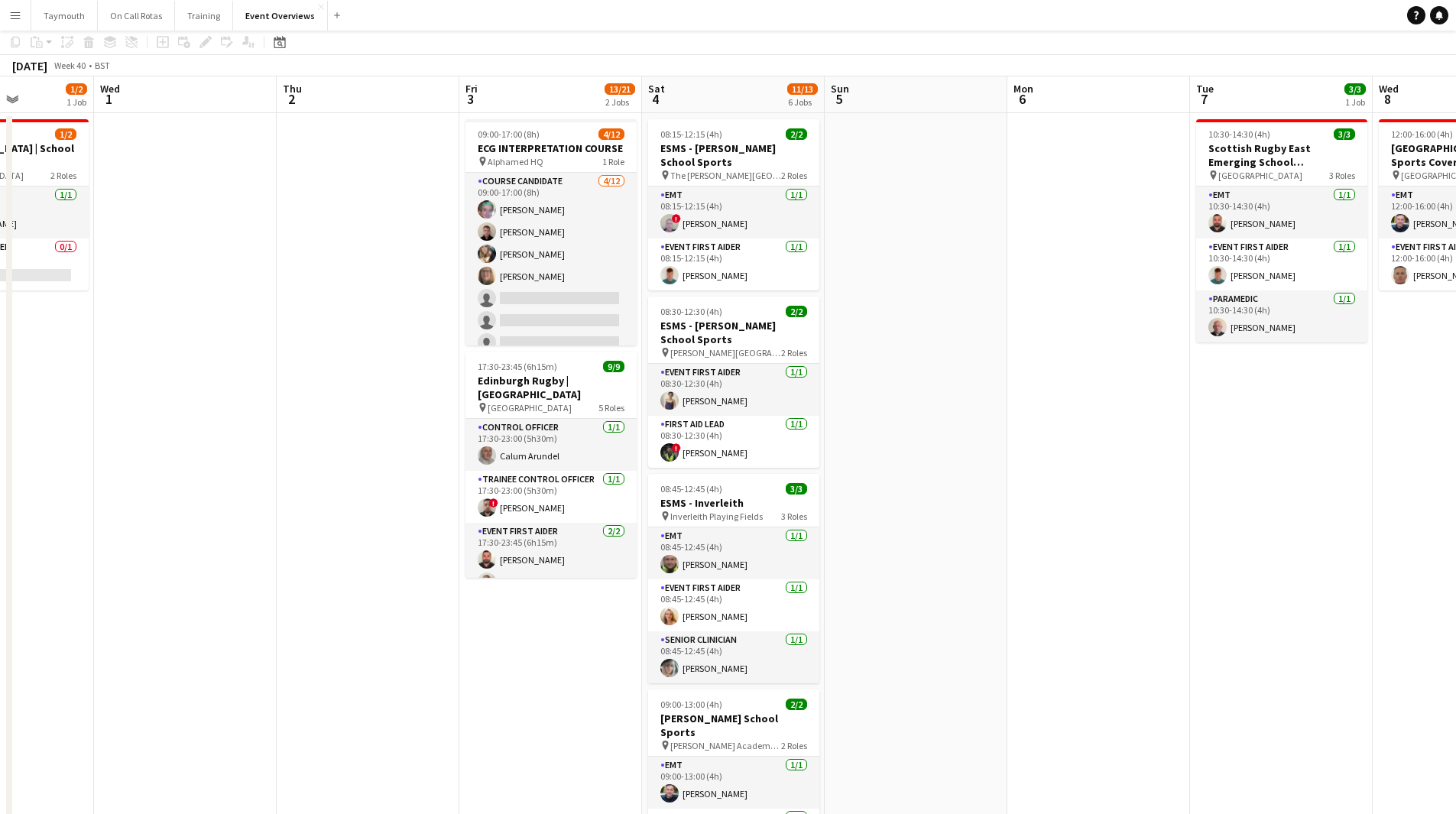
scroll to position [0, 0]
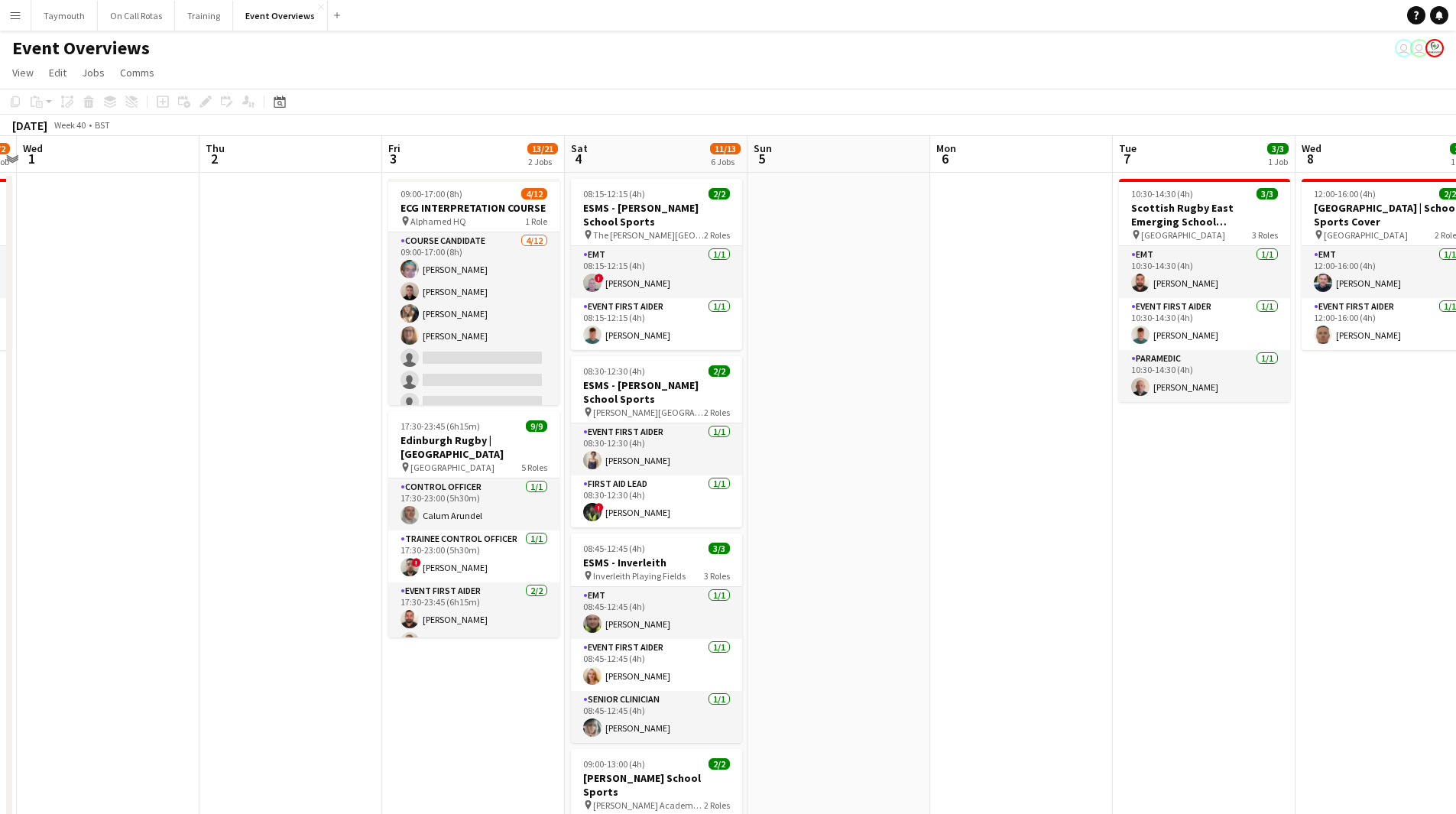
drag, startPoint x: 1261, startPoint y: 538, endPoint x: 517, endPoint y: 586, distance: 745.5
click at [470, 590] on app-calendar-viewport "Sun 28 2/2 1 Job Mon 29 Tue 30 1/2 1 Job Wed 1 Thu 2 Fri 3 13/21 2 Jobs Sat 4 1…" at bounding box center [728, 771] width 1456 height 1270
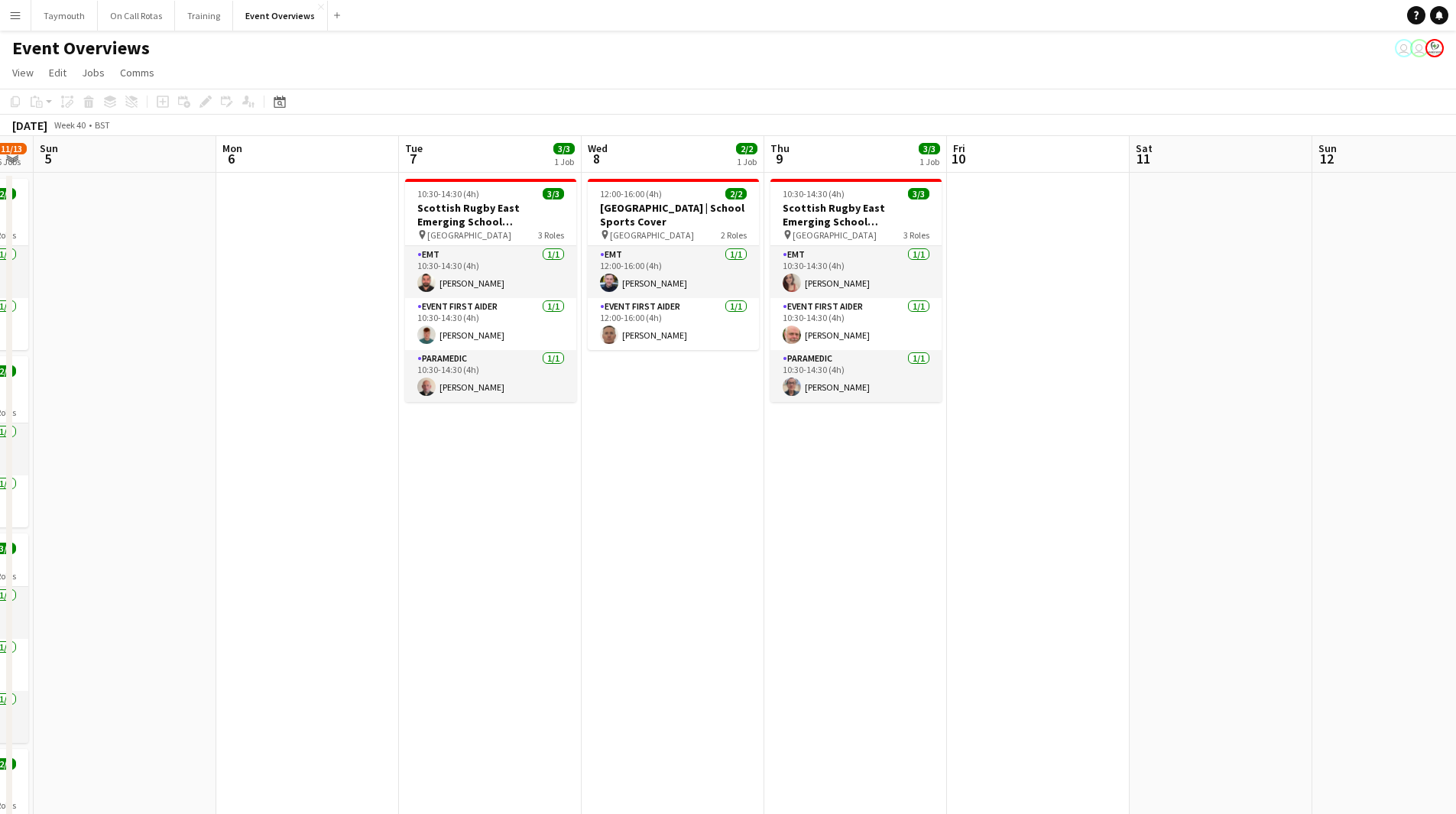
drag, startPoint x: 936, startPoint y: 588, endPoint x: 329, endPoint y: 602, distance: 607.2
click at [331, 602] on app-calendar-viewport "Thu 2 Fri 3 13/21 2 Jobs Sat 4 11/13 6 Jobs Sun 5 Mon 6 Tue 7 3/3 1 Job Wed 8 2…" at bounding box center [728, 771] width 1456 height 1270
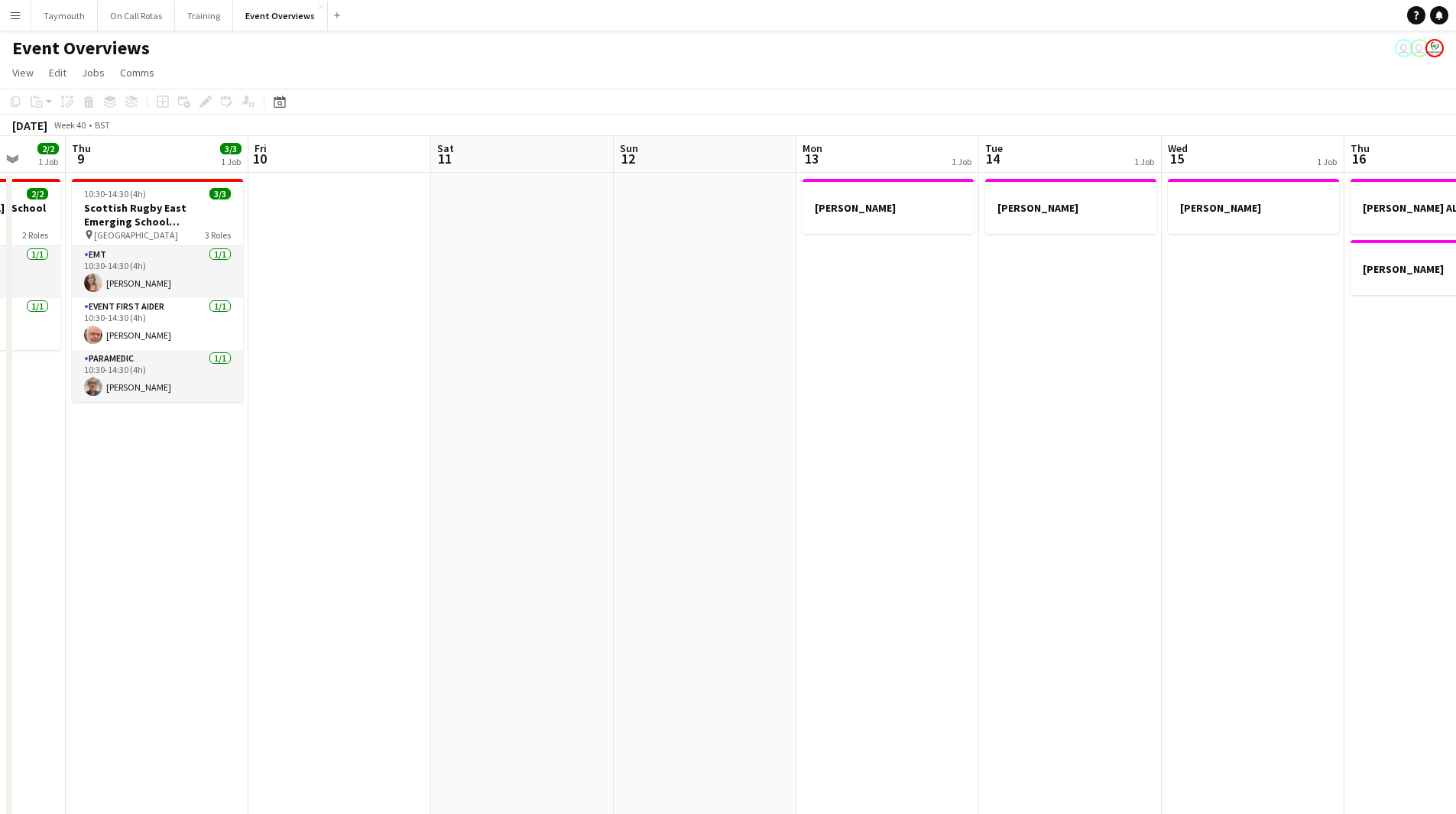
drag, startPoint x: 962, startPoint y: 577, endPoint x: 315, endPoint y: 605, distance: 647.6
click at [312, 606] on app-calendar-viewport "Mon 6 Tue 7 3/3 1 Job Wed 8 2/2 1 Job Thu 9 3/3 1 Job Fri 10 Sat 11 Sun 12 Mon …" at bounding box center [728, 771] width 1456 height 1270
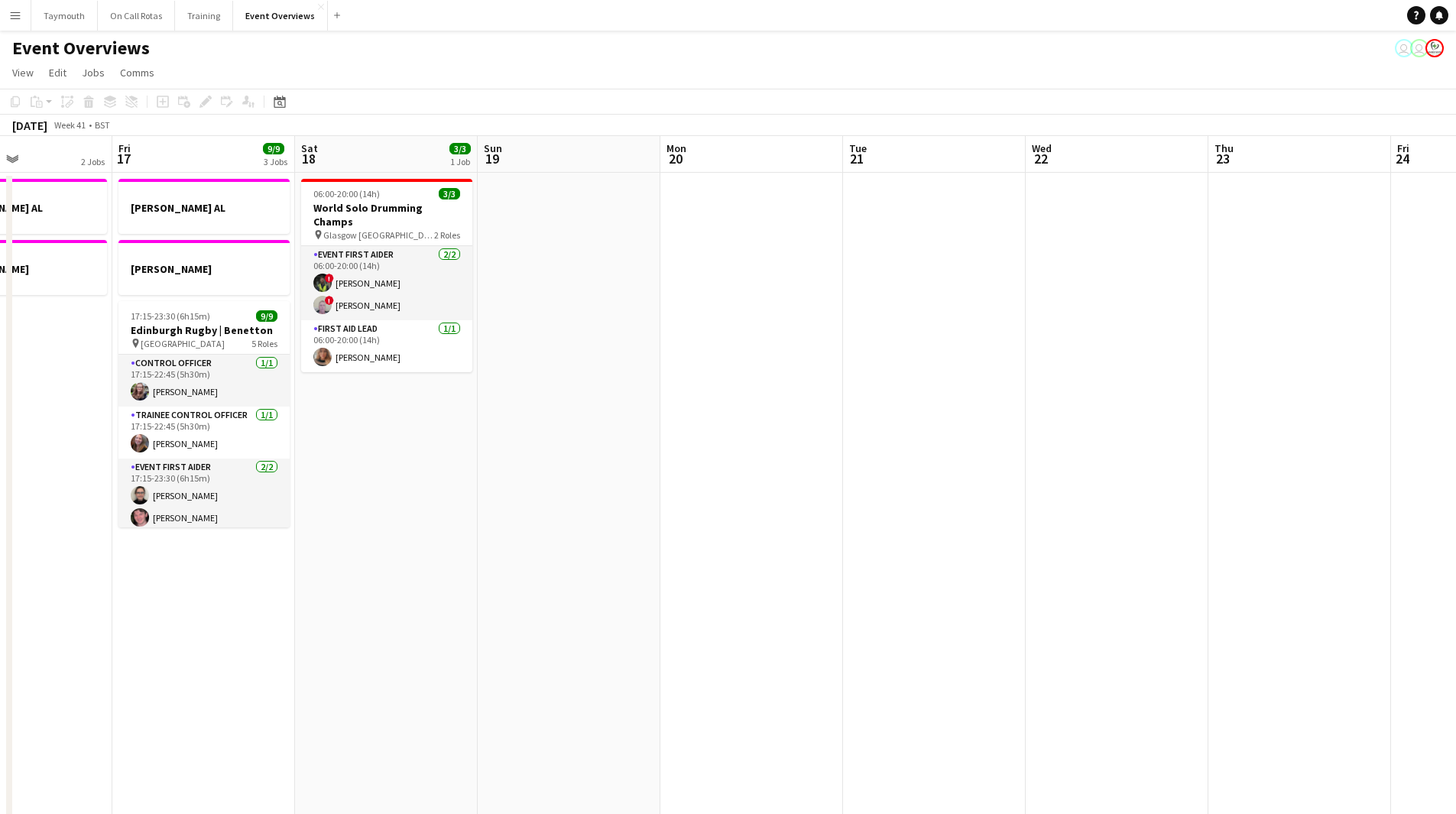
drag, startPoint x: 971, startPoint y: 571, endPoint x: 146, endPoint y: 603, distance: 825.6
click at [146, 603] on app-calendar-viewport "Mon 13 1 Job Tue 14 1 Job Wed 15 1 Job Thu 16 2 Jobs Fri 17 9/9 3 Jobs Sat 18 3…" at bounding box center [728, 771] width 1456 height 1270
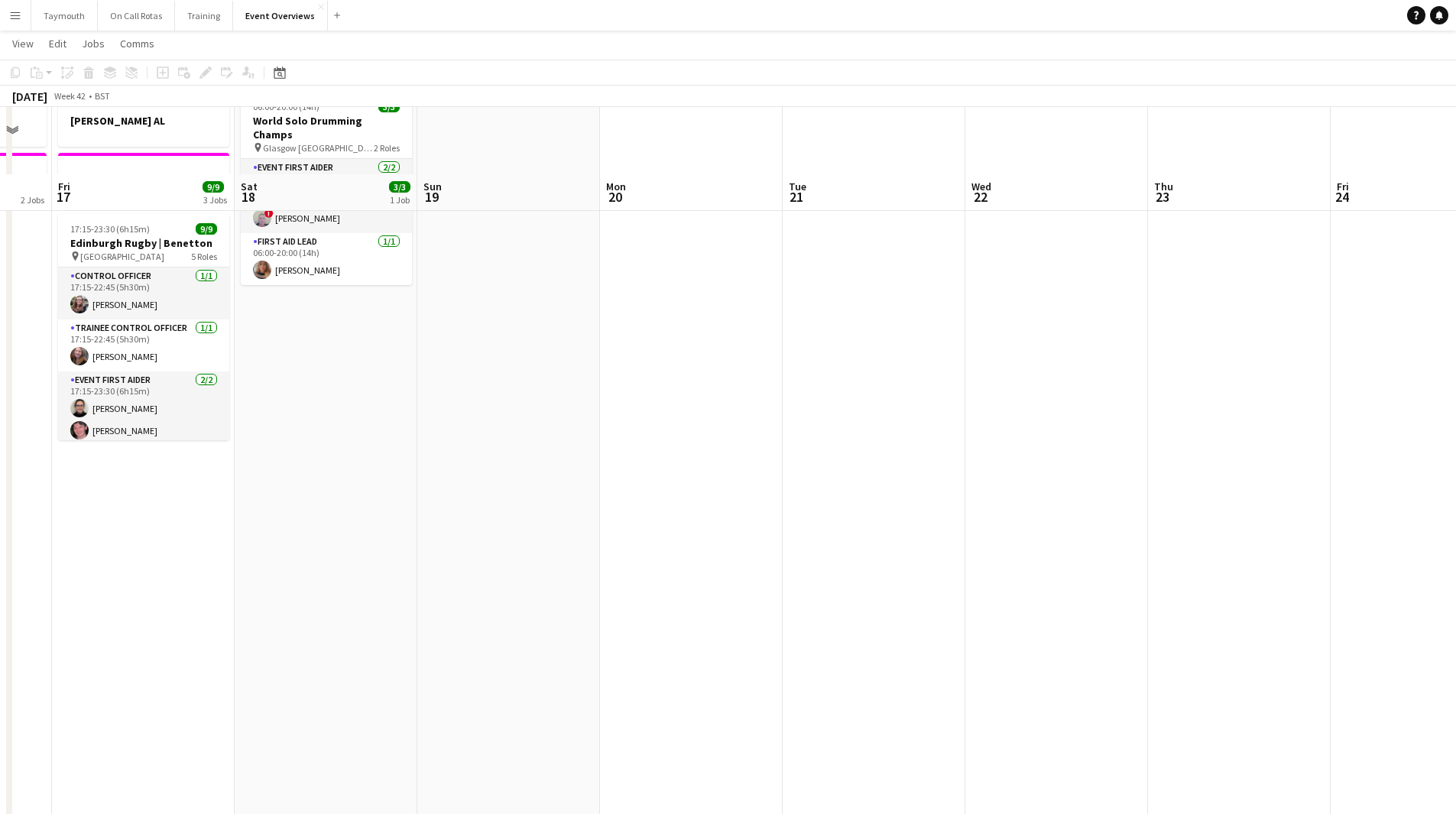
scroll to position [153, 0]
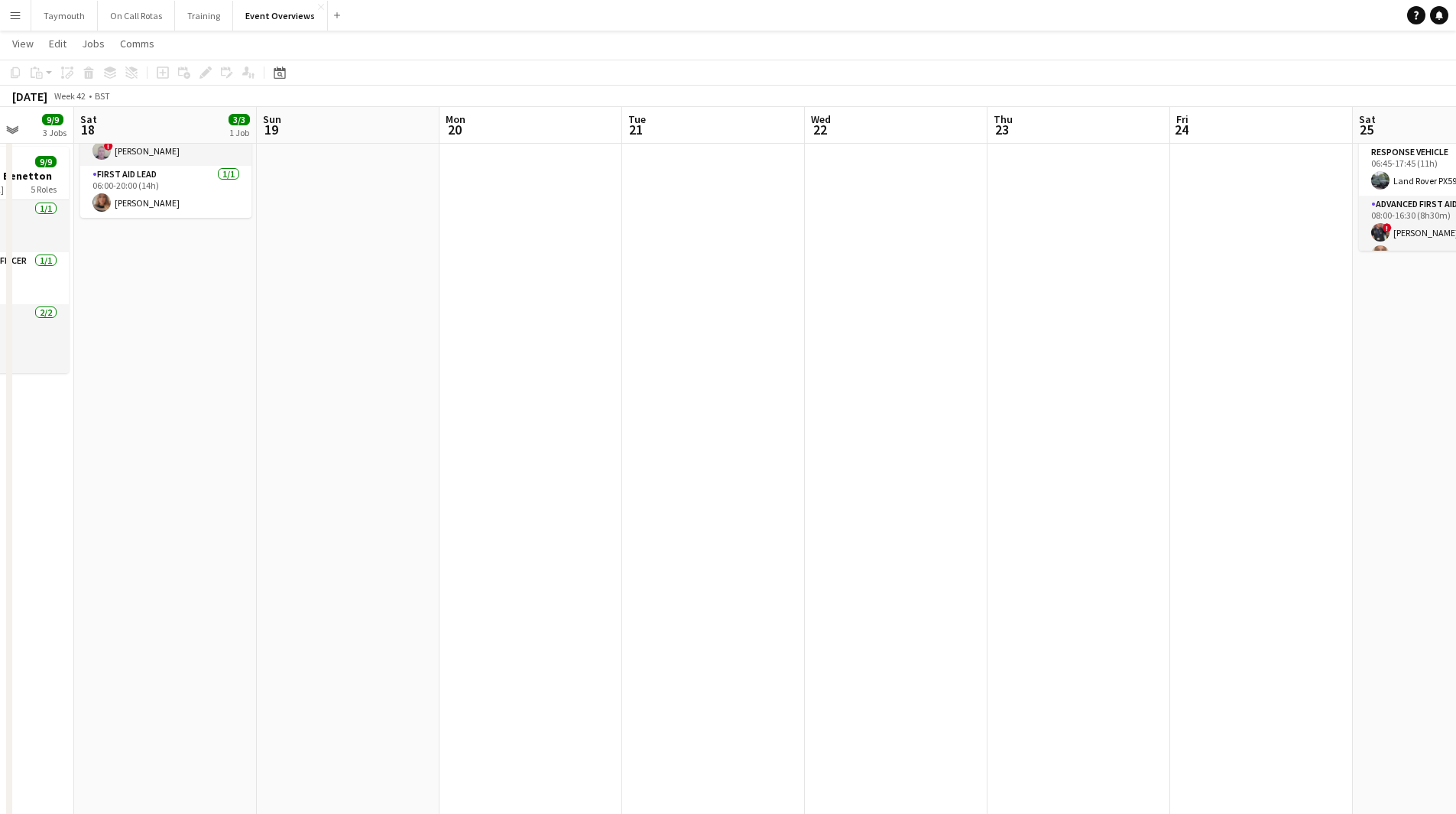
drag, startPoint x: 697, startPoint y: 442, endPoint x: 117, endPoint y: 588, distance: 598.1
click at [125, 584] on app-calendar-viewport "Tue 14 1 Job Wed 15 1 Job Thu 16 2 Jobs Fri 17 9/9 3 Jobs Sat 18 3/3 1 Job Sun …" at bounding box center [728, 580] width 1456 height 1345
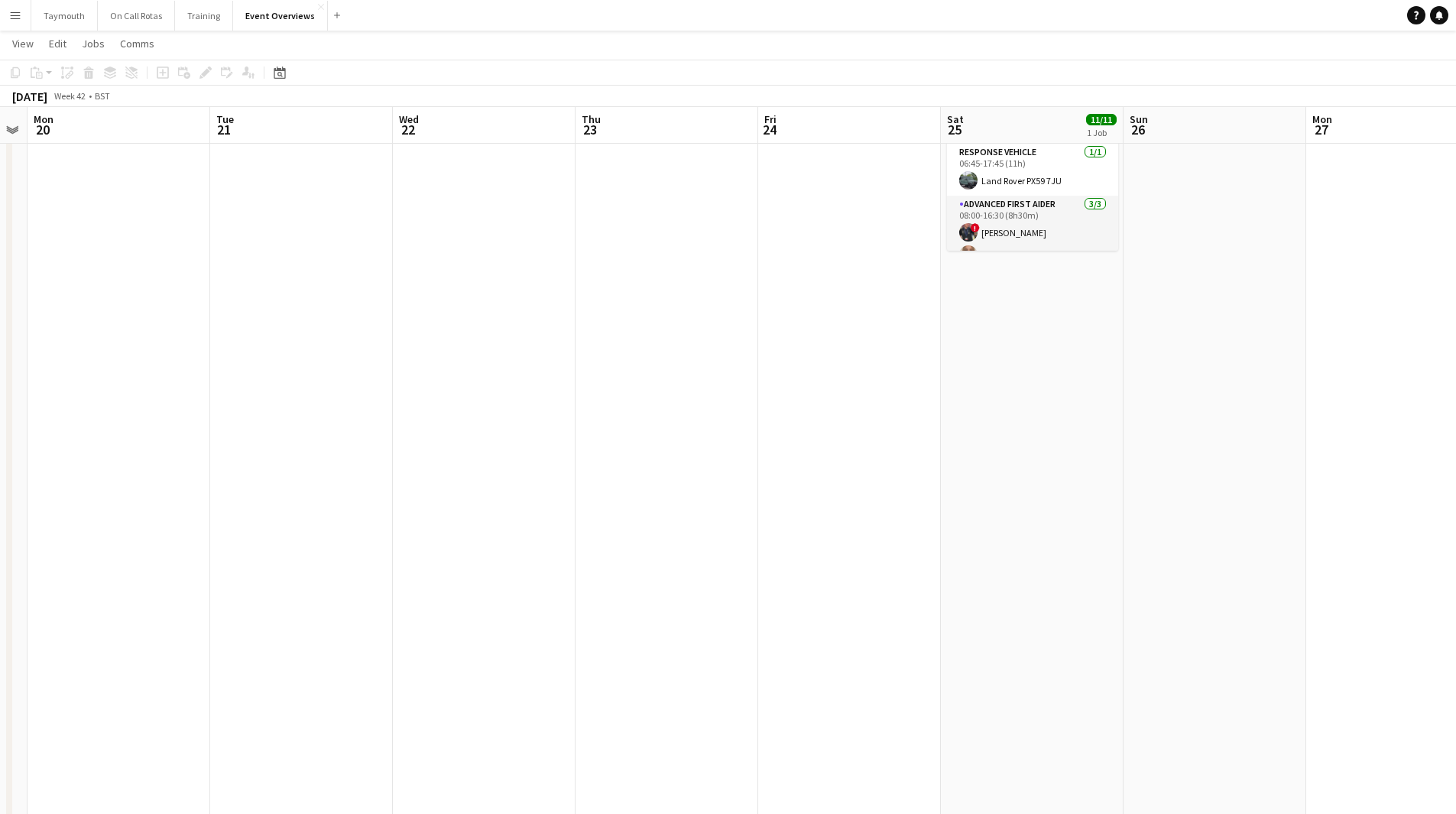
click at [144, 621] on app-calendar-viewport "Fri 17 9/9 3 Jobs Sat 18 3/3 1 Job Sun 19 Mon 20 Tue 21 Wed 22 Thu 23 Fri 24 Sa…" at bounding box center [728, 580] width 1456 height 1345
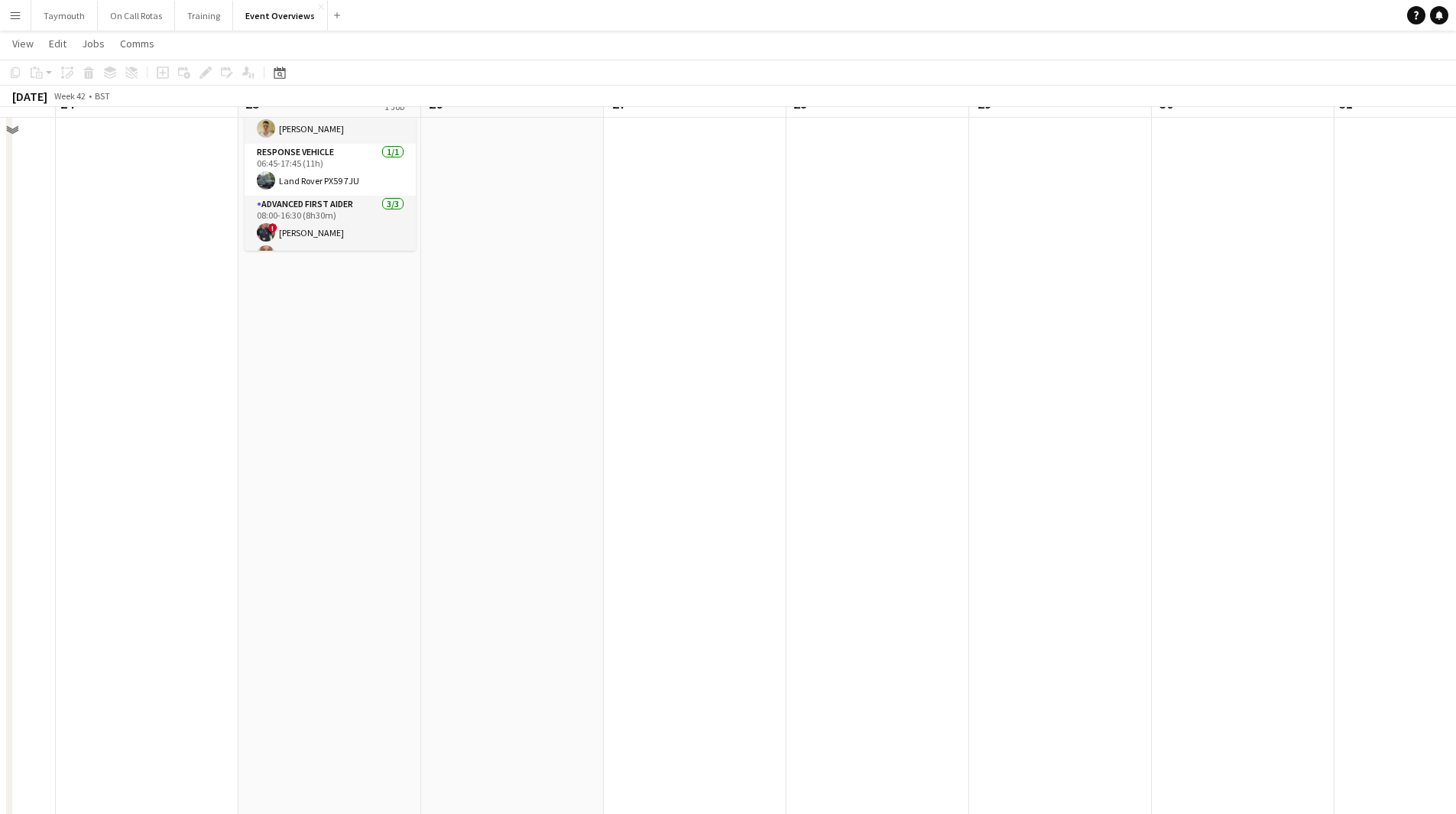
scroll to position [0, 0]
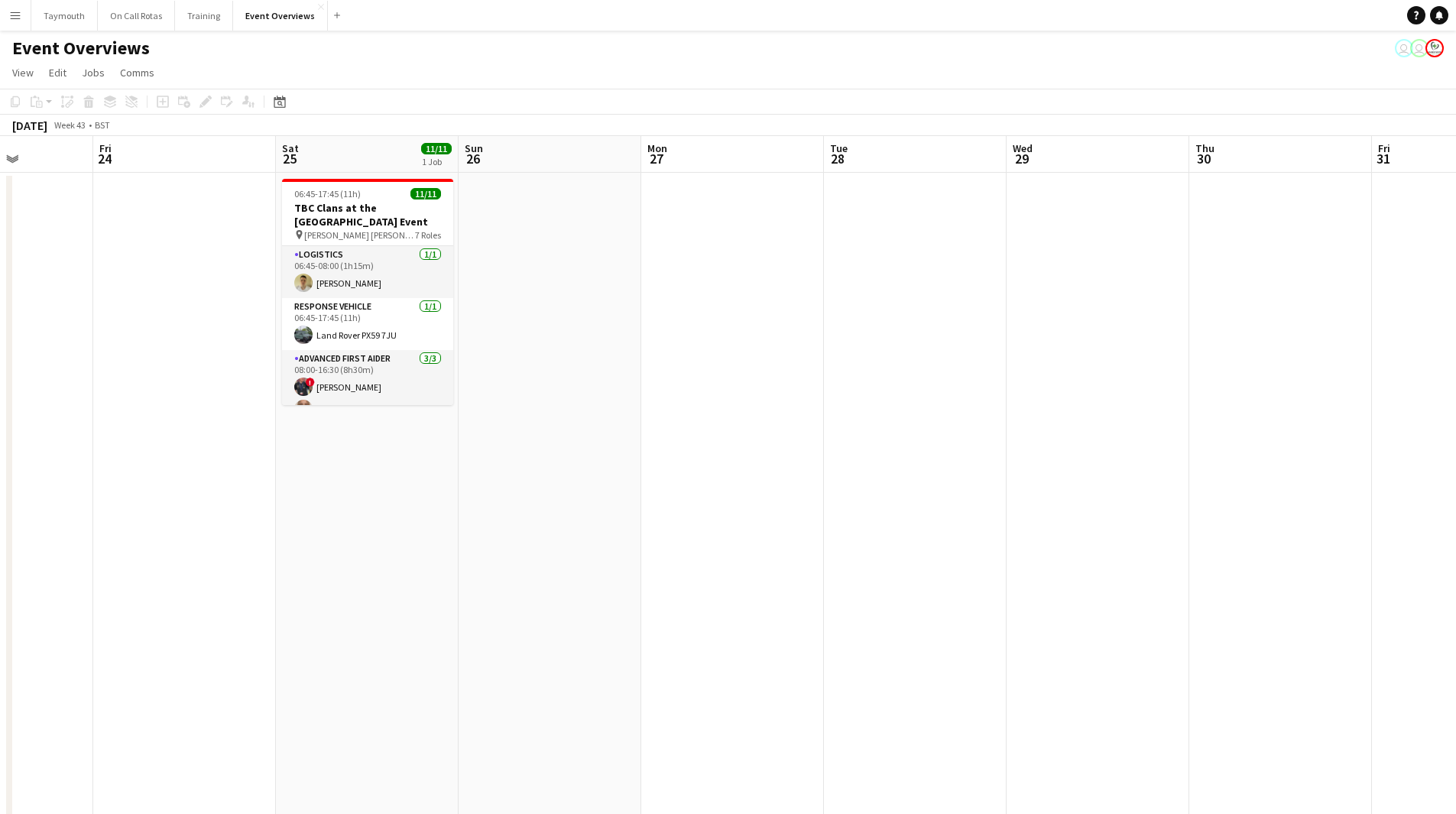
drag, startPoint x: 112, startPoint y: 543, endPoint x: 1420, endPoint y: 581, distance: 1308.6
click at [1407, 581] on app-calendar-viewport "Tue 21 Wed 22 Thu 23 Fri 24 Sat 25 11/11 1 Job Sun 26 Mon 27 Tue 28 Wed 29 Thu …" at bounding box center [728, 771] width 1456 height 1270
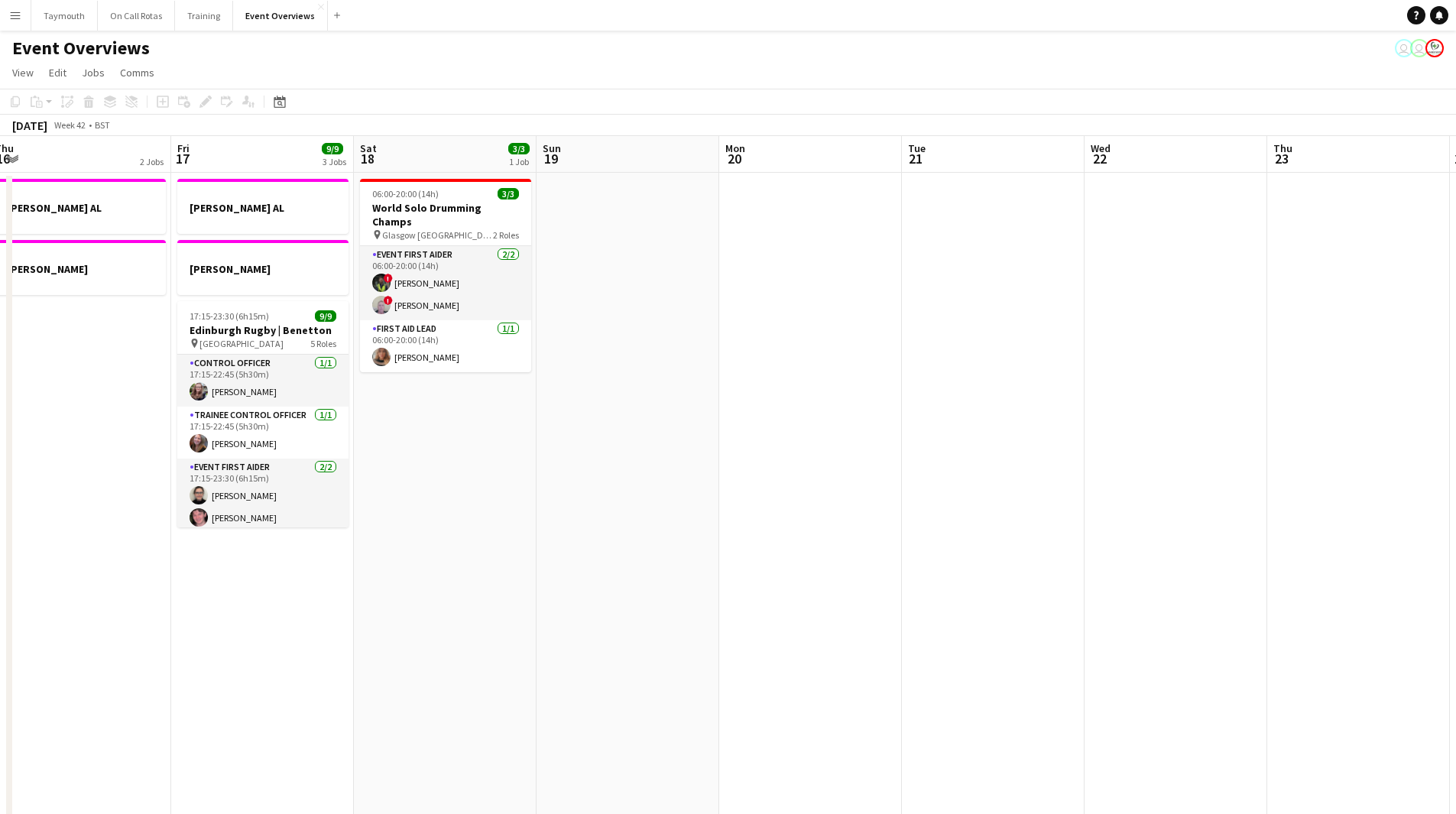
drag, startPoint x: 948, startPoint y: 535, endPoint x: 986, endPoint y: 524, distance: 39.6
click at [969, 529] on app-calendar-viewport "Tue 14 1 Job Wed 15 1 Job Thu 16 2 Jobs Fri 17 9/9 3 Jobs Sat 18 3/3 1 Job Sun …" at bounding box center [728, 771] width 1456 height 1270
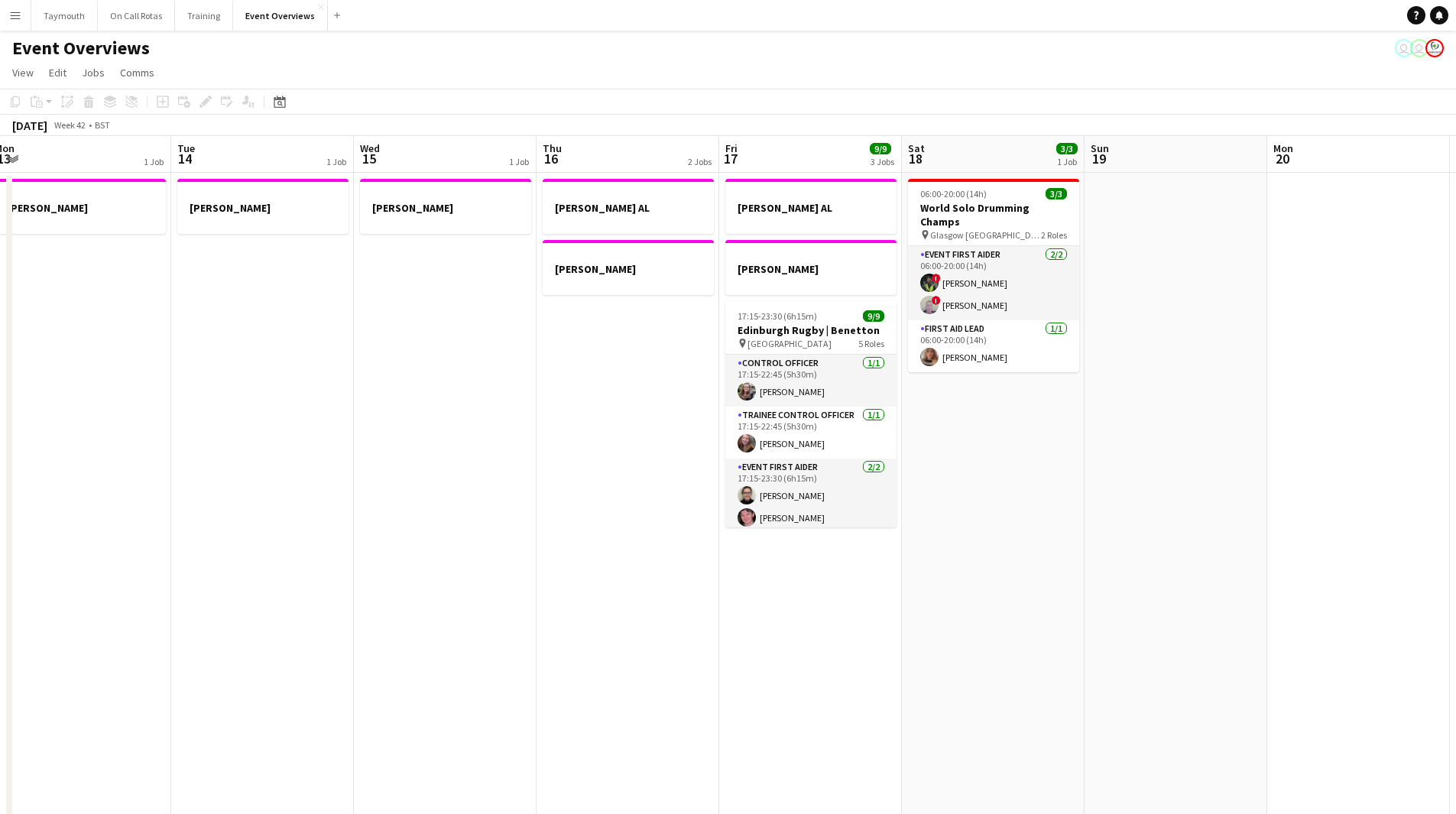
scroll to position [0, 443]
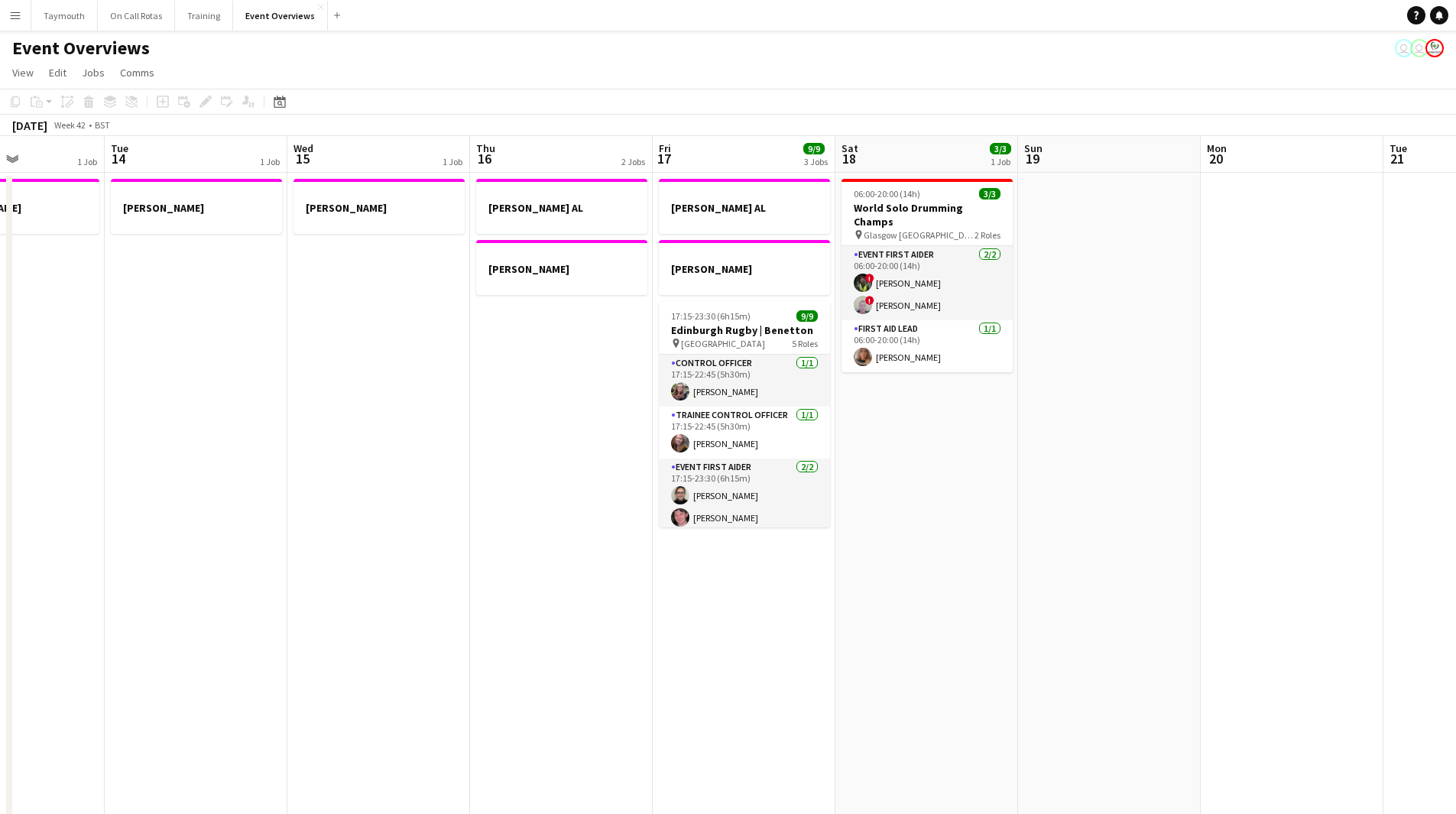
drag, startPoint x: 472, startPoint y: 542, endPoint x: 1230, endPoint y: 500, distance: 759.2
click at [1211, 501] on app-calendar-viewport "Sat 11 Sun 12 Mon 13 1 Job Tue 14 1 Job Wed 15 1 Job Thu 16 2 Jobs Fri 17 9/9 3…" at bounding box center [728, 771] width 1456 height 1270
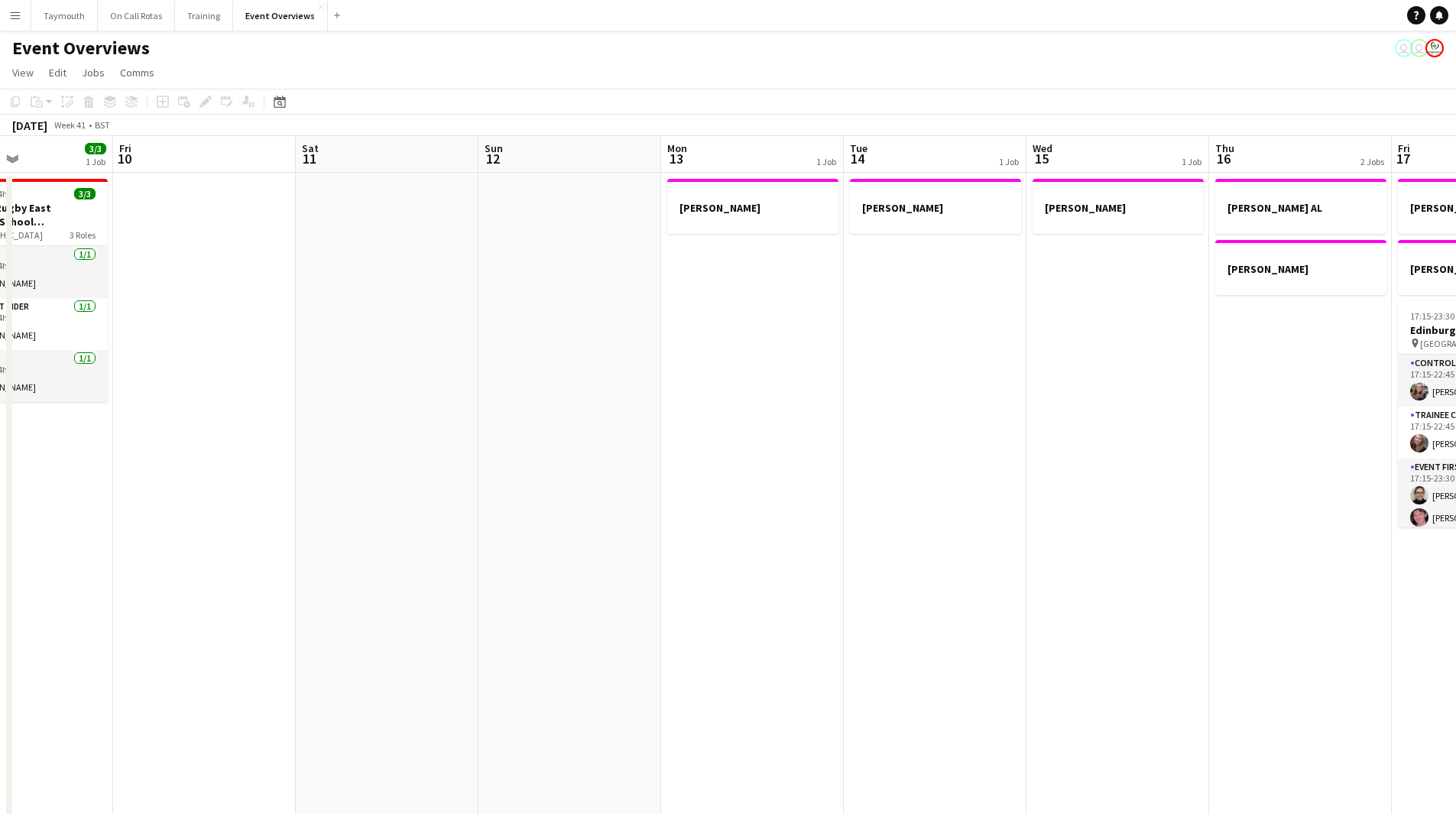
drag, startPoint x: 404, startPoint y: 611, endPoint x: 1215, endPoint y: 596, distance: 811.1
click at [1230, 597] on app-calendar-viewport "Tue 7 3/3 1 Job Wed 8 2/2 1 Job Thu 9 3/3 1 Job Fri 10 Sat 11 Sun 12 Mon 13 1 J…" at bounding box center [728, 771] width 1456 height 1270
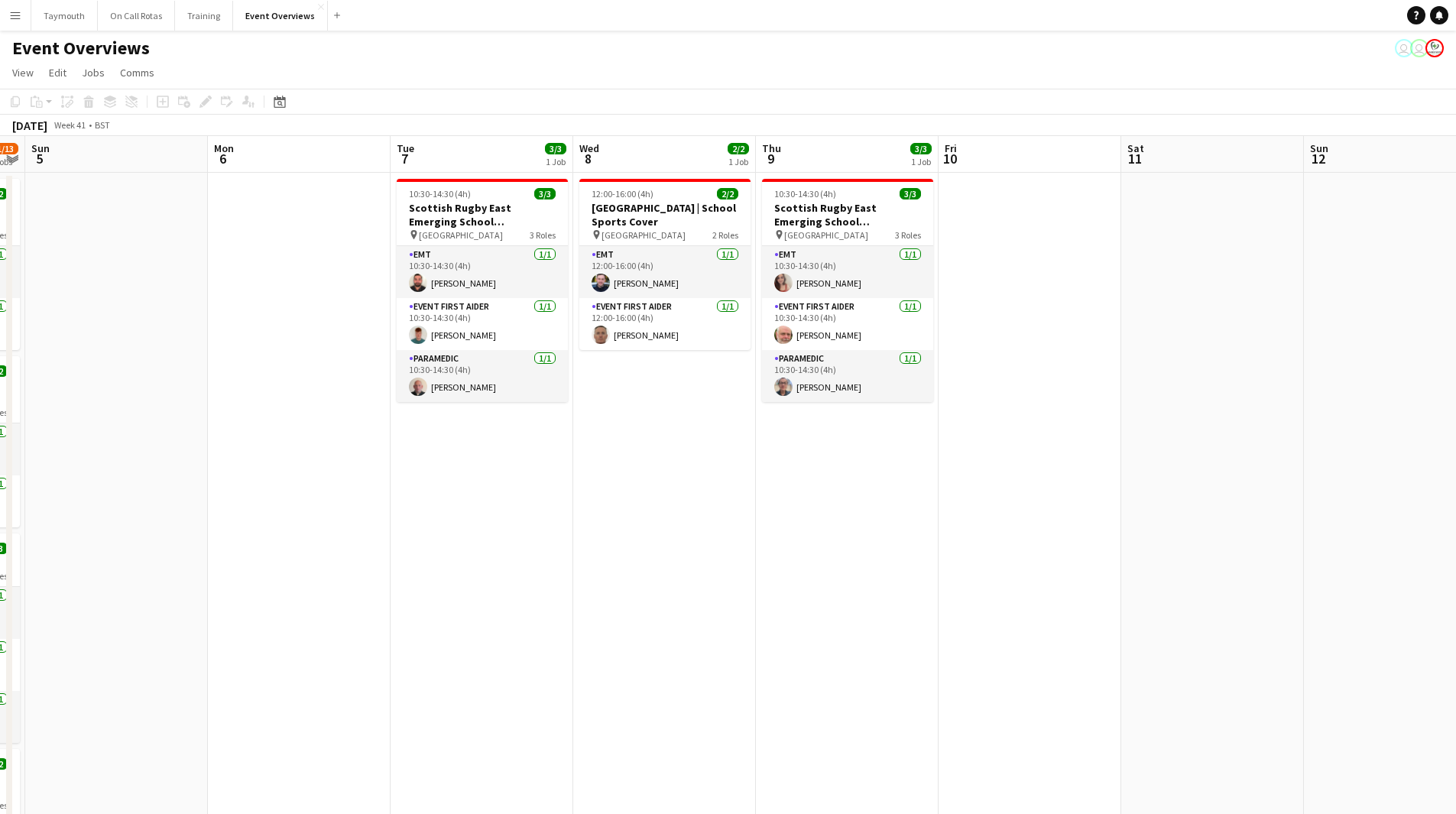
drag, startPoint x: 670, startPoint y: 596, endPoint x: 1346, endPoint y: 577, distance: 676.3
click at [1327, 578] on app-calendar-viewport "Fri 3 13/21 2 Jobs Sat 4 11/13 6 Jobs Sun 5 Mon 6 Tue 7 3/3 1 Job Wed 8 2/2 1 J…" at bounding box center [728, 771] width 1456 height 1270
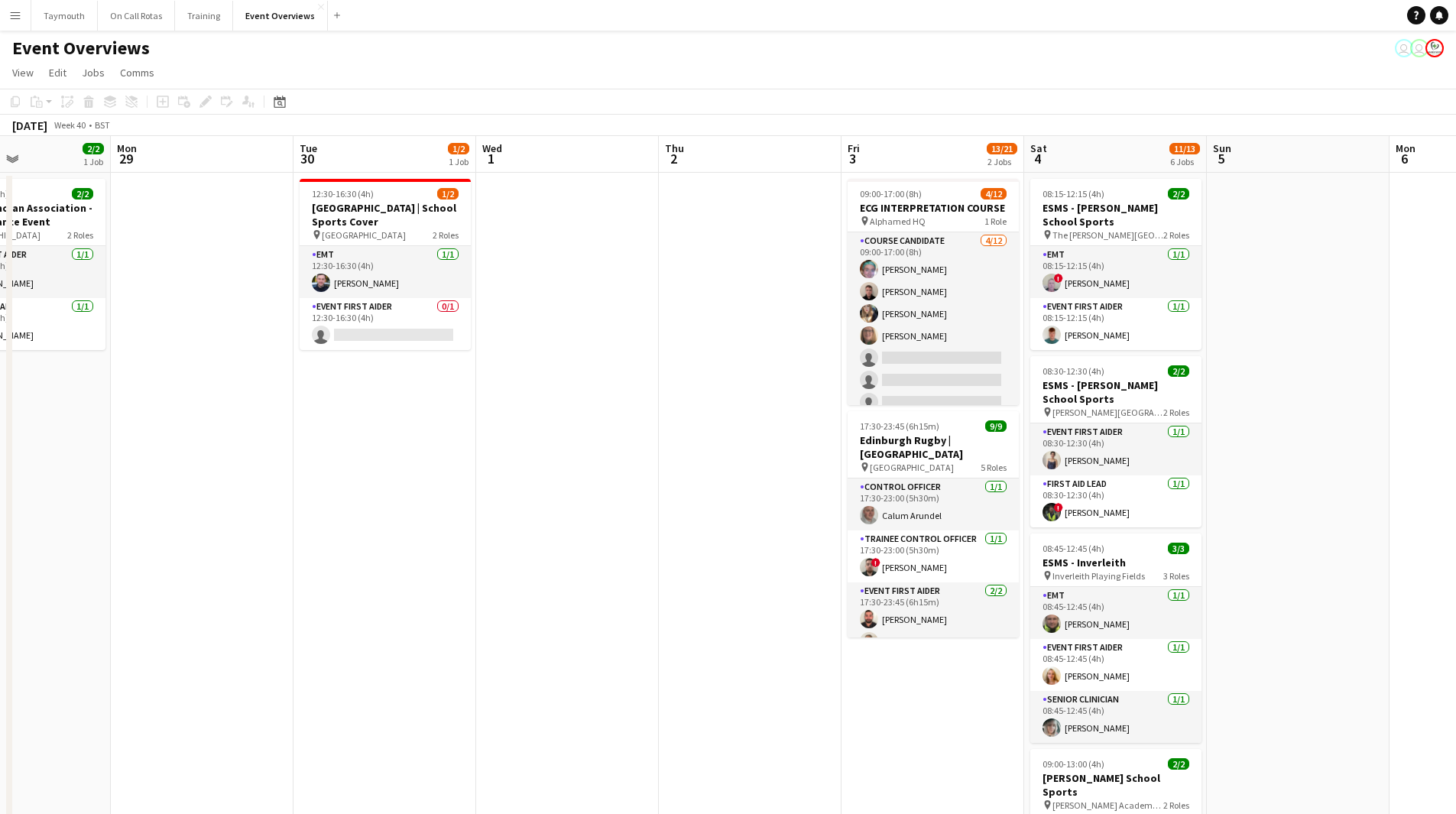
drag, startPoint x: 348, startPoint y: 599, endPoint x: 1072, endPoint y: 575, distance: 724.4
click at [1227, 572] on app-calendar-viewport "Fri 26 Sat 27 7/7 3 Jobs Sun 28 2/2 1 Job Mon 29 Tue 30 1/2 1 Job Wed 1 Thu 2 F…" at bounding box center [728, 771] width 1456 height 1270
